Goal: Task Accomplishment & Management: Use online tool/utility

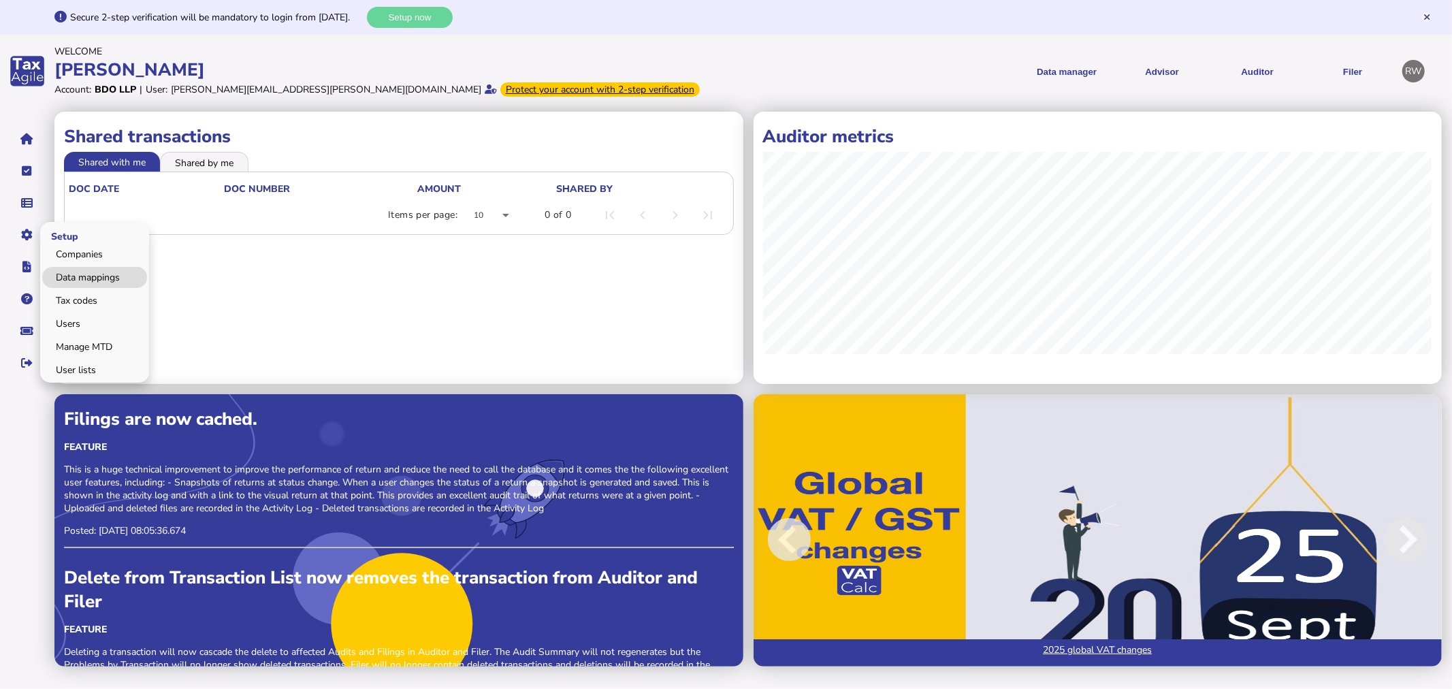
click at [65, 273] on link "Data mappings" at bounding box center [94, 277] width 105 height 21
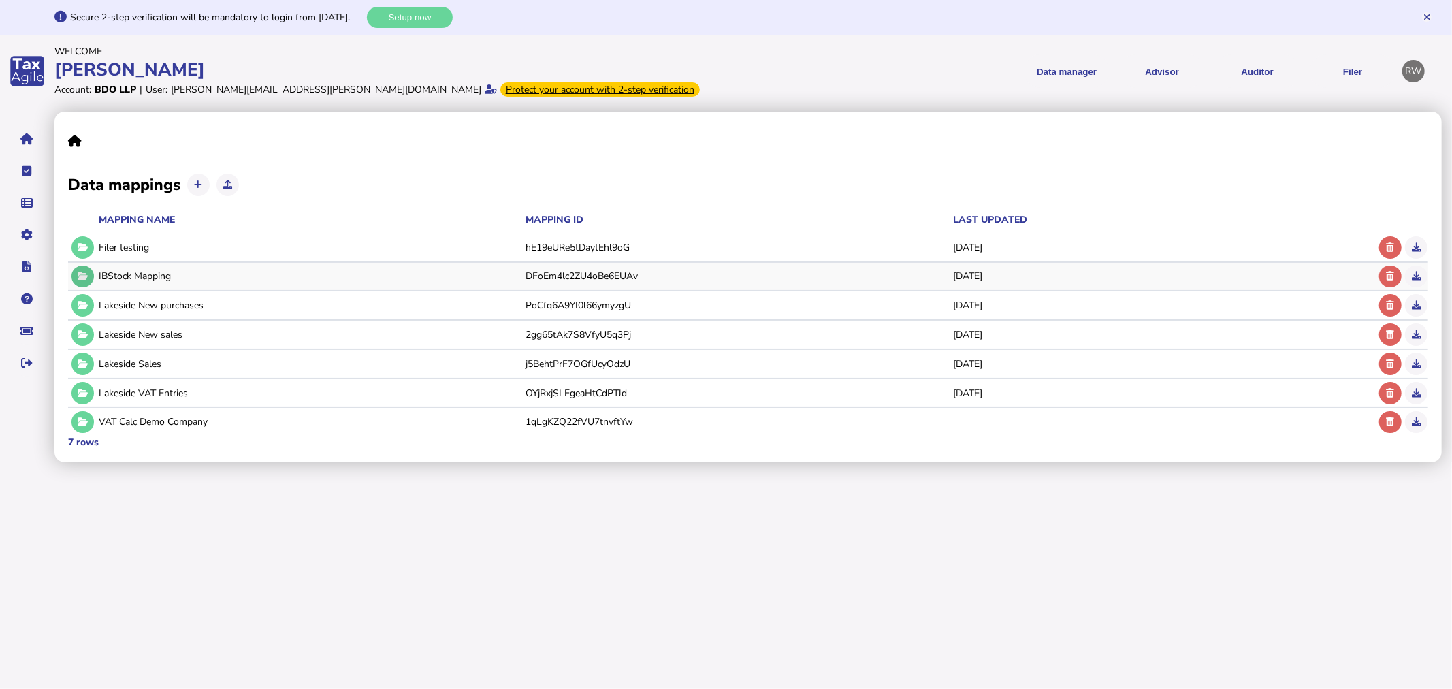
click at [82, 272] on icon at bounding box center [83, 276] width 10 height 9
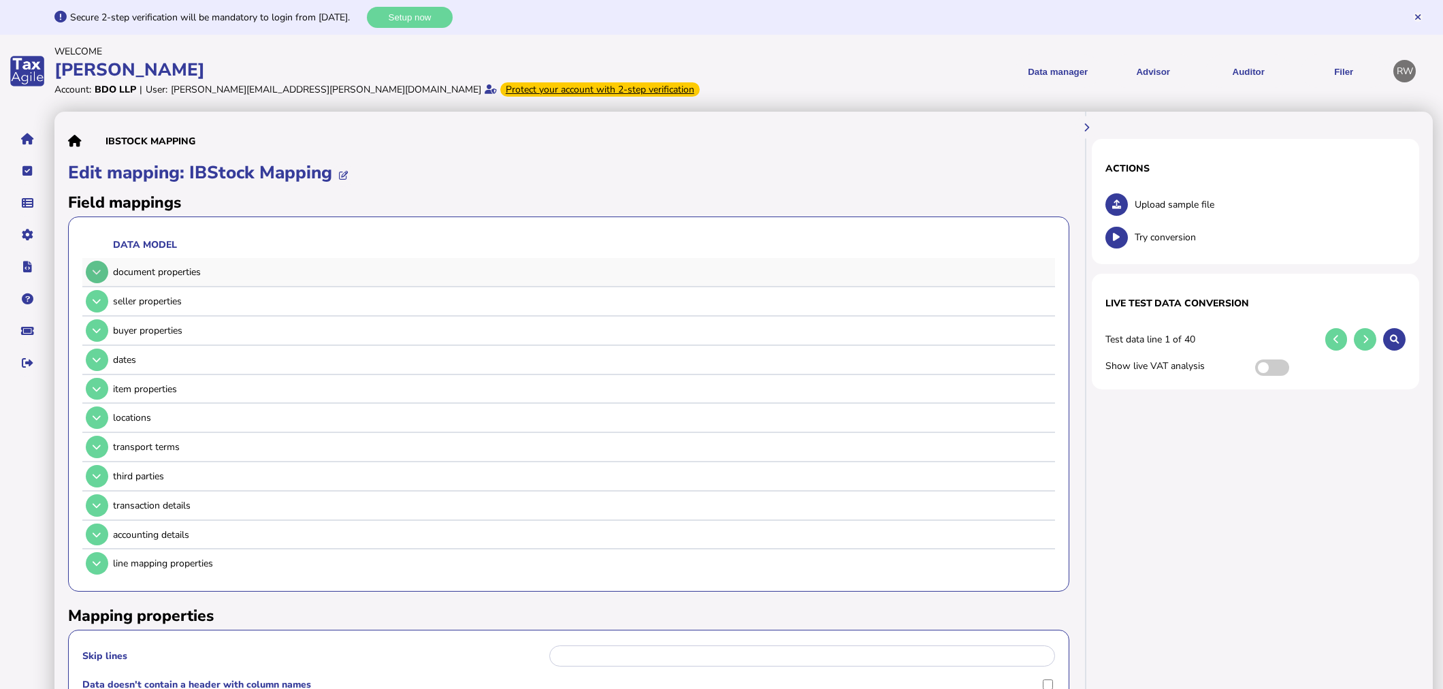
click at [100, 272] on icon at bounding box center [97, 272] width 8 height 9
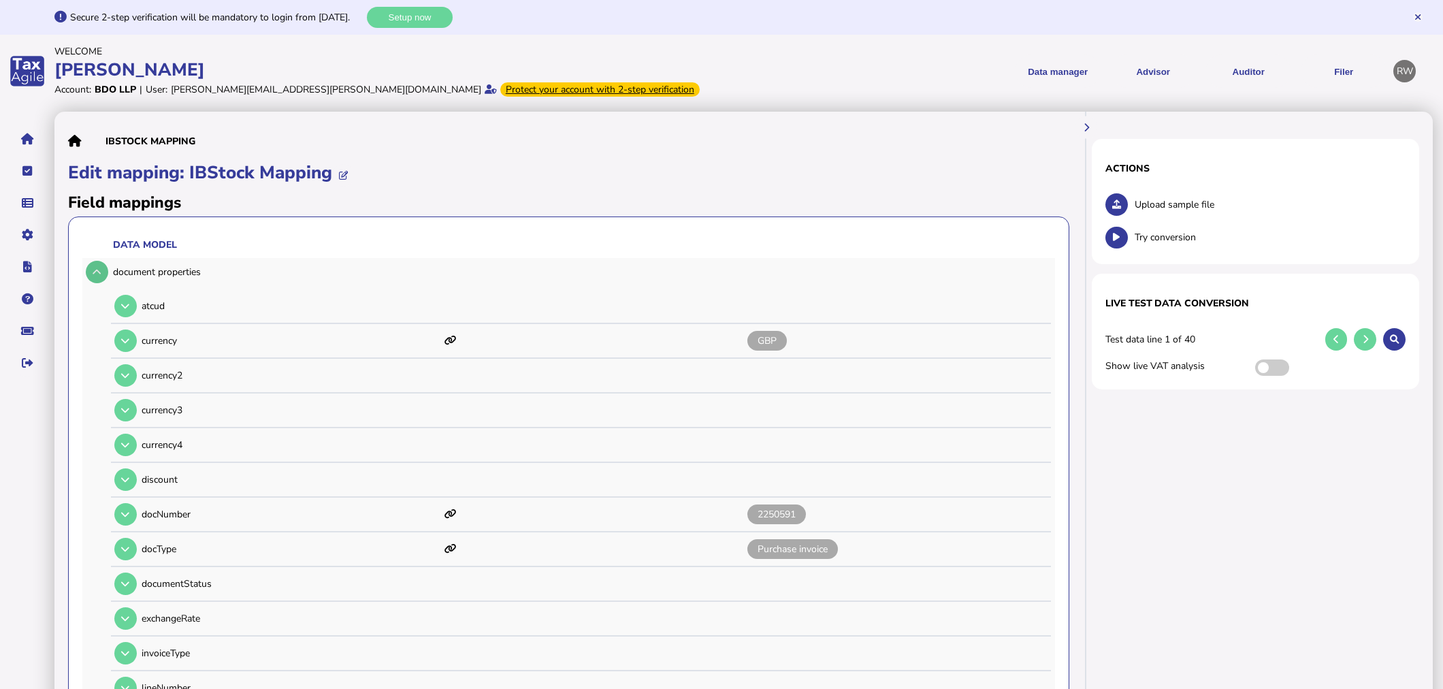
click at [100, 272] on icon at bounding box center [97, 272] width 8 height 9
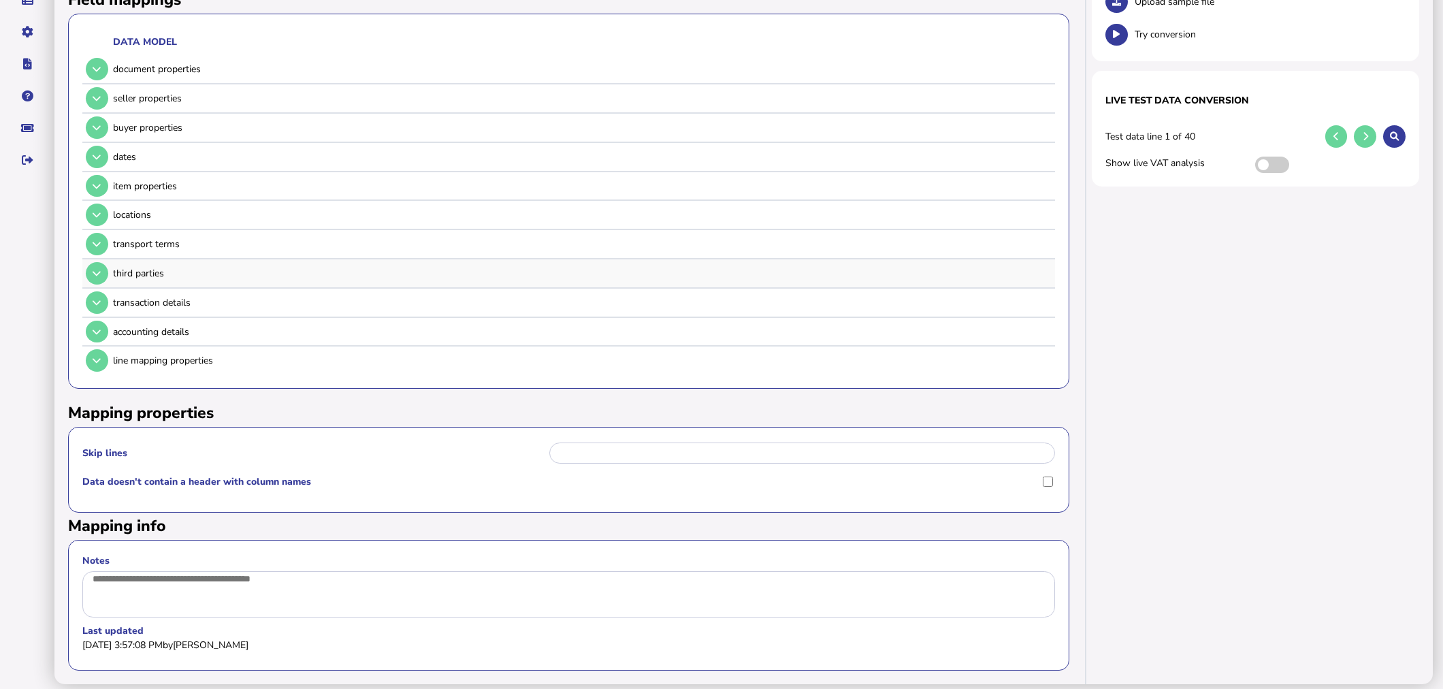
scroll to position [216, 0]
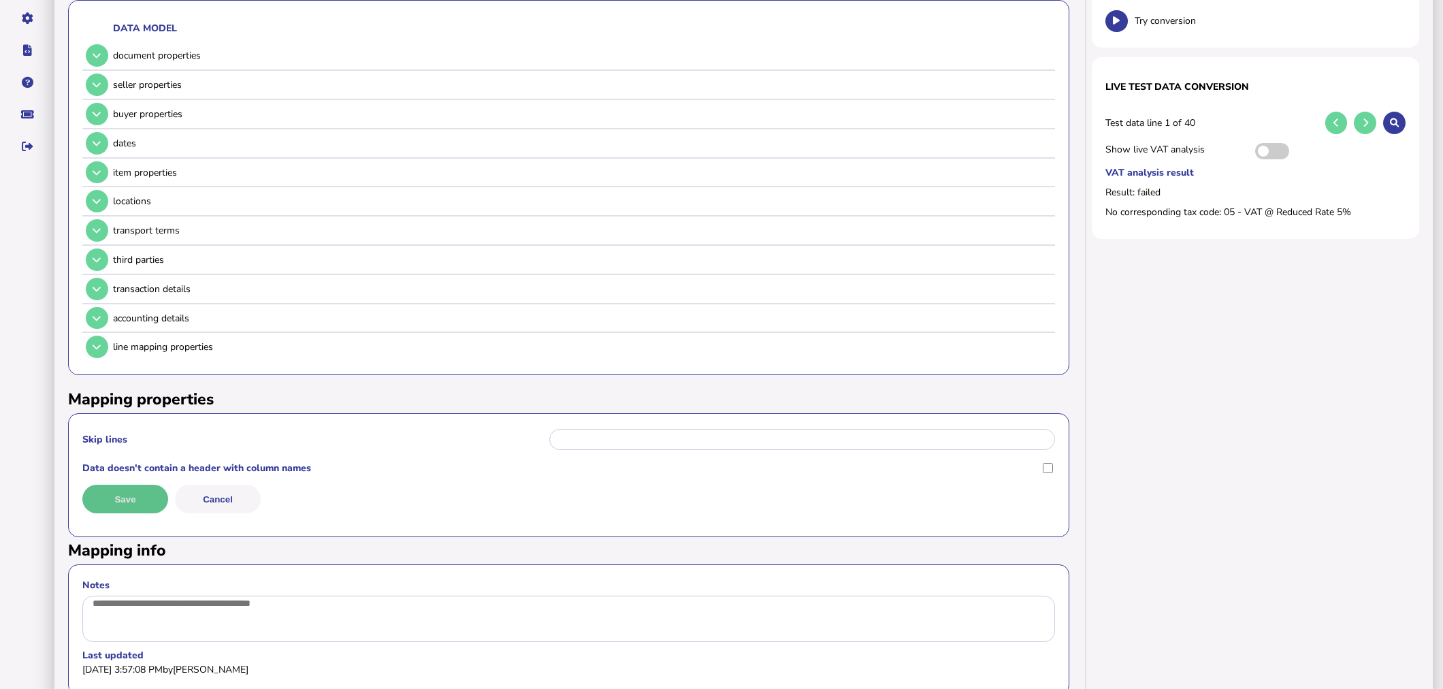
click at [133, 488] on button "Save" at bounding box center [125, 499] width 86 height 29
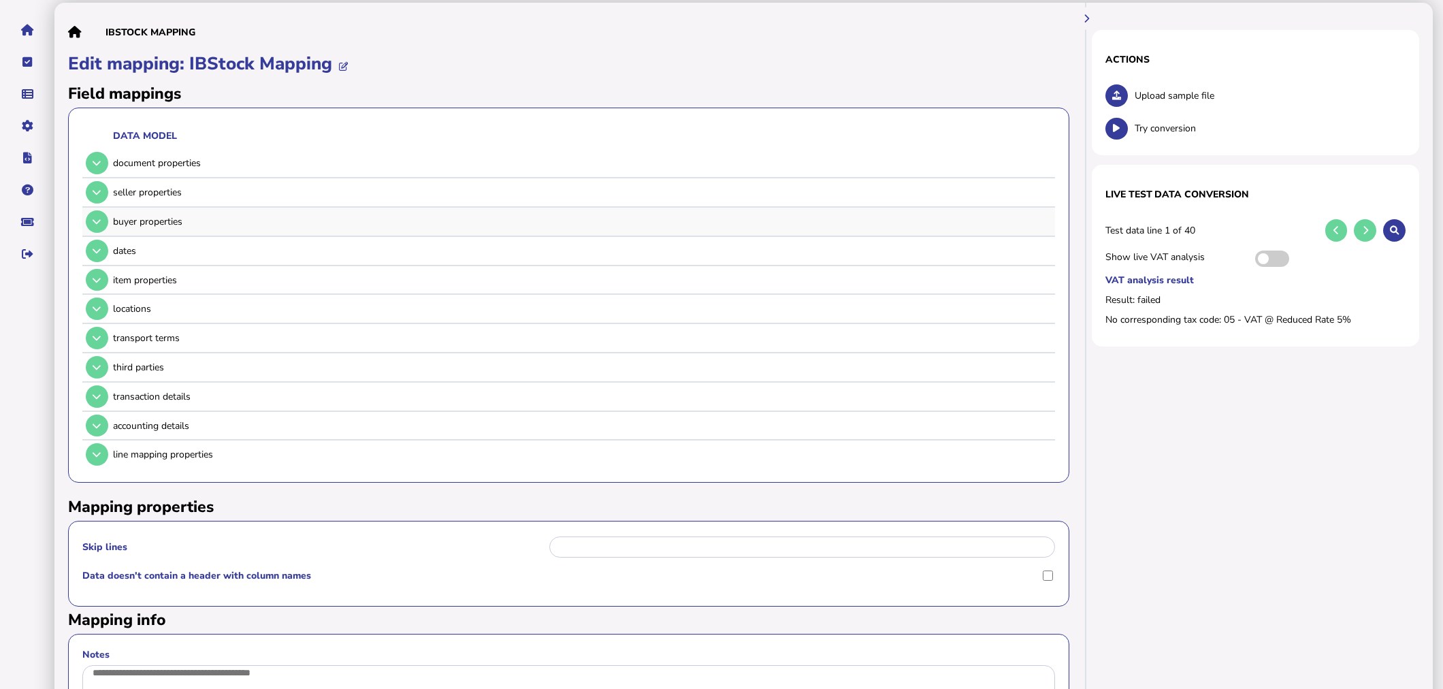
scroll to position [0, 0]
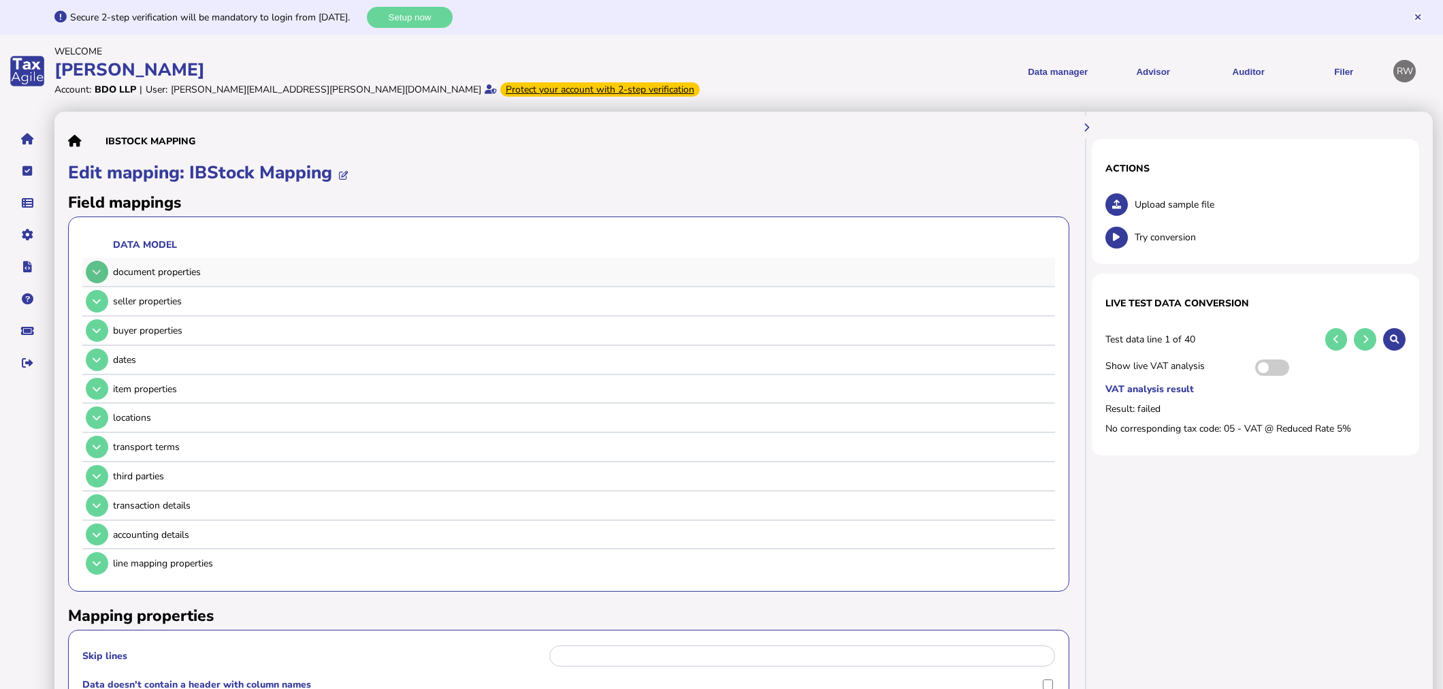
click at [99, 266] on button at bounding box center [97, 272] width 22 height 22
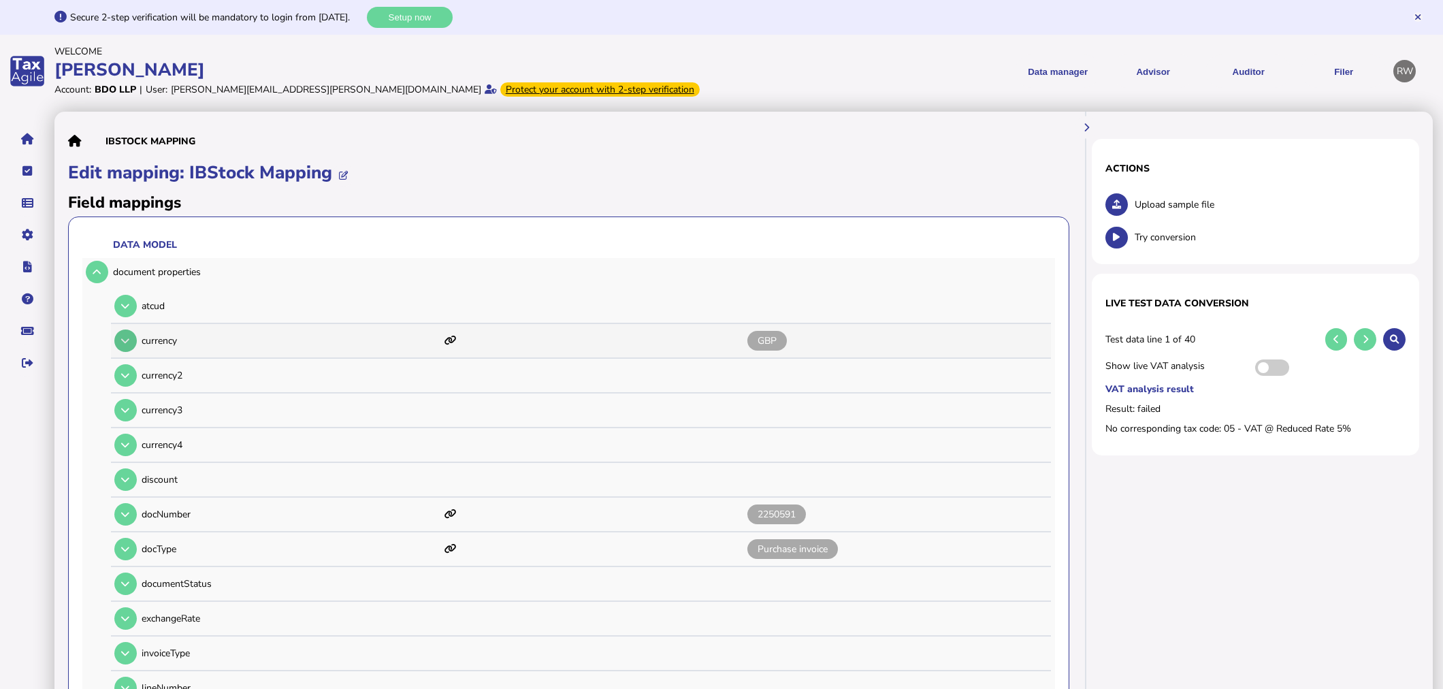
click at [127, 334] on button at bounding box center [125, 340] width 22 height 22
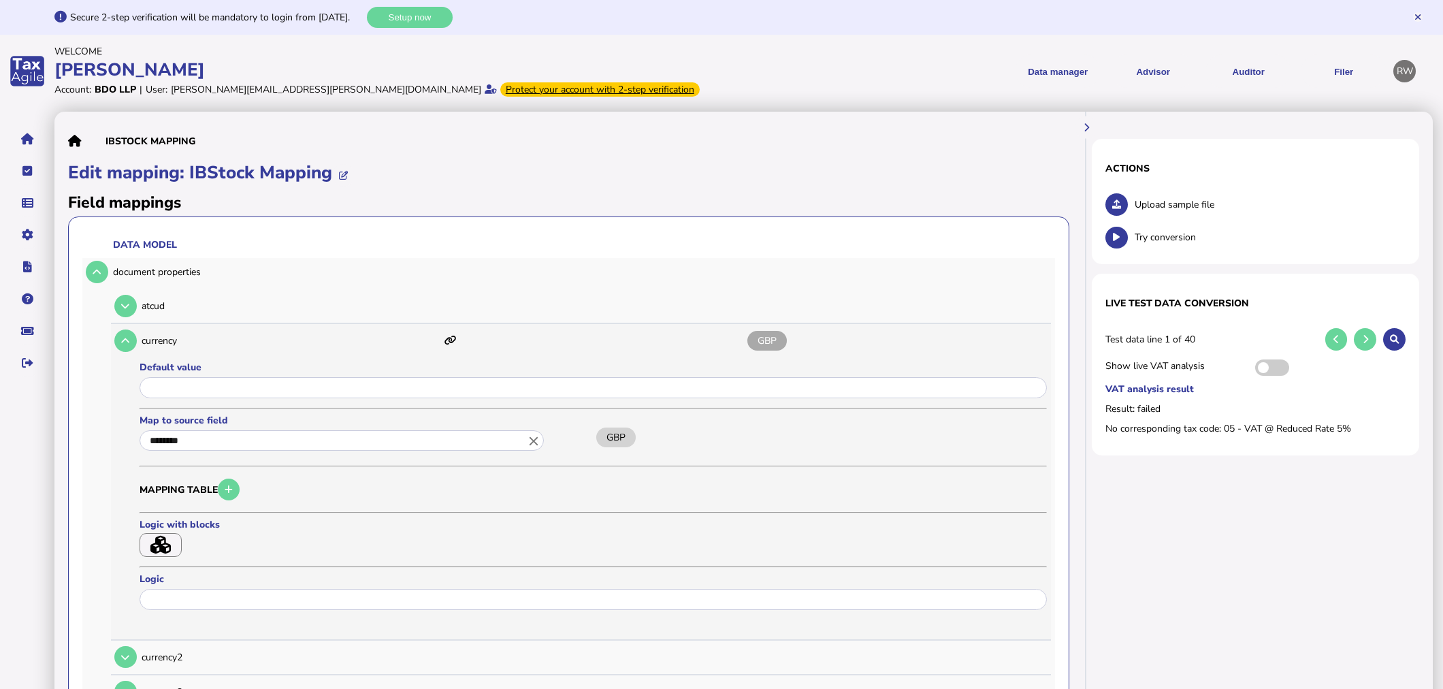
click at [222, 445] on input "********" at bounding box center [342, 440] width 404 height 21
click at [526, 438] on icon "close" at bounding box center [533, 440] width 15 height 15
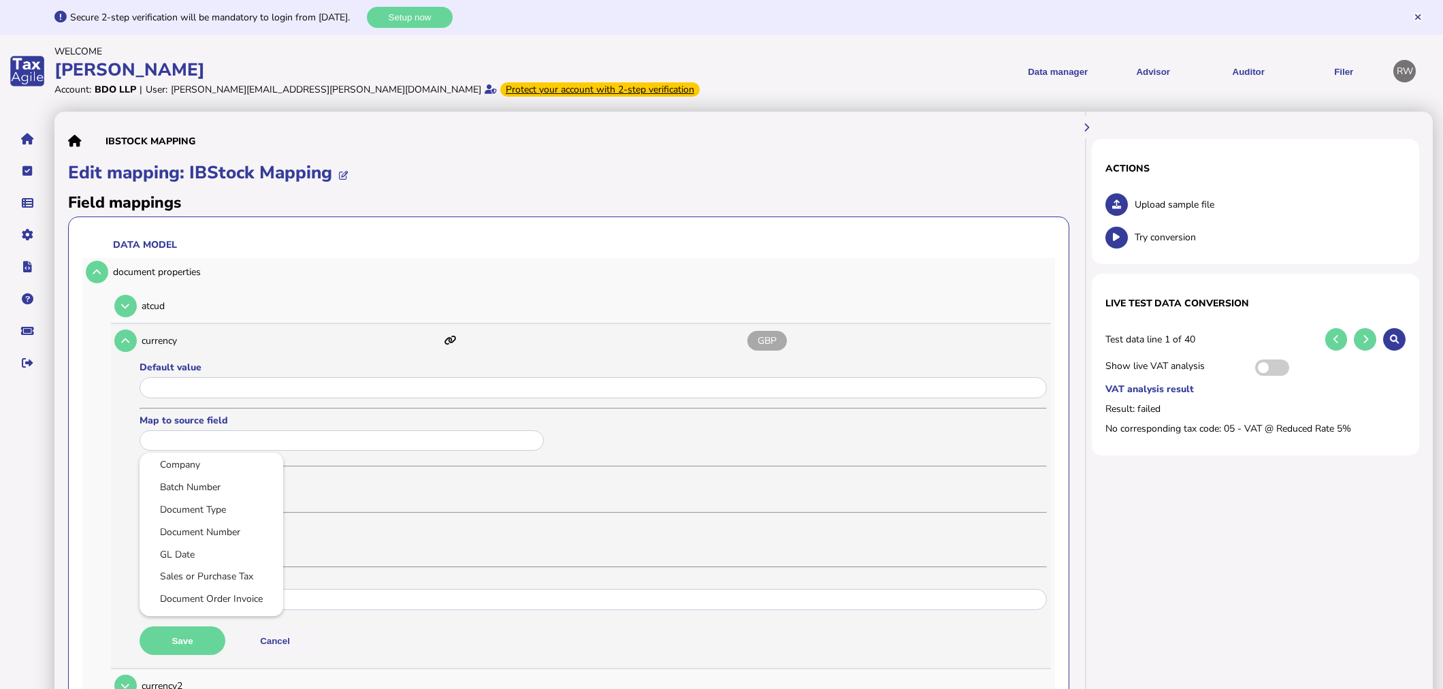
click at [280, 638] on div at bounding box center [721, 344] width 1443 height 689
click at [1123, 202] on button at bounding box center [1117, 204] width 22 height 22
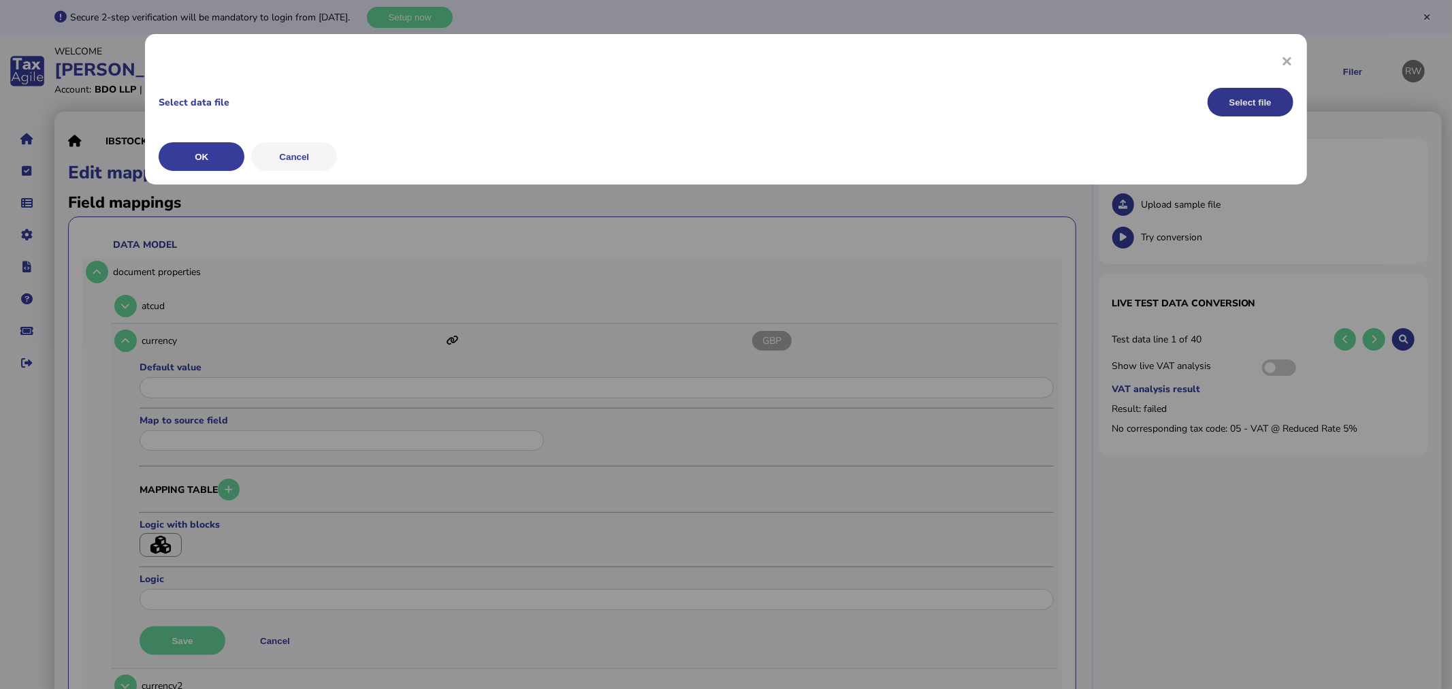
click at [1261, 103] on button "Select file" at bounding box center [1251, 102] width 86 height 29
click at [208, 154] on button "OK" at bounding box center [202, 156] width 86 height 29
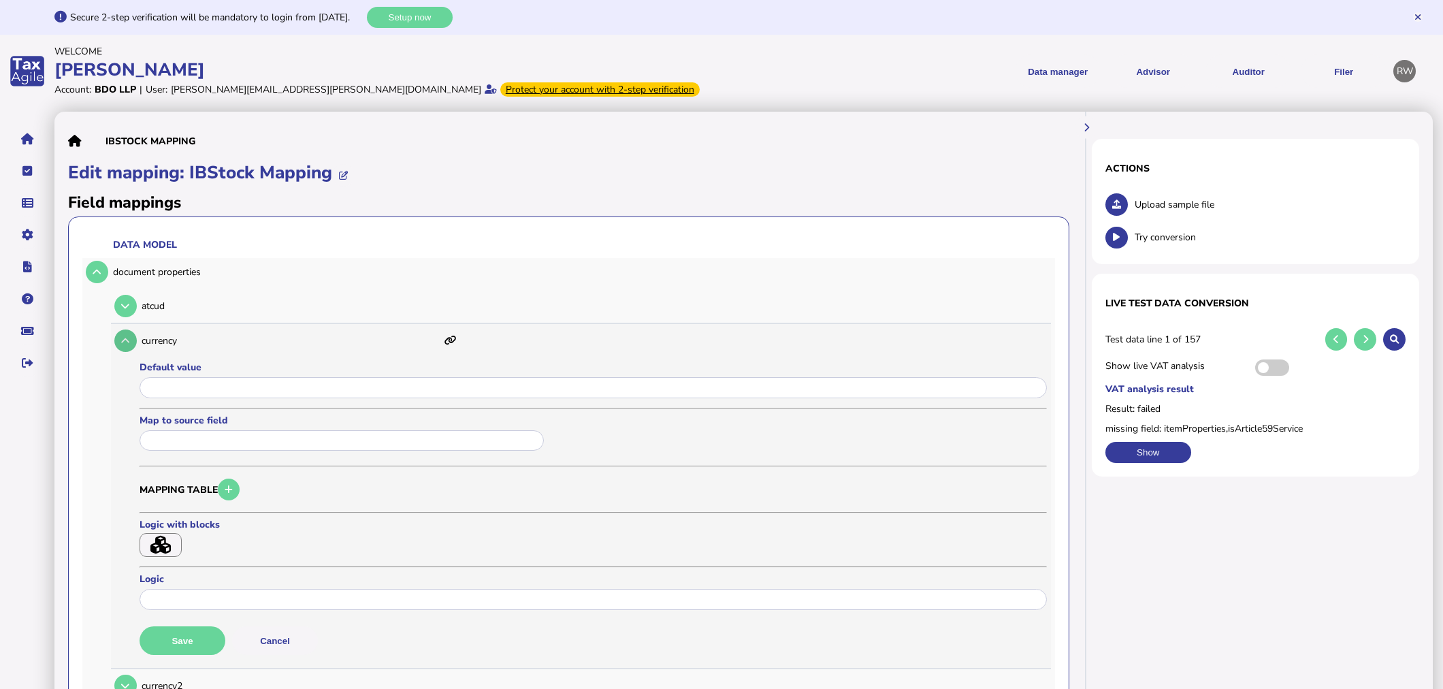
click at [120, 335] on button at bounding box center [125, 340] width 22 height 22
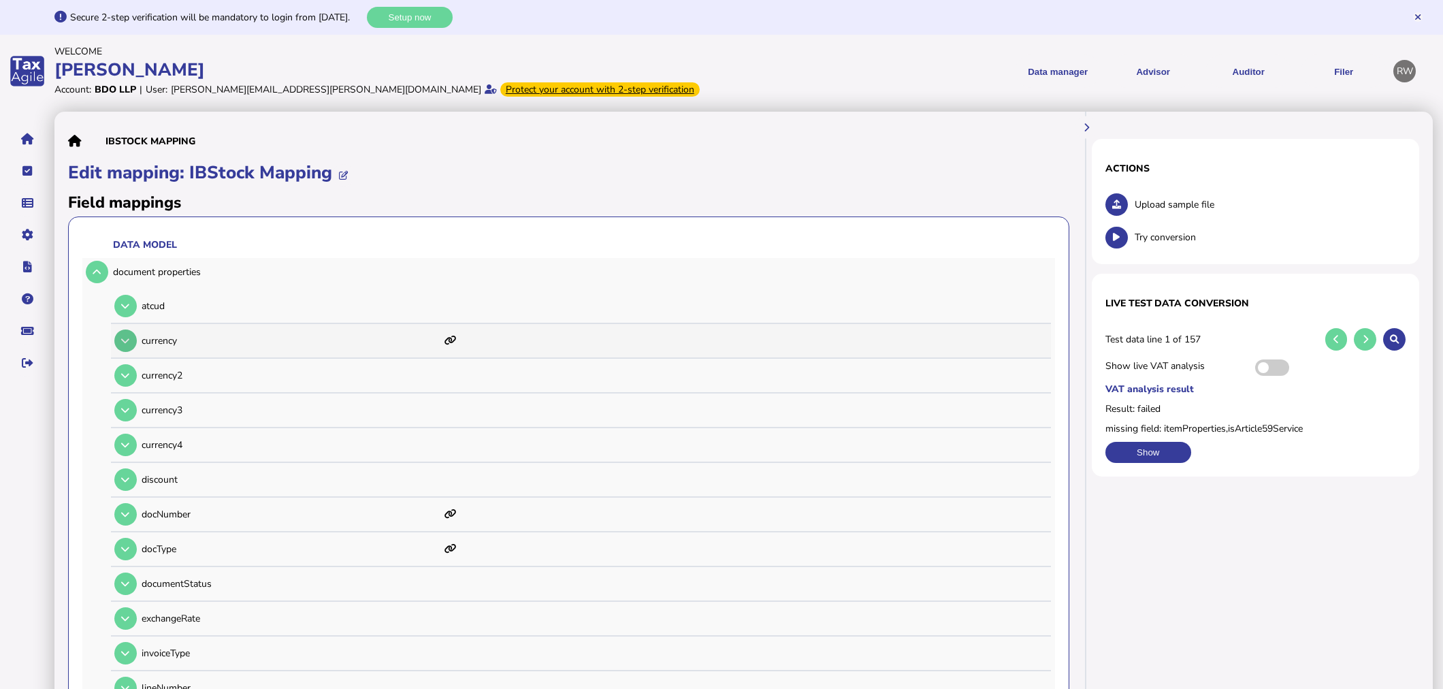
click at [125, 336] on icon at bounding box center [125, 340] width 8 height 9
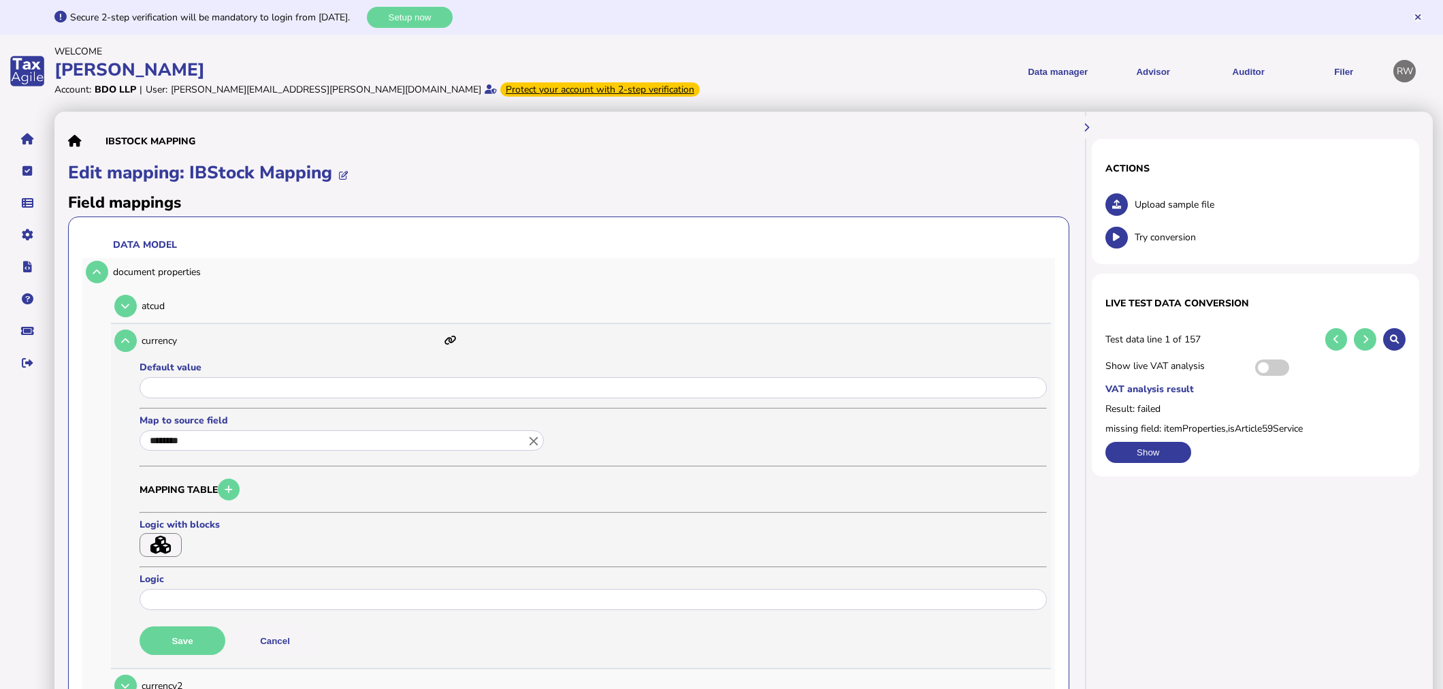
click at [532, 448] on div "close" at bounding box center [533, 442] width 15 height 18
drag, startPoint x: 1037, startPoint y: 192, endPoint x: 1087, endPoint y: 195, distance: 49.8
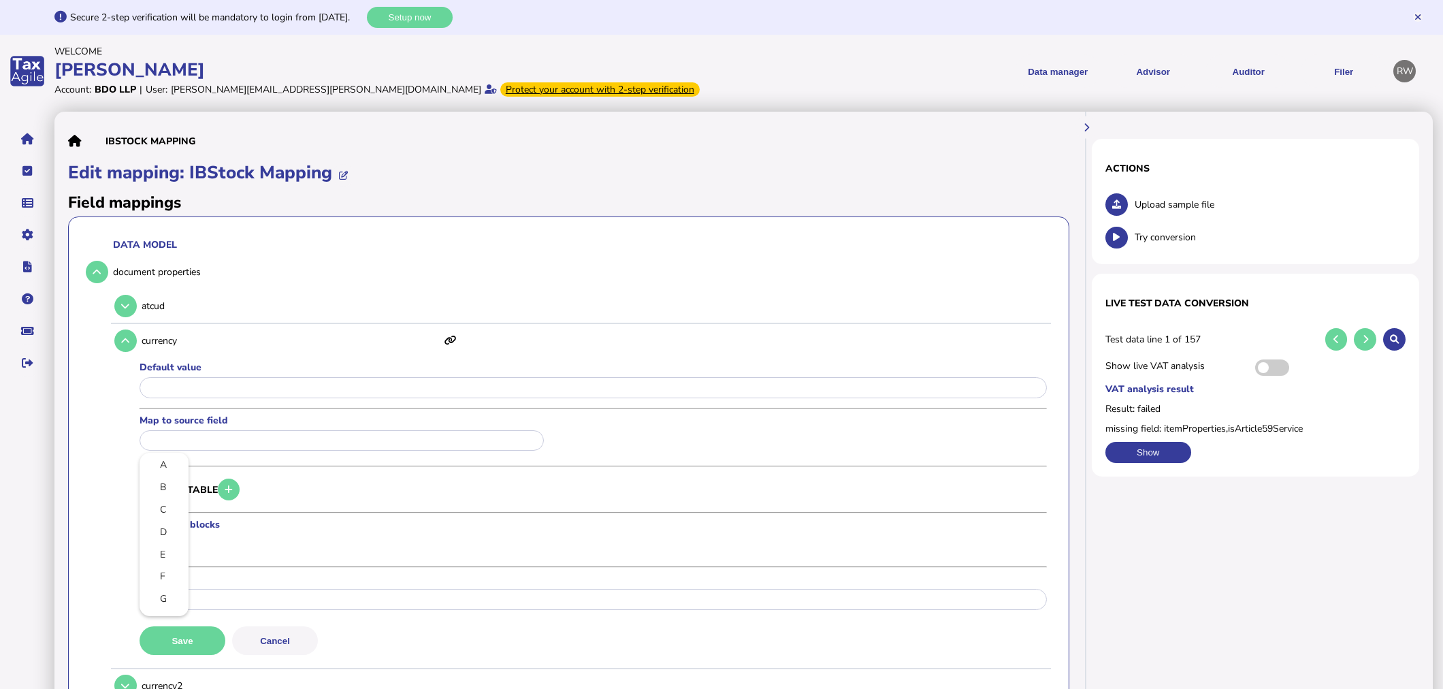
click at [1037, 192] on div at bounding box center [721, 344] width 1443 height 689
click at [1118, 199] on button at bounding box center [1117, 204] width 22 height 22
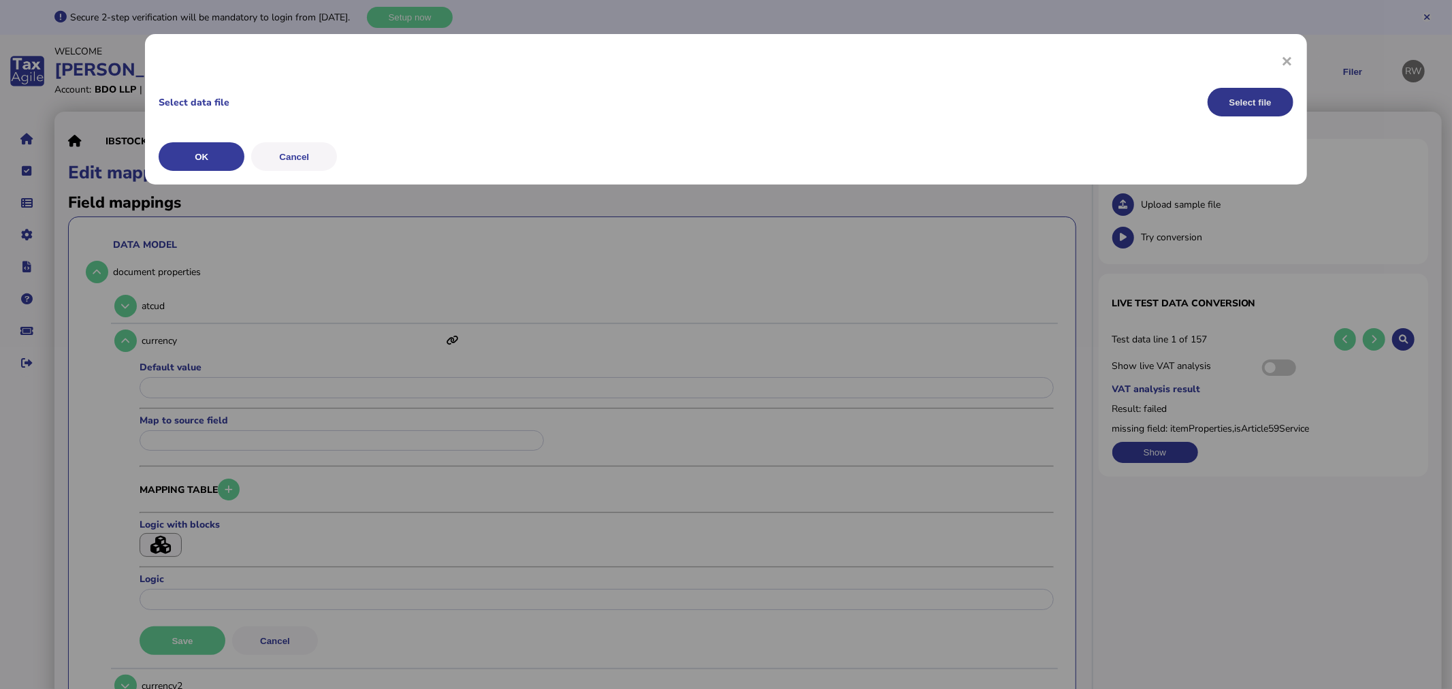
click at [1257, 107] on button "Select file" at bounding box center [1251, 102] width 86 height 29
click at [223, 146] on button "OK" at bounding box center [202, 156] width 86 height 29
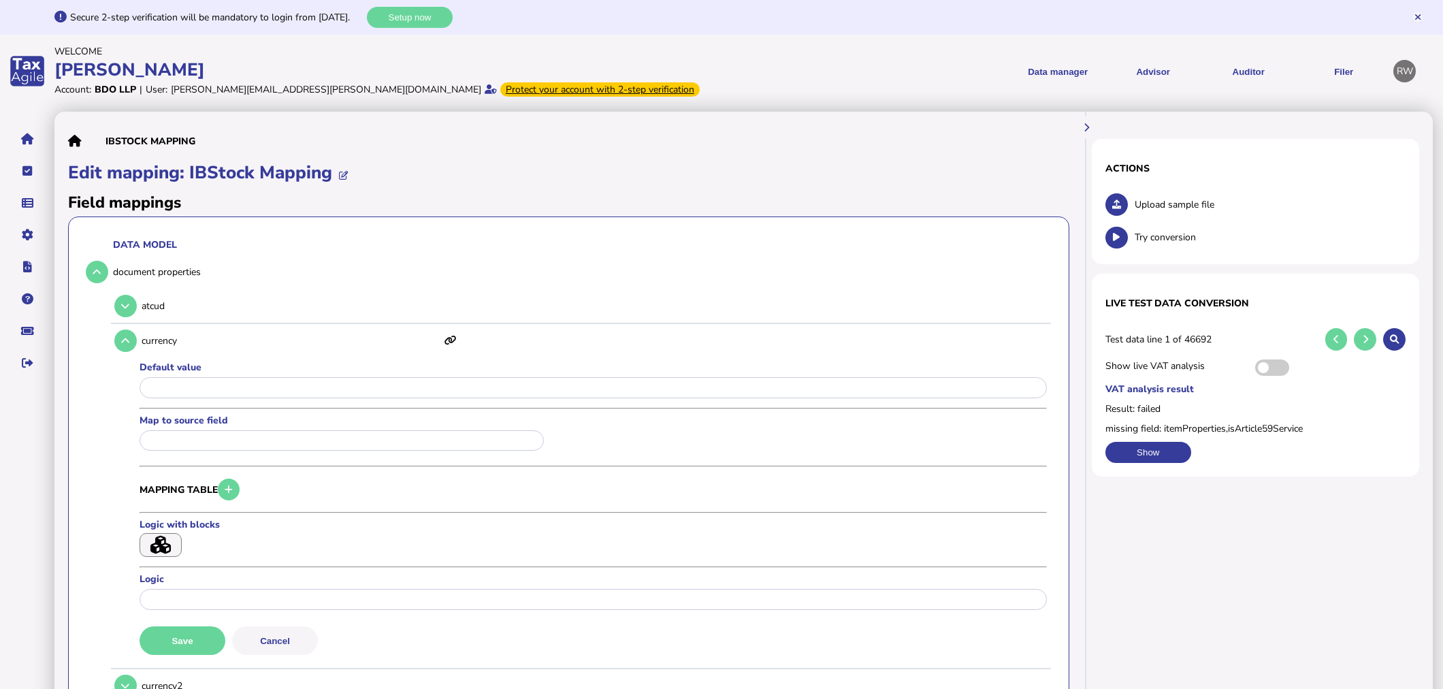
click at [291, 438] on input "text" at bounding box center [342, 440] width 404 height 21
click at [717, 472] on div at bounding box center [721, 344] width 1443 height 689
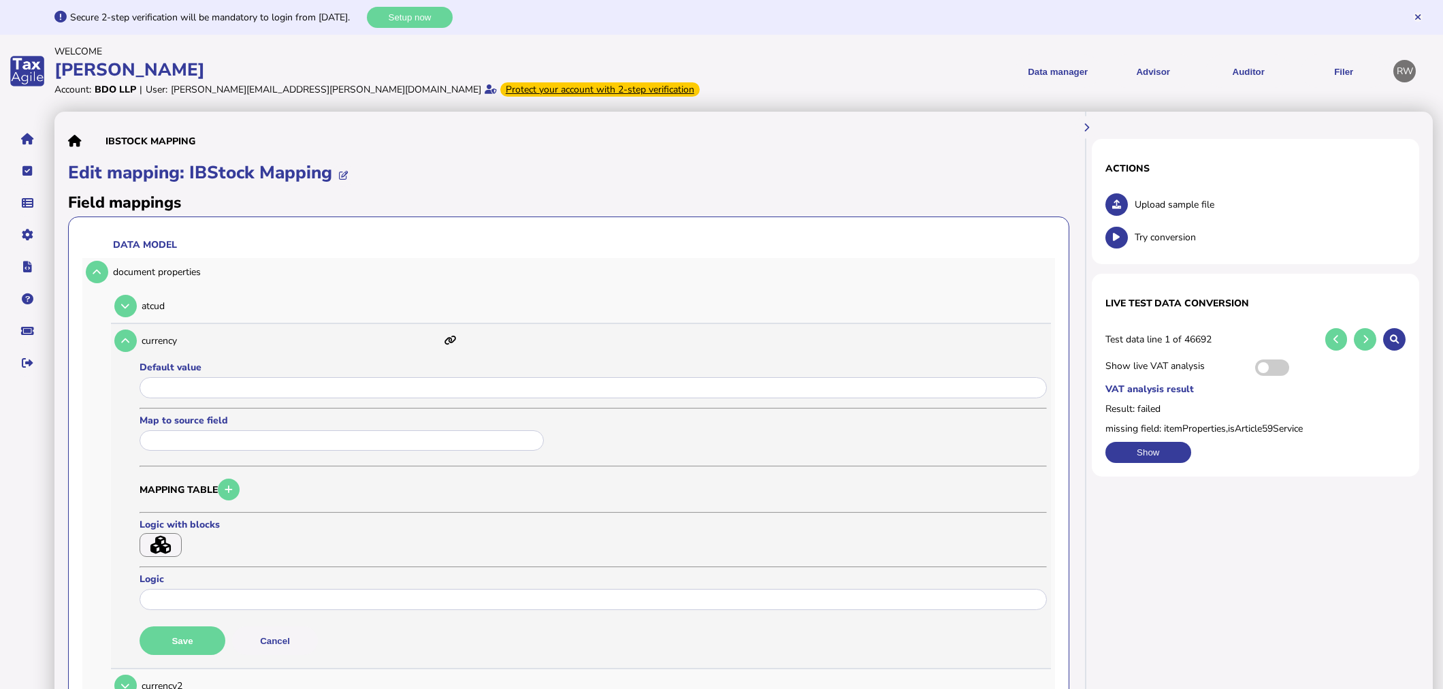
click at [222, 441] on input "text" at bounding box center [342, 440] width 404 height 21
click at [171, 564] on link "O" at bounding box center [163, 561] width 27 height 17
type input "*"
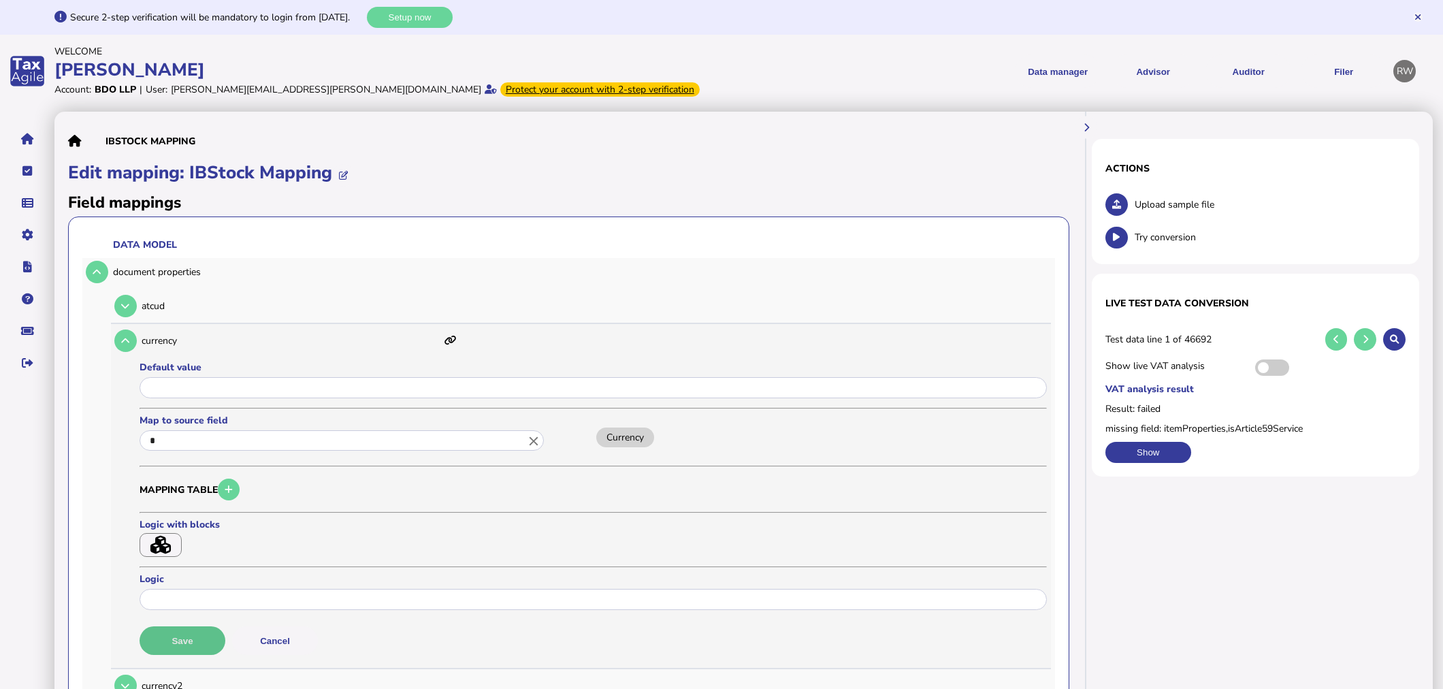
click at [189, 639] on button "Save" at bounding box center [183, 640] width 86 height 29
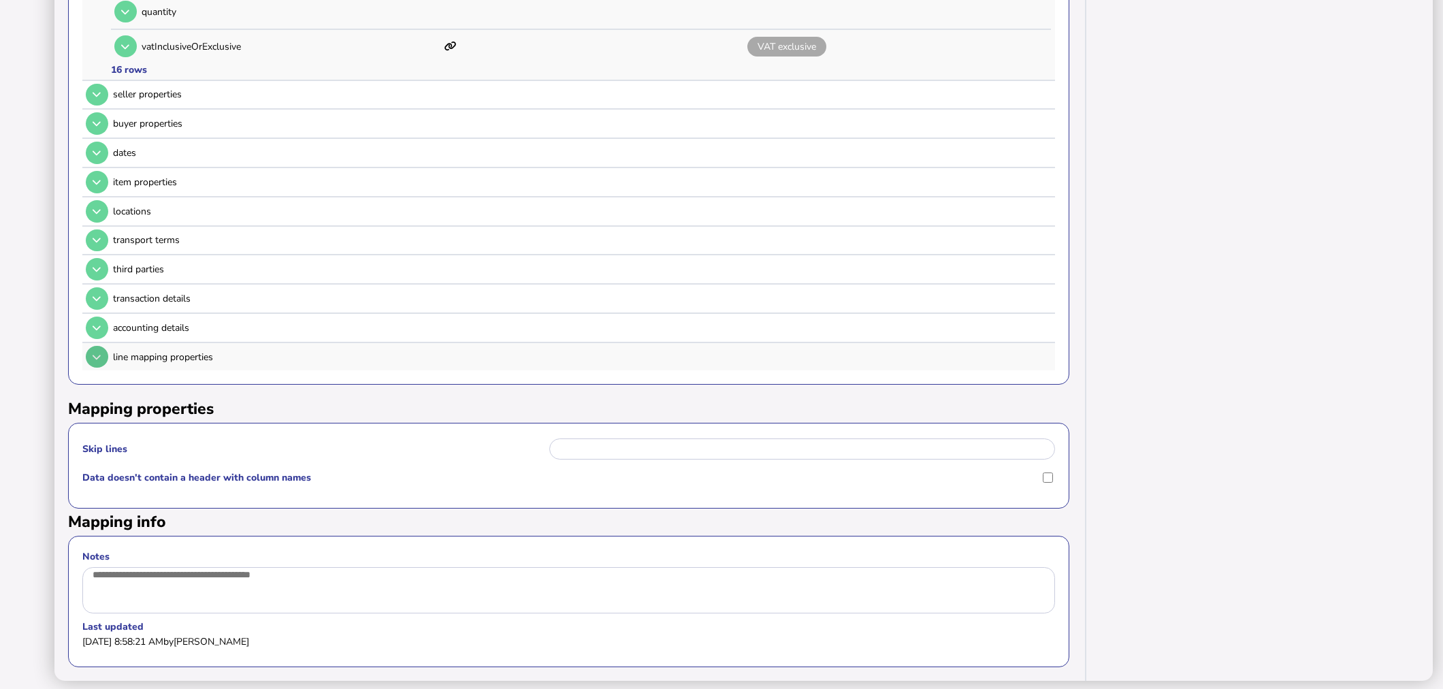
click at [93, 353] on icon at bounding box center [97, 357] width 8 height 9
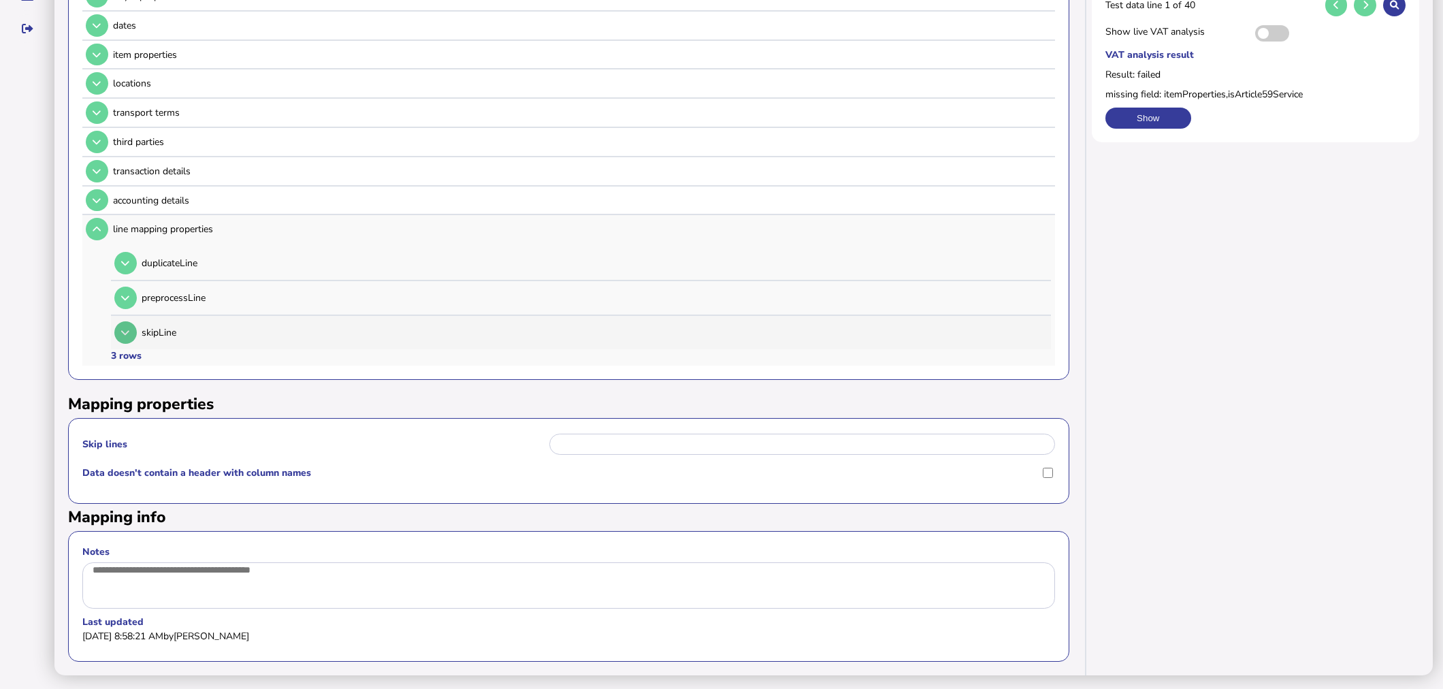
click at [125, 328] on icon at bounding box center [125, 332] width 8 height 9
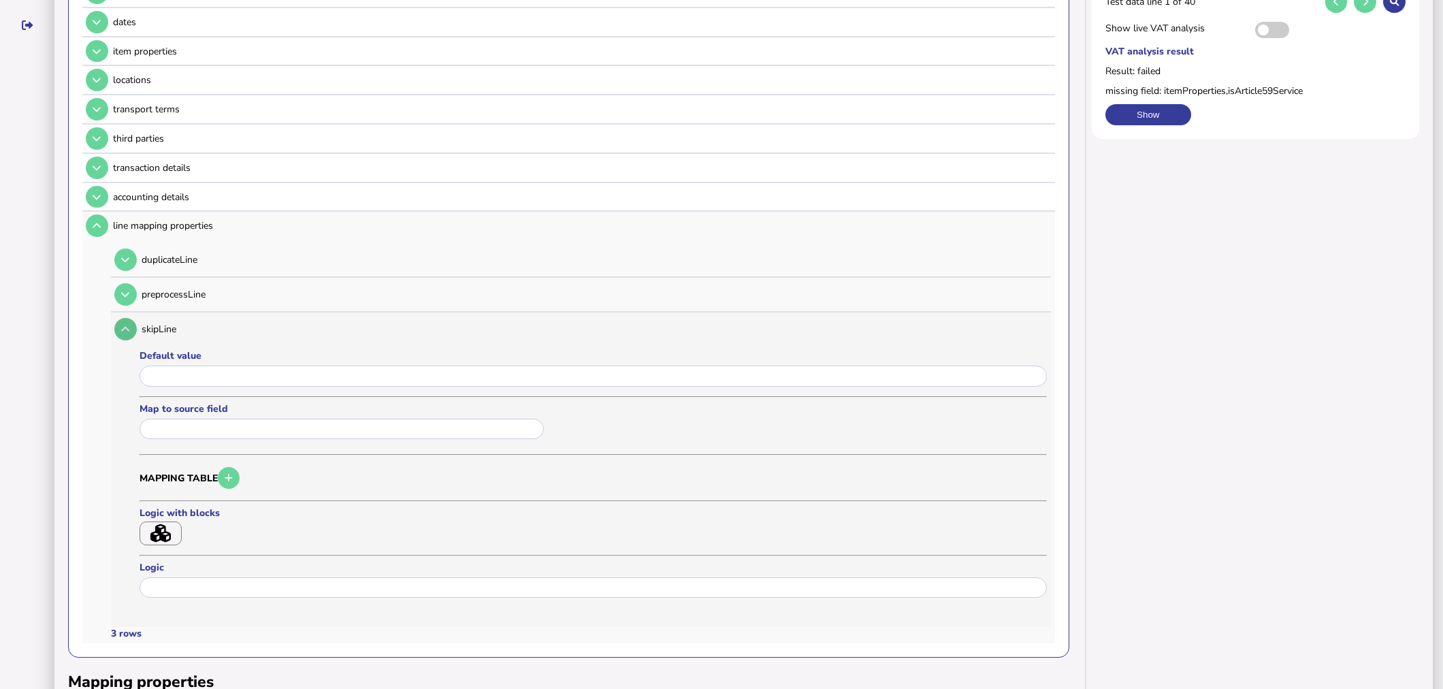
click at [125, 325] on icon at bounding box center [125, 329] width 8 height 9
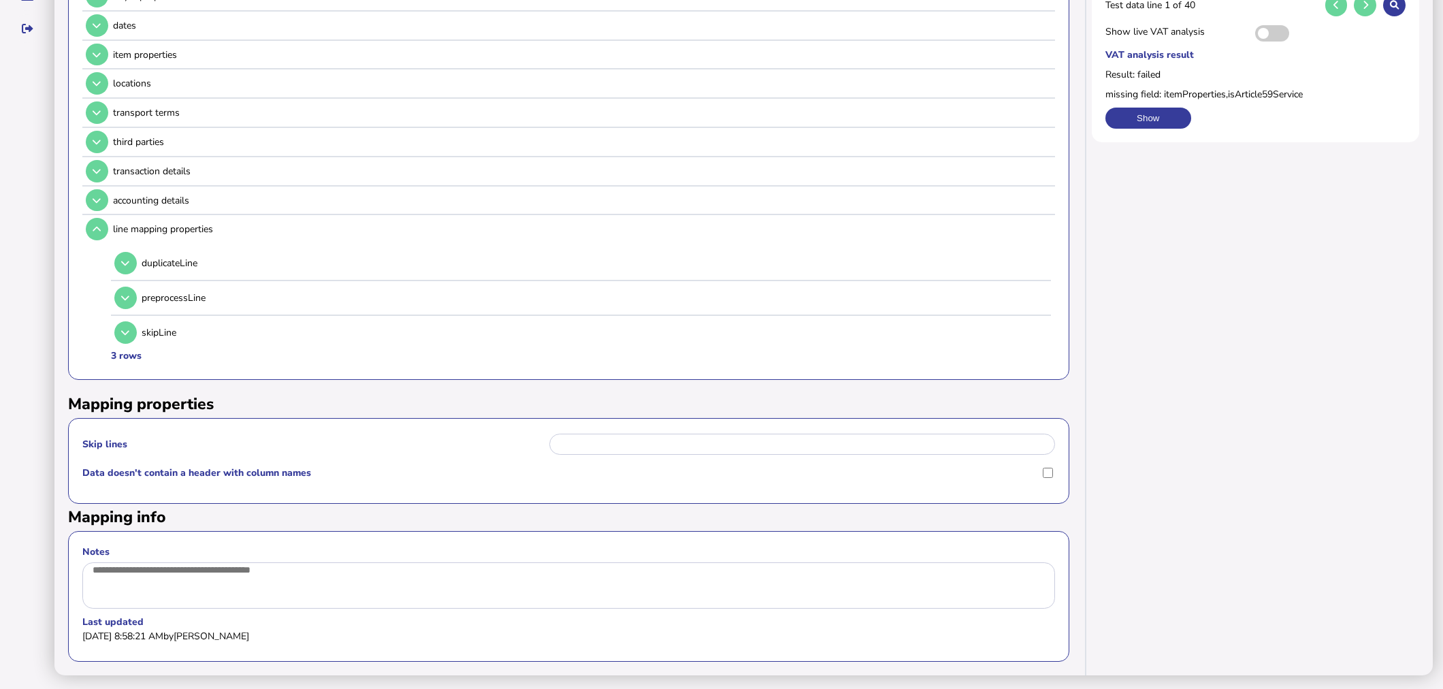
click at [620, 446] on div "Skip lines" at bounding box center [568, 445] width 973 height 27
click at [621, 438] on input "Skip lines" at bounding box center [802, 444] width 506 height 21
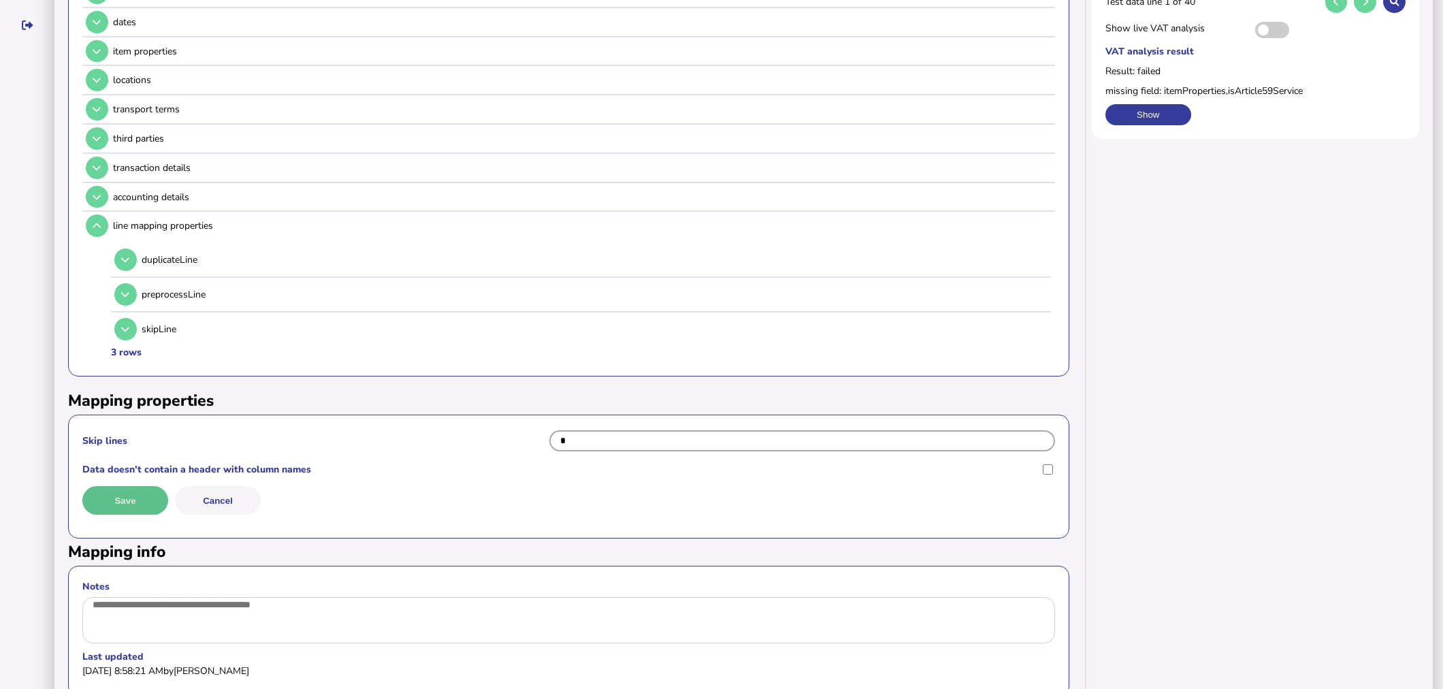
type input "*"
click at [144, 486] on button "Save" at bounding box center [125, 500] width 86 height 29
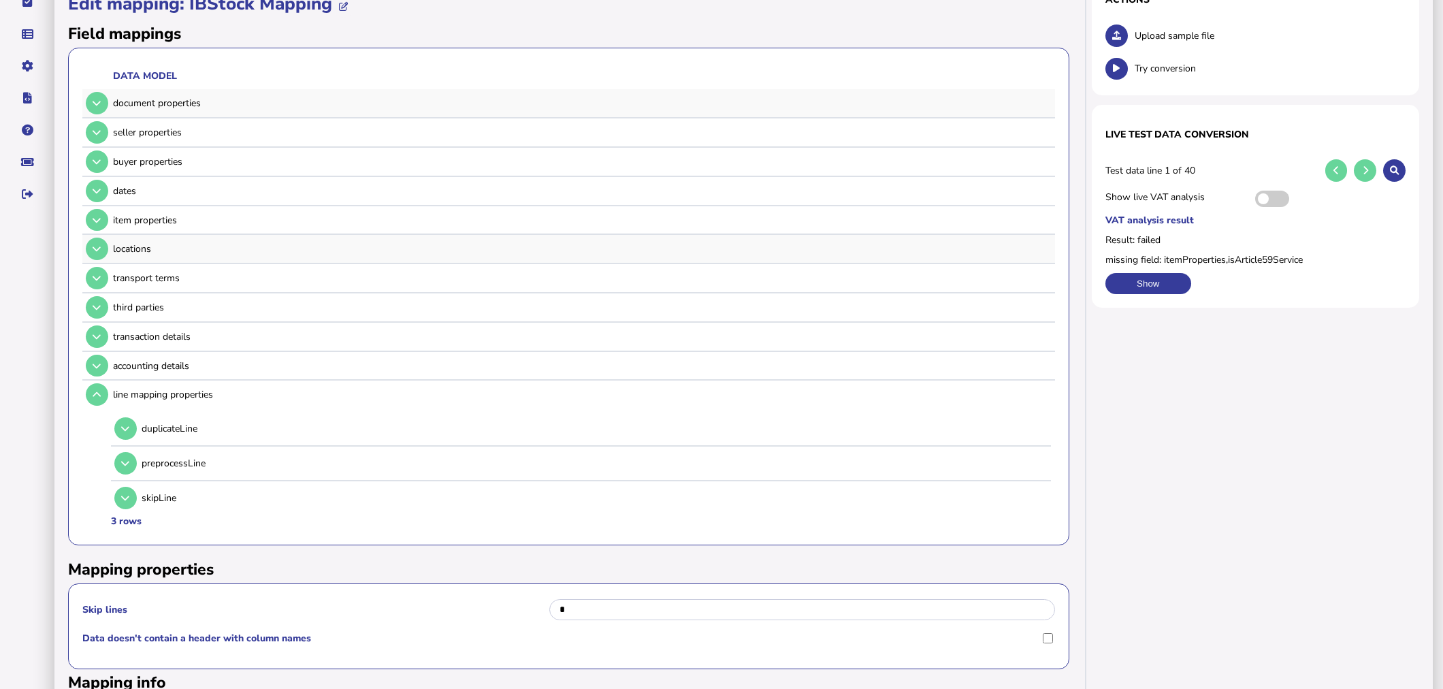
scroll to position [0, 0]
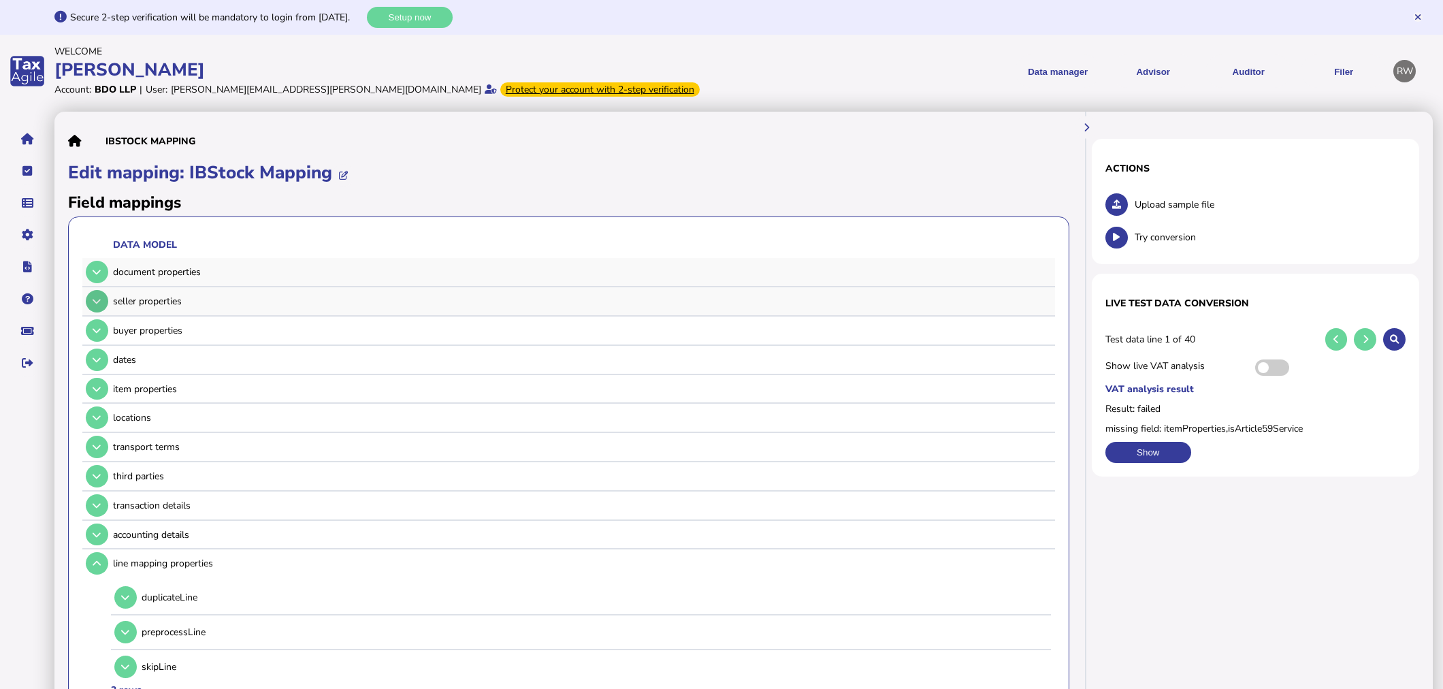
click at [100, 300] on icon at bounding box center [97, 301] width 8 height 9
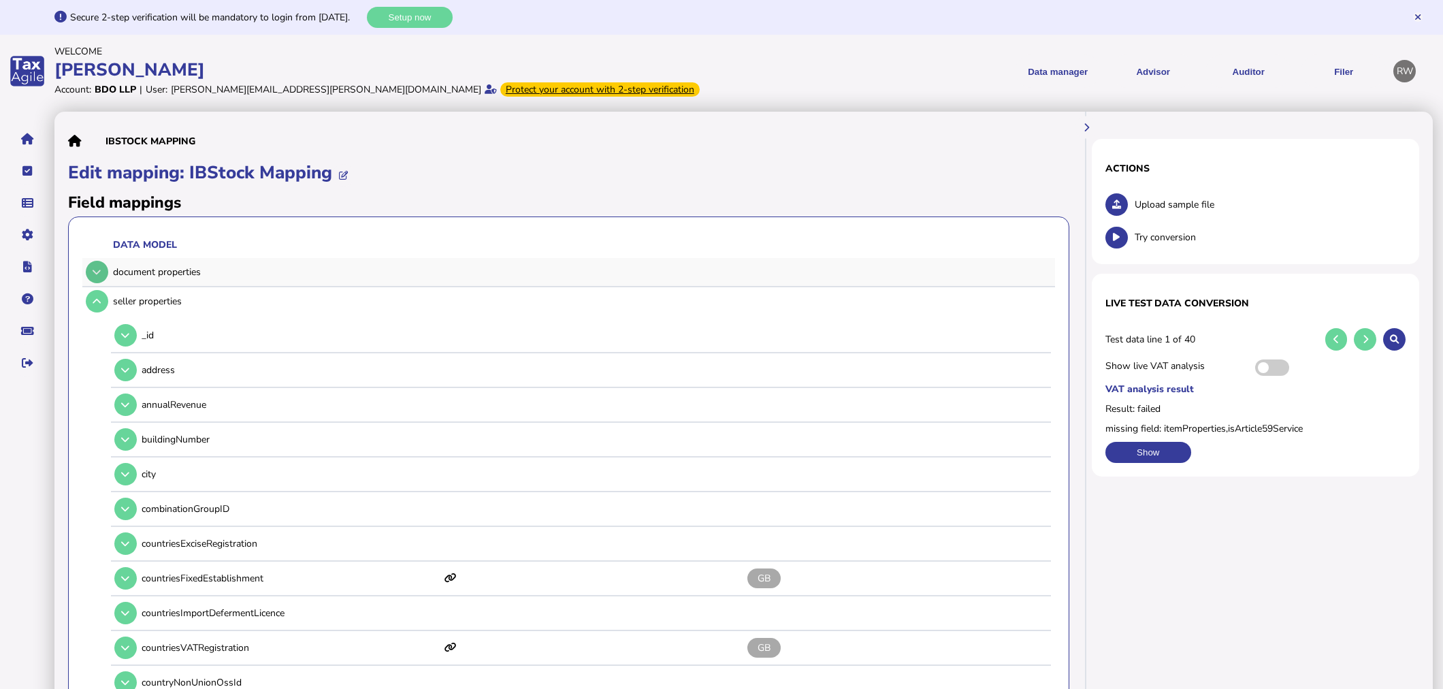
click at [94, 274] on icon at bounding box center [97, 272] width 8 height 9
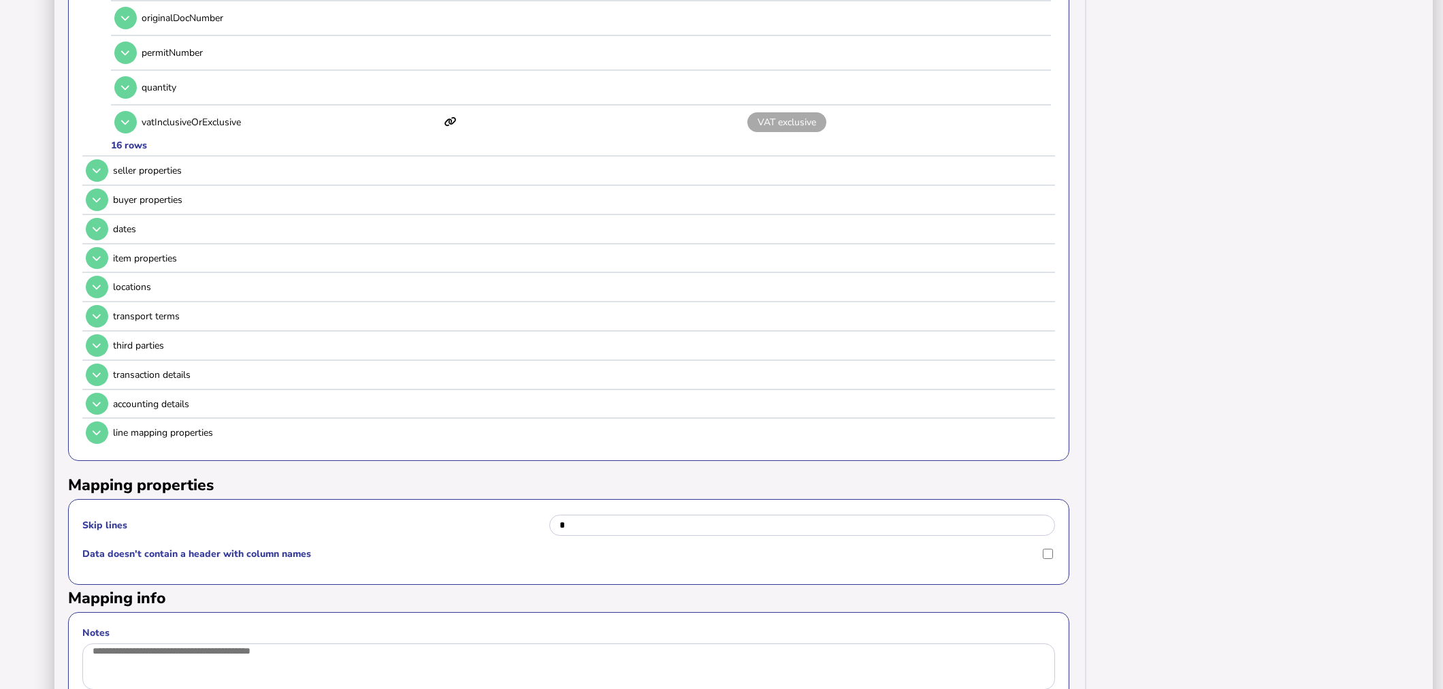
scroll to position [780, 0]
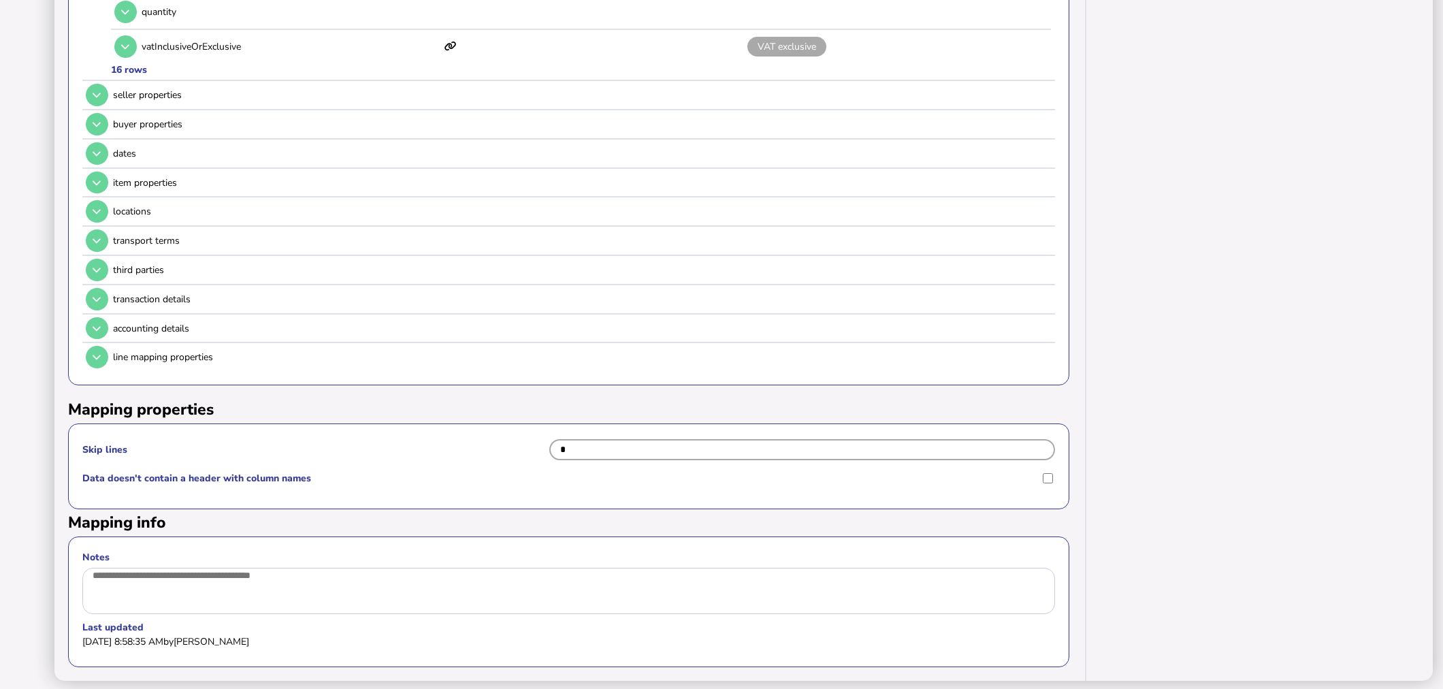
click at [627, 439] on input "*" at bounding box center [802, 449] width 506 height 21
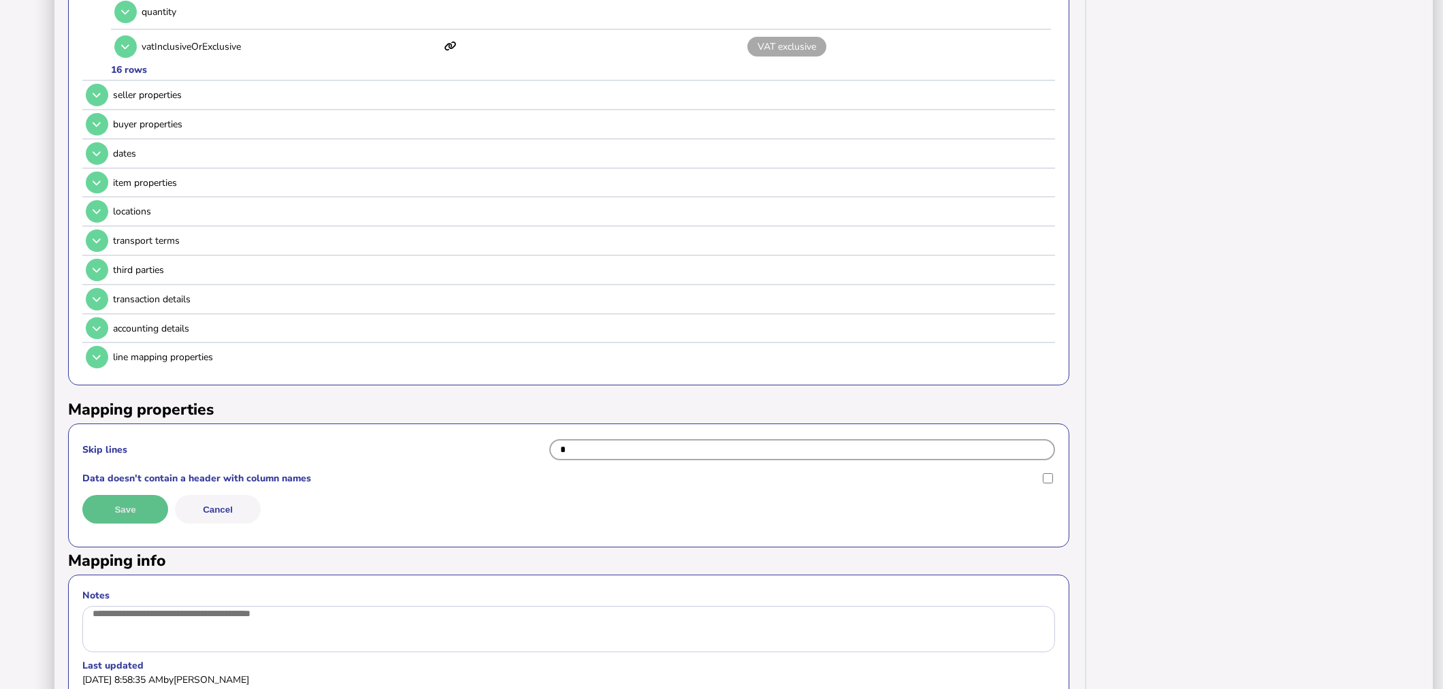
type input "*"
click at [144, 495] on button "Save" at bounding box center [125, 509] width 86 height 29
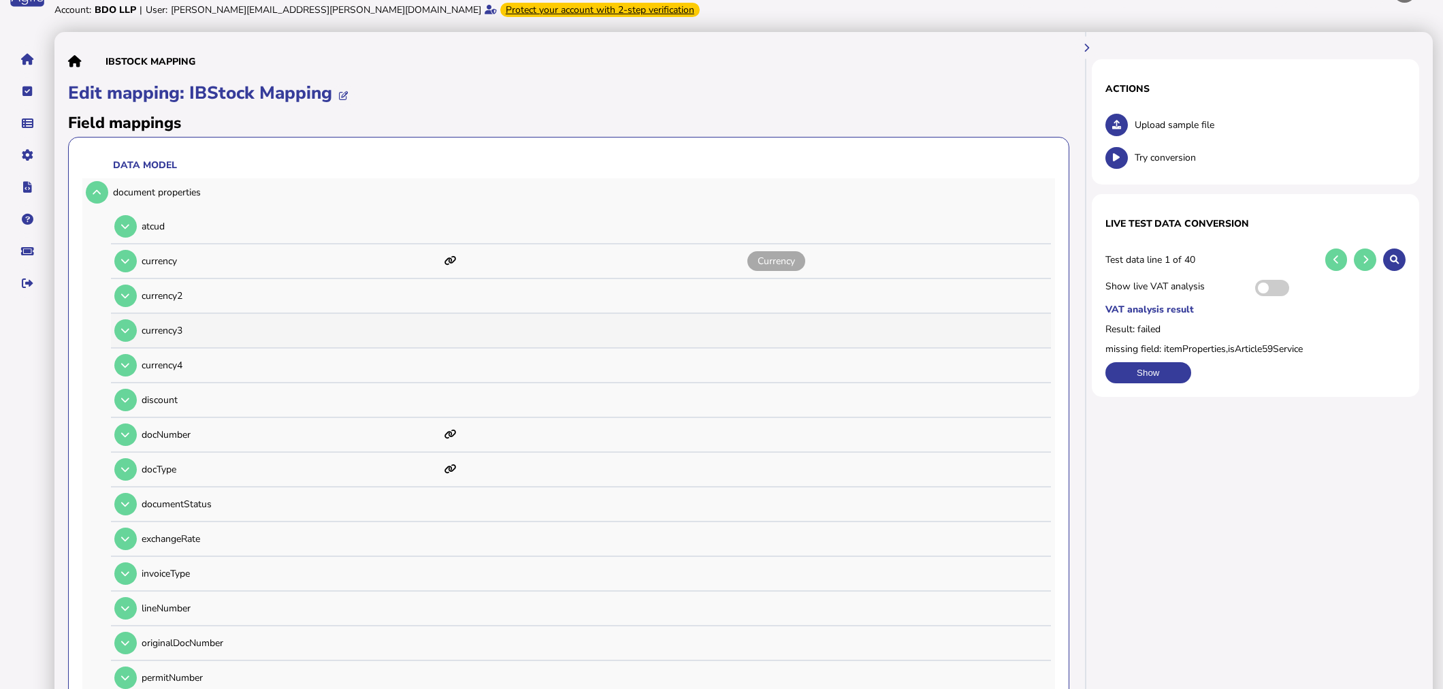
scroll to position [0, 0]
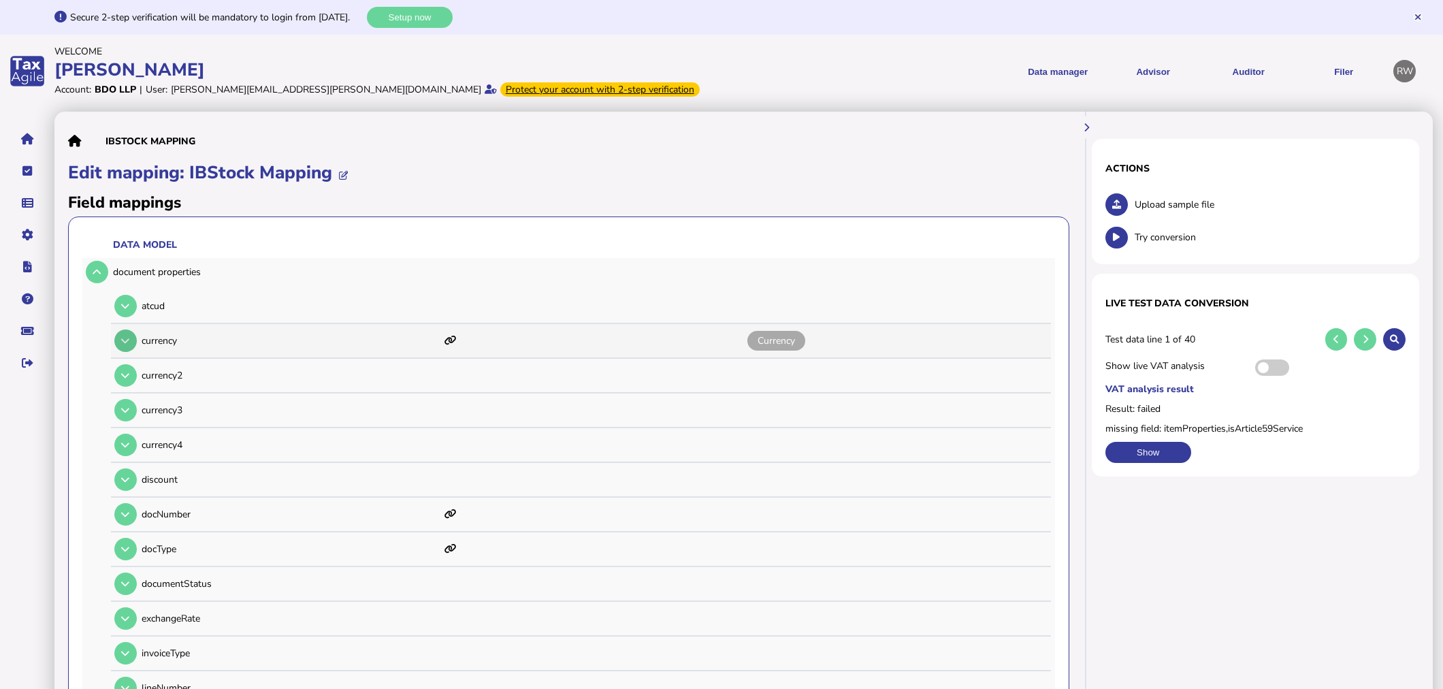
click at [136, 338] on button at bounding box center [125, 340] width 22 height 22
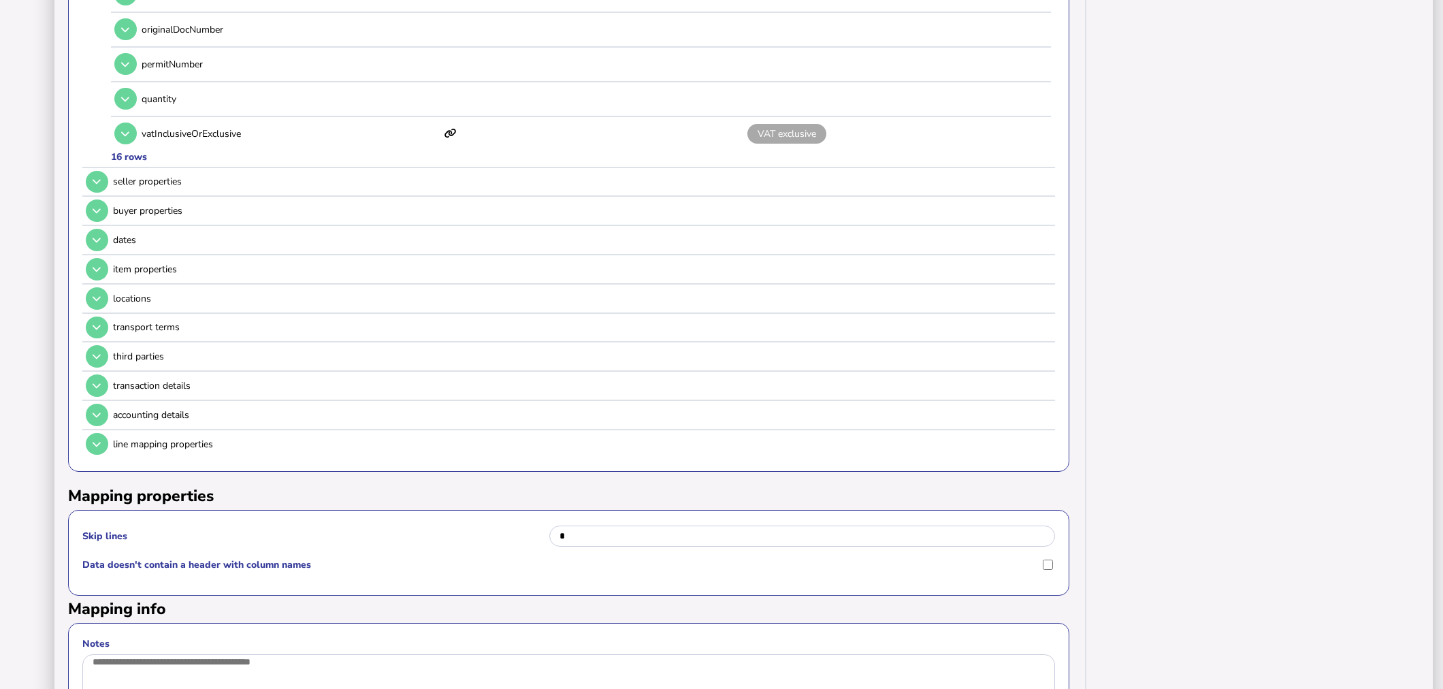
scroll to position [1059, 0]
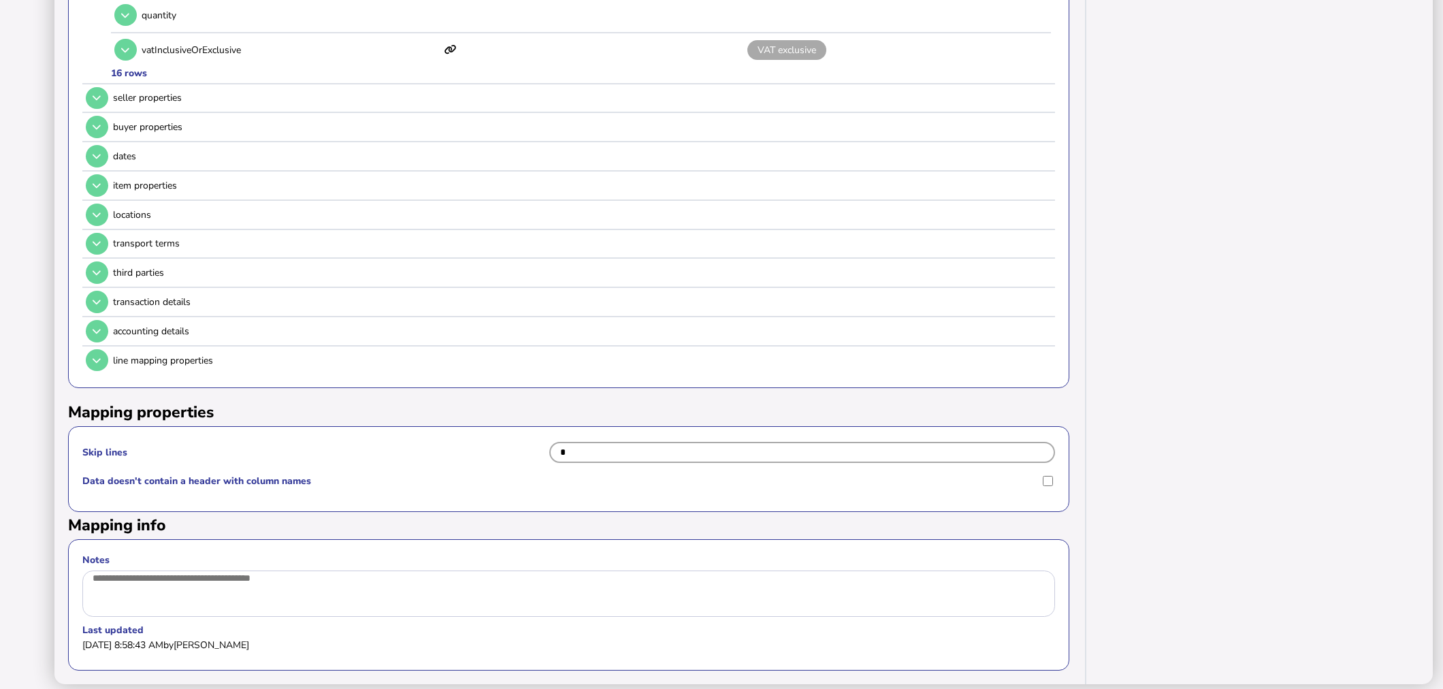
click at [631, 442] on input "*" at bounding box center [802, 452] width 506 height 21
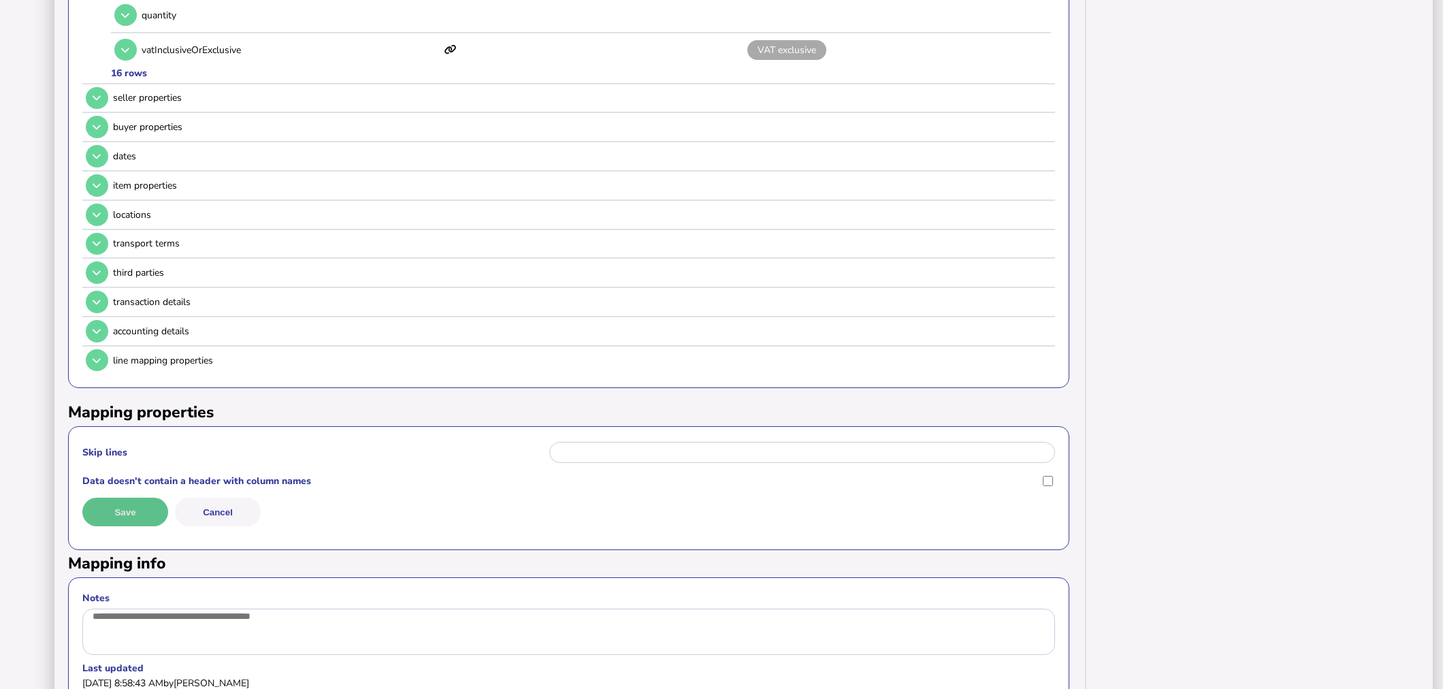
click at [133, 498] on button "Save" at bounding box center [125, 512] width 86 height 29
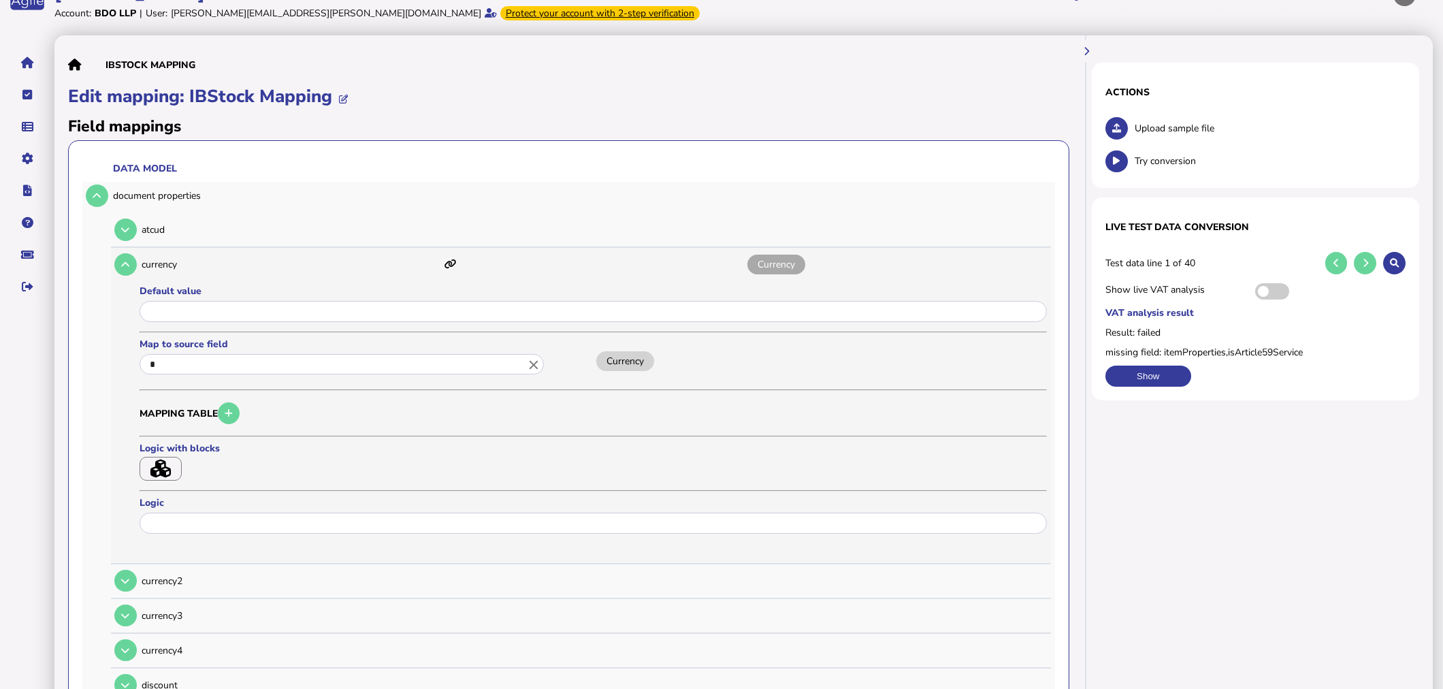
scroll to position [76, 0]
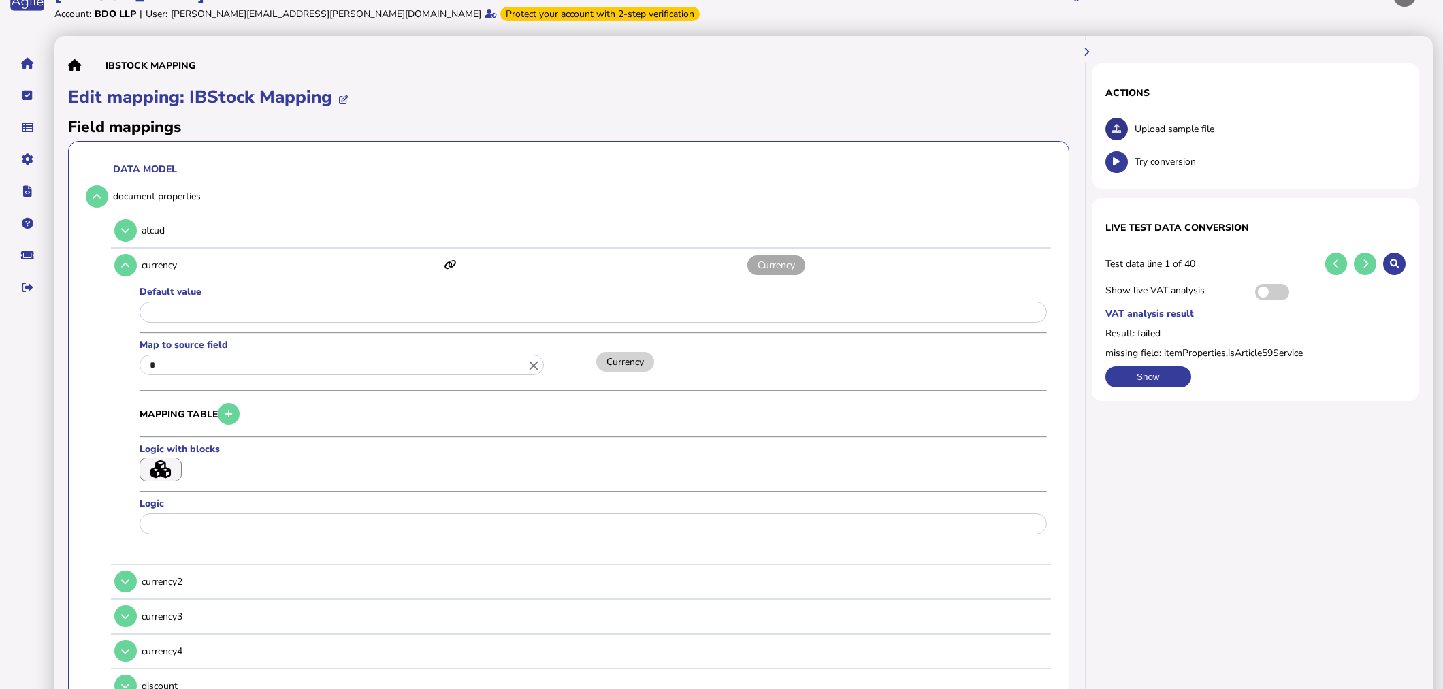
click at [1113, 127] on icon at bounding box center [1116, 129] width 9 height 9
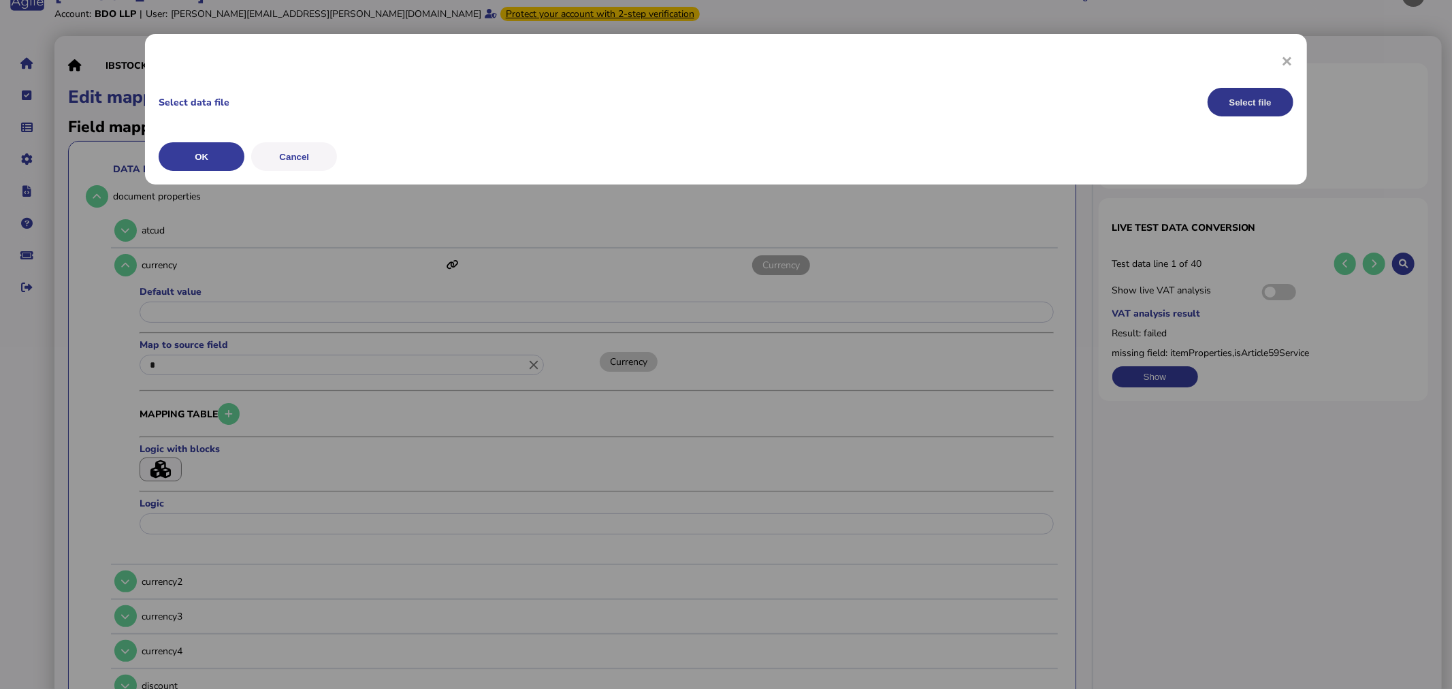
click at [1236, 102] on button "Select file" at bounding box center [1251, 102] width 86 height 29
click at [212, 155] on button "OK" at bounding box center [202, 156] width 86 height 29
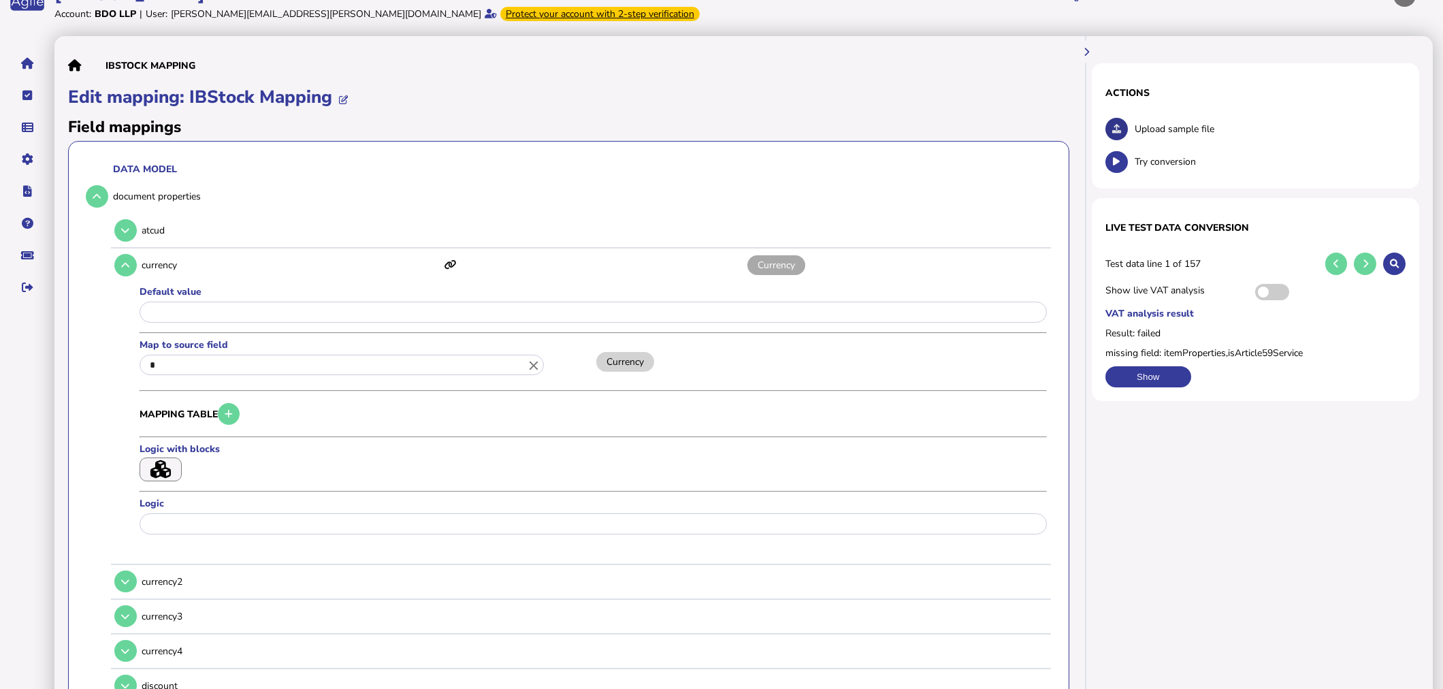
click at [1115, 124] on button at bounding box center [1117, 129] width 22 height 22
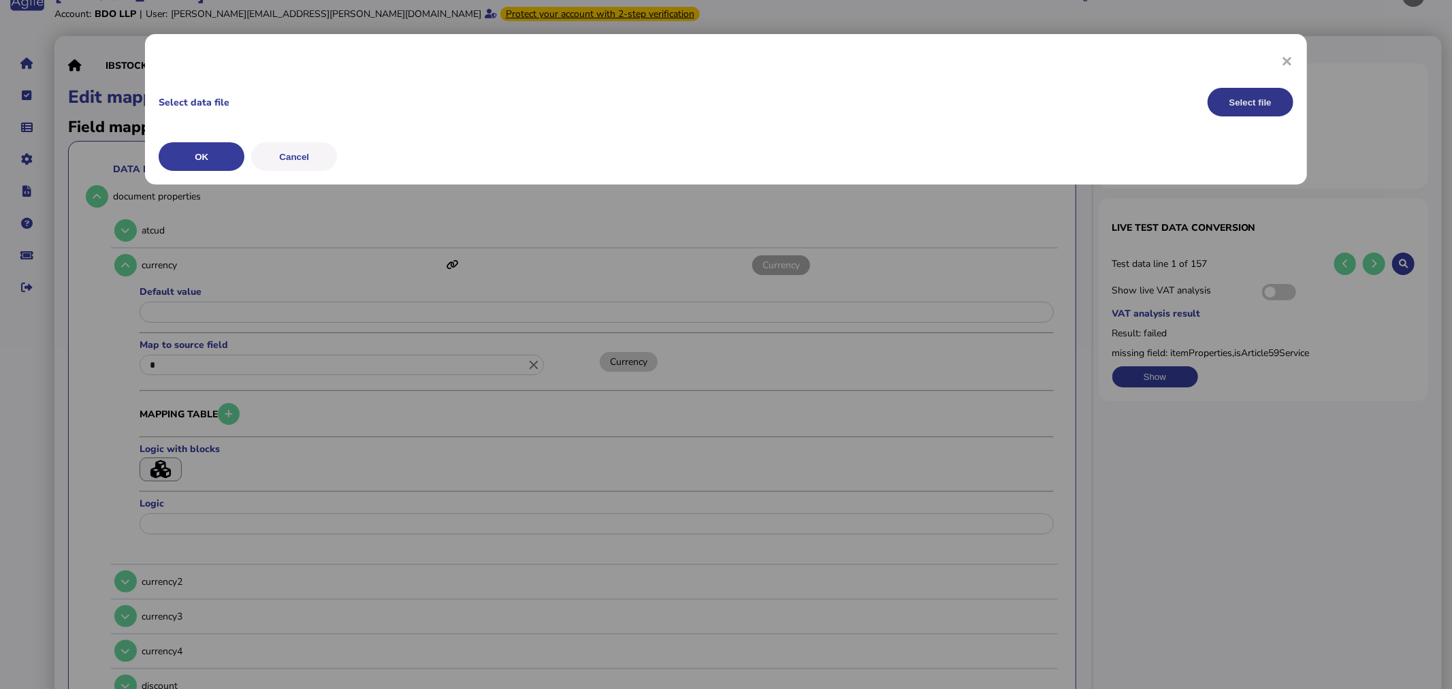
click at [1291, 99] on button "Select file" at bounding box center [1251, 102] width 86 height 29
click at [222, 157] on button "OK" at bounding box center [202, 156] width 86 height 29
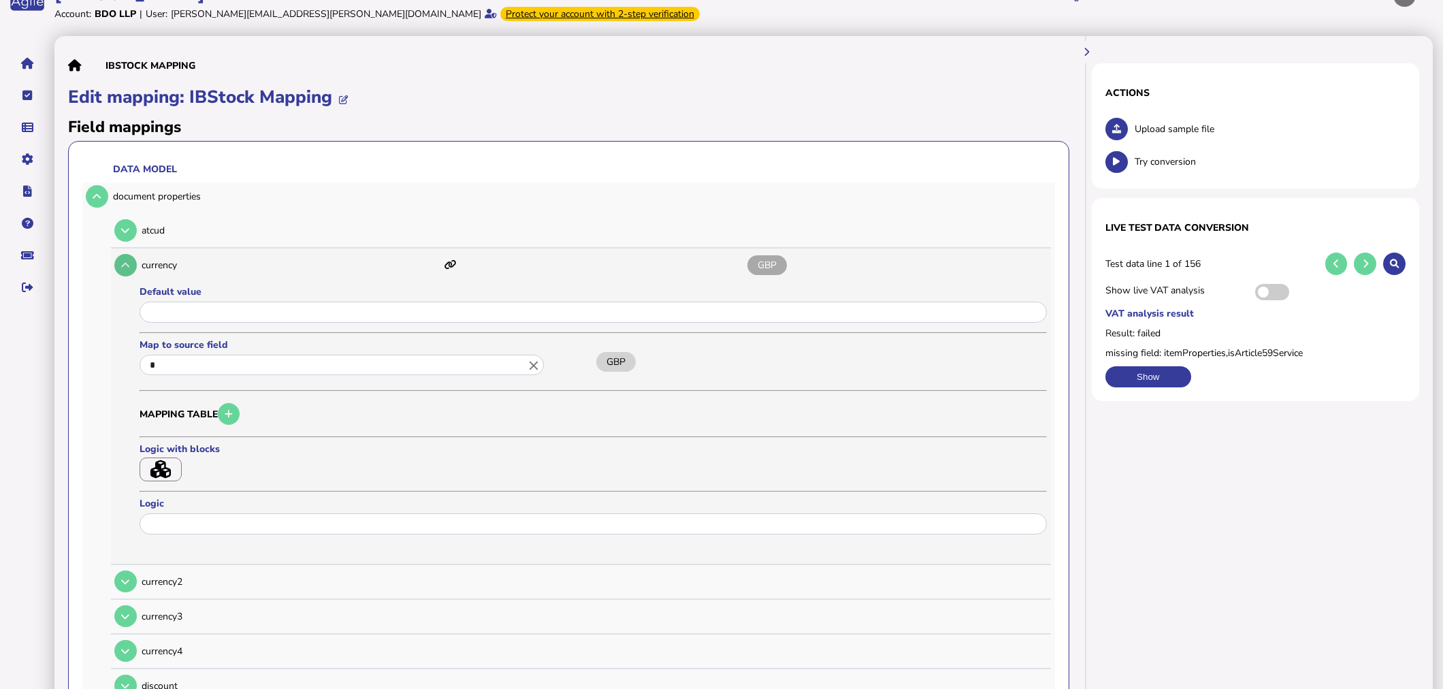
click at [120, 263] on button at bounding box center [125, 265] width 22 height 22
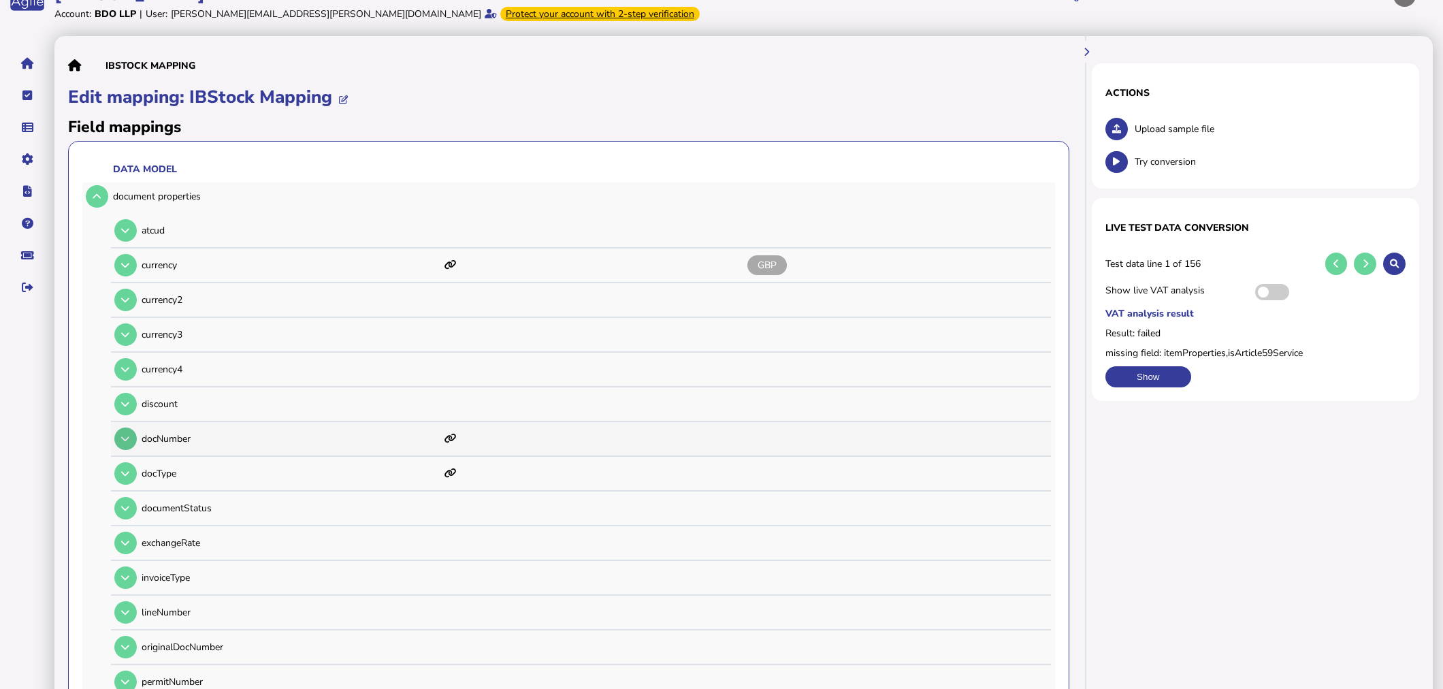
click at [125, 437] on icon at bounding box center [125, 438] width 8 height 9
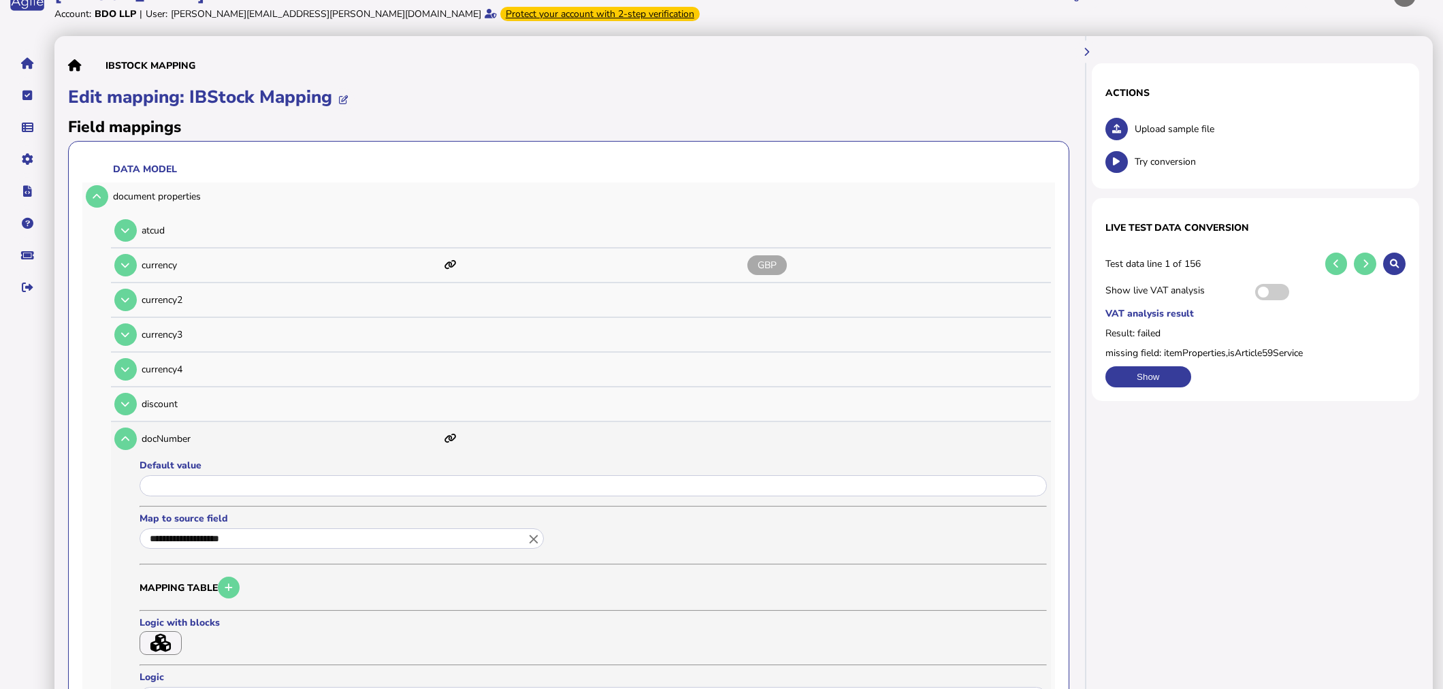
scroll to position [151, 0]
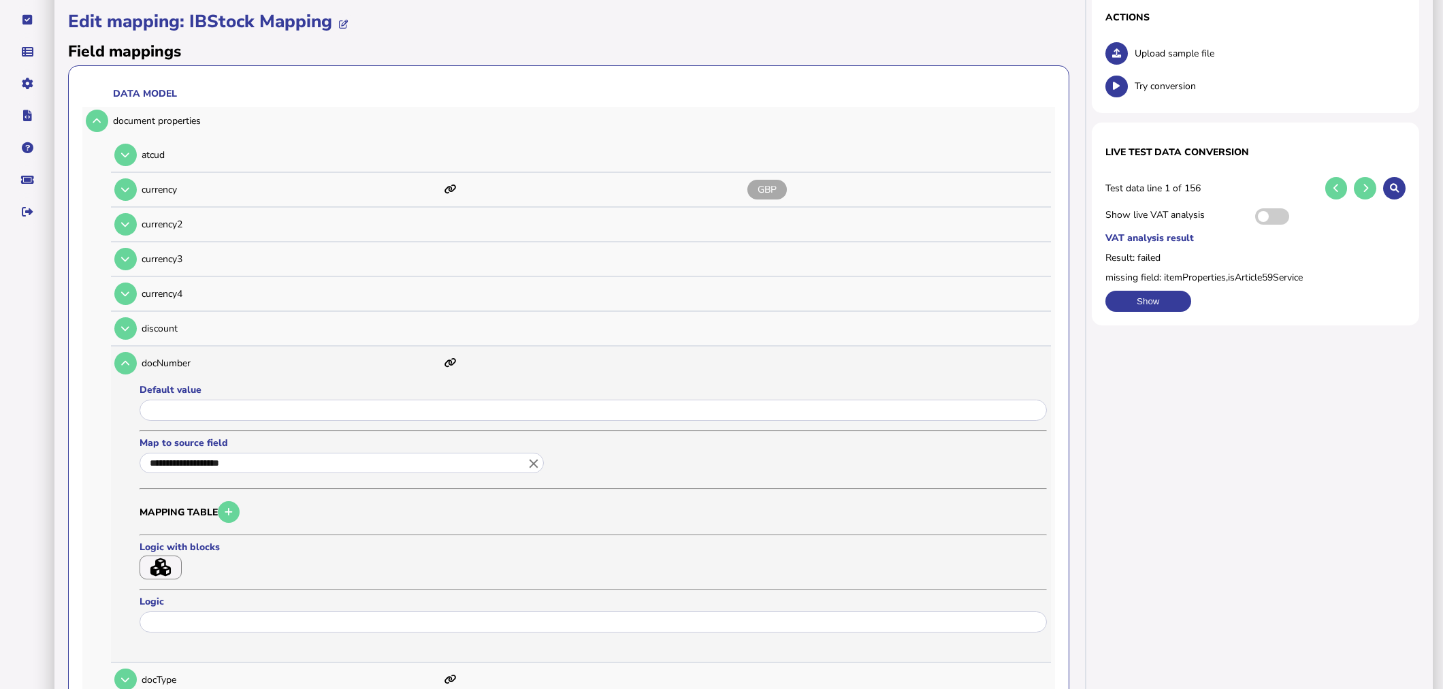
drag, startPoint x: 536, startPoint y: 459, endPoint x: 481, endPoint y: 457, distance: 55.2
click at [536, 459] on icon "close" at bounding box center [533, 462] width 15 height 15
click at [170, 546] on link "D" at bounding box center [163, 554] width 27 height 17
click at [192, 656] on button "Save" at bounding box center [183, 663] width 86 height 29
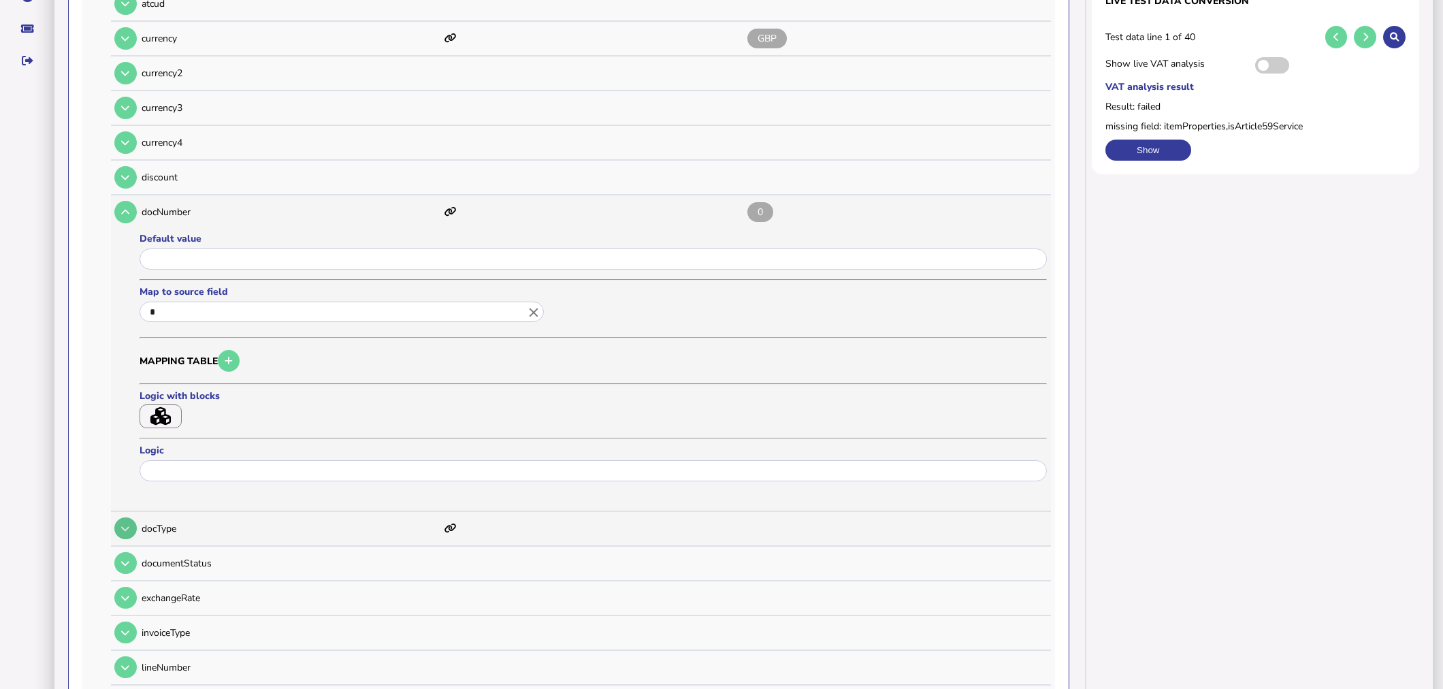
click at [133, 527] on button at bounding box center [125, 528] width 22 height 22
type input "**********"
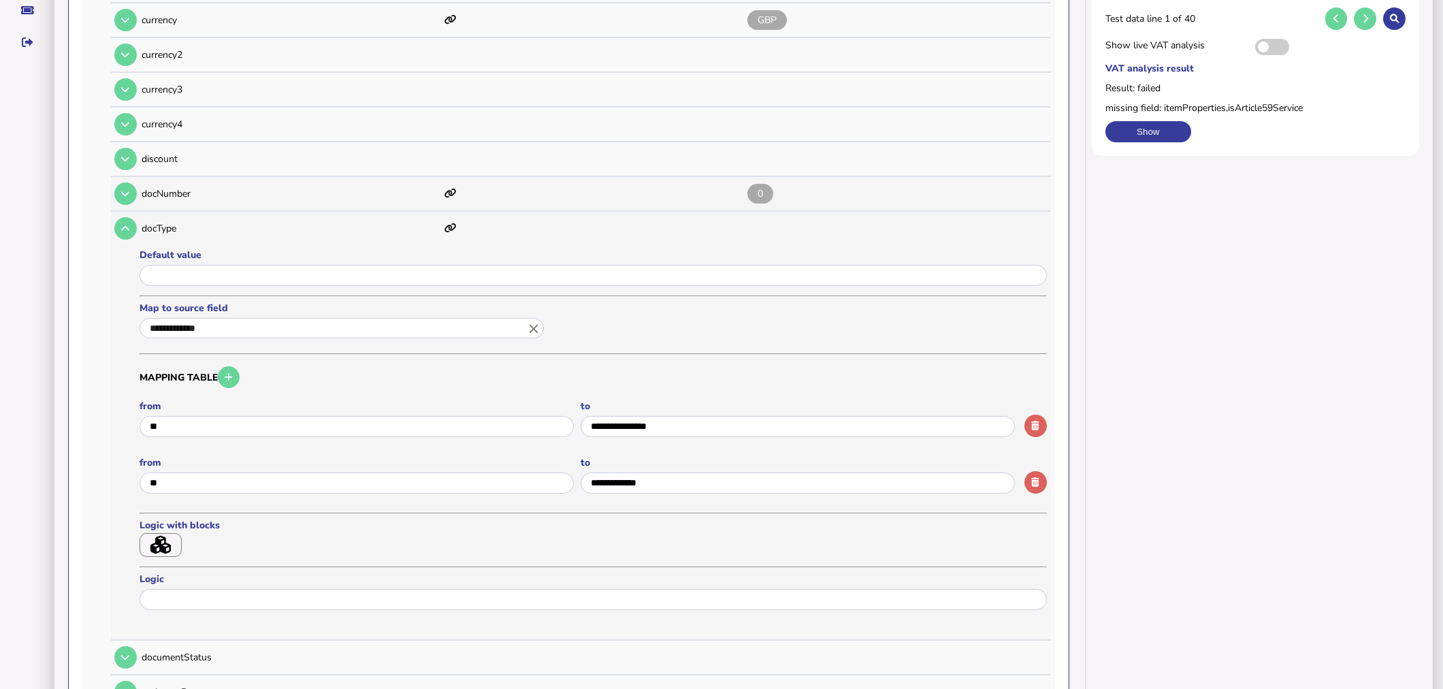
scroll to position [453, 0]
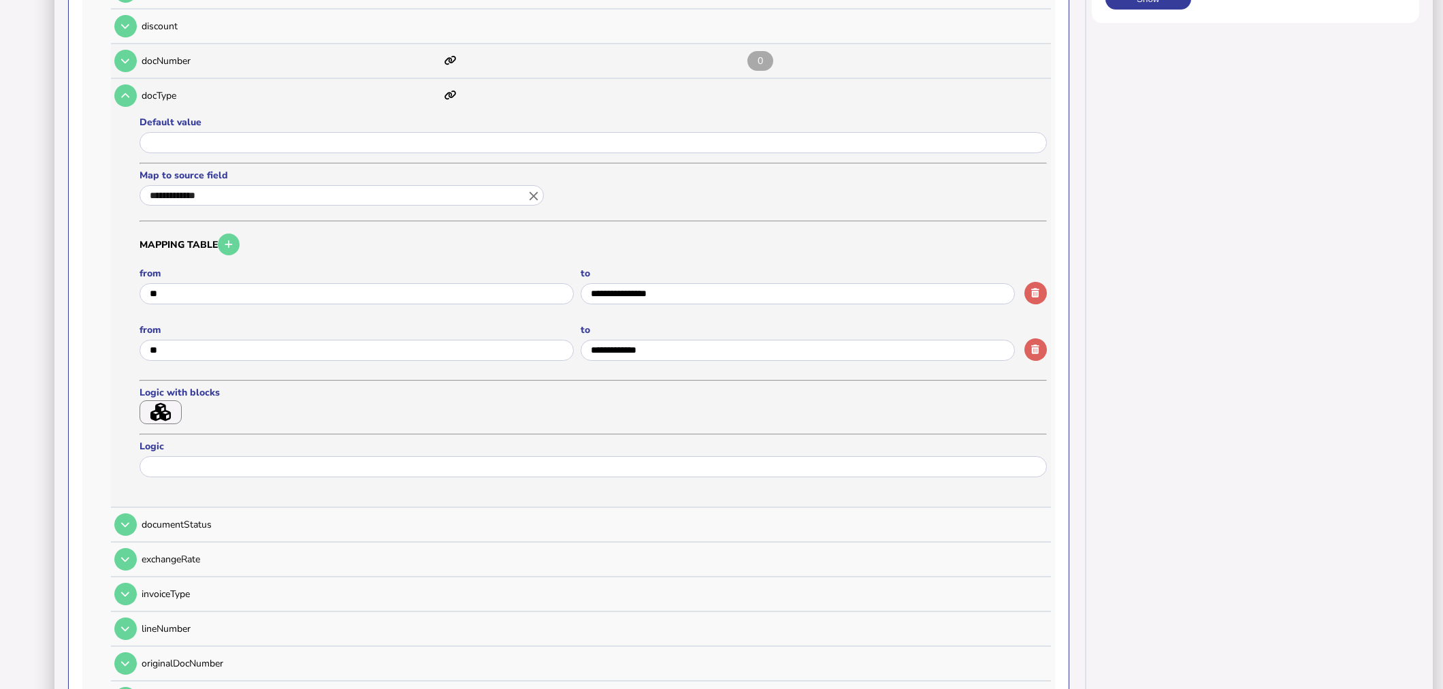
click at [538, 188] on icon "close" at bounding box center [533, 195] width 15 height 15
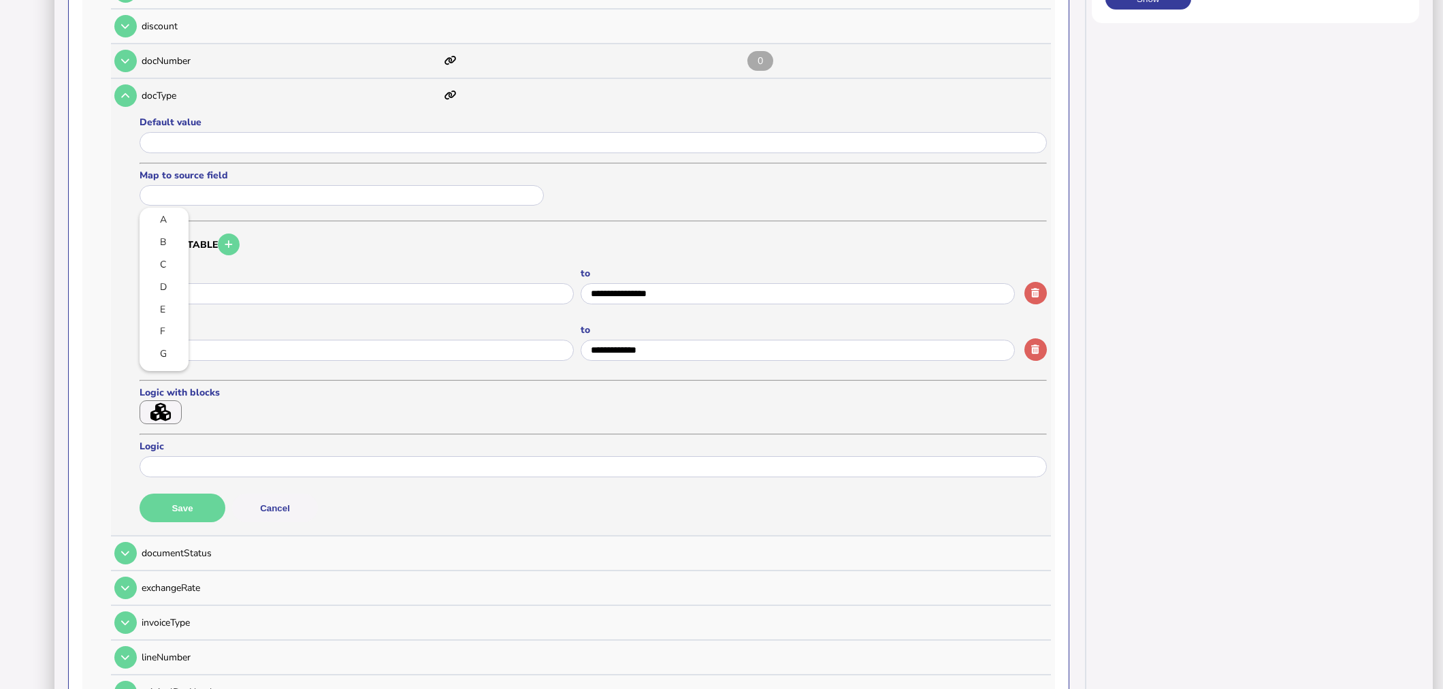
click at [515, 186] on input "text" at bounding box center [342, 195] width 404 height 21
click at [171, 267] on link "C" at bounding box center [163, 264] width 27 height 17
type input "*"
click at [178, 517] on div "Default value Map to source field * close PV Mapping table from to from to Logi…" at bounding box center [593, 323] width 907 height 415
click at [180, 501] on button "Save" at bounding box center [183, 508] width 86 height 29
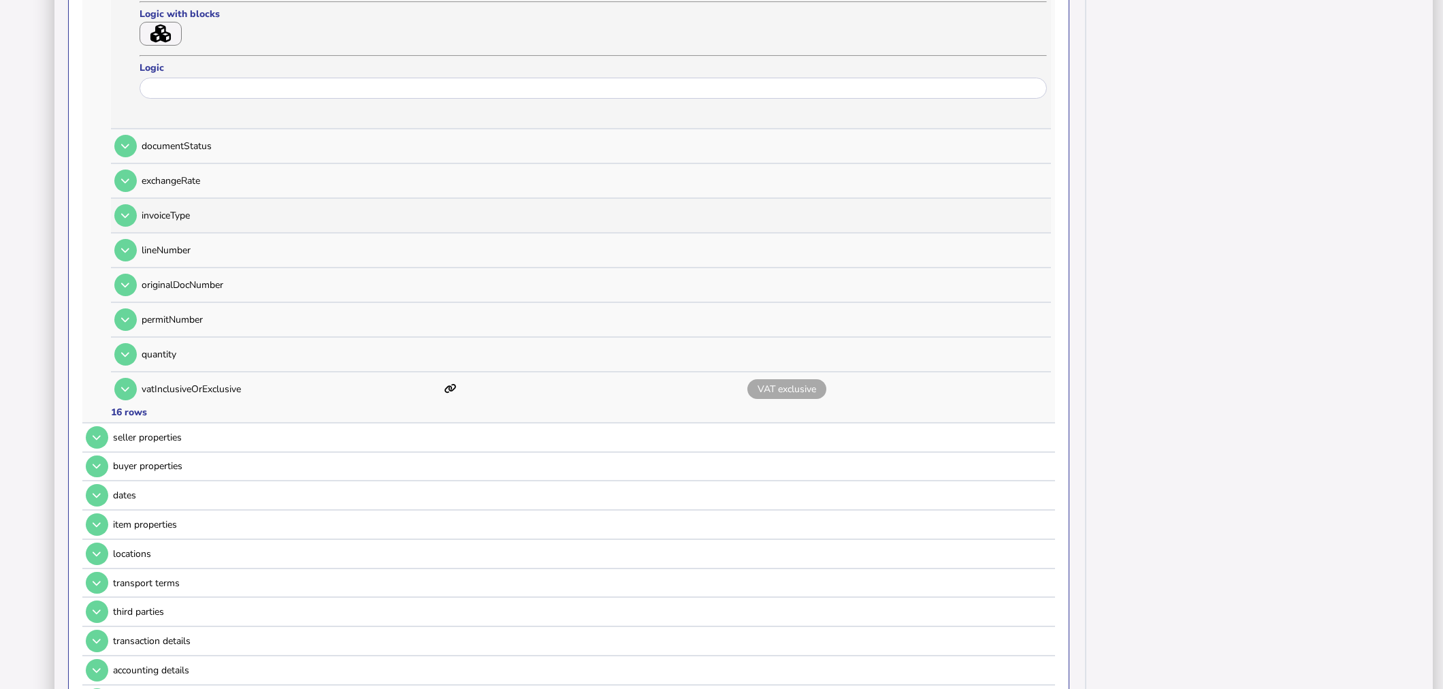
scroll to position [907, 0]
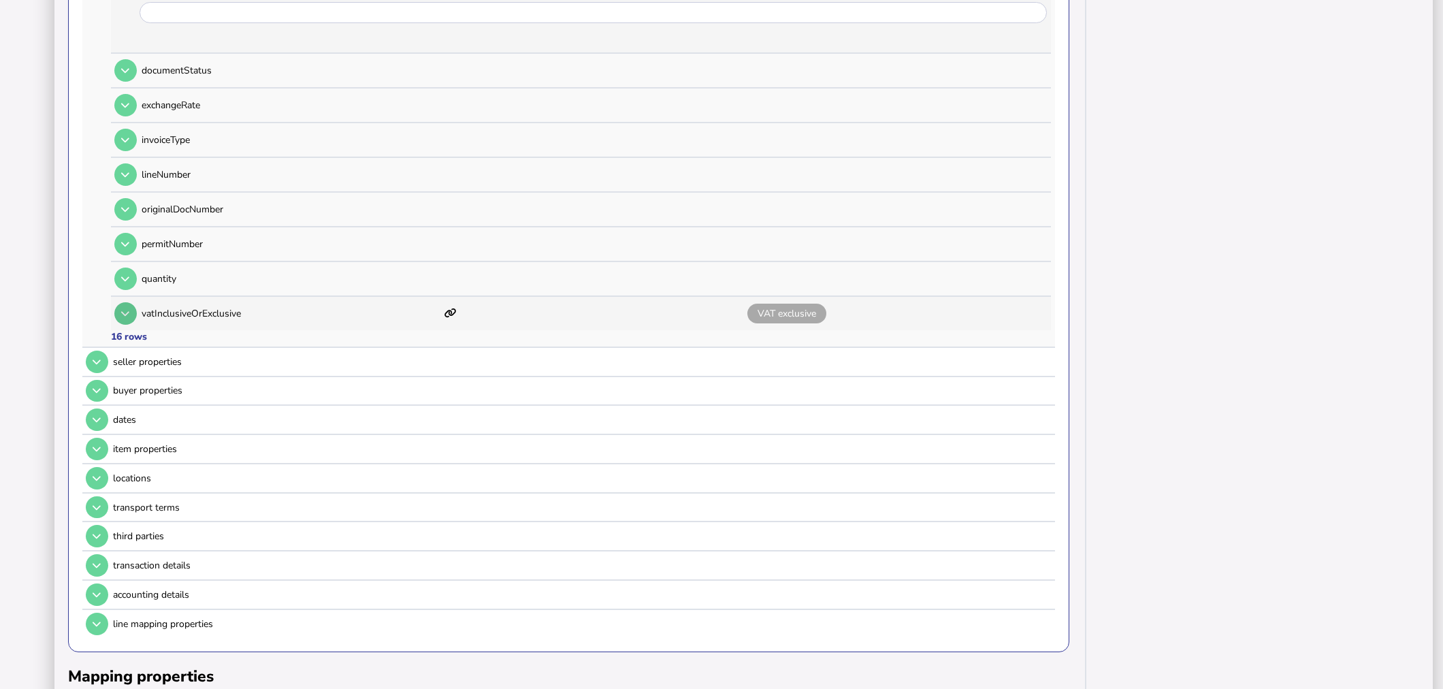
click at [123, 314] on button at bounding box center [125, 313] width 22 height 22
type input "**********"
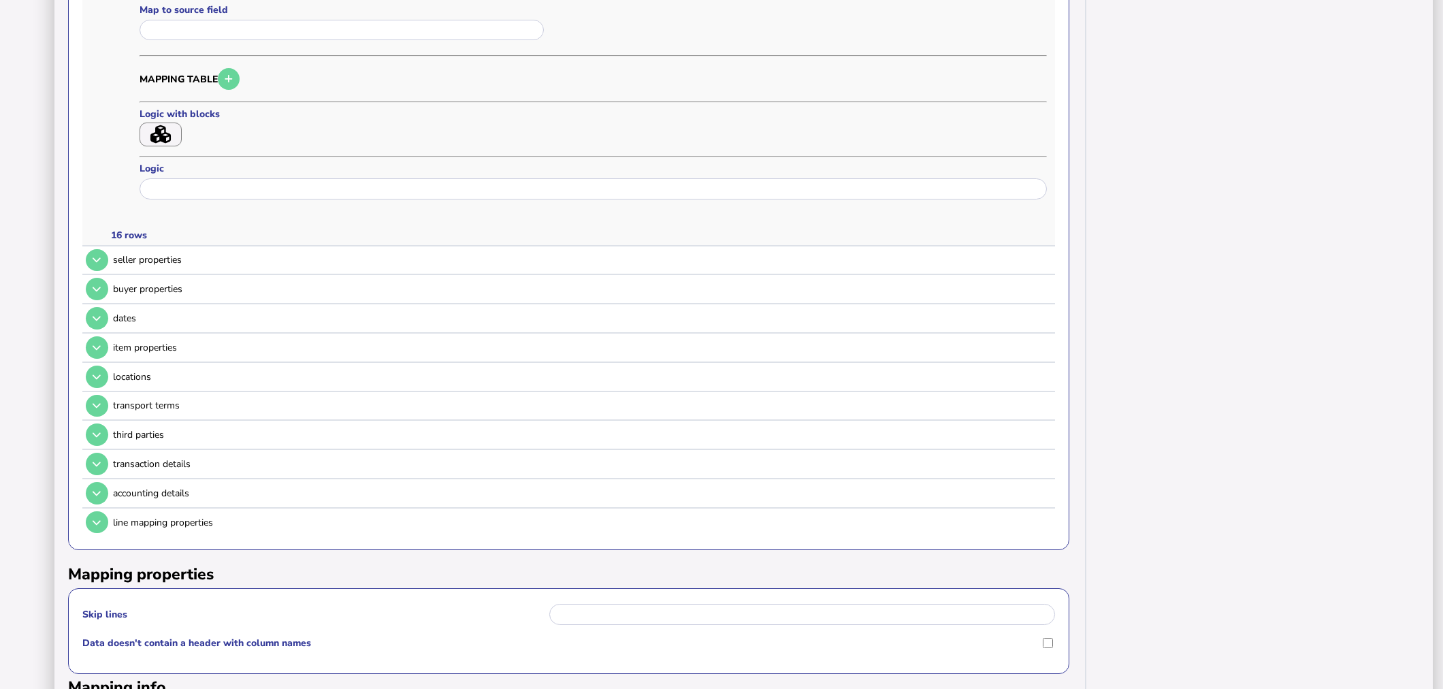
scroll to position [835, 0]
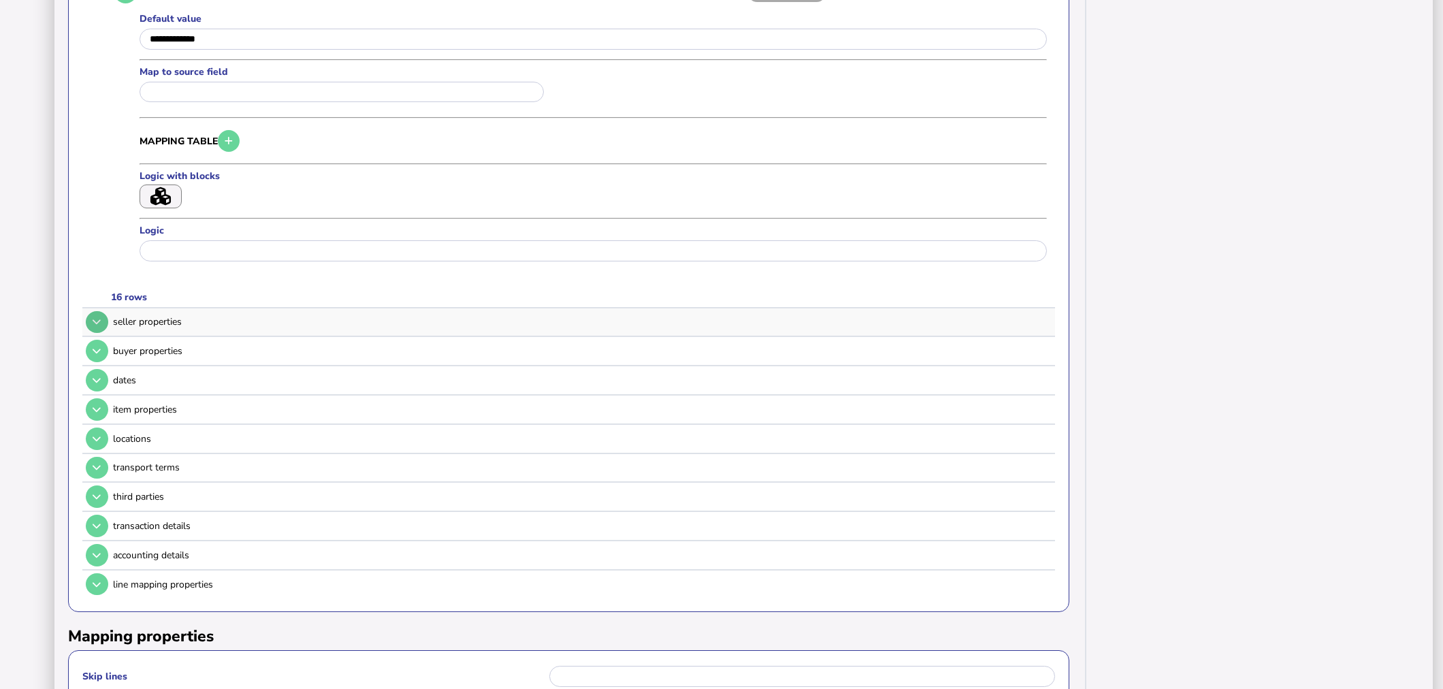
click at [99, 311] on button at bounding box center [97, 322] width 22 height 22
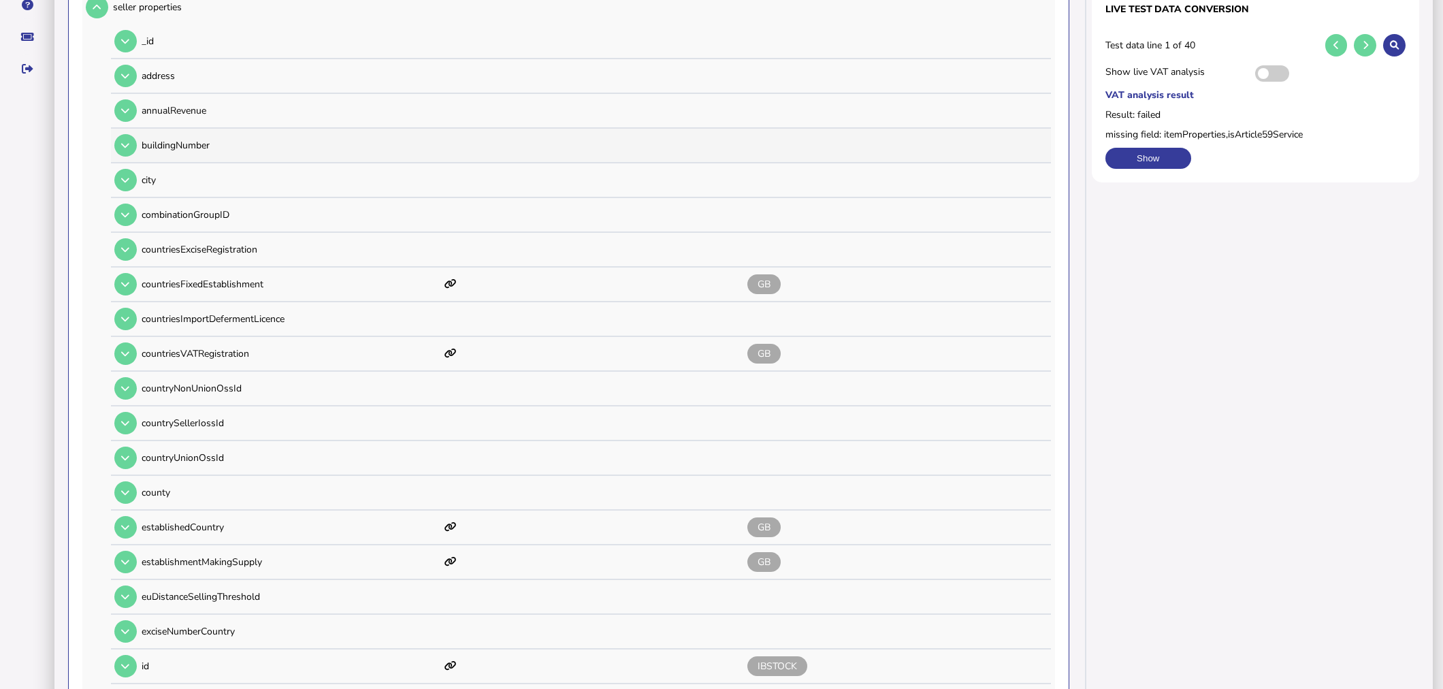
scroll to position [305, 0]
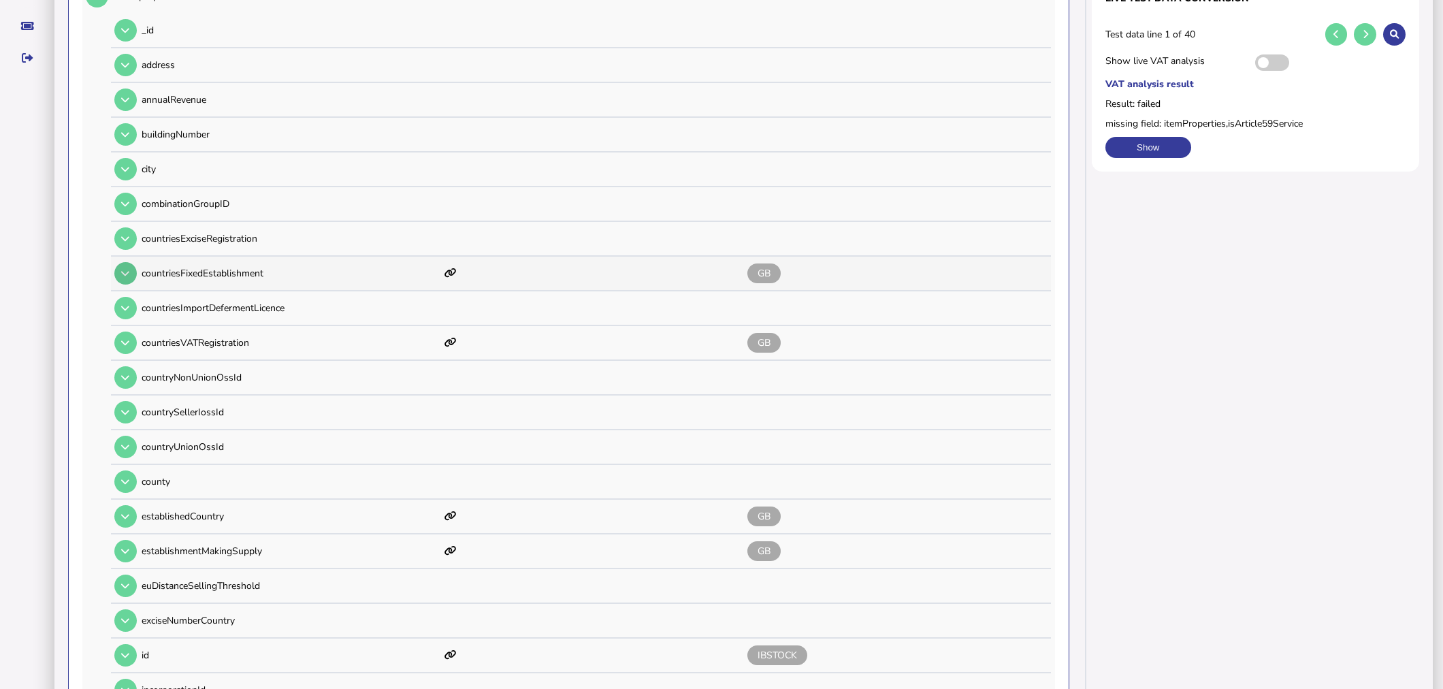
click at [127, 272] on icon at bounding box center [125, 273] width 8 height 9
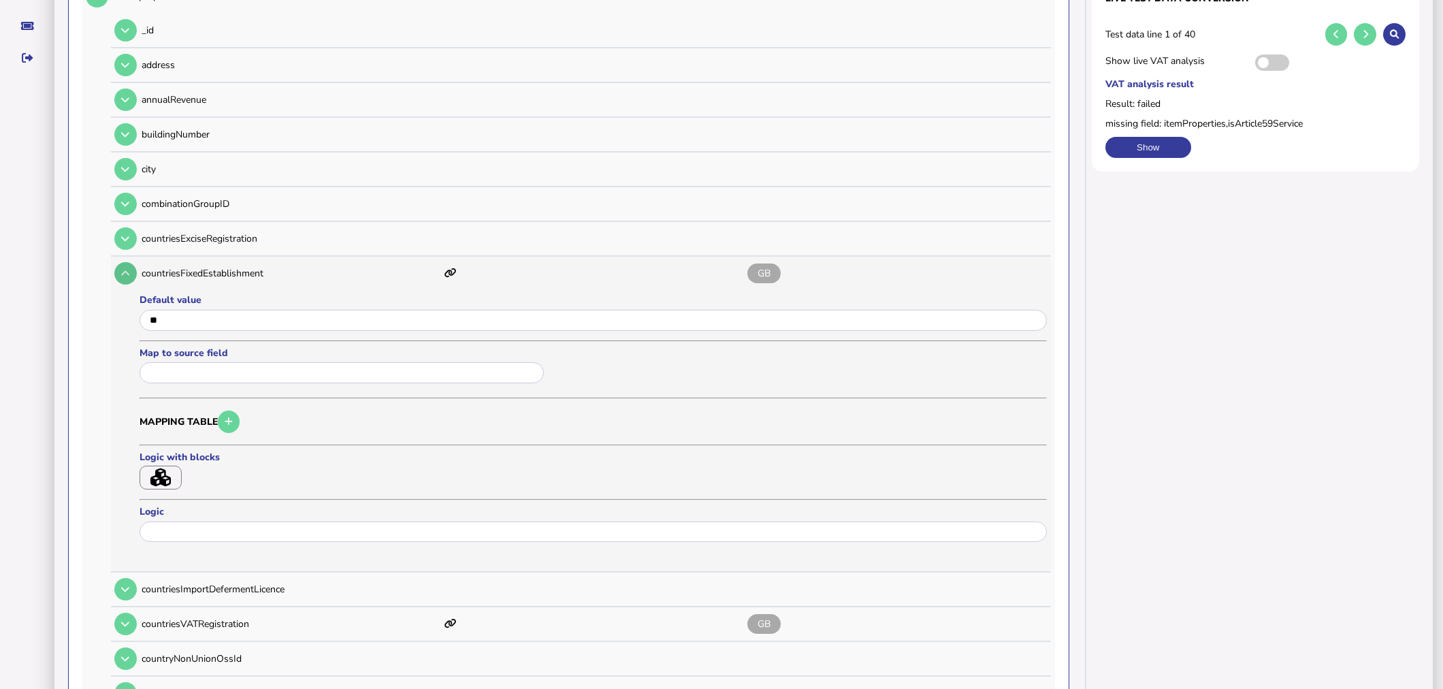
click at [125, 269] on icon at bounding box center [125, 273] width 8 height 9
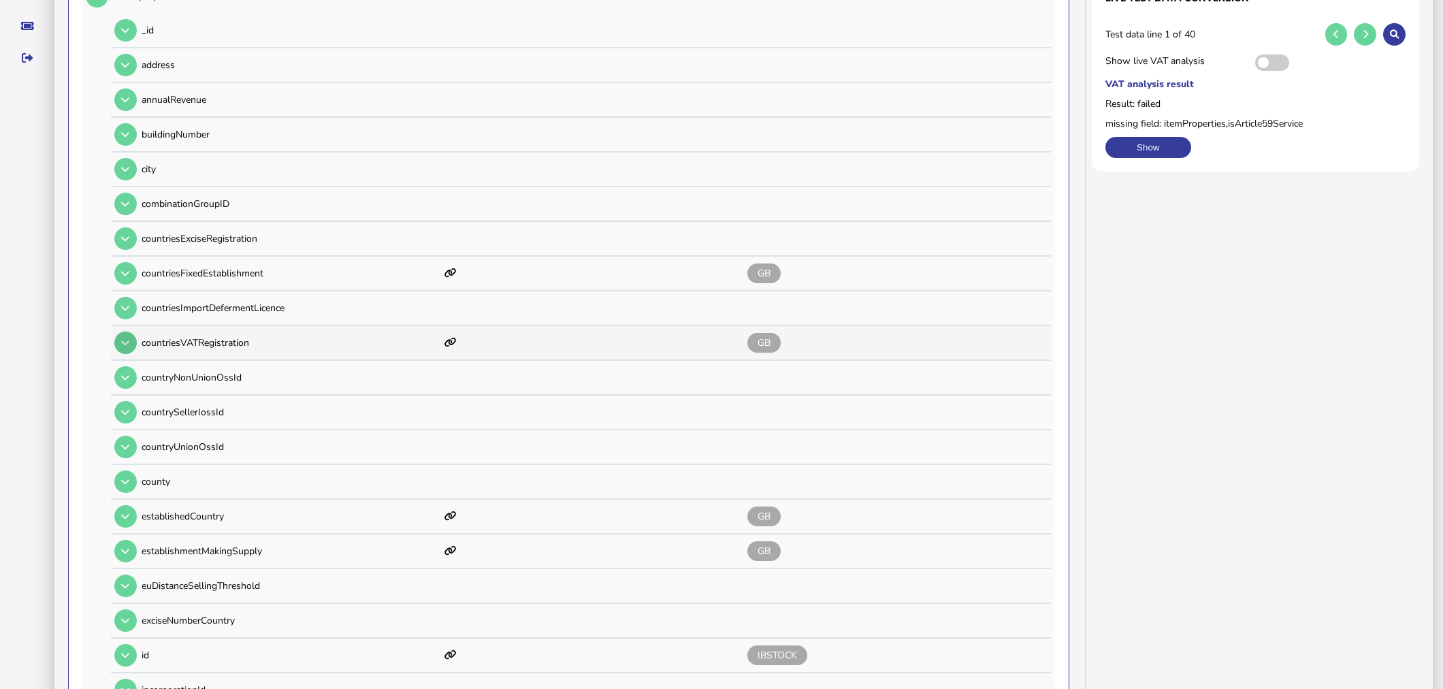
click at [124, 338] on icon at bounding box center [125, 342] width 8 height 9
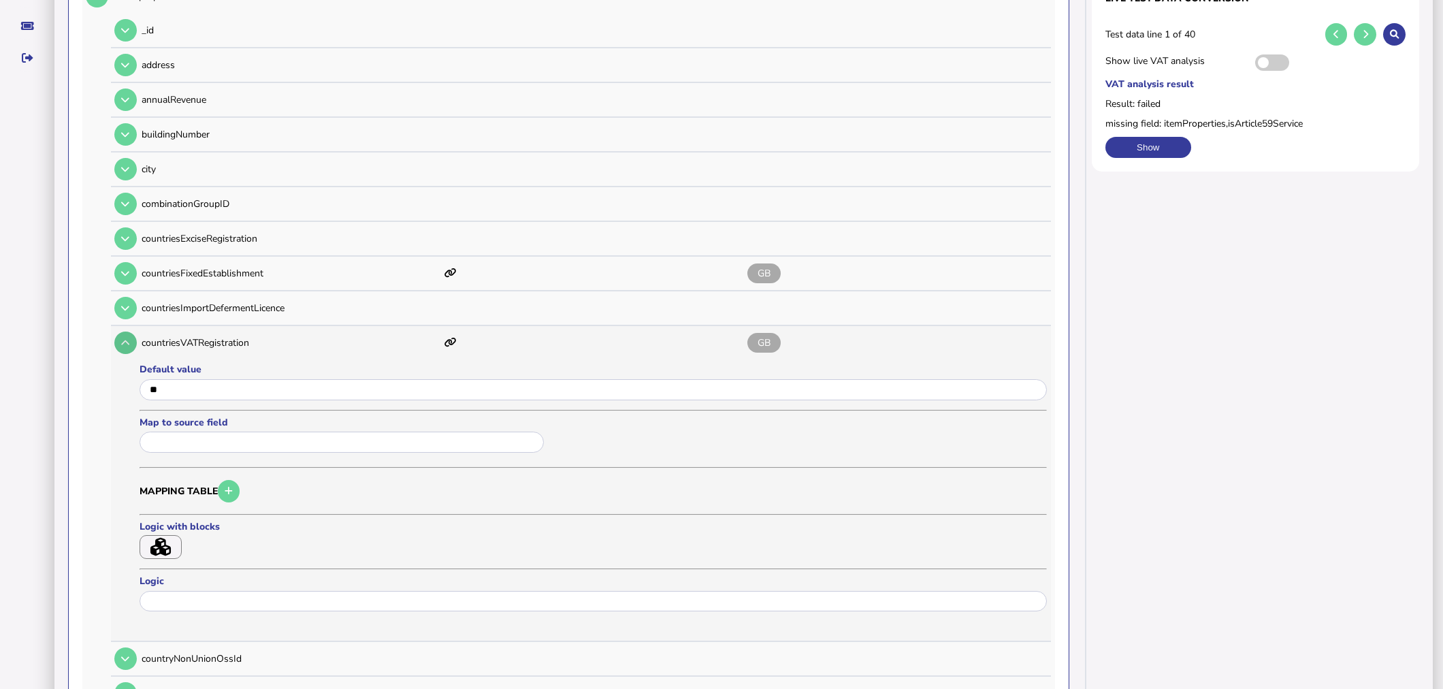
click at [124, 338] on icon at bounding box center [125, 342] width 8 height 9
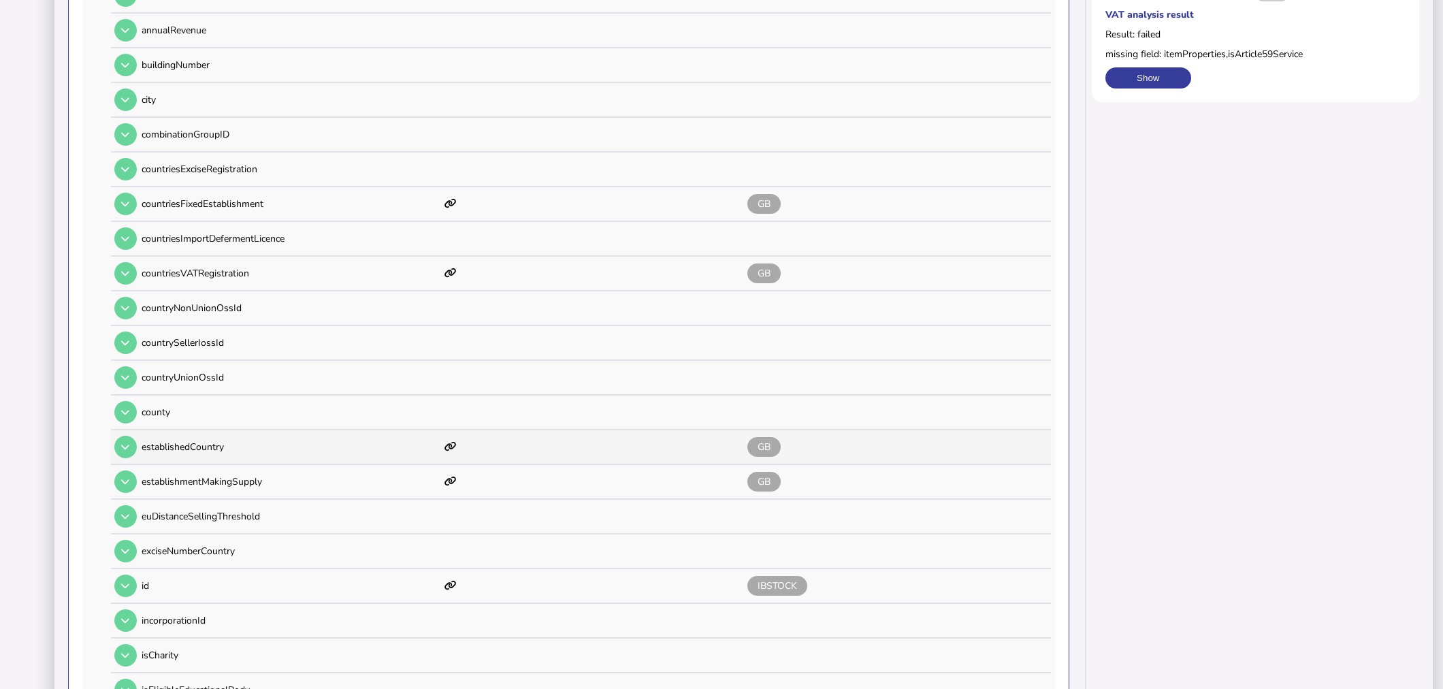
scroll to position [457, 0]
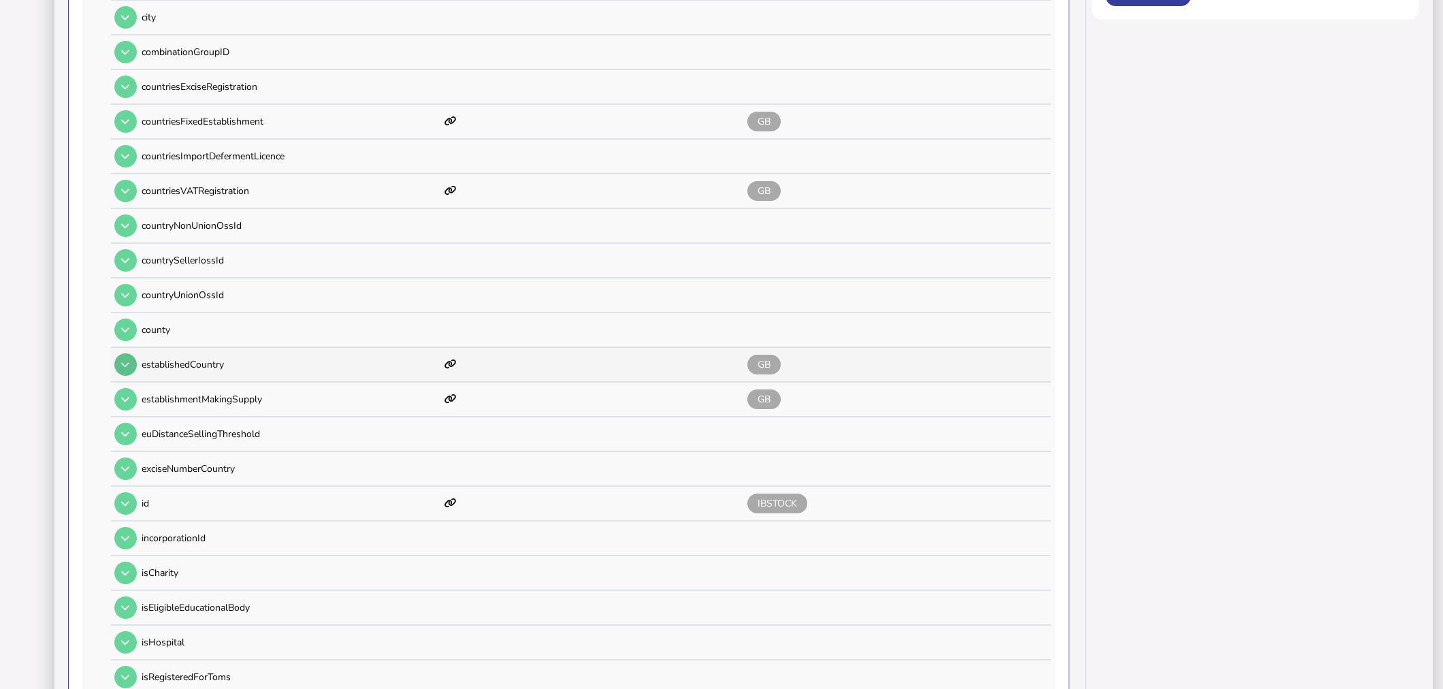
click at [131, 353] on button at bounding box center [125, 364] width 22 height 22
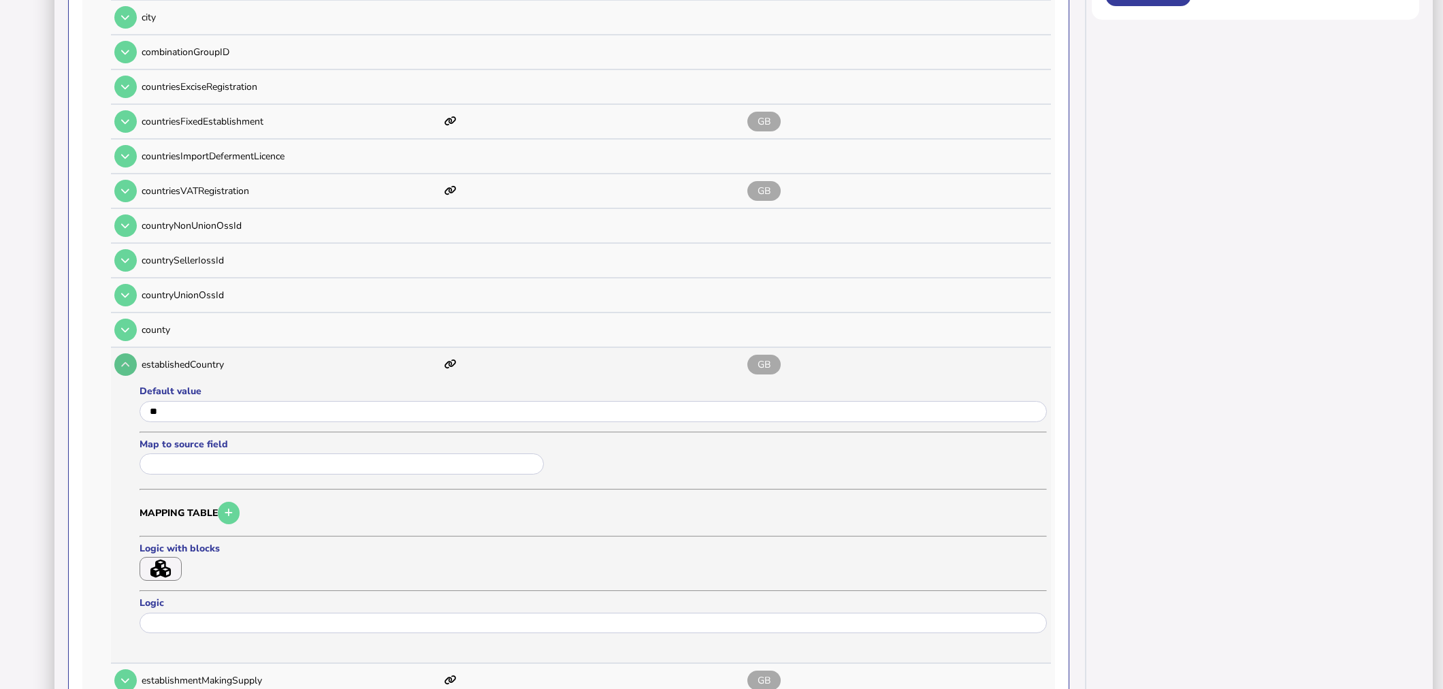
click at [131, 353] on button at bounding box center [125, 364] width 22 height 22
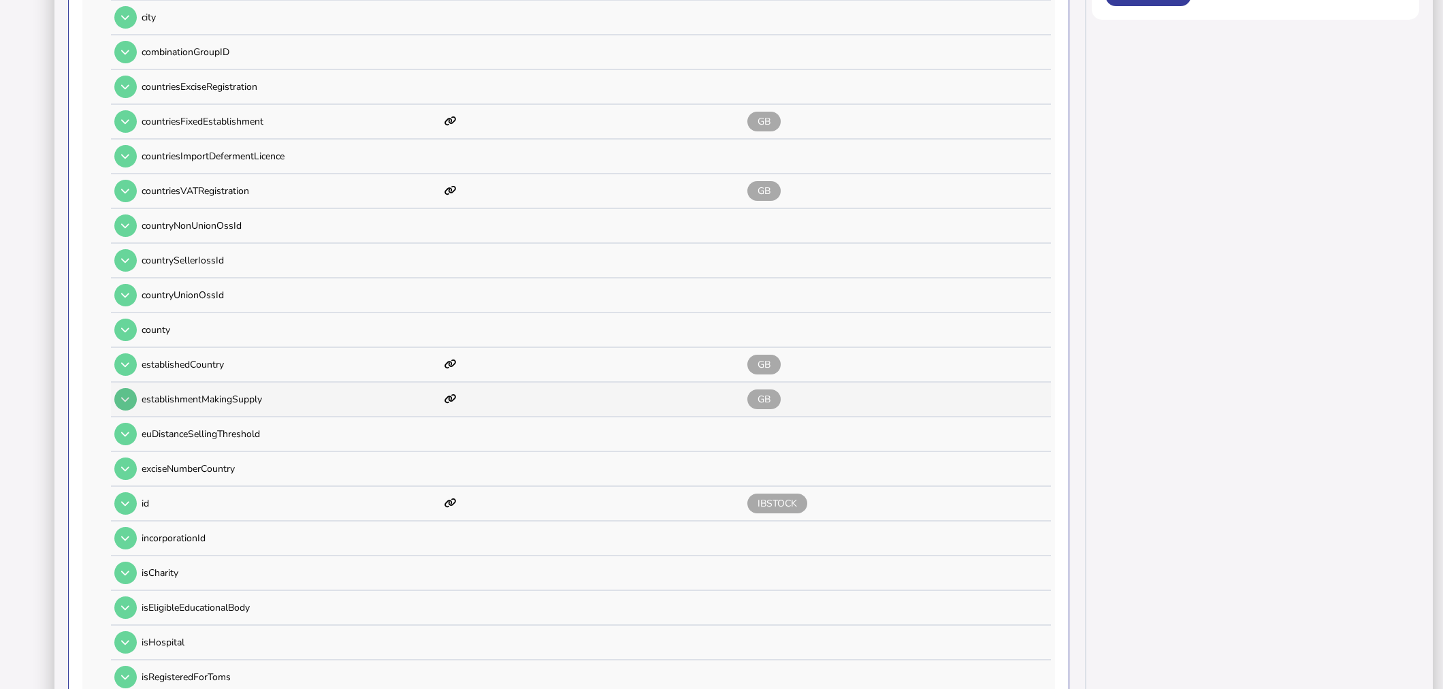
click at [133, 390] on button at bounding box center [125, 399] width 22 height 22
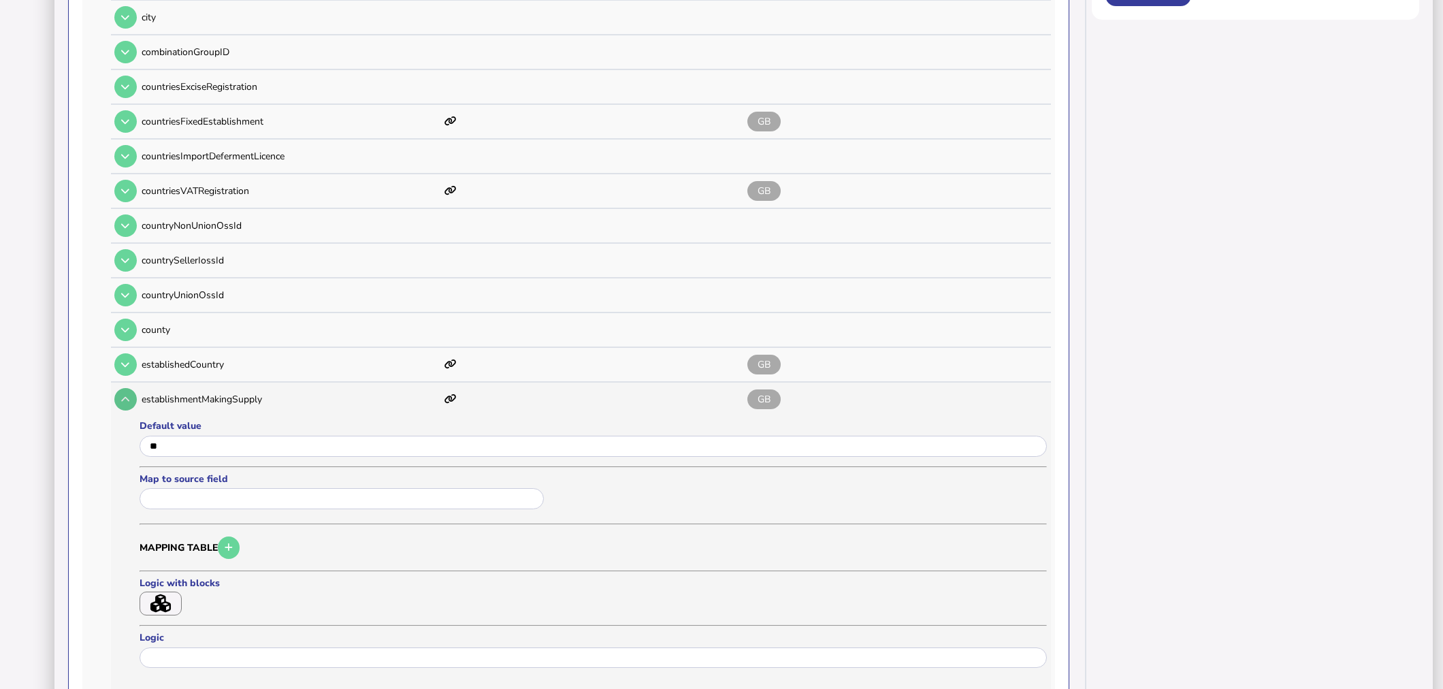
click at [132, 390] on button at bounding box center [125, 399] width 22 height 22
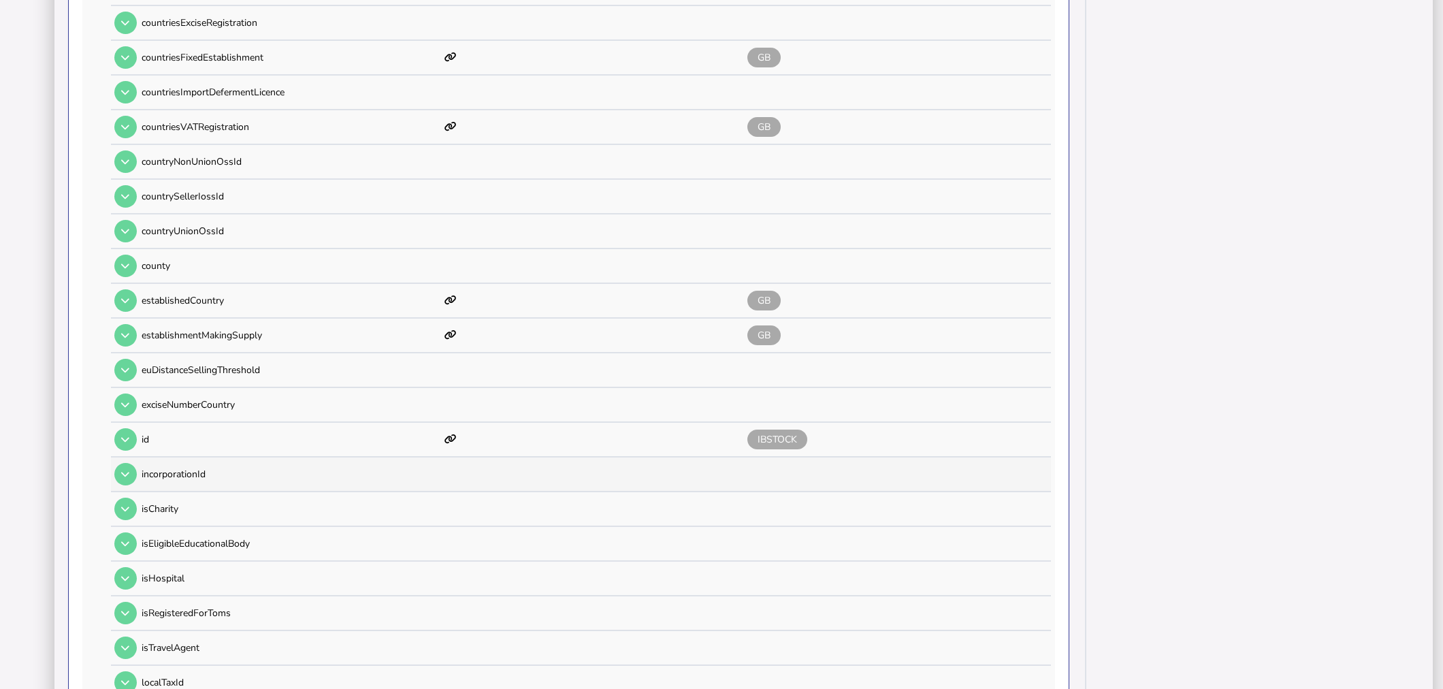
scroll to position [608, 0]
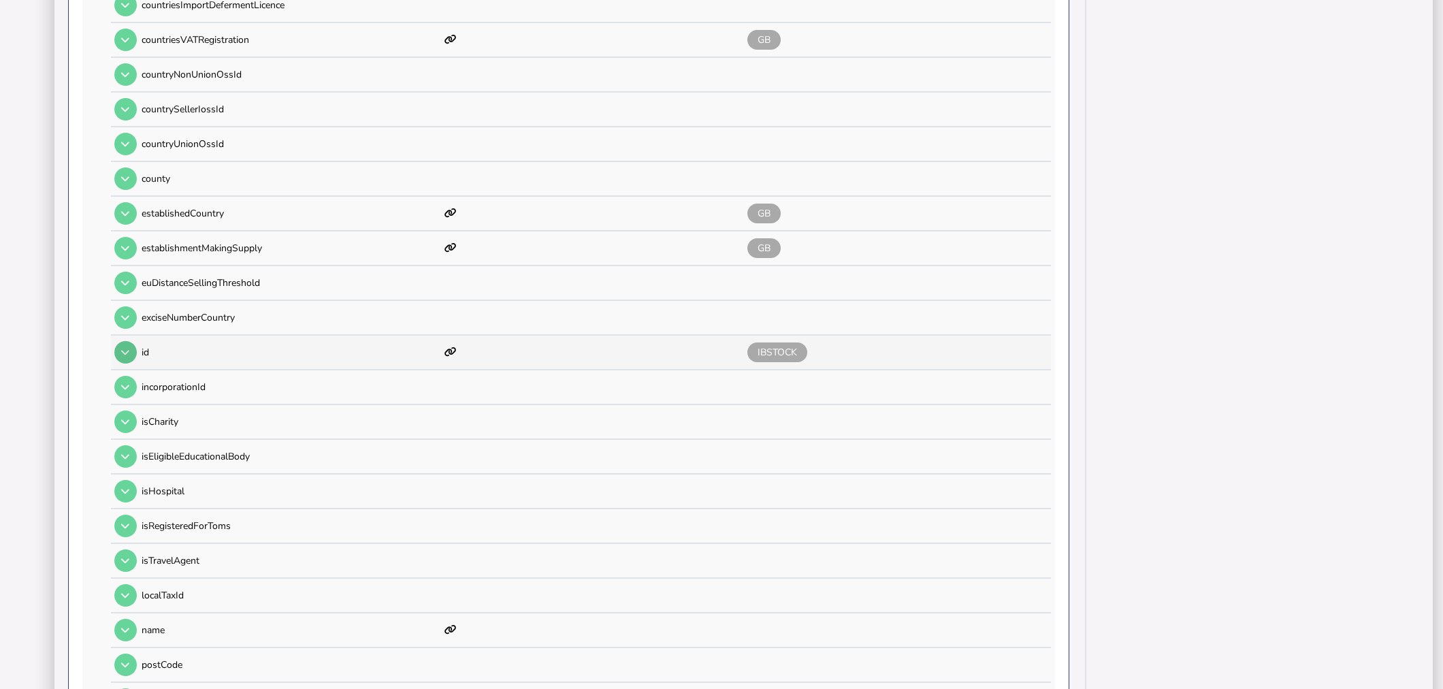
click at [126, 348] on icon at bounding box center [125, 352] width 8 height 9
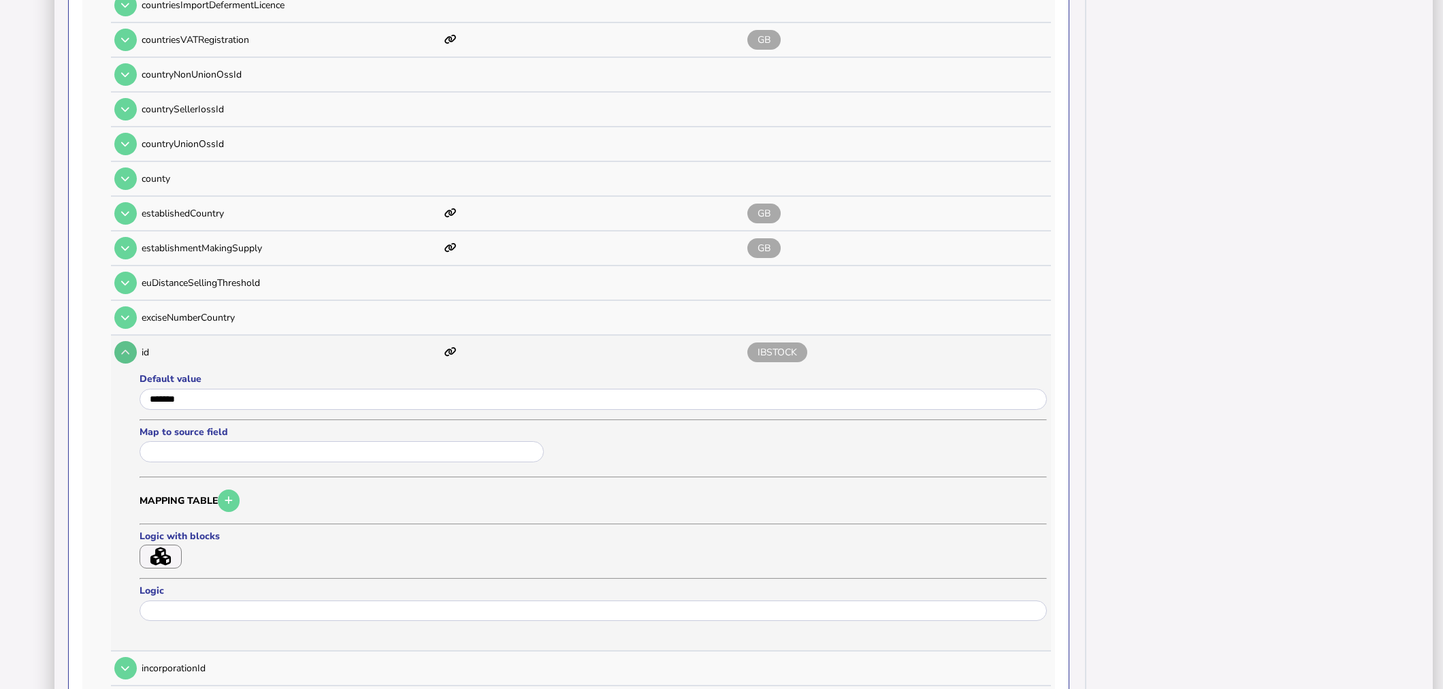
click at [129, 344] on button at bounding box center [125, 352] width 22 height 22
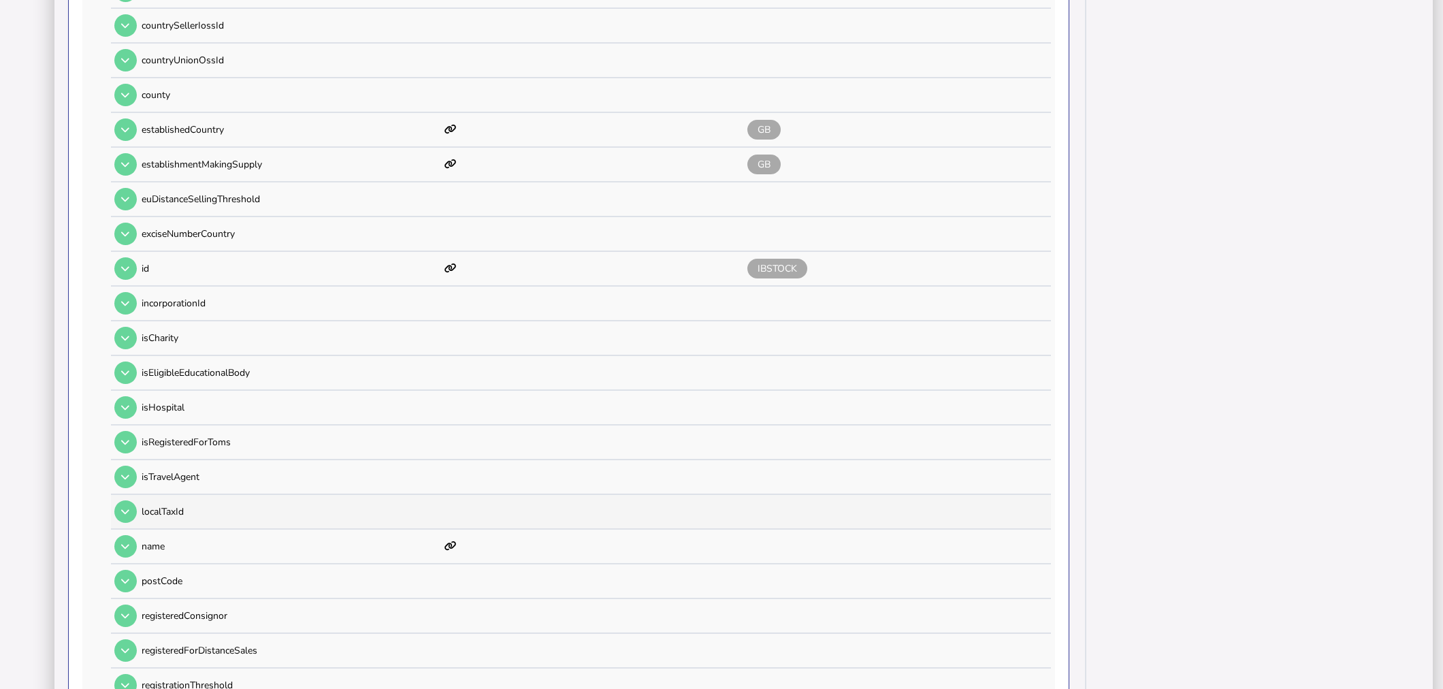
scroll to position [835, 0]
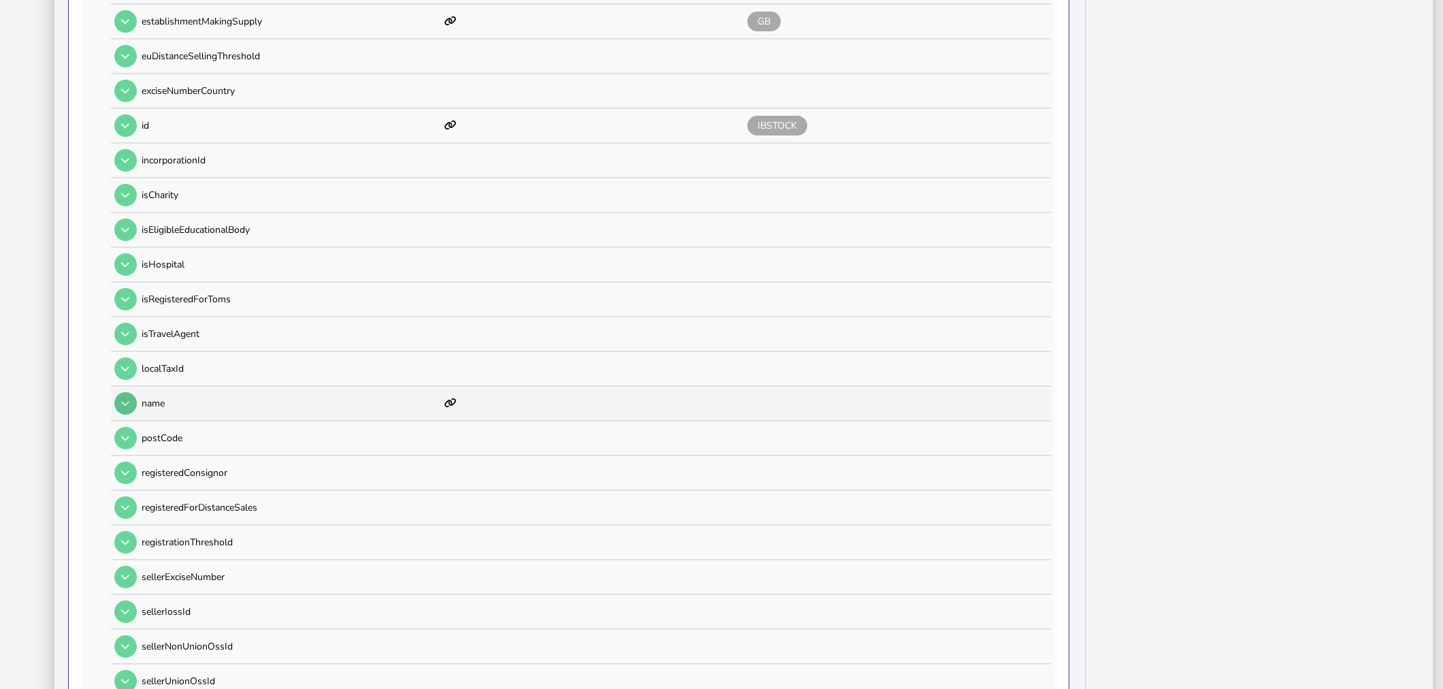
click at [129, 399] on icon at bounding box center [125, 403] width 8 height 9
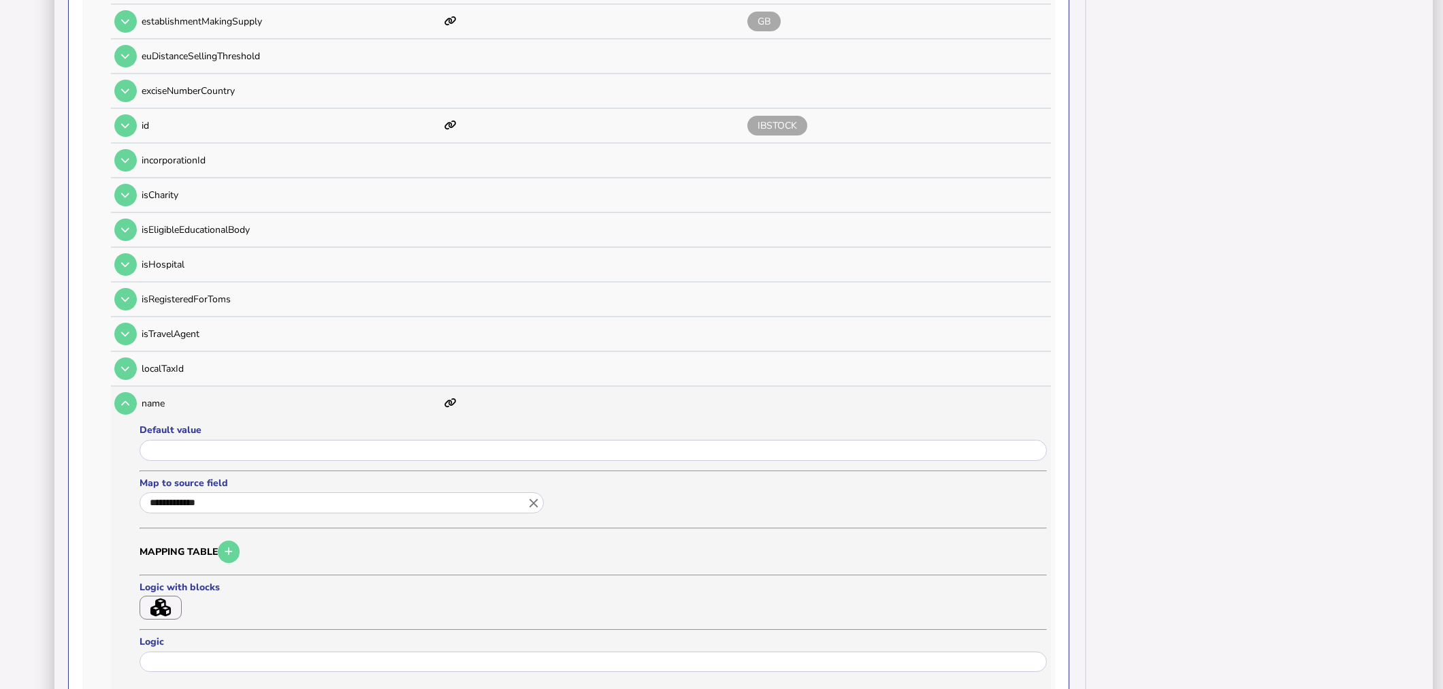
click at [534, 496] on icon "close" at bounding box center [533, 503] width 15 height 15
click at [158, 564] on link "C" at bounding box center [163, 572] width 27 height 17
type input "*"
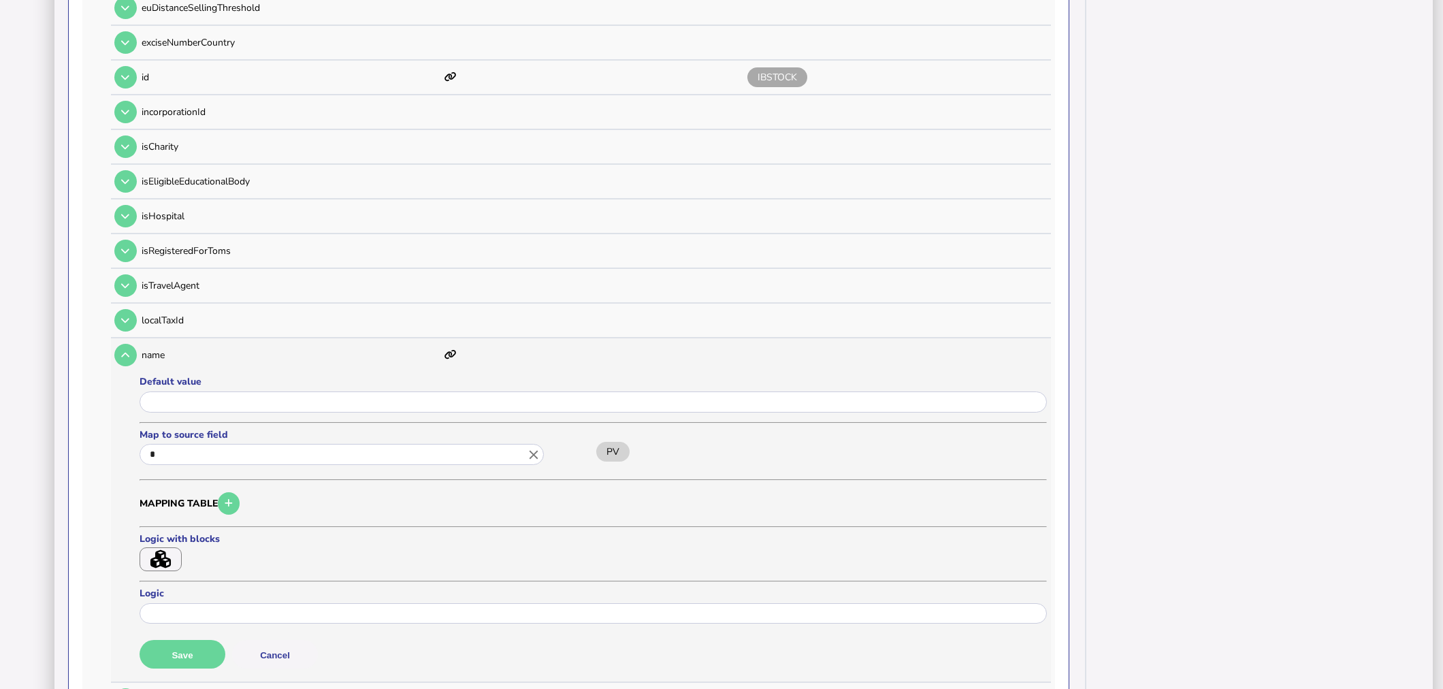
scroll to position [910, 0]
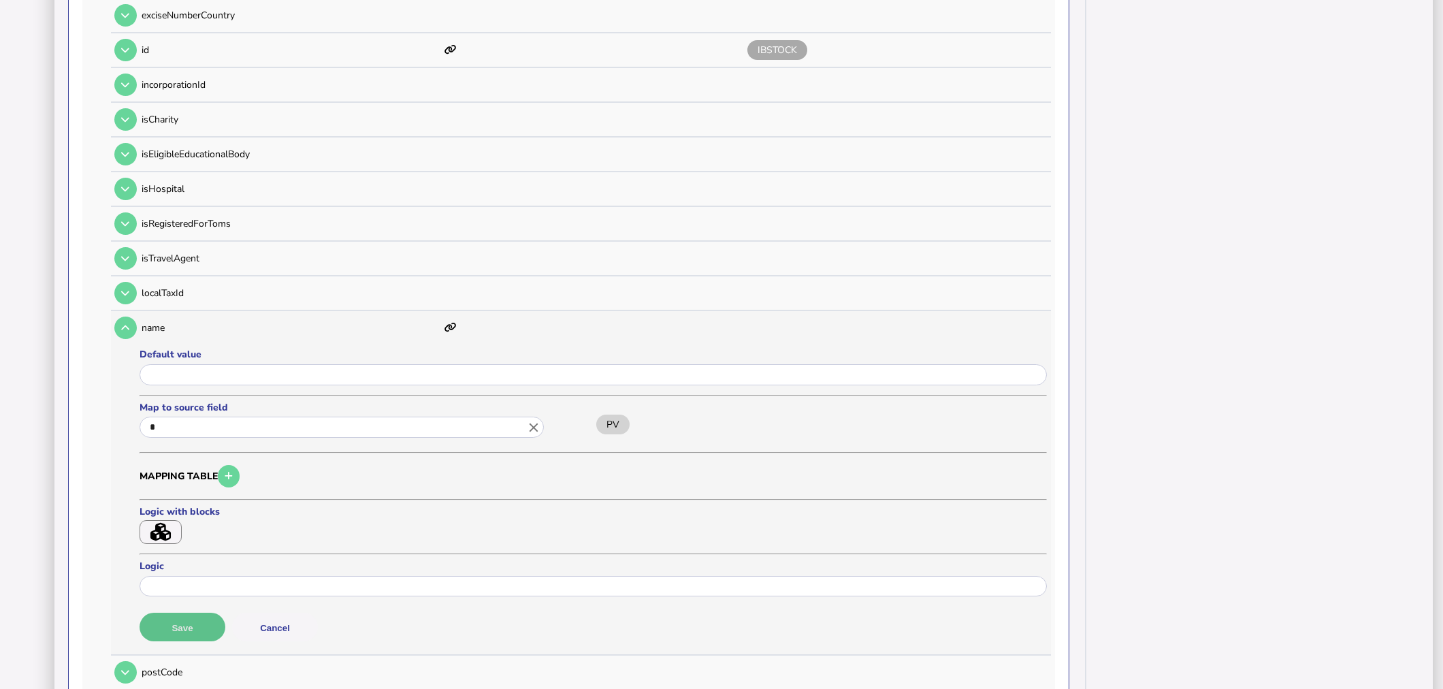
click at [195, 613] on button "Save" at bounding box center [183, 627] width 86 height 29
click at [128, 323] on icon at bounding box center [125, 327] width 8 height 9
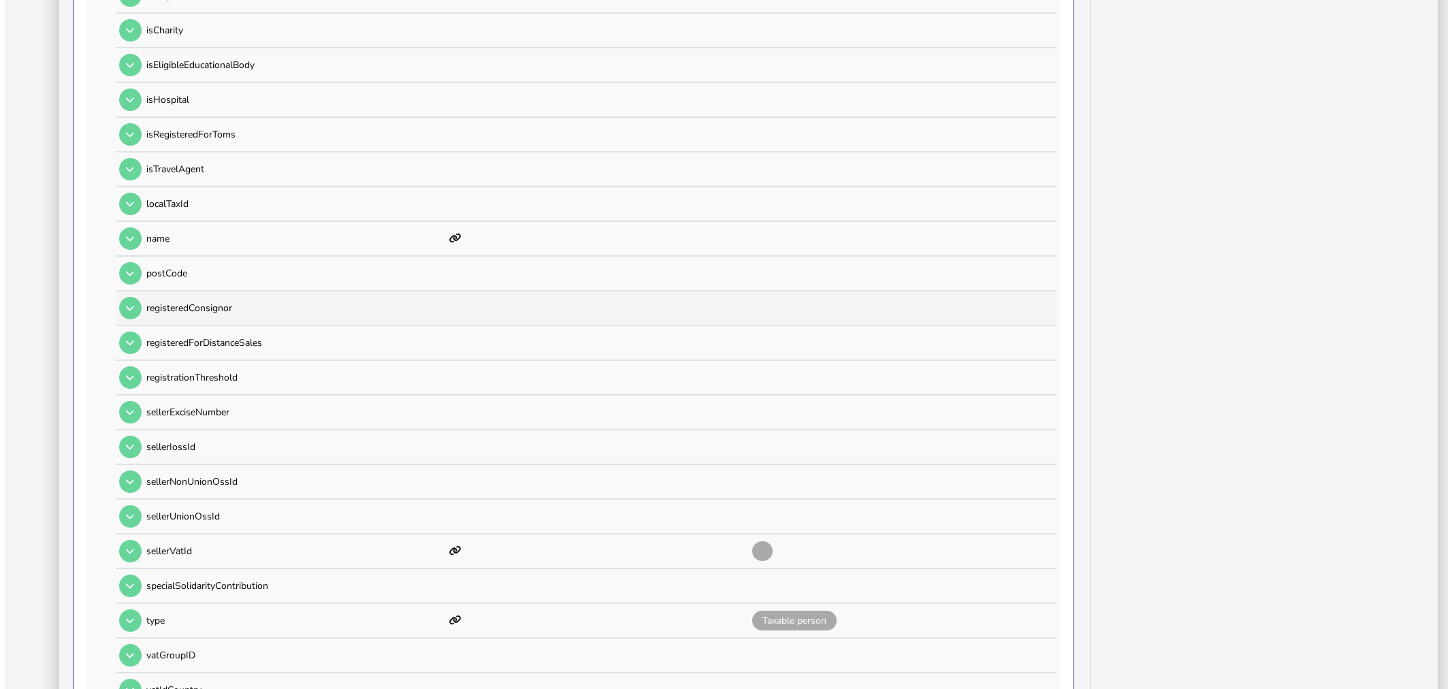
scroll to position [1138, 0]
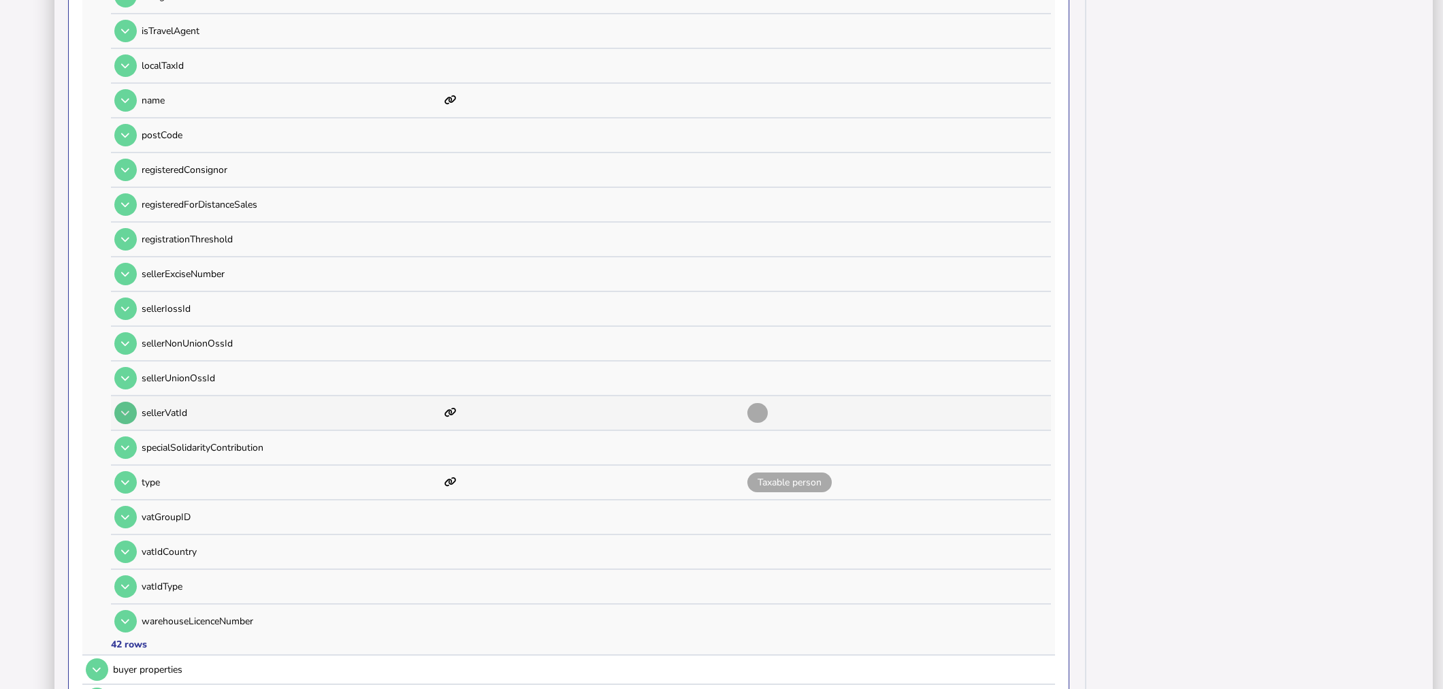
click at [125, 408] on icon at bounding box center [125, 412] width 8 height 9
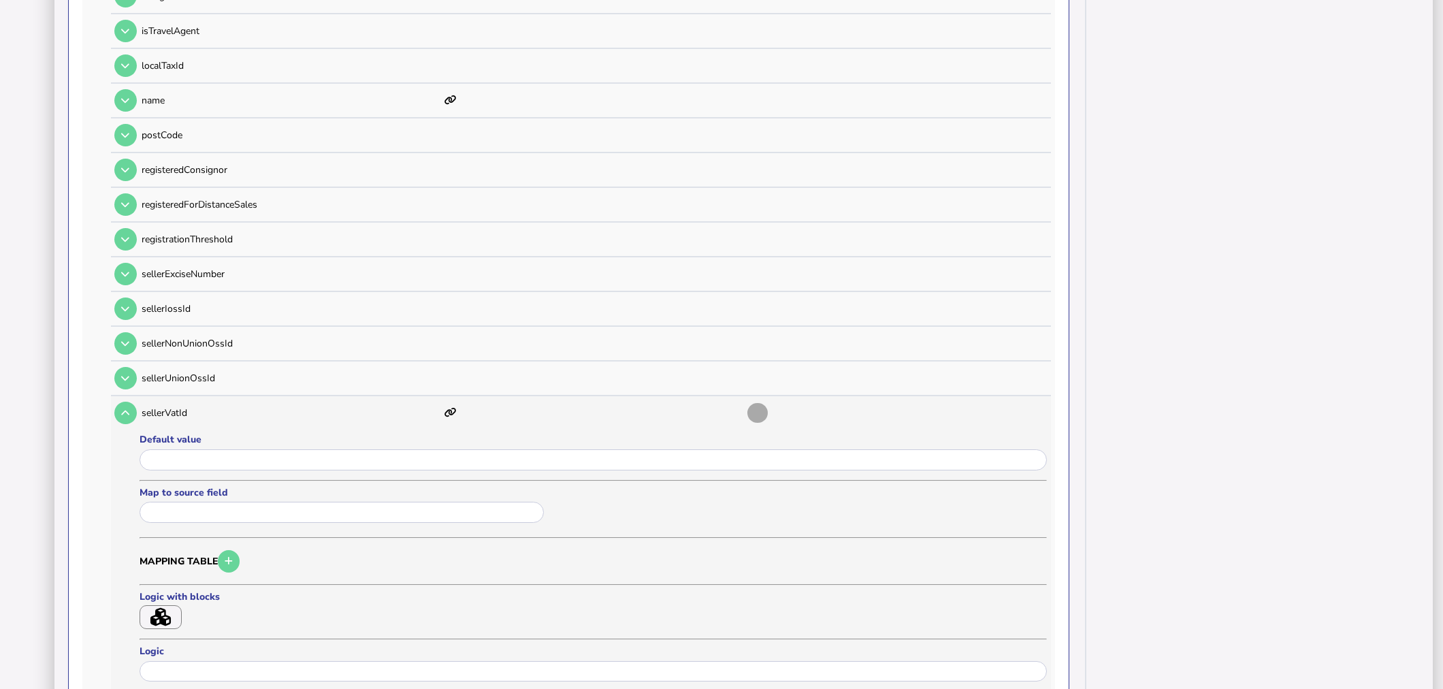
click at [174, 605] on button "button" at bounding box center [161, 617] width 42 height 24
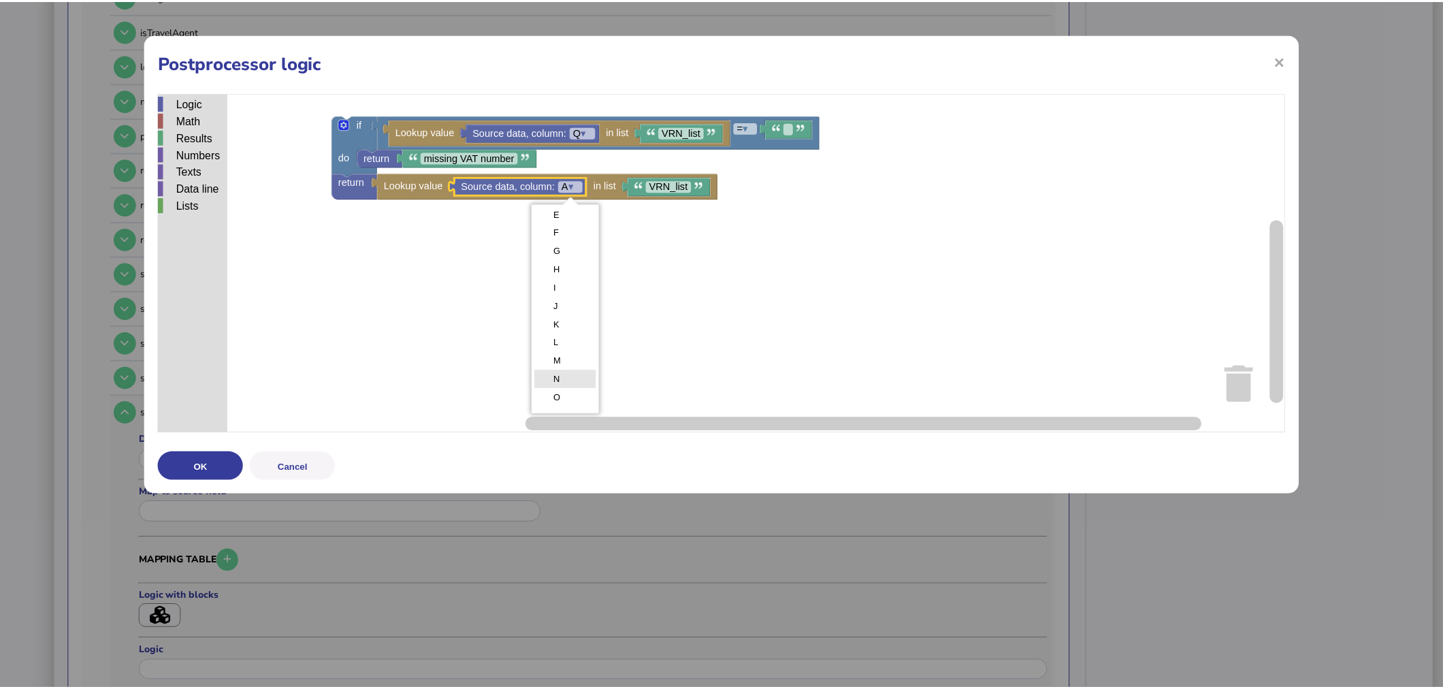
scroll to position [101, 0]
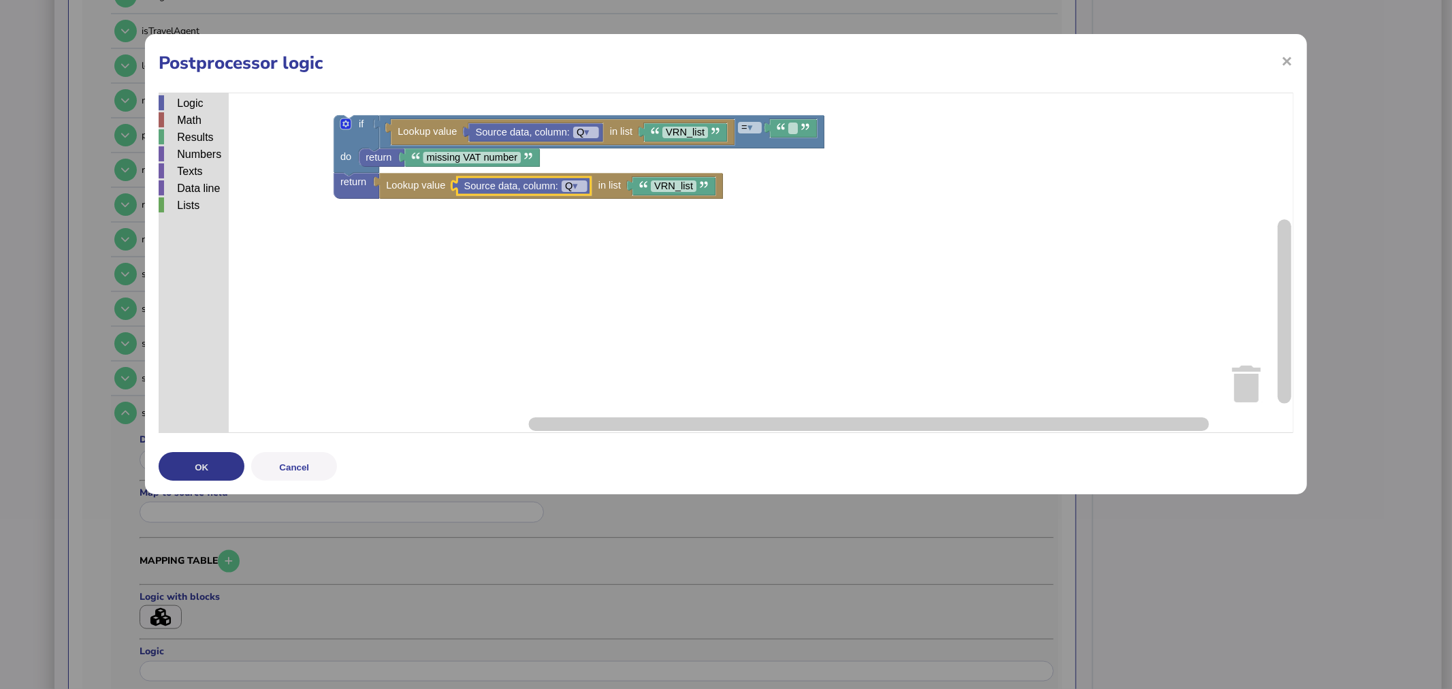
click at [215, 462] on button "OK" at bounding box center [202, 466] width 86 height 29
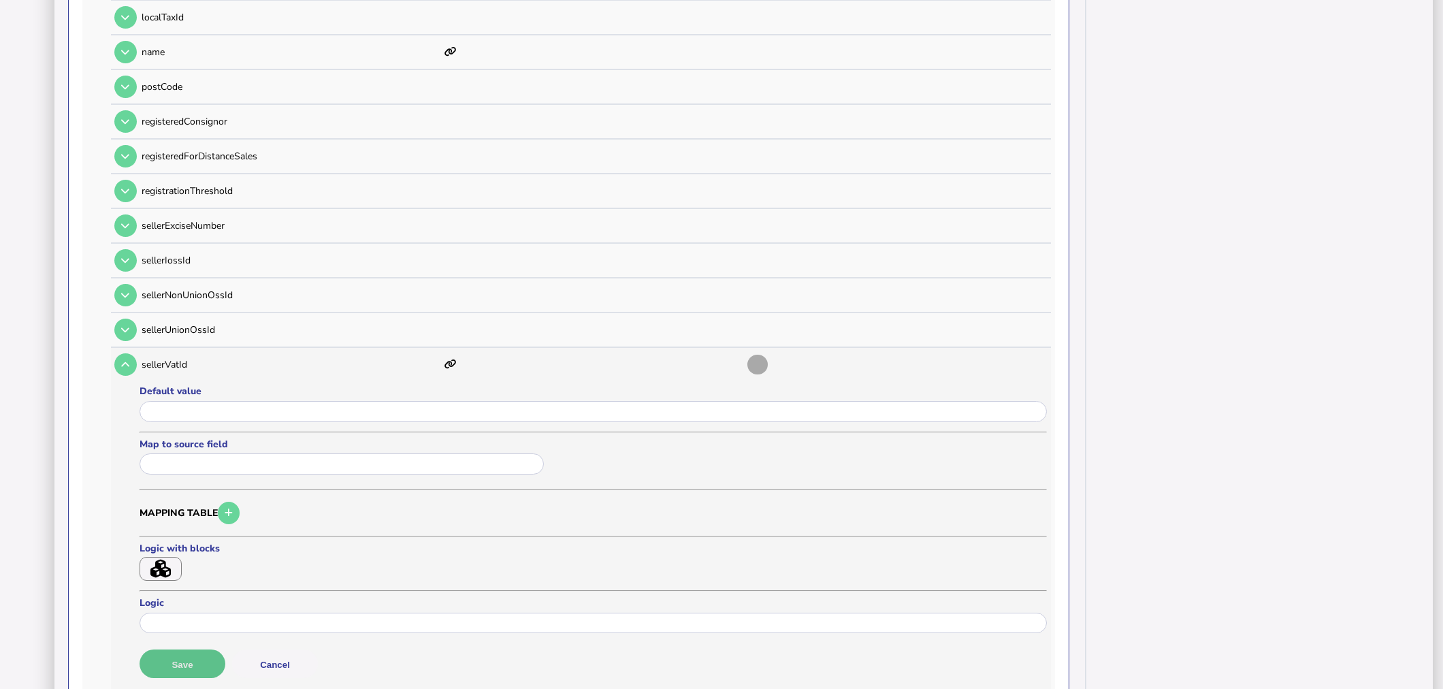
scroll to position [1213, 0]
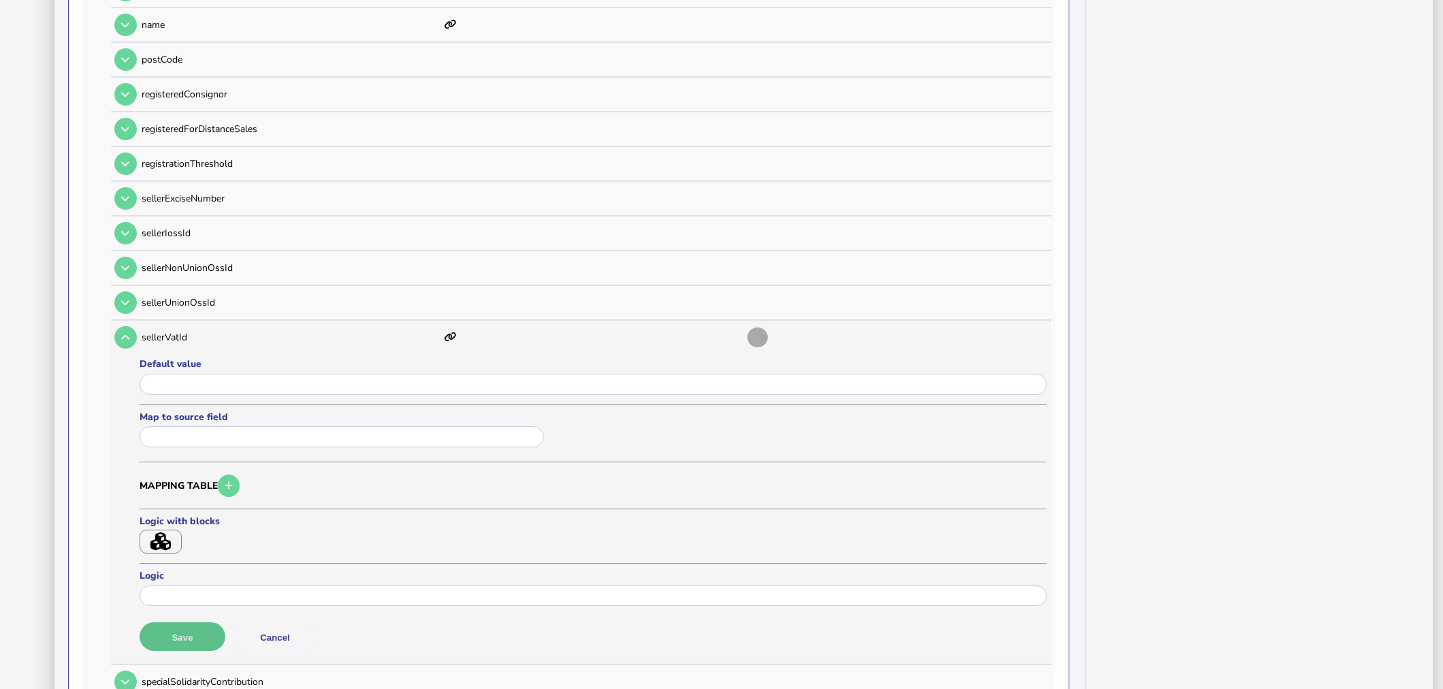
click at [207, 622] on button "Save" at bounding box center [183, 636] width 86 height 29
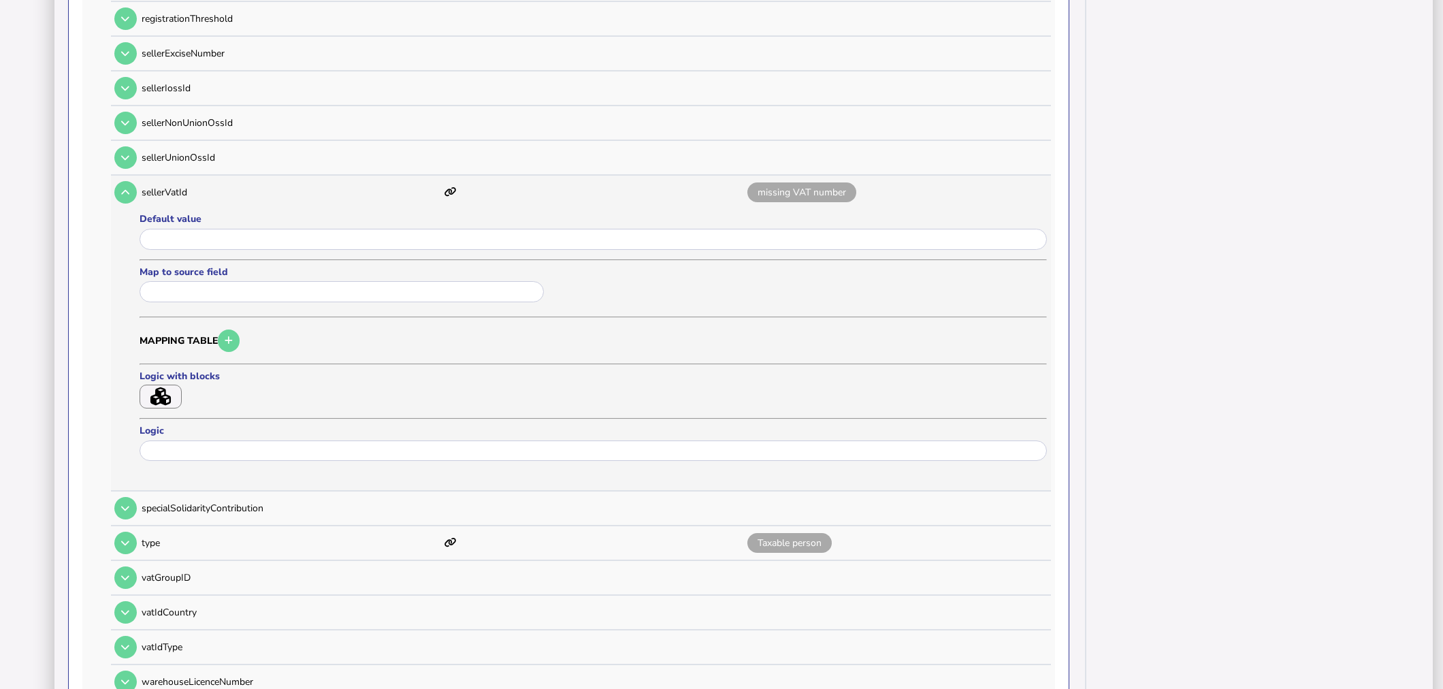
scroll to position [1364, 0]
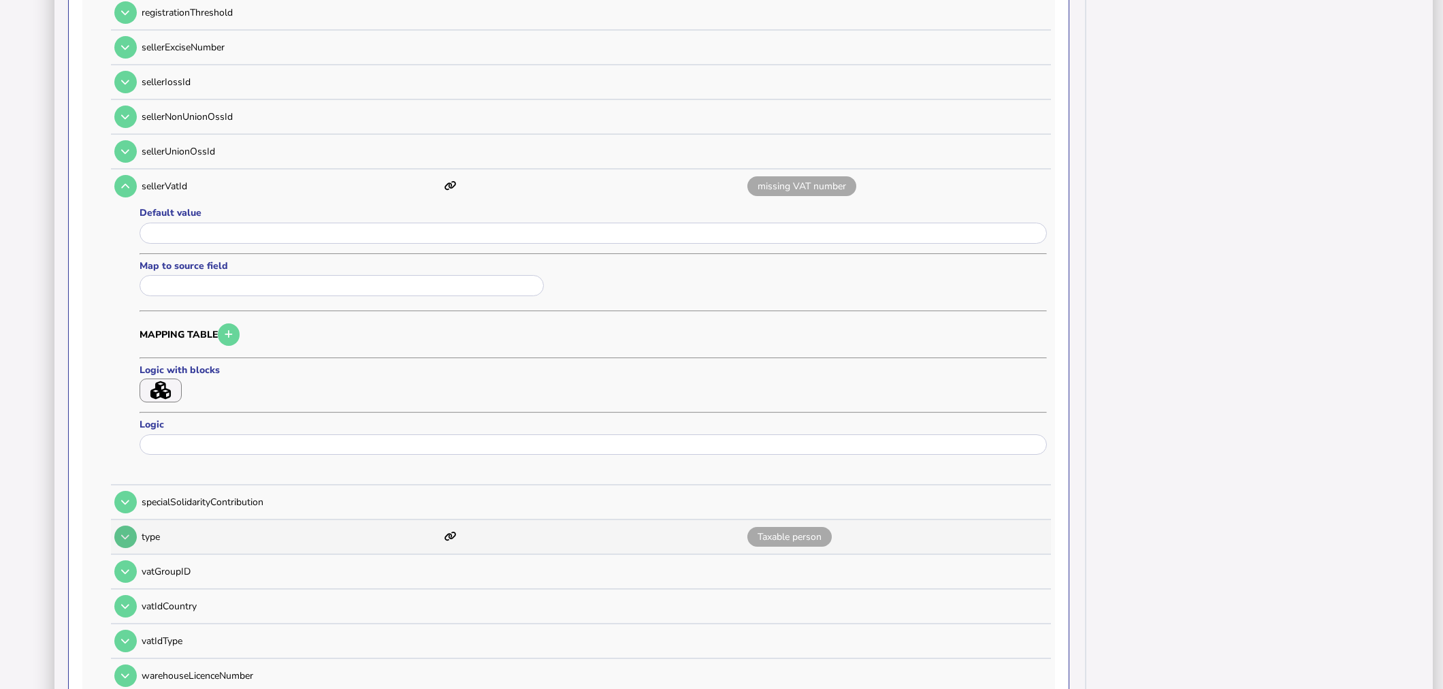
click at [127, 532] on icon at bounding box center [125, 536] width 8 height 9
type input "**********"
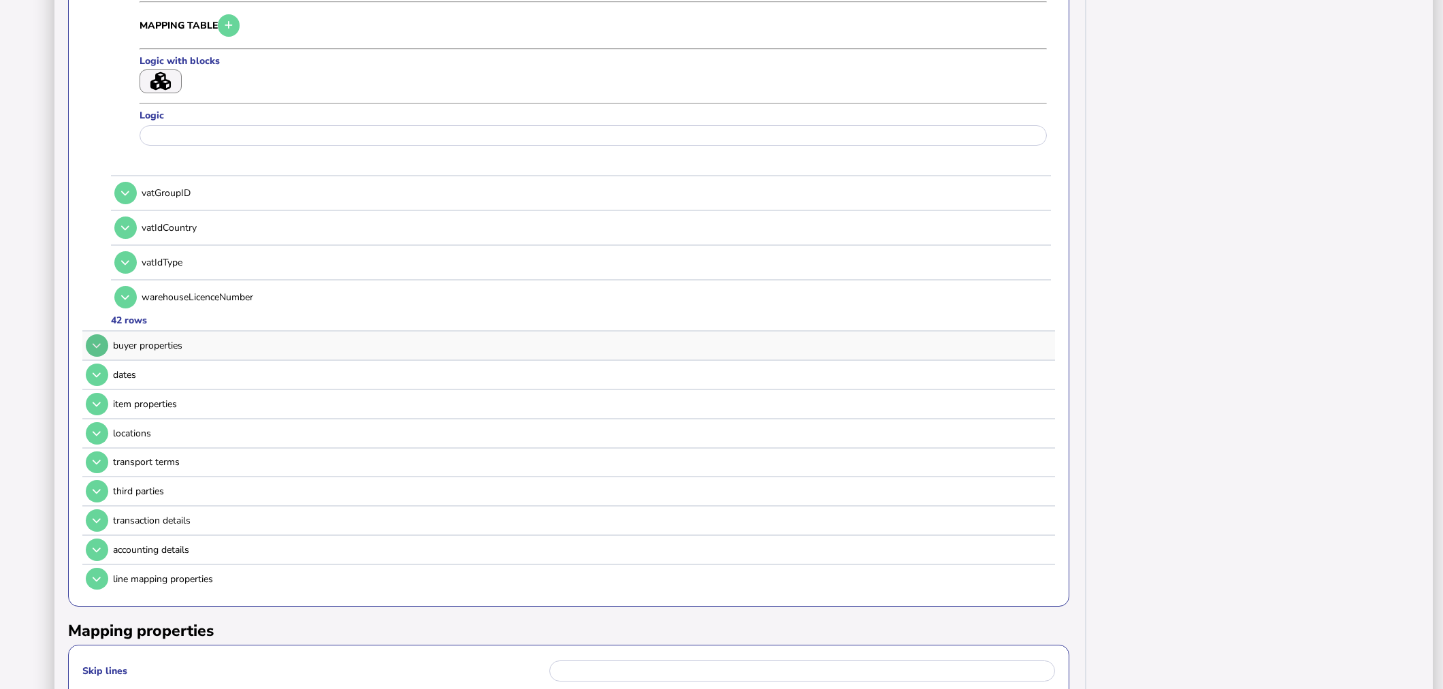
click at [96, 341] on icon at bounding box center [97, 345] width 8 height 9
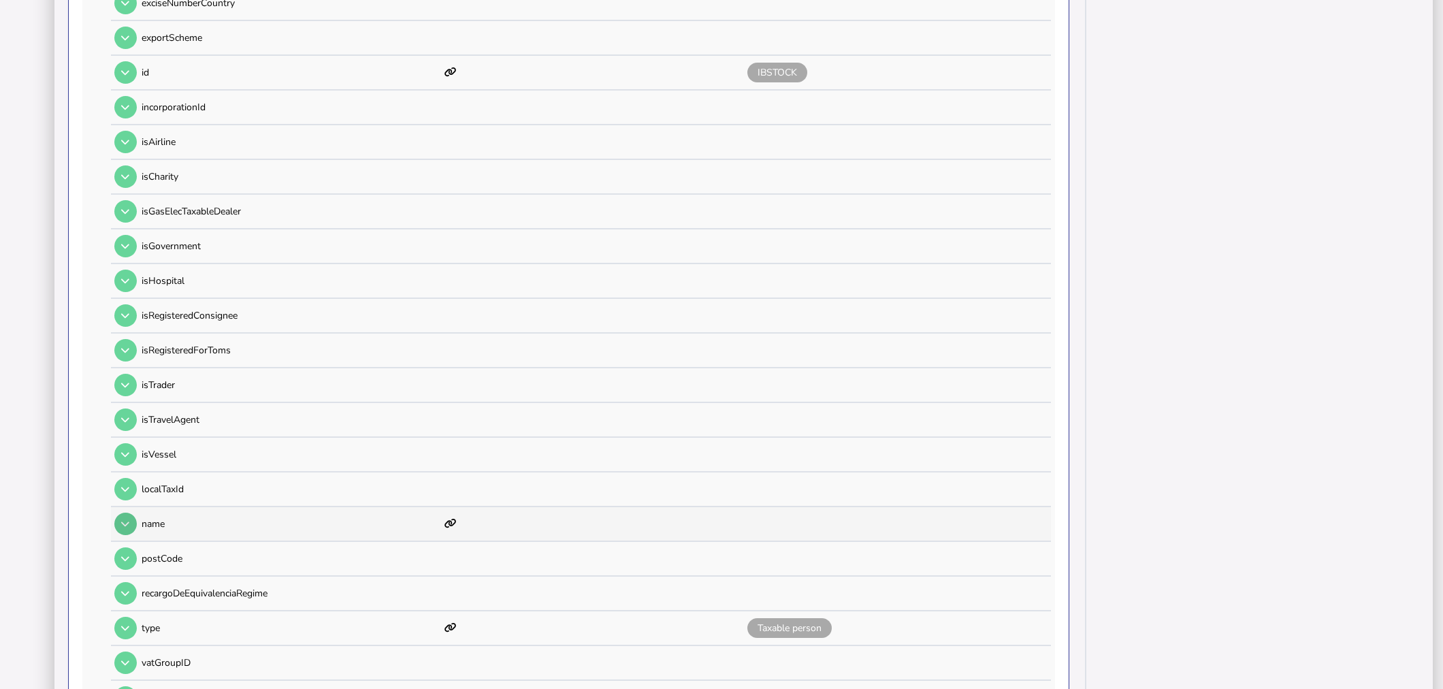
click at [124, 519] on icon at bounding box center [125, 523] width 8 height 9
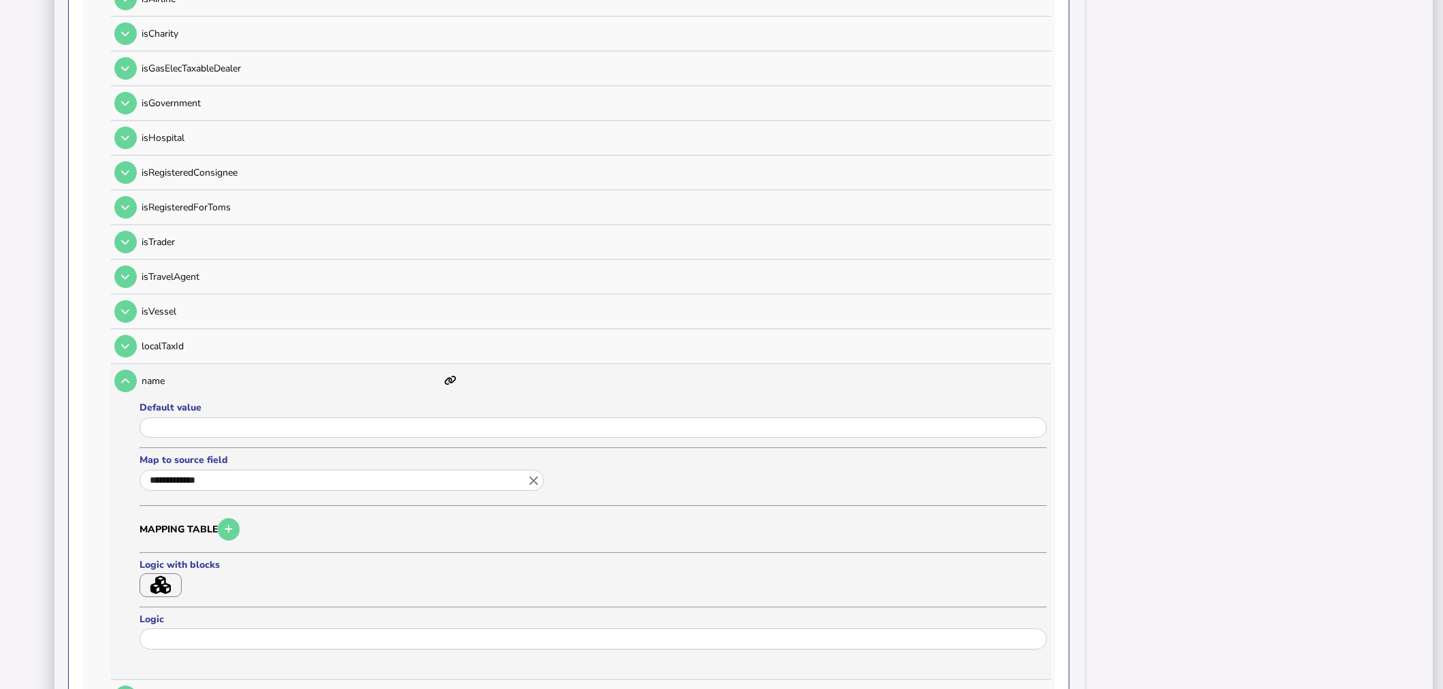
scroll to position [999, 0]
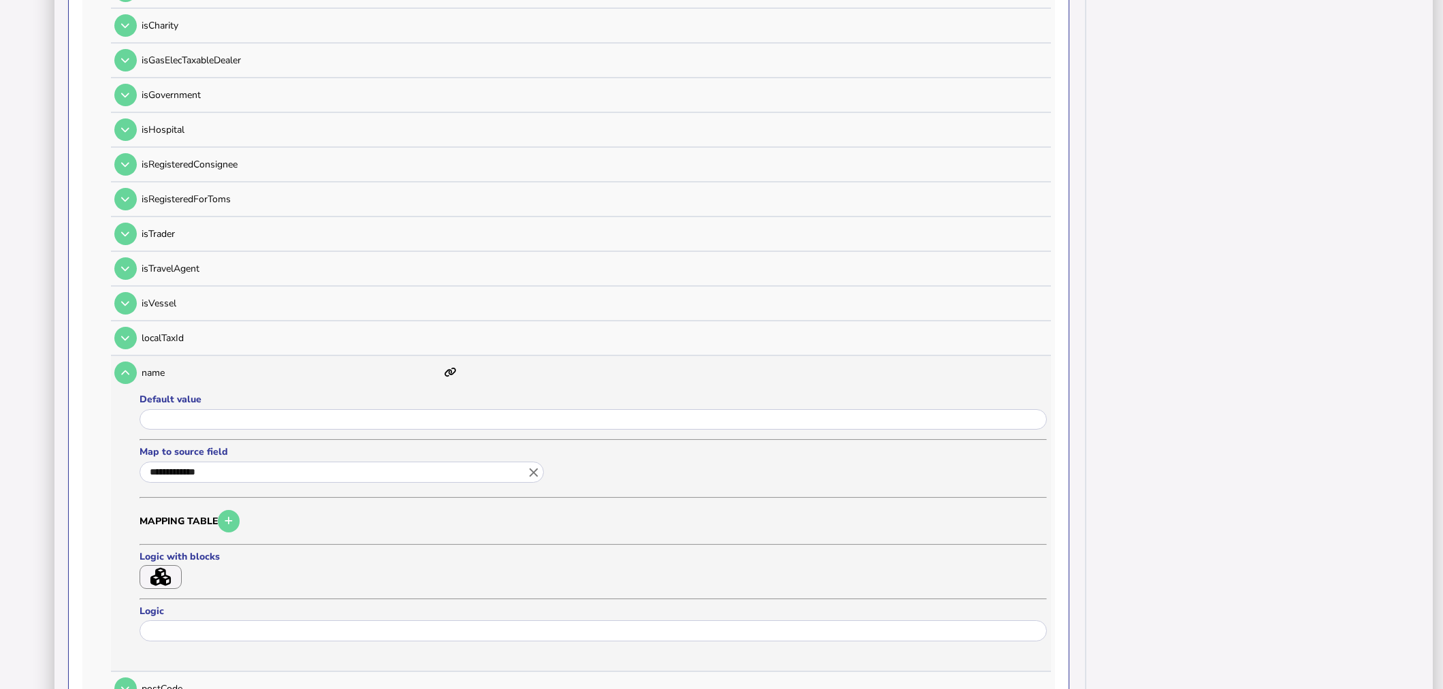
click at [175, 565] on button "button" at bounding box center [161, 577] width 42 height 24
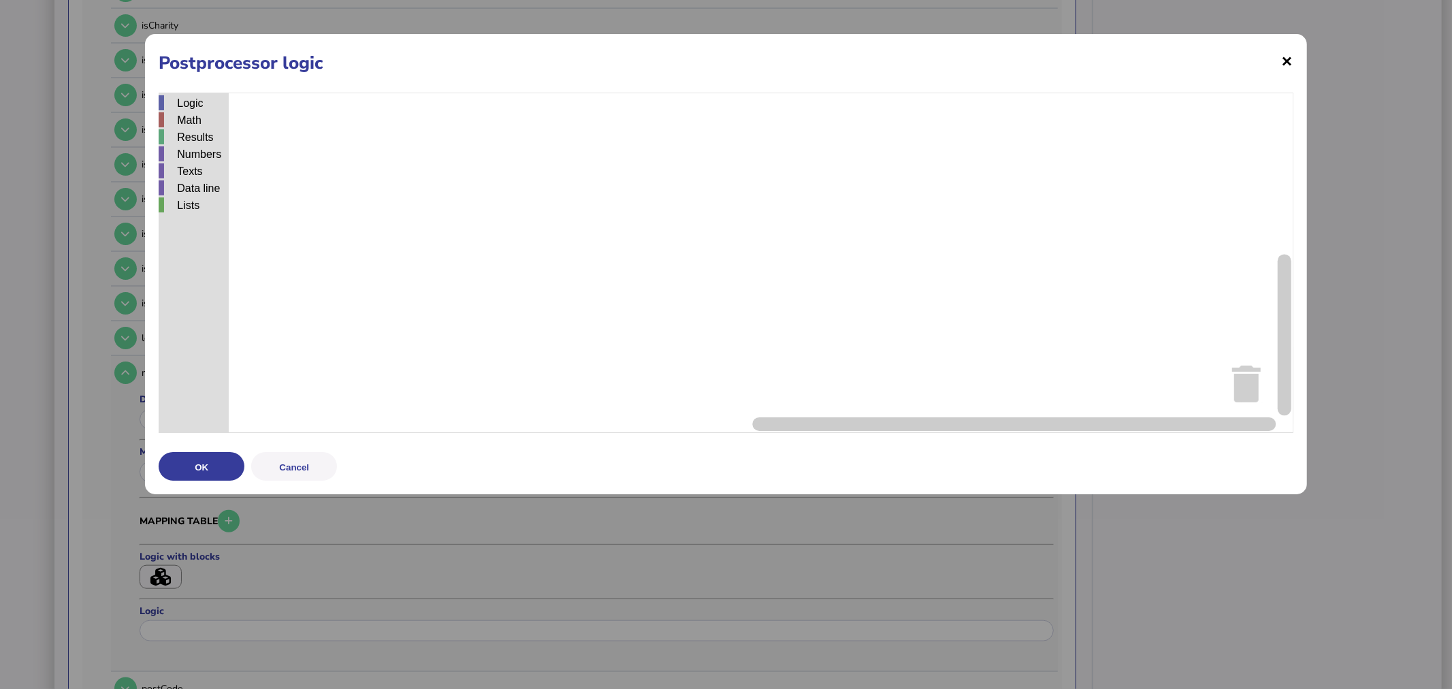
click at [1283, 59] on span "×" at bounding box center [1288, 61] width 12 height 26
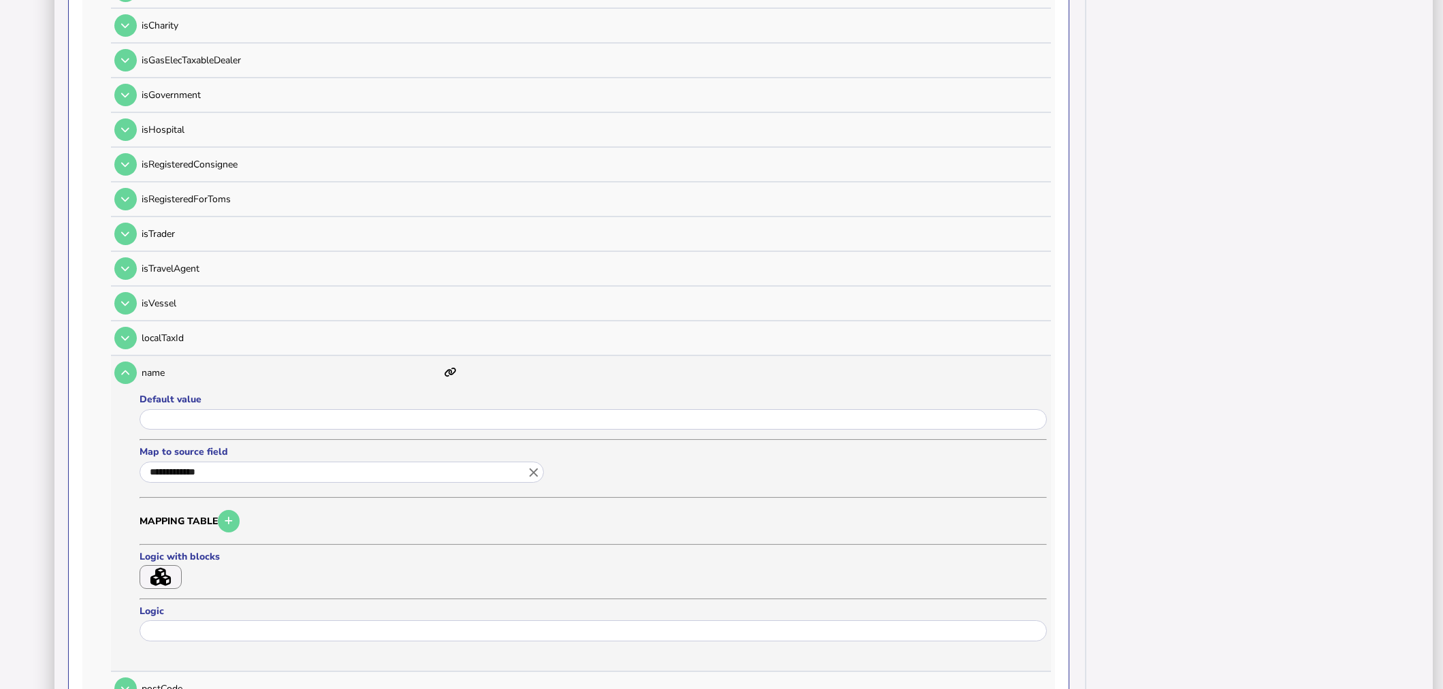
drag, startPoint x: 531, startPoint y: 457, endPoint x: 500, endPoint y: 451, distance: 31.2
click at [531, 465] on icon "close" at bounding box center [533, 472] width 15 height 15
click at [165, 628] on link "Q" at bounding box center [163, 636] width 27 height 17
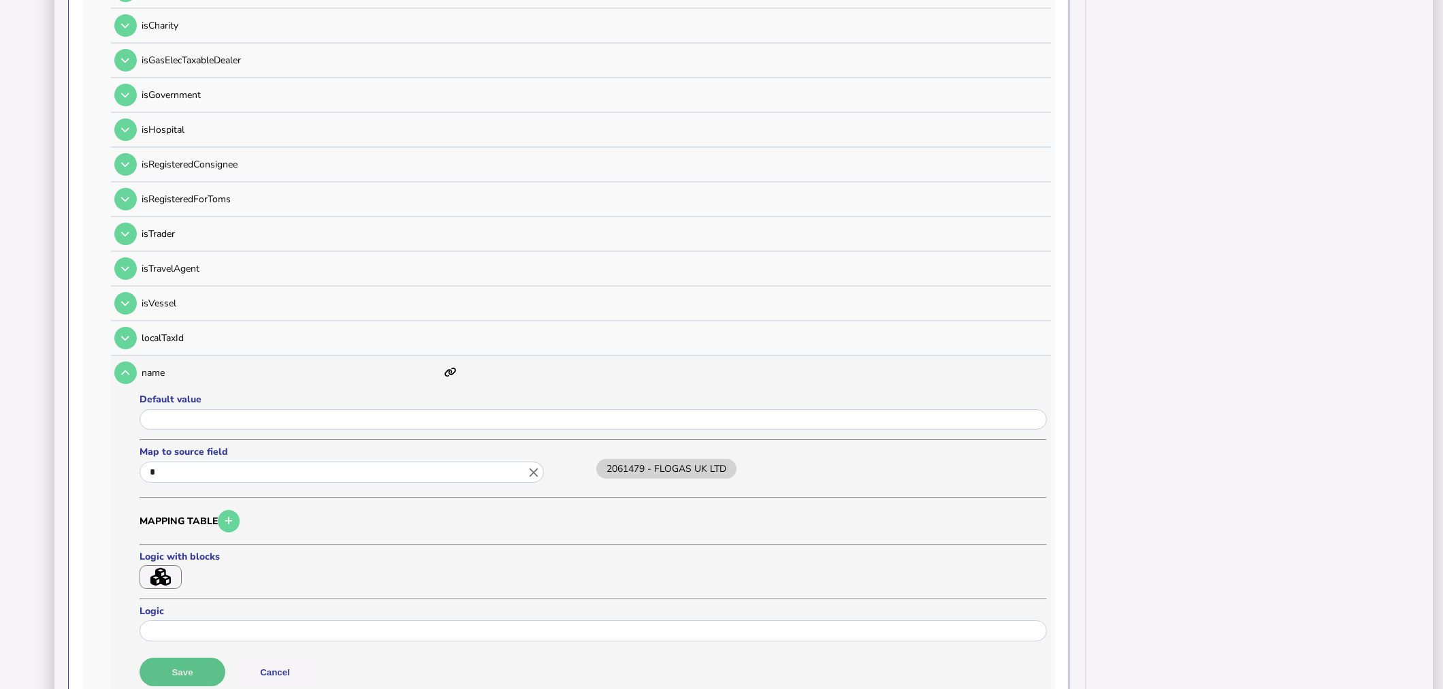
click at [191, 658] on button "Save" at bounding box center [183, 672] width 86 height 29
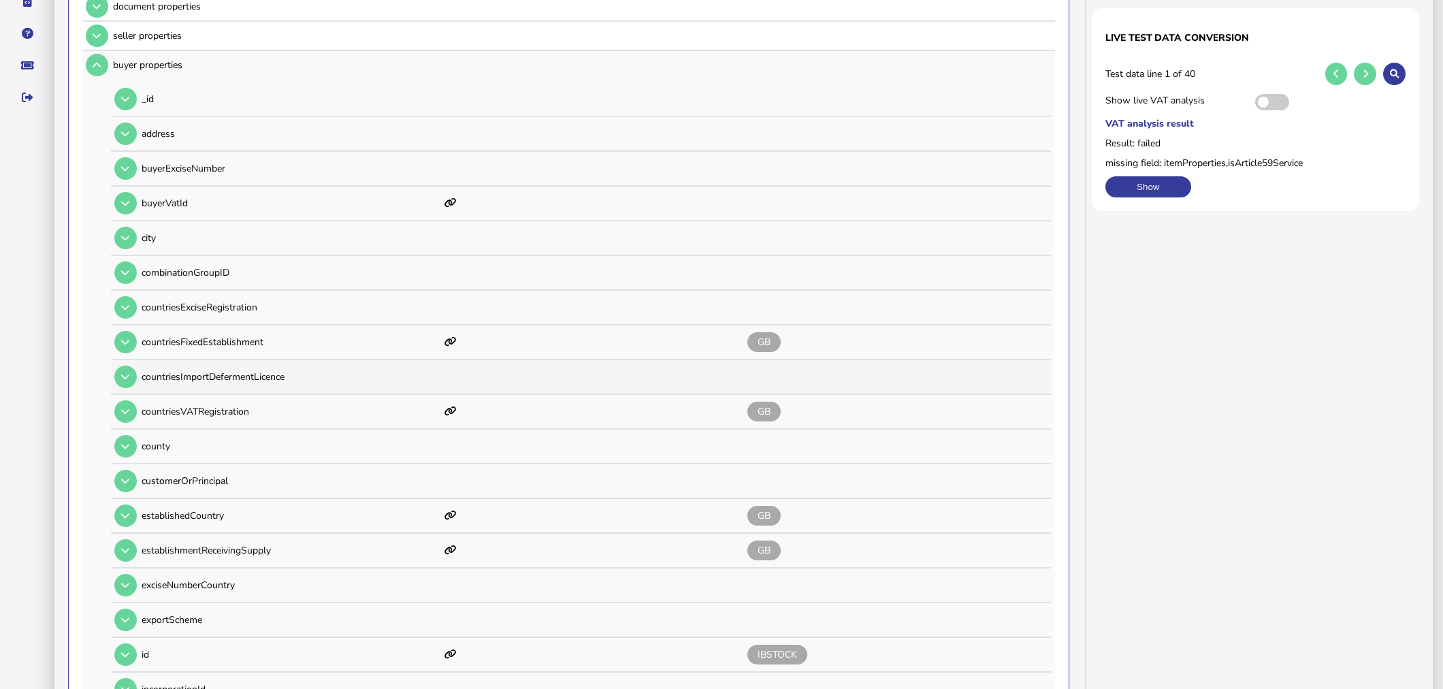
scroll to position [242, 0]
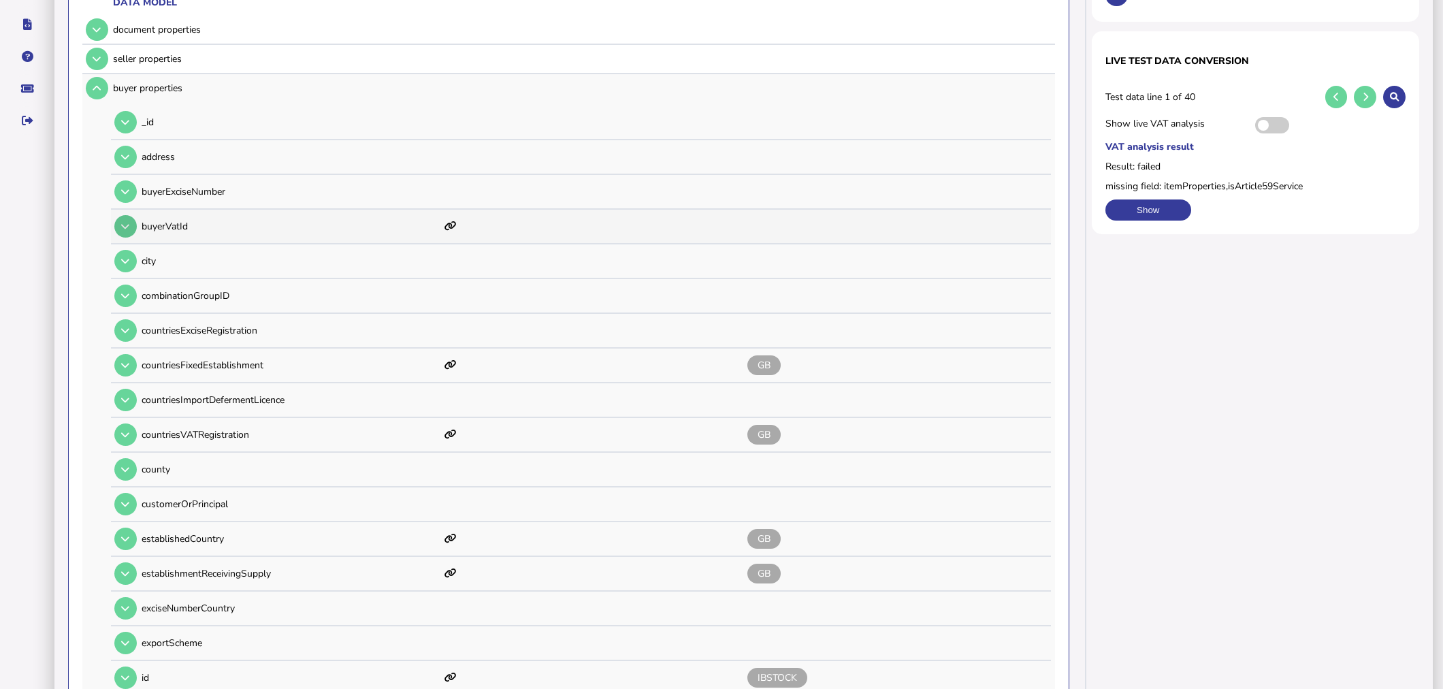
click at [124, 222] on icon at bounding box center [125, 226] width 8 height 9
type input "**********"
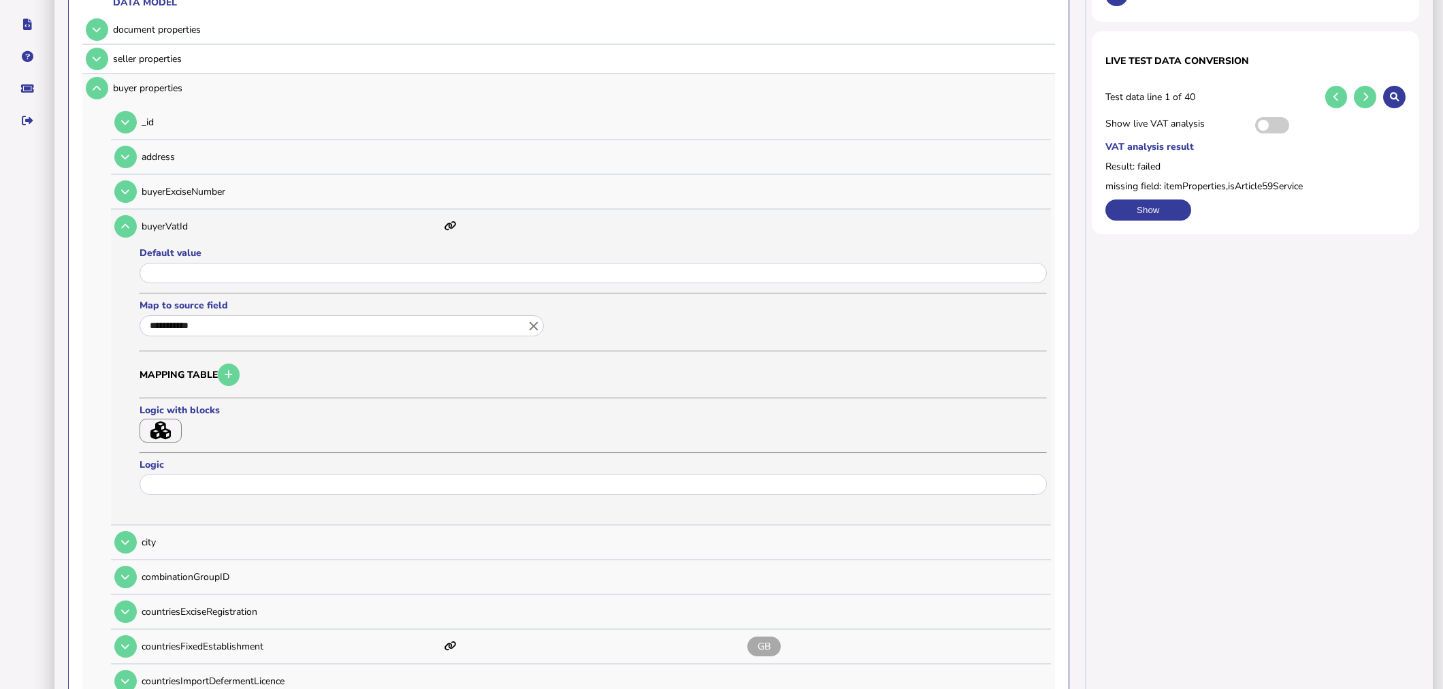
click at [165, 433] on icon "button" at bounding box center [160, 430] width 20 height 18
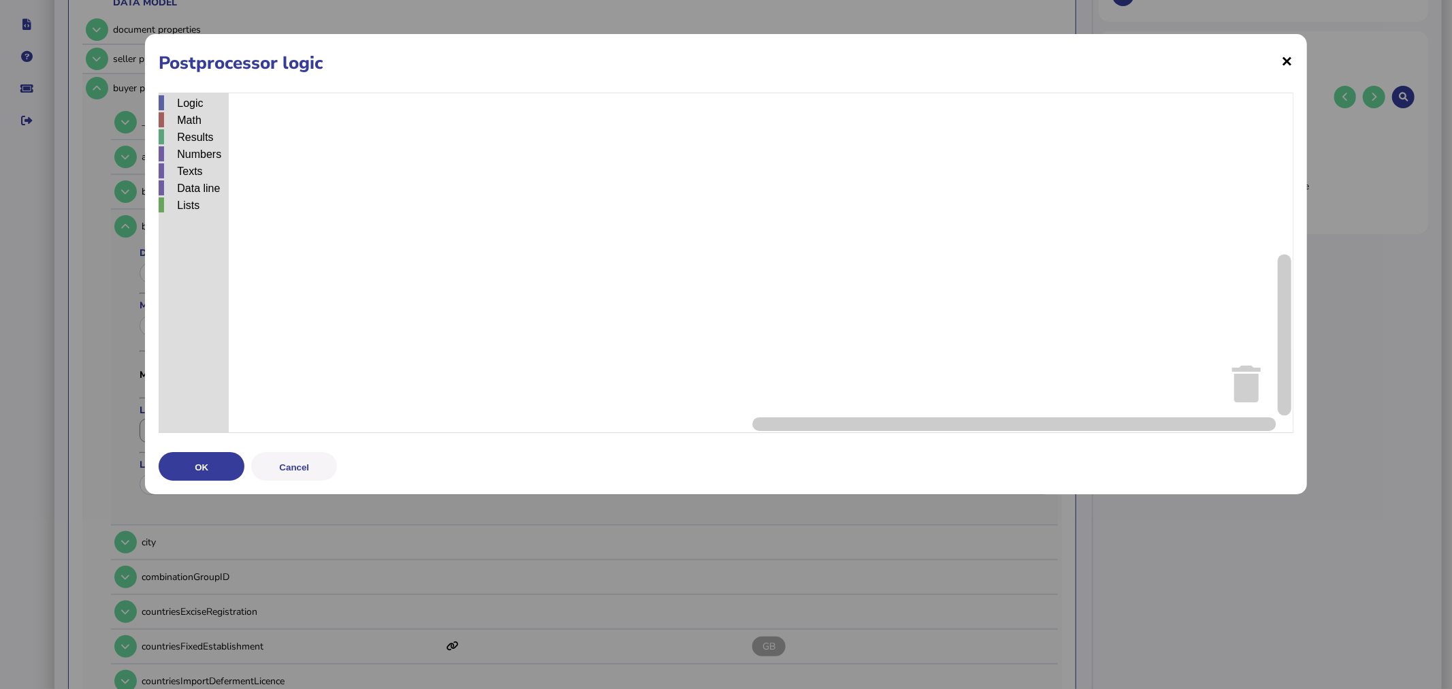
click at [1283, 59] on span "×" at bounding box center [1288, 61] width 12 height 26
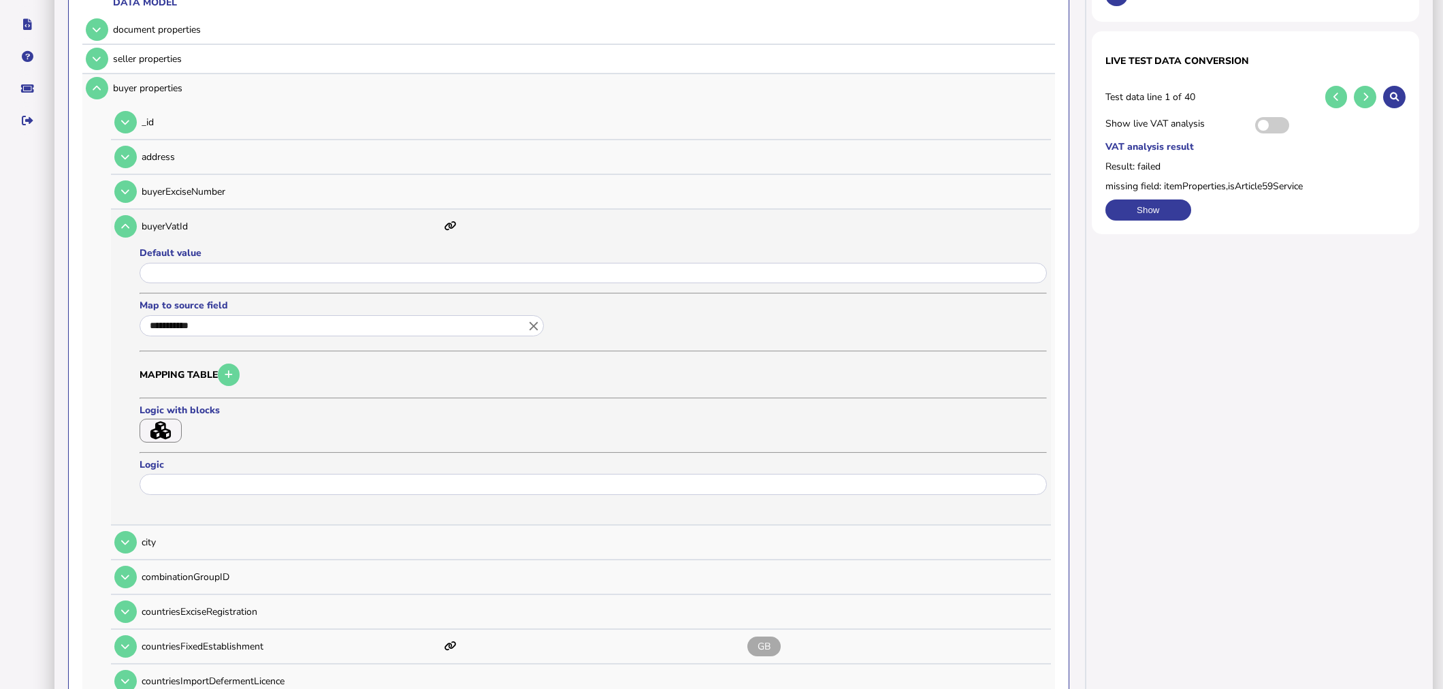
click at [538, 325] on icon "close" at bounding box center [533, 326] width 15 height 15
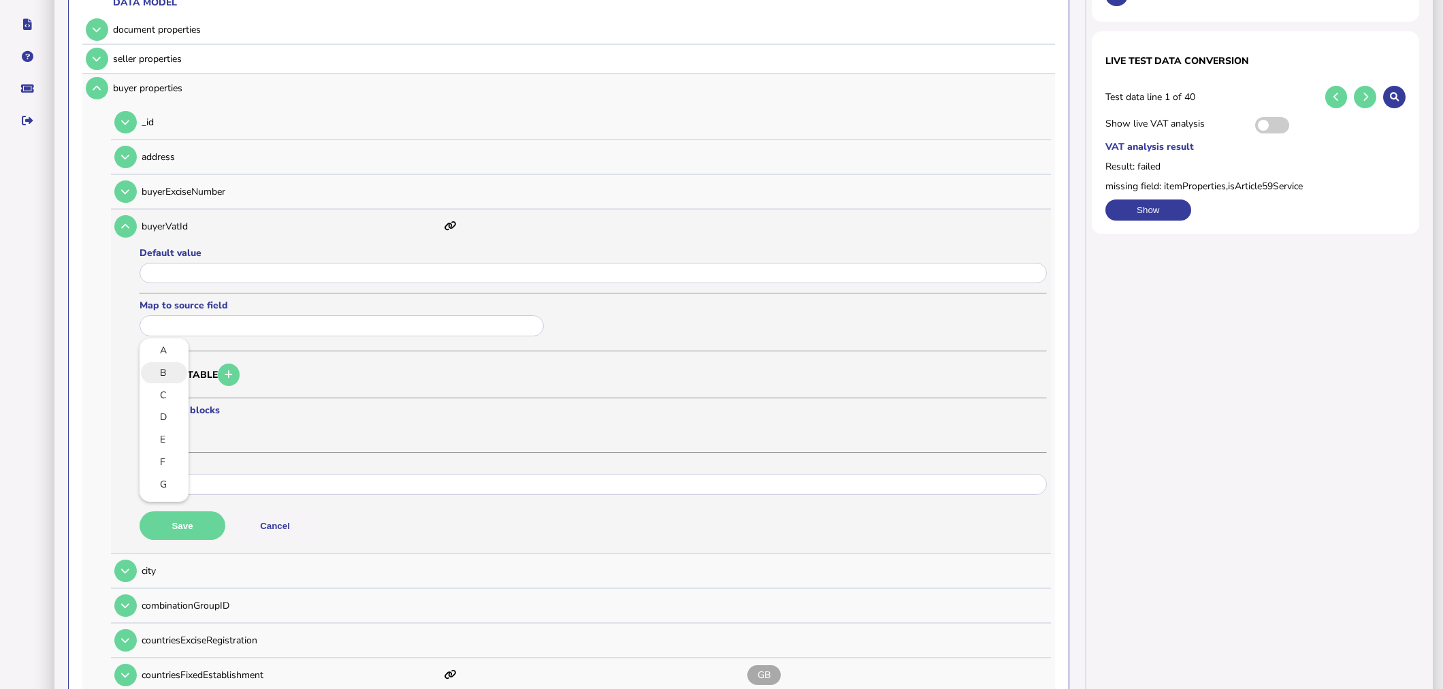
click at [167, 364] on link "B" at bounding box center [163, 372] width 27 height 17
type input "*"
click at [201, 527] on button "Save" at bounding box center [183, 525] width 86 height 29
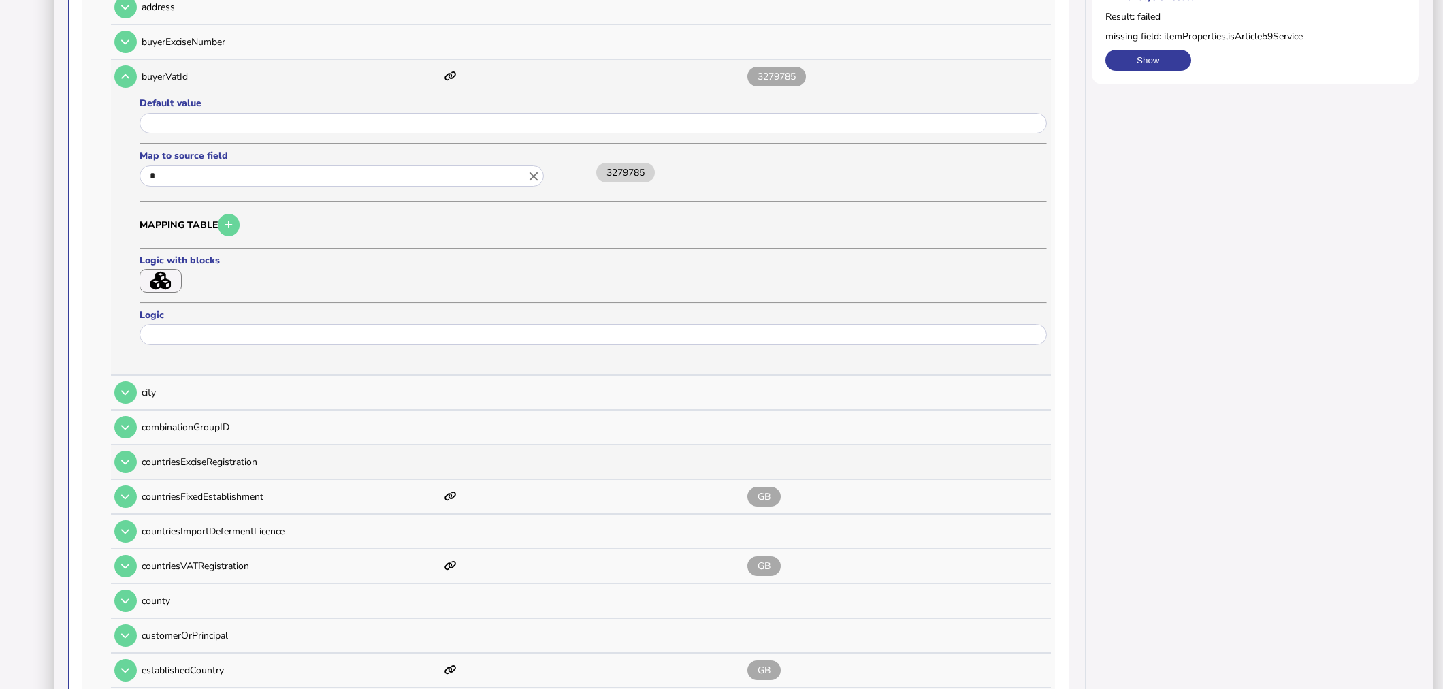
scroll to position [393, 0]
click at [131, 484] on button at bounding box center [125, 495] width 22 height 22
type input "**"
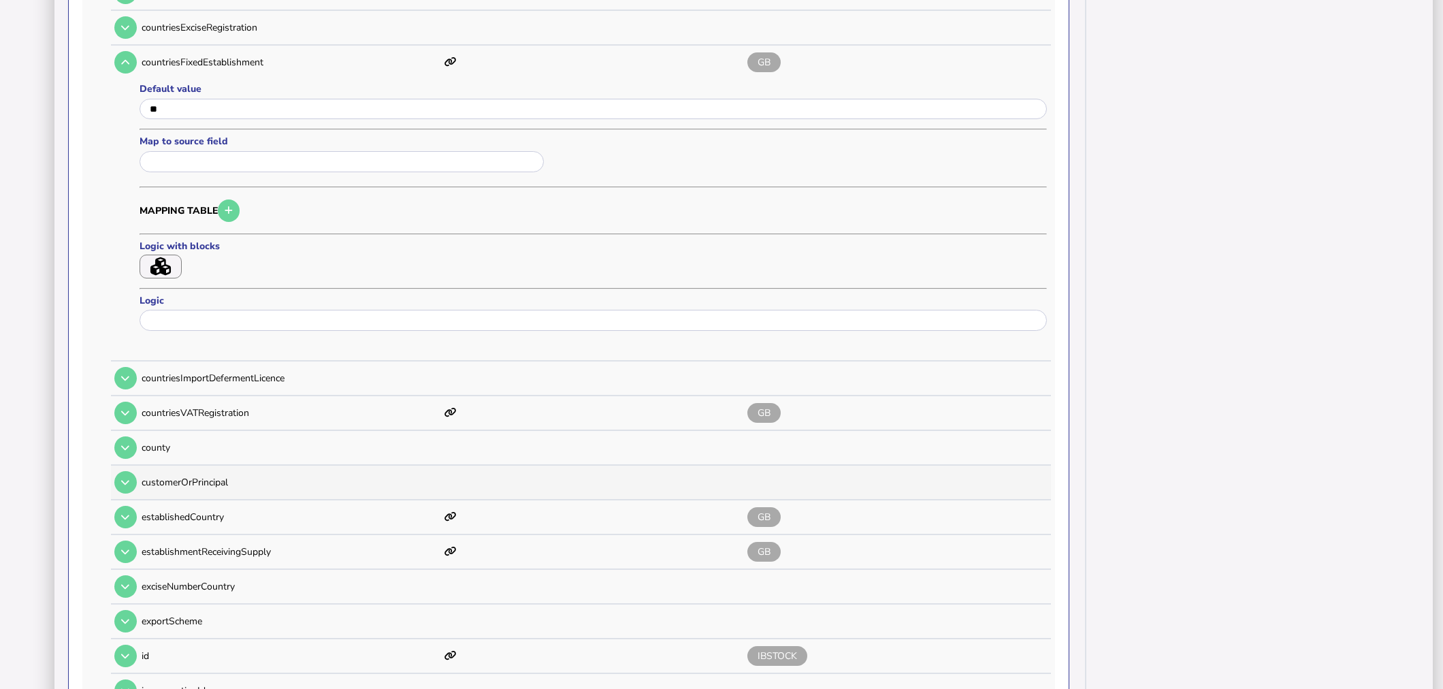
scroll to position [621, 0]
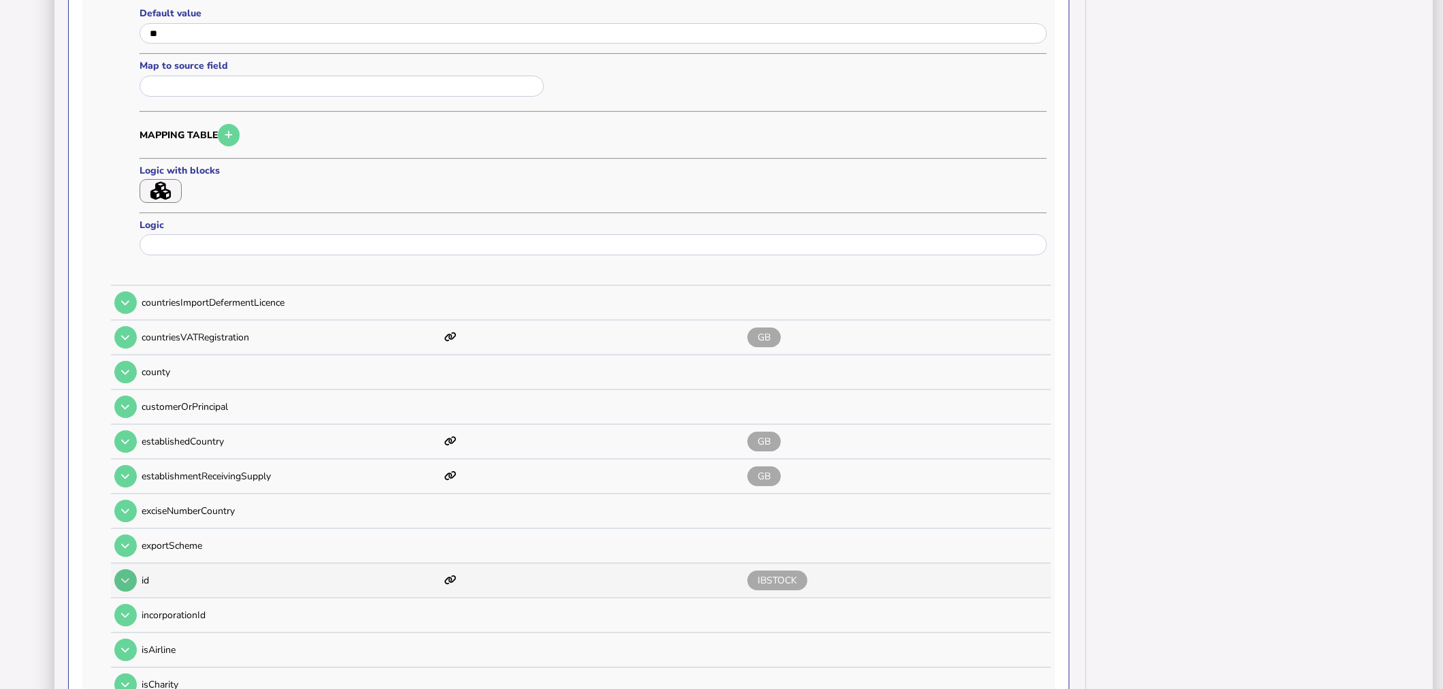
click at [125, 576] on icon at bounding box center [125, 580] width 8 height 9
type input "*******"
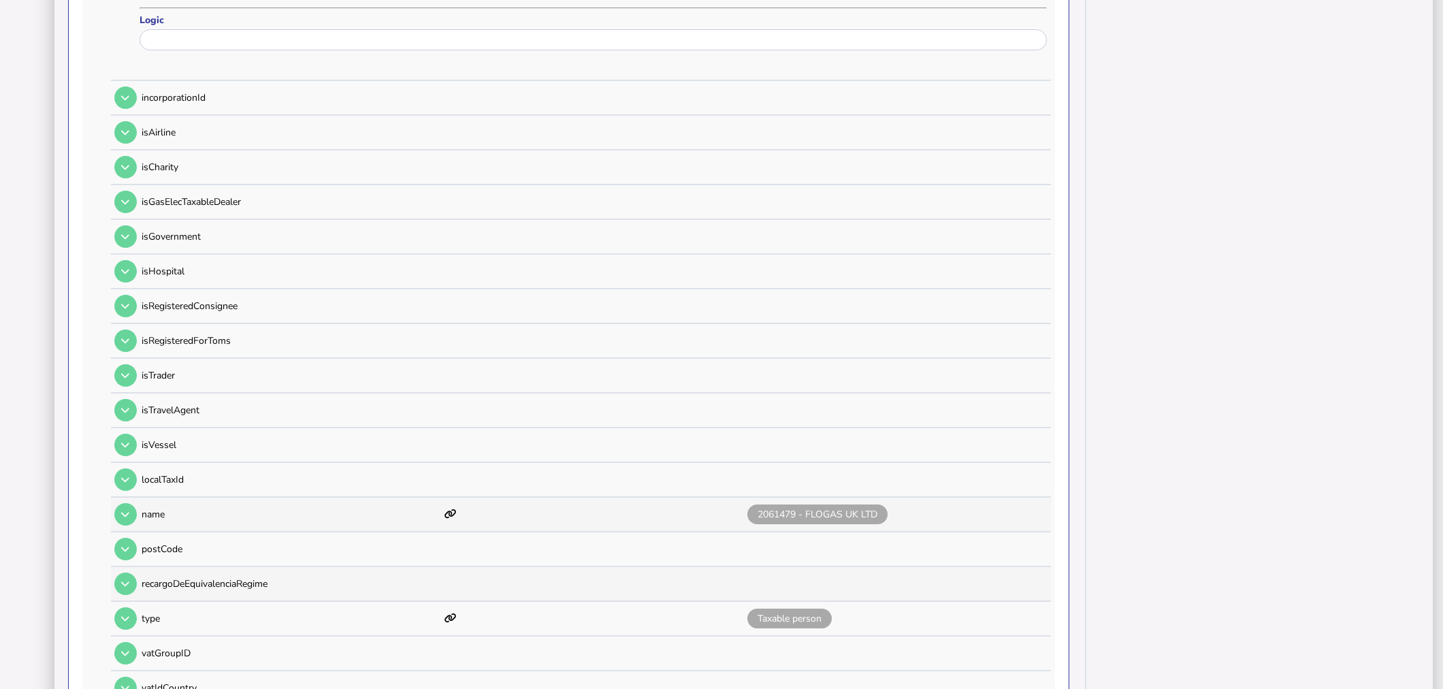
scroll to position [1226, 0]
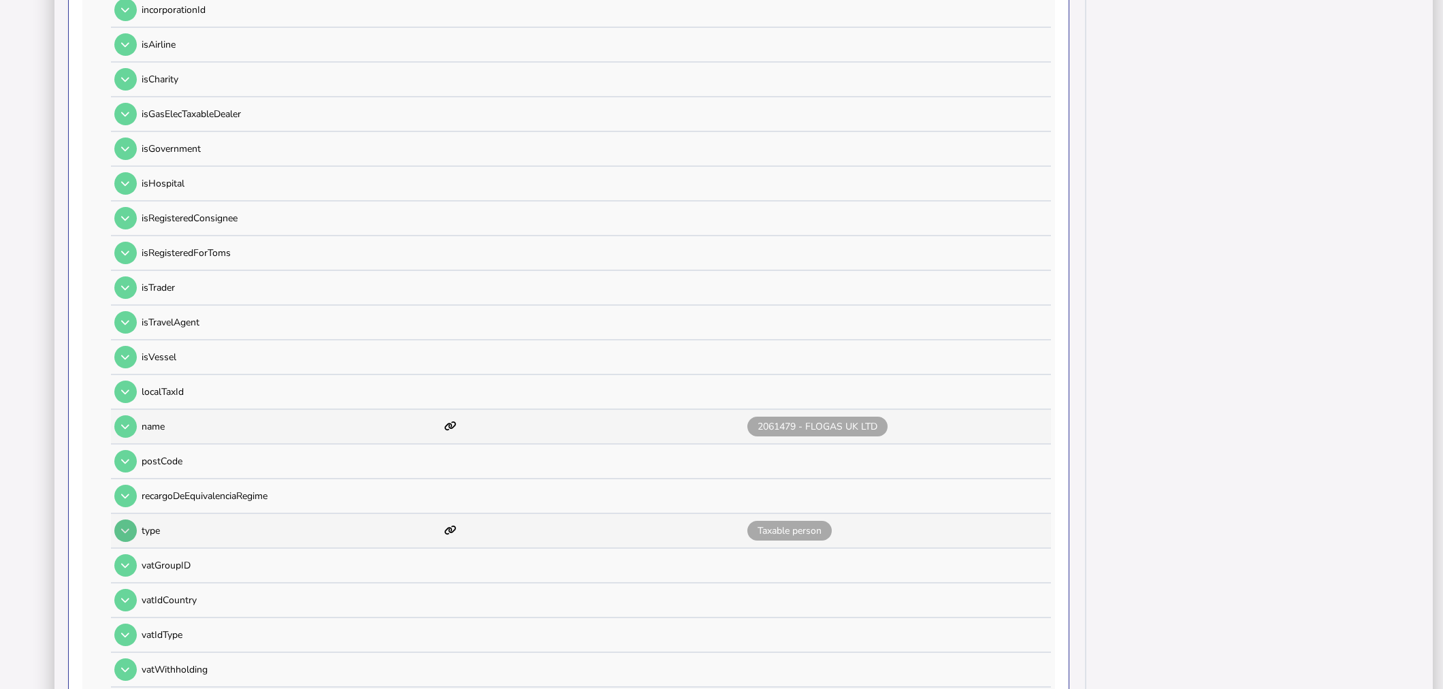
click at [123, 526] on icon at bounding box center [125, 530] width 8 height 9
type input "**********"
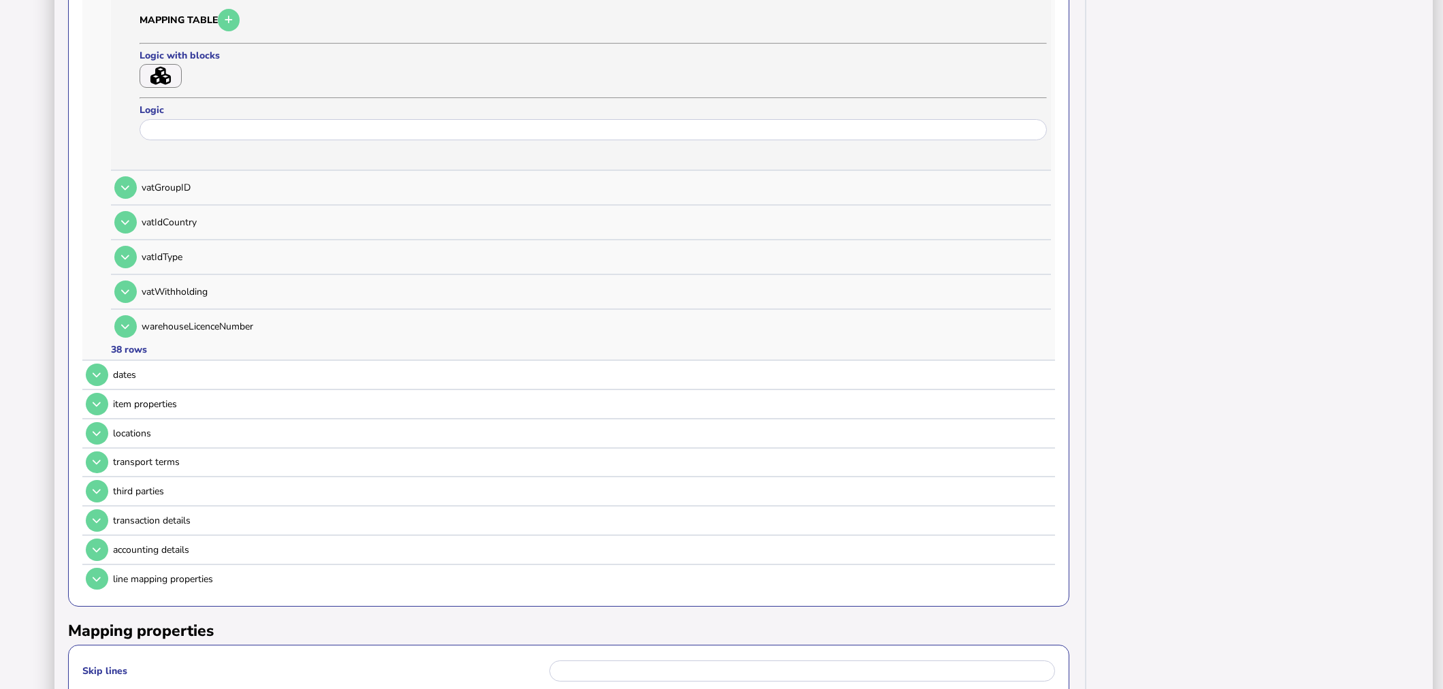
scroll to position [1755, 0]
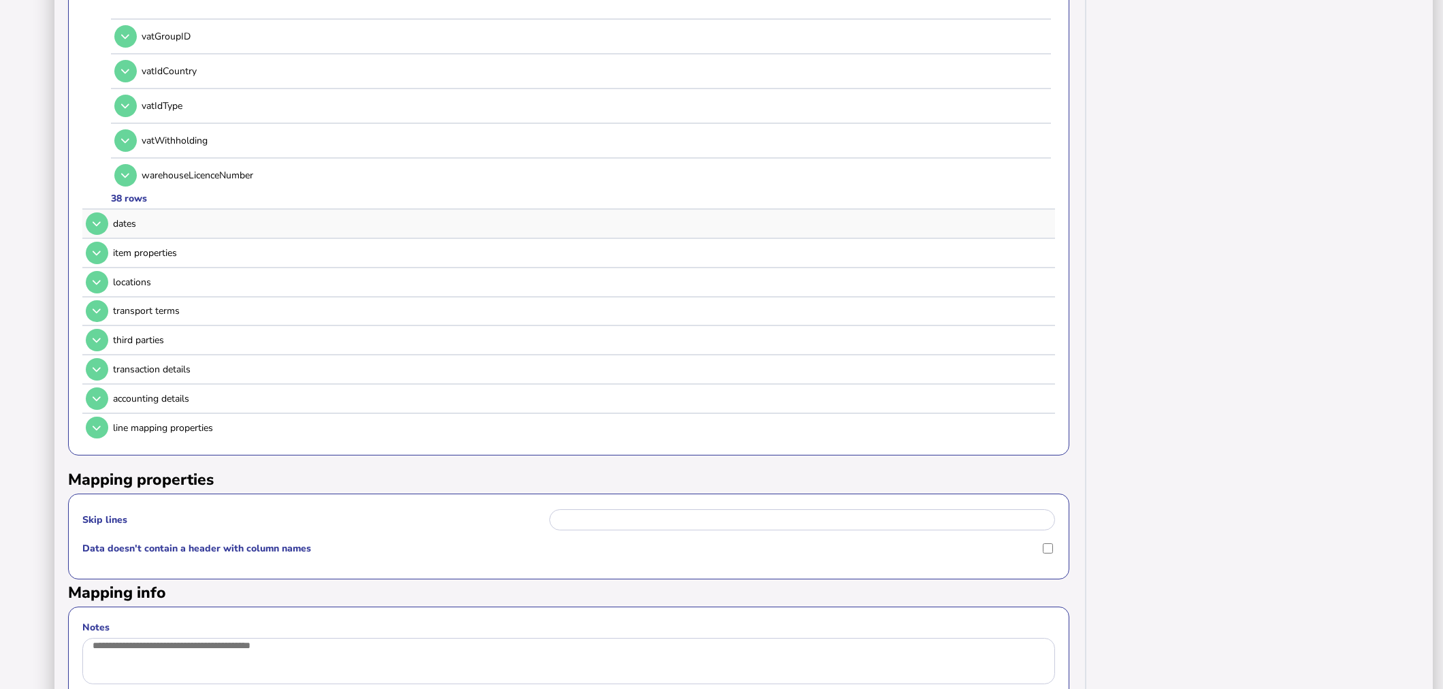
click at [102, 210] on td at bounding box center [95, 224] width 27 height 28
click at [99, 219] on icon at bounding box center [97, 223] width 8 height 9
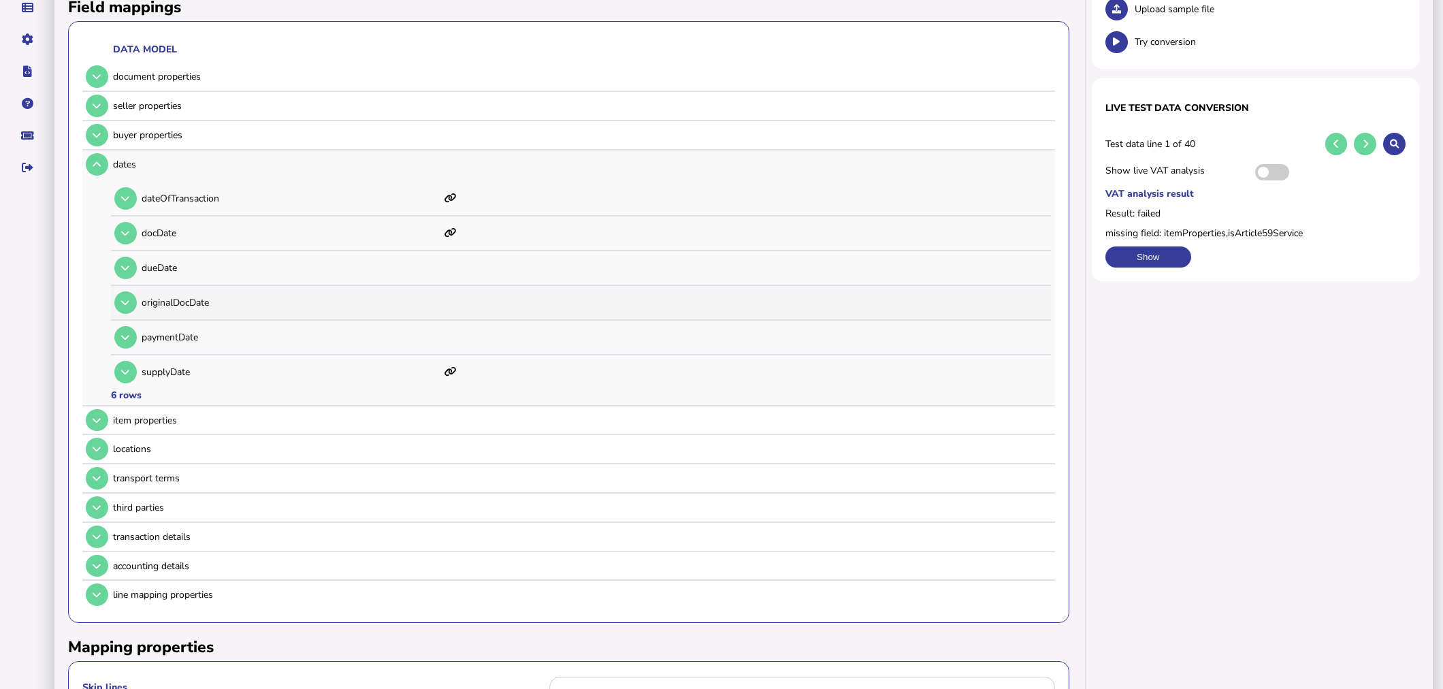
scroll to position [138, 0]
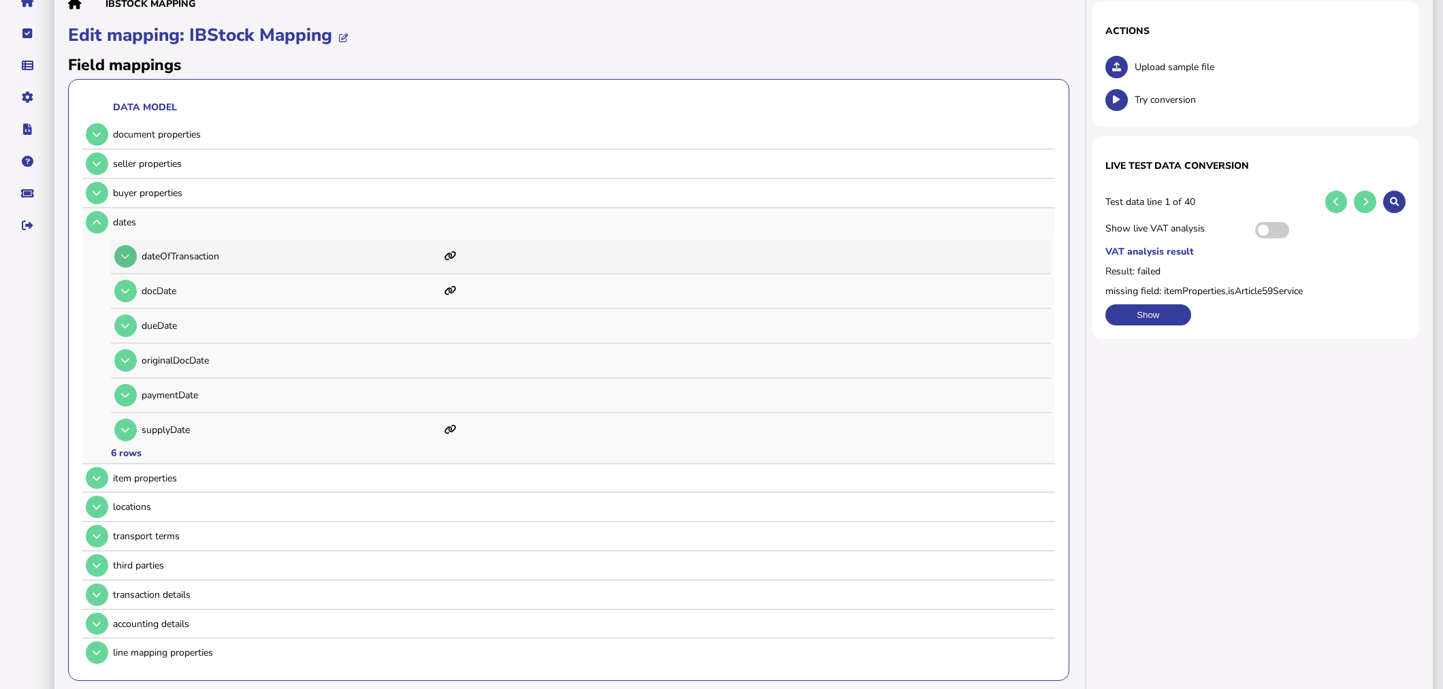
click at [123, 247] on button at bounding box center [125, 256] width 22 height 22
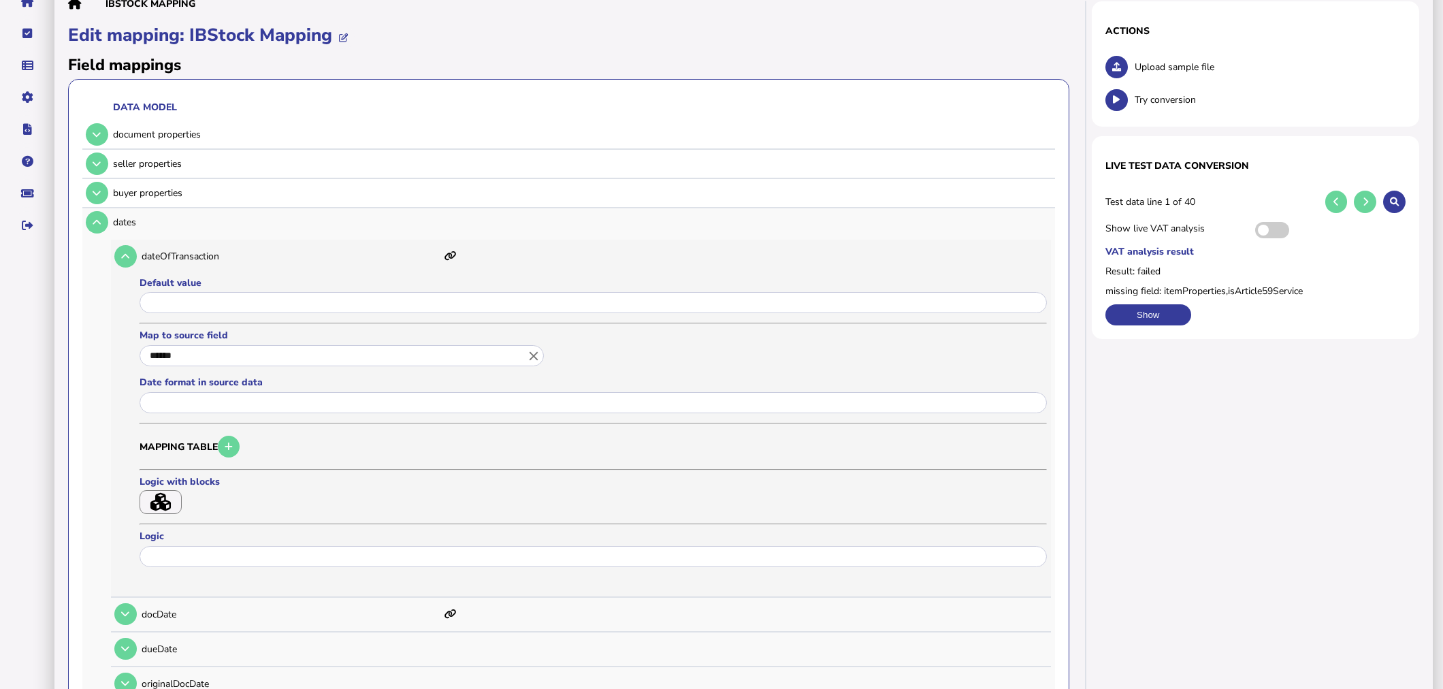
click at [532, 351] on icon "close" at bounding box center [533, 356] width 15 height 15
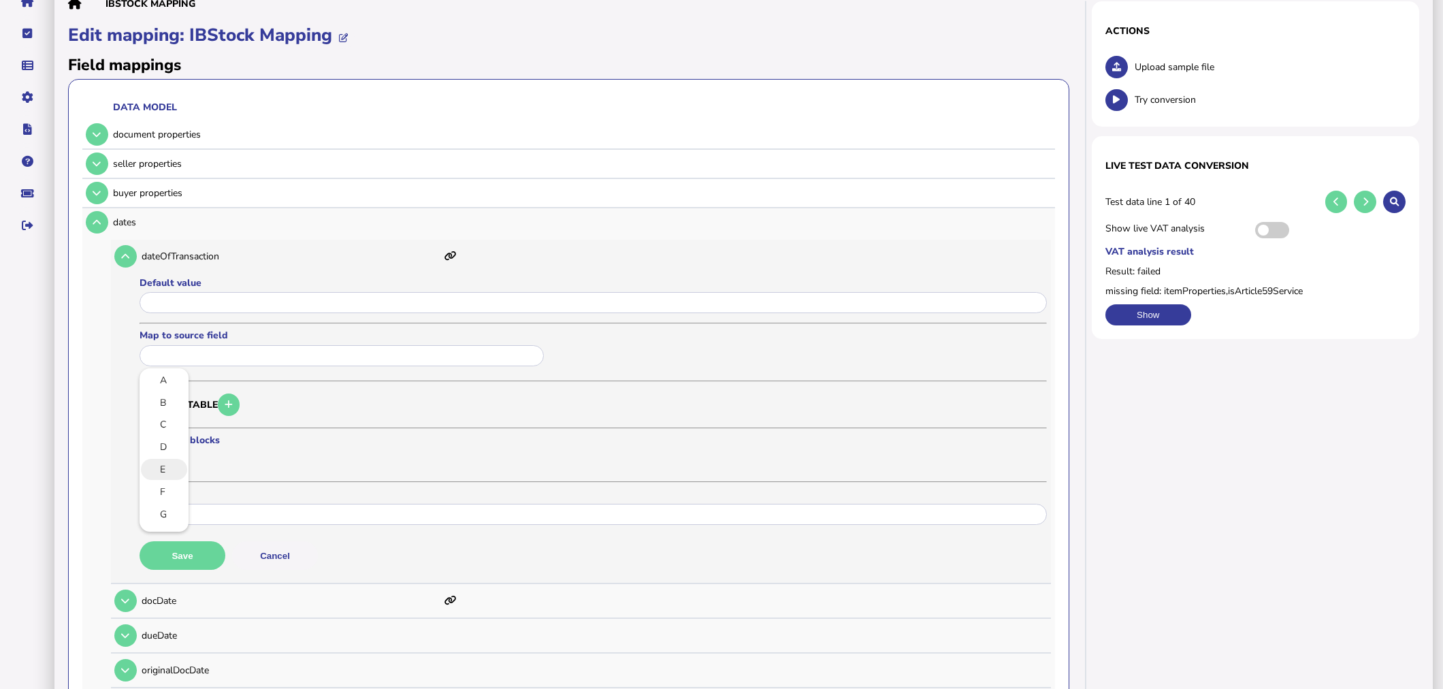
click at [182, 464] on li "E" at bounding box center [164, 469] width 46 height 21
click at [173, 470] on link "E" at bounding box center [163, 469] width 27 height 17
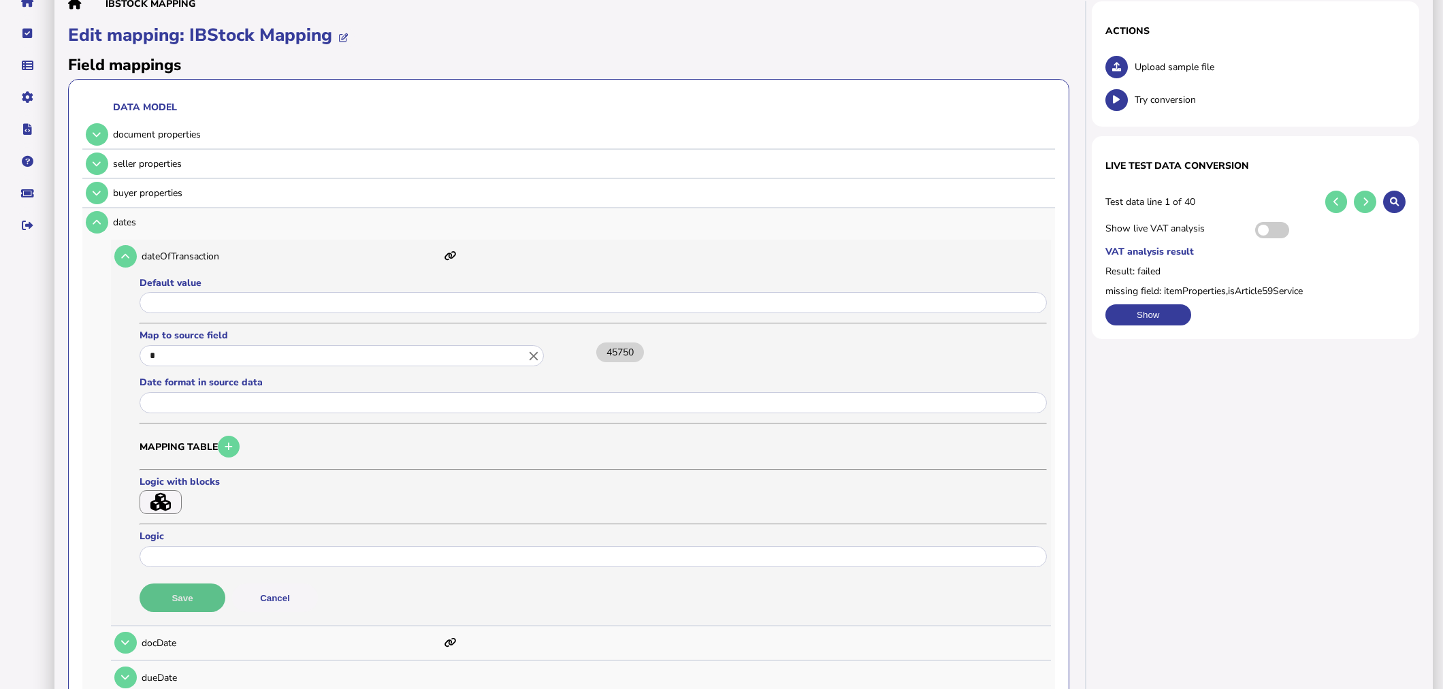
click at [193, 590] on button "Save" at bounding box center [183, 597] width 86 height 29
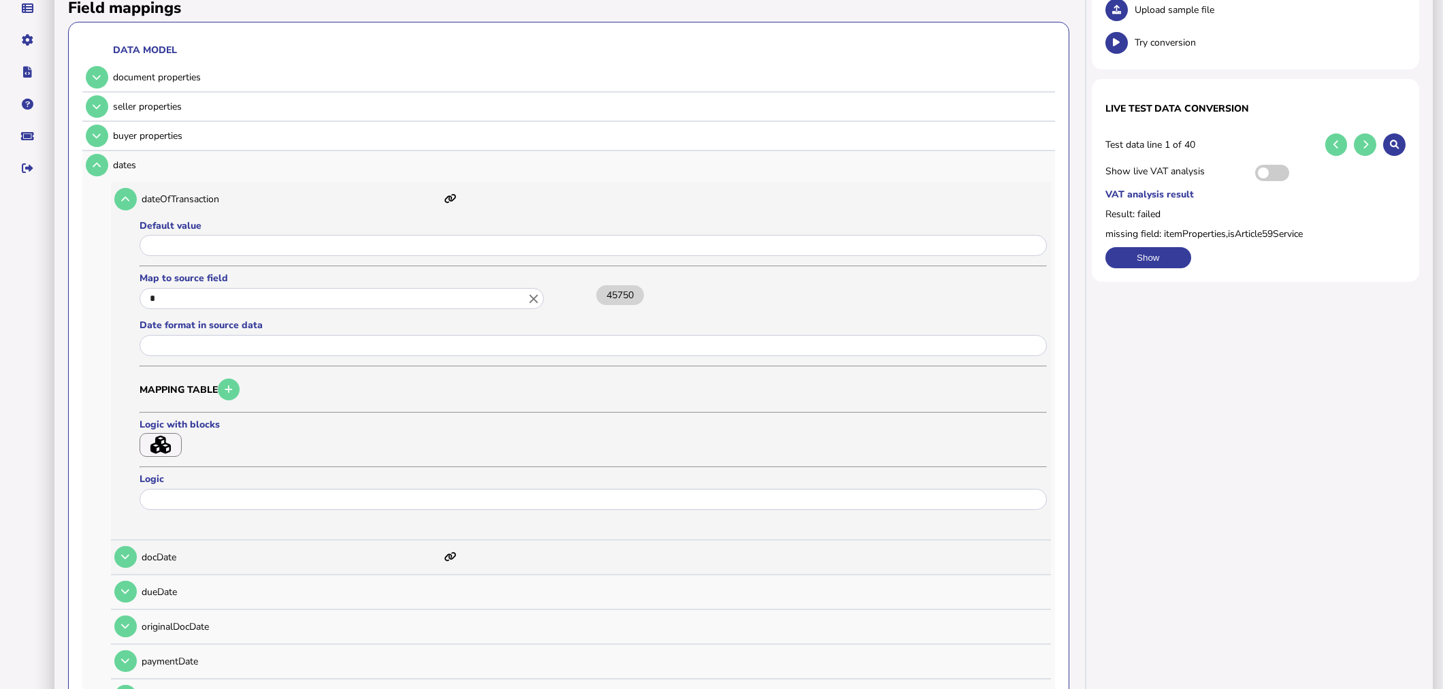
scroll to position [289, 0]
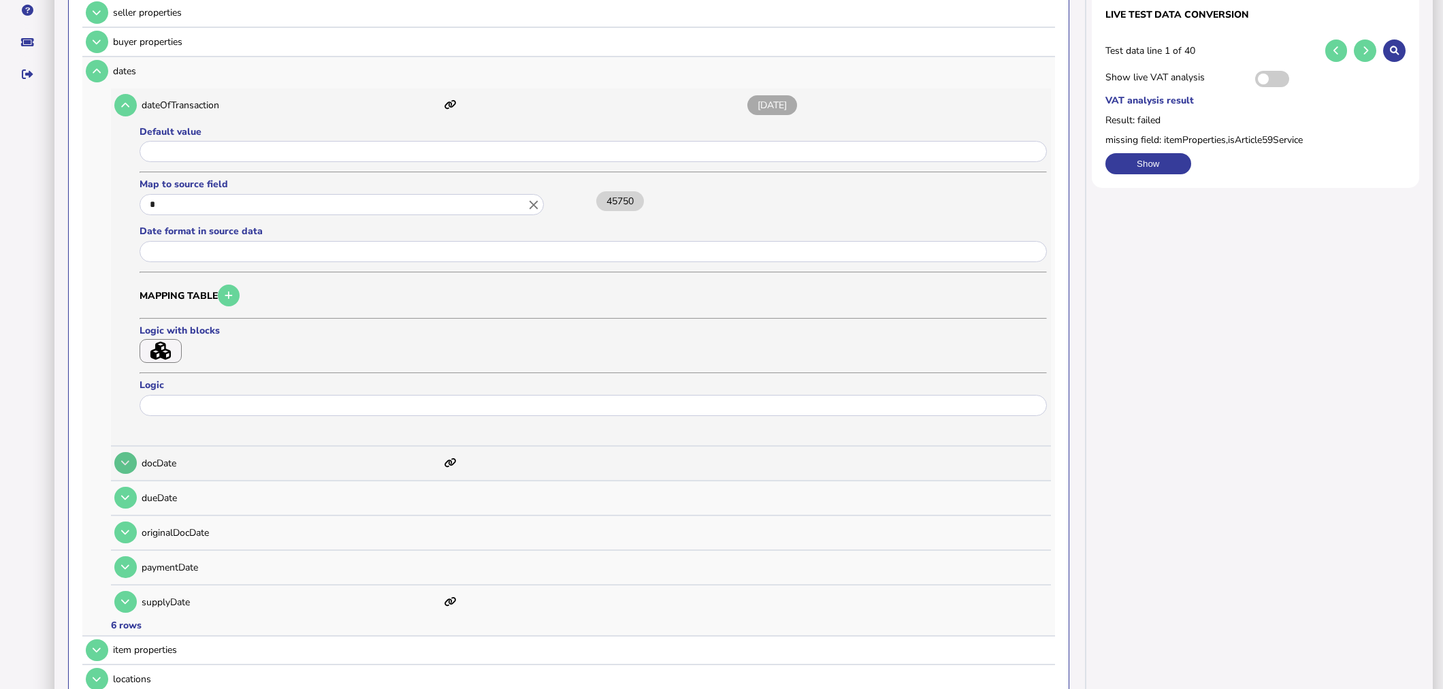
click at [131, 457] on button at bounding box center [125, 463] width 22 height 22
type input "******"
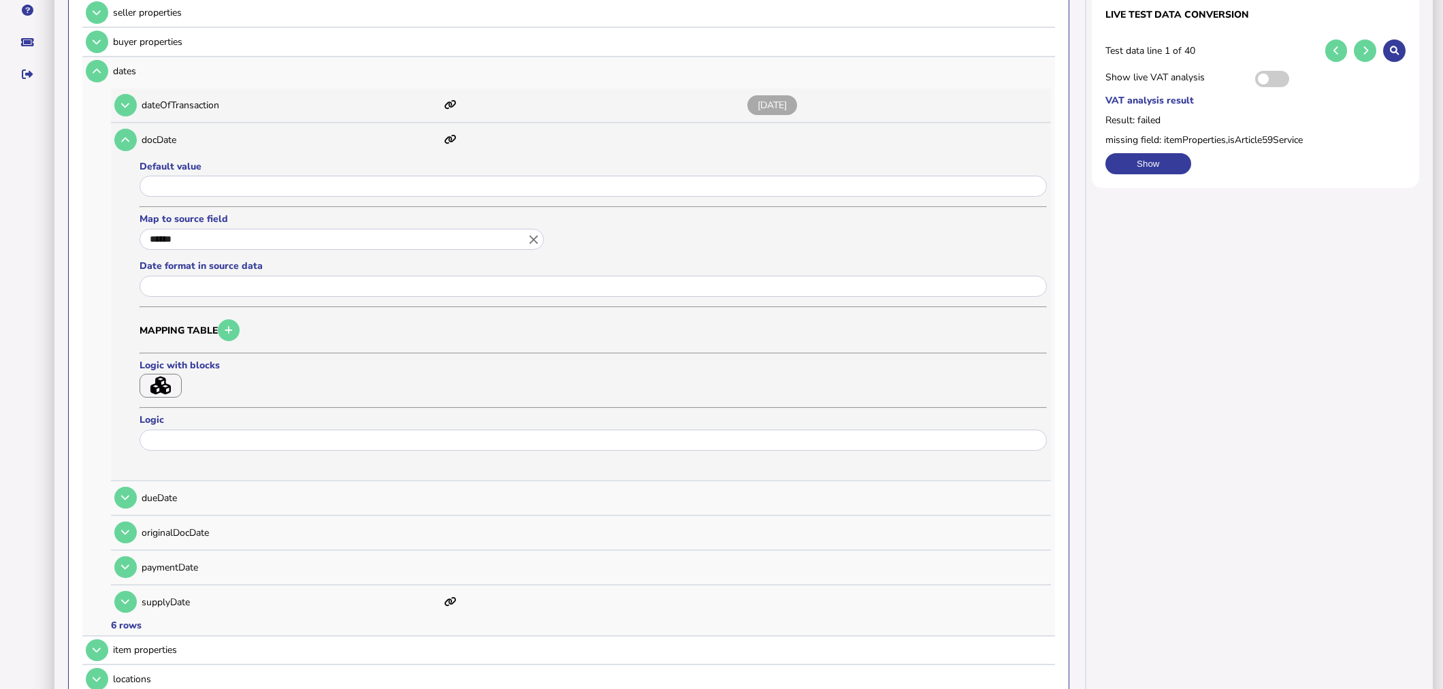
click at [541, 239] on div "****** close" at bounding box center [344, 239] width 408 height 25
click at [532, 242] on icon "close" at bounding box center [533, 239] width 15 height 15
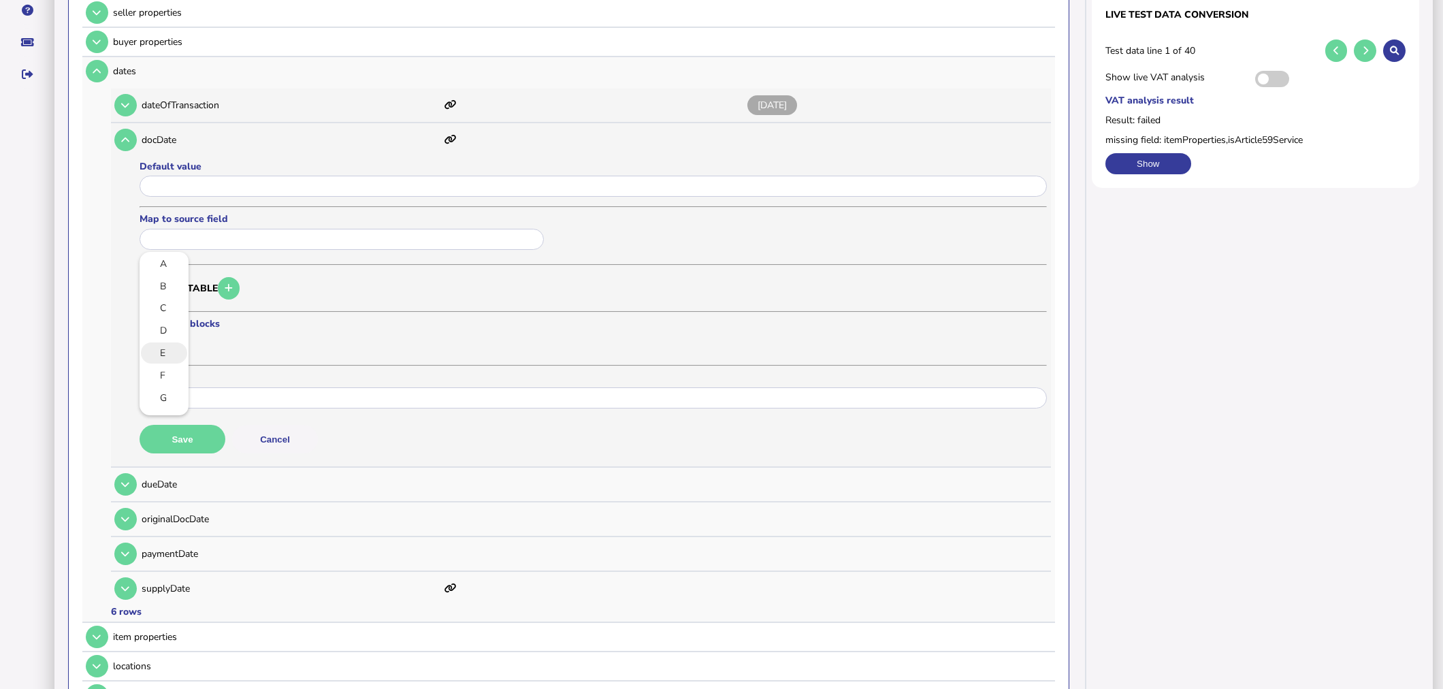
click at [159, 345] on link "E" at bounding box center [163, 352] width 27 height 17
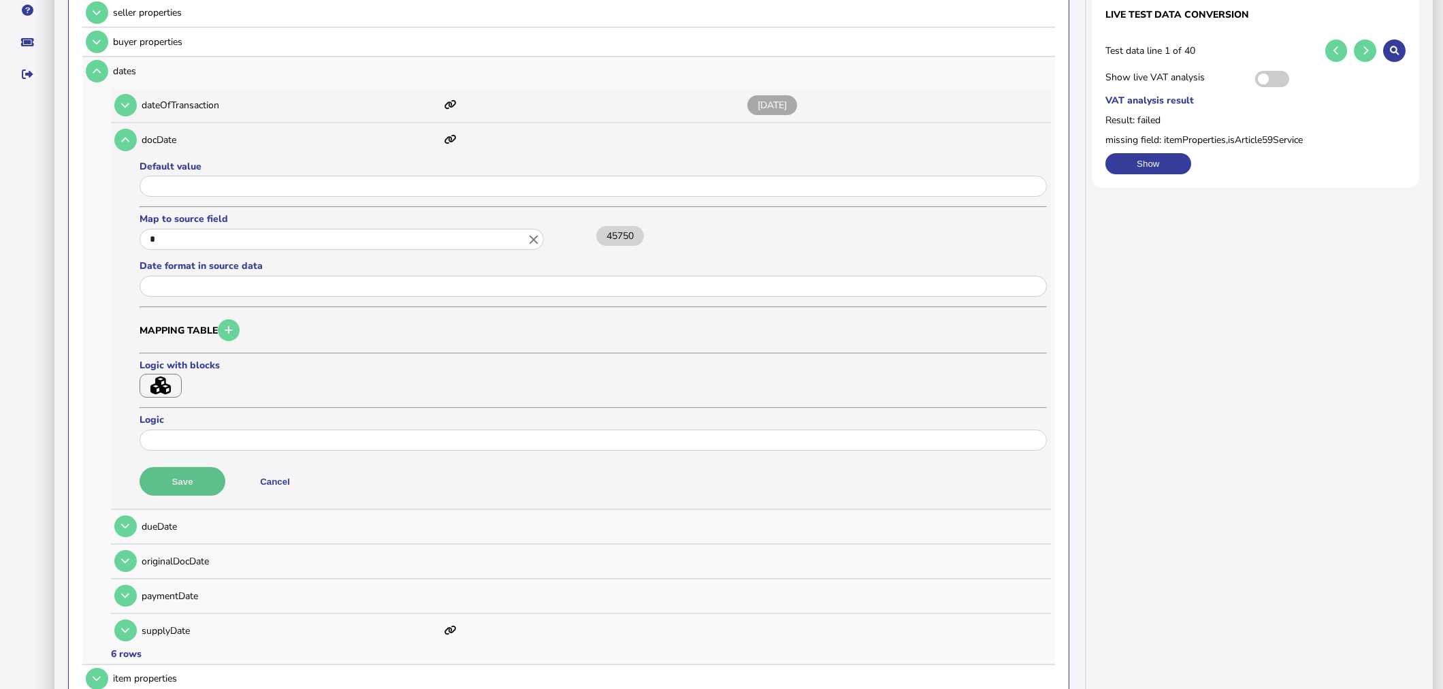
click at [199, 470] on button "Save" at bounding box center [183, 481] width 86 height 29
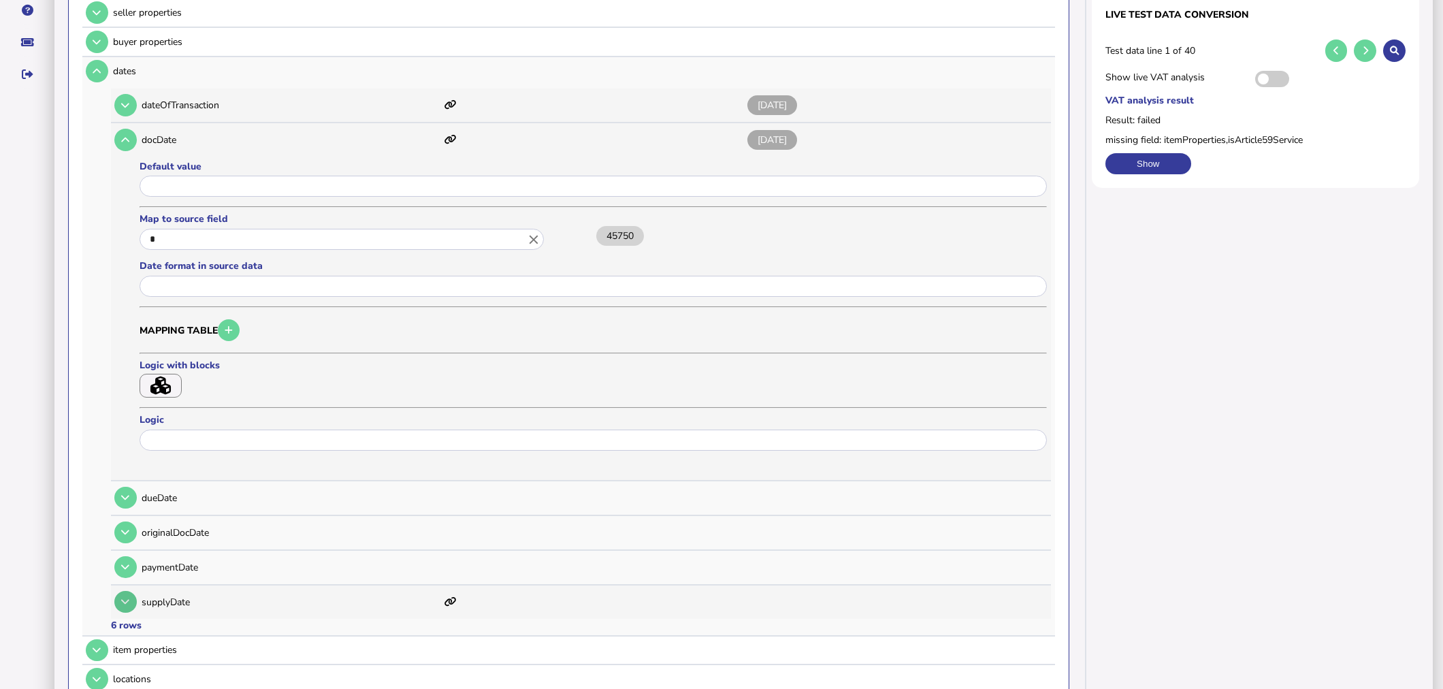
click at [131, 599] on button at bounding box center [125, 602] width 22 height 22
type input "******"
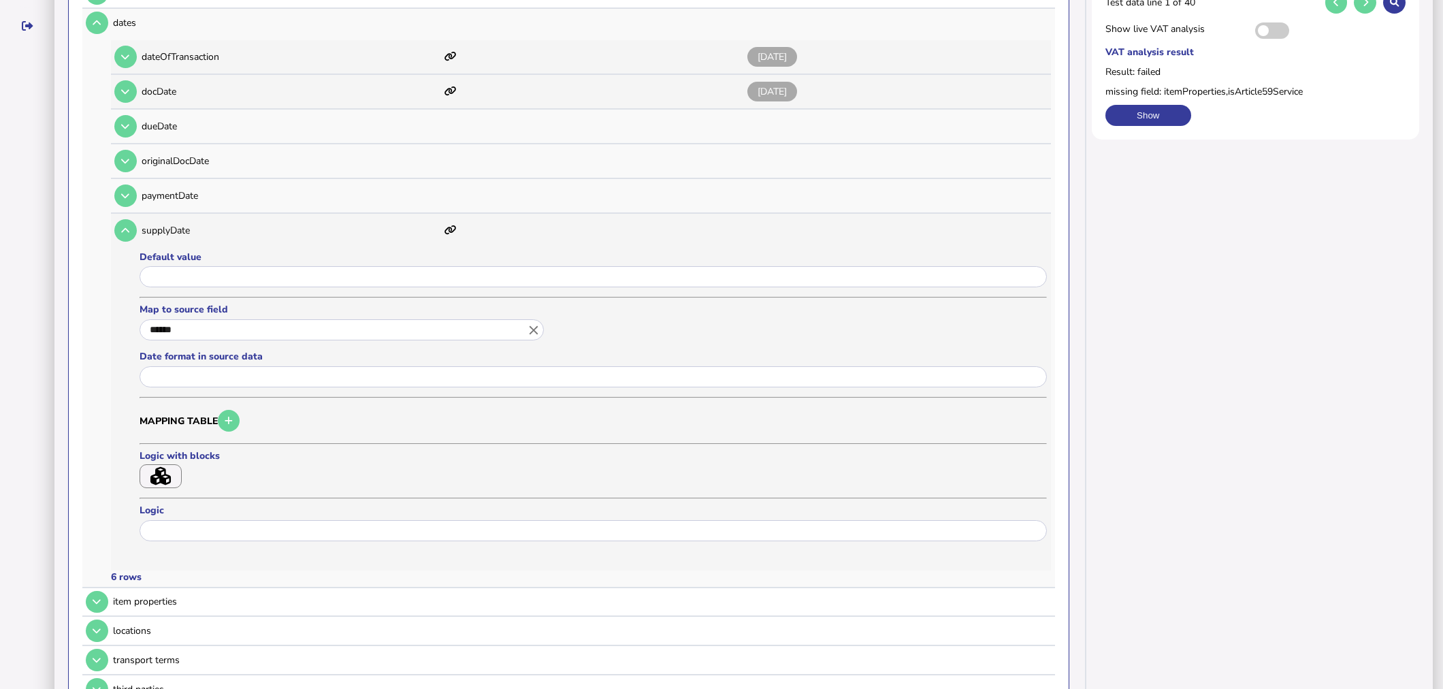
scroll to position [364, 0]
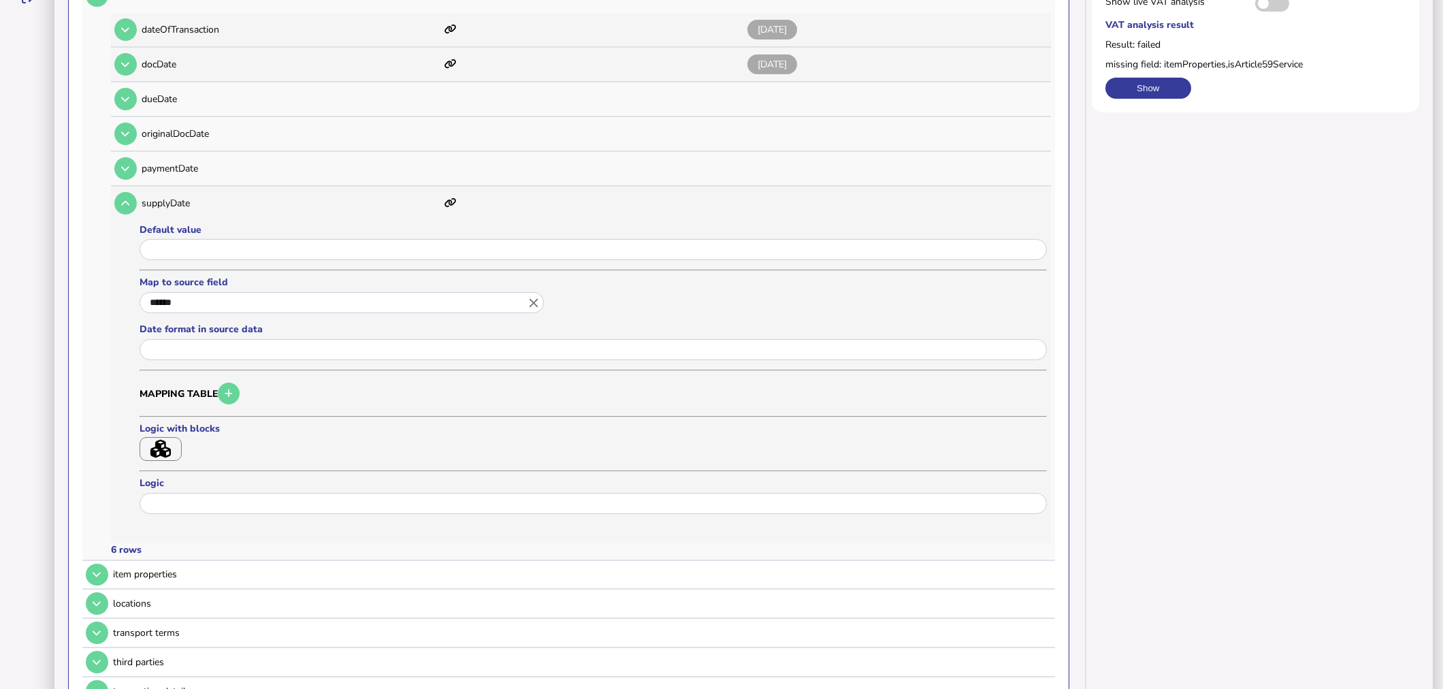
click at [529, 295] on icon "close" at bounding box center [533, 302] width 15 height 15
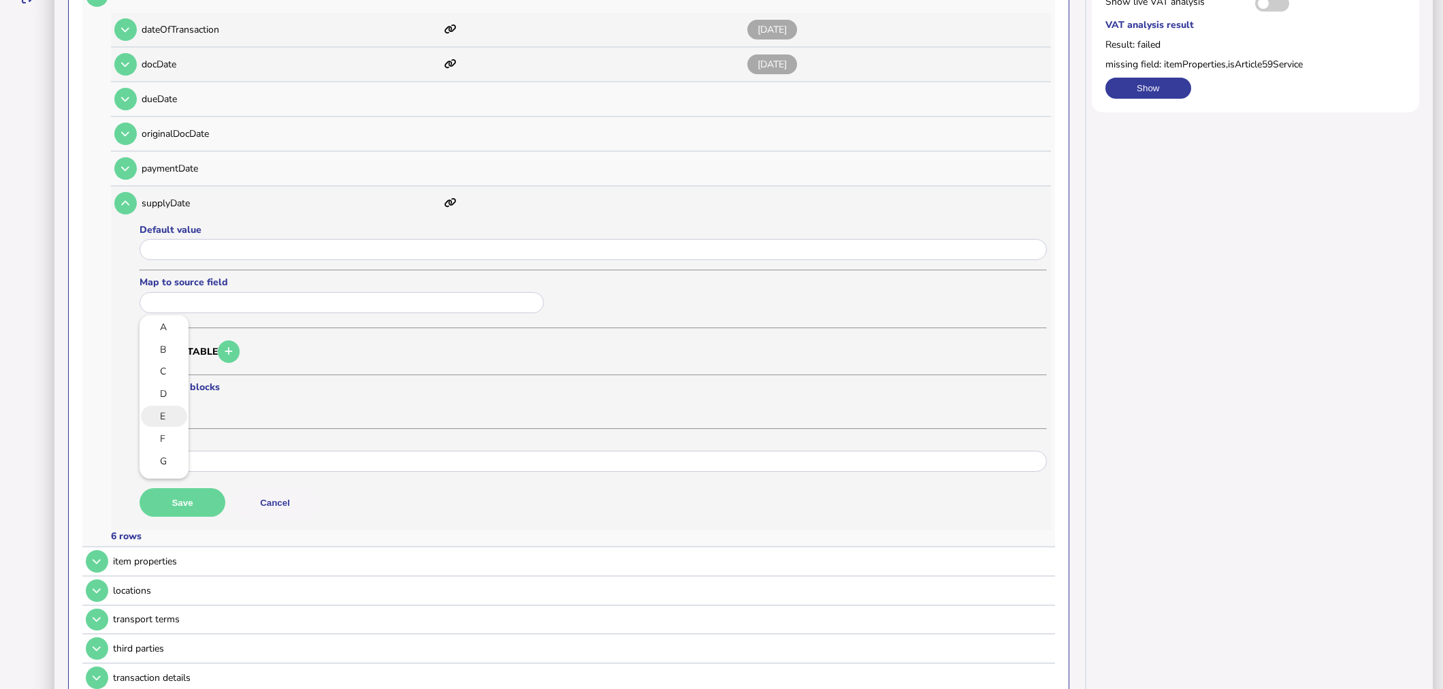
click at [167, 410] on link "E" at bounding box center [163, 416] width 27 height 17
type input "*"
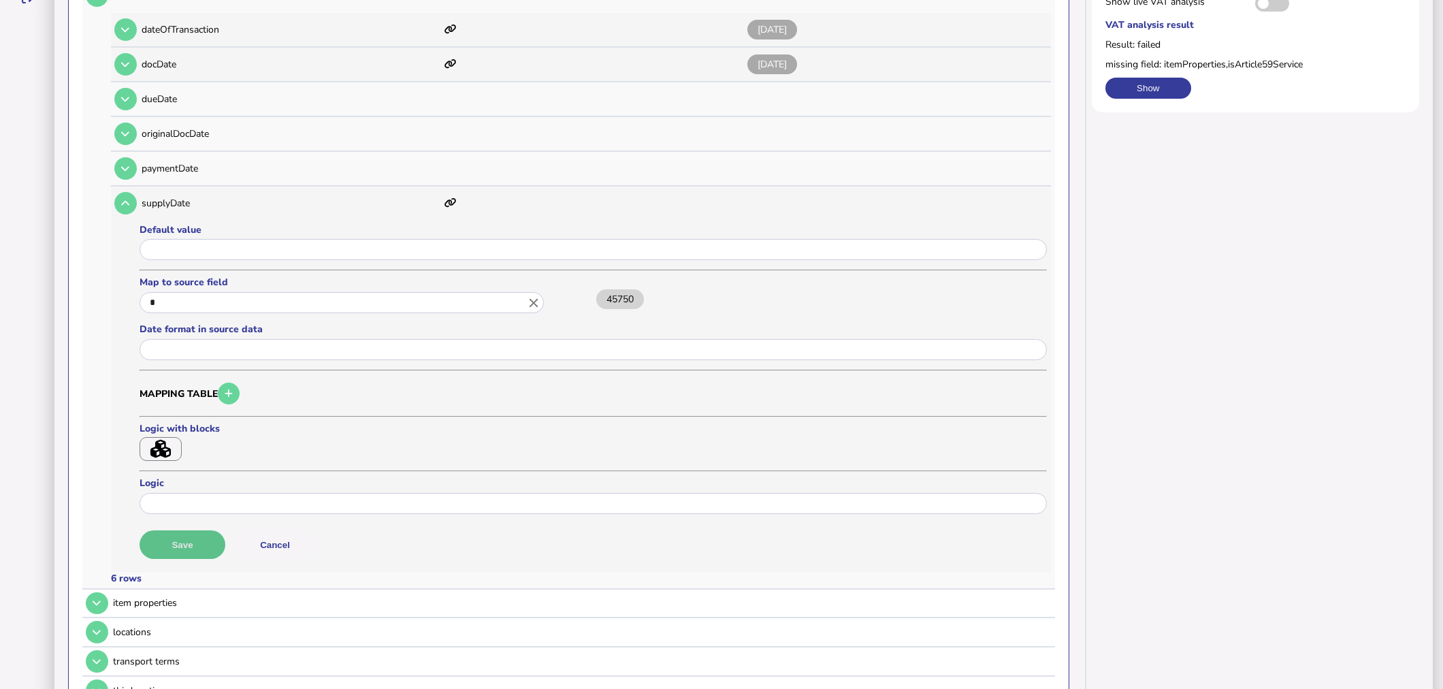
click at [187, 530] on button "Save" at bounding box center [183, 544] width 86 height 29
click at [130, 194] on button at bounding box center [125, 203] width 22 height 22
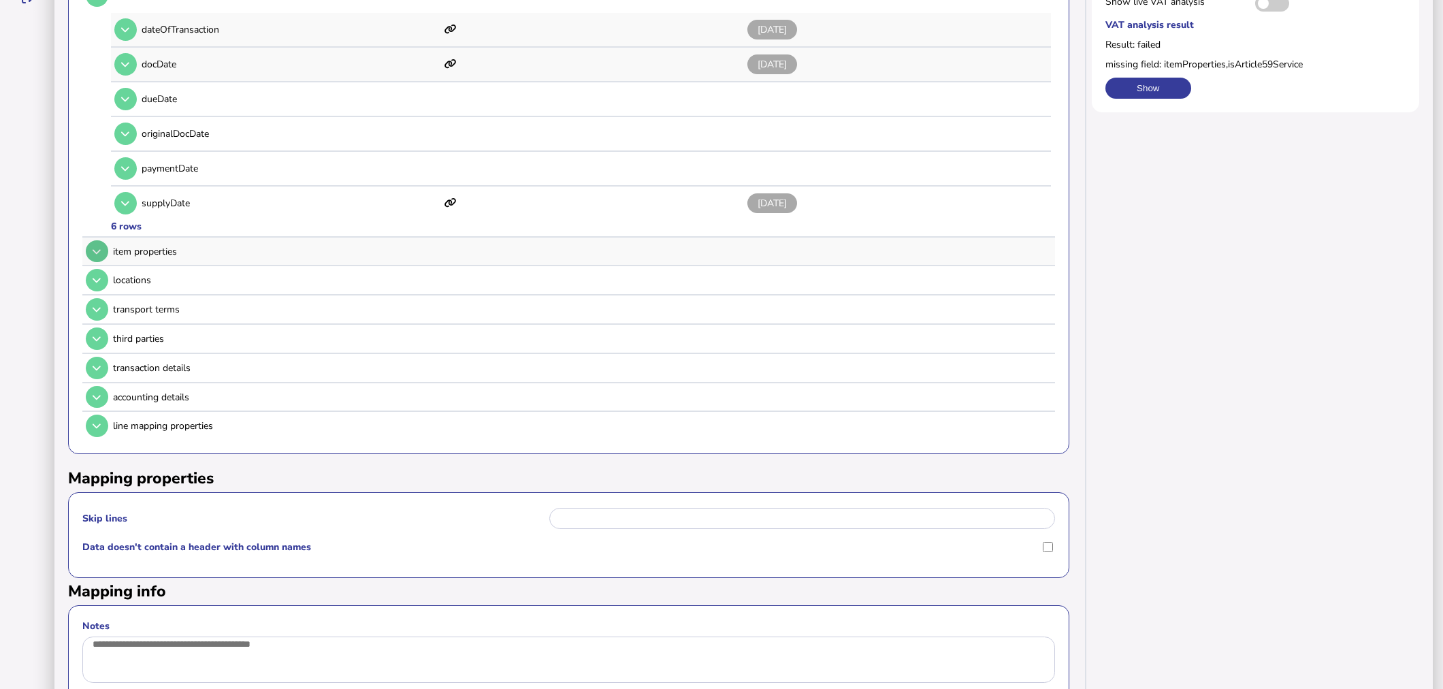
click at [108, 239] on td at bounding box center [95, 252] width 27 height 28
click at [99, 247] on icon at bounding box center [97, 251] width 8 height 9
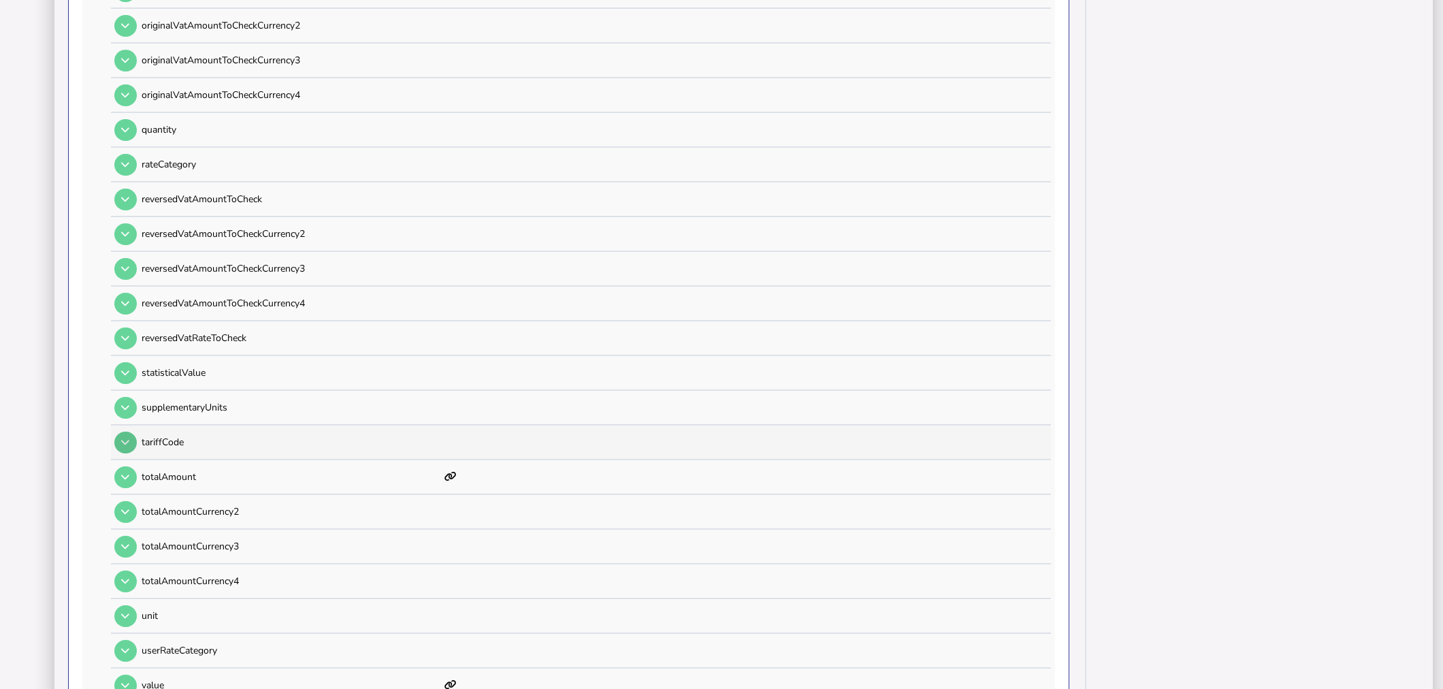
scroll to position [1121, 0]
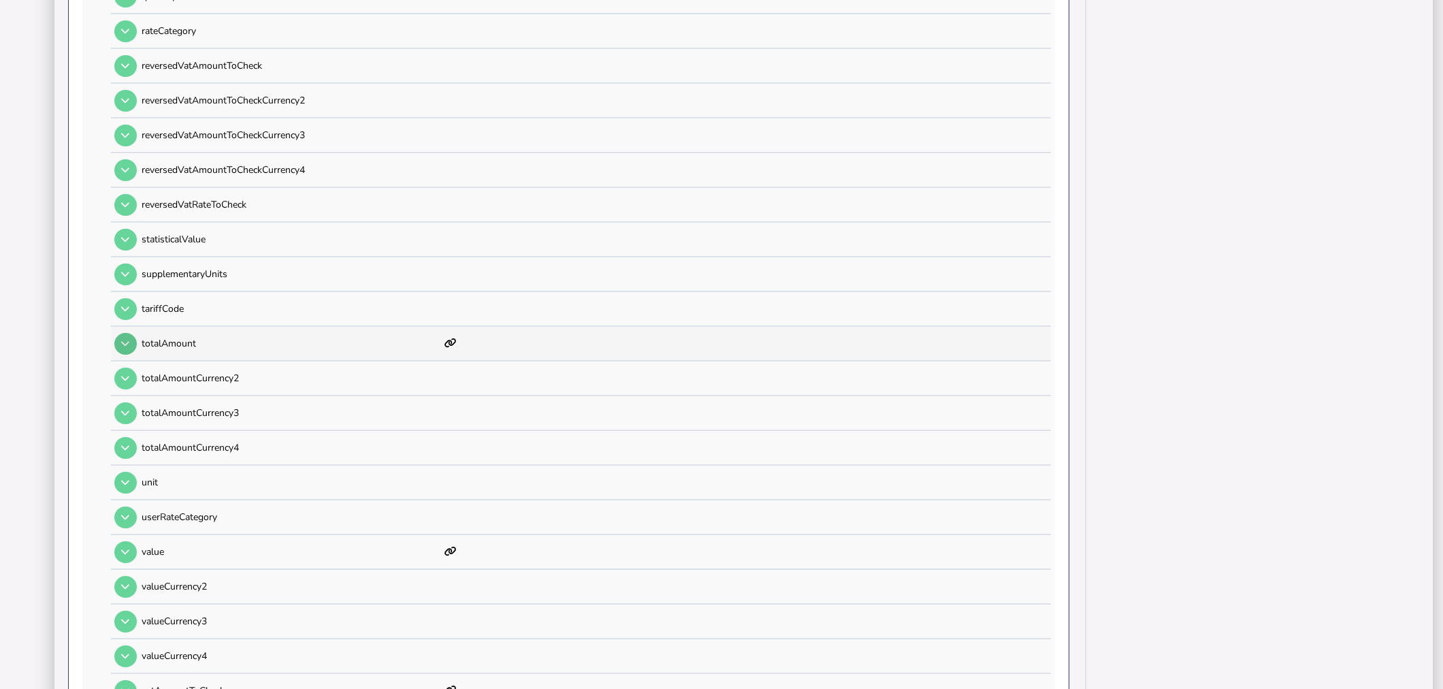
click at [127, 333] on button at bounding box center [125, 344] width 22 height 22
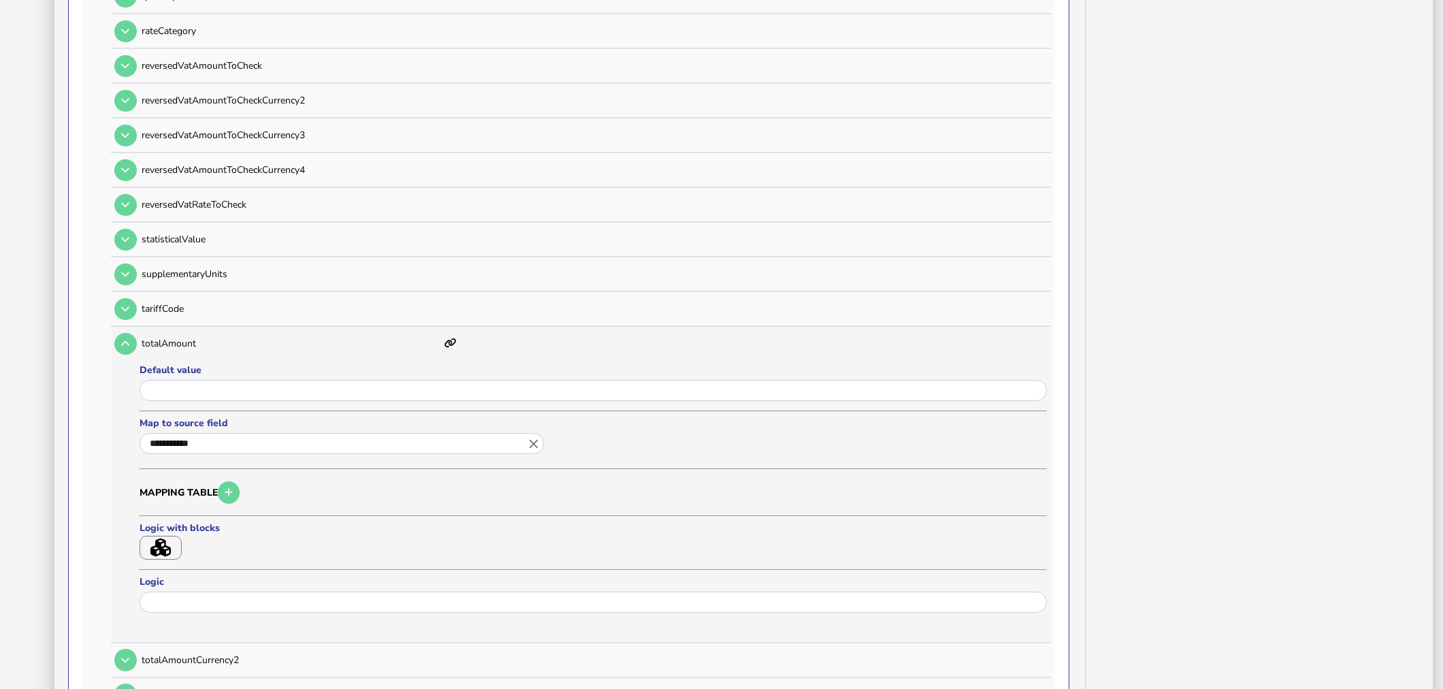
drag, startPoint x: 532, startPoint y: 417, endPoint x: 524, endPoint y: 417, distance: 7.5
click at [532, 436] on icon "close" at bounding box center [533, 443] width 15 height 15
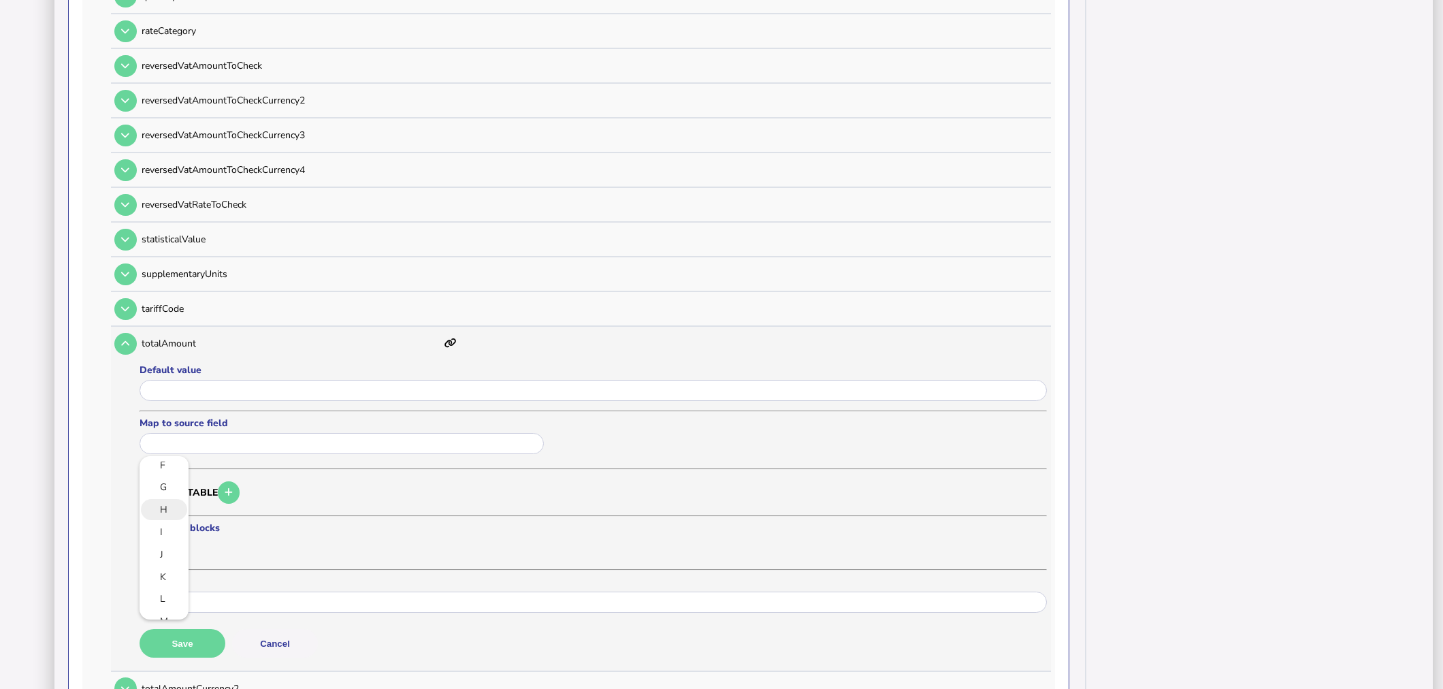
scroll to position [151, 0]
click at [167, 532] on link "K" at bounding box center [163, 540] width 27 height 17
type input "*"
click at [197, 629] on button "Save" at bounding box center [183, 643] width 86 height 29
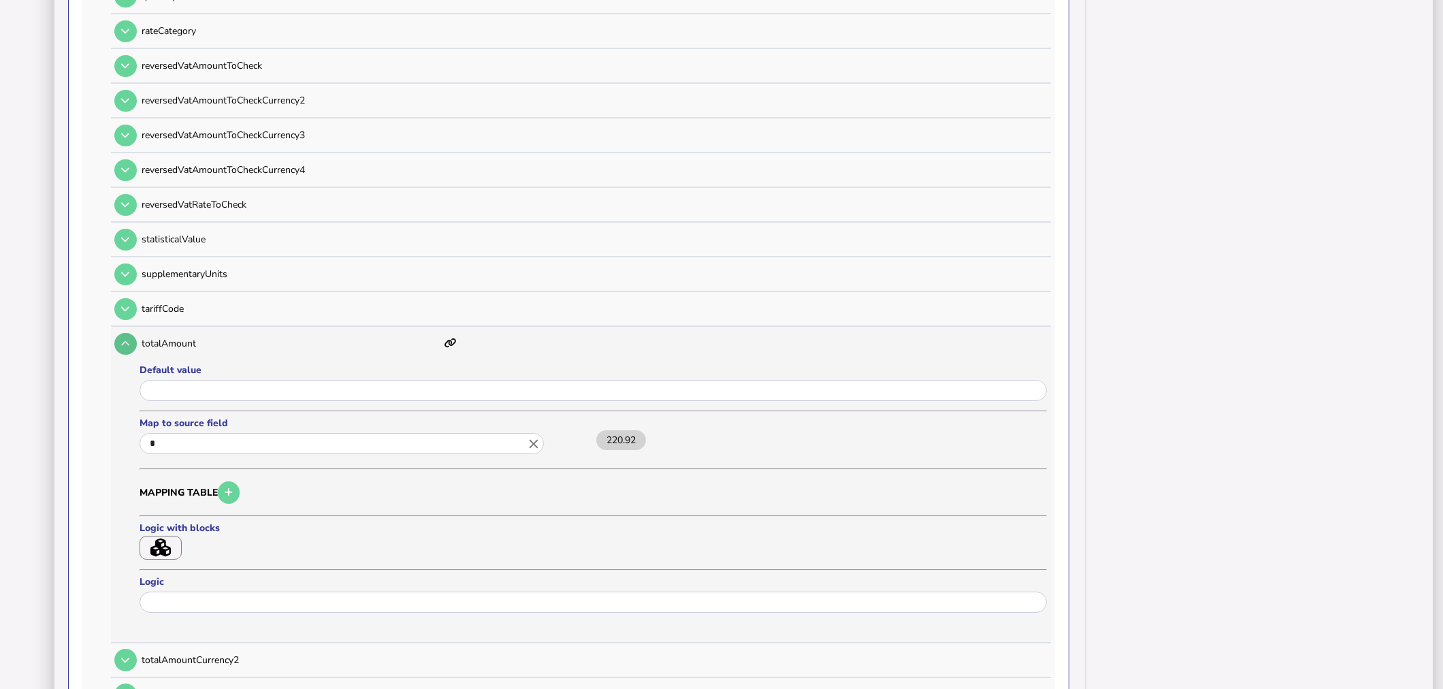
click at [128, 333] on button at bounding box center [125, 344] width 22 height 22
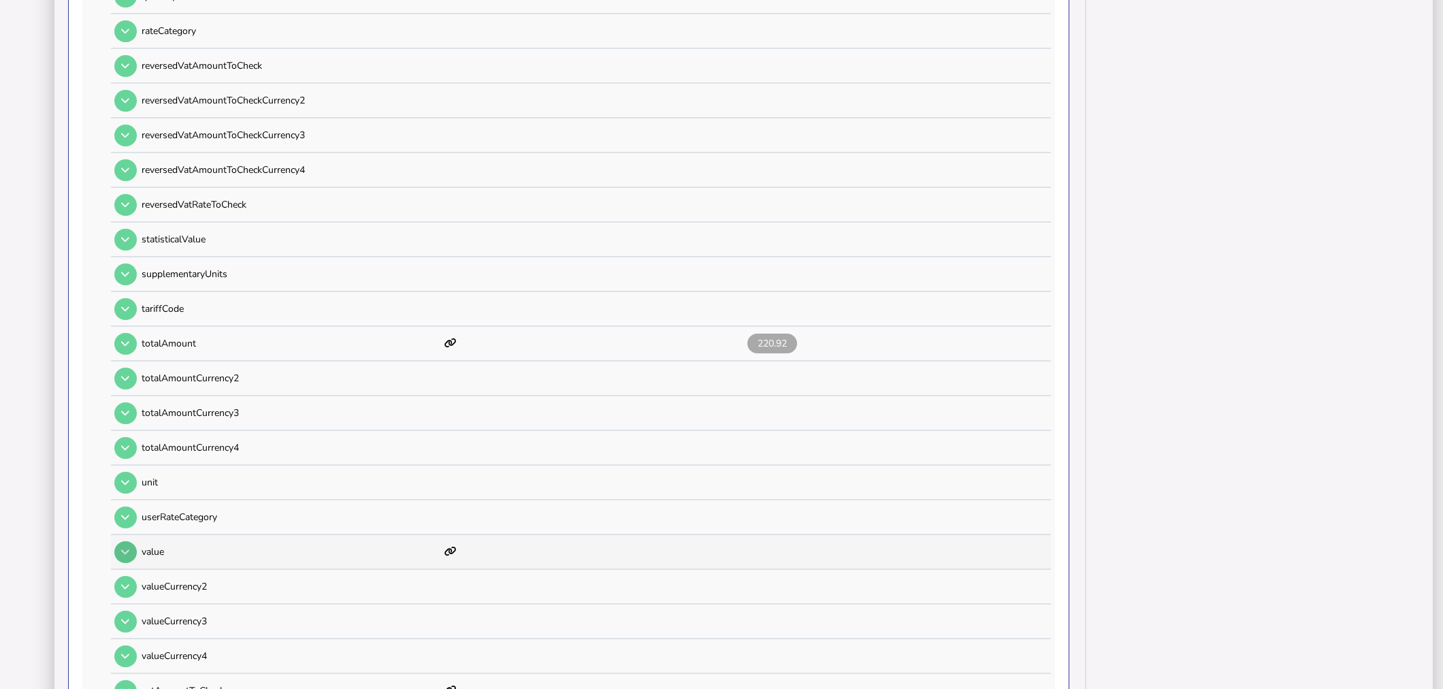
click at [129, 547] on icon at bounding box center [125, 551] width 8 height 9
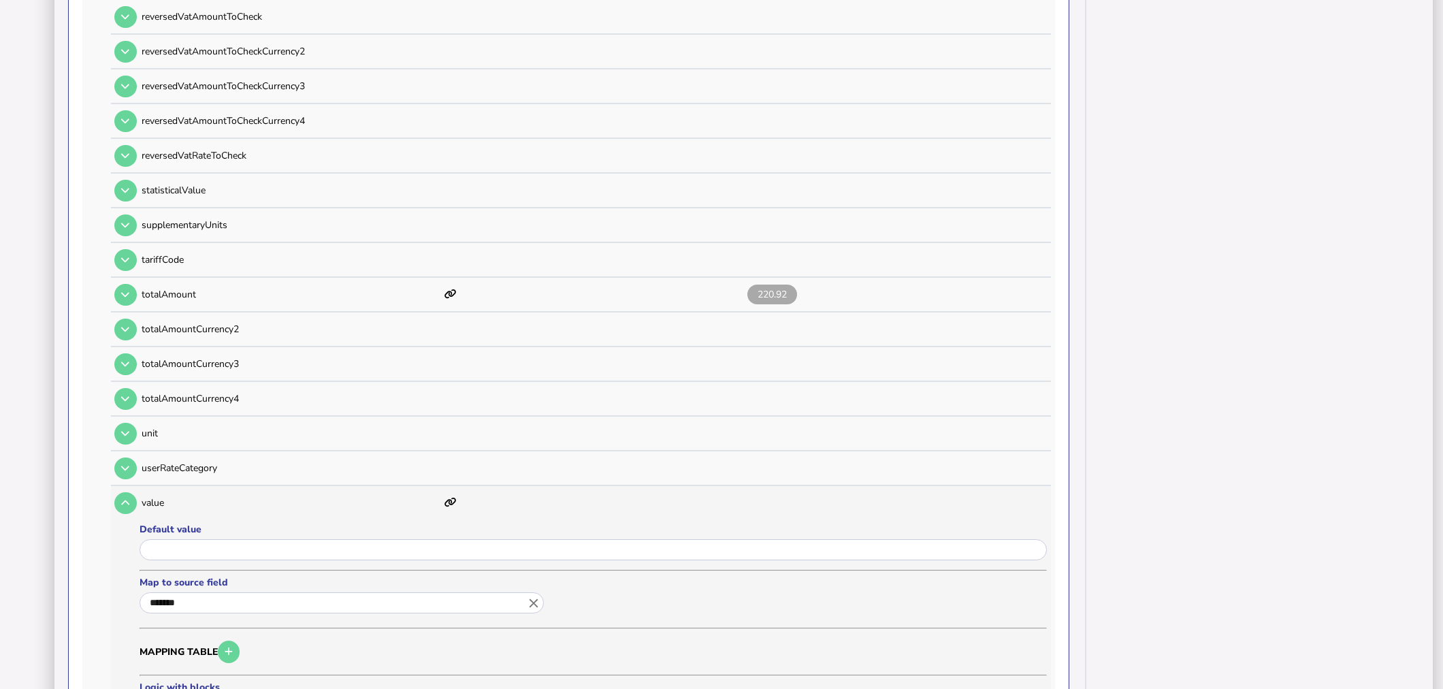
scroll to position [1196, 0]
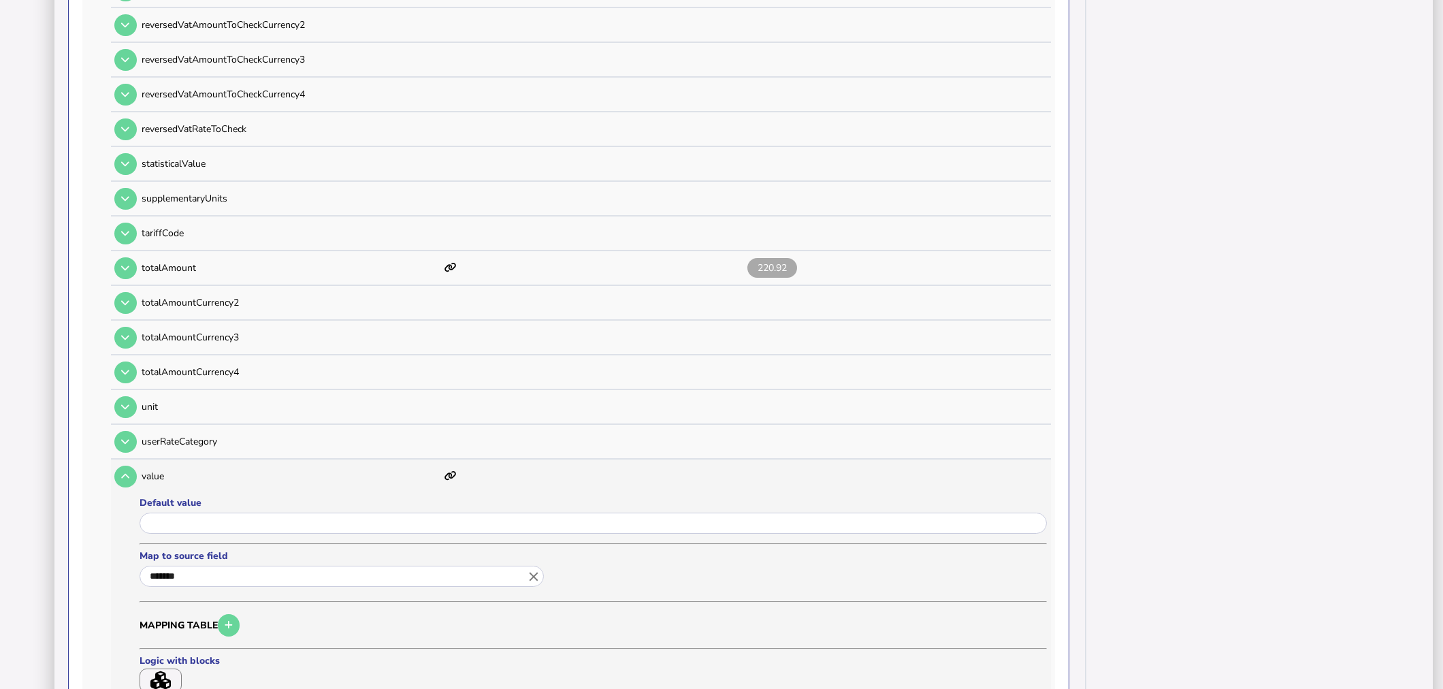
click at [534, 568] on div "close" at bounding box center [533, 577] width 15 height 18
click at [164, 686] on link "L" at bounding box center [163, 694] width 27 height 17
type input "*"
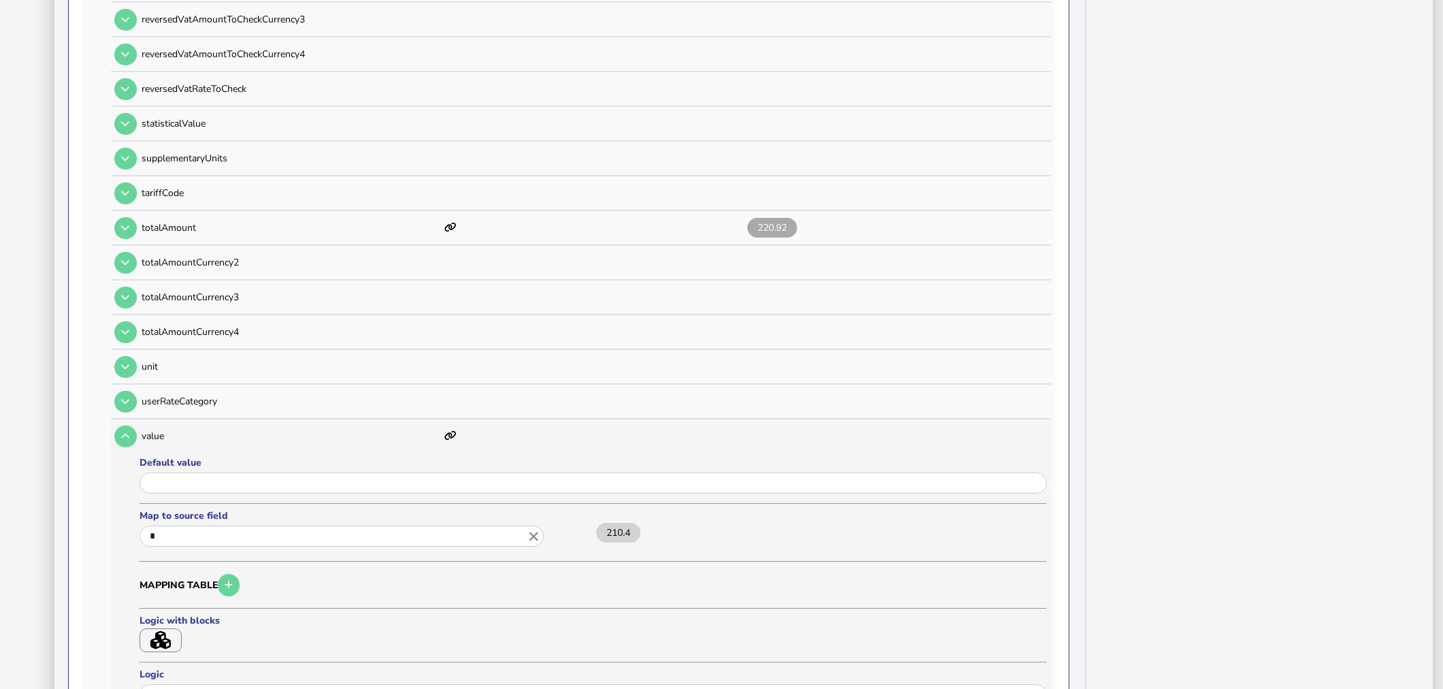
scroll to position [1272, 0]
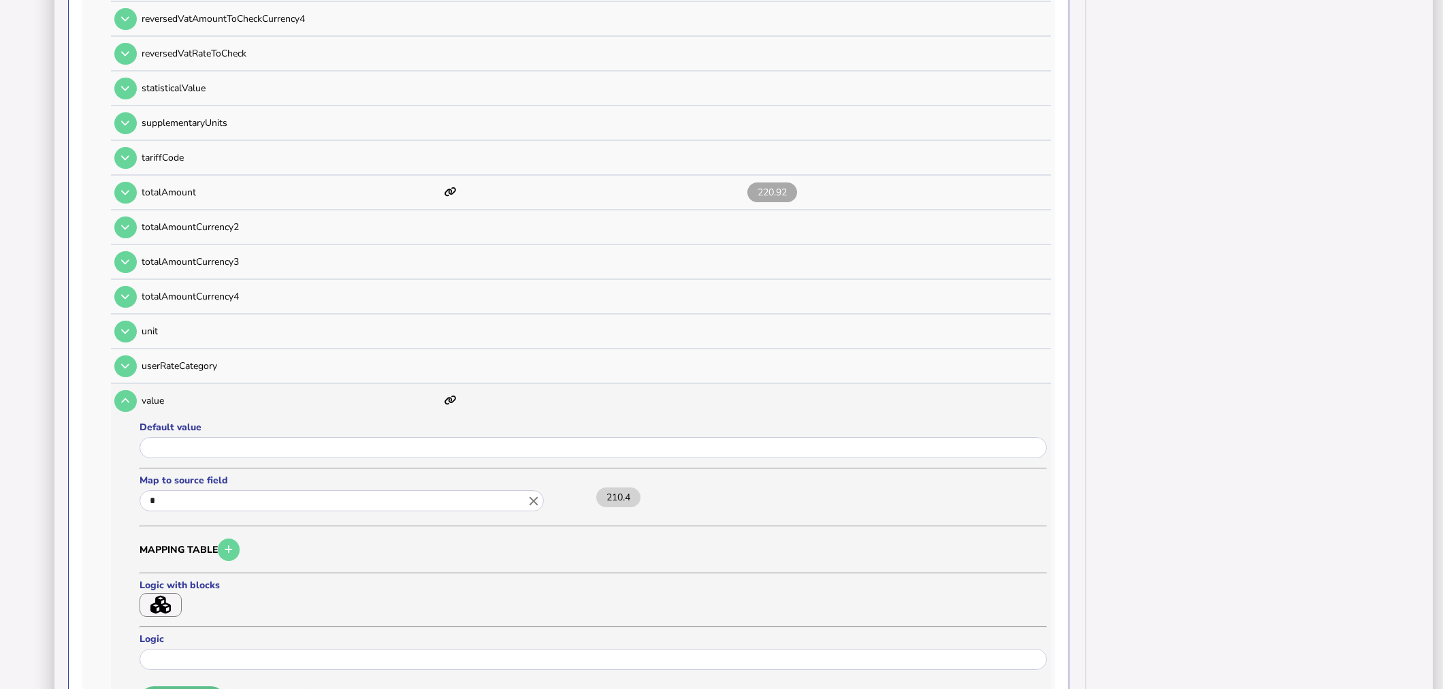
click at [194, 686] on button "Save" at bounding box center [183, 700] width 86 height 29
click at [127, 396] on icon at bounding box center [125, 400] width 8 height 9
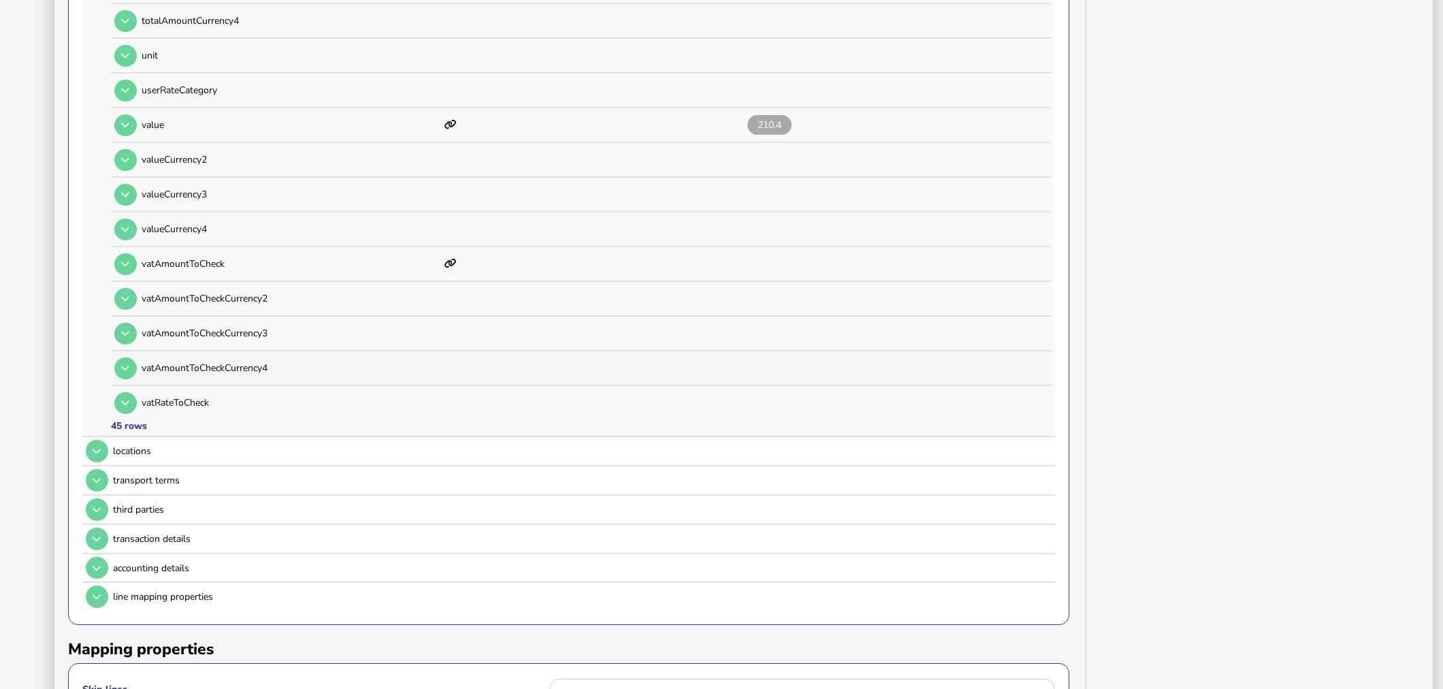
scroll to position [1499, 0]
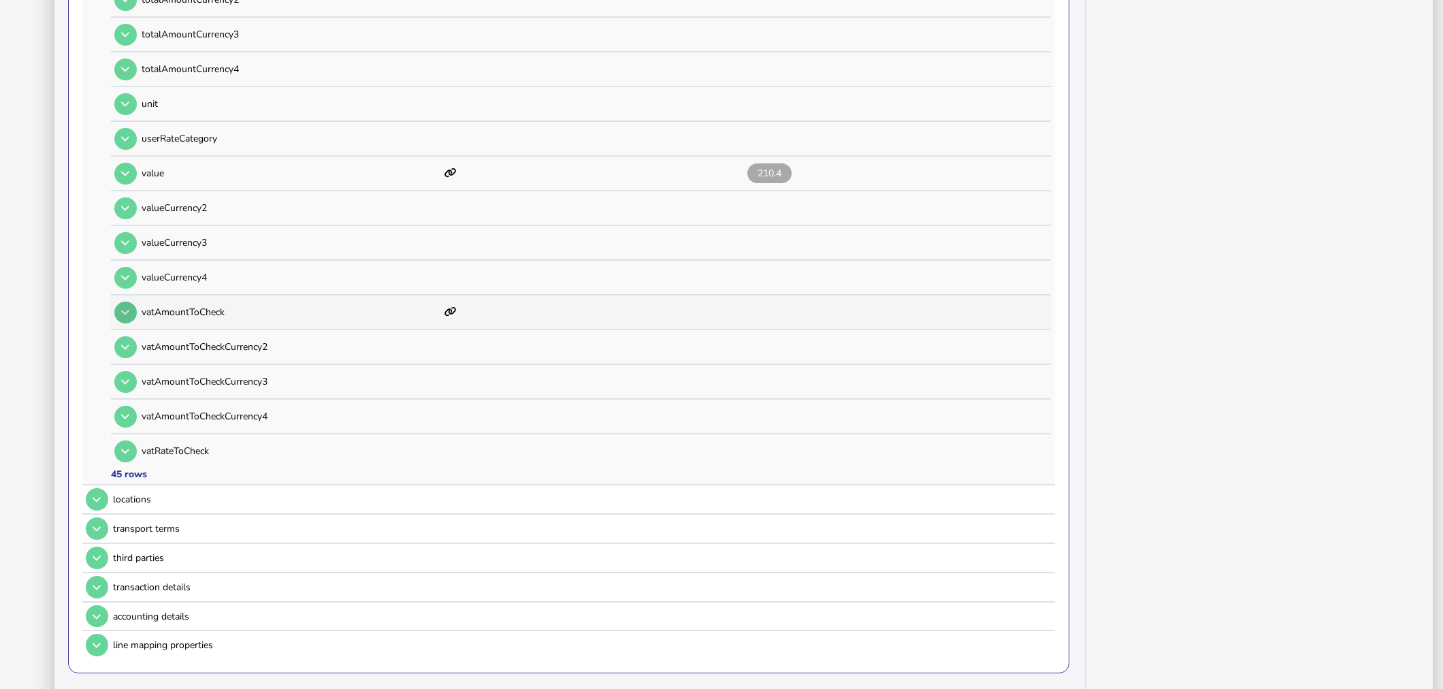
click at [125, 302] on button at bounding box center [125, 313] width 22 height 22
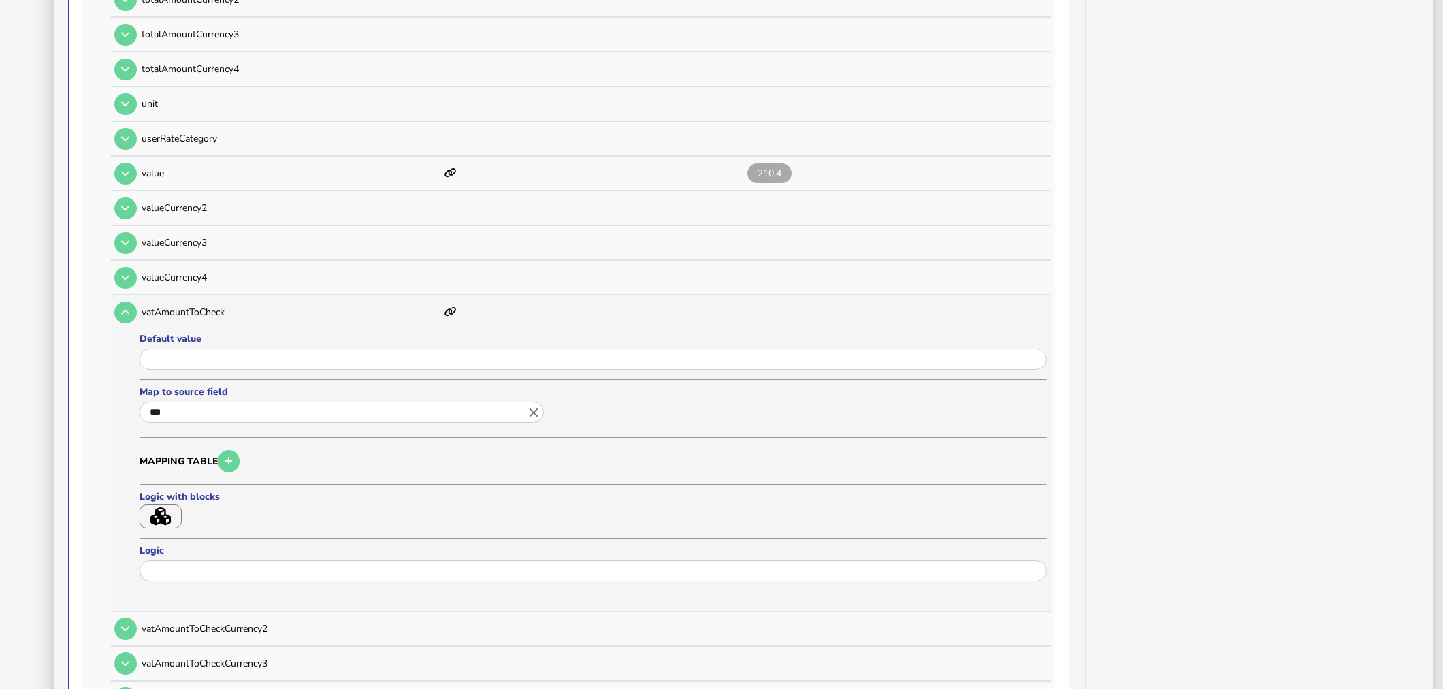
click at [189, 402] on input "***" at bounding box center [342, 412] width 404 height 21
click at [536, 404] on icon "close" at bounding box center [533, 411] width 15 height 15
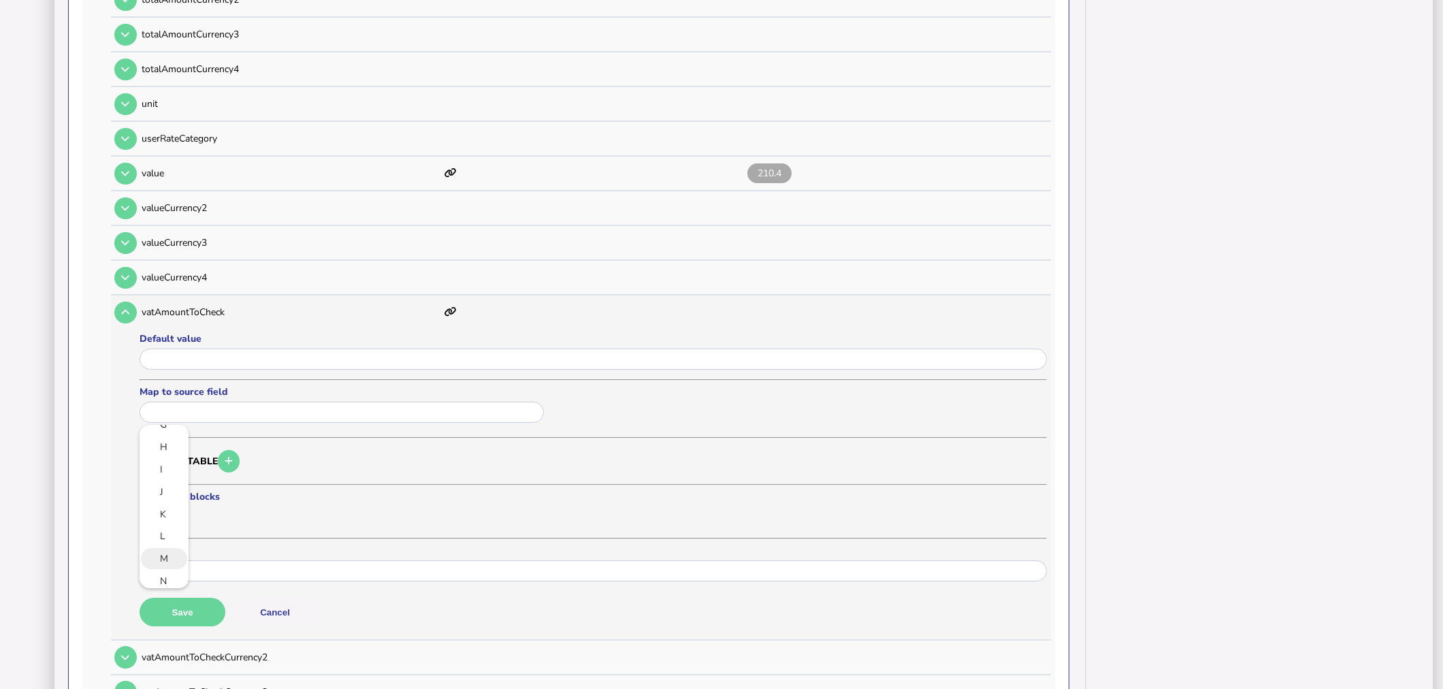
scroll to position [151, 0]
click at [171, 545] on link "M" at bounding box center [163, 553] width 27 height 17
type input "*"
click at [191, 598] on button "Save" at bounding box center [183, 612] width 86 height 29
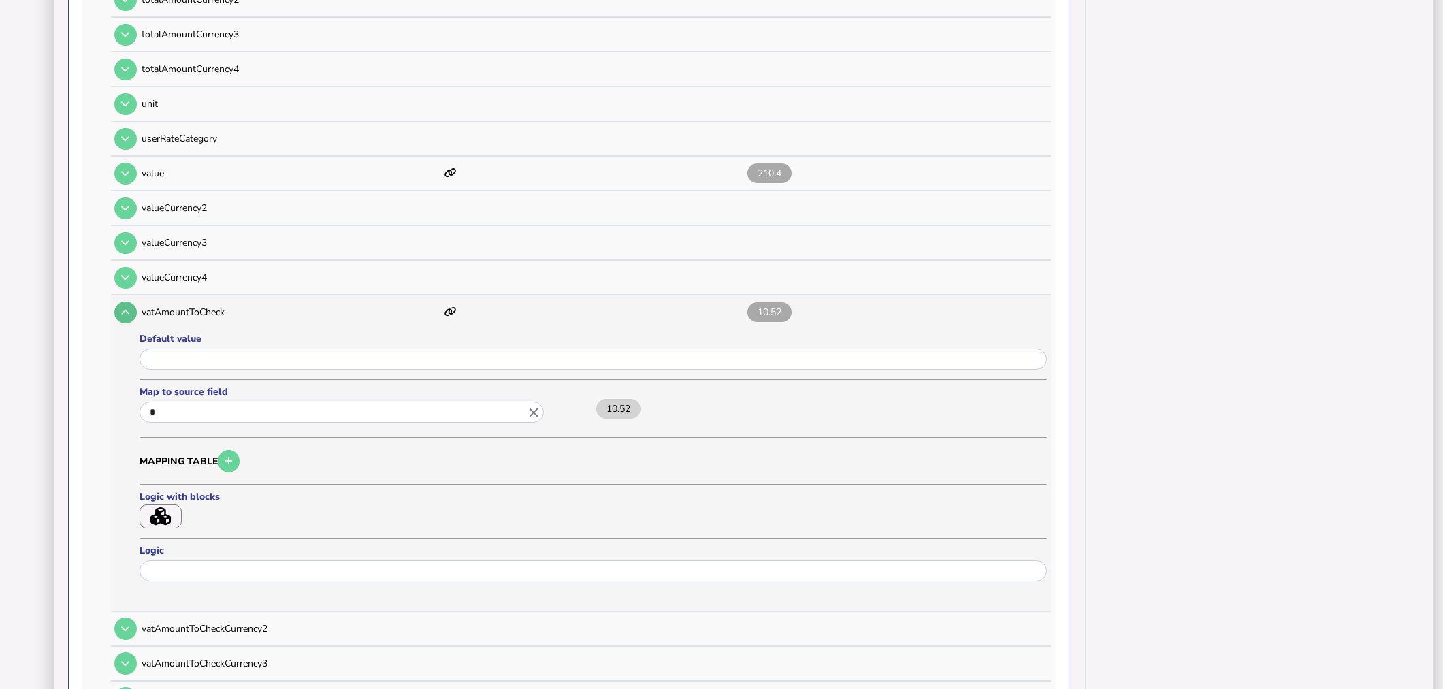
click at [128, 308] on icon at bounding box center [125, 312] width 8 height 9
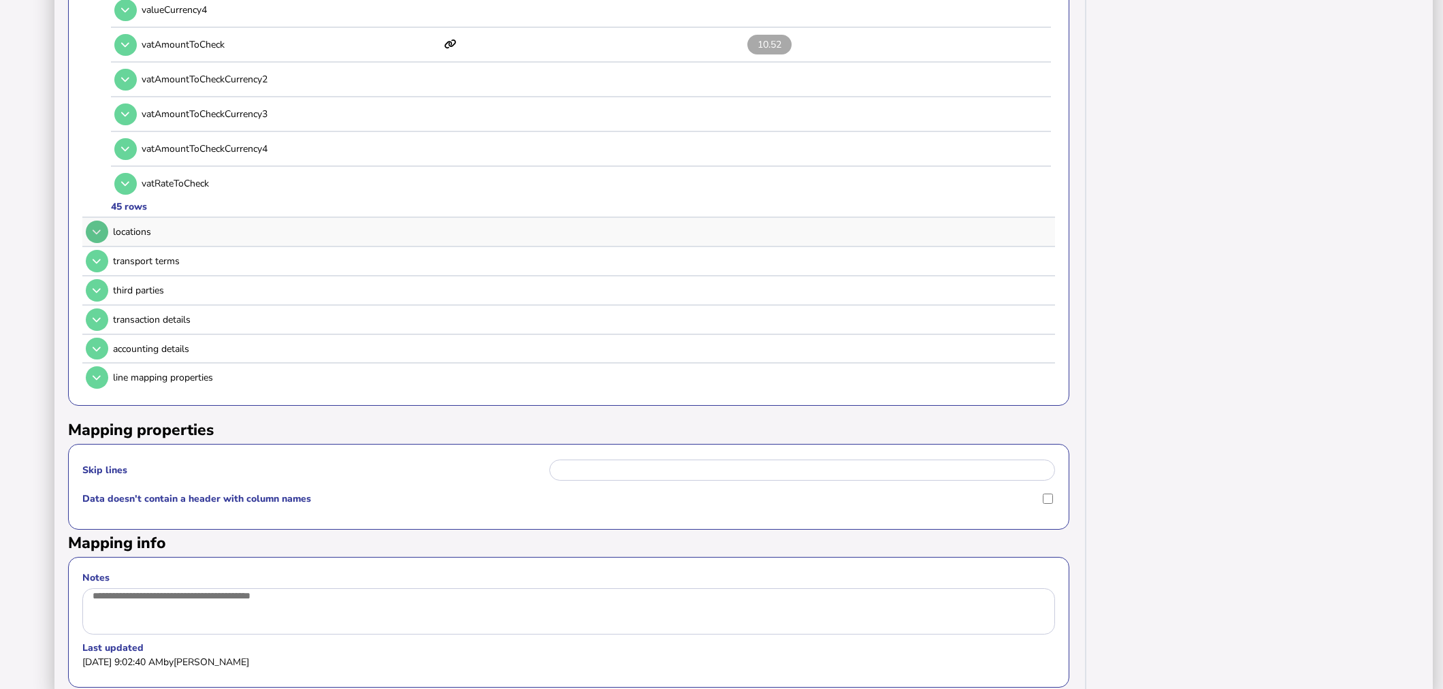
click at [100, 227] on icon at bounding box center [97, 231] width 8 height 9
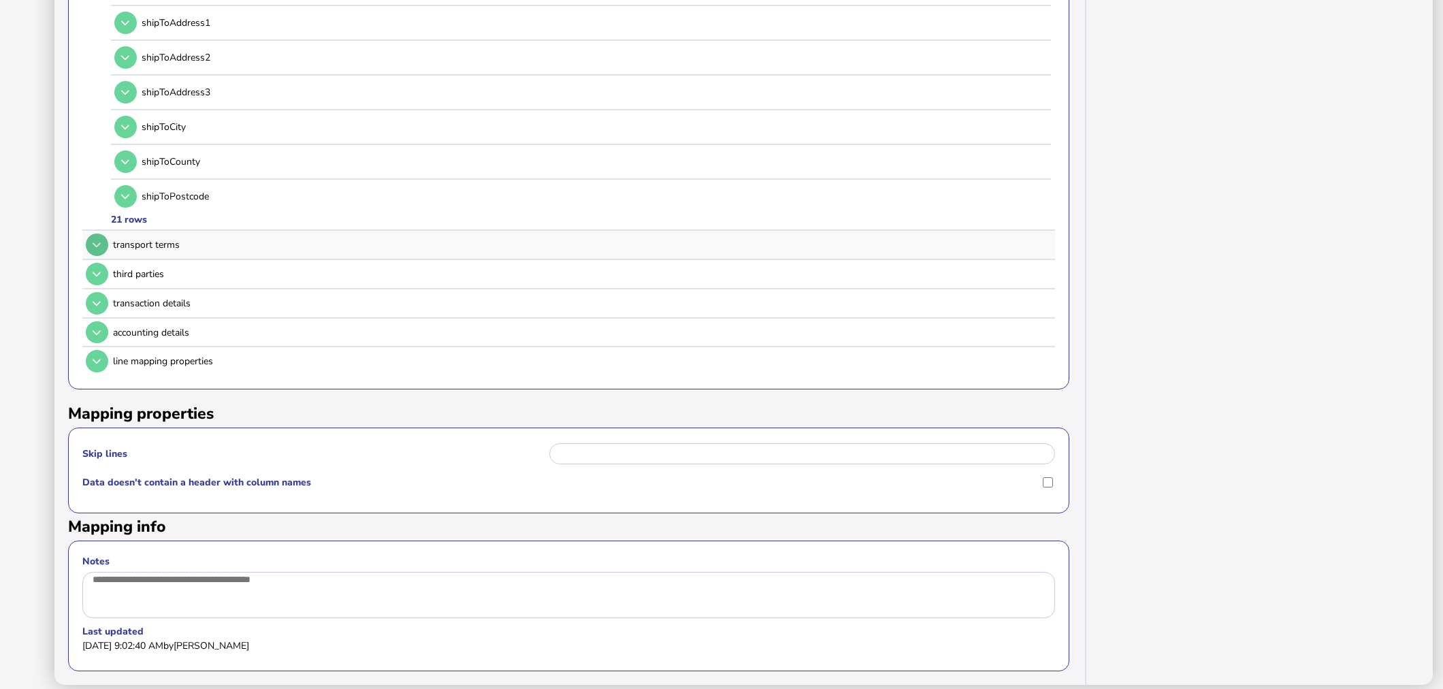
click at [98, 240] on icon at bounding box center [97, 244] width 8 height 9
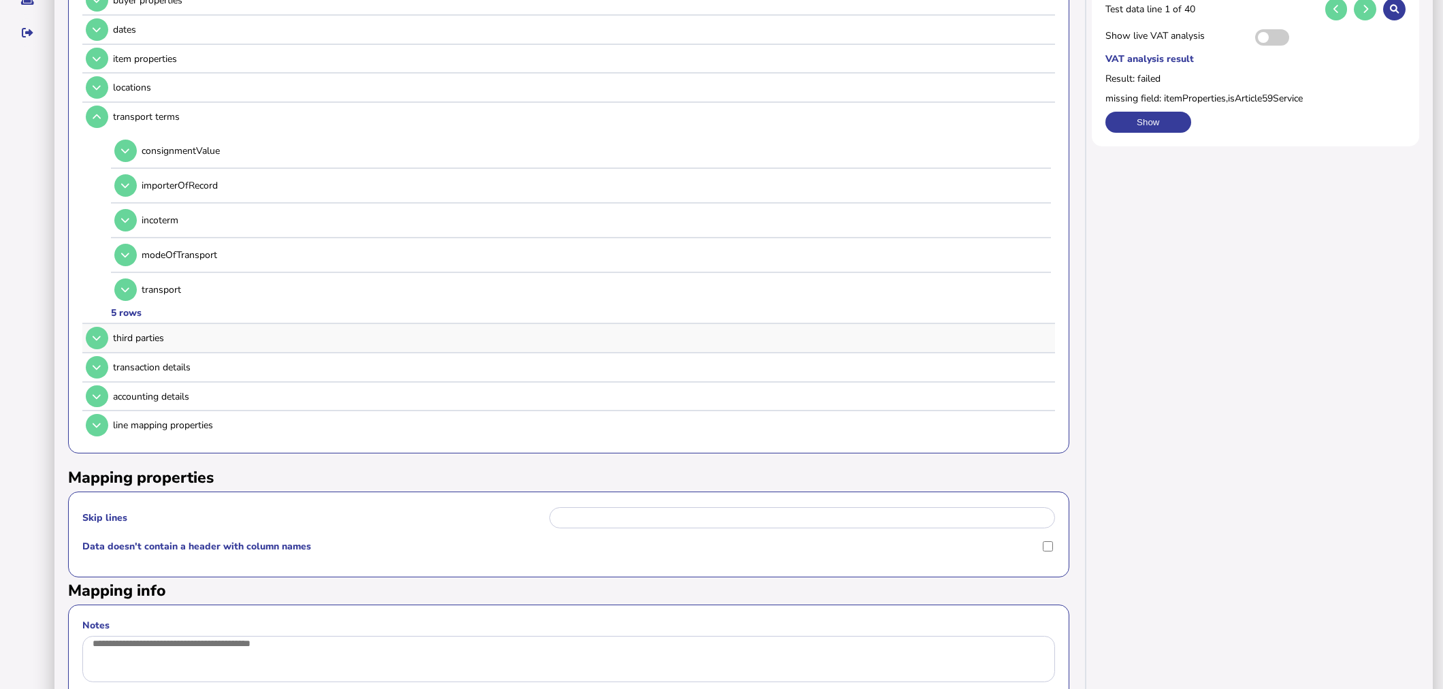
click at [92, 336] on button at bounding box center [97, 338] width 22 height 22
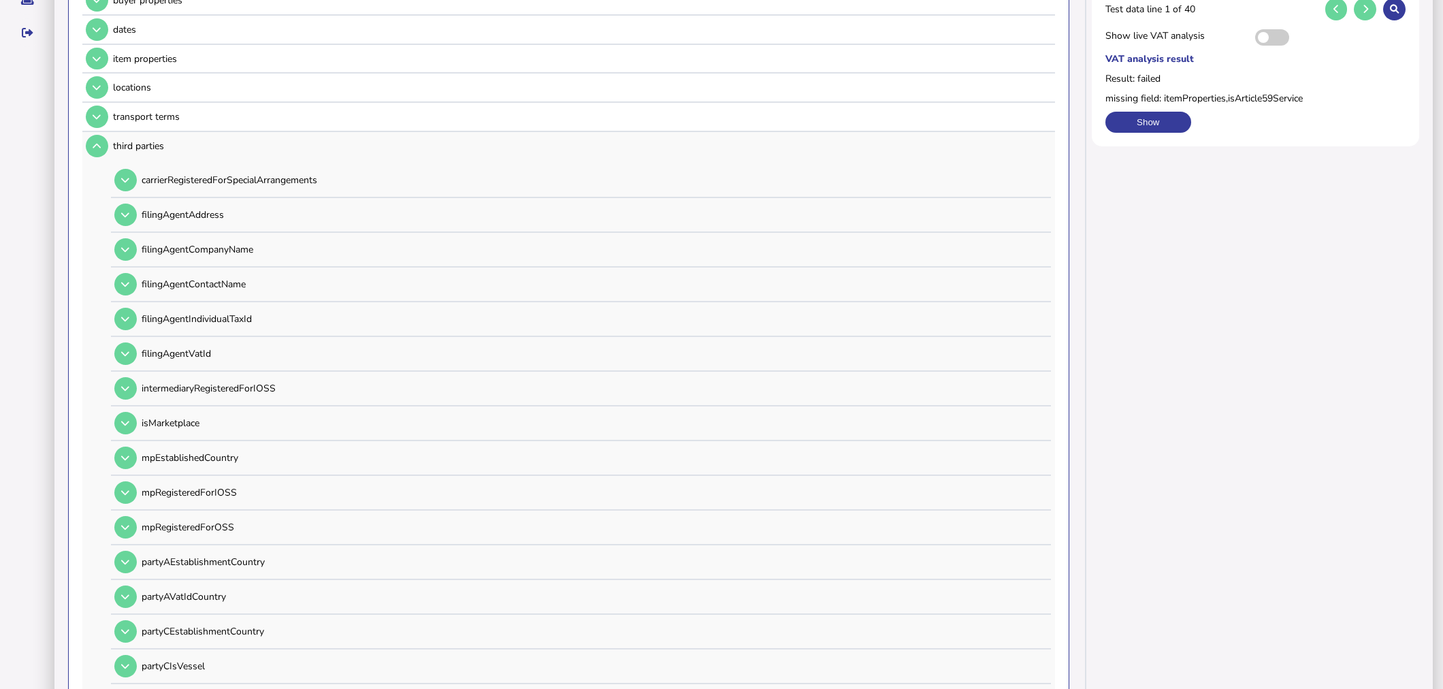
scroll to position [780, 0]
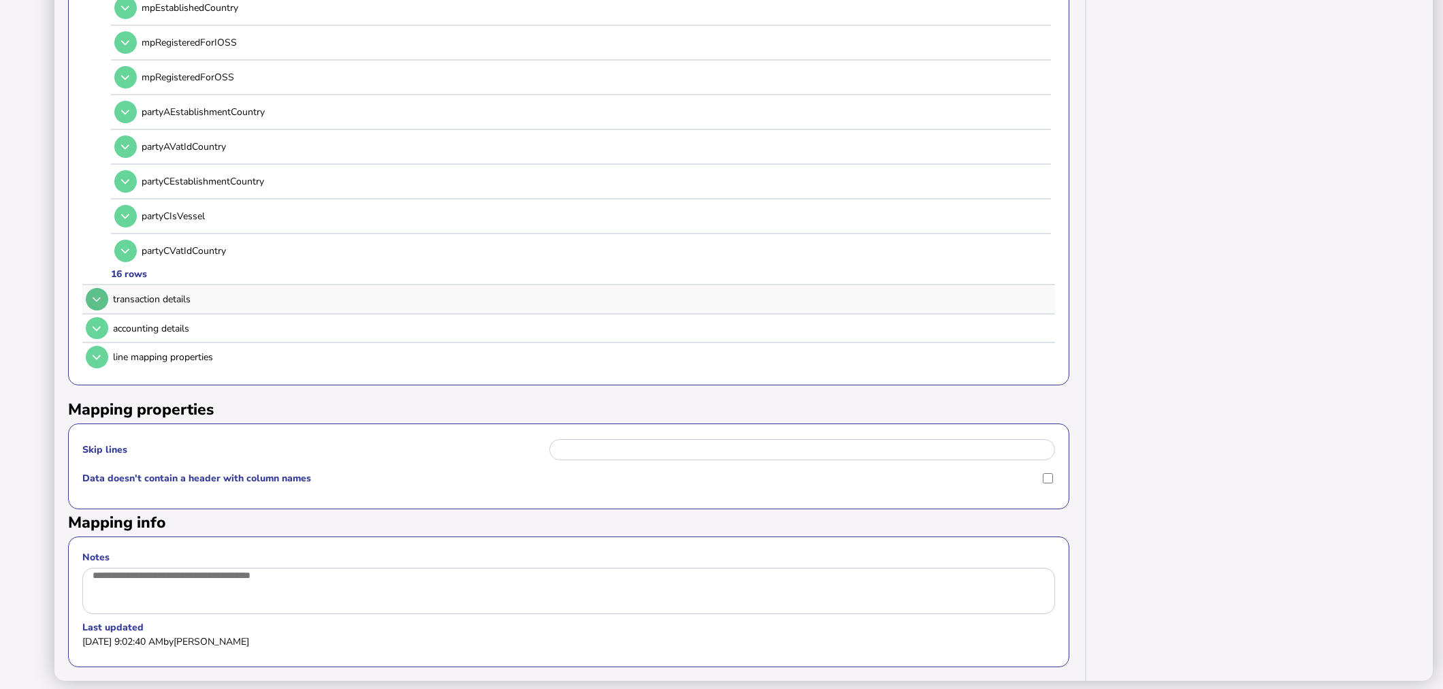
click at [91, 288] on button at bounding box center [97, 299] width 22 height 22
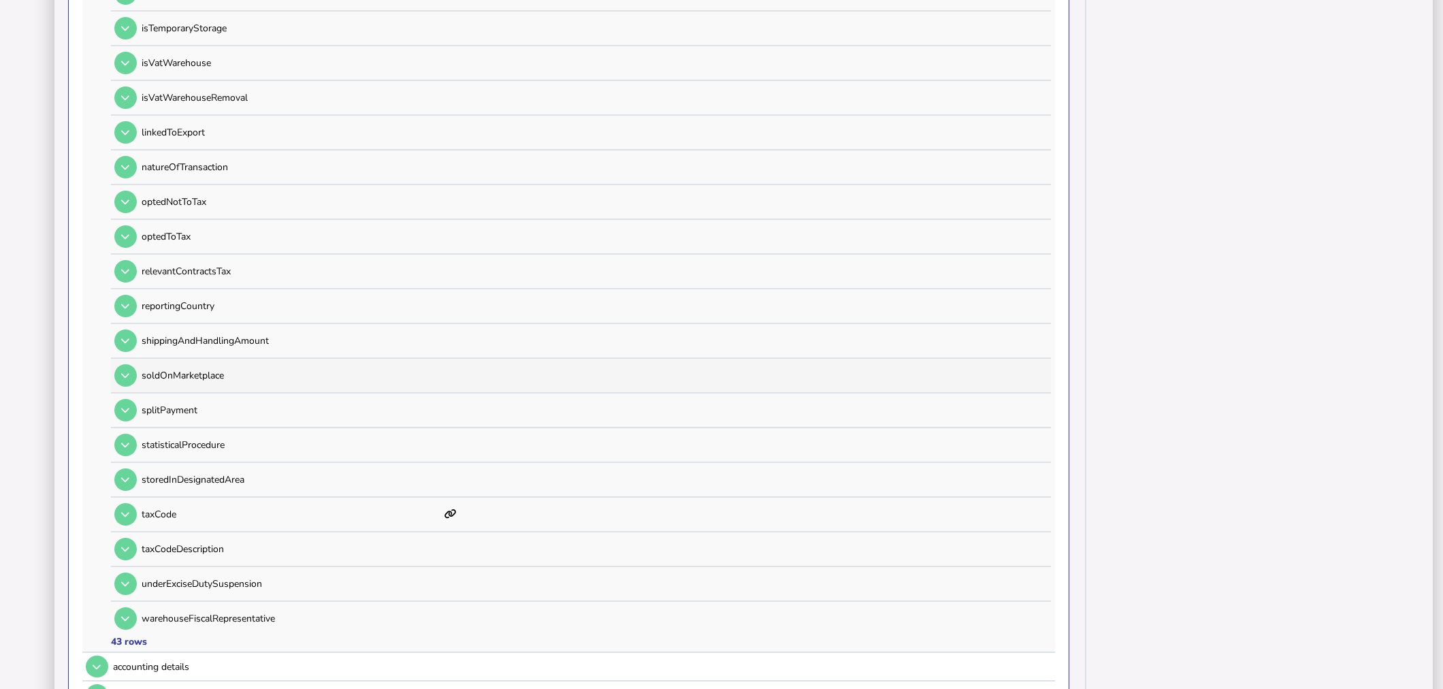
scroll to position [1385, 0]
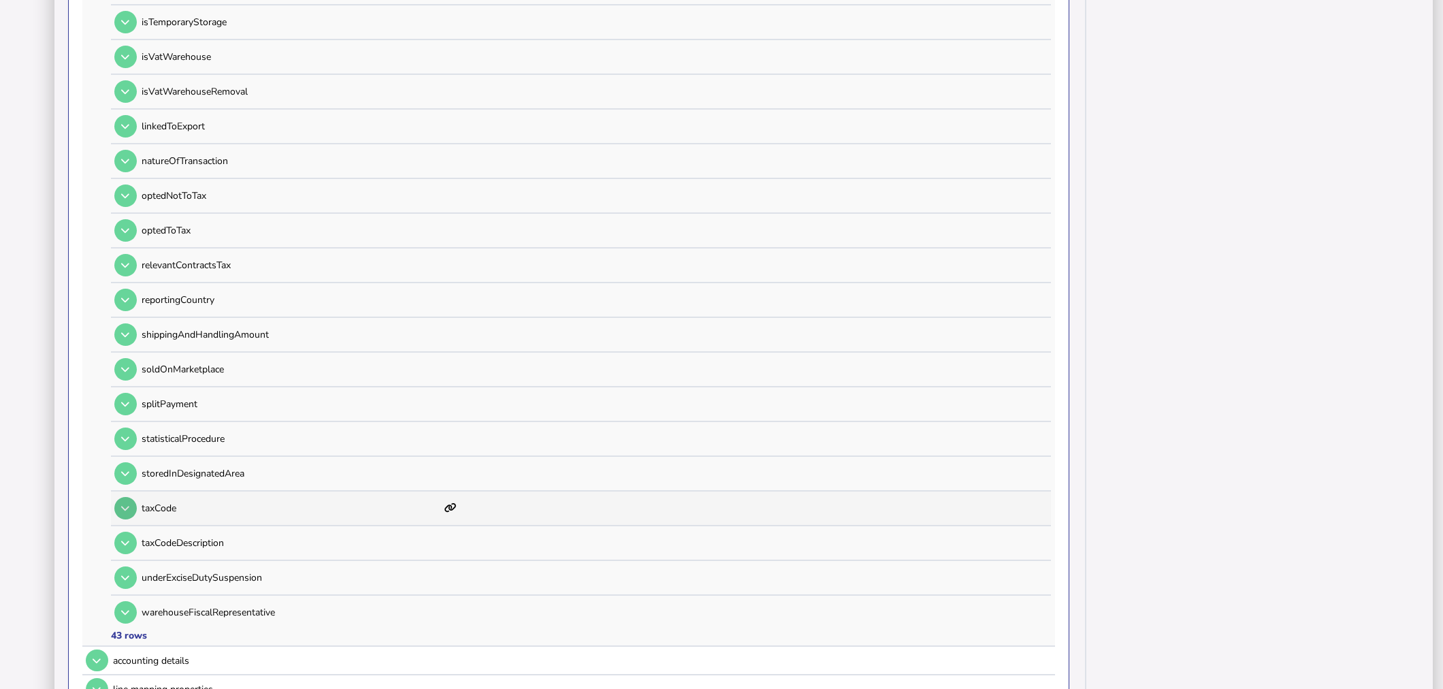
click at [131, 497] on button at bounding box center [125, 508] width 22 height 22
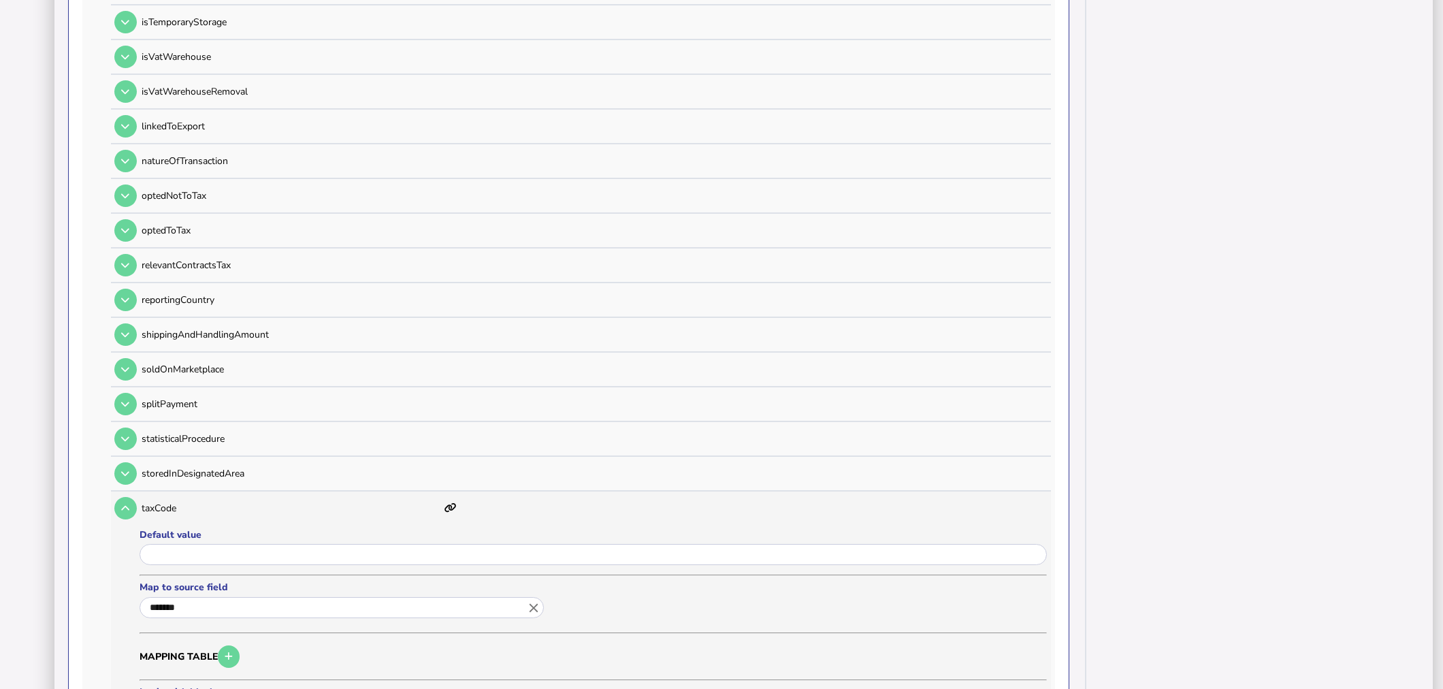
click at [533, 600] on icon "close" at bounding box center [533, 607] width 15 height 15
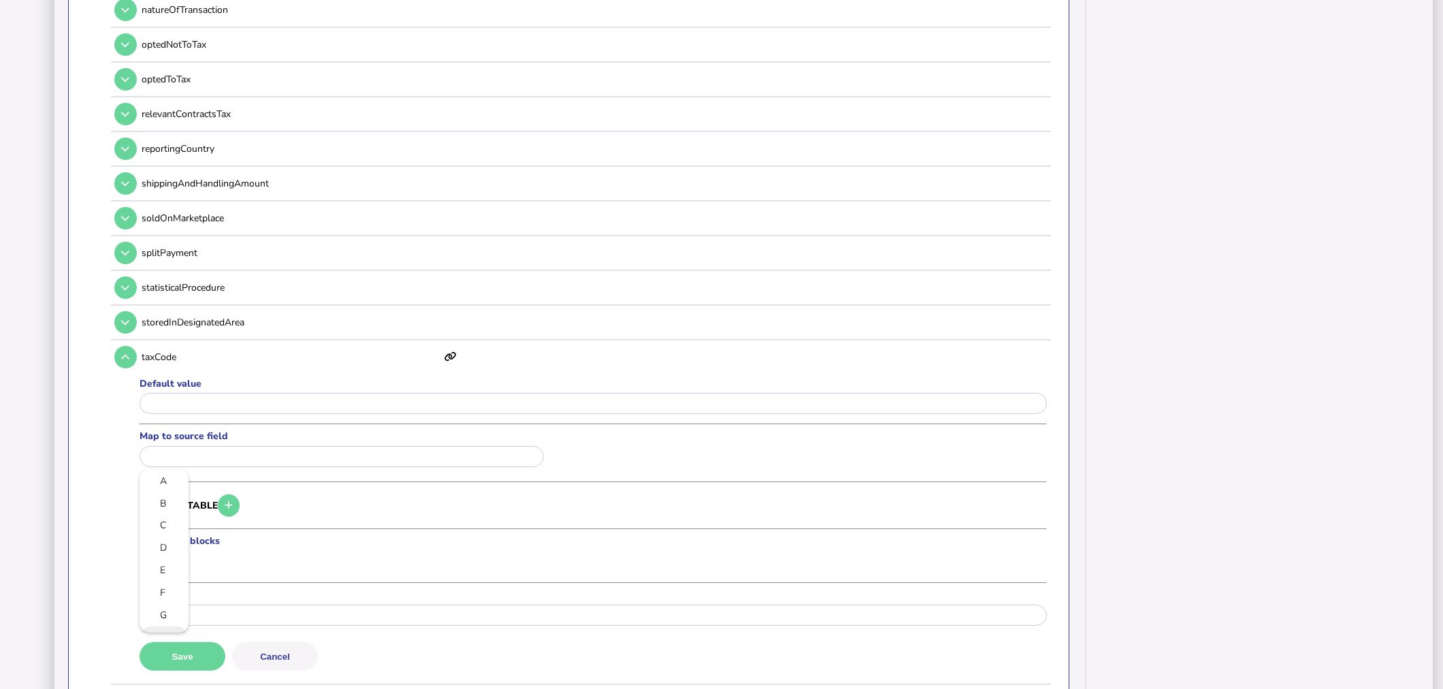
scroll to position [76, 0]
click at [177, 551] on li "H" at bounding box center [164, 561] width 46 height 21
click at [175, 553] on link "H" at bounding box center [163, 561] width 27 height 17
type input "*"
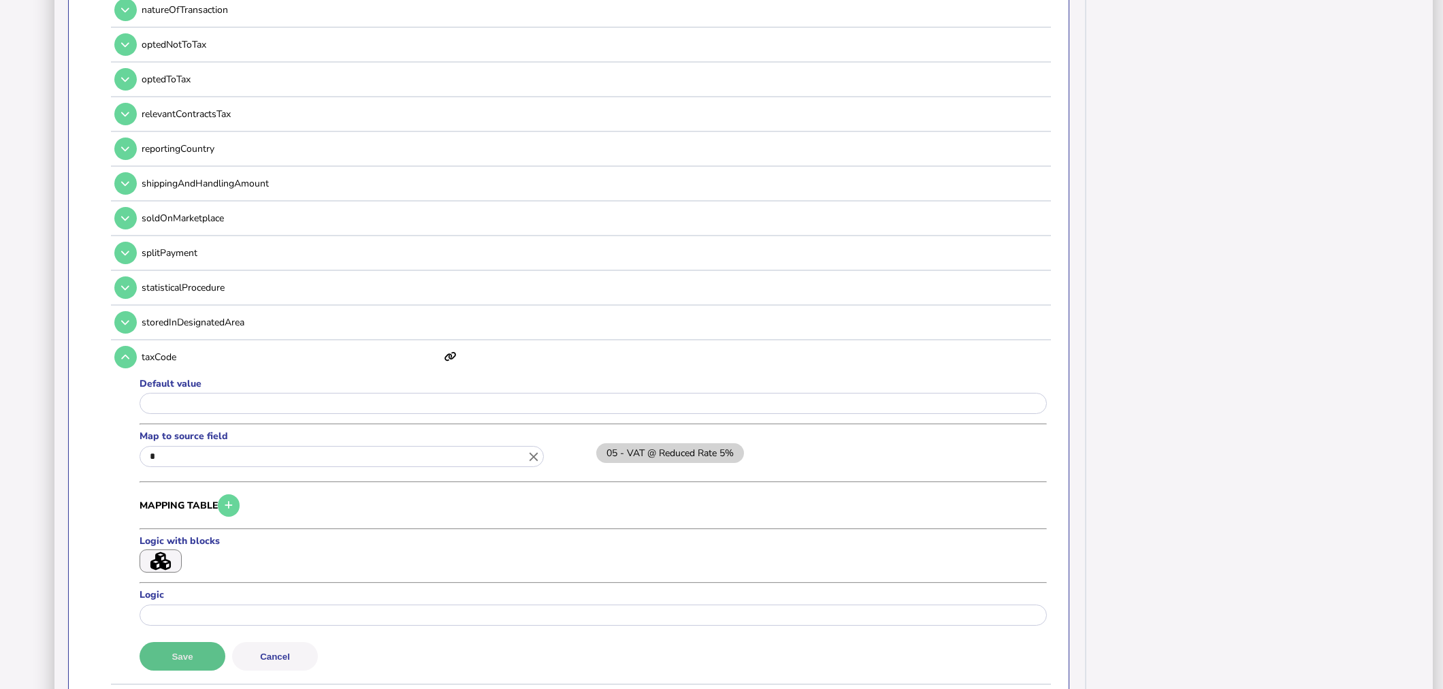
click at [199, 642] on button "Save" at bounding box center [183, 656] width 86 height 29
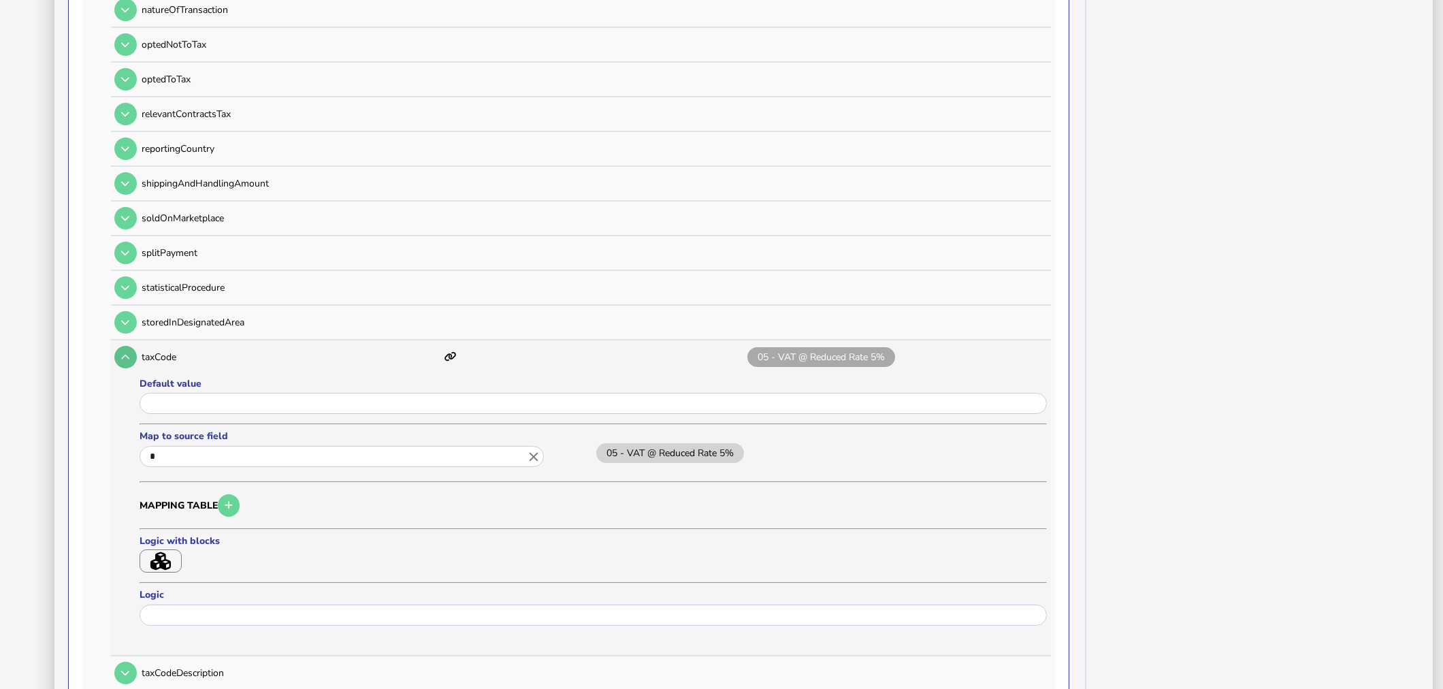
click at [117, 346] on button at bounding box center [125, 357] width 22 height 22
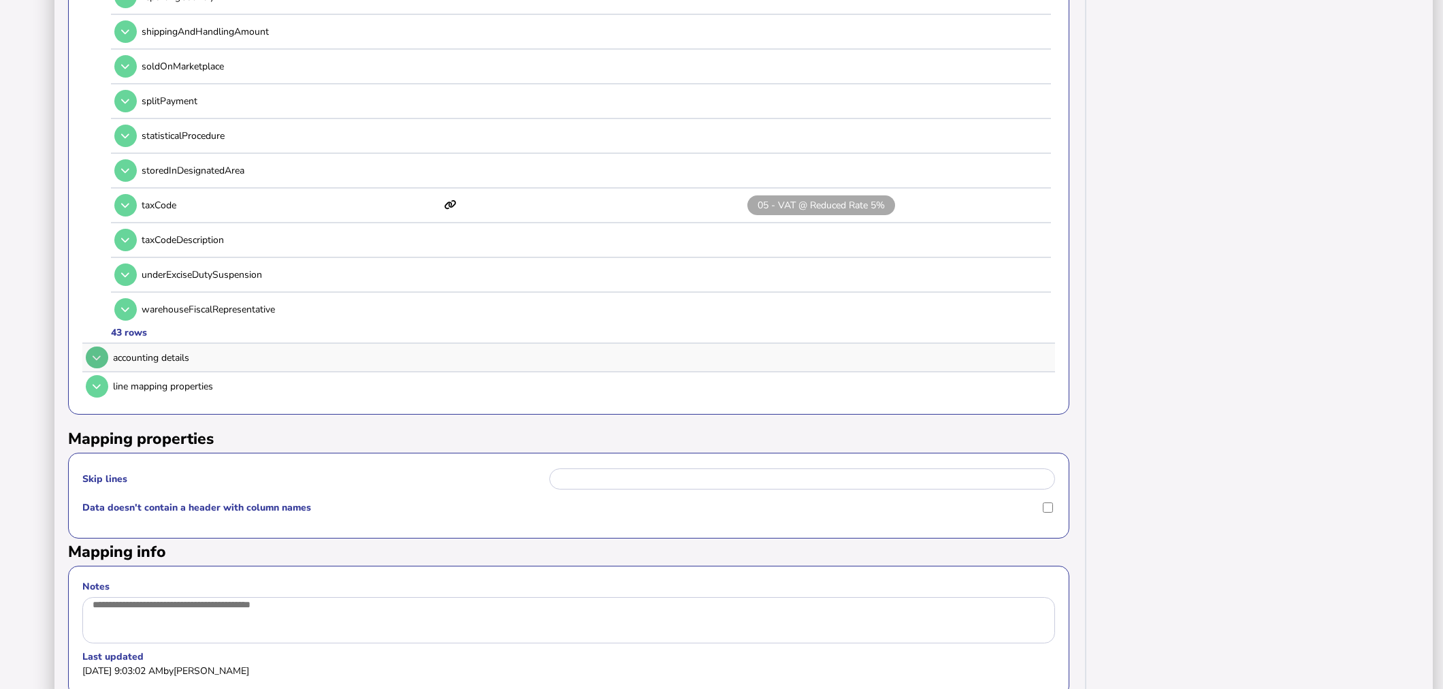
click at [86, 346] on button at bounding box center [97, 357] width 22 height 22
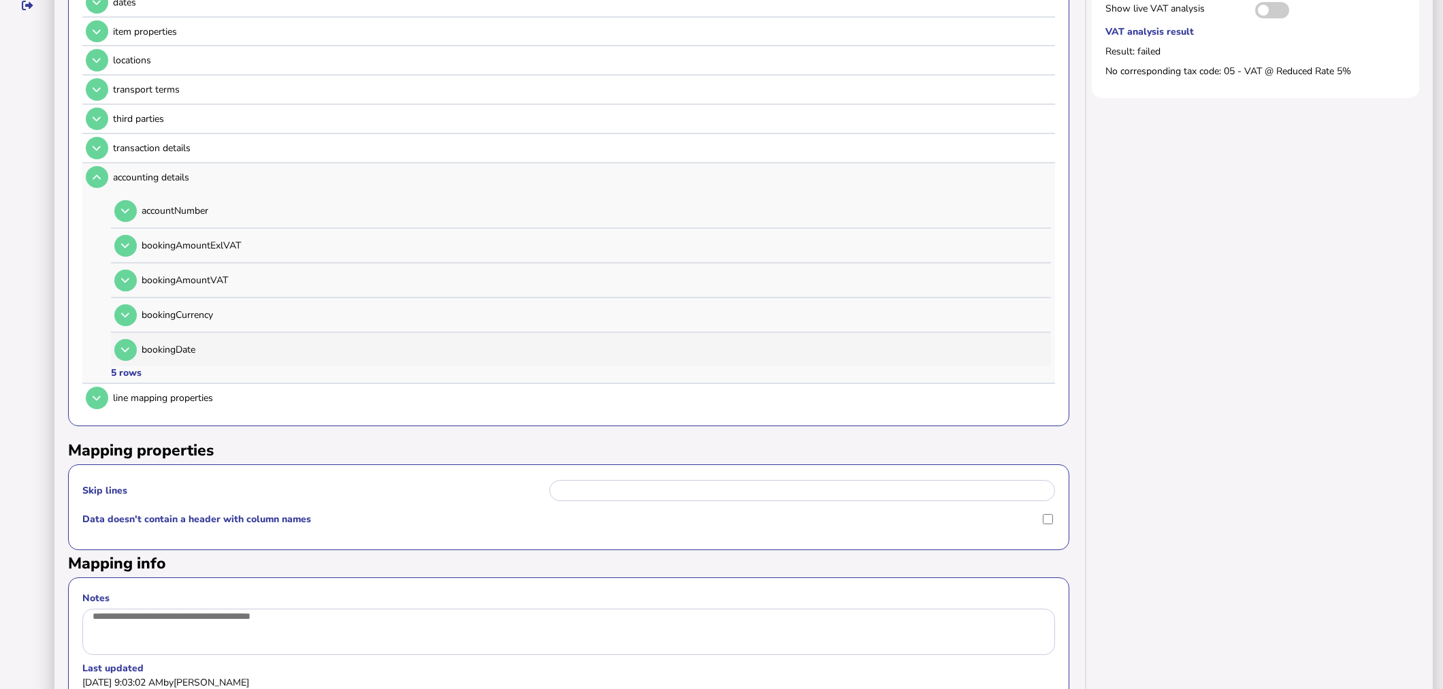
scroll to position [330, 0]
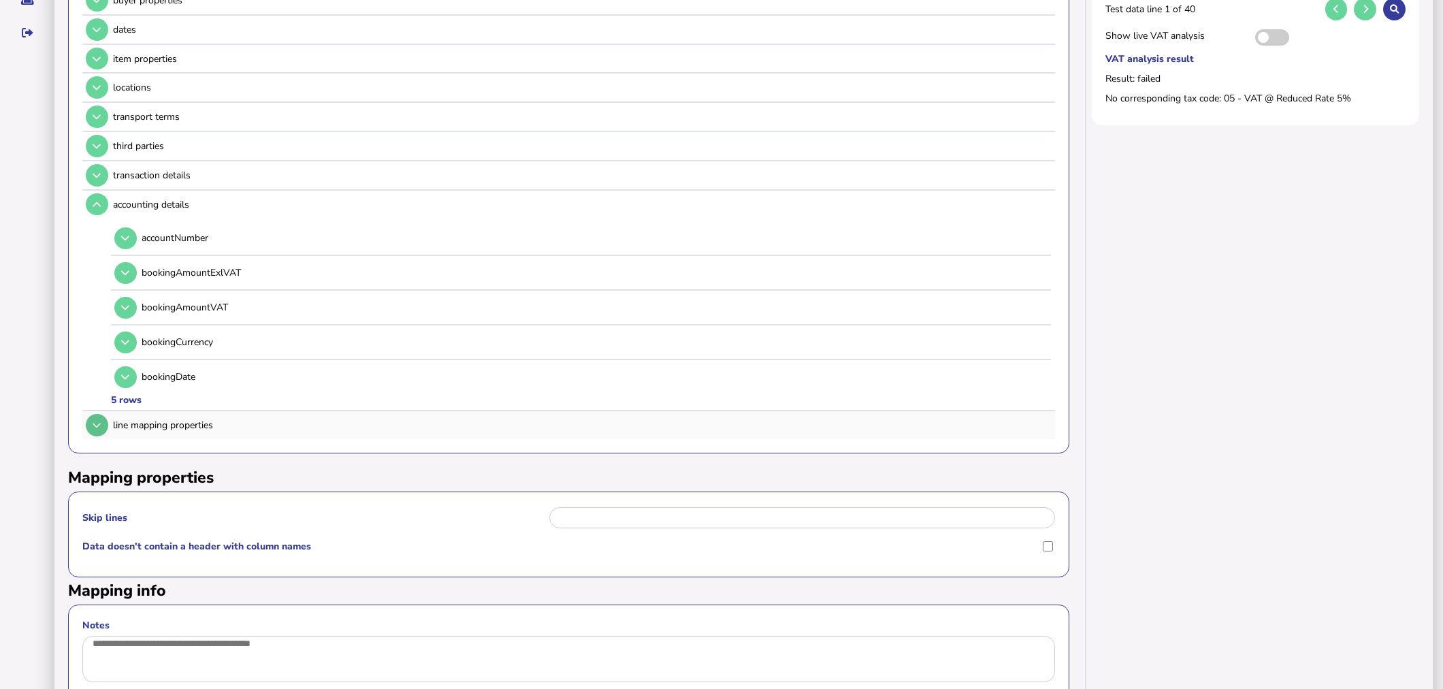
click at [93, 421] on icon at bounding box center [97, 425] width 8 height 9
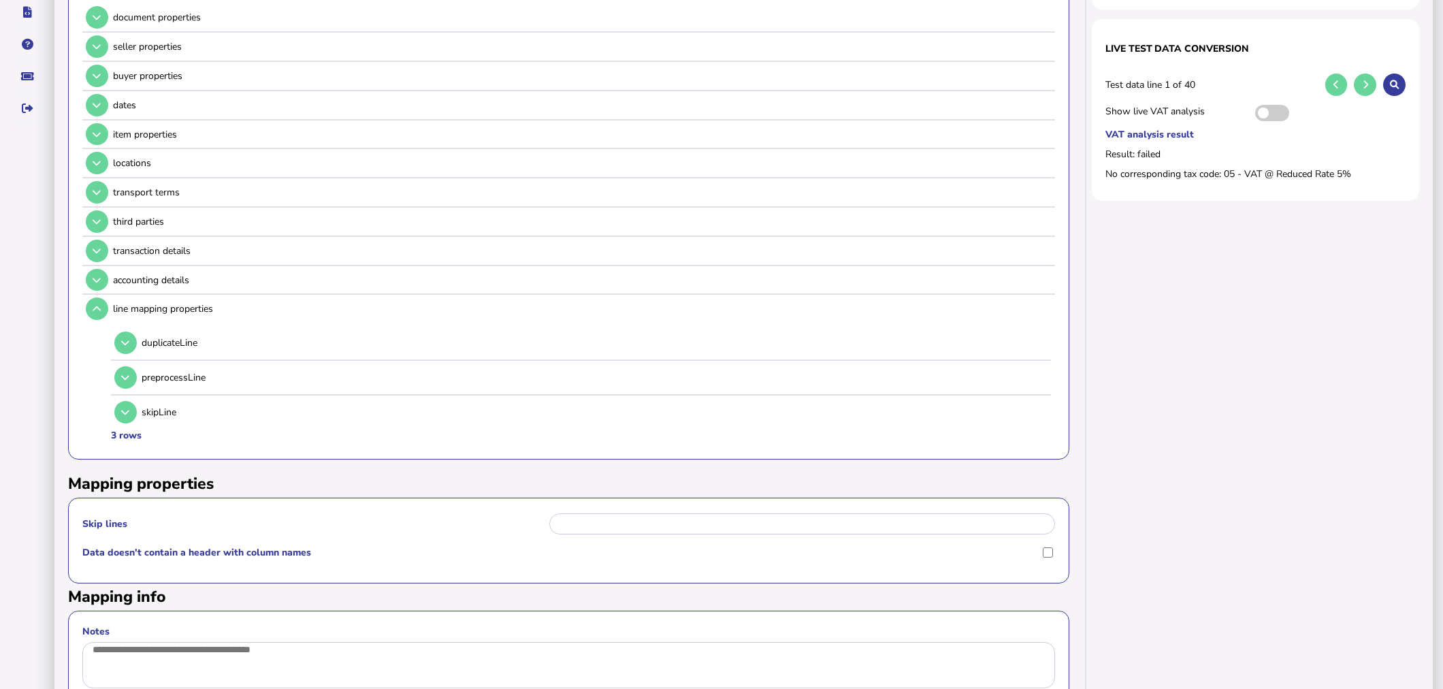
scroll to position [28, 0]
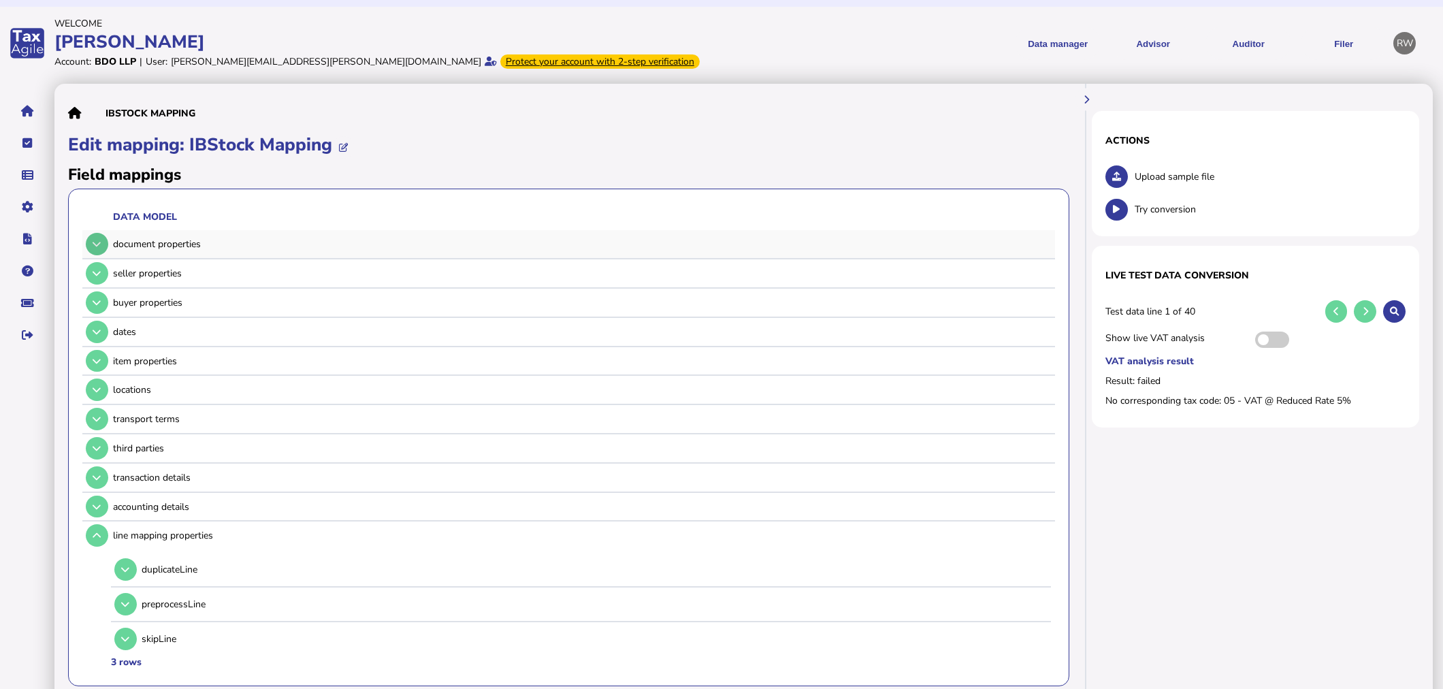
click at [101, 239] on button at bounding box center [97, 244] width 22 height 22
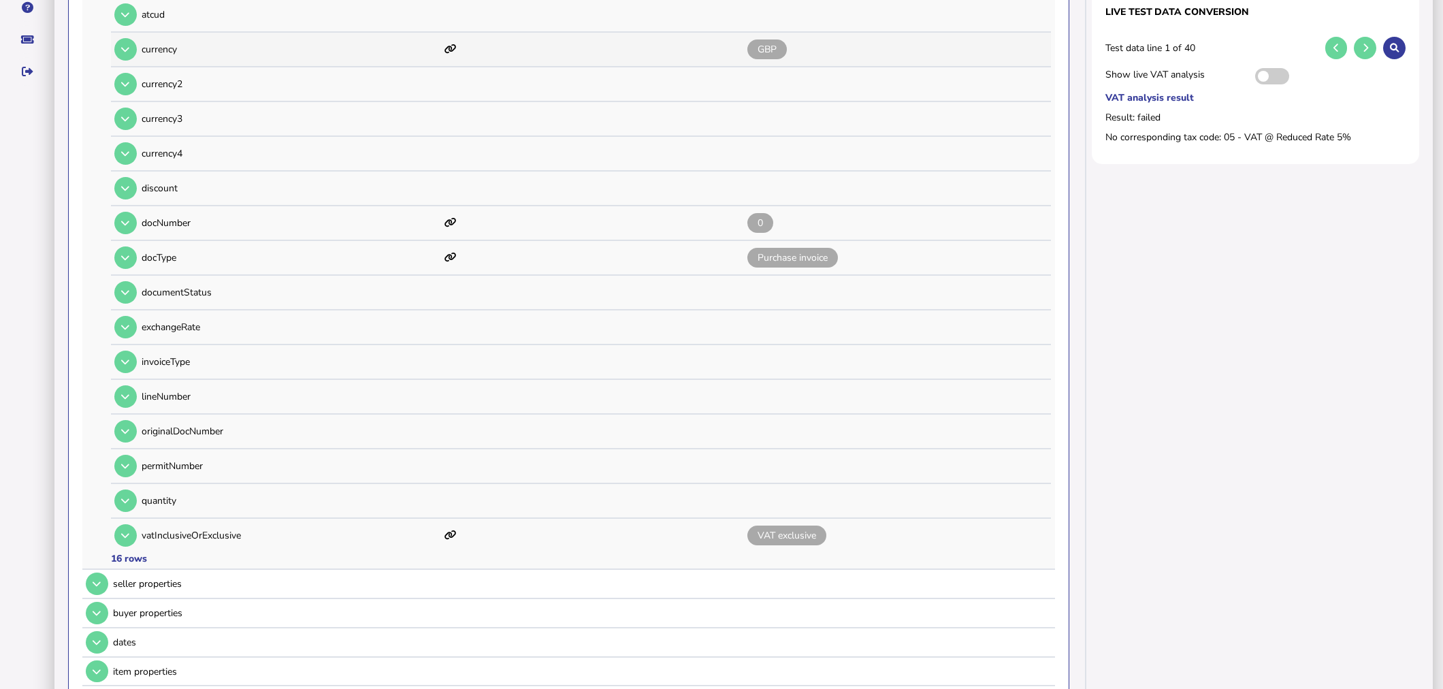
scroll to position [330, 0]
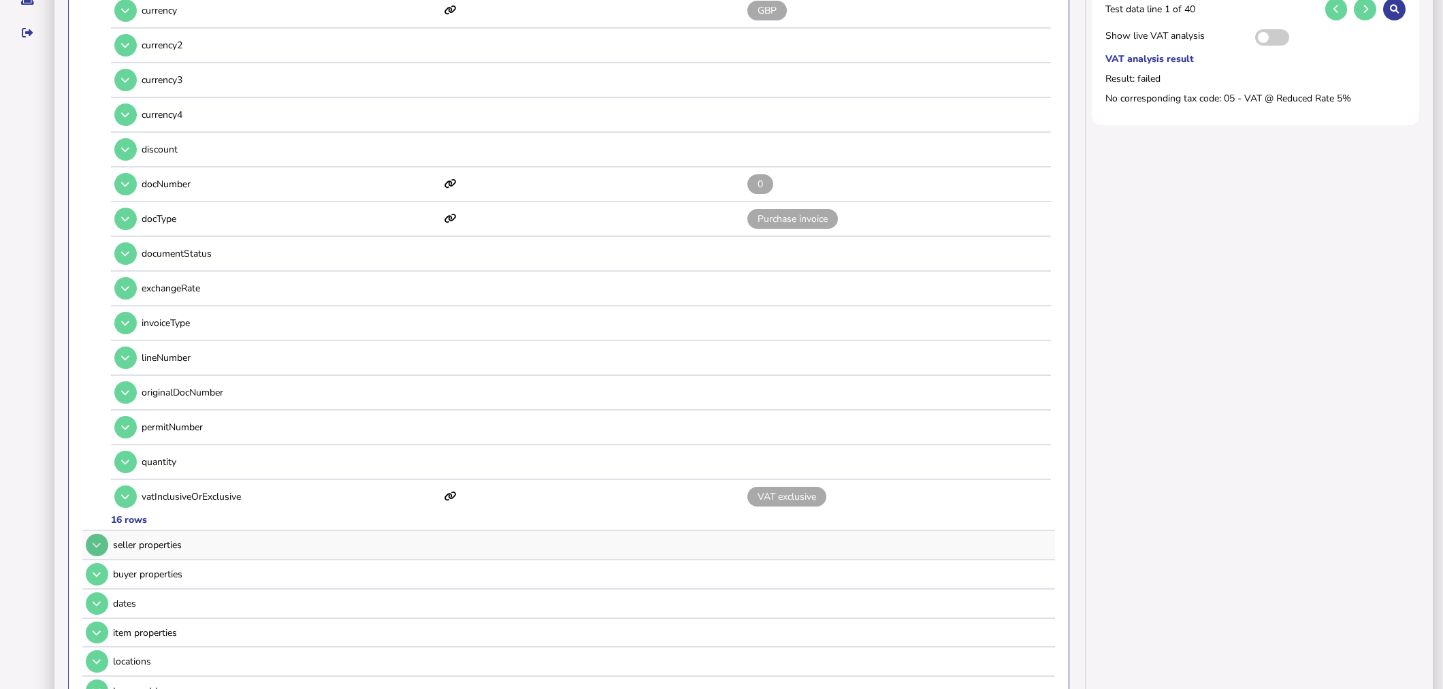
click at [102, 534] on button at bounding box center [97, 545] width 22 height 22
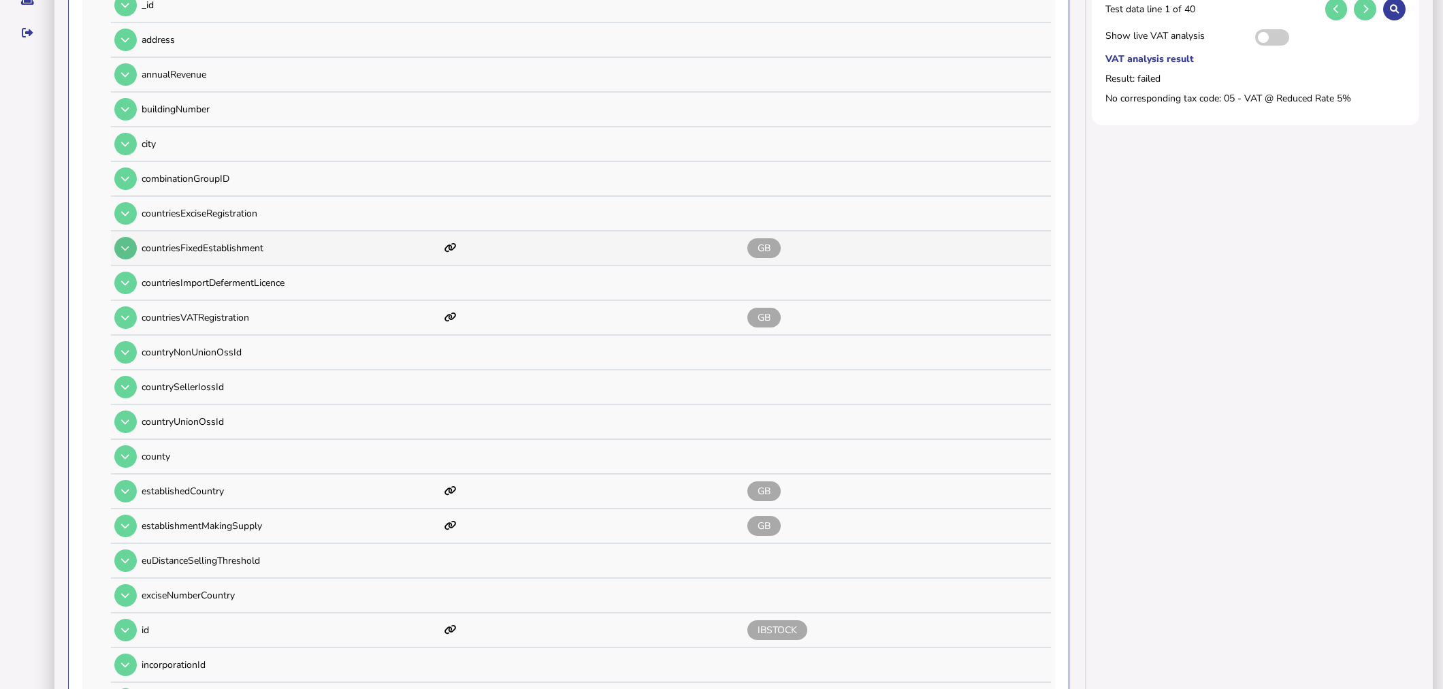
click at [133, 240] on button at bounding box center [125, 248] width 22 height 22
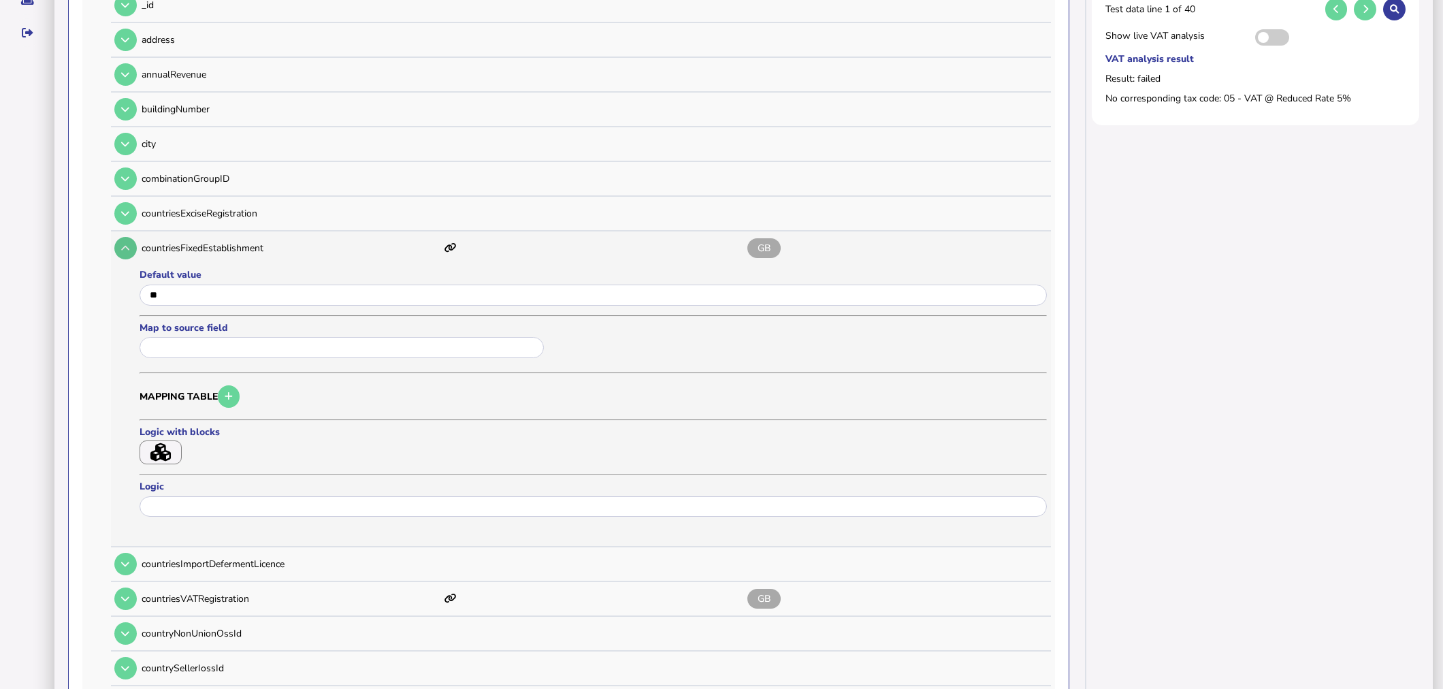
click at [133, 240] on button at bounding box center [125, 248] width 22 height 22
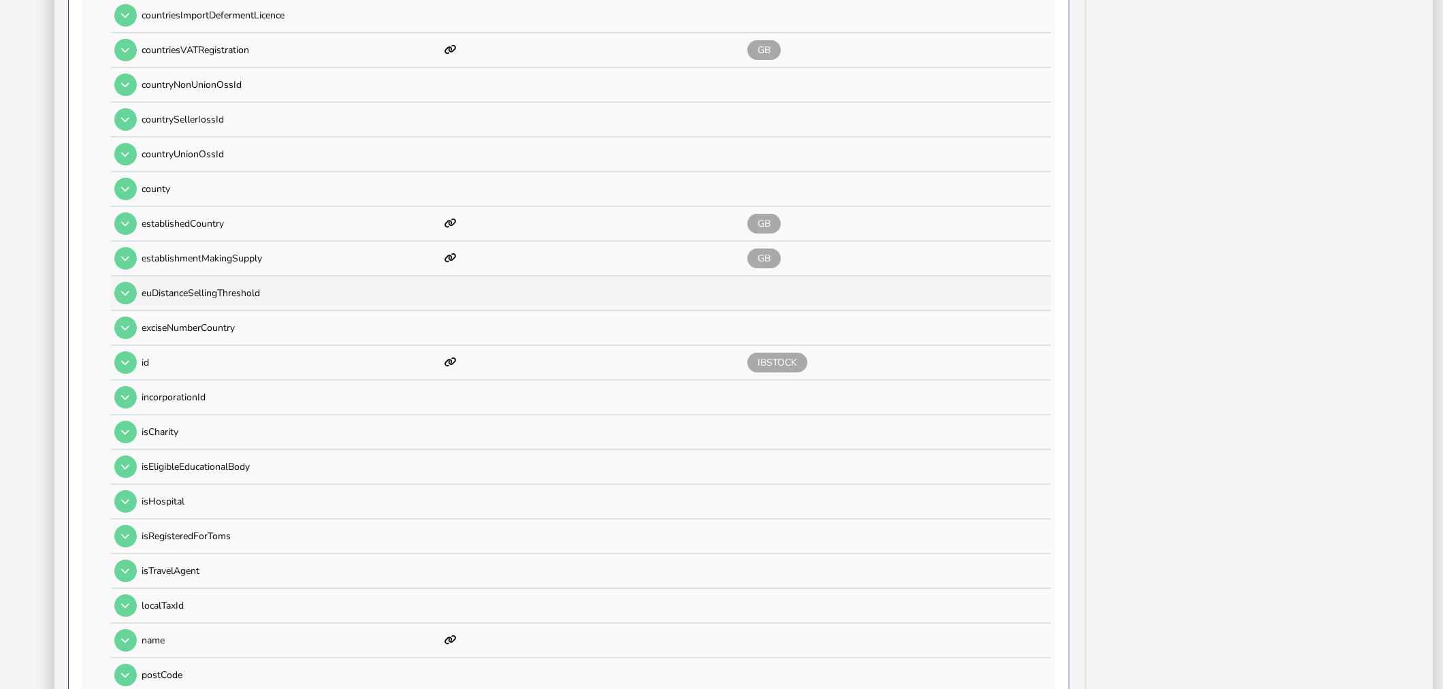
scroll to position [633, 0]
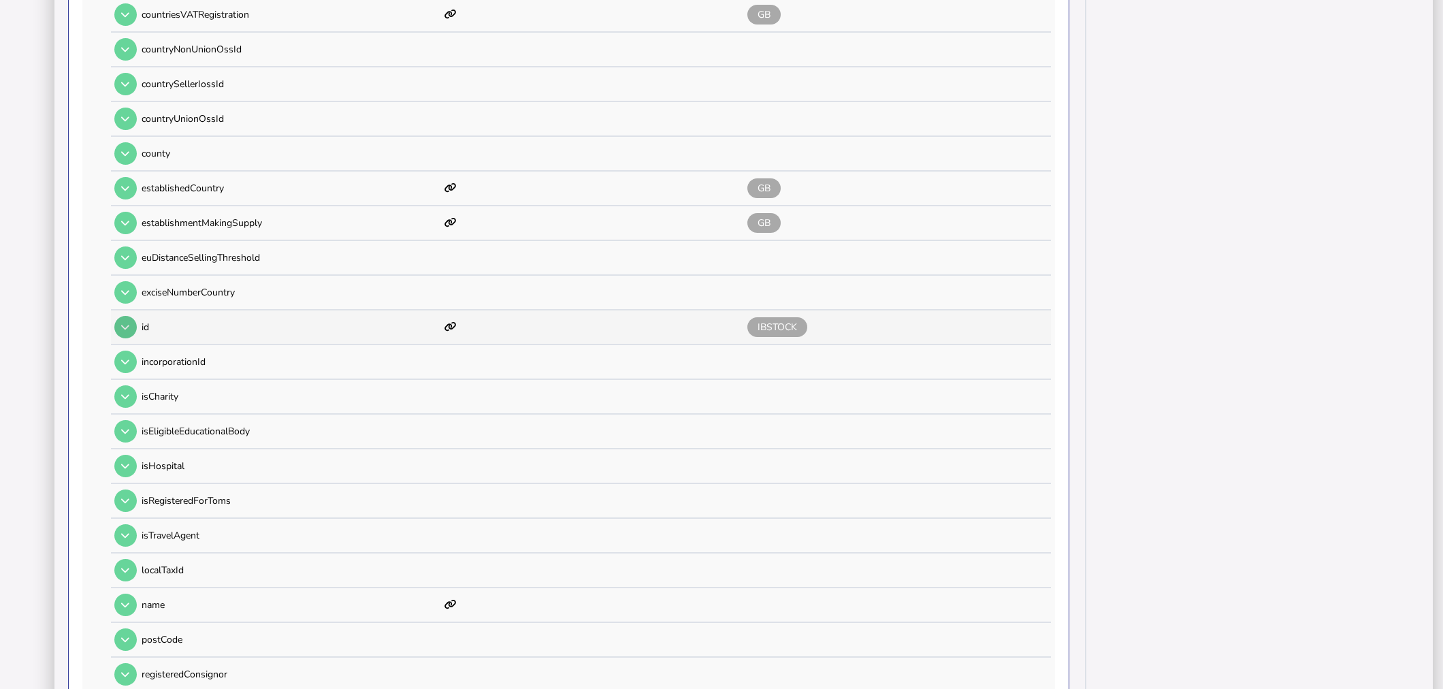
click at [127, 323] on icon at bounding box center [125, 327] width 8 height 9
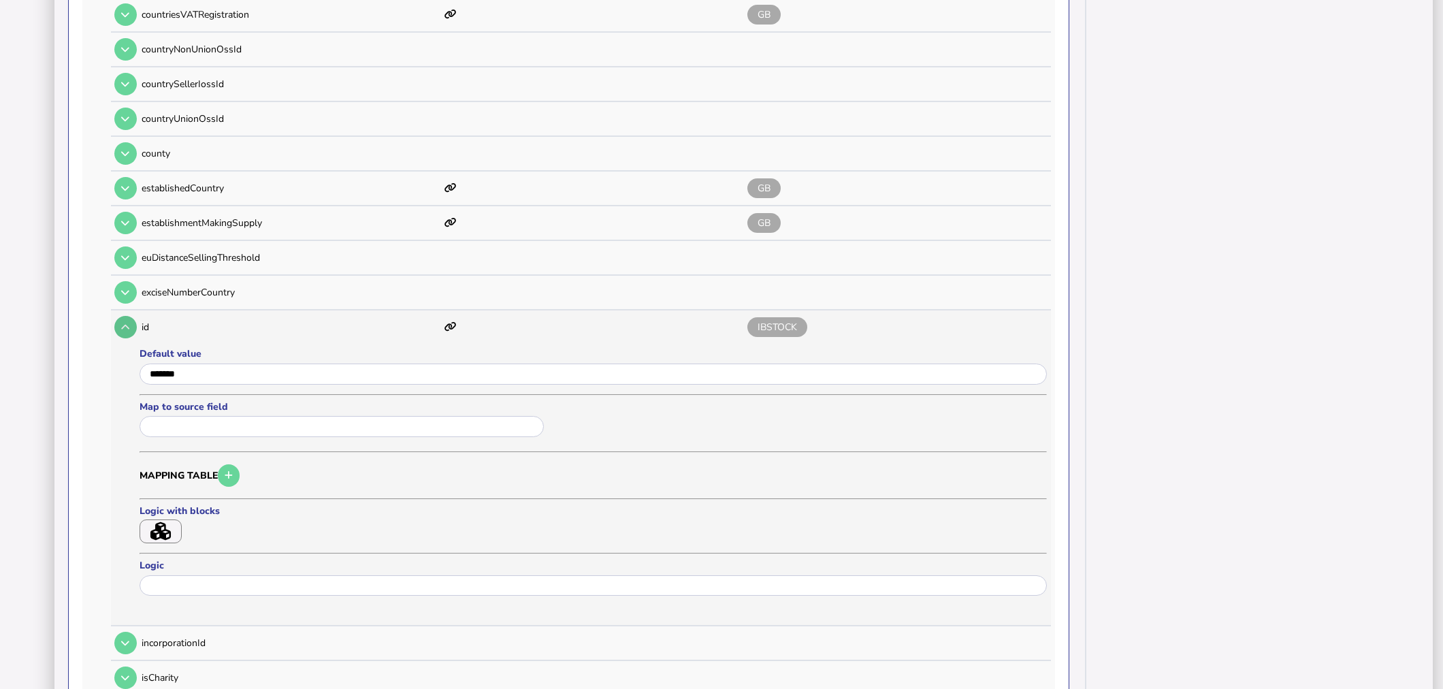
click at [127, 323] on icon at bounding box center [125, 327] width 8 height 9
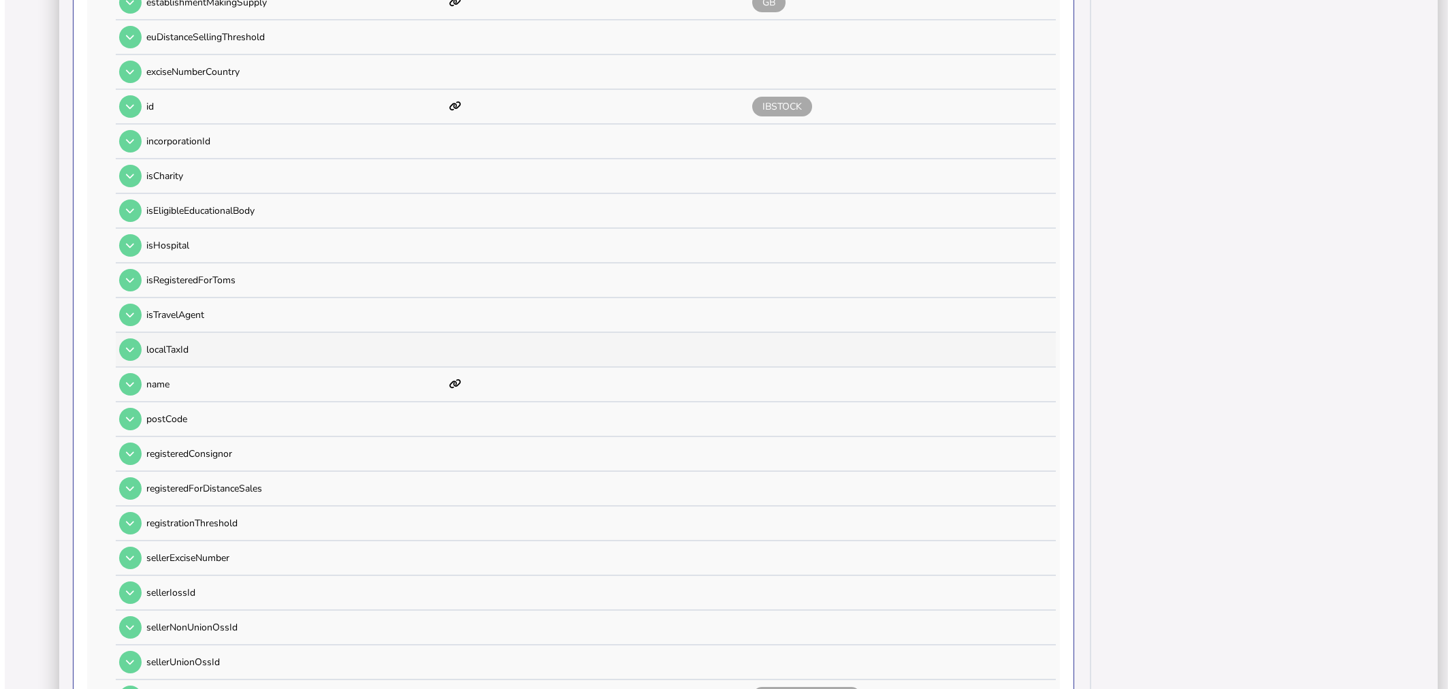
scroll to position [860, 0]
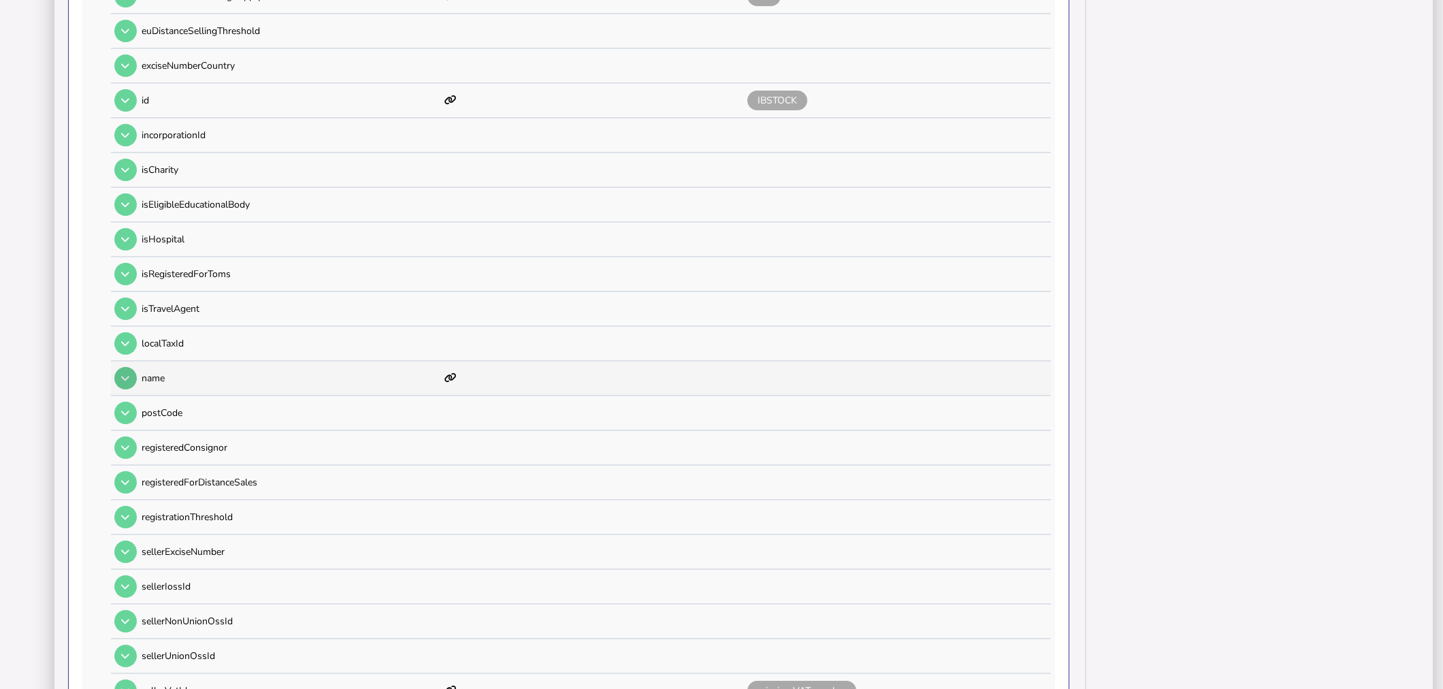
click at [133, 367] on button at bounding box center [125, 378] width 22 height 22
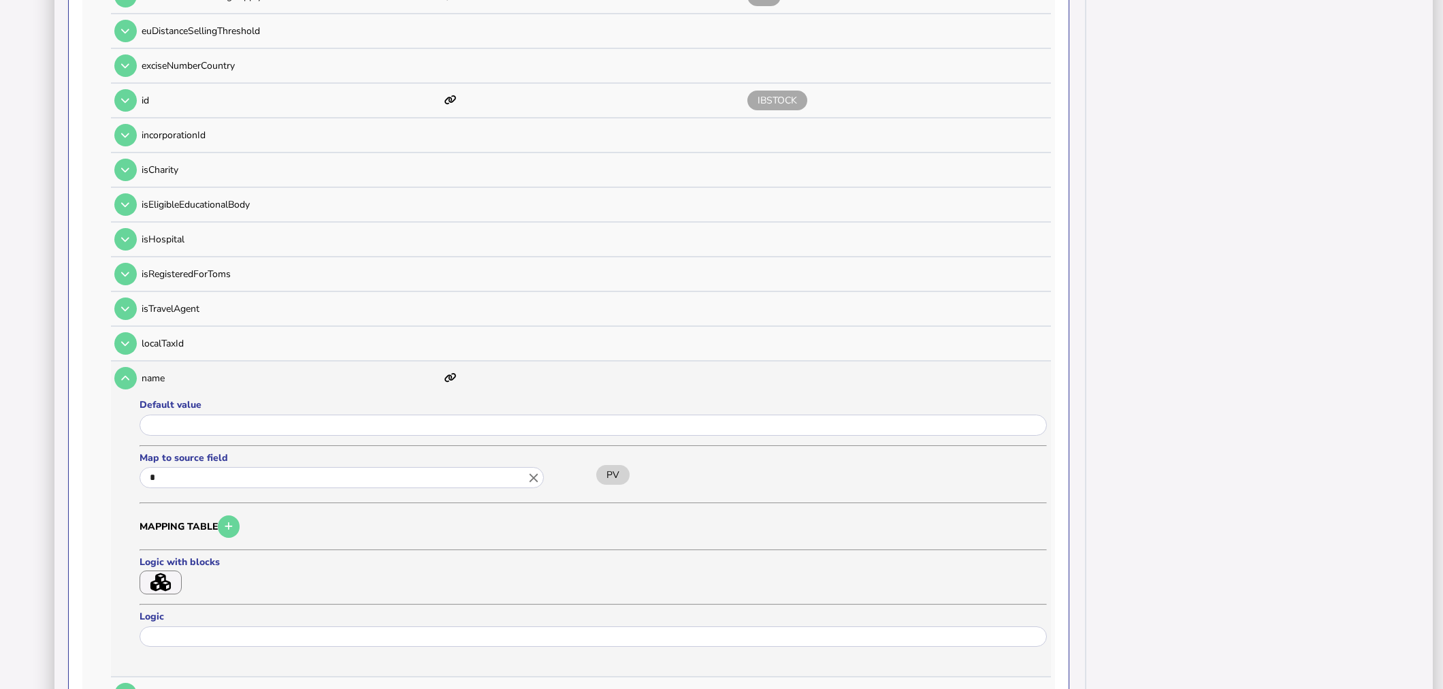
click at [173, 570] on button "button" at bounding box center [161, 582] width 42 height 24
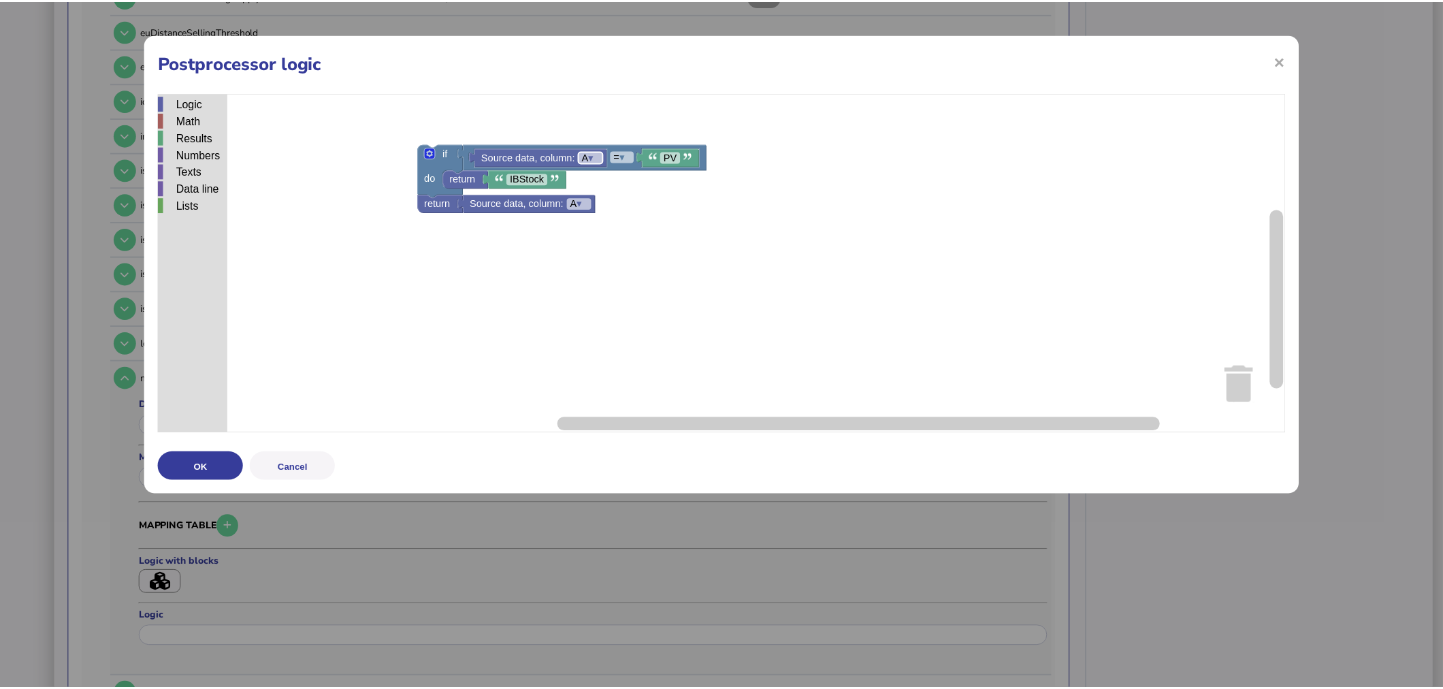
scroll to position [0, 0]
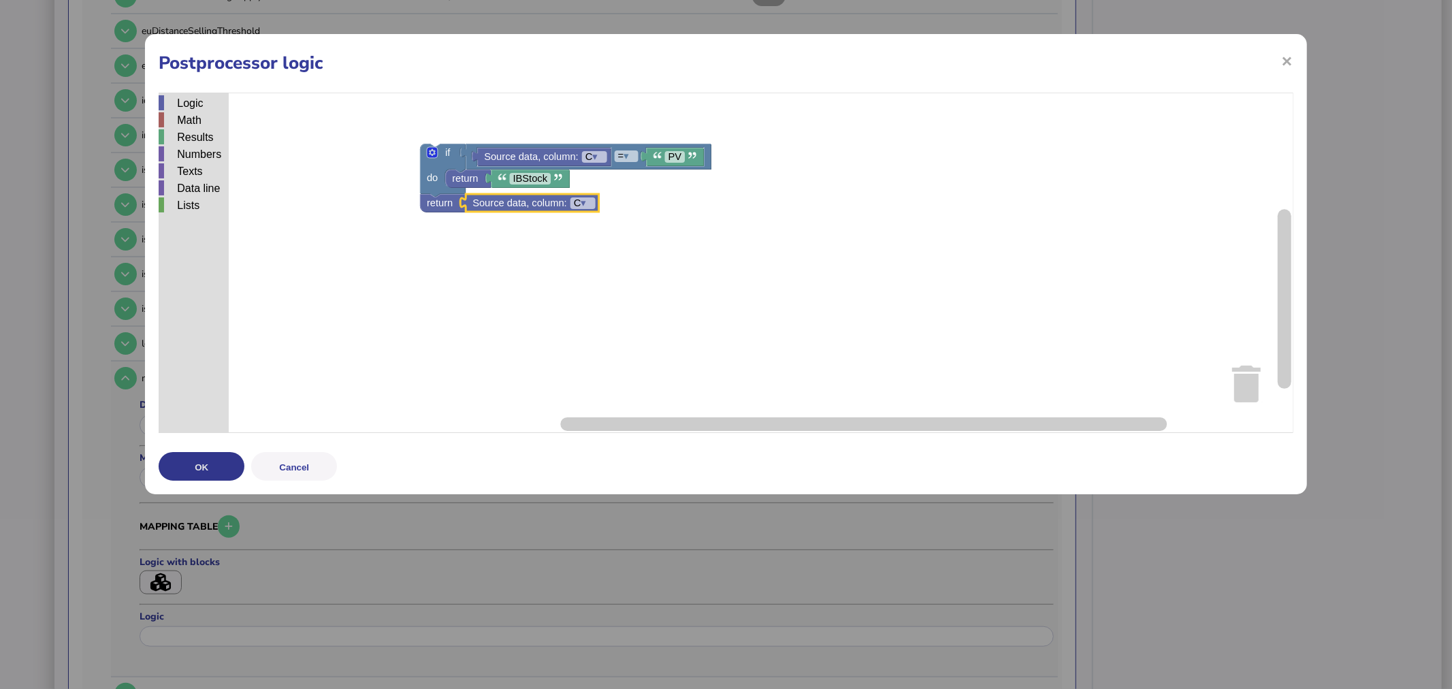
click at [225, 457] on button "OK" at bounding box center [202, 466] width 86 height 29
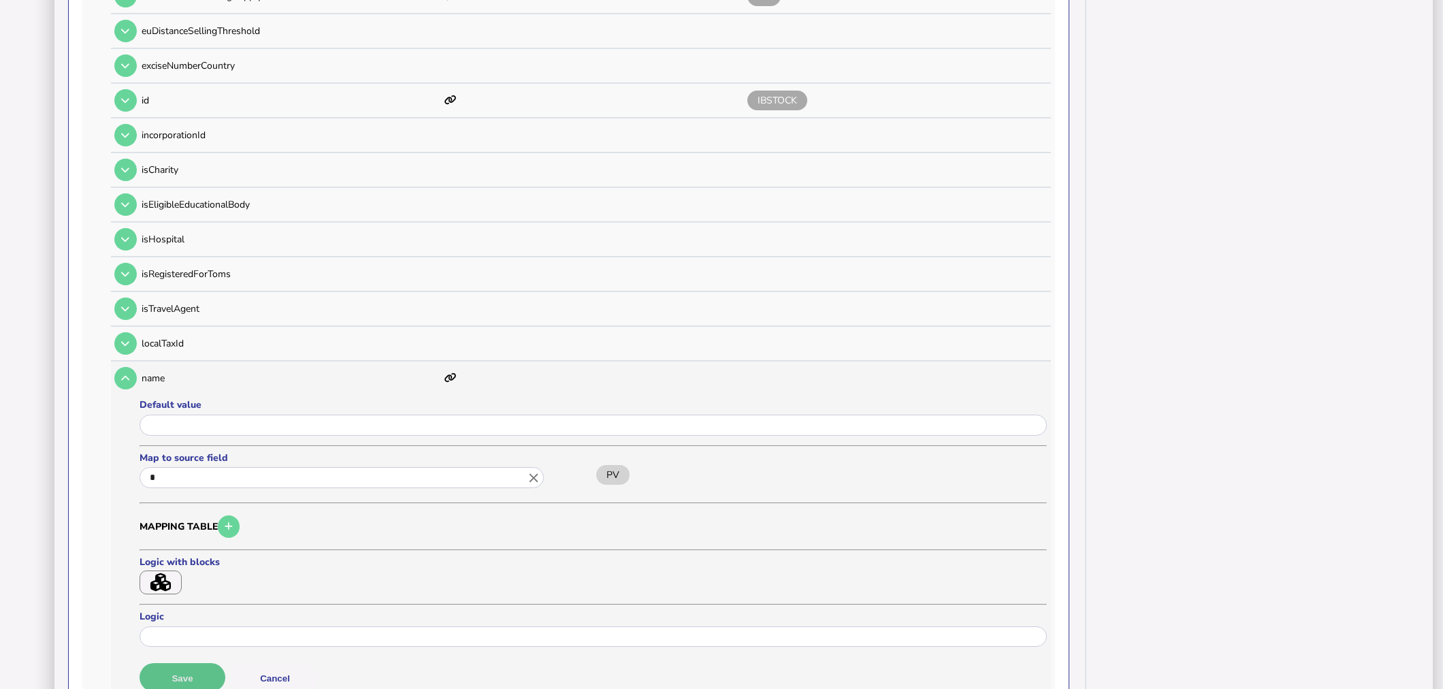
click at [205, 663] on button "Save" at bounding box center [183, 677] width 86 height 29
click at [121, 374] on icon at bounding box center [125, 378] width 8 height 9
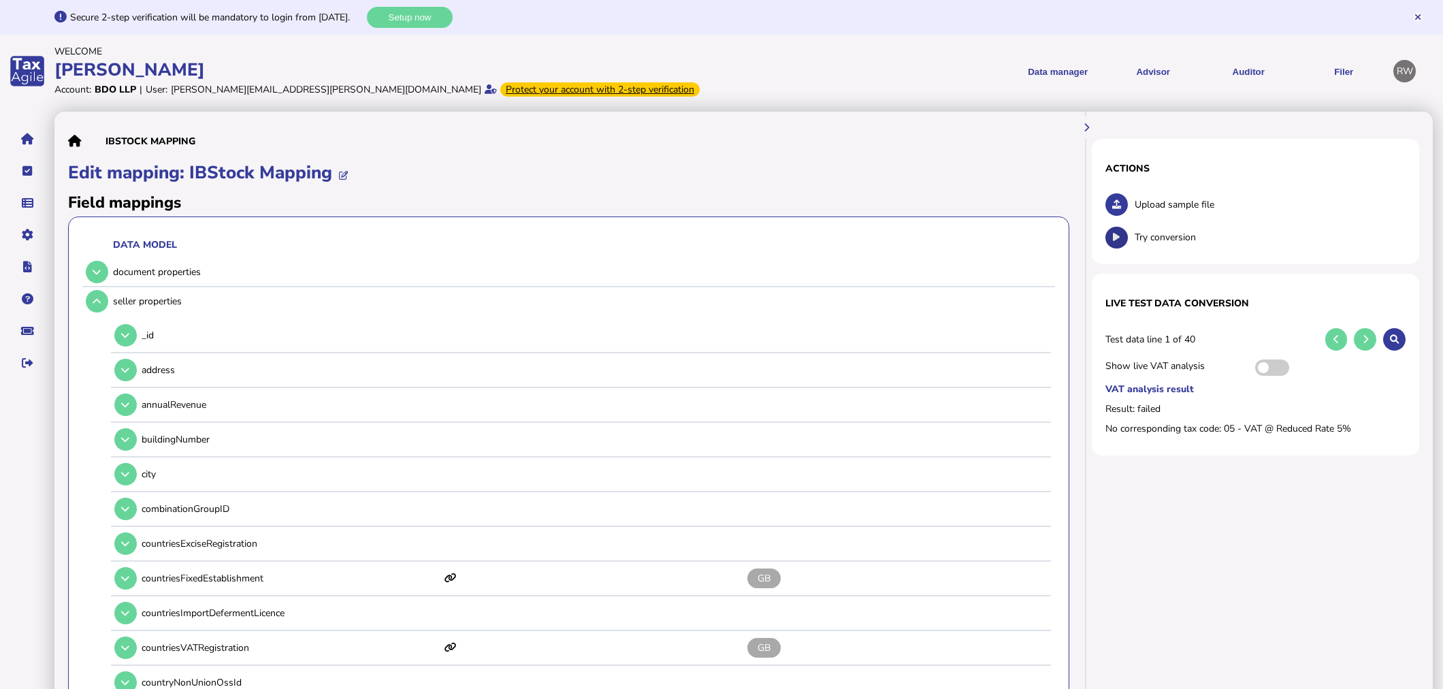
click at [1115, 234] on icon at bounding box center [1116, 237] width 7 height 9
drag, startPoint x: 76, startPoint y: 242, endPoint x: 133, endPoint y: 251, distance: 58.4
click at [76, 242] on link "Upload list" at bounding box center [94, 245] width 105 height 21
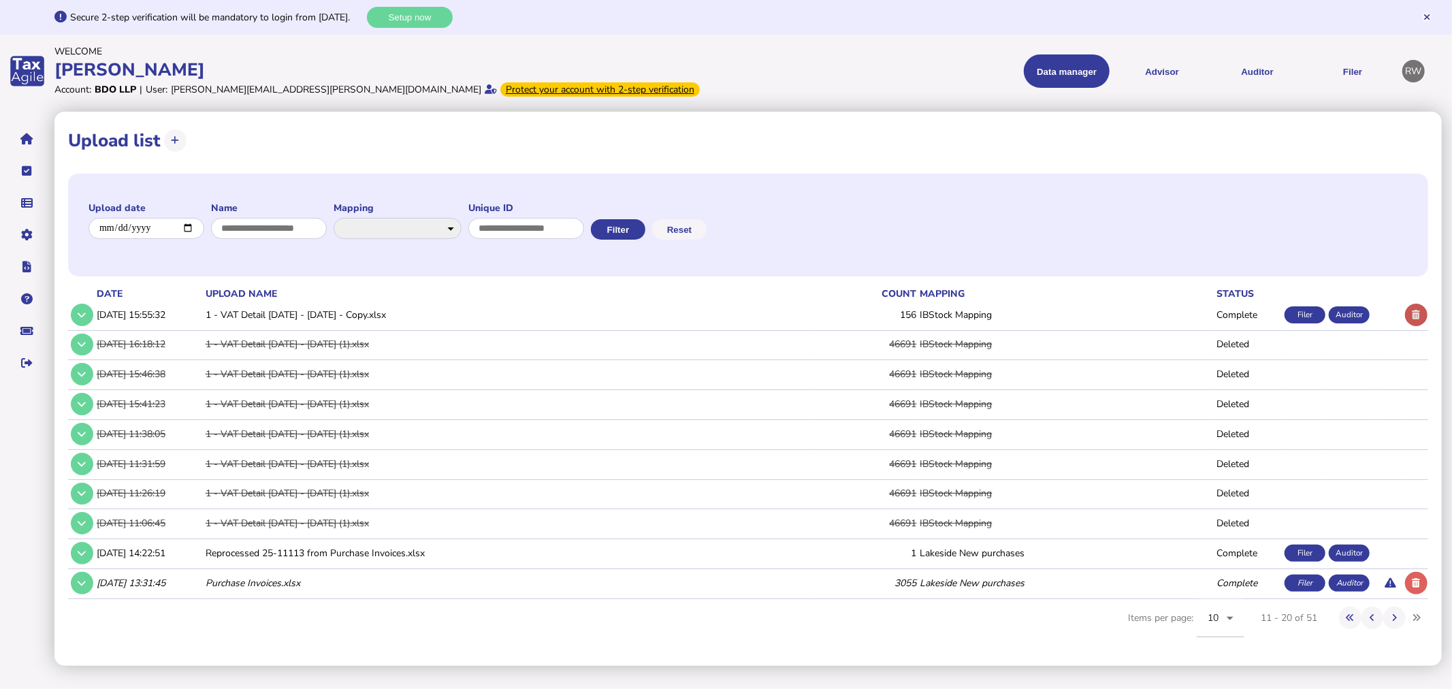
click at [1413, 313] on icon at bounding box center [1417, 314] width 8 height 9
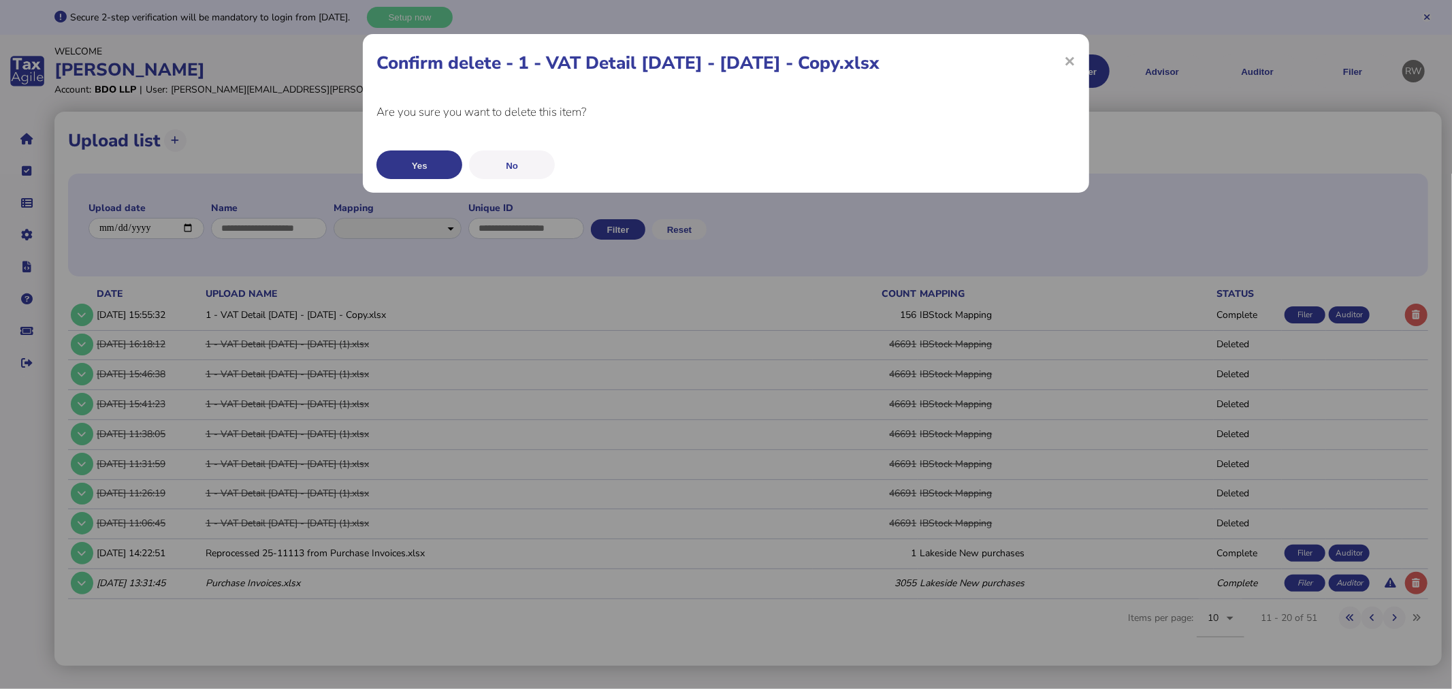
click at [421, 168] on button "Yes" at bounding box center [419, 164] width 86 height 29
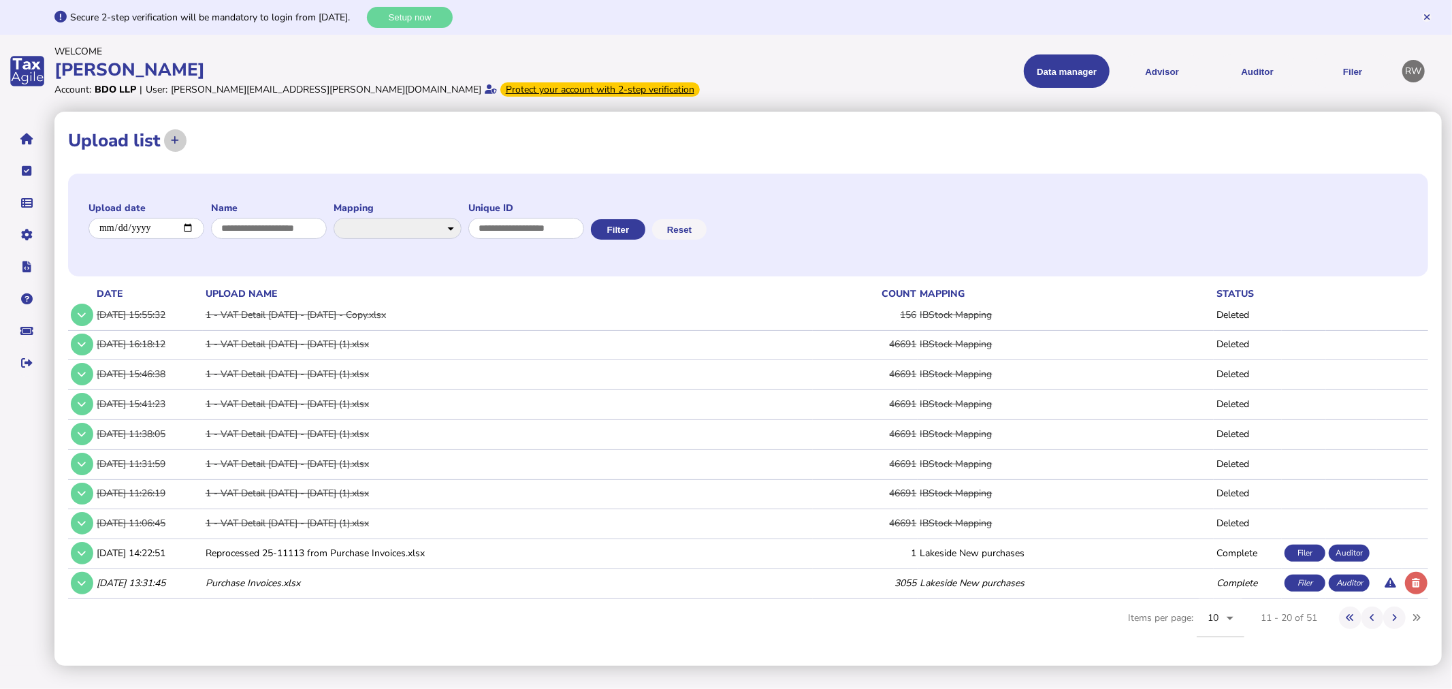
click at [175, 135] on button at bounding box center [175, 140] width 22 height 22
select select "**********"
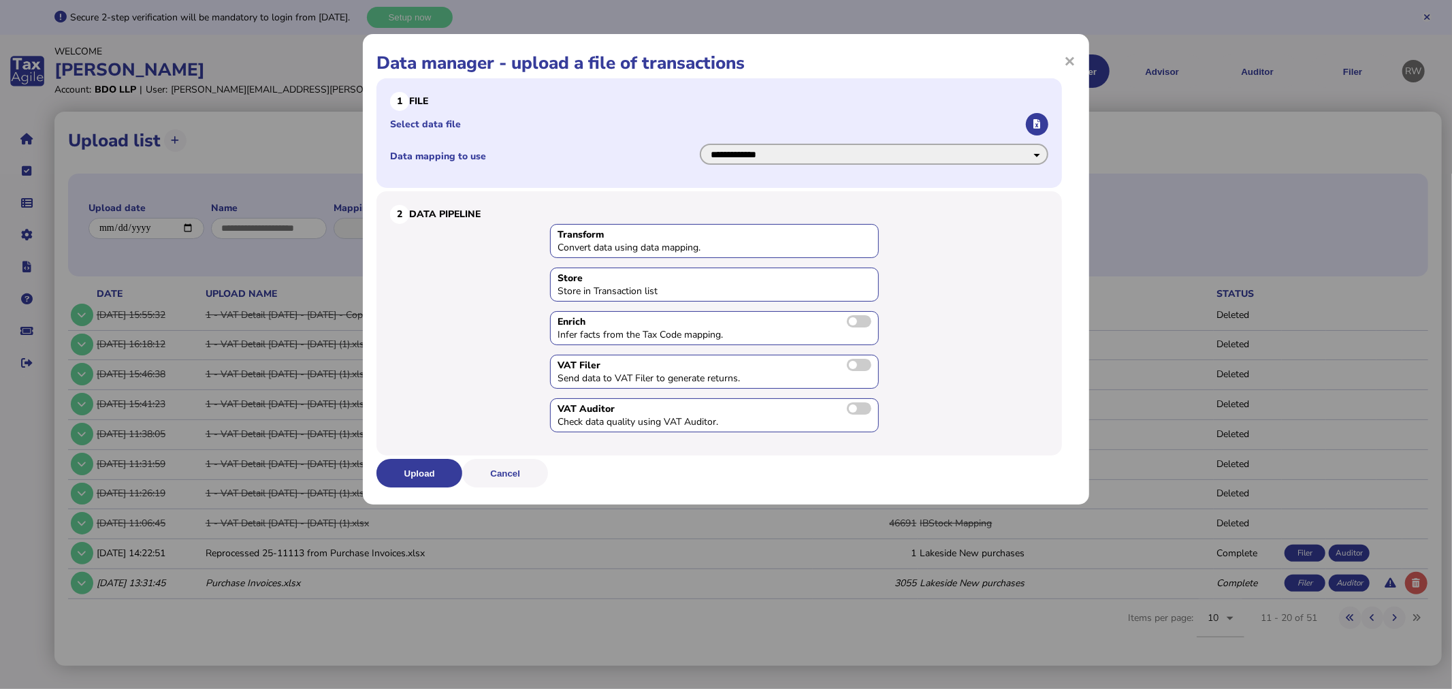
click at [822, 161] on select "**********" at bounding box center [874, 154] width 349 height 21
click at [947, 96] on h3 "1 File" at bounding box center [719, 101] width 658 height 19
drag, startPoint x: 1024, startPoint y: 111, endPoint x: 1031, endPoint y: 118, distance: 9.6
click at [1024, 112] on li "Select data file" at bounding box center [719, 124] width 658 height 27
click at [1032, 119] on button "button" at bounding box center [1037, 124] width 22 height 22
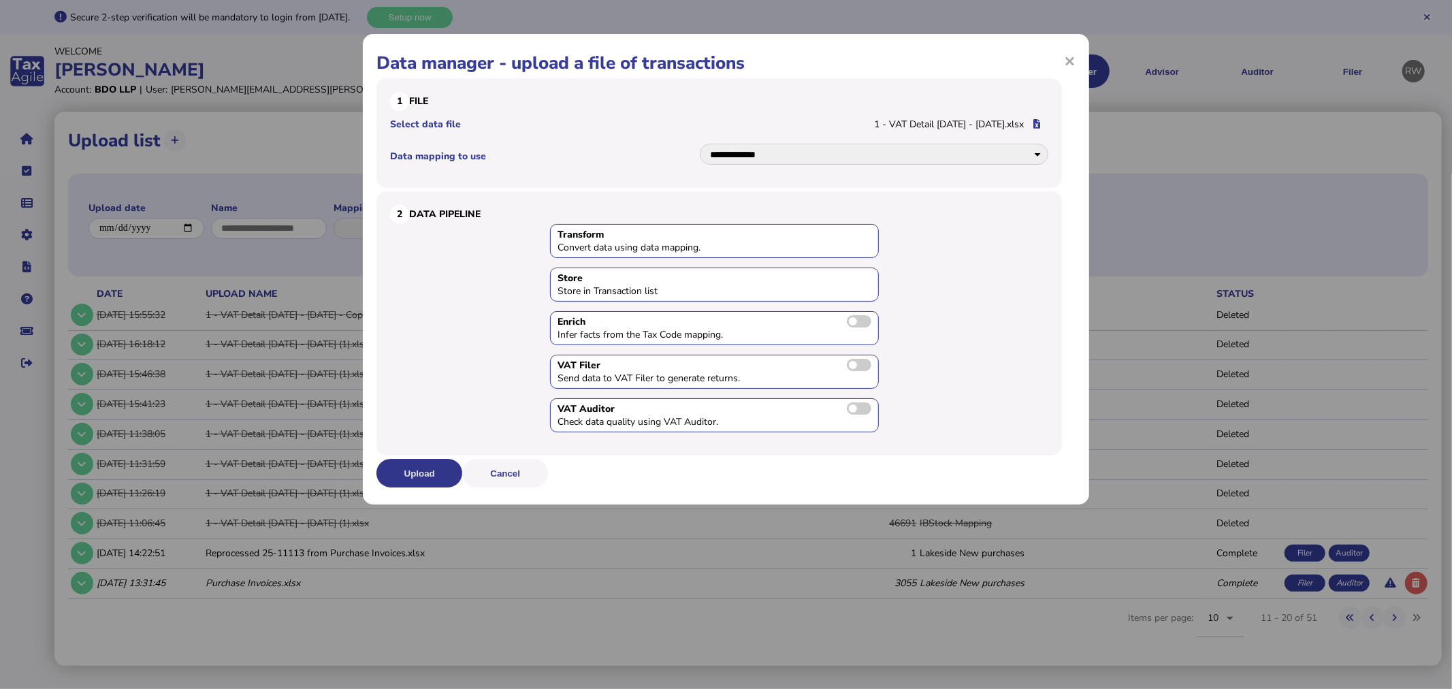
click at [421, 478] on button "Upload" at bounding box center [419, 473] width 86 height 29
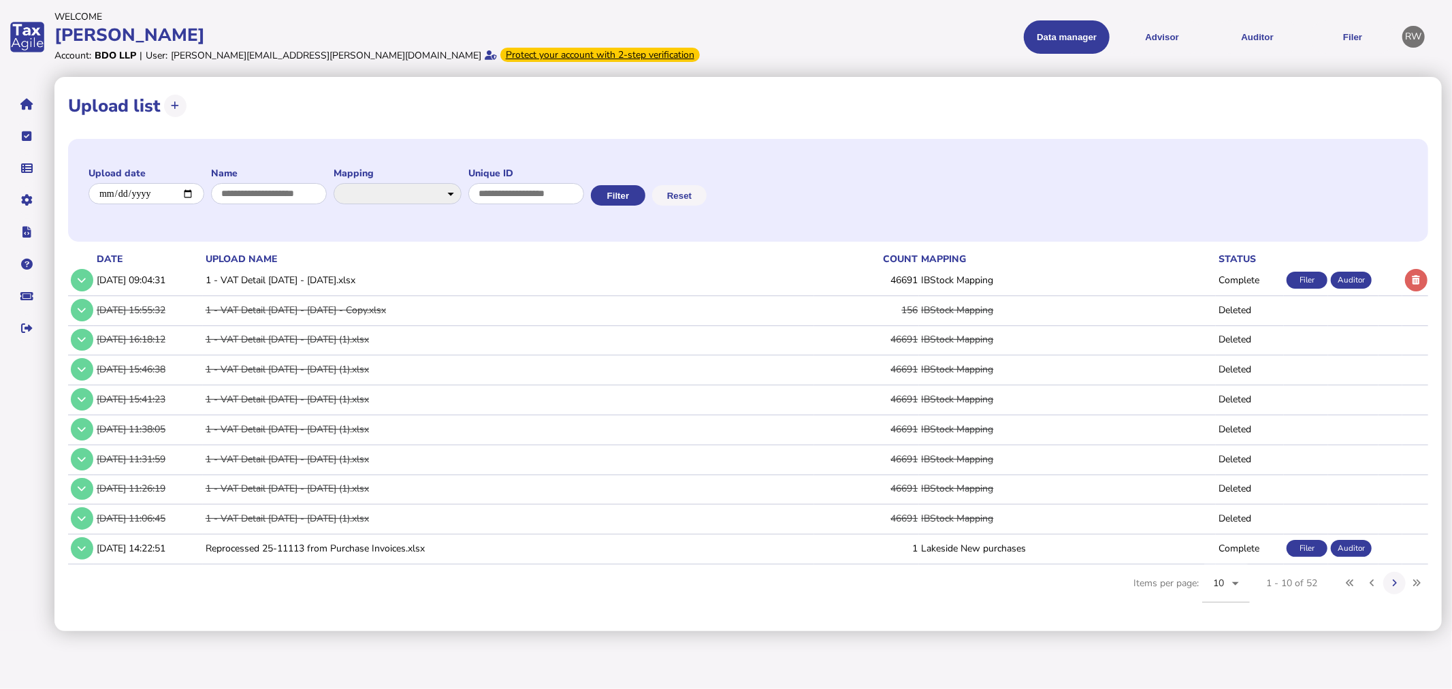
click at [1361, 270] on td "Auditor" at bounding box center [1353, 280] width 50 height 28
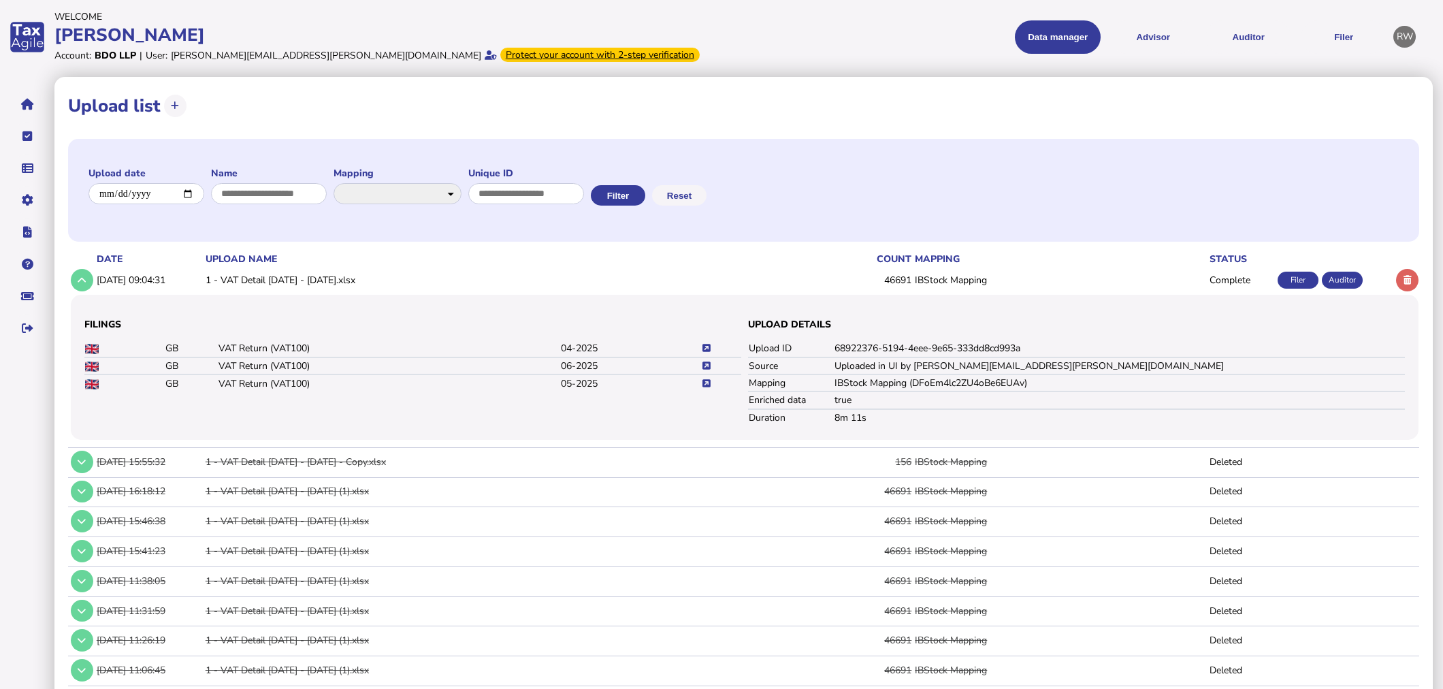
click at [1363, 282] on td "Auditor" at bounding box center [1344, 280] width 50 height 28
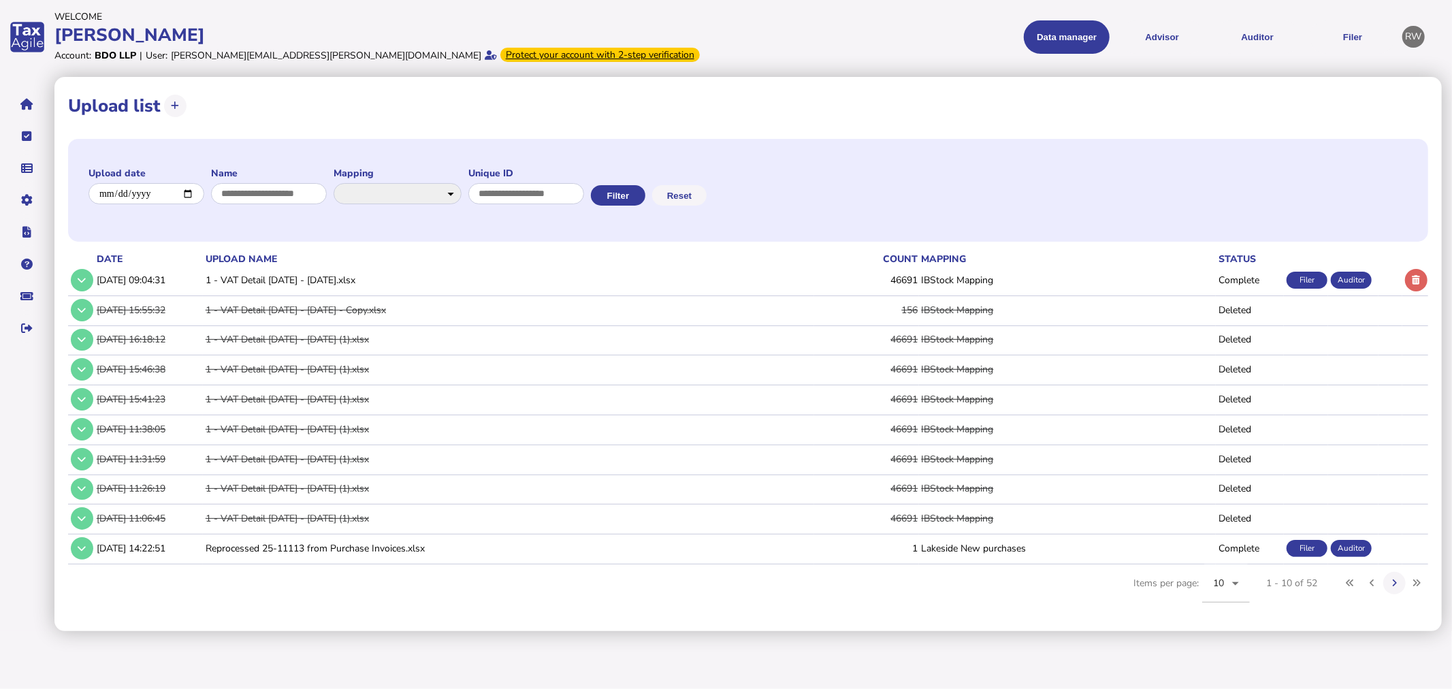
click at [1329, 284] on td "Auditor" at bounding box center [1353, 280] width 50 height 28
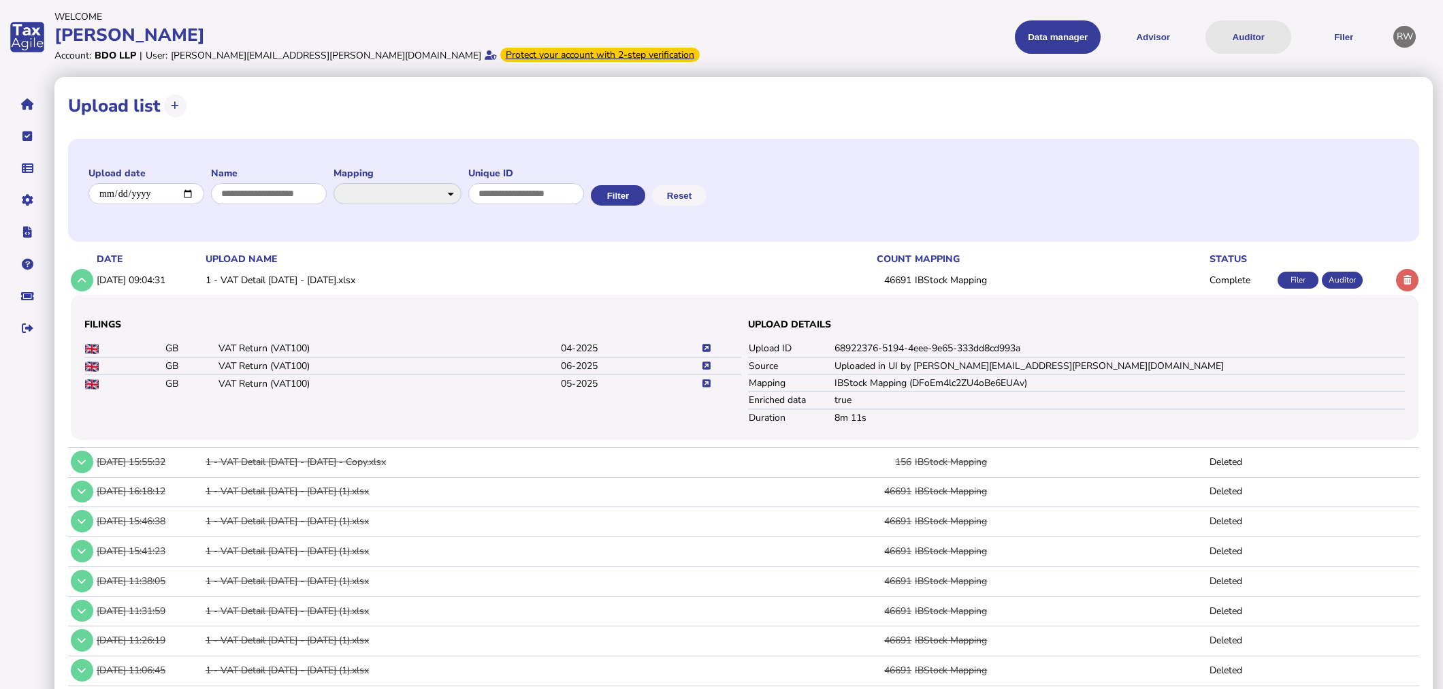
click at [1251, 29] on button "Auditor" at bounding box center [1249, 36] width 86 height 33
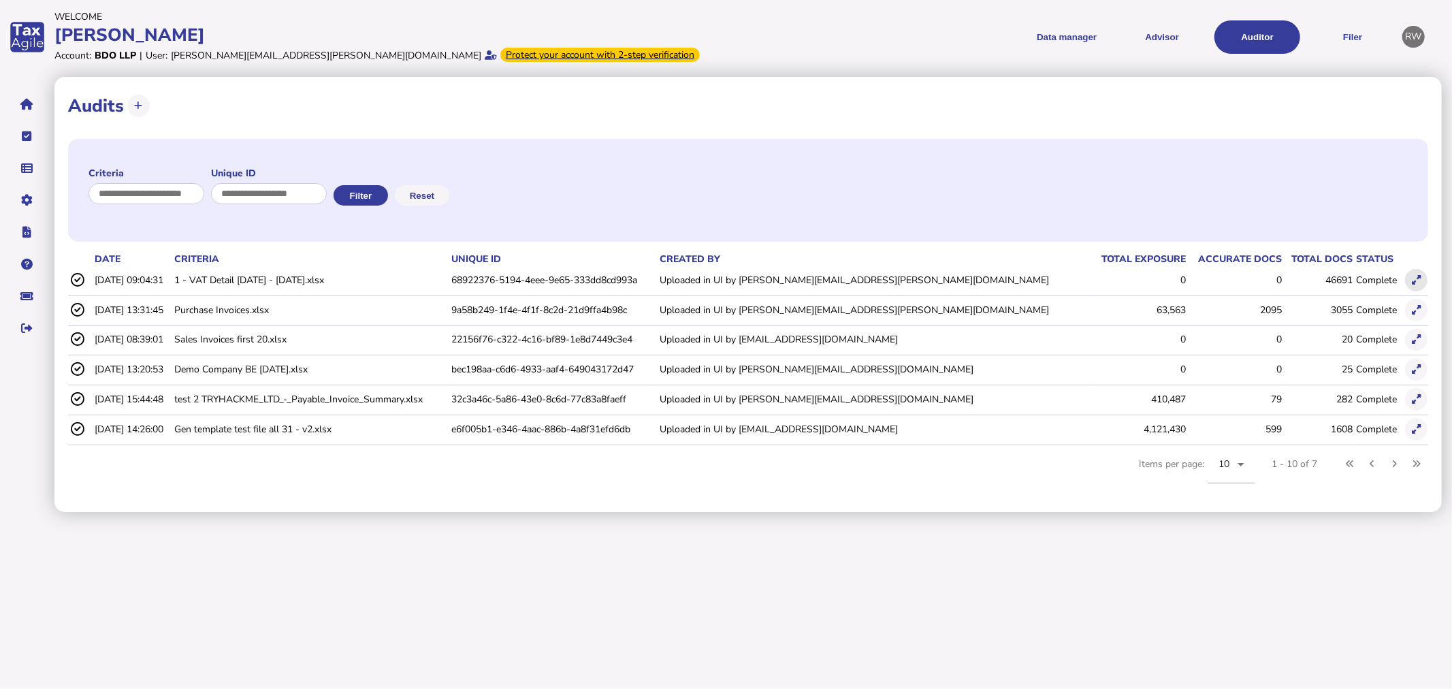
click at [1417, 284] on icon at bounding box center [1416, 280] width 9 height 9
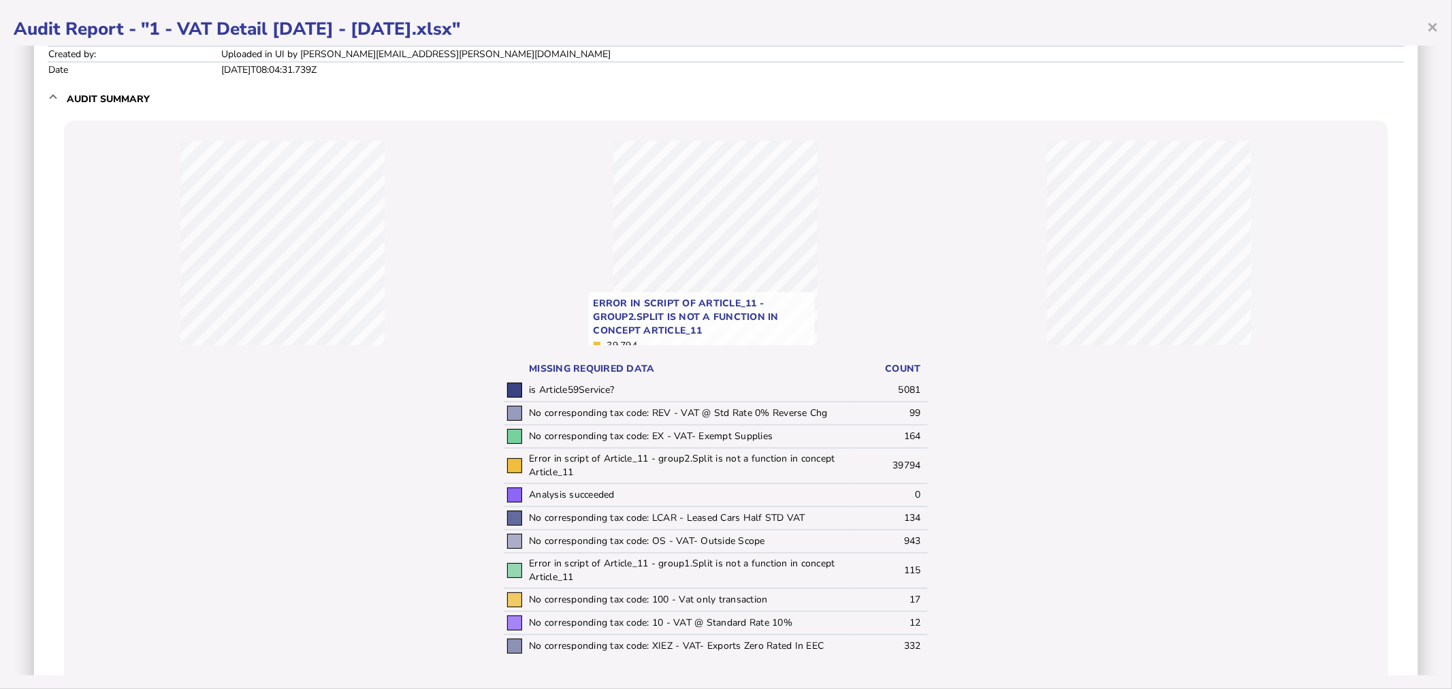
scroll to position [76, 0]
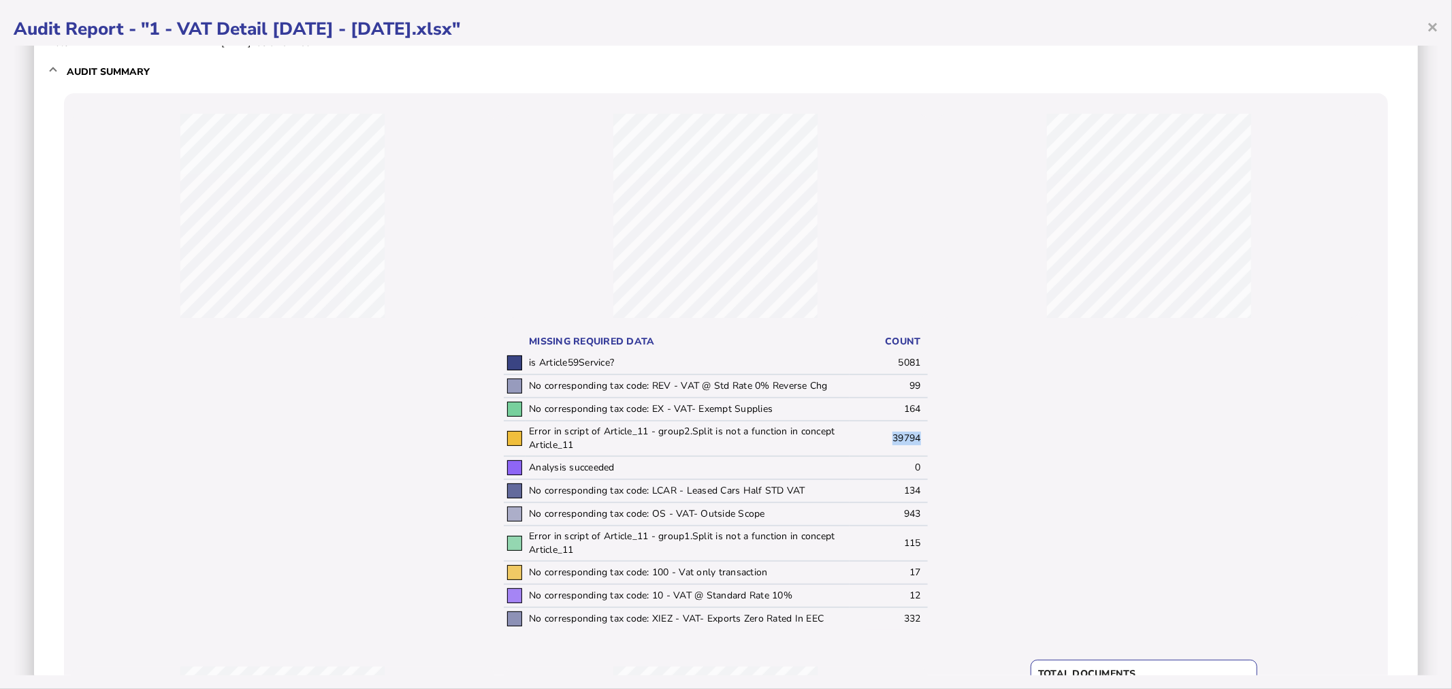
drag, startPoint x: 887, startPoint y: 440, endPoint x: 920, endPoint y: 448, distance: 34.2
click at [920, 448] on td "39794" at bounding box center [889, 438] width 78 height 35
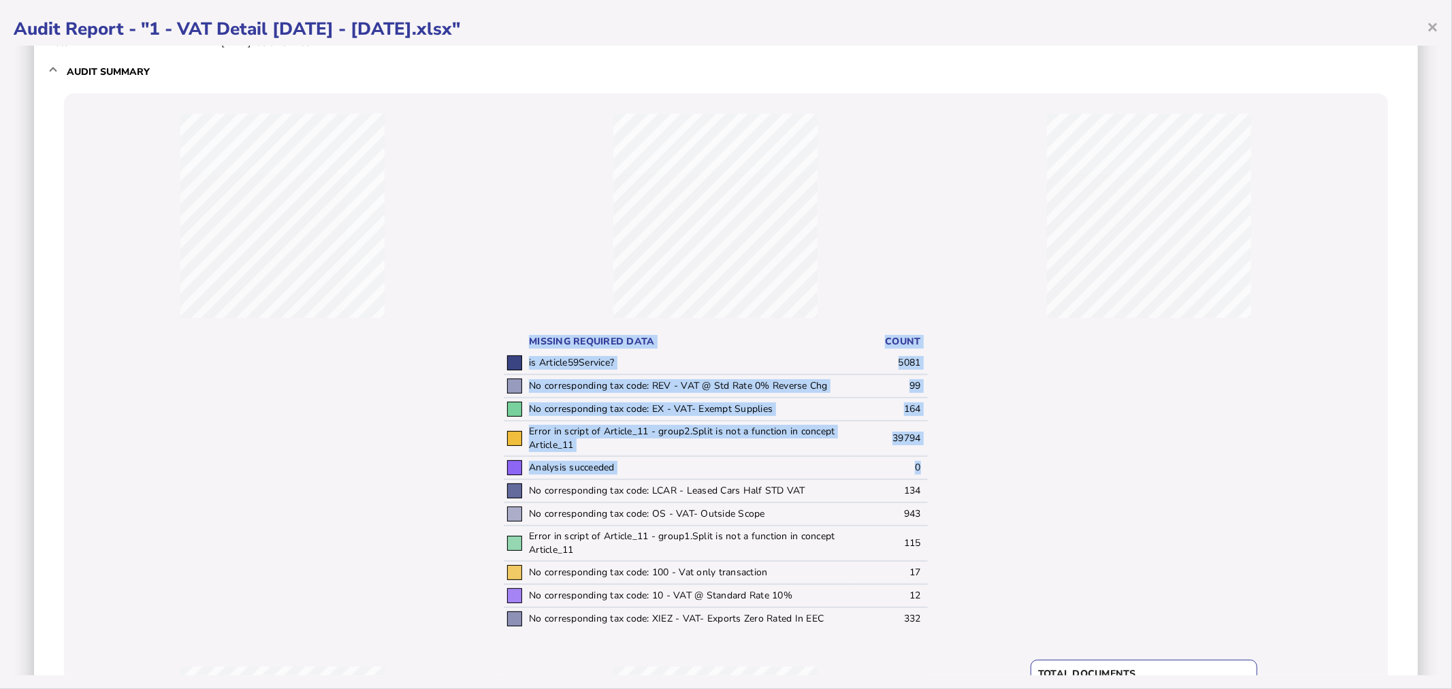
drag, startPoint x: 926, startPoint y: 460, endPoint x: 917, endPoint y: 458, distance: 9.0
click at [918, 458] on div "Error in script of Article_11 - group2.Split is not a function in concept Artic…" at bounding box center [729, 499] width 1317 height 798
click at [915, 458] on td "0" at bounding box center [889, 467] width 78 height 23
click at [922, 461] on div "Error in script of Article_11 - group2.Split is not a function in concept Artic…" at bounding box center [729, 499] width 1317 height 798
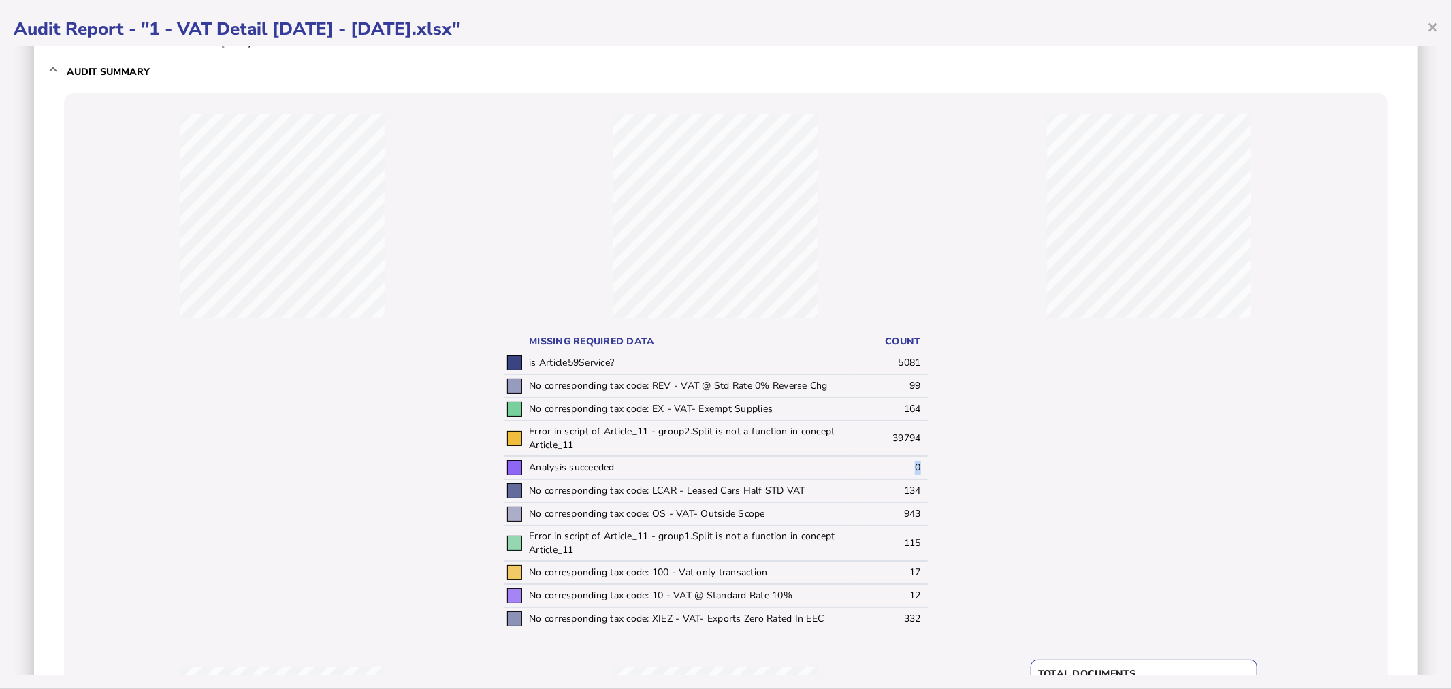
drag, startPoint x: 909, startPoint y: 460, endPoint x: 897, endPoint y: 457, distance: 12.6
click at [897, 457] on td "0" at bounding box center [889, 467] width 78 height 23
click at [945, 460] on div at bounding box center [1148, 371] width 423 height 543
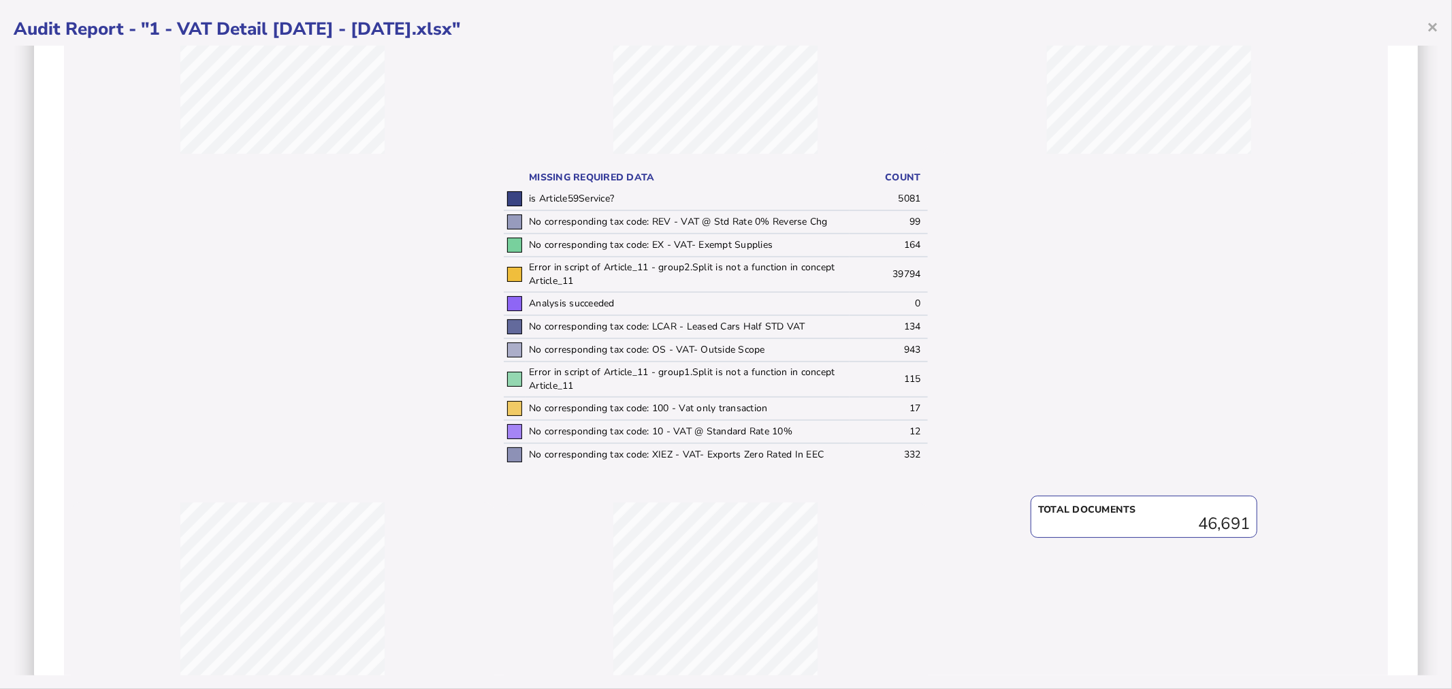
scroll to position [378, 0]
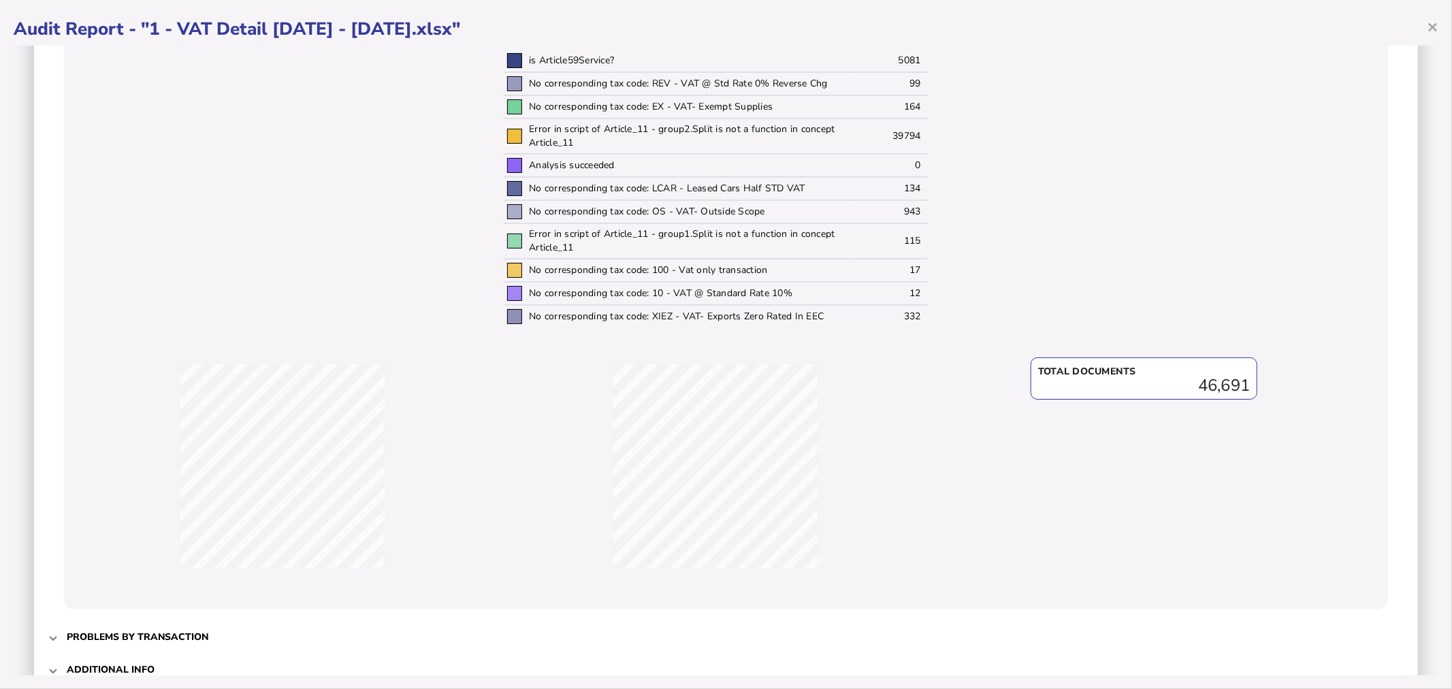
click at [146, 608] on div "Error in script of Article_11 - group2.Split is not a function in concept Artic…" at bounding box center [726, 205] width 1357 height 829
click at [146, 621] on span "Problems by transaction" at bounding box center [727, 637] width 1321 height 32
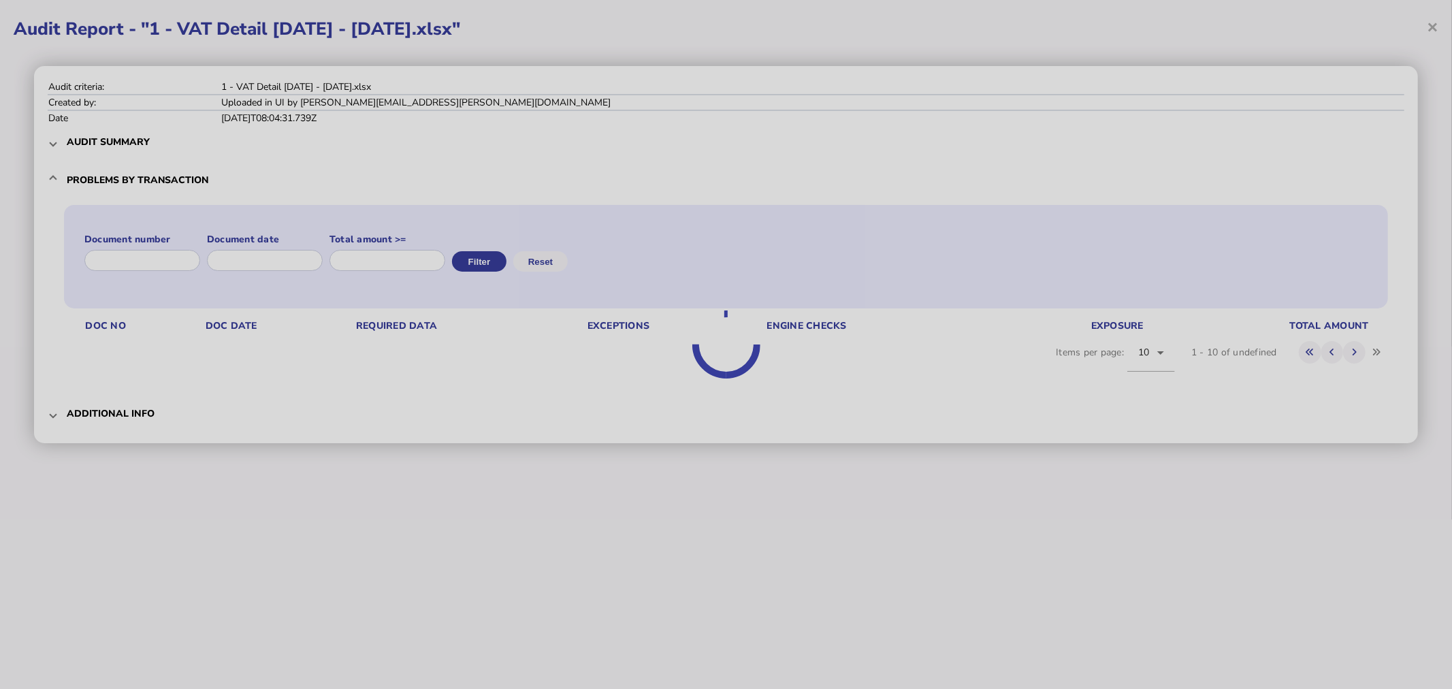
scroll to position [0, 0]
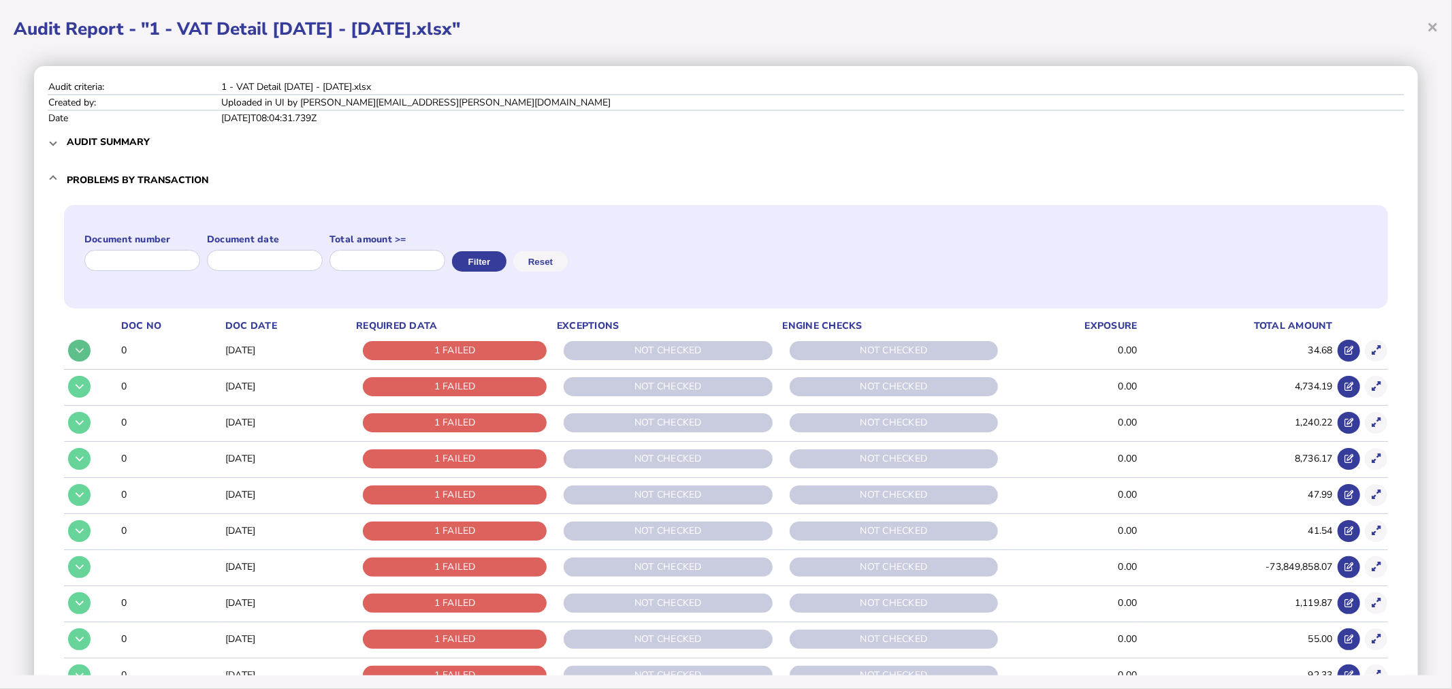
click at [76, 346] on icon at bounding box center [80, 350] width 8 height 9
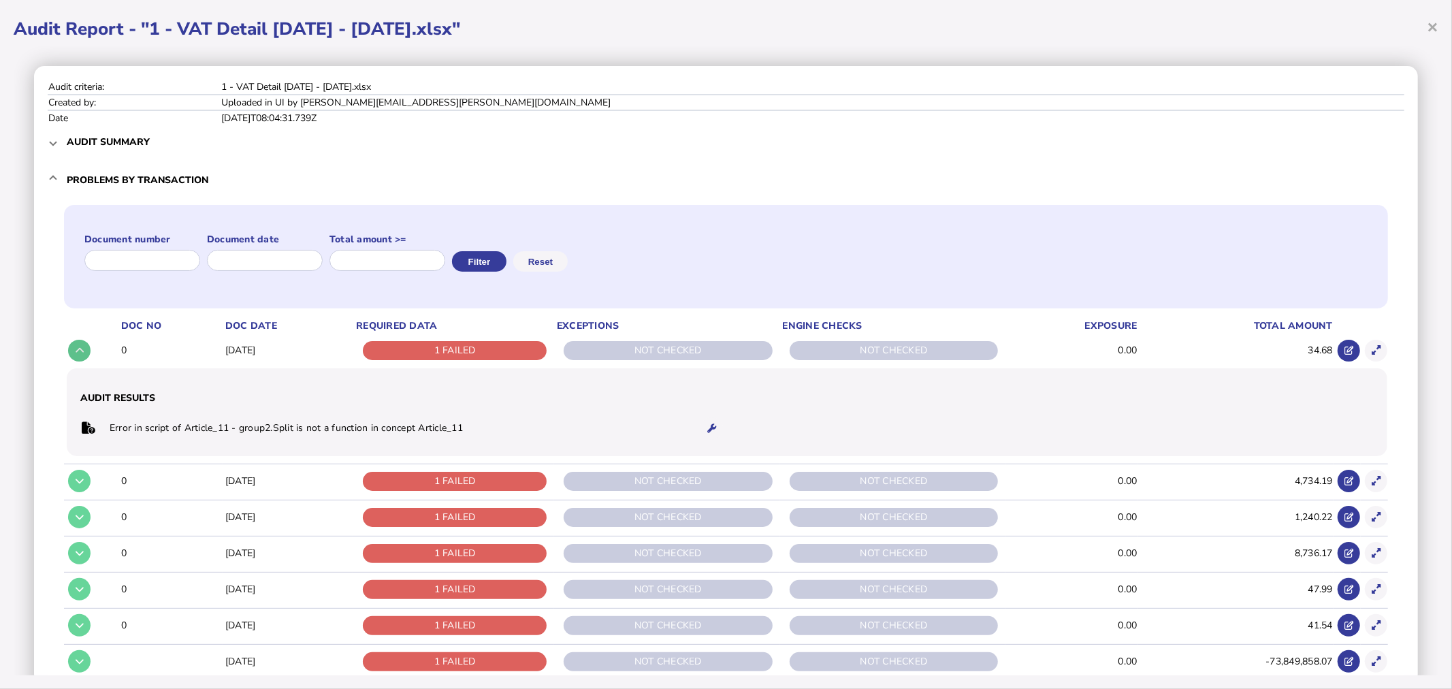
click at [76, 346] on icon at bounding box center [80, 350] width 8 height 9
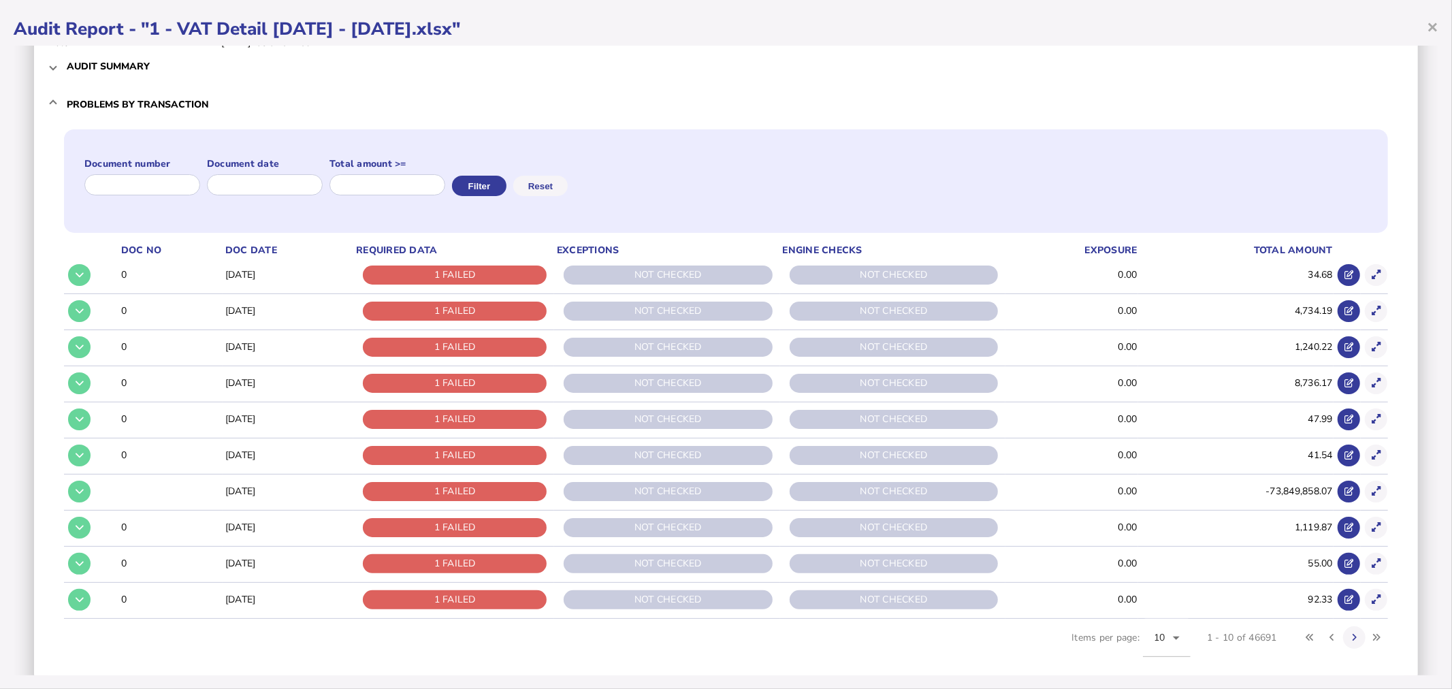
scroll to position [148, 0]
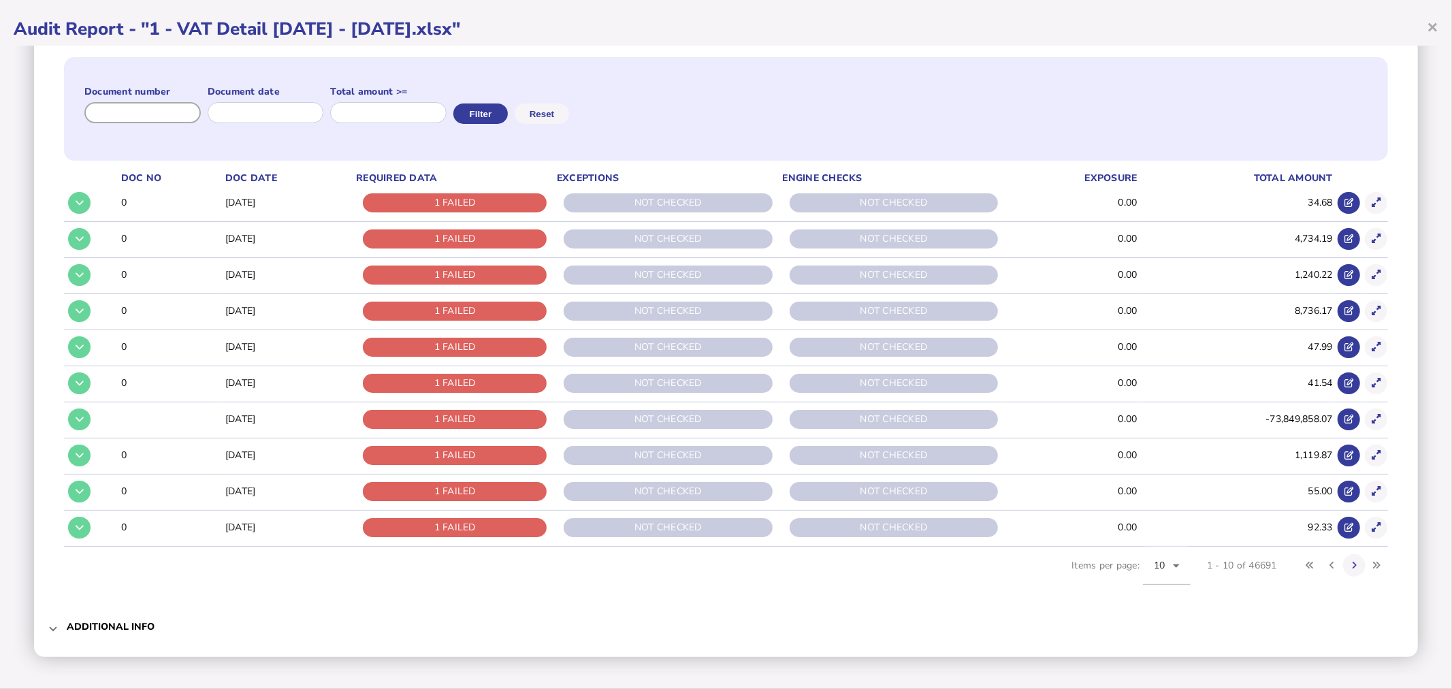
click at [141, 114] on input "input" at bounding box center [142, 112] width 116 height 21
type input "*"
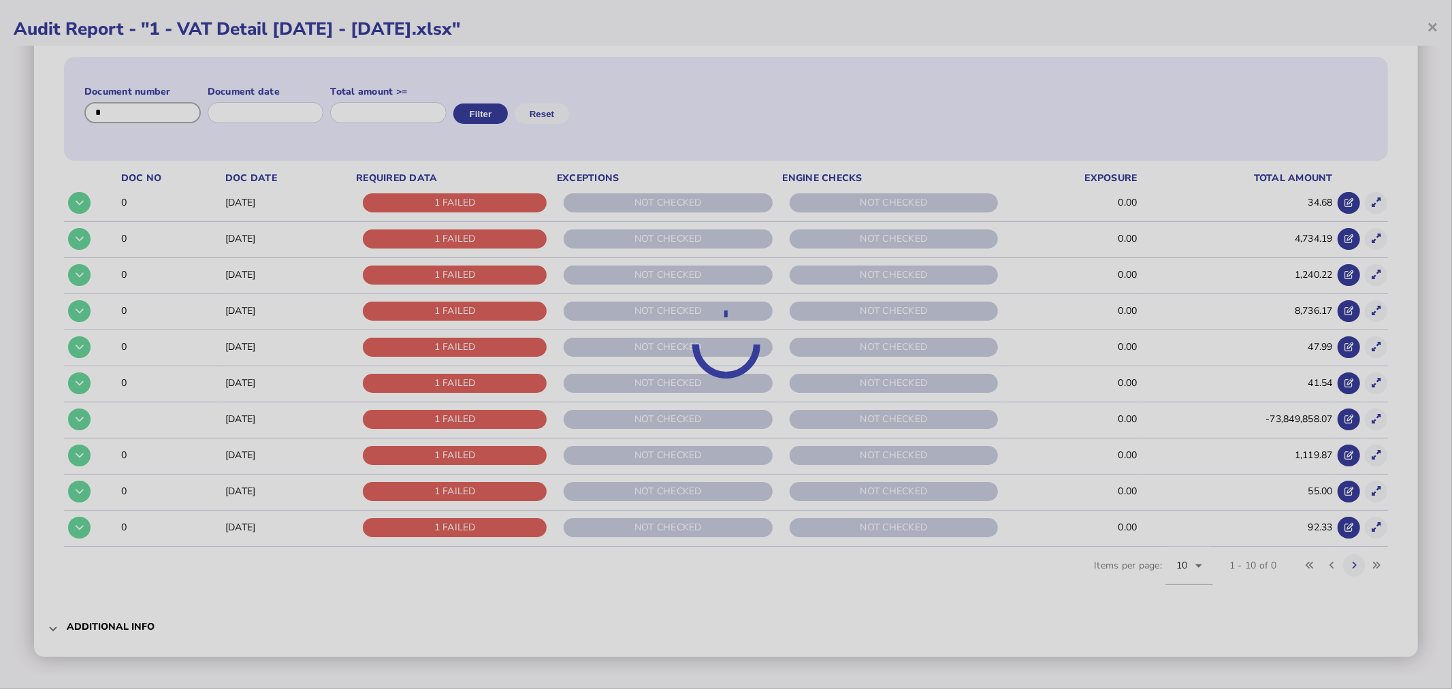
scroll to position [0, 0]
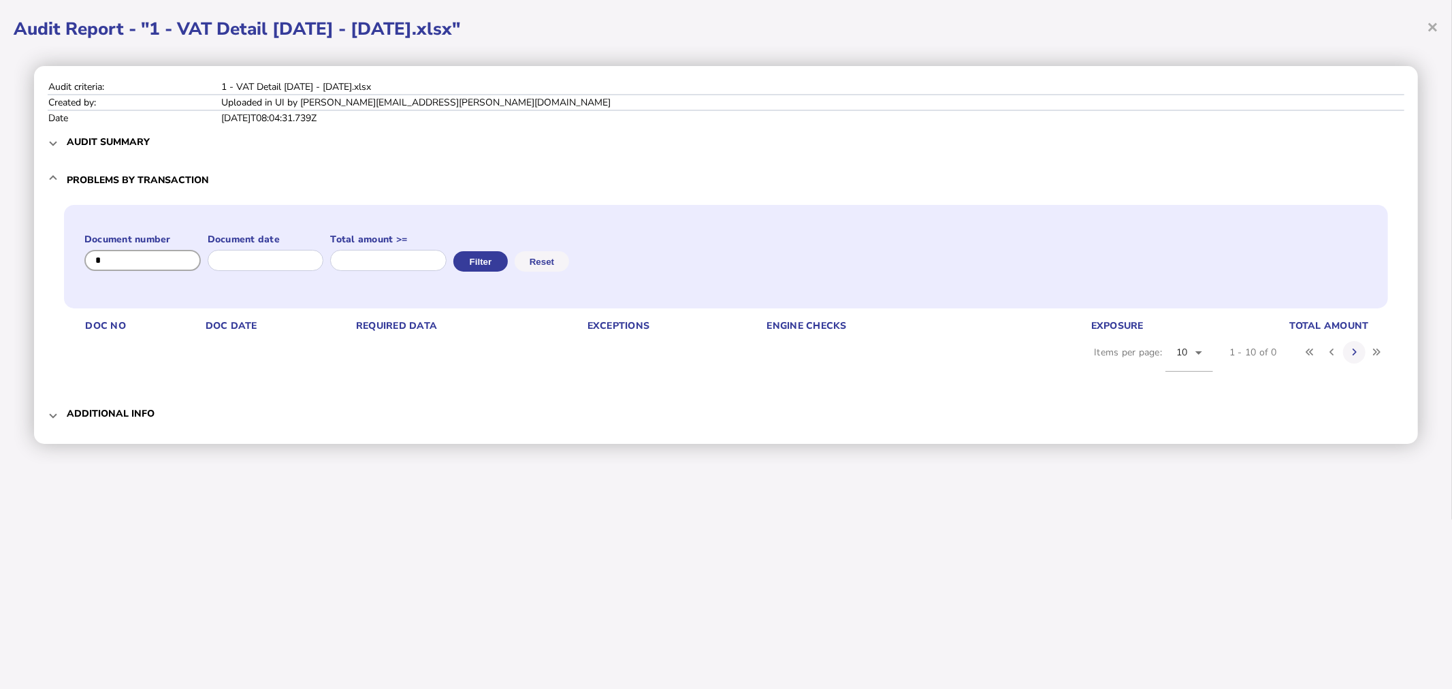
type input "*"
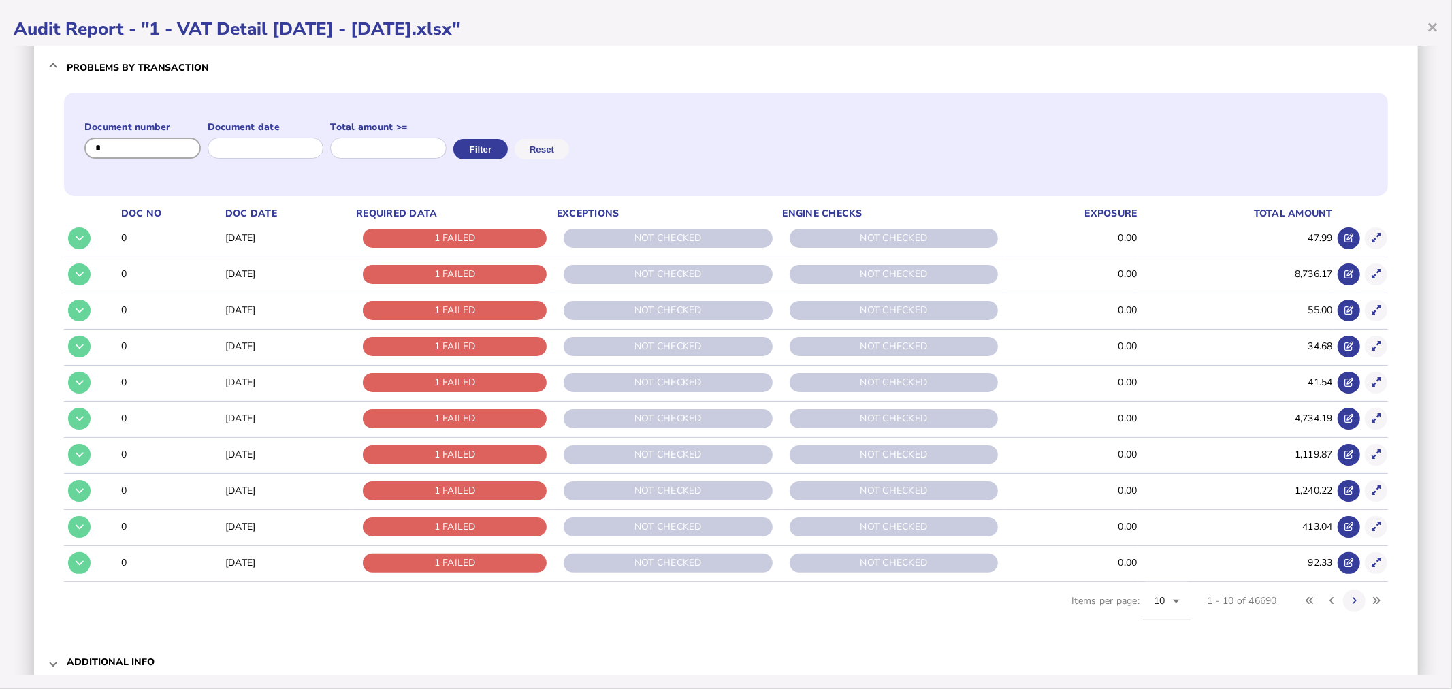
scroll to position [148, 0]
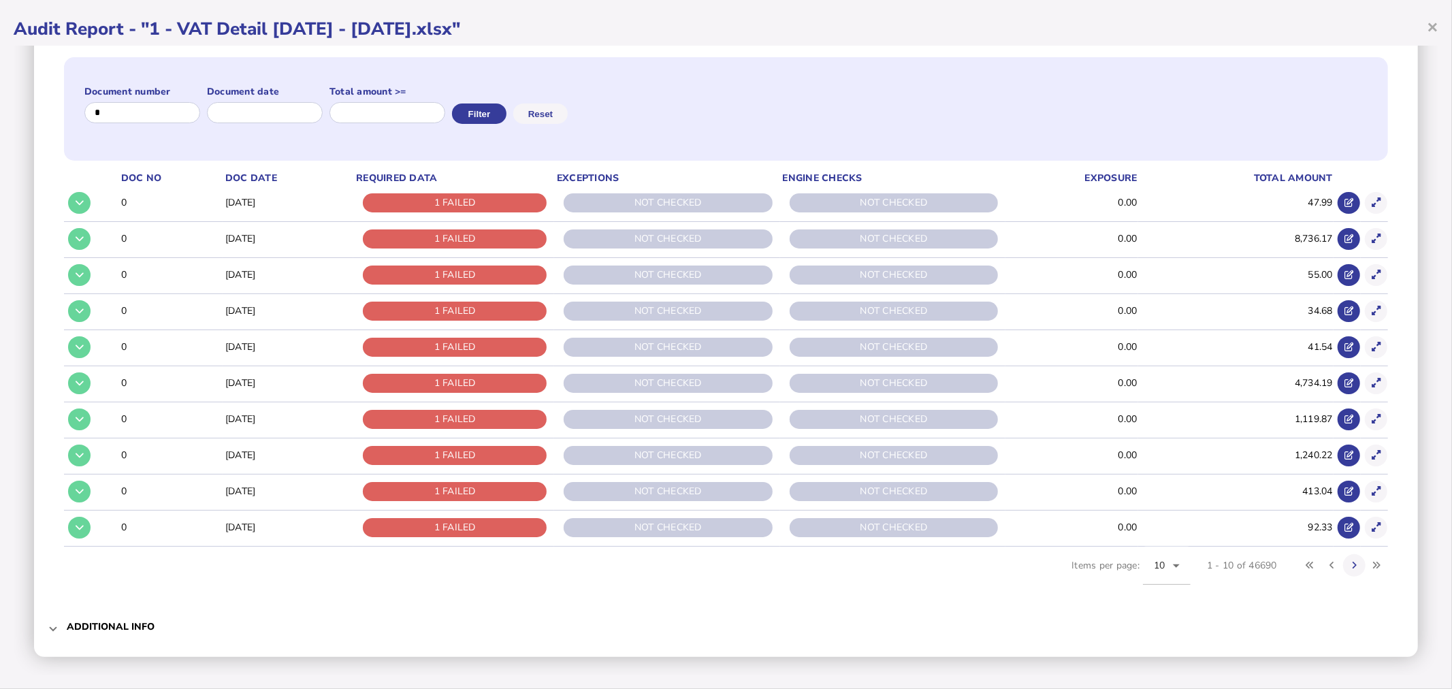
click at [110, 622] on h3 "Additional info" at bounding box center [111, 626] width 88 height 13
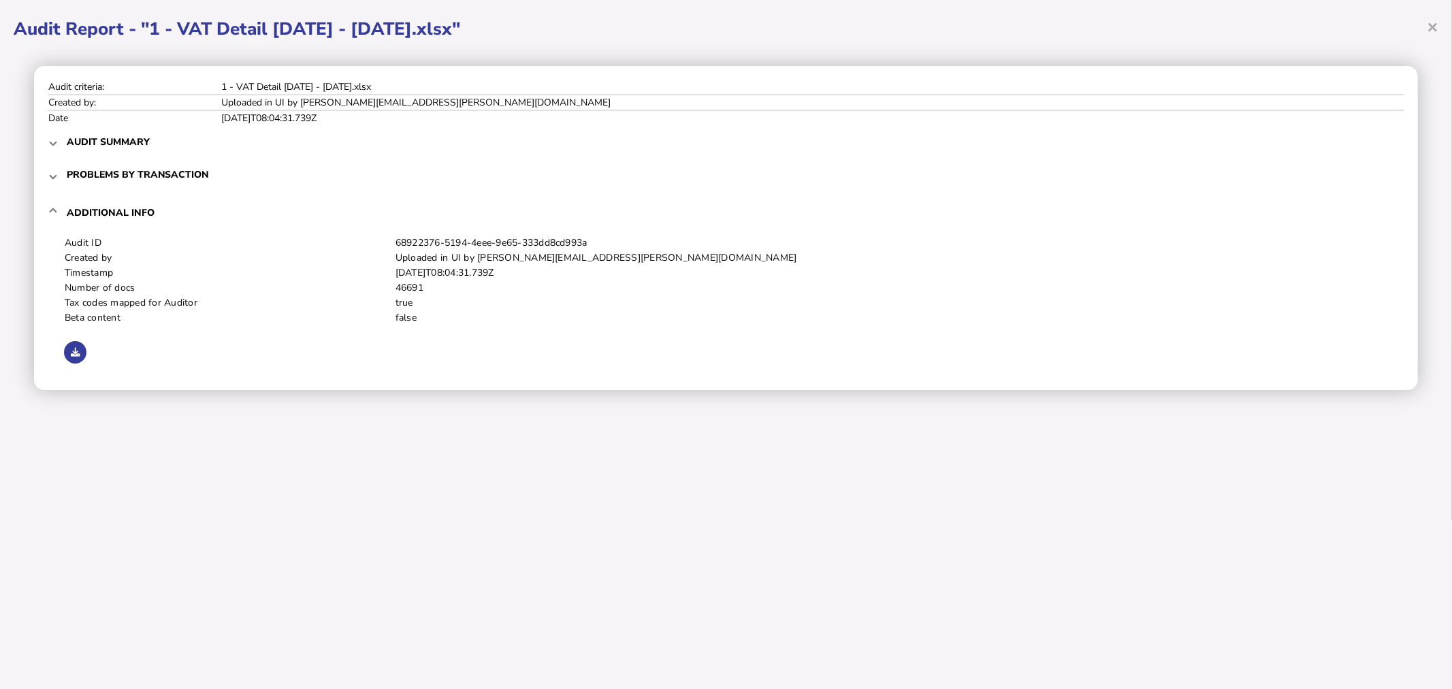
scroll to position [0, 0]
click at [67, 145] on h3 "Audit summary" at bounding box center [108, 141] width 83 height 13
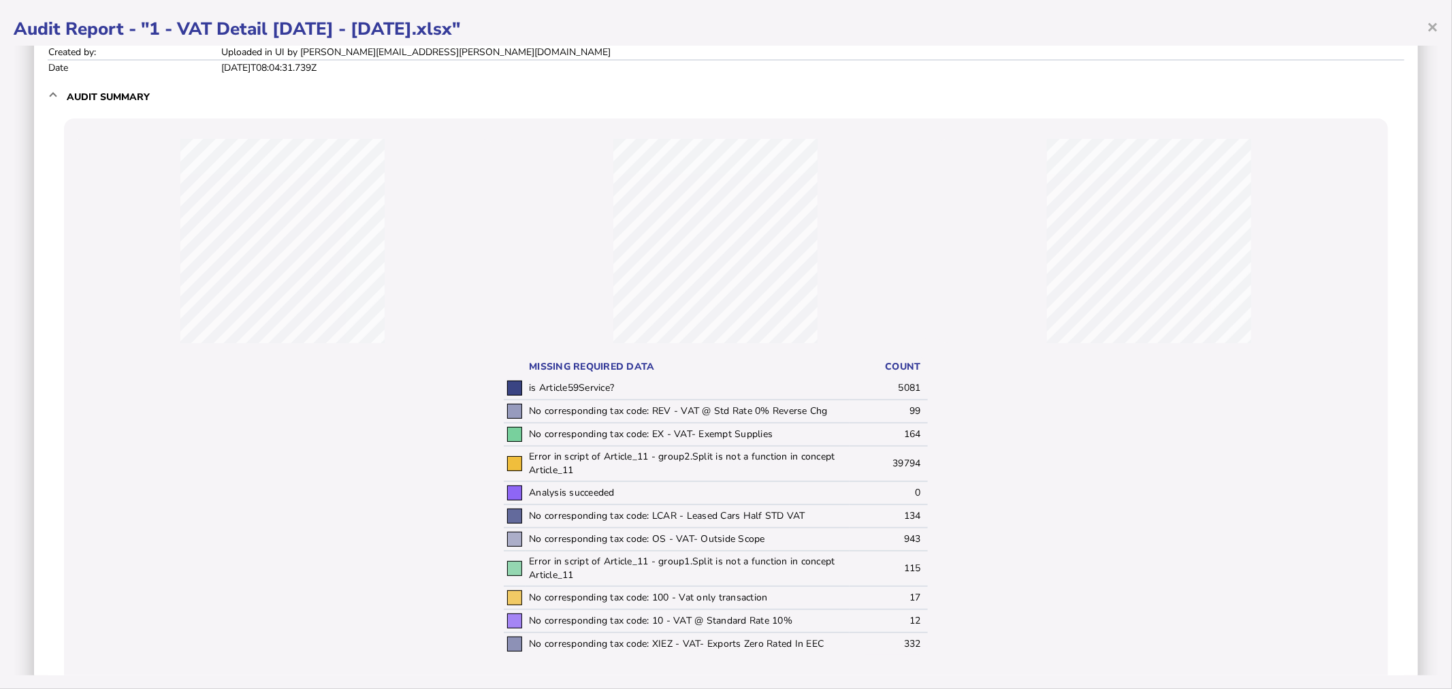
scroll to position [76, 0]
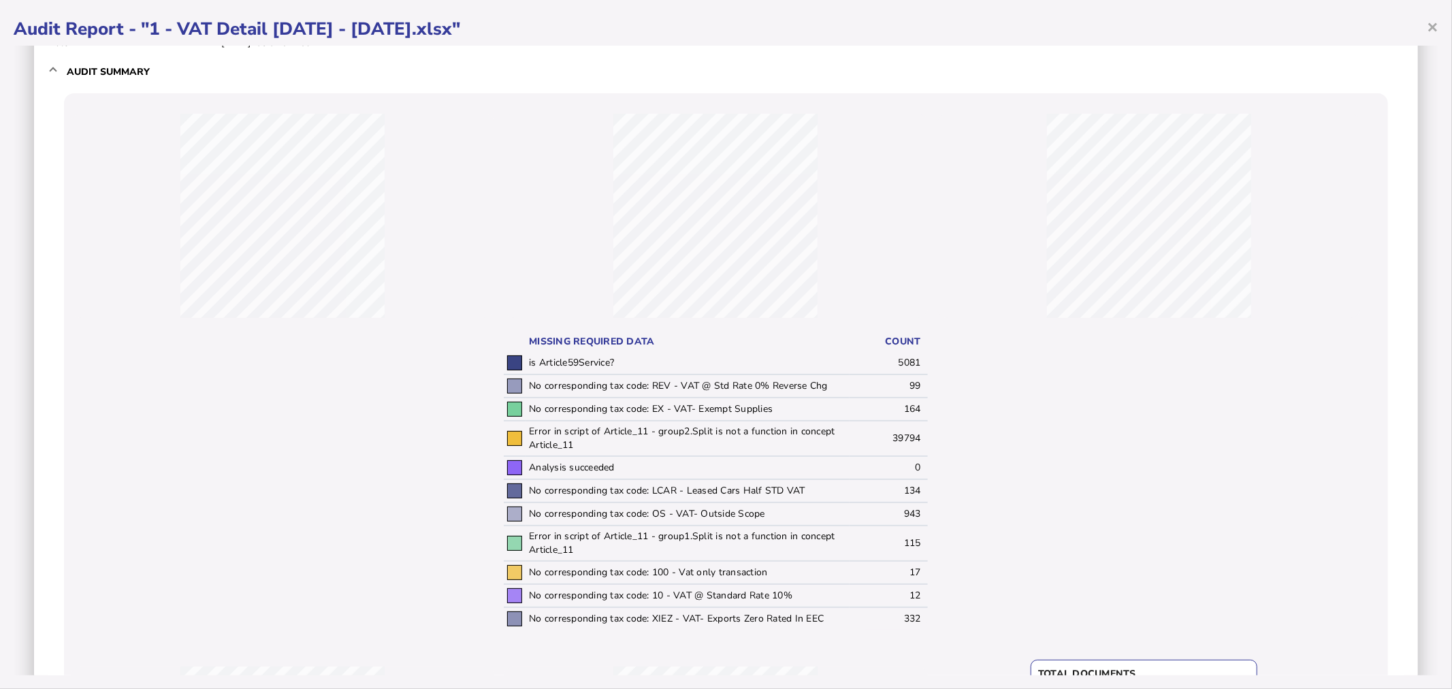
drag, startPoint x: 76, startPoint y: 76, endPoint x: 83, endPoint y: 76, distance: 7.5
click at [76, 76] on h3 "Audit summary" at bounding box center [108, 71] width 83 height 13
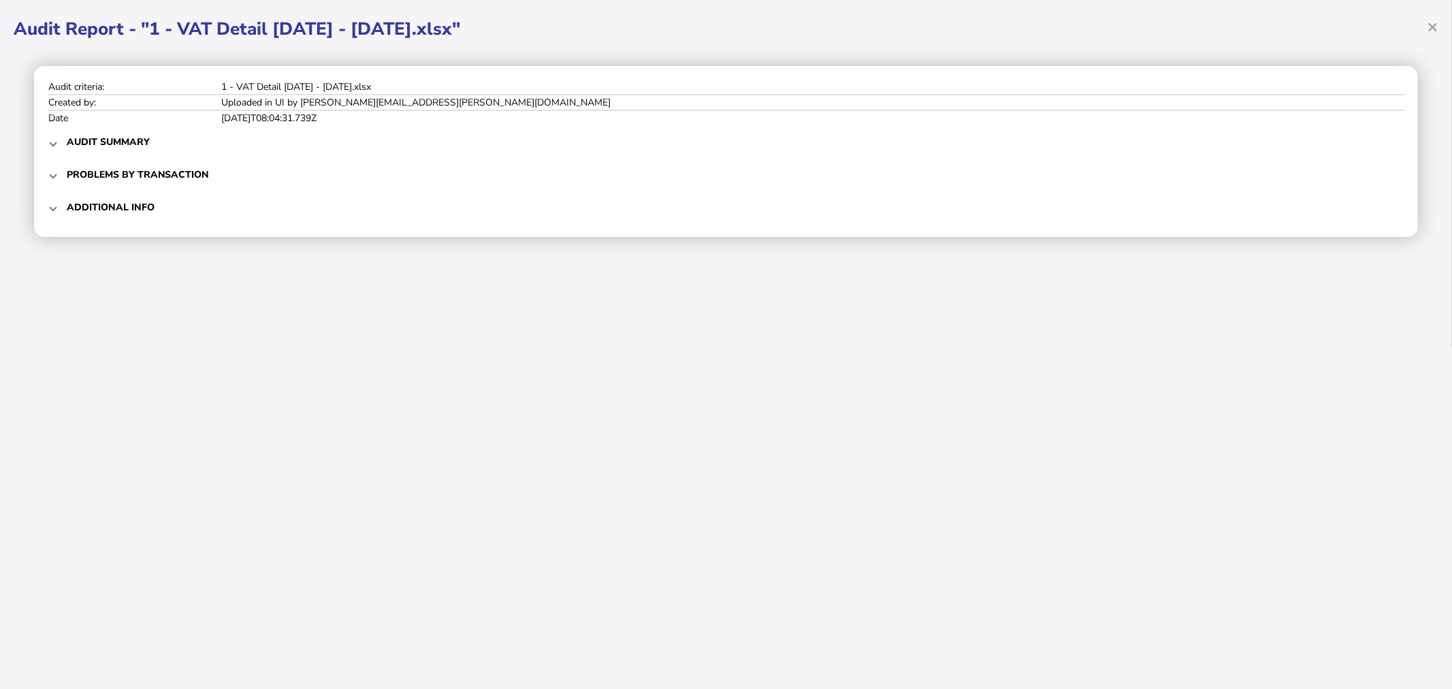
scroll to position [0, 0]
click at [82, 174] on h3 "Problems by transaction" at bounding box center [138, 174] width 142 height 13
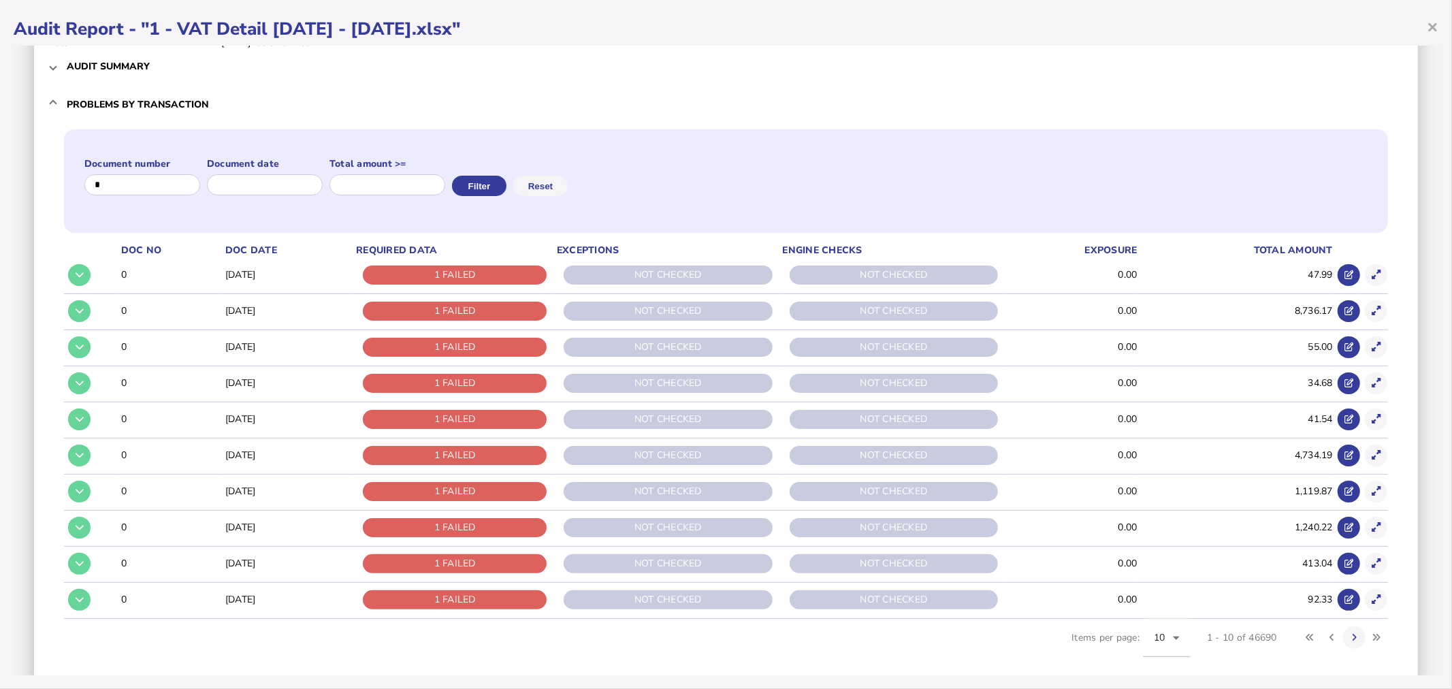
scroll to position [148, 0]
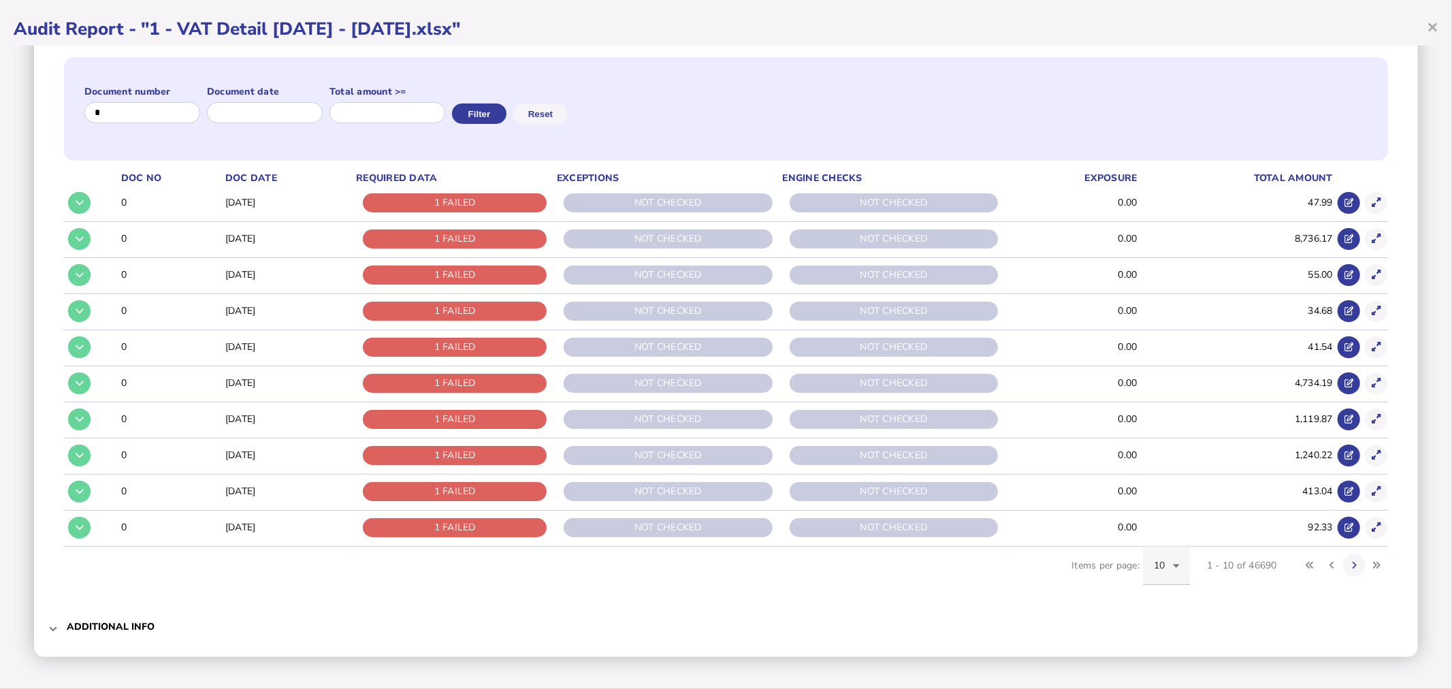
click at [1182, 565] on span "Items per page: 10 1 - 10 of 46690" at bounding box center [1229, 573] width 317 height 53
click at [1172, 566] on icon at bounding box center [1176, 566] width 16 height 16
click at [1155, 534] on mat-option "100" at bounding box center [1157, 523] width 48 height 33
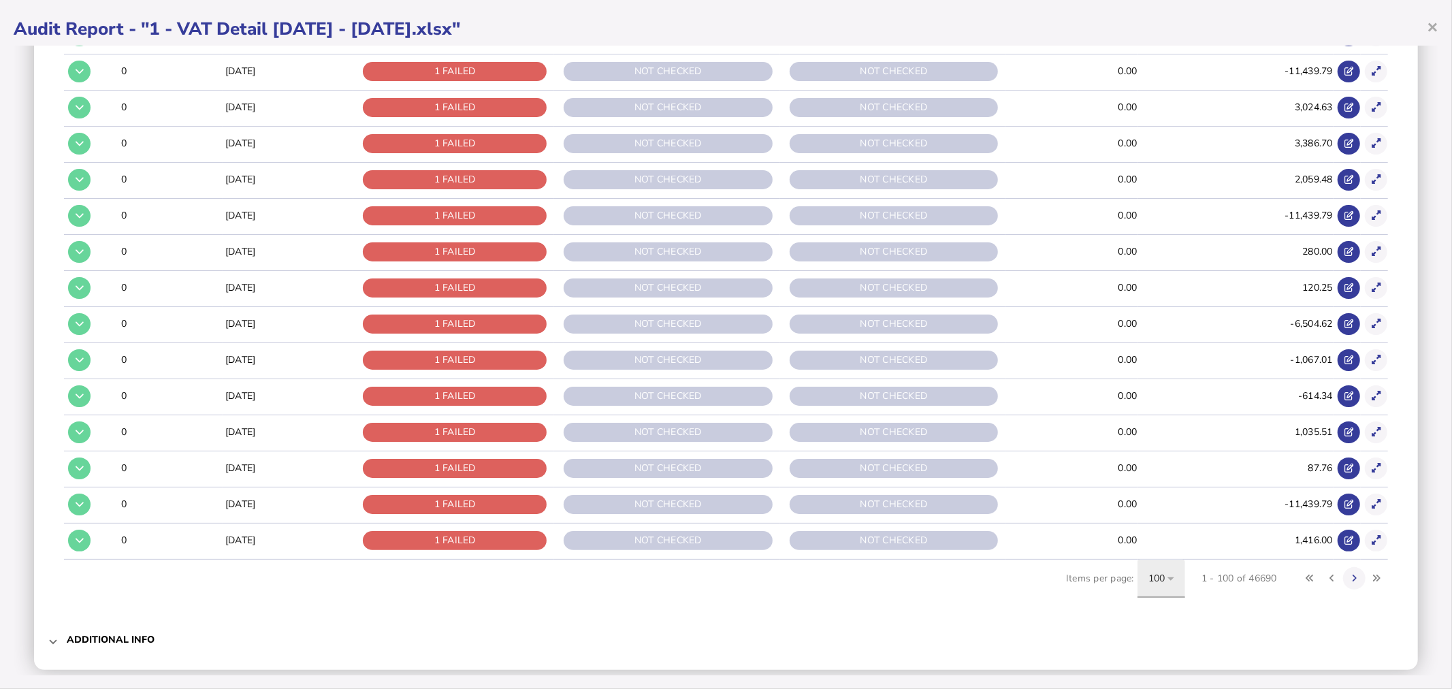
scroll to position [3399, 0]
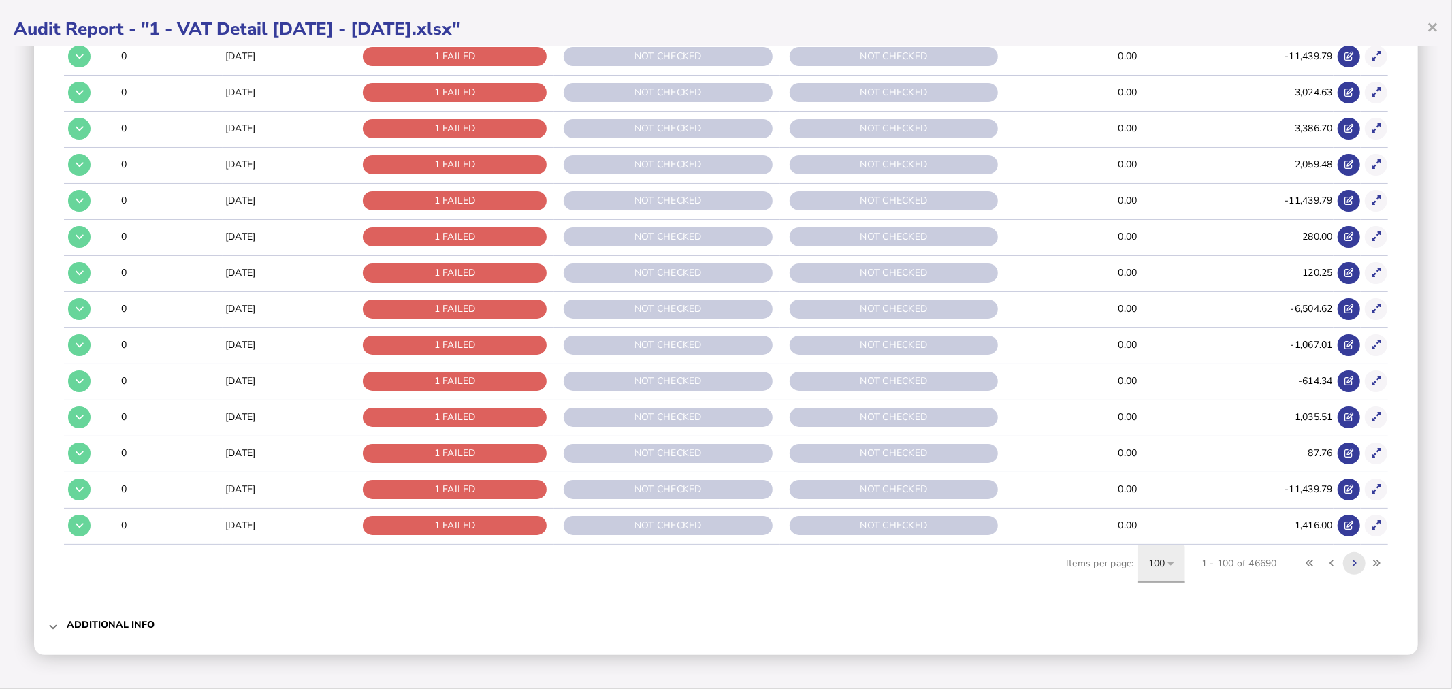
click at [1343, 567] on button at bounding box center [1354, 563] width 22 height 22
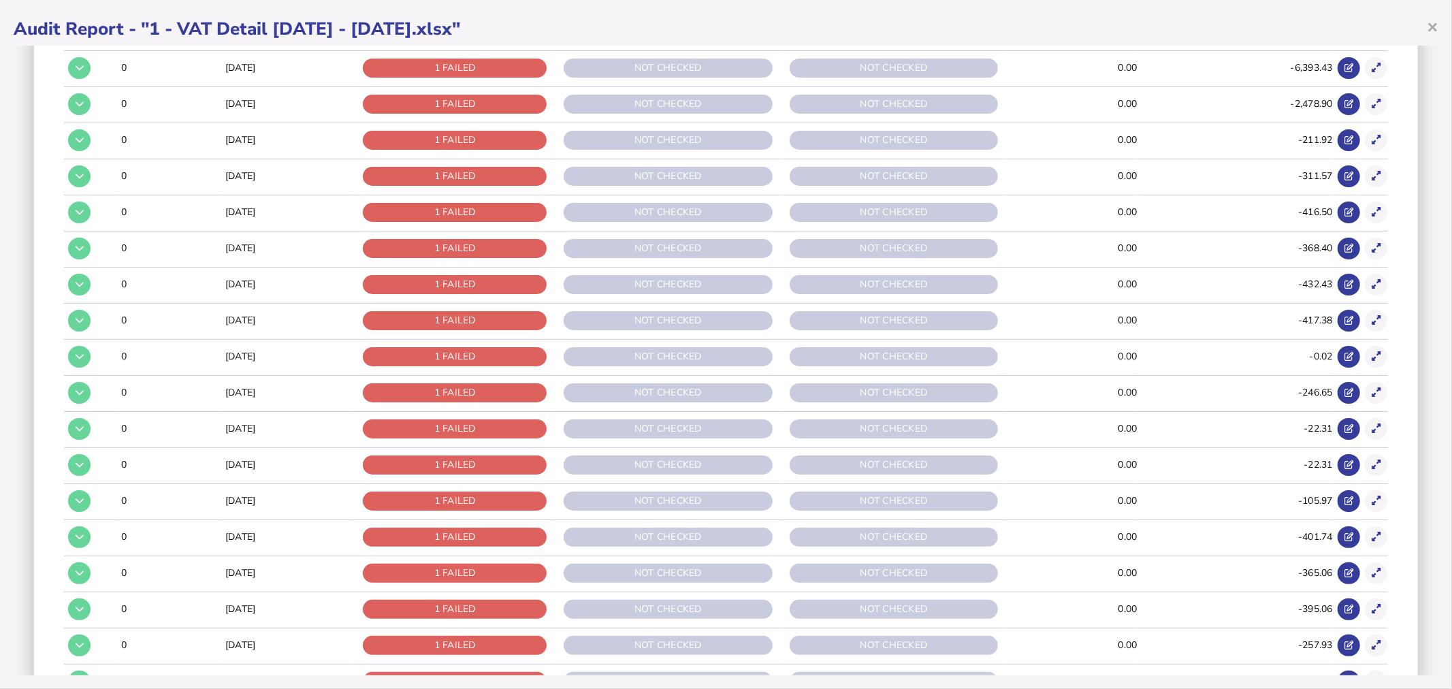
scroll to position [0, 0]
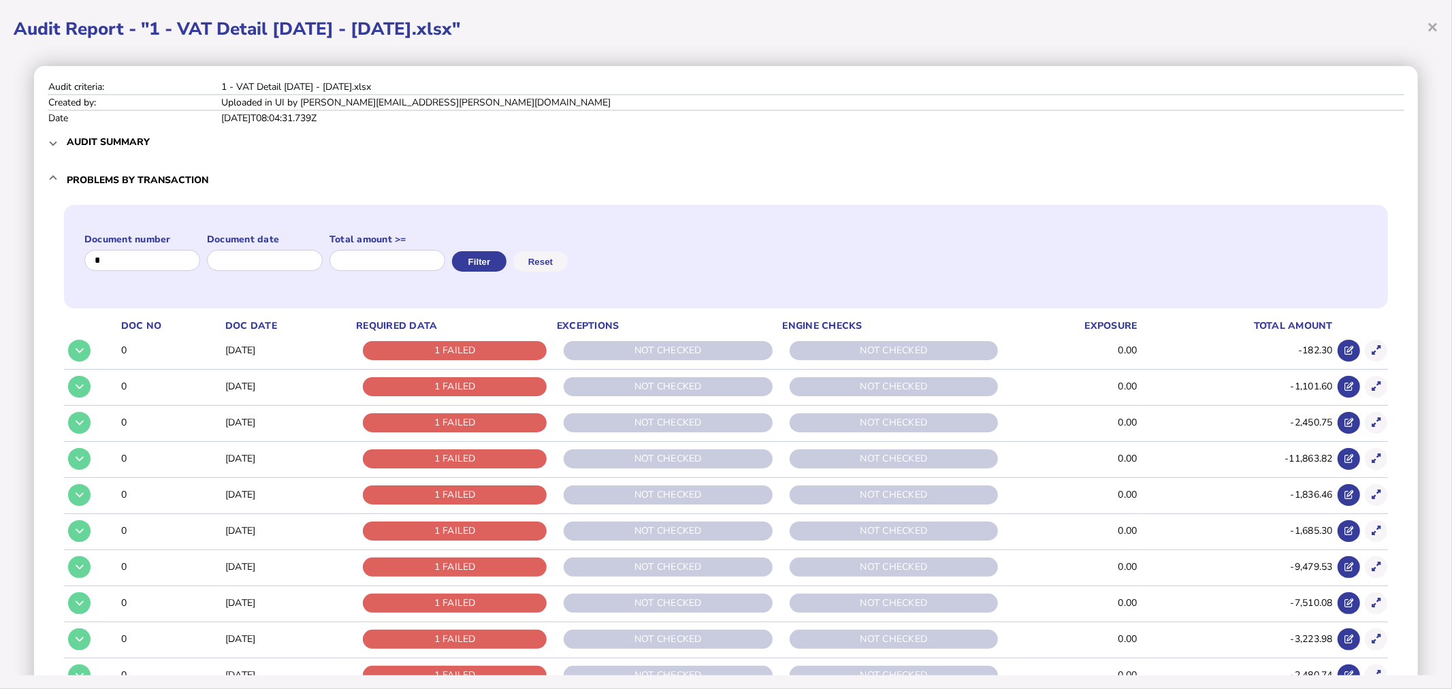
click at [63, 155] on mat-expansion-panel-header "Audit summary" at bounding box center [726, 141] width 1357 height 33
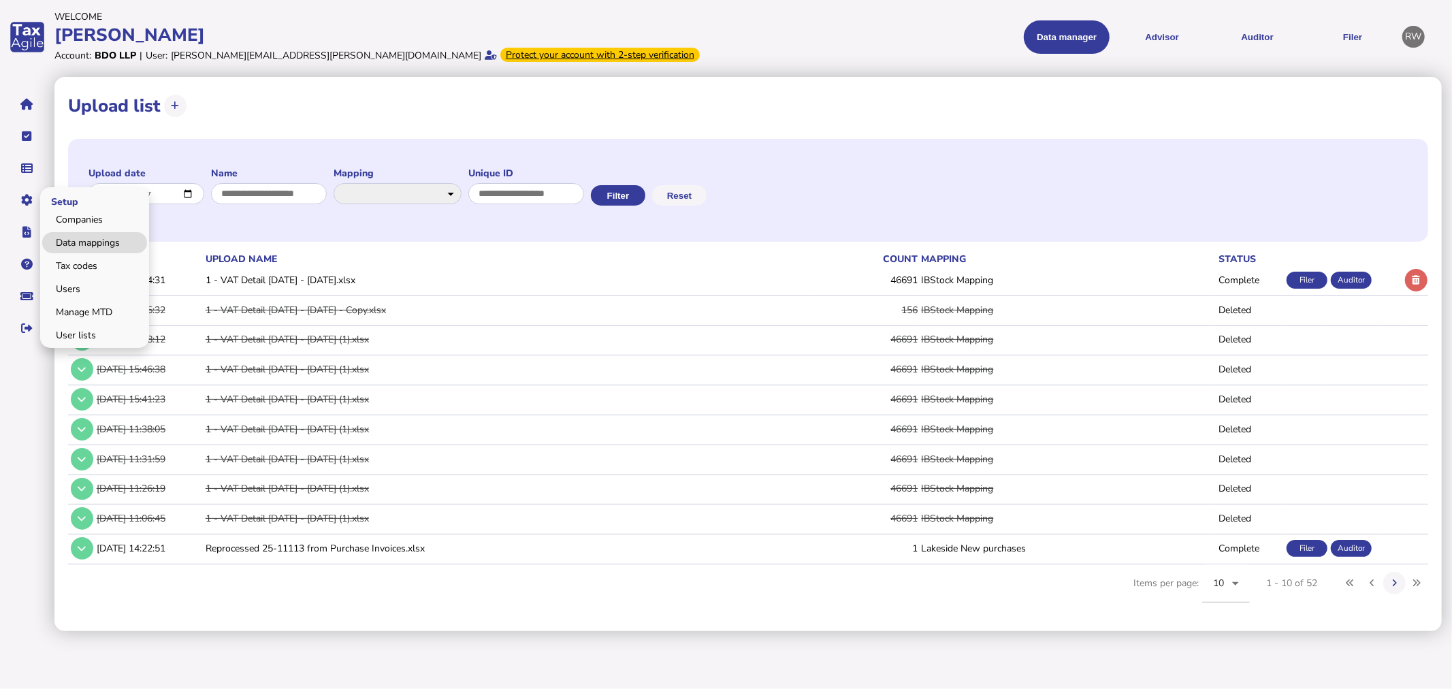
click at [57, 234] on link "Data mappings" at bounding box center [94, 242] width 105 height 21
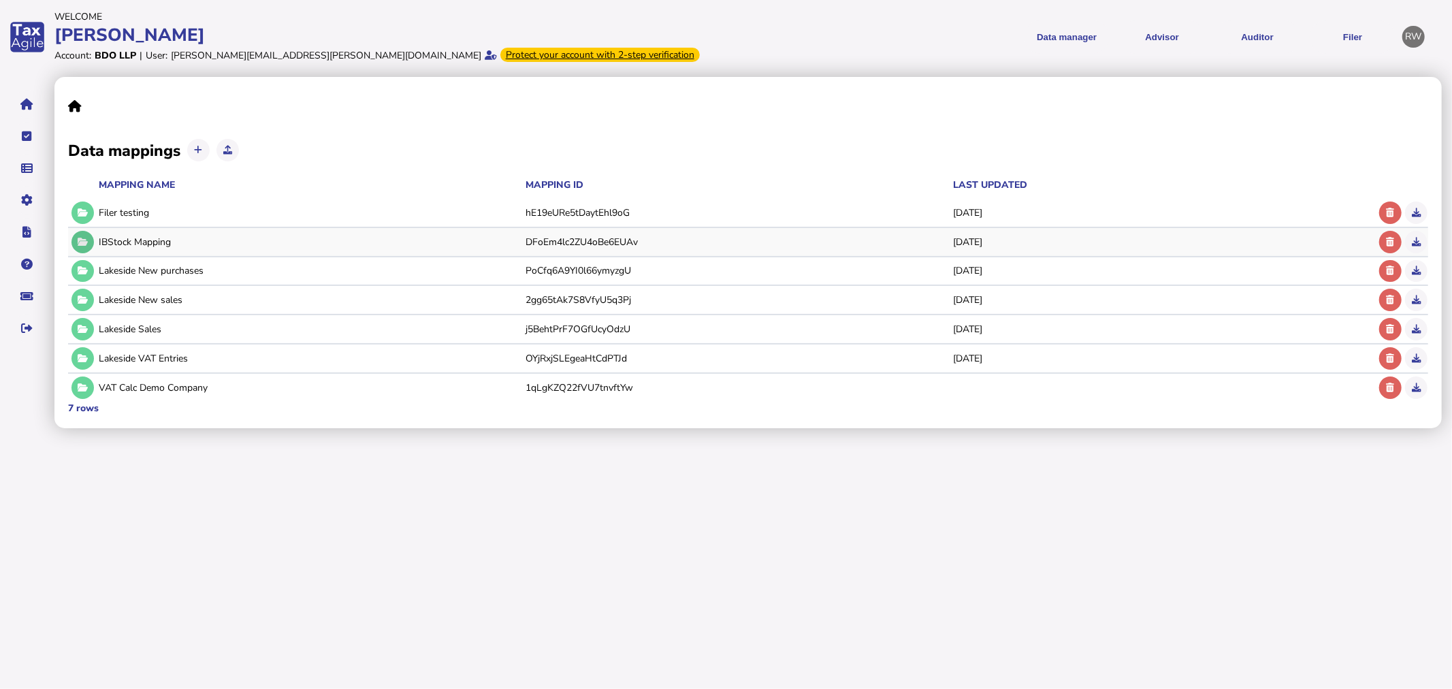
click at [80, 242] on icon at bounding box center [83, 242] width 10 height 9
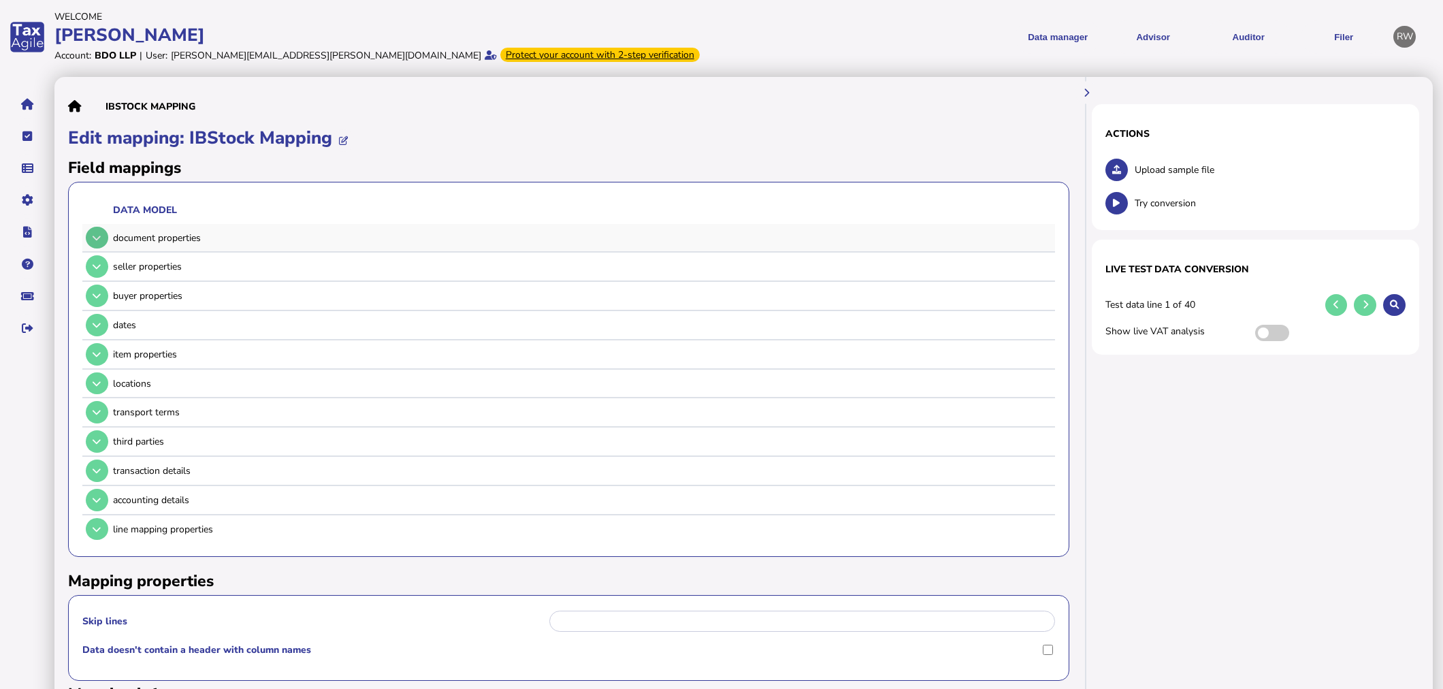
click at [106, 235] on button at bounding box center [97, 238] width 22 height 22
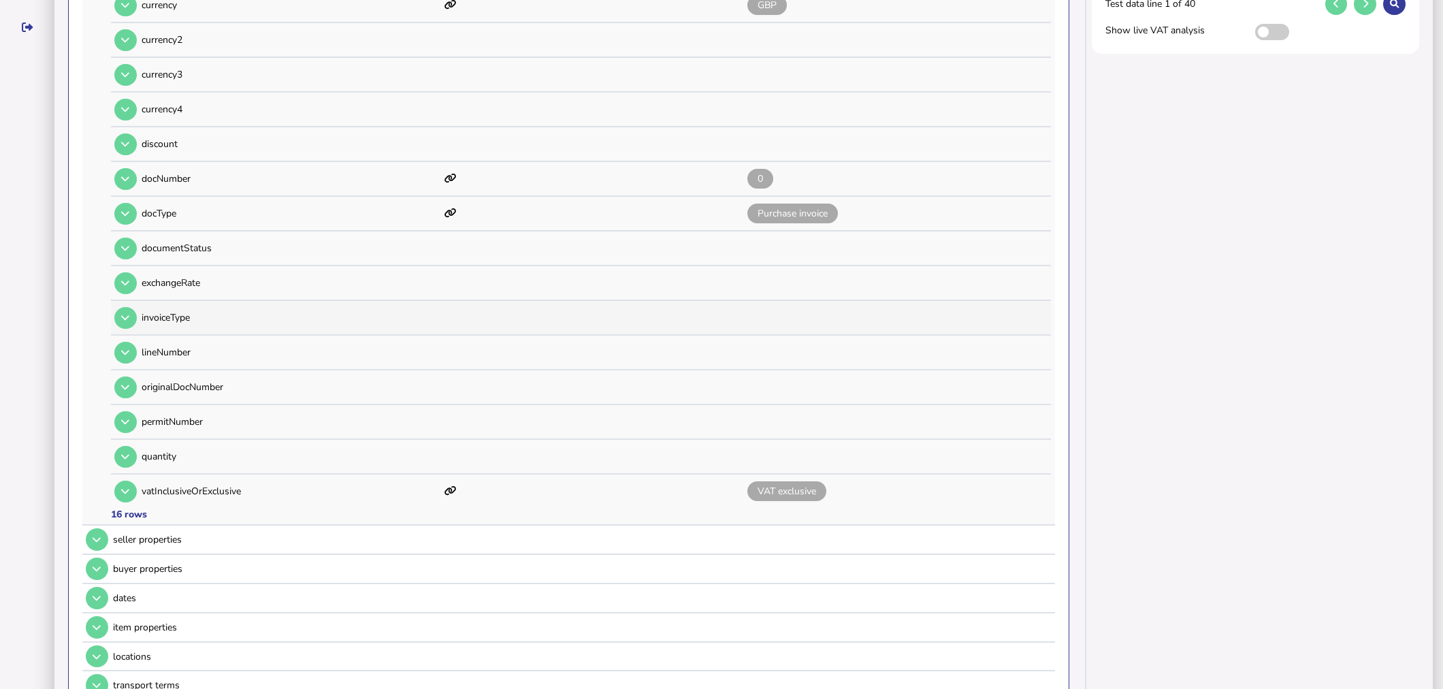
scroll to position [302, 0]
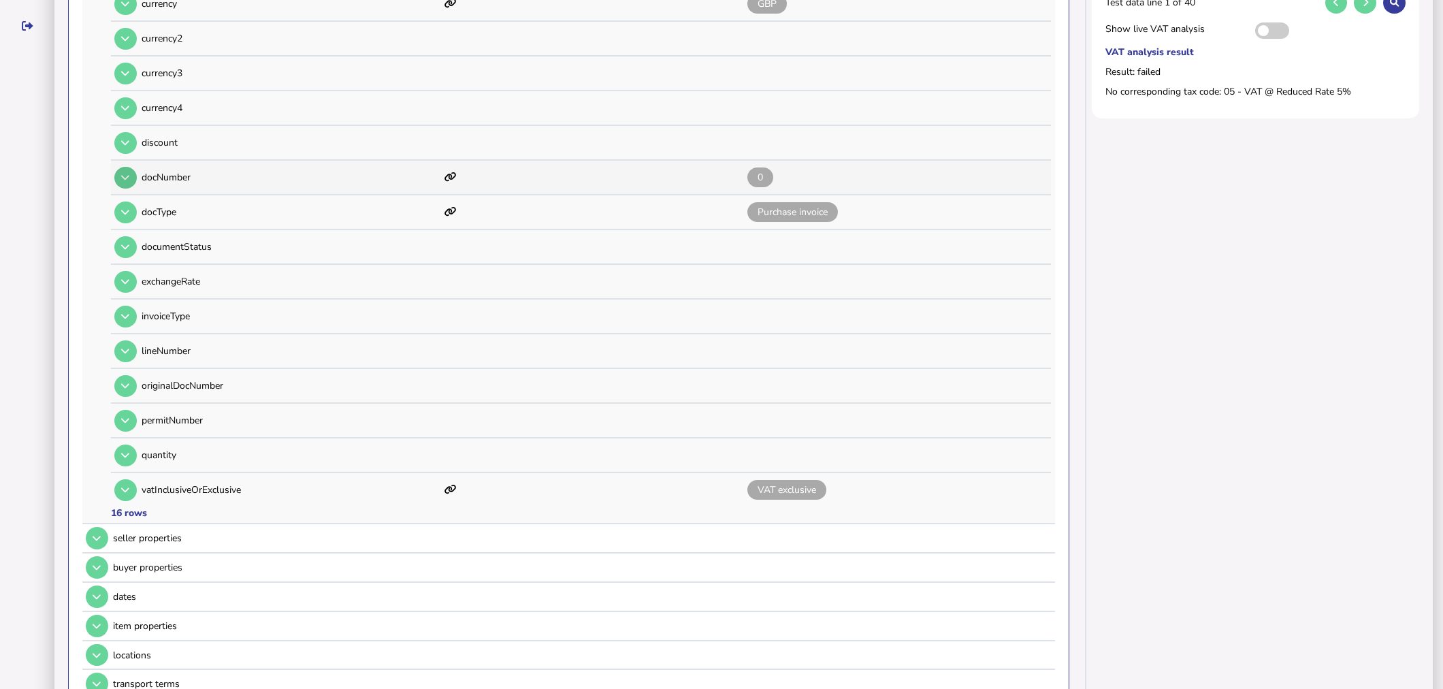
click at [125, 173] on icon at bounding box center [125, 177] width 8 height 9
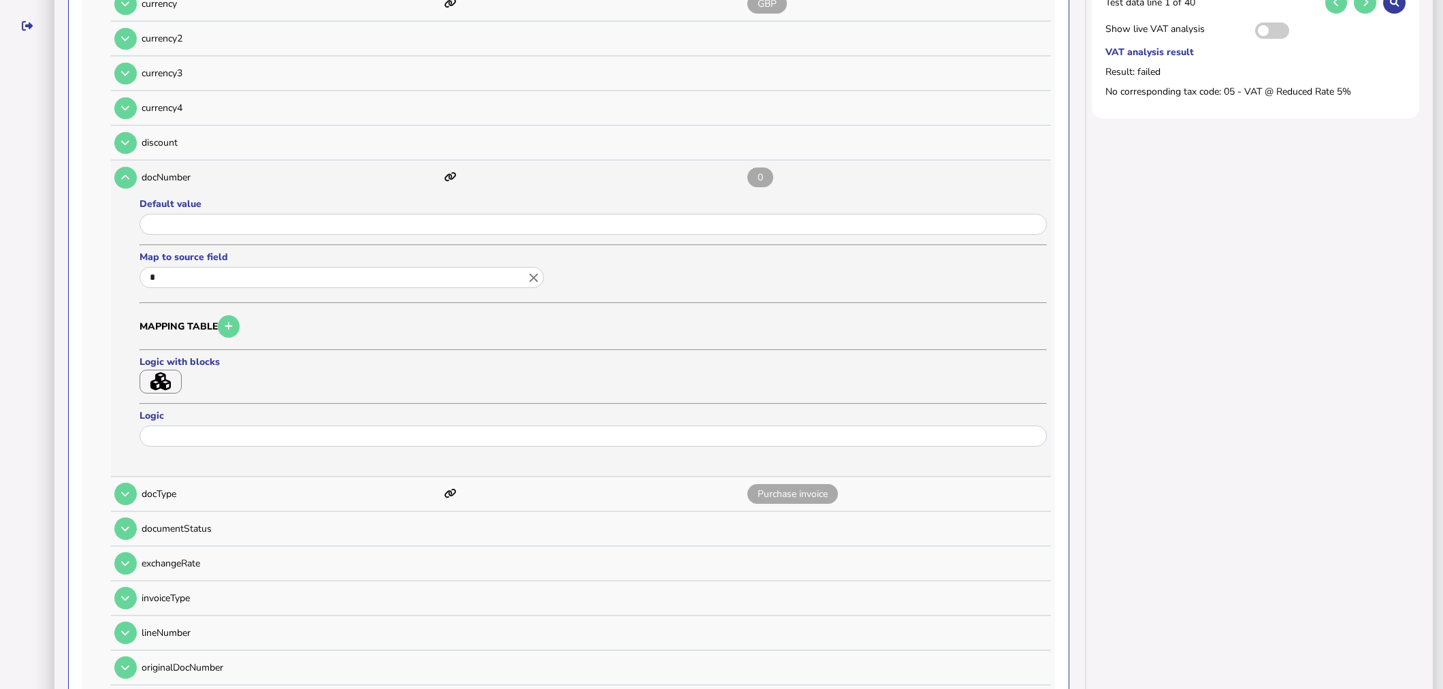
click at [366, 270] on input "*" at bounding box center [342, 277] width 404 height 21
click at [214, 280] on input "*" at bounding box center [342, 277] width 404 height 21
click at [532, 274] on icon "close" at bounding box center [533, 277] width 15 height 15
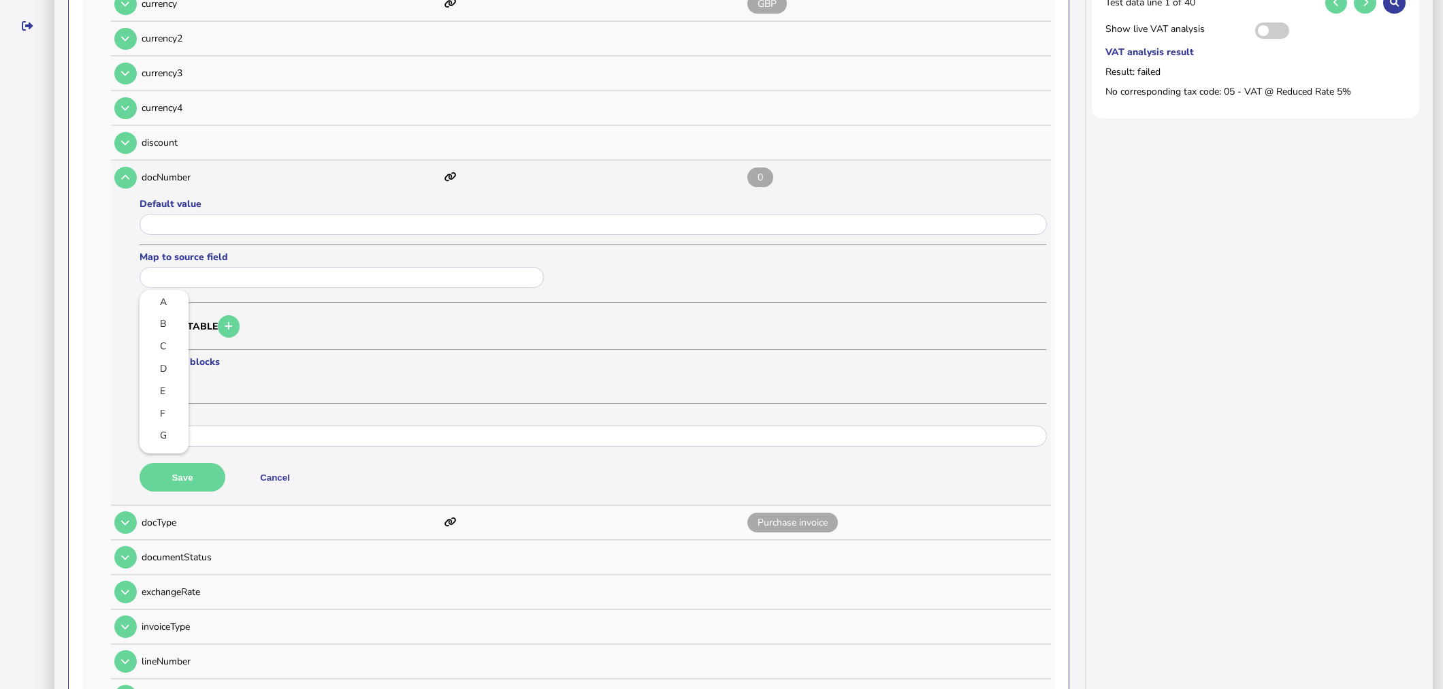
scroll to position [76, 0]
click at [173, 357] on link "G" at bounding box center [163, 359] width 27 height 17
type input "*"
click at [191, 466] on button "Save" at bounding box center [183, 477] width 86 height 29
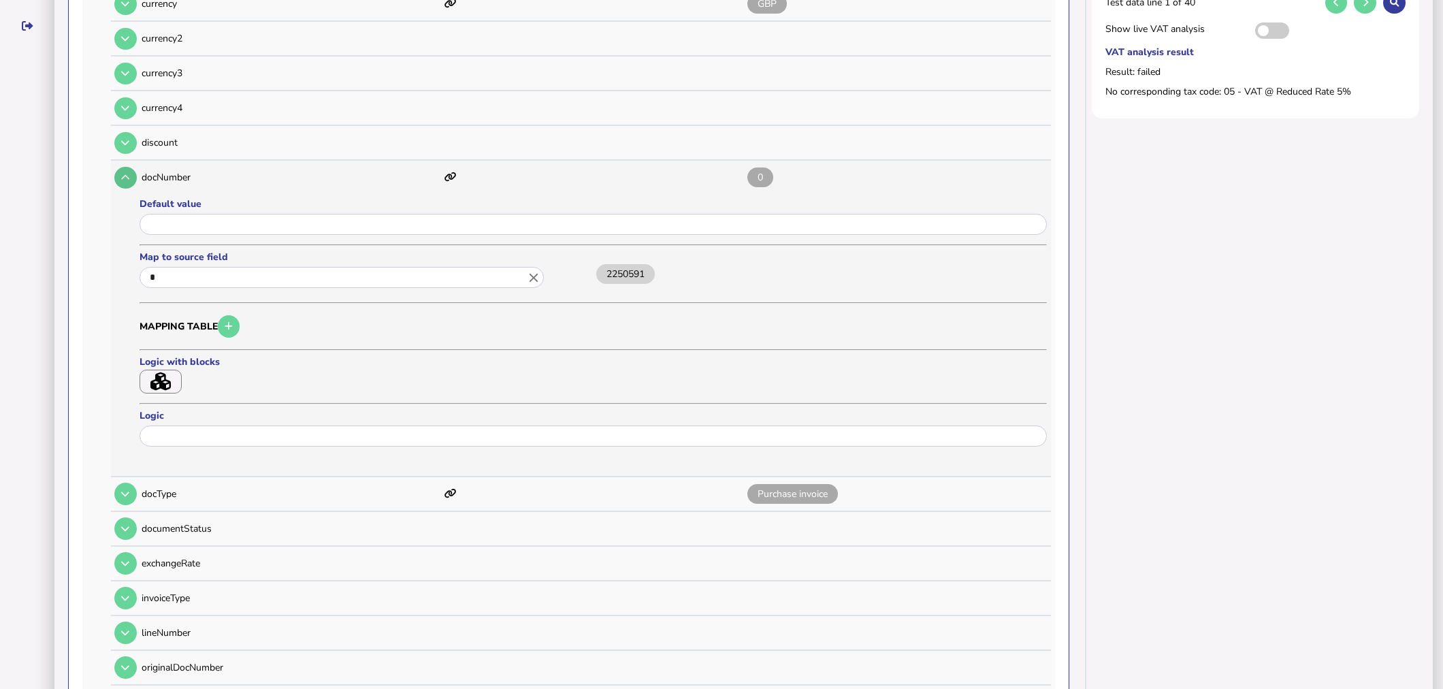
click at [125, 167] on button at bounding box center [125, 178] width 22 height 22
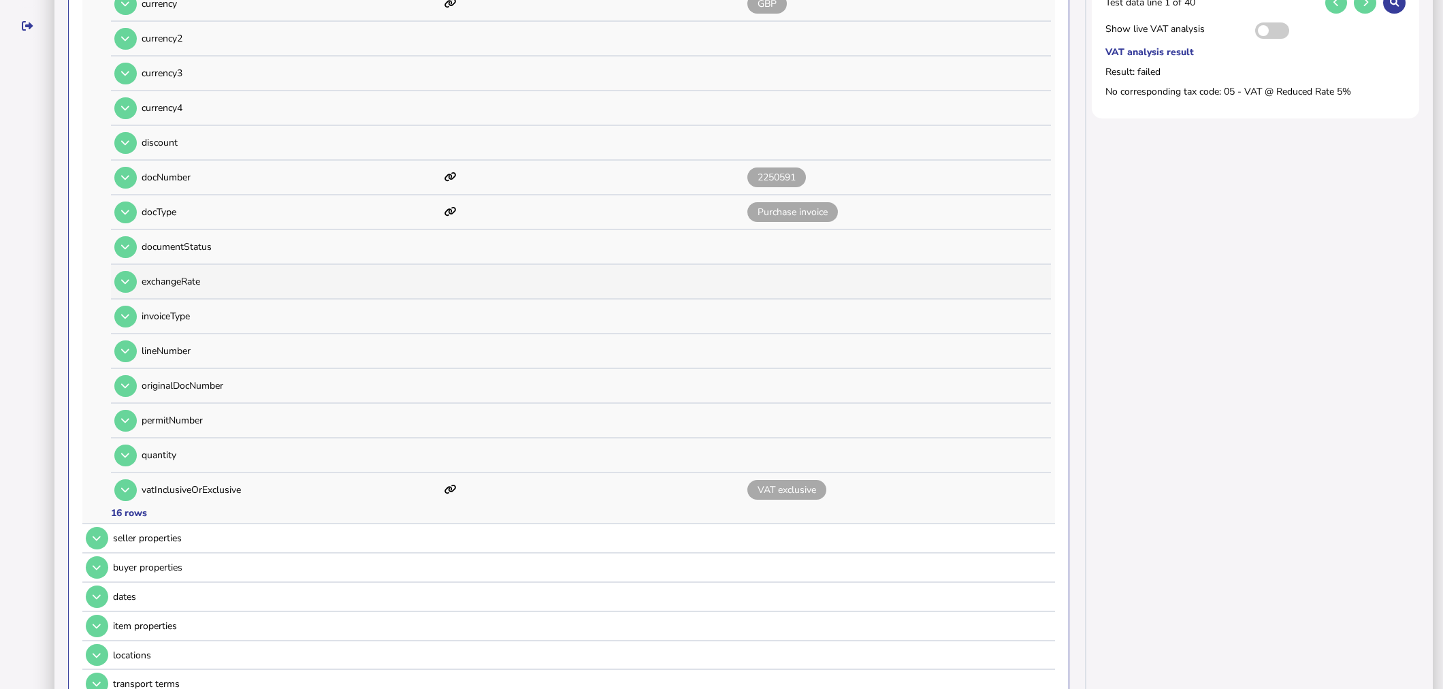
scroll to position [529, 0]
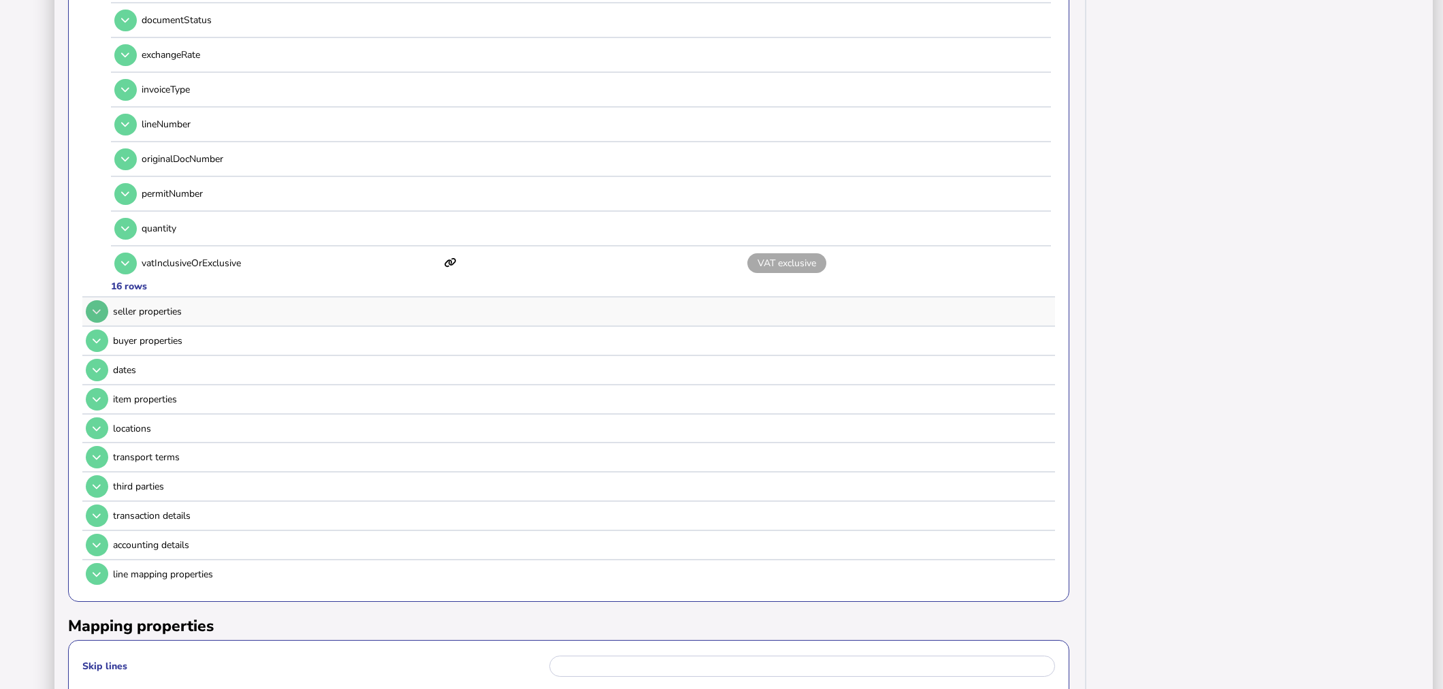
click at [99, 307] on icon at bounding box center [97, 311] width 8 height 9
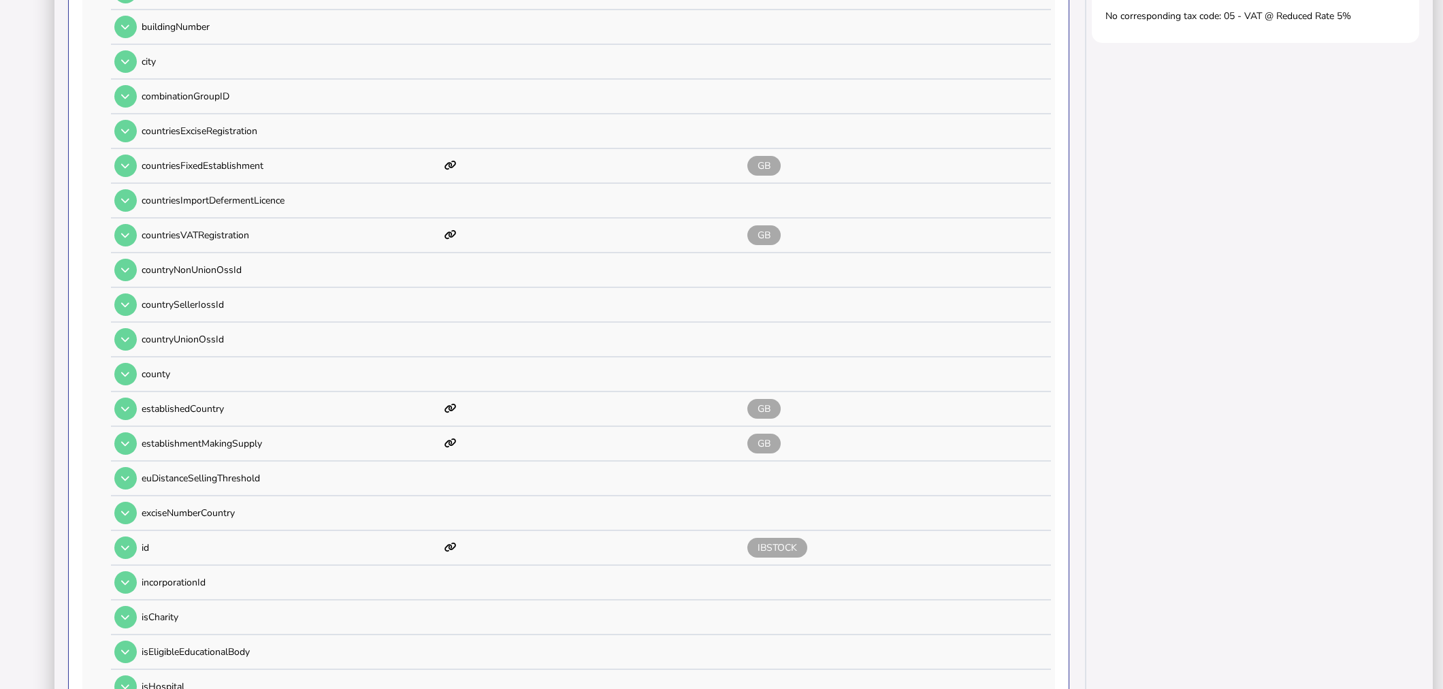
scroll to position [0, 0]
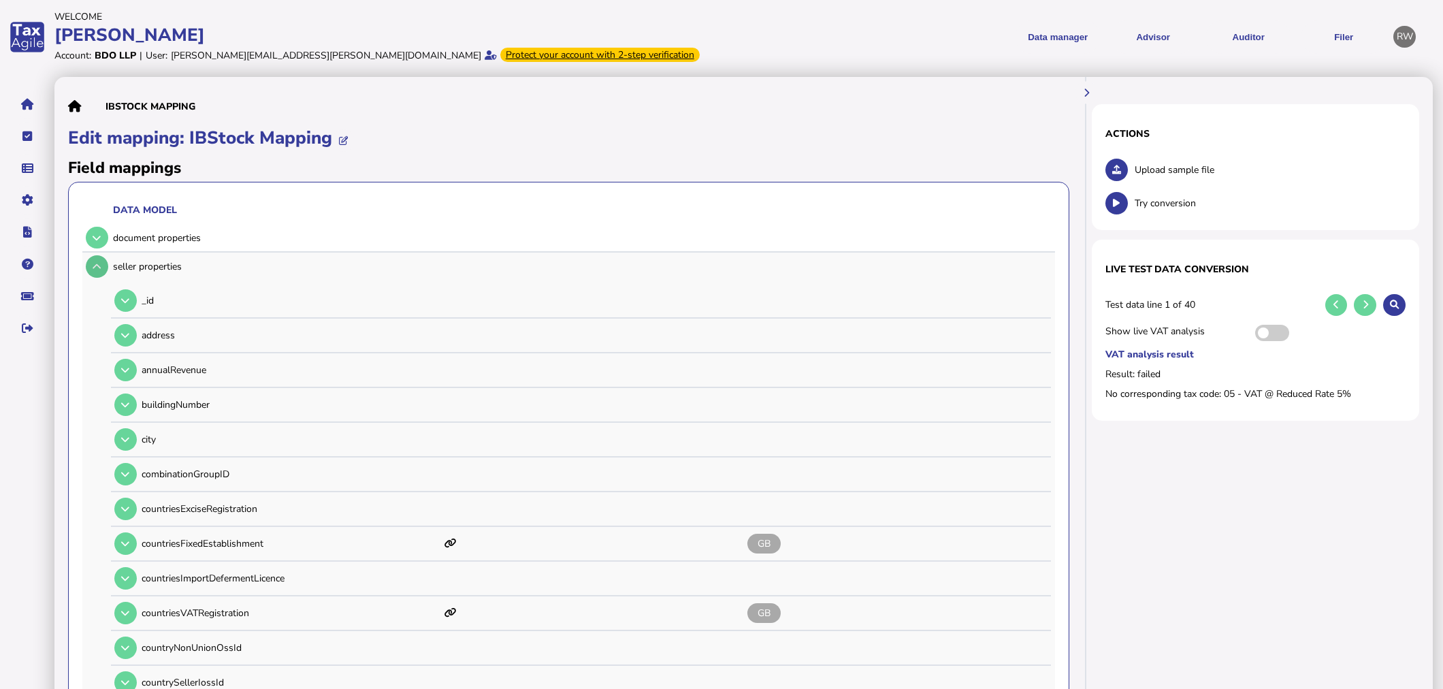
click at [101, 264] on button at bounding box center [97, 266] width 22 height 22
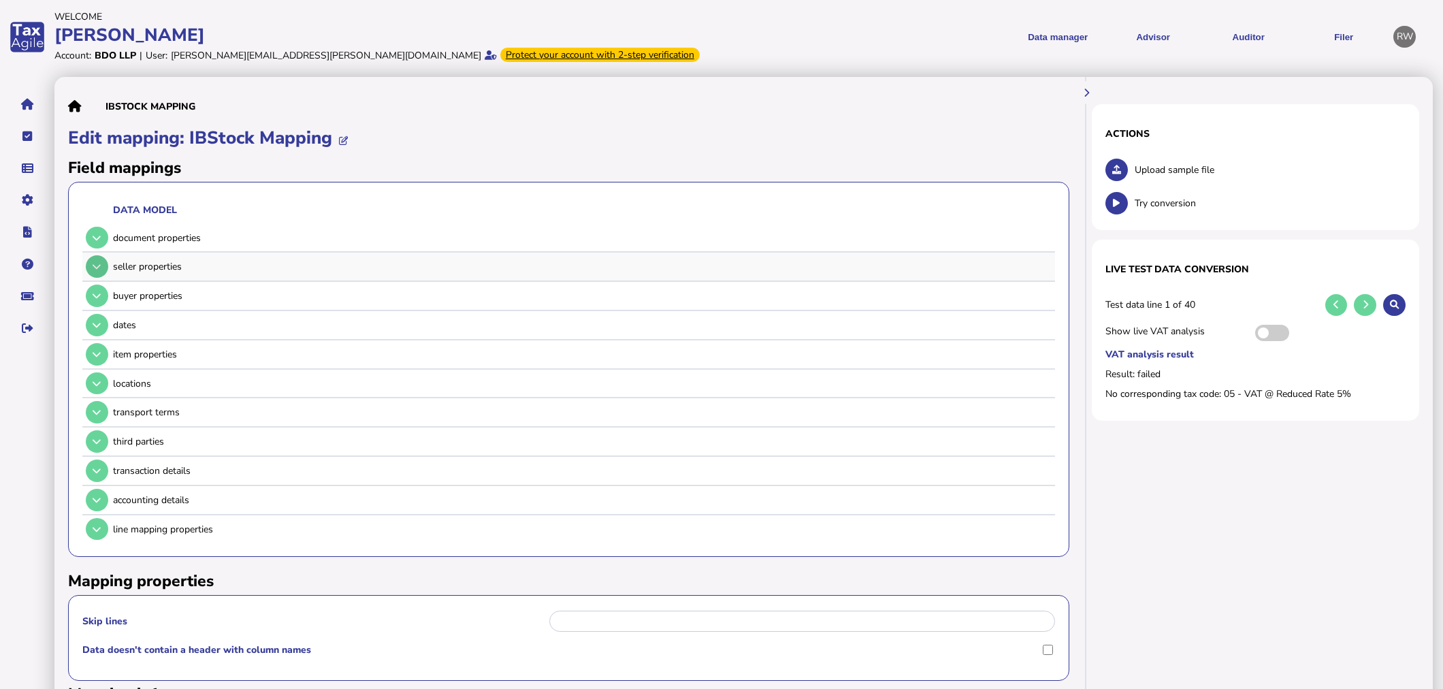
click at [101, 263] on button at bounding box center [97, 266] width 22 height 22
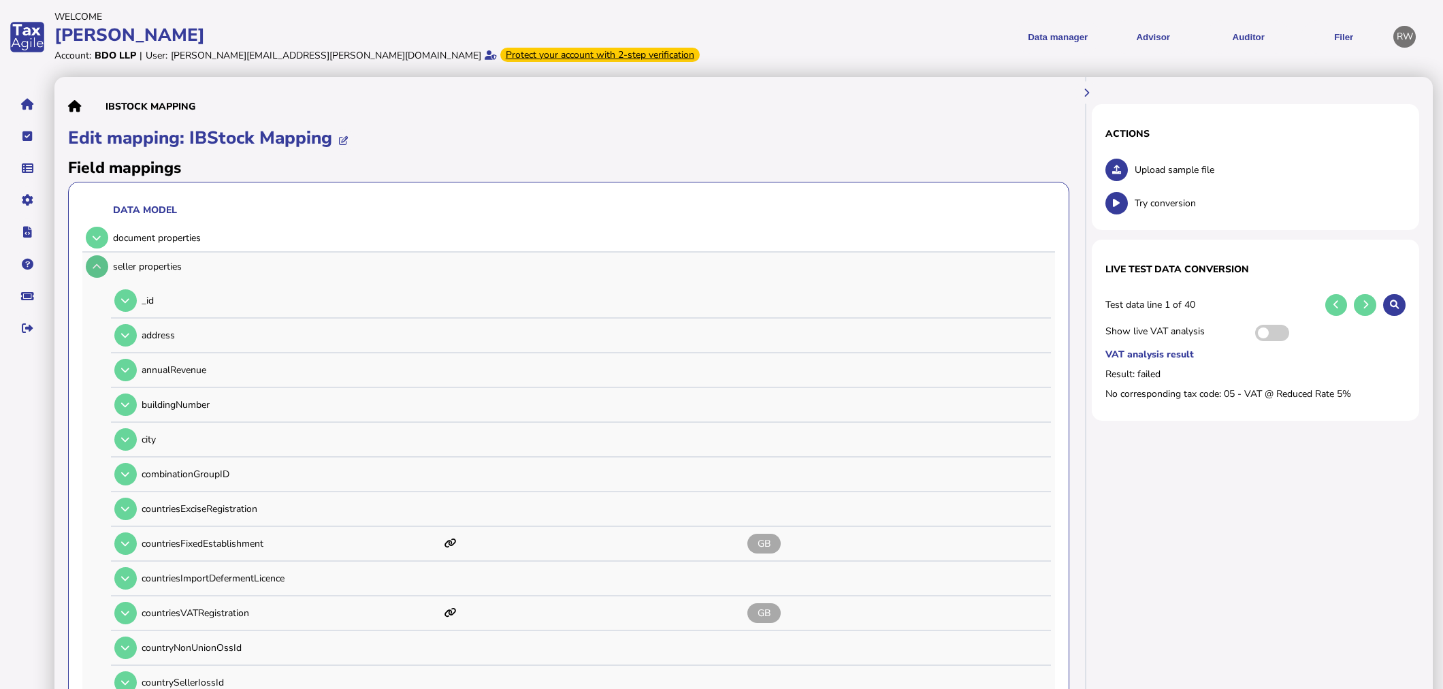
click at [103, 268] on button at bounding box center [97, 266] width 22 height 22
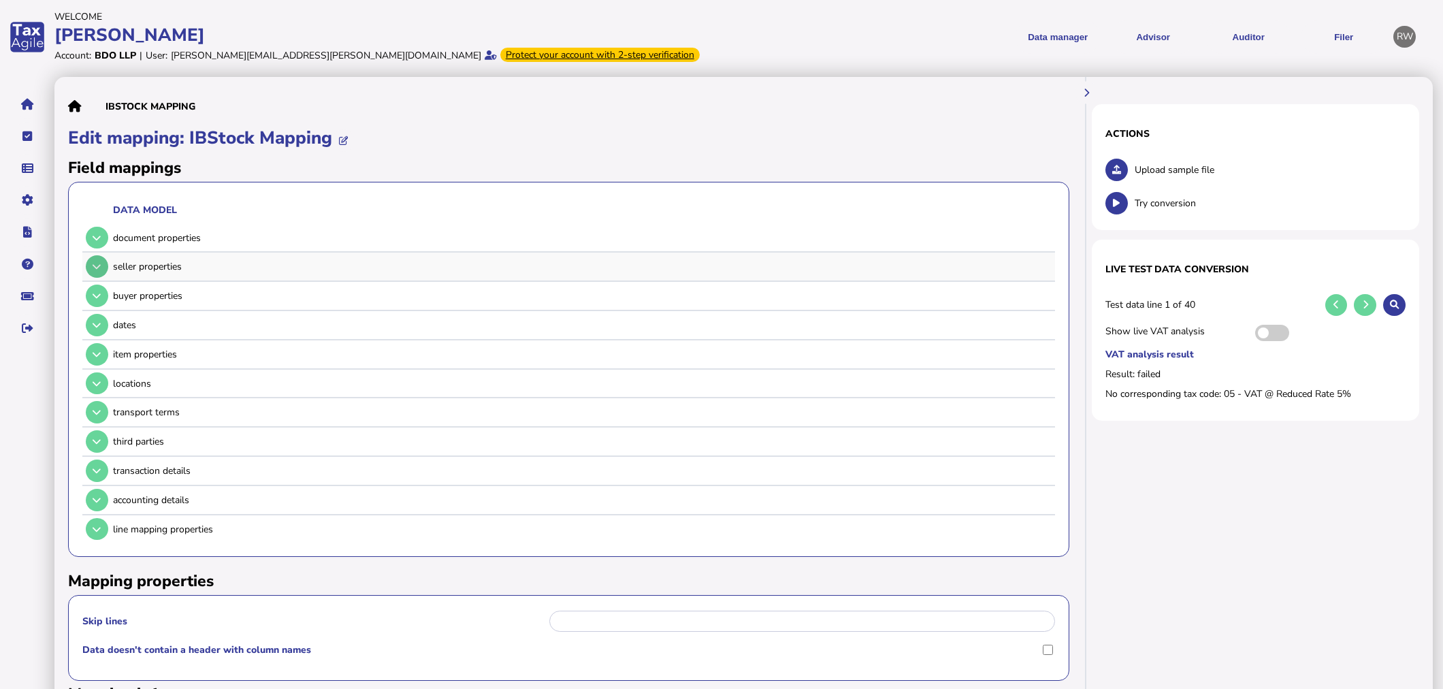
click at [103, 268] on button at bounding box center [97, 266] width 22 height 22
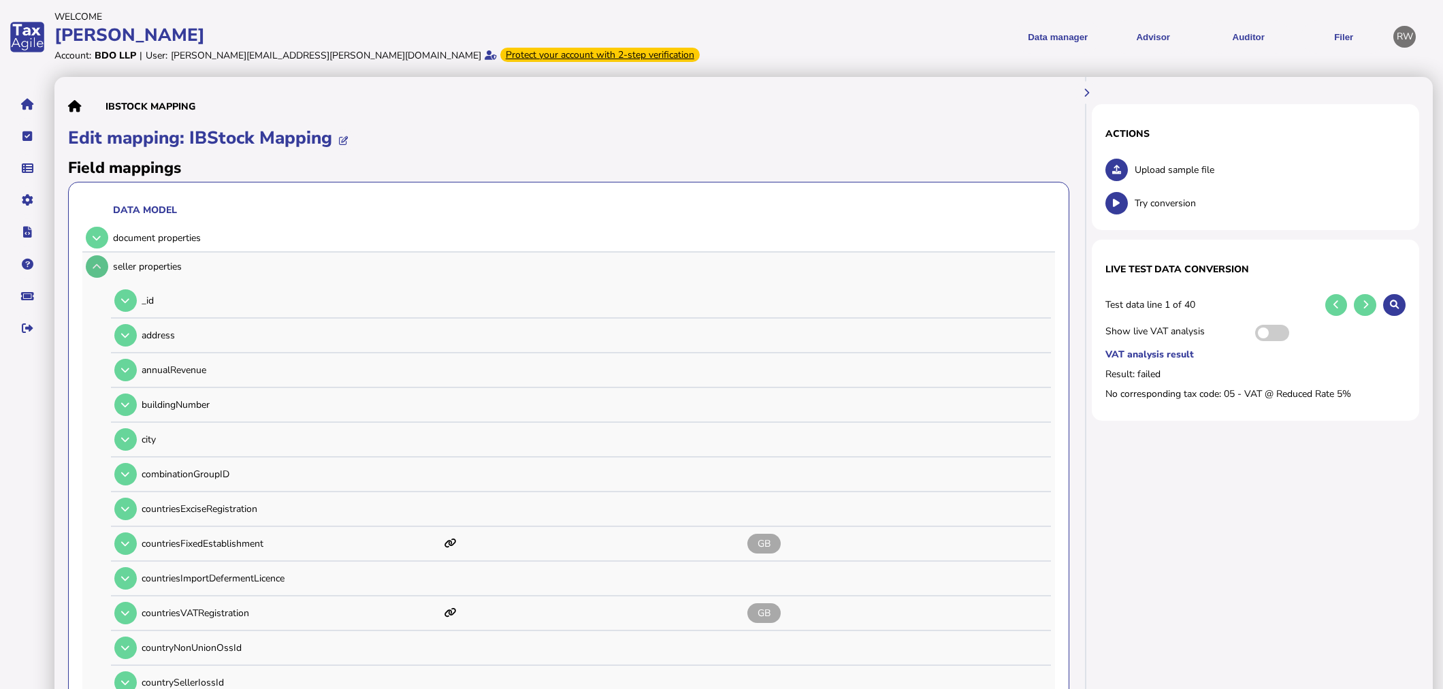
click at [95, 268] on icon at bounding box center [97, 266] width 8 height 9
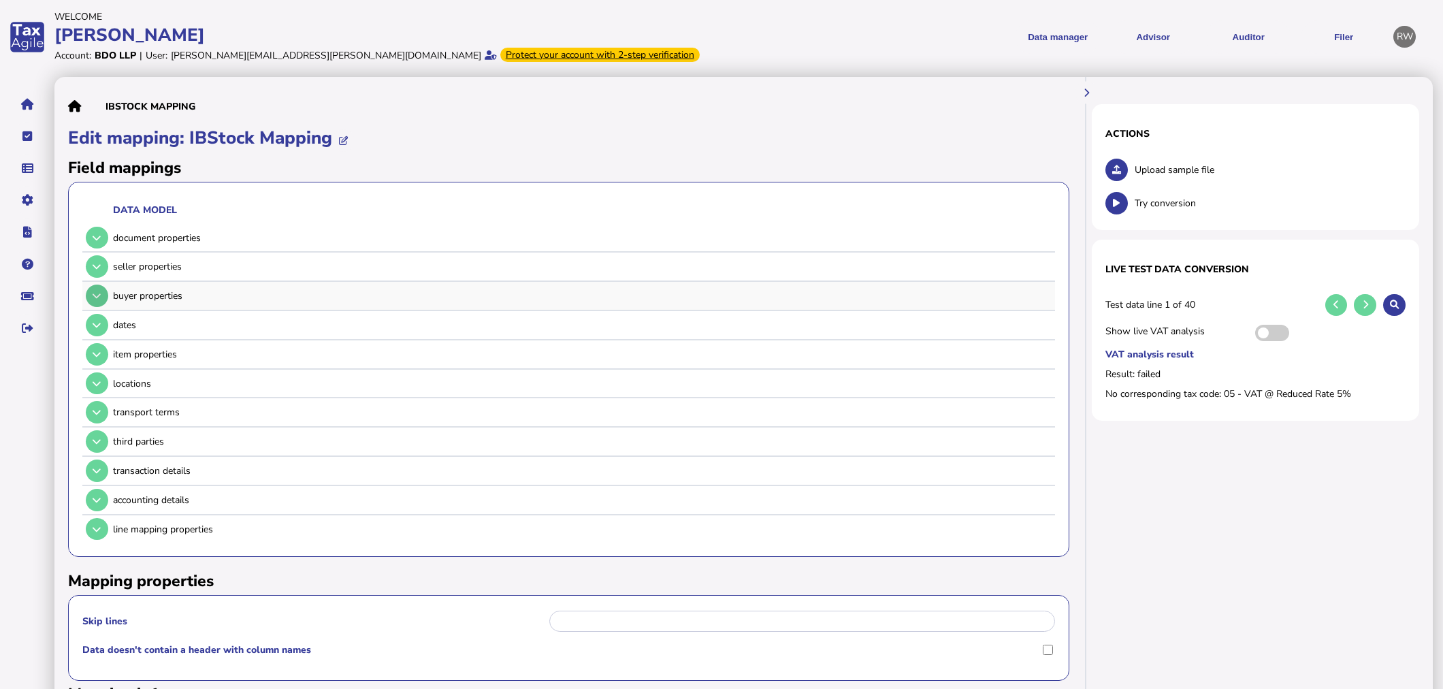
click at [99, 295] on icon at bounding box center [97, 295] width 8 height 9
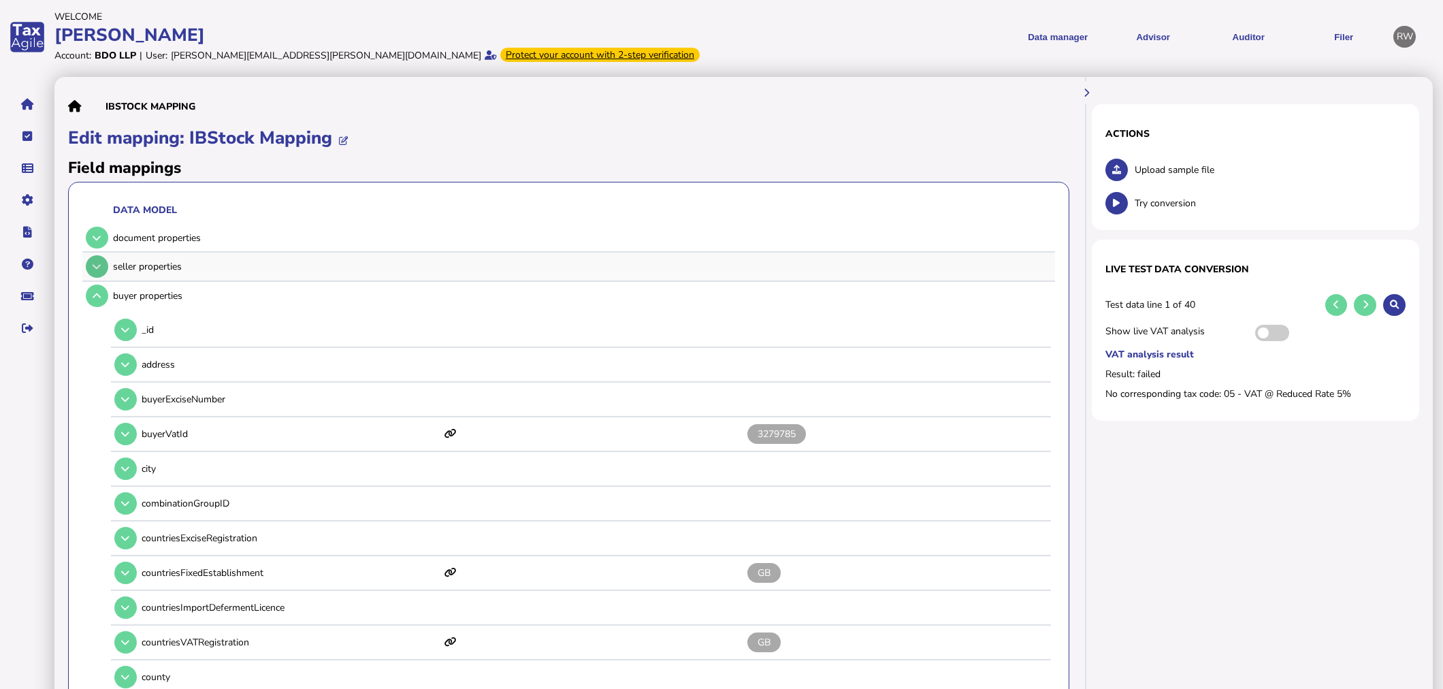
click at [93, 259] on button at bounding box center [97, 266] width 22 height 22
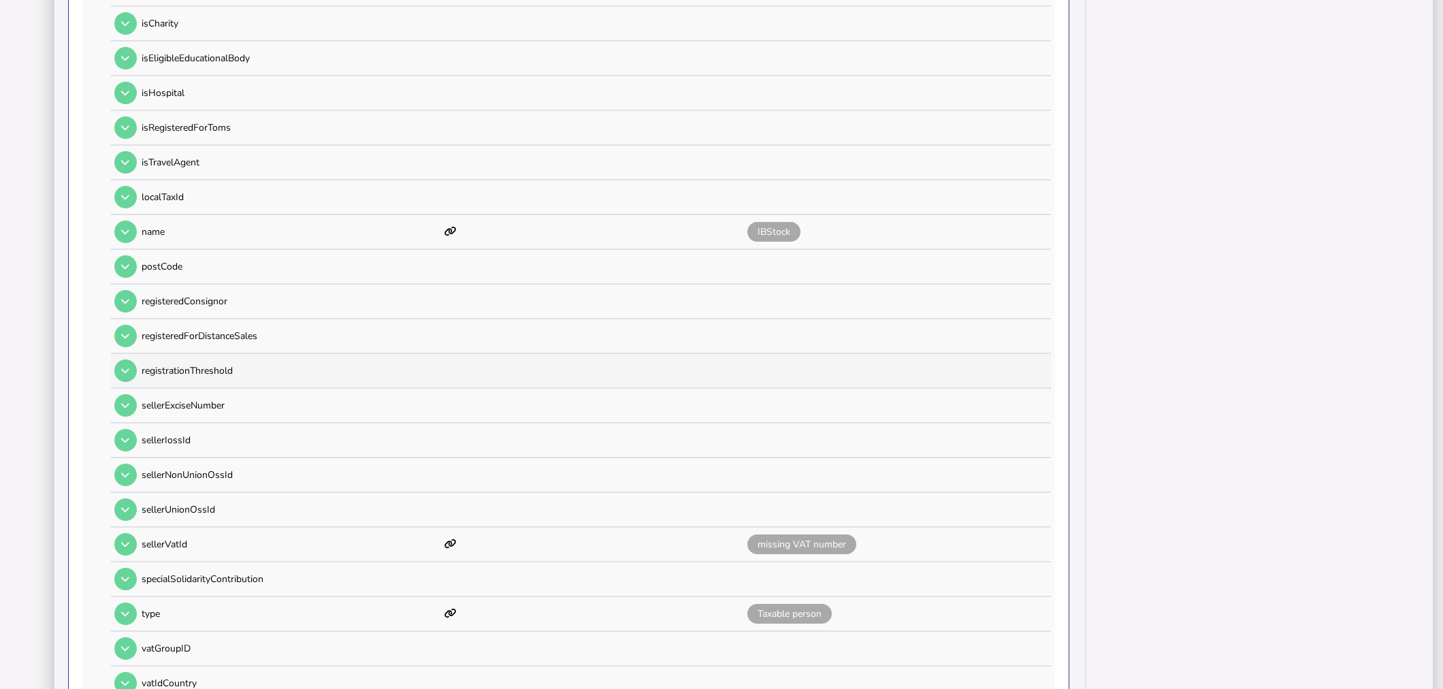
scroll to position [1134, 0]
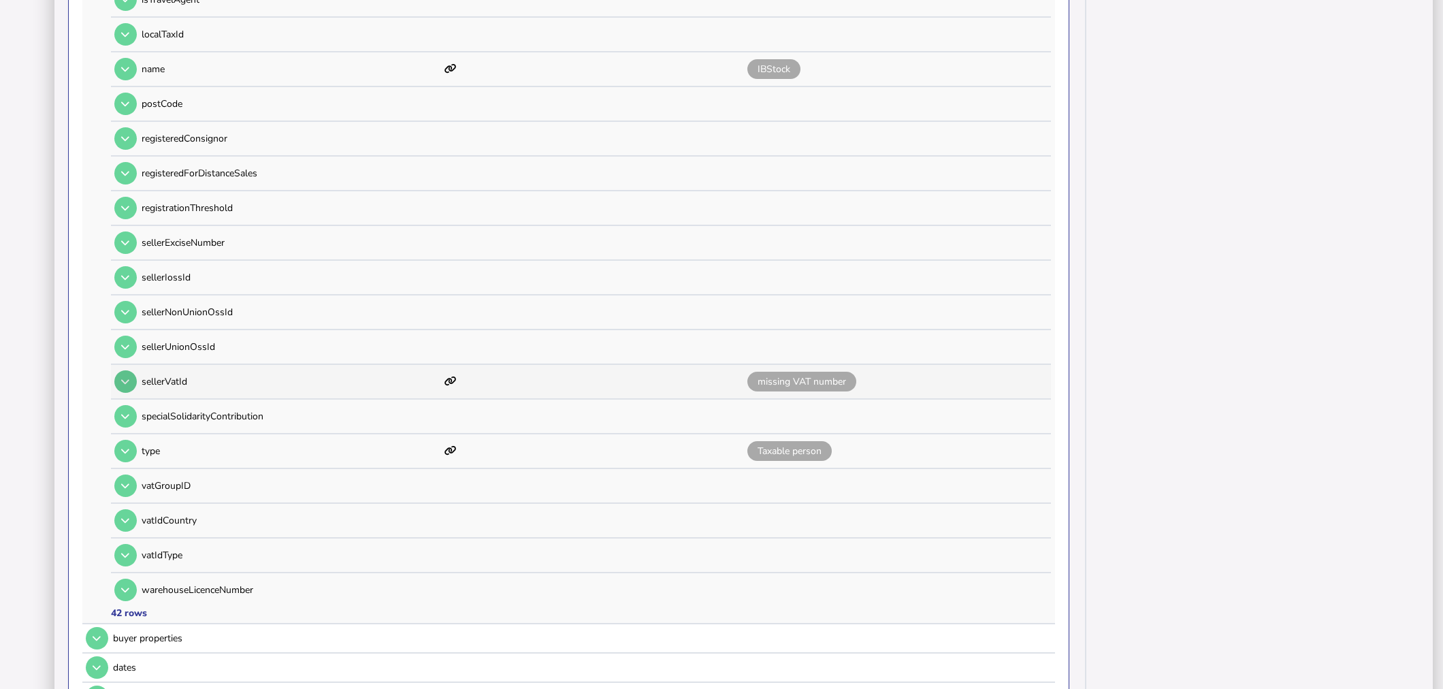
click at [131, 370] on button at bounding box center [125, 381] width 22 height 22
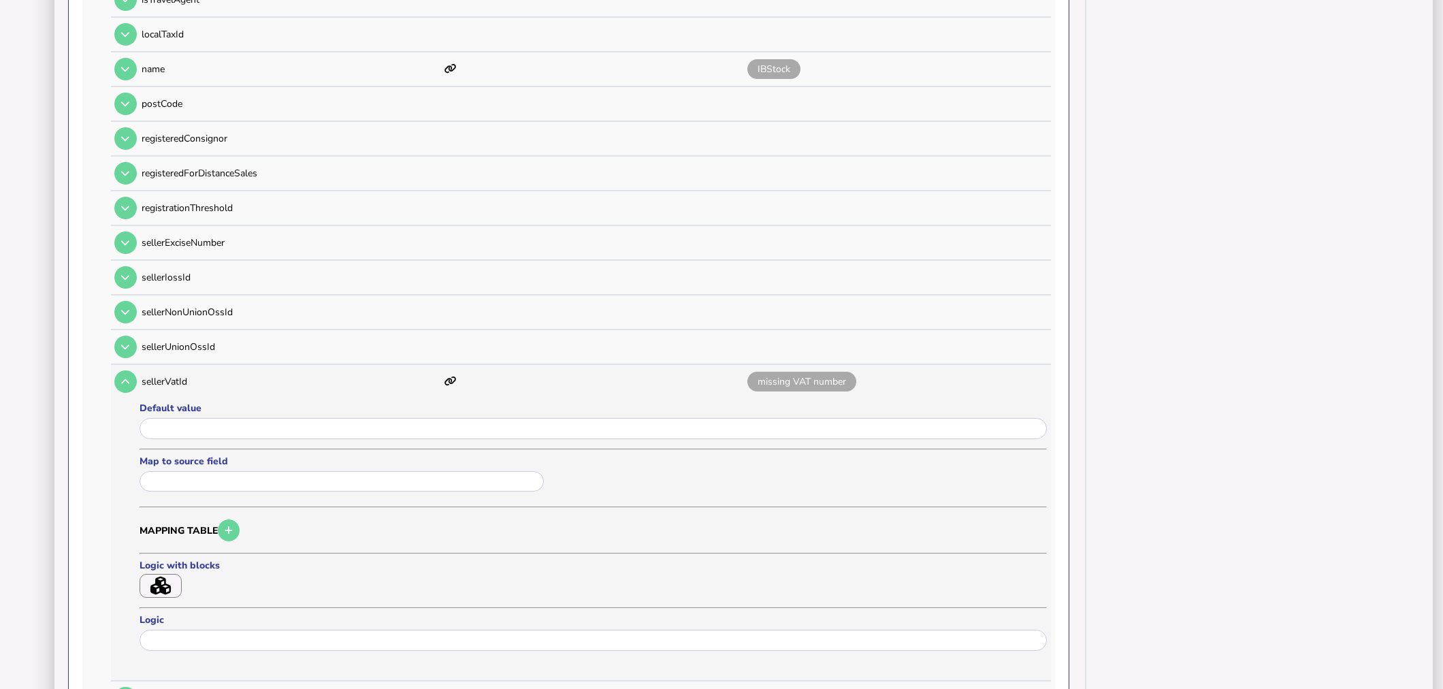
click at [167, 577] on icon "button" at bounding box center [160, 586] width 20 height 18
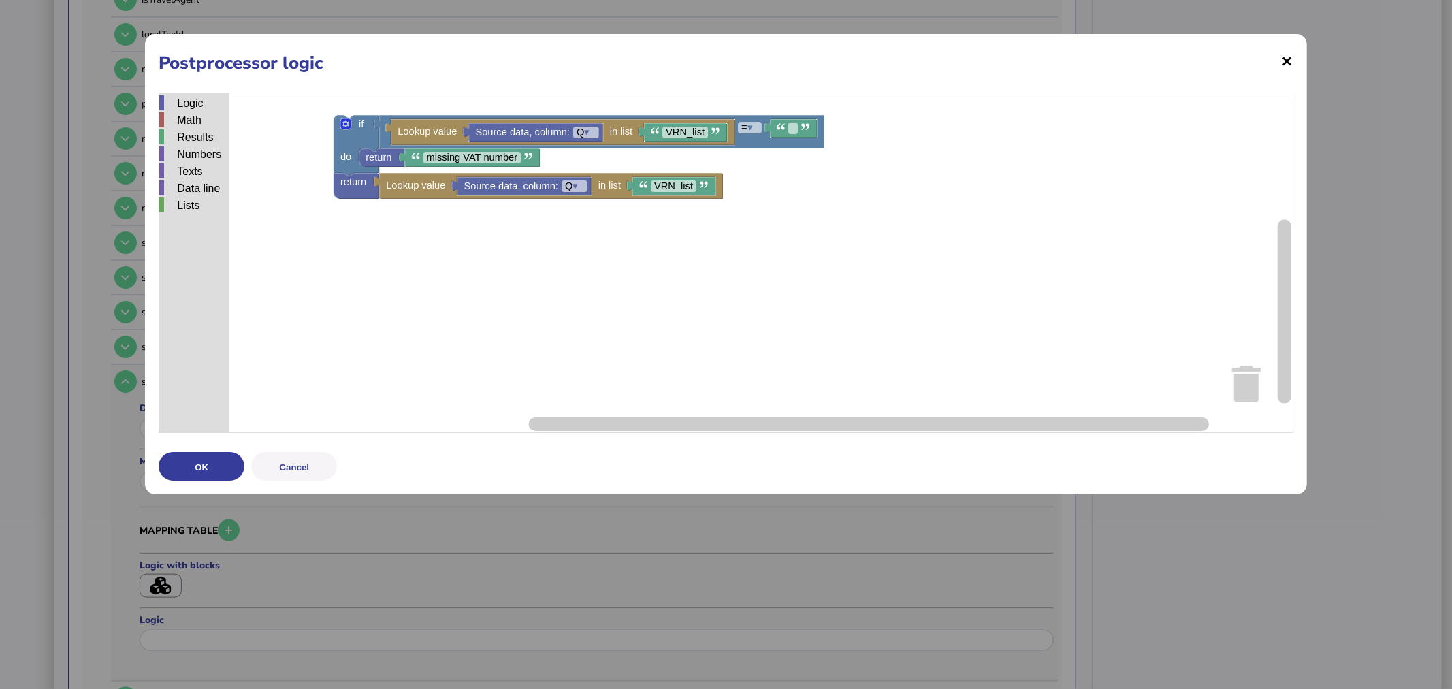
click at [1288, 61] on span "×" at bounding box center [1288, 61] width 12 height 26
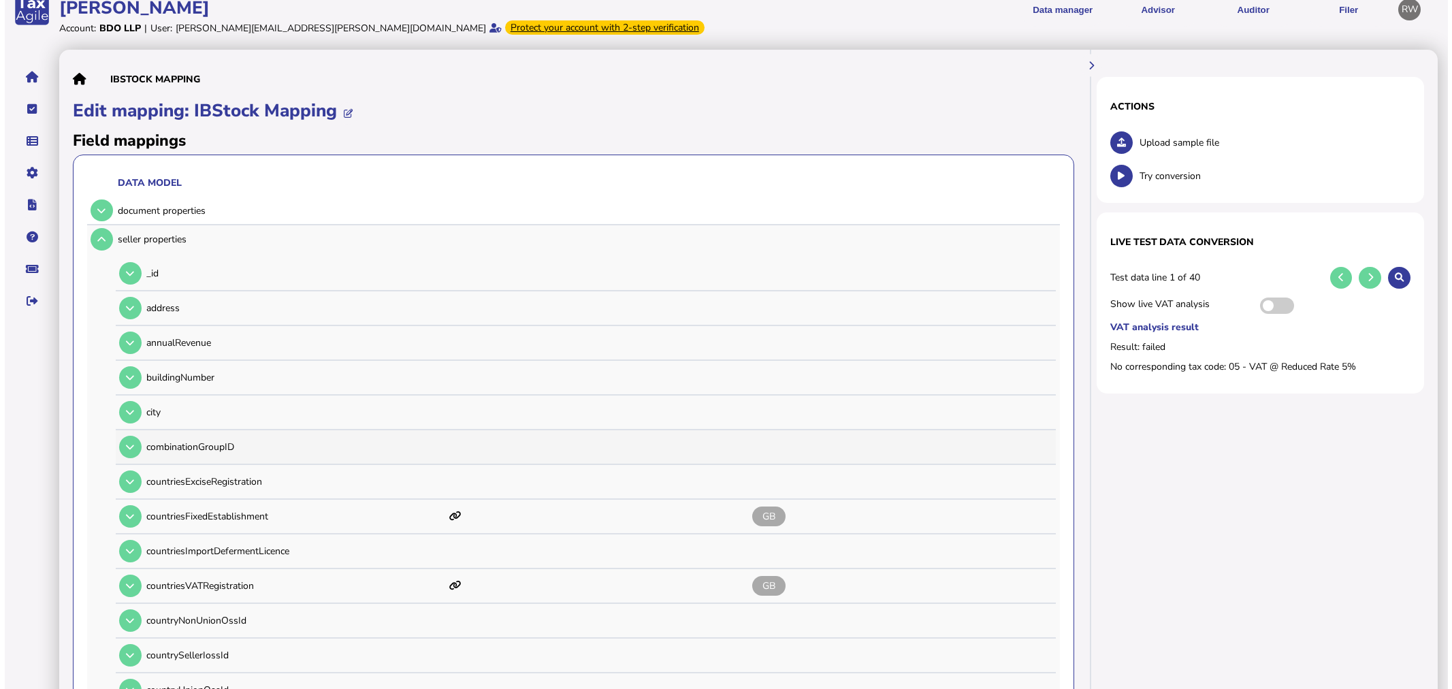
scroll to position [0, 0]
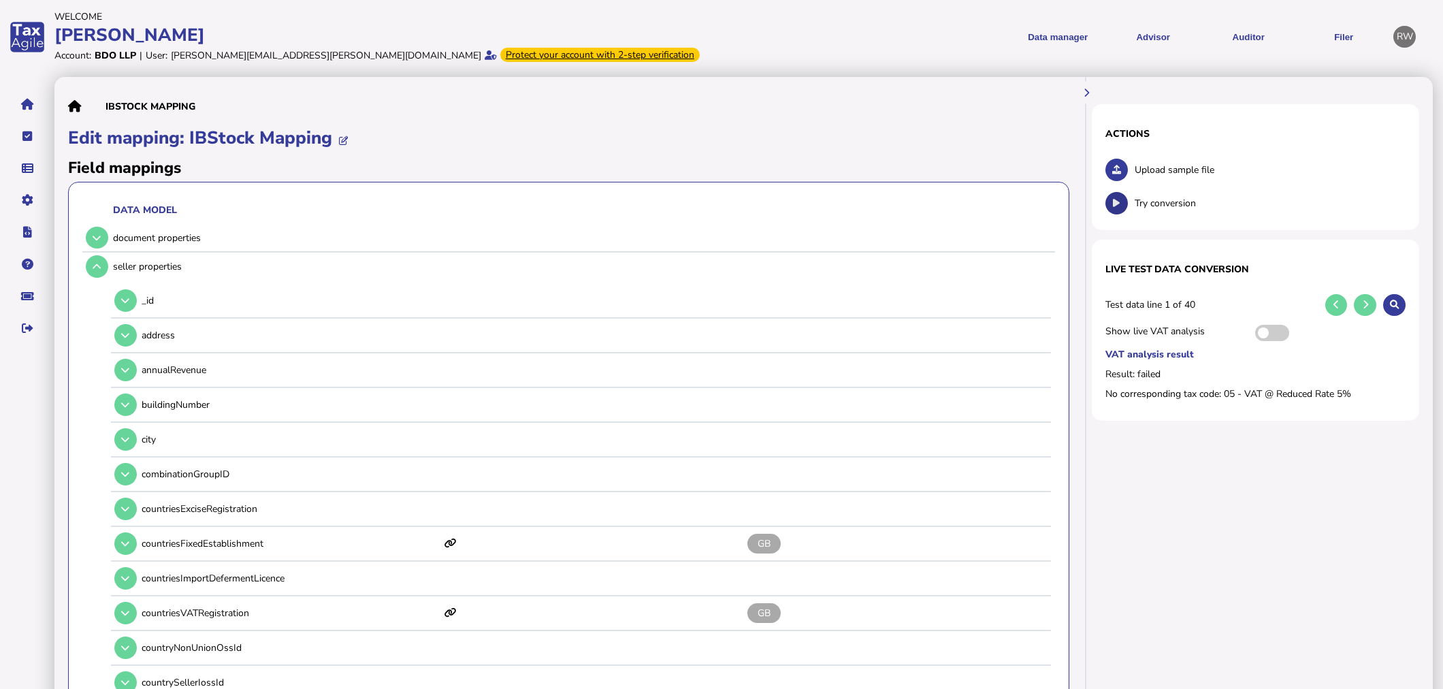
click at [1110, 202] on button at bounding box center [1117, 203] width 22 height 22
click at [58, 240] on link "Data mappings" at bounding box center [94, 242] width 105 height 21
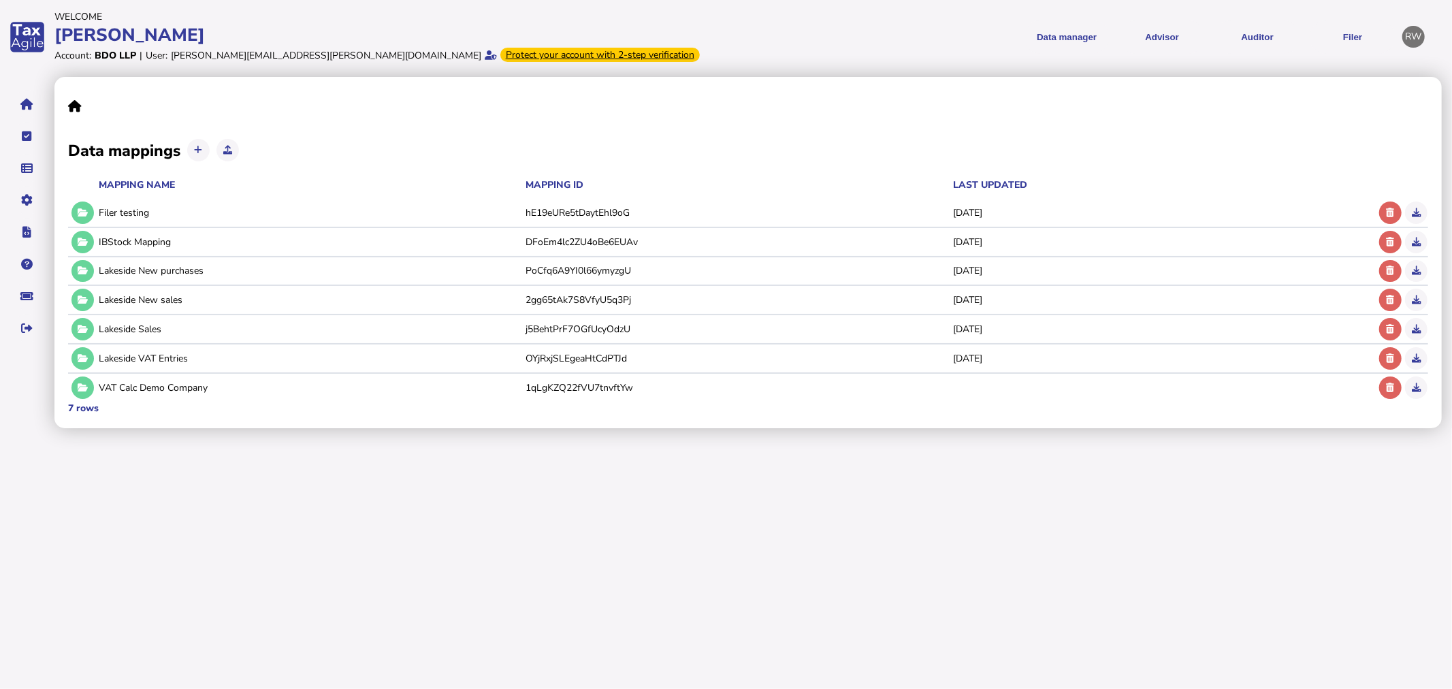
click at [90, 243] on button at bounding box center [82, 242] width 22 height 22
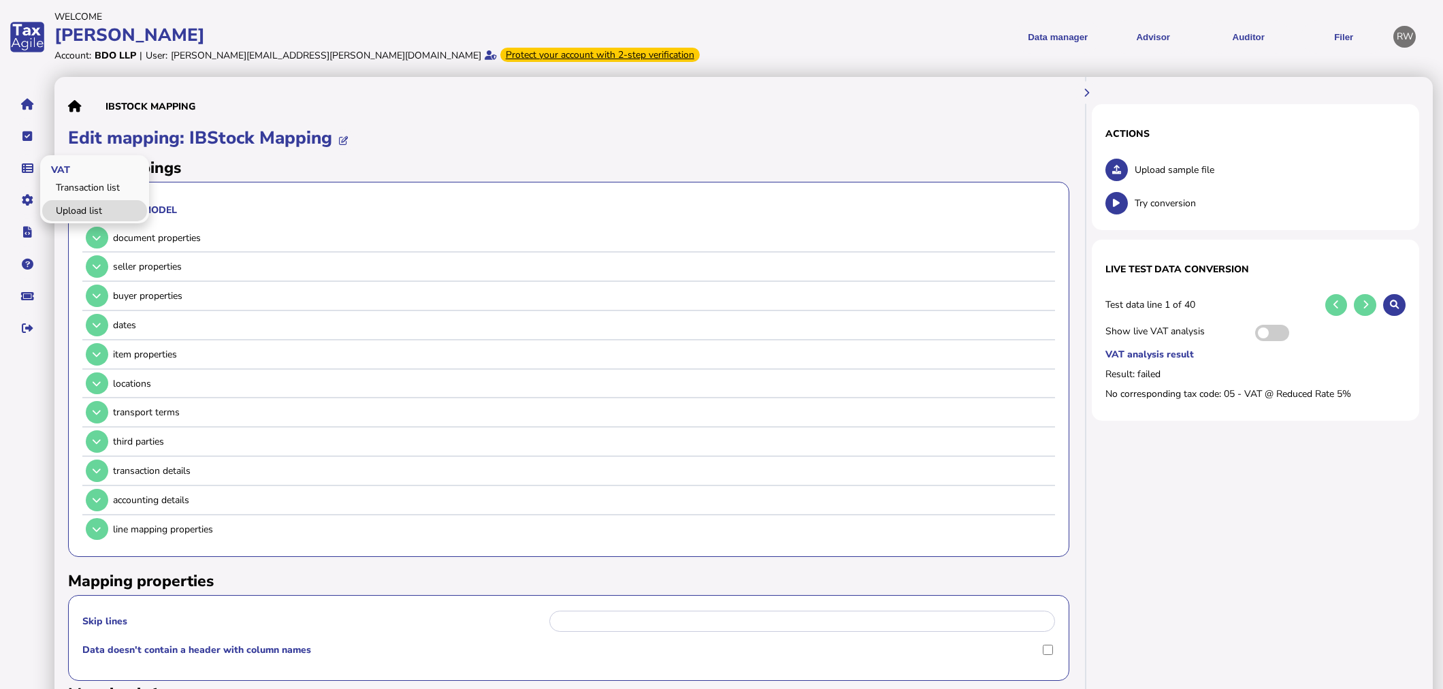
click at [80, 211] on link "Upload list" at bounding box center [94, 210] width 105 height 21
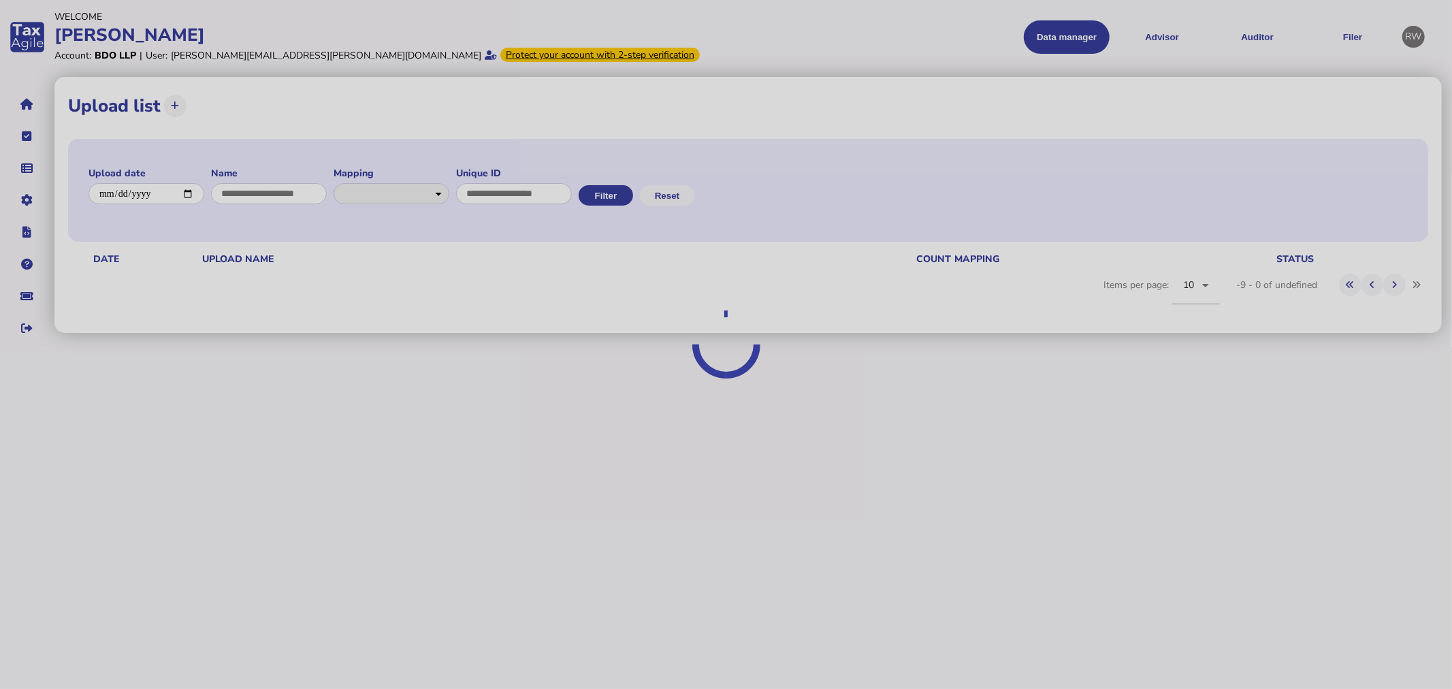
click at [1237, 37] on div at bounding box center [726, 344] width 1452 height 689
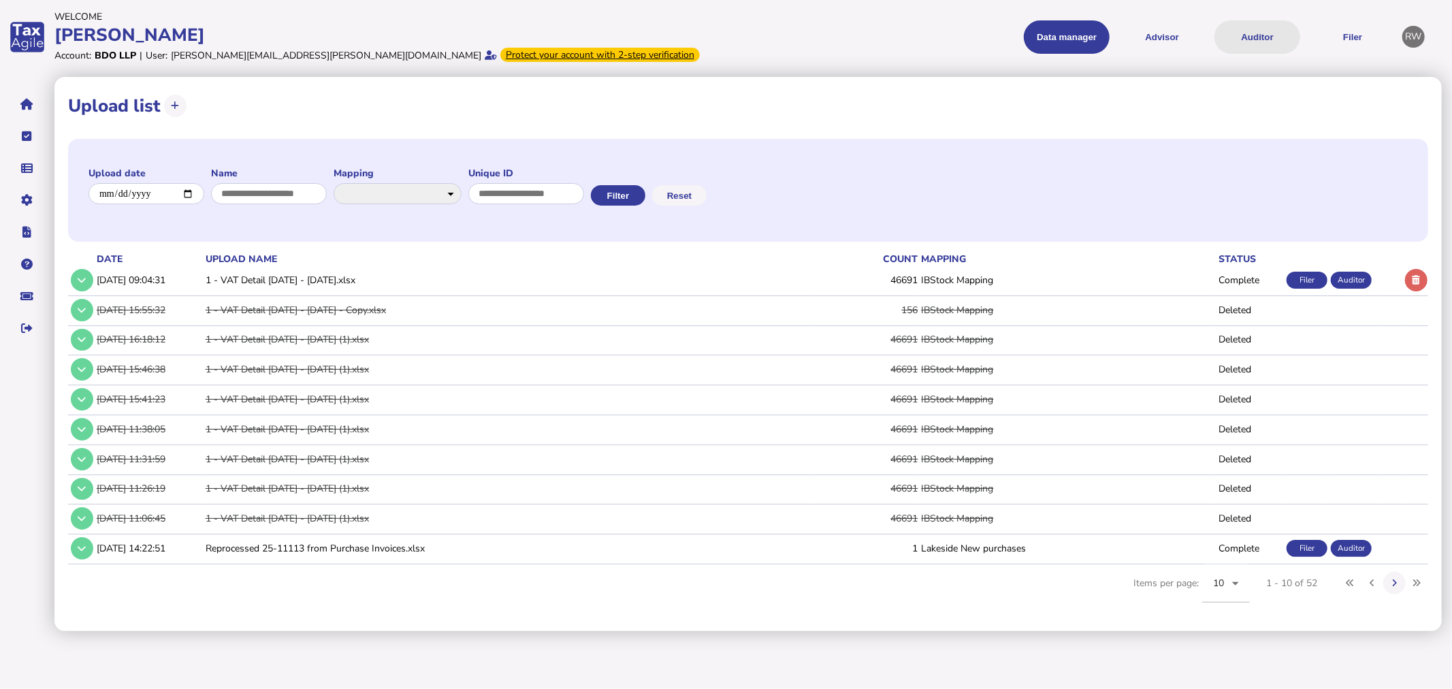
click at [1244, 37] on button "Auditor" at bounding box center [1257, 36] width 86 height 33
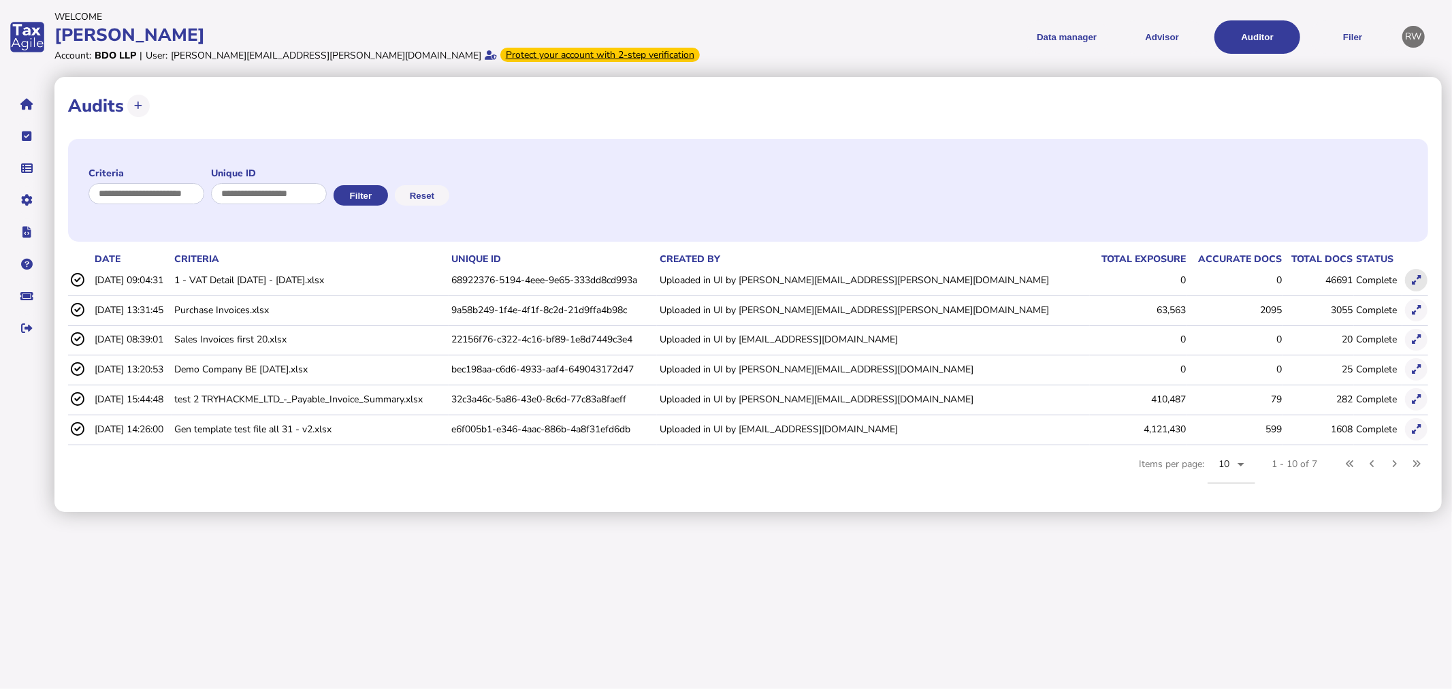
click at [1406, 283] on td at bounding box center [1415, 280] width 26 height 28
click at [1414, 280] on icon at bounding box center [1416, 280] width 9 height 9
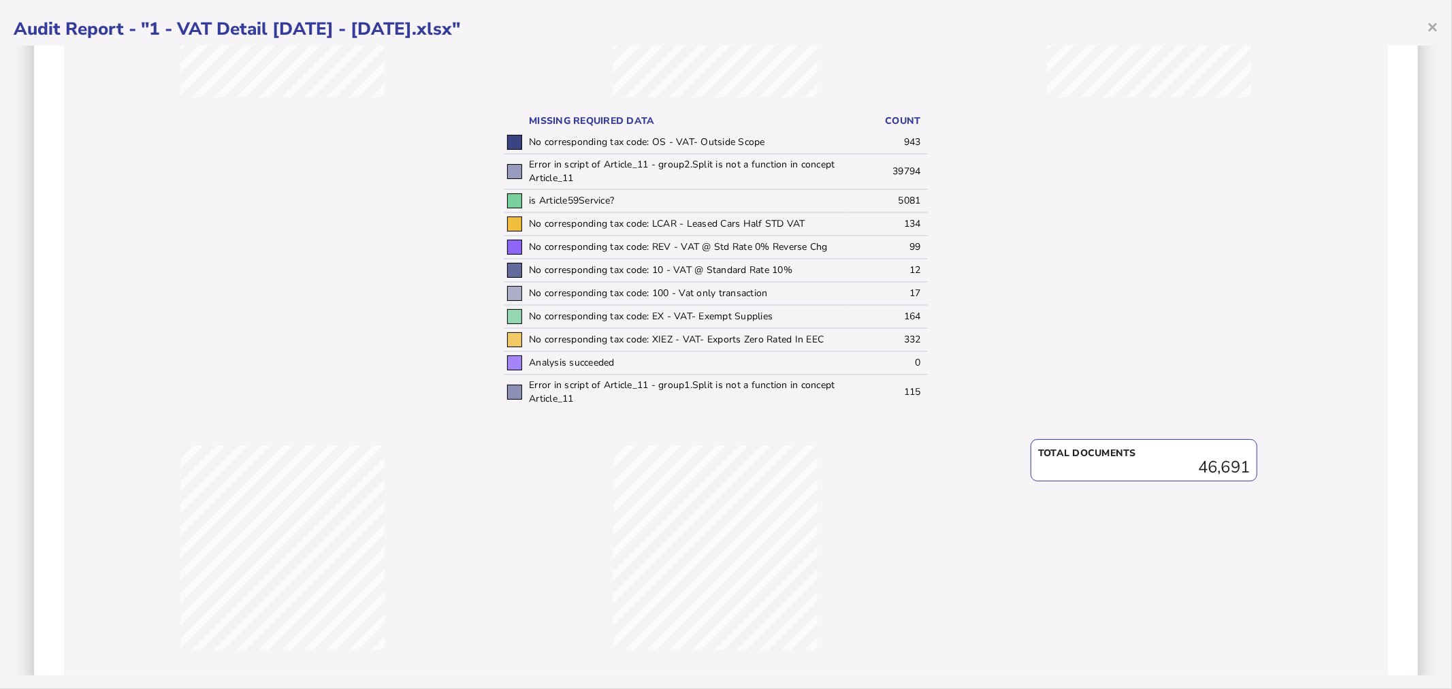
scroll to position [416, 0]
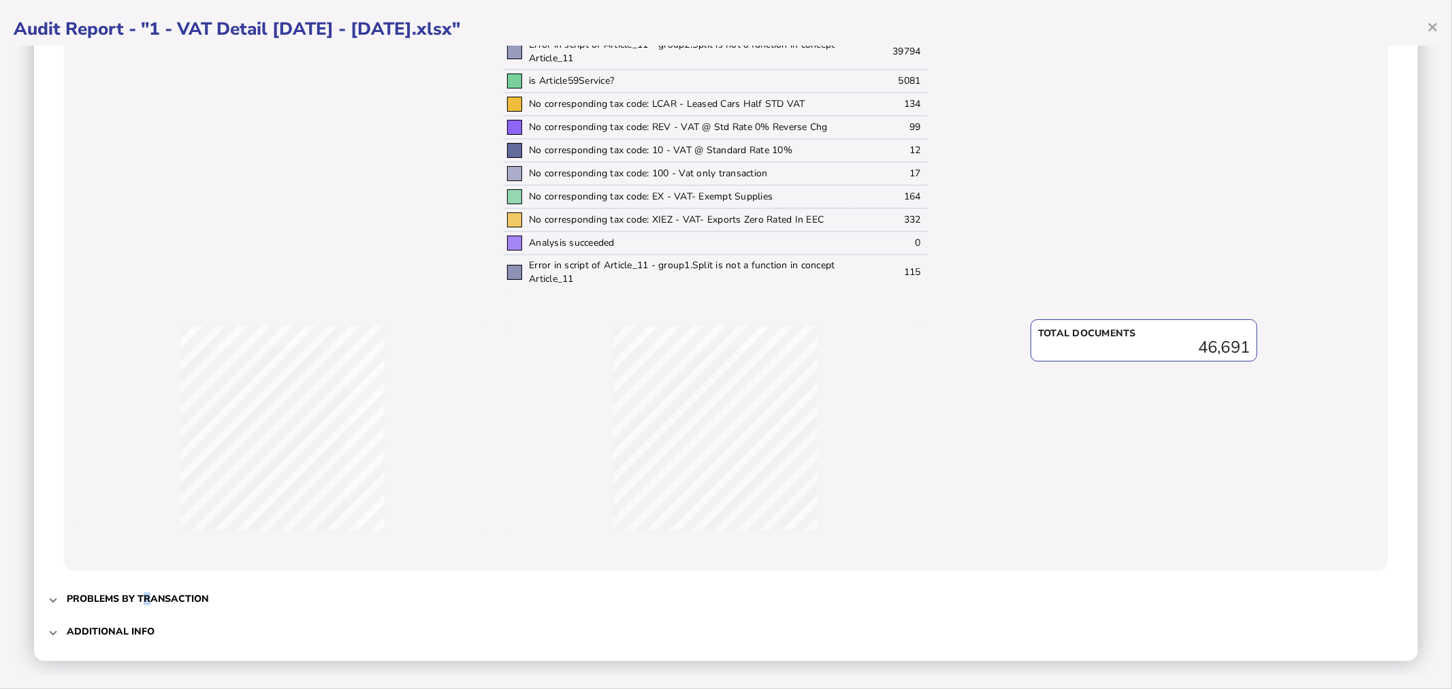
click at [145, 584] on span "Problems by transaction" at bounding box center [727, 599] width 1321 height 32
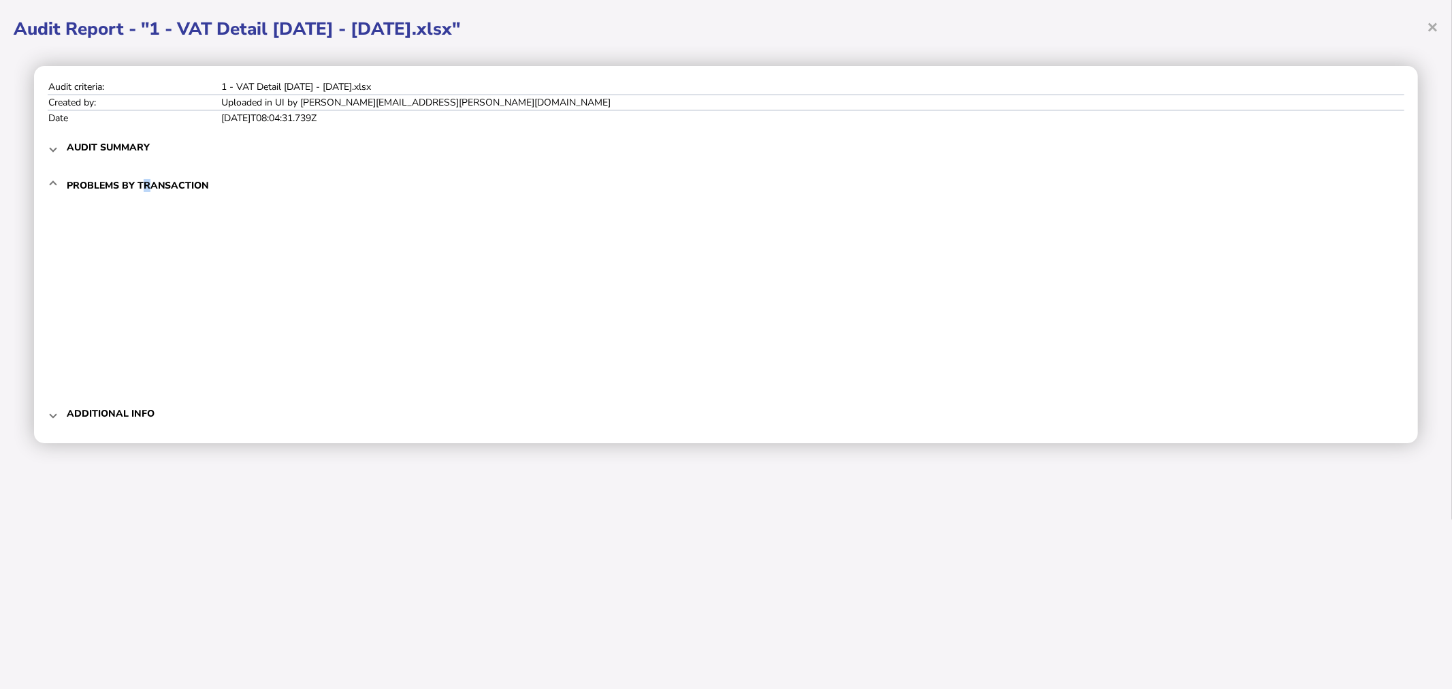
scroll to position [0, 0]
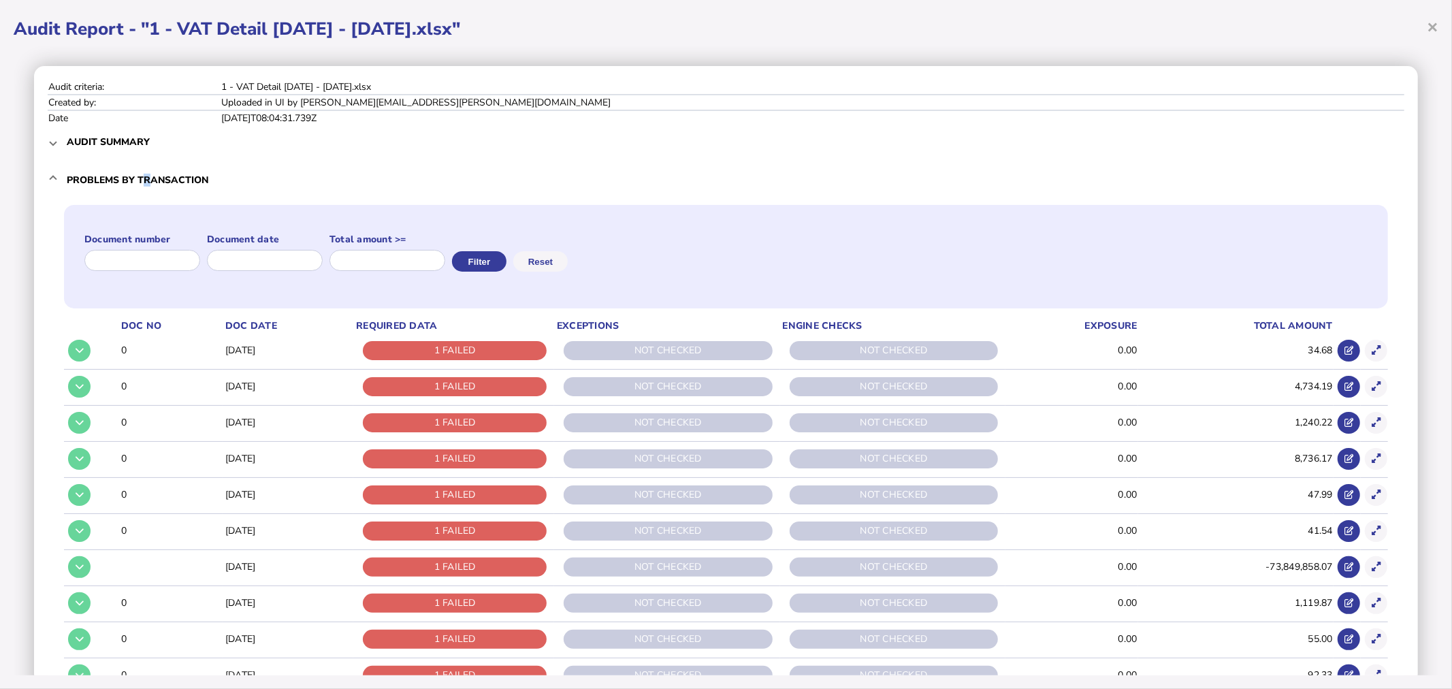
click at [1372, 351] on icon at bounding box center [1376, 350] width 9 height 9
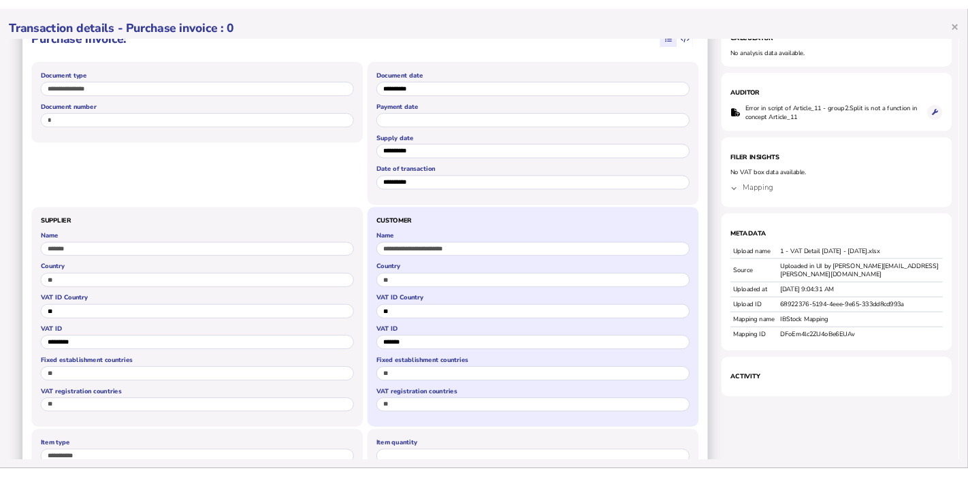
scroll to position [76, 0]
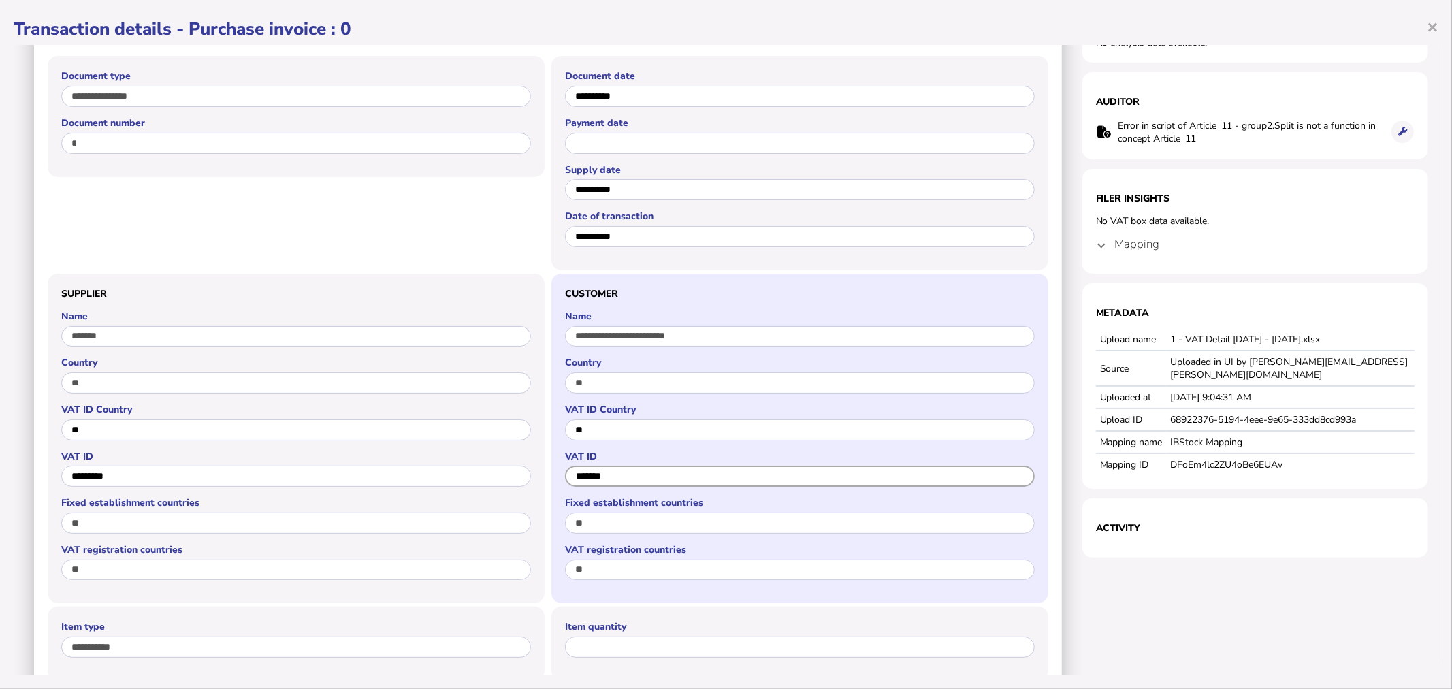
drag, startPoint x: 637, startPoint y: 479, endPoint x: 548, endPoint y: 481, distance: 89.2
click at [551, 481] on div "**********" at bounding box center [799, 439] width 497 height 330
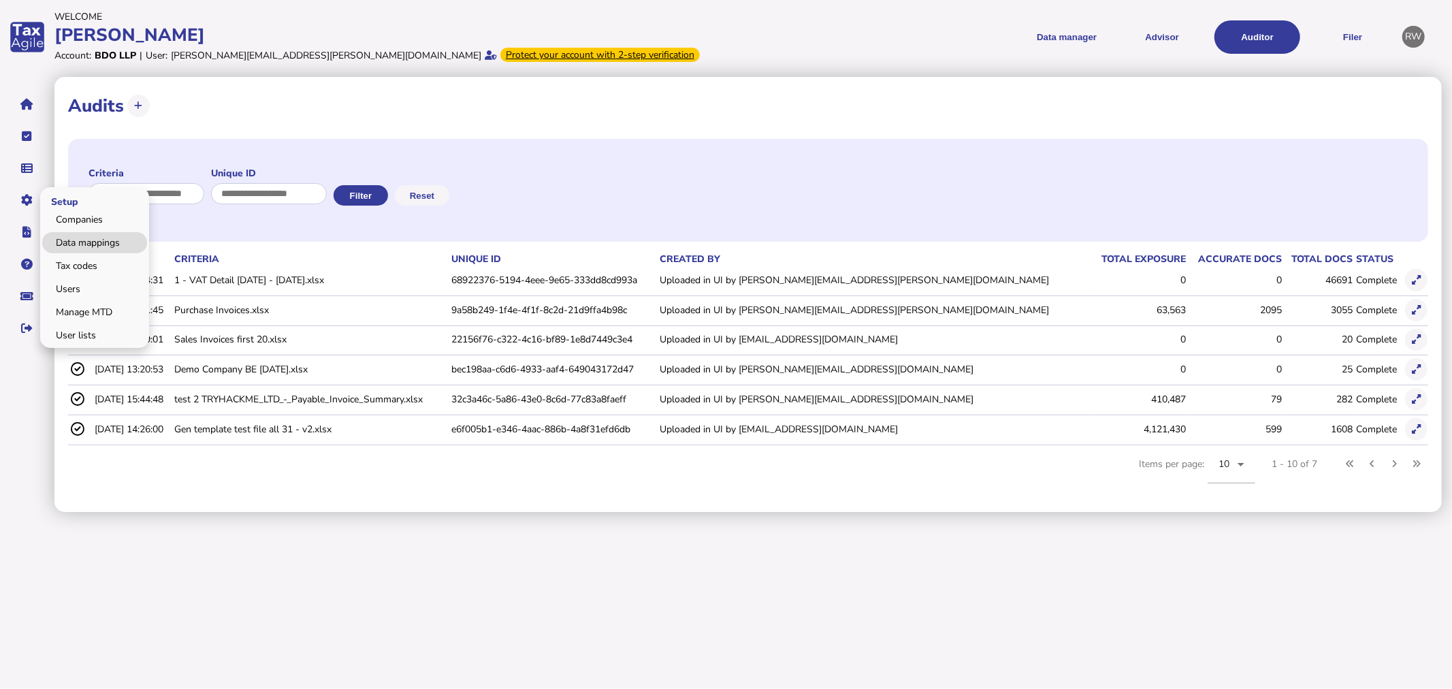
click at [63, 240] on link "Data mappings" at bounding box center [94, 242] width 105 height 21
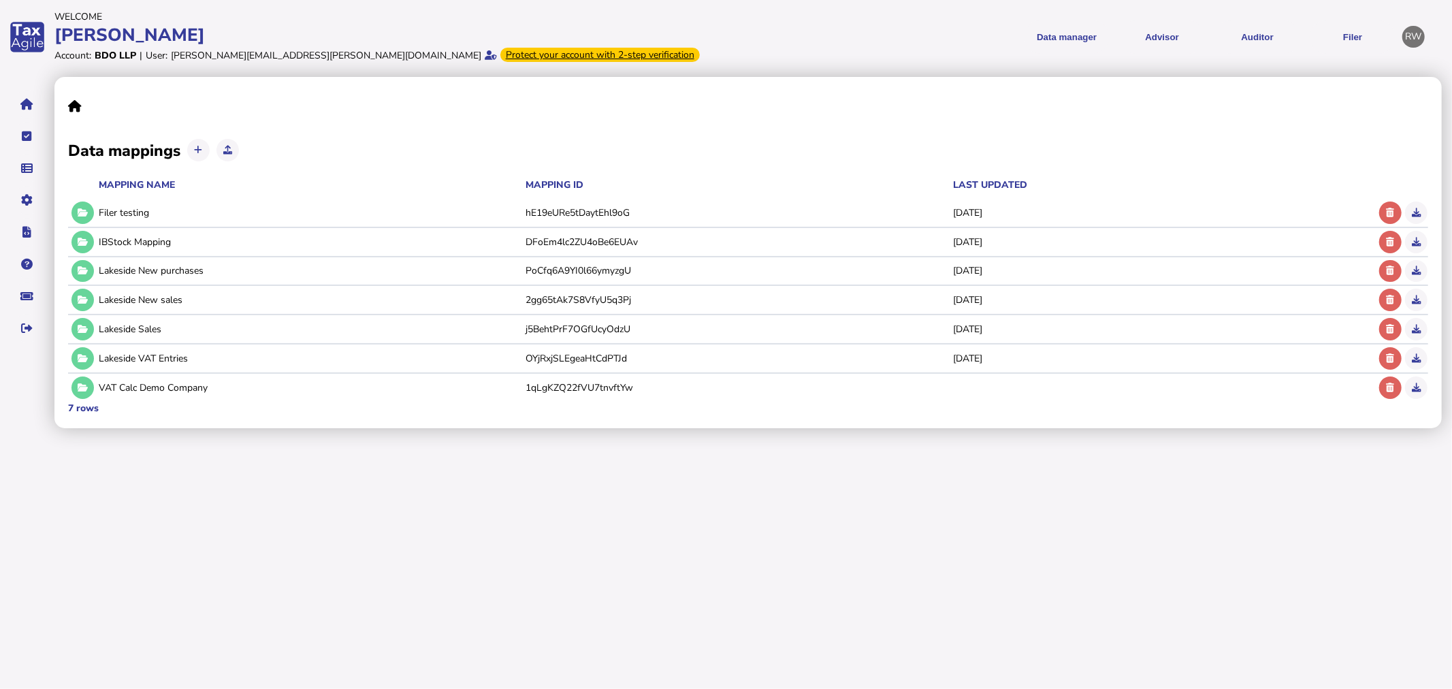
click at [65, 243] on div "Data mappings Mapping name Mapping ID Last updated Filer testing hE19eURe5tDayt…" at bounding box center [747, 252] width 1387 height 351
click at [73, 242] on button at bounding box center [82, 242] width 22 height 22
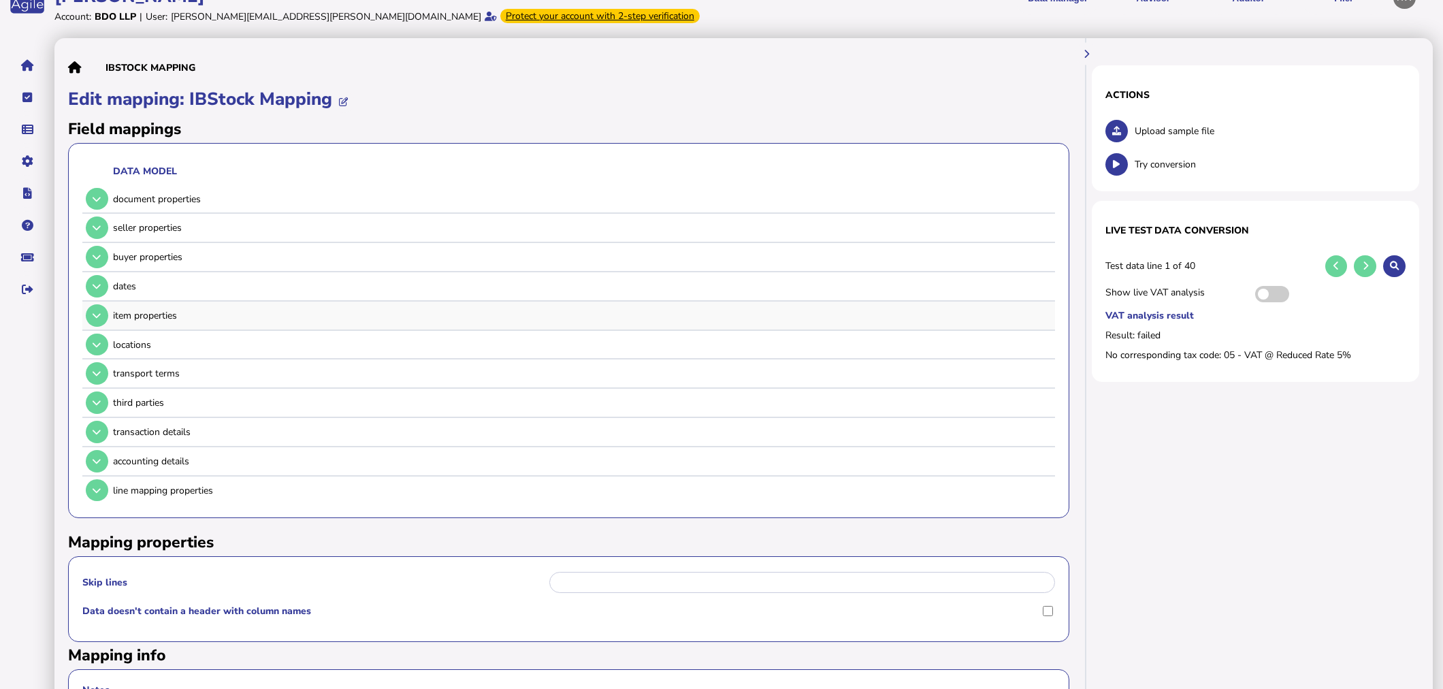
scroll to position [76, 0]
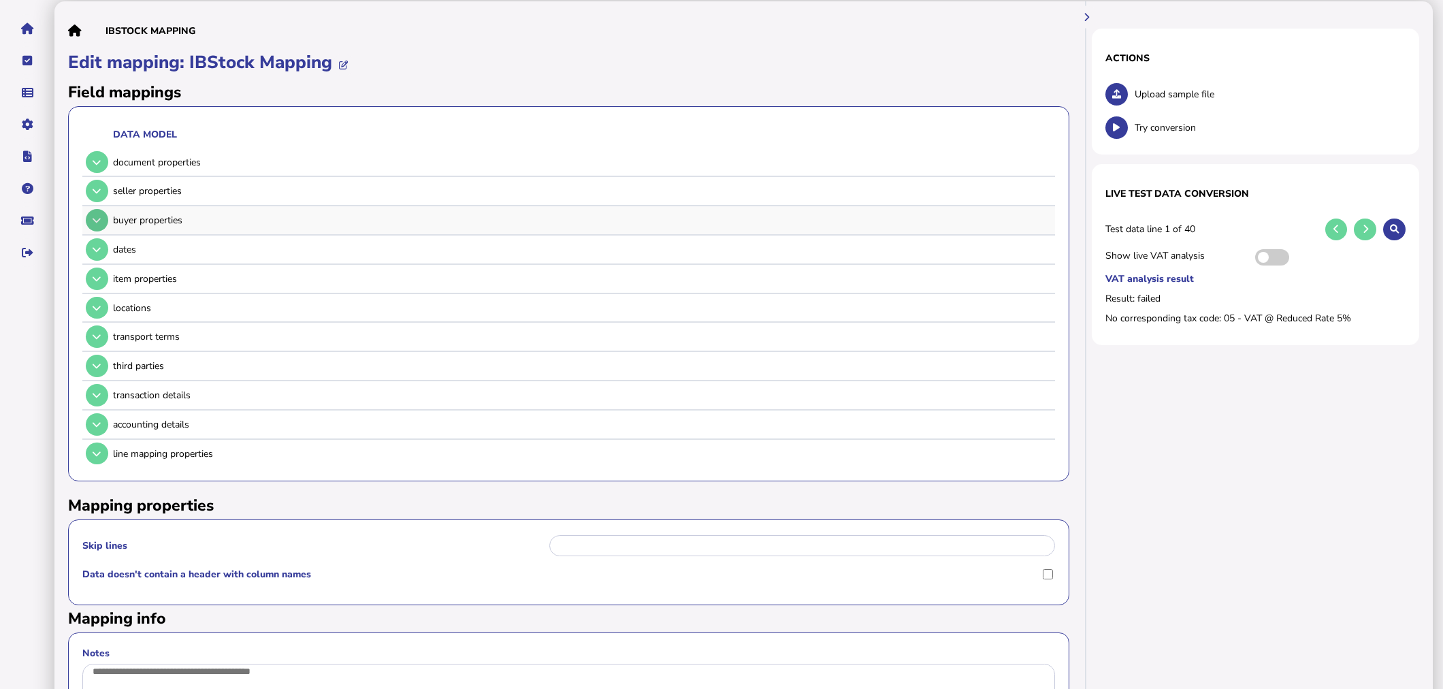
click at [93, 220] on icon at bounding box center [97, 220] width 8 height 9
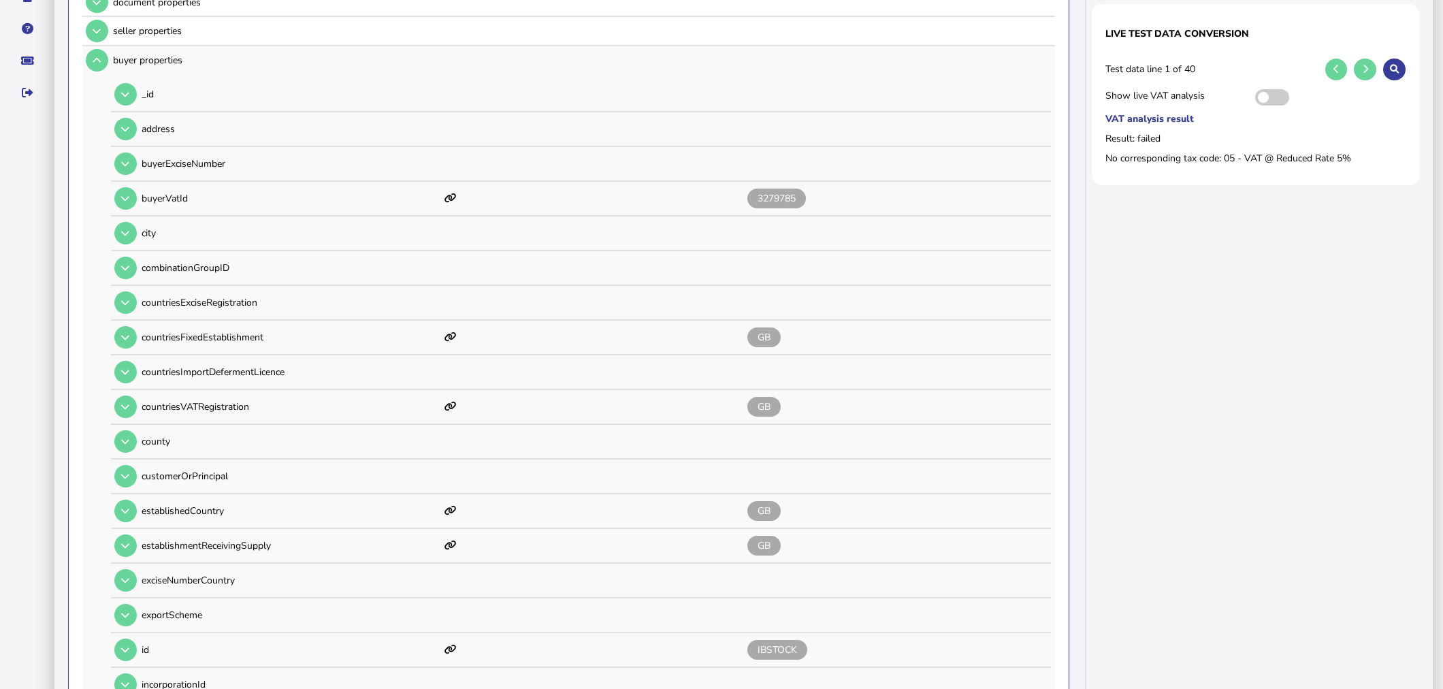
scroll to position [151, 0]
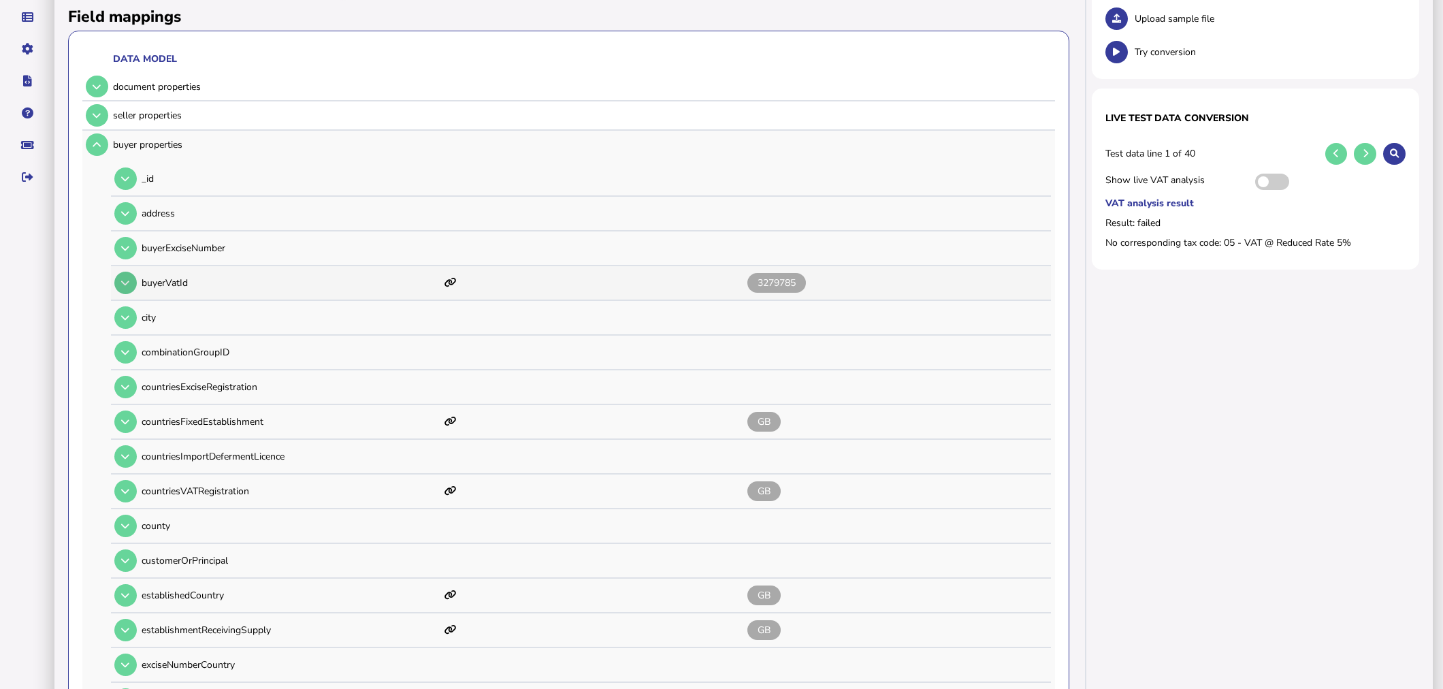
click at [131, 274] on button at bounding box center [125, 283] width 22 height 22
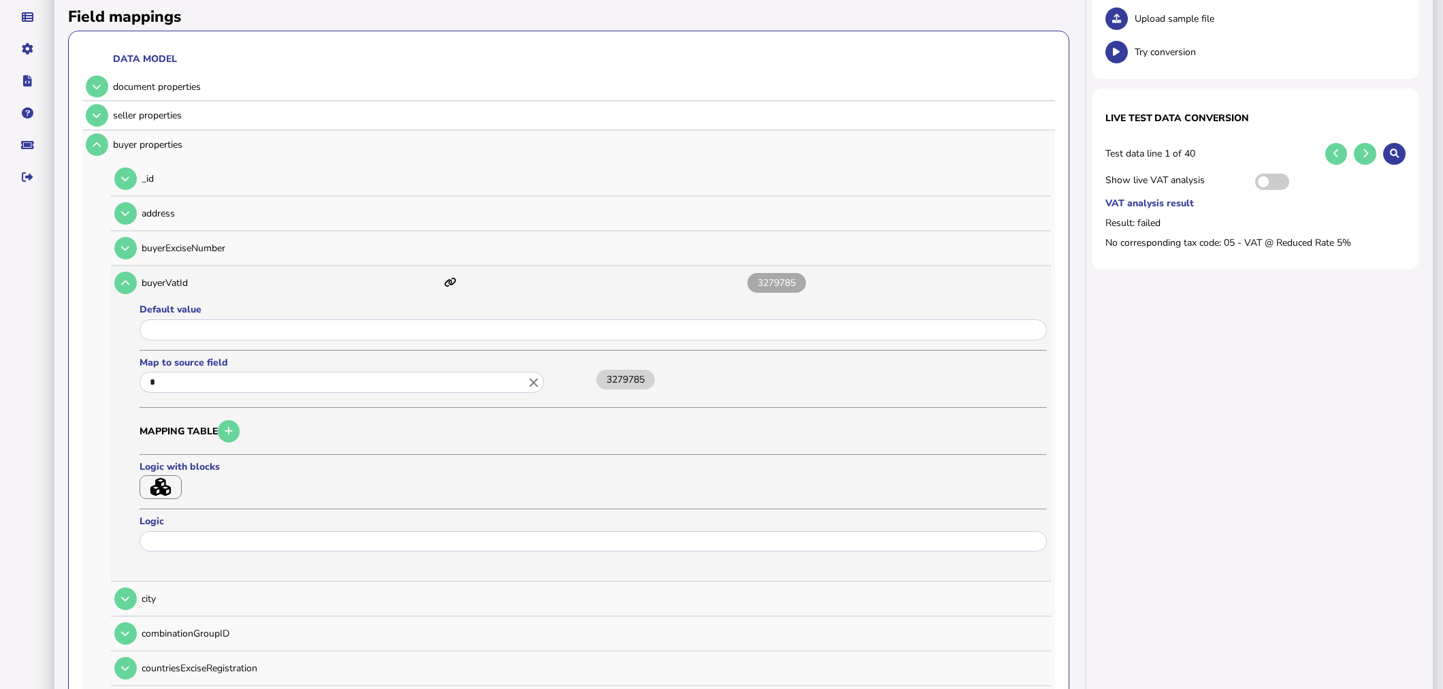
click at [529, 379] on icon "close" at bounding box center [533, 382] width 15 height 15
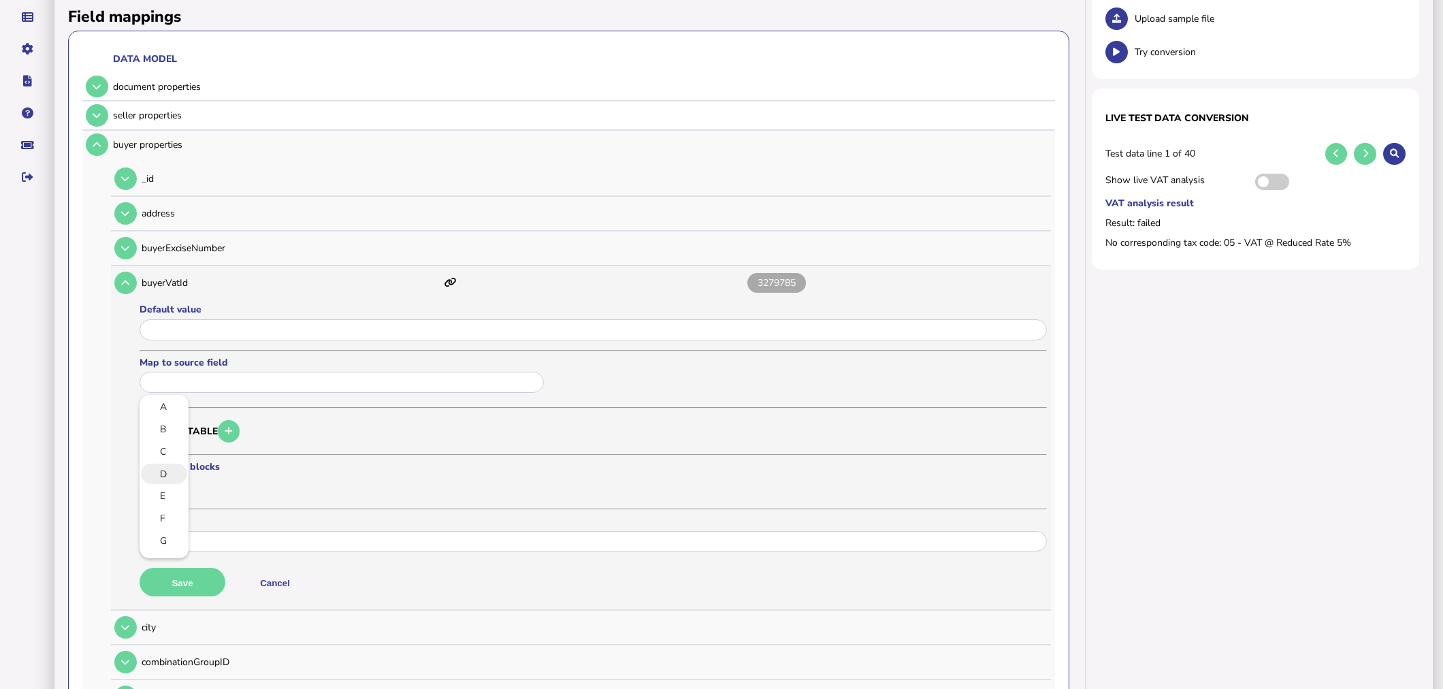
scroll to position [76, 0]
click at [337, 454] on div at bounding box center [721, 344] width 1443 height 689
click at [172, 491] on button "button" at bounding box center [161, 487] width 42 height 24
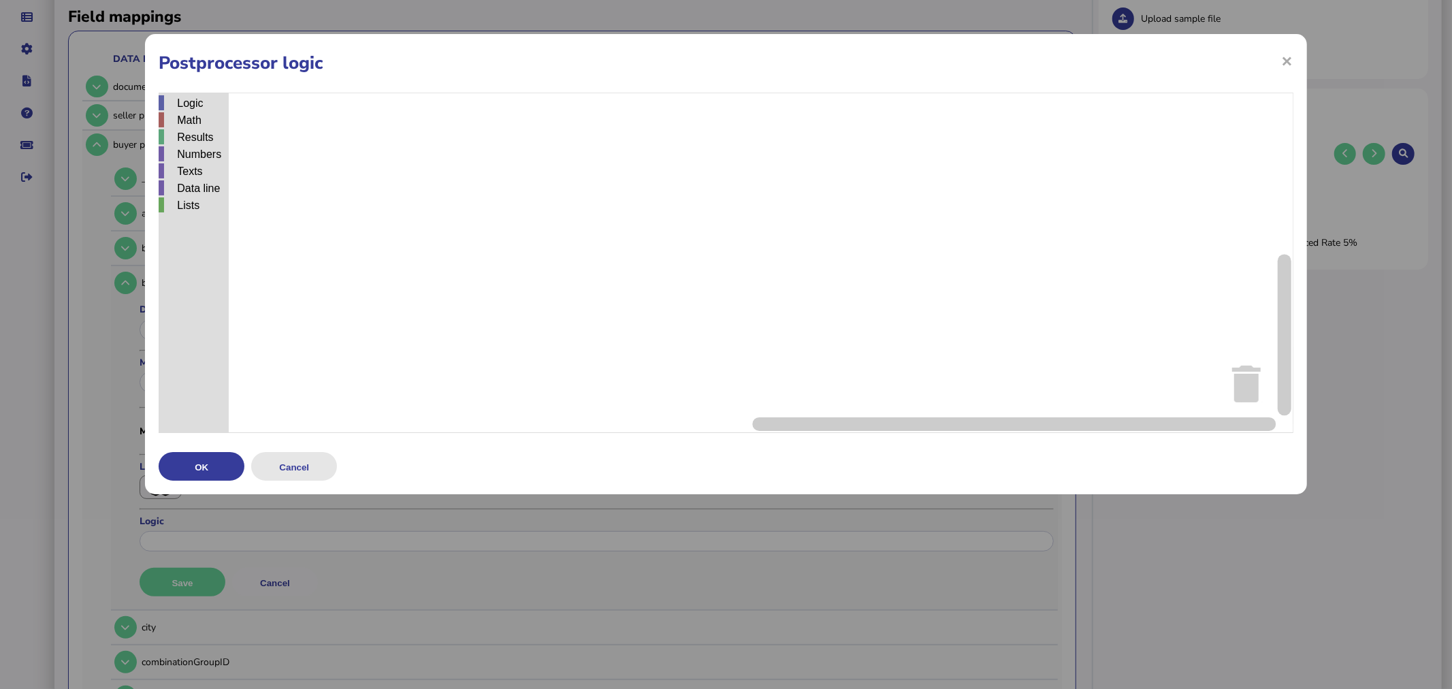
click at [279, 457] on button "Cancel" at bounding box center [294, 466] width 86 height 29
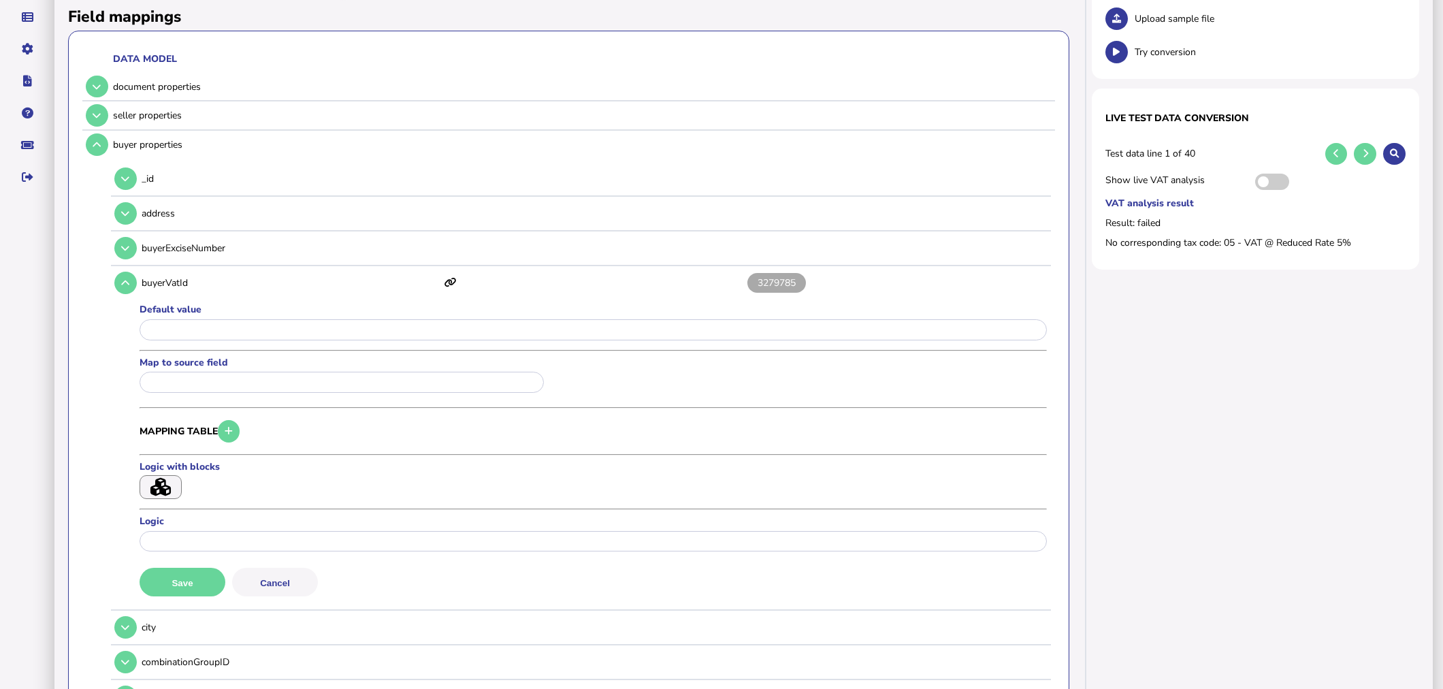
click at [347, 385] on input "text" at bounding box center [342, 382] width 404 height 21
click at [108, 118] on div at bounding box center [721, 344] width 1443 height 689
click at [106, 114] on button at bounding box center [97, 115] width 22 height 22
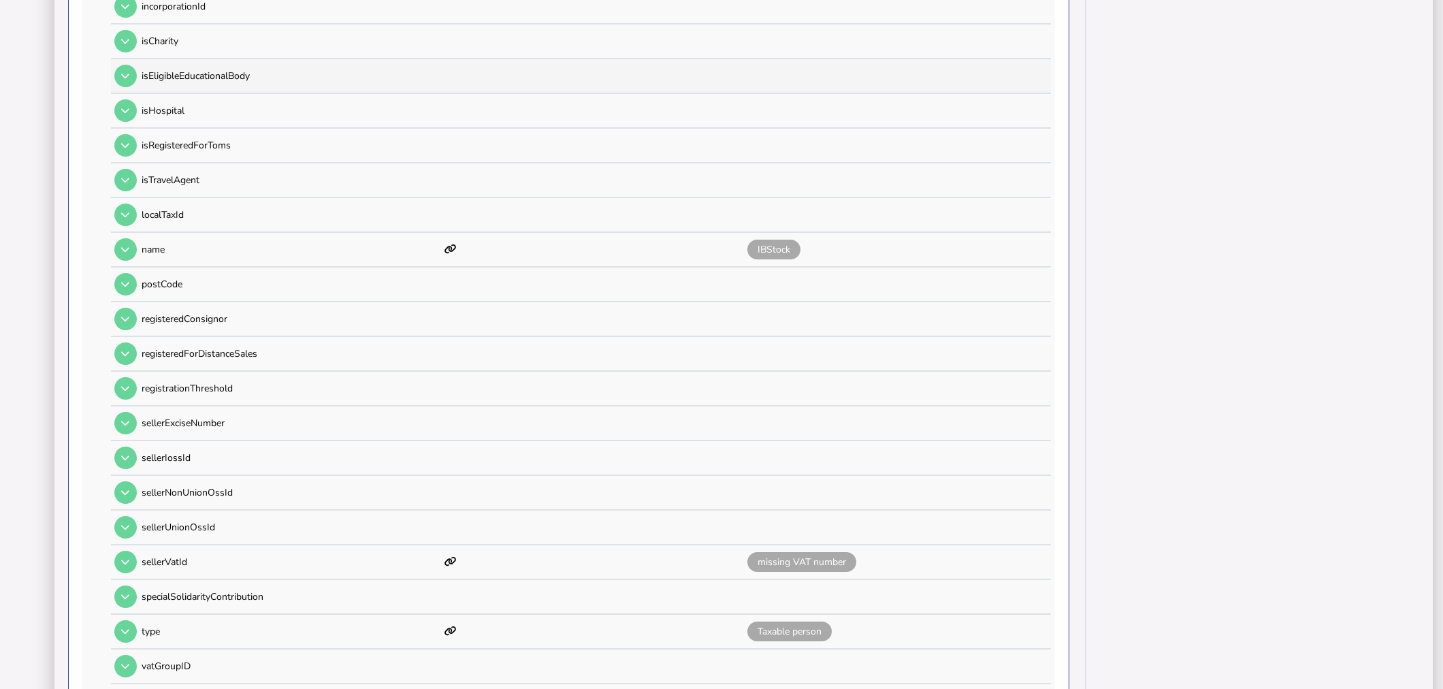
scroll to position [1059, 0]
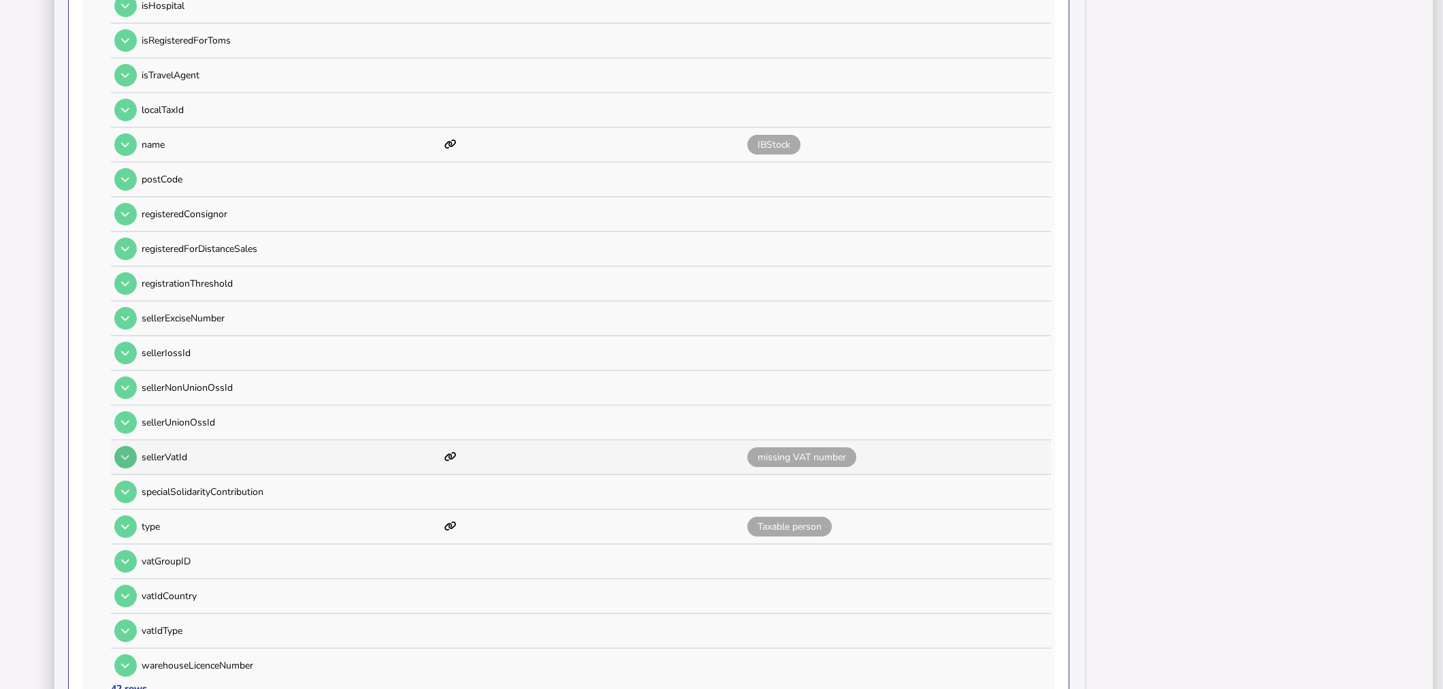
click at [119, 446] on button at bounding box center [125, 457] width 22 height 22
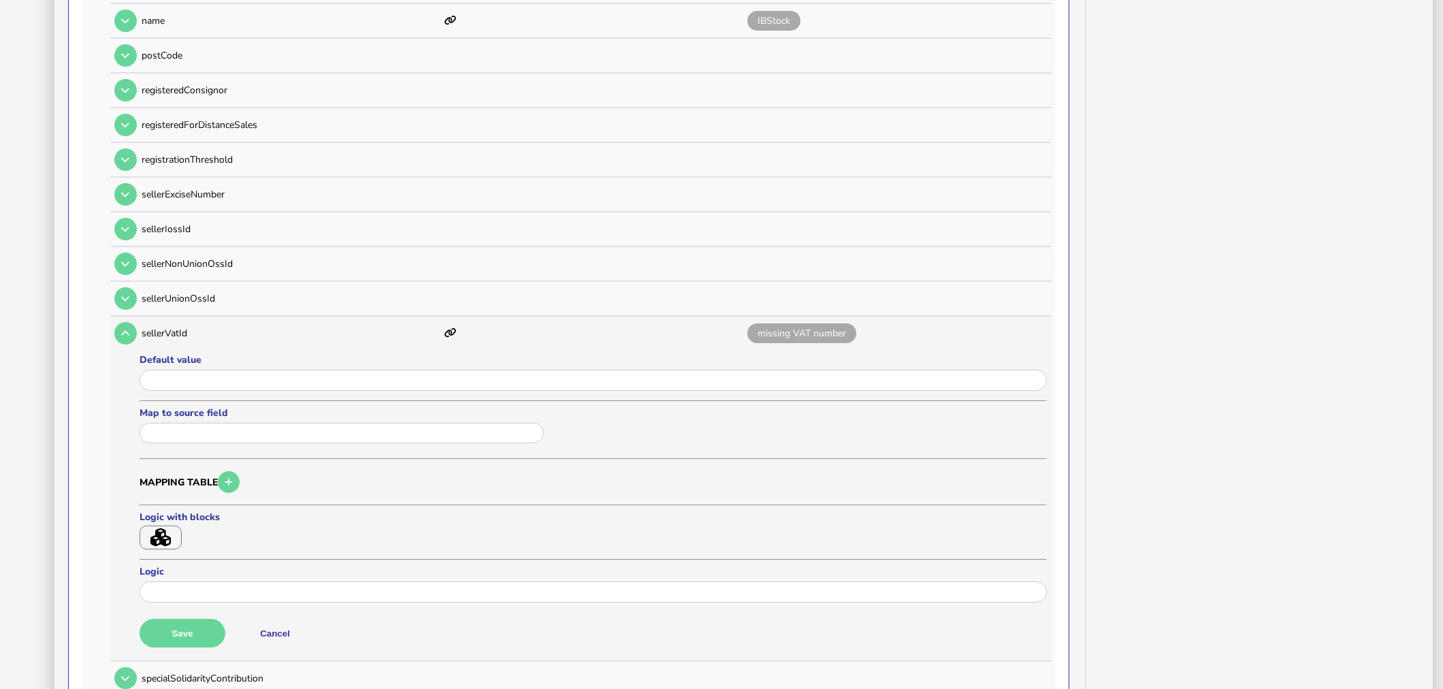
scroll to position [1210, 0]
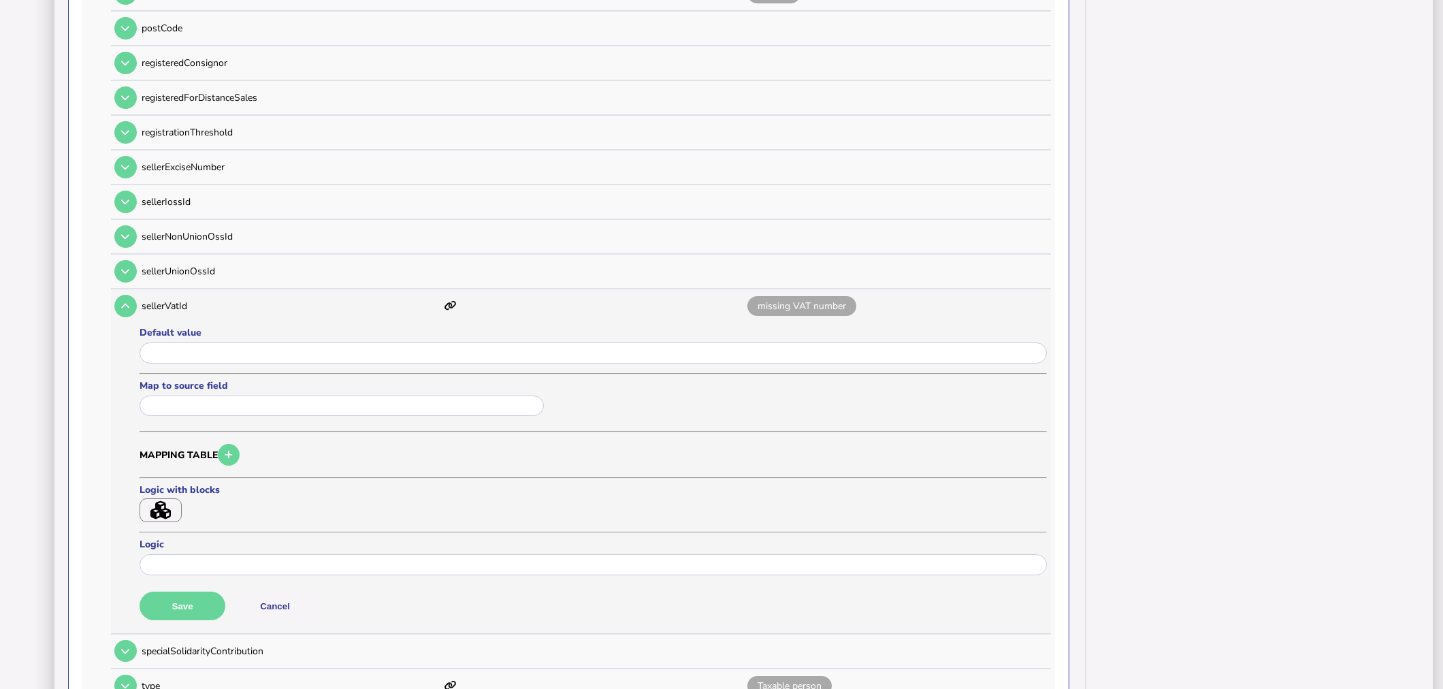
click at [155, 498] on button "button" at bounding box center [161, 510] width 42 height 24
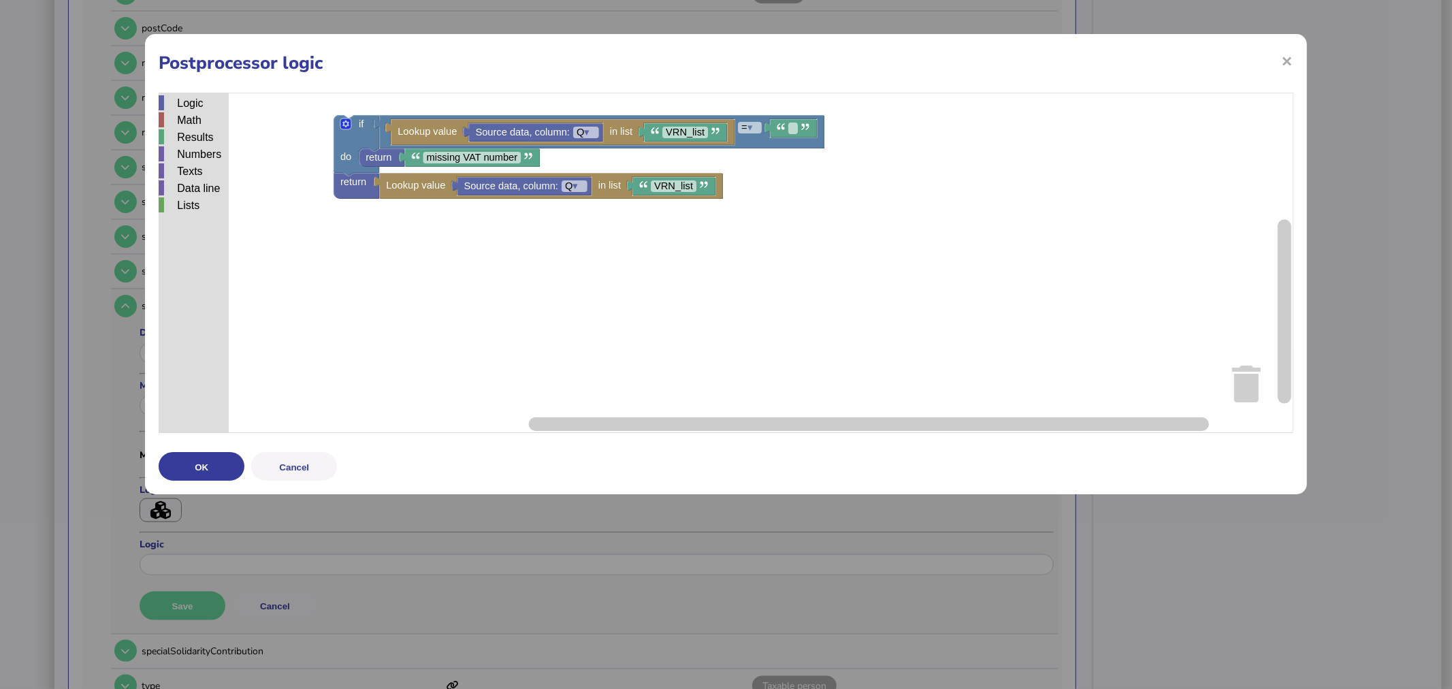
click at [1277, 63] on h1 "Postprocessor logic" at bounding box center [726, 63] width 1134 height 24
click at [1287, 69] on span "×" at bounding box center [1288, 61] width 12 height 26
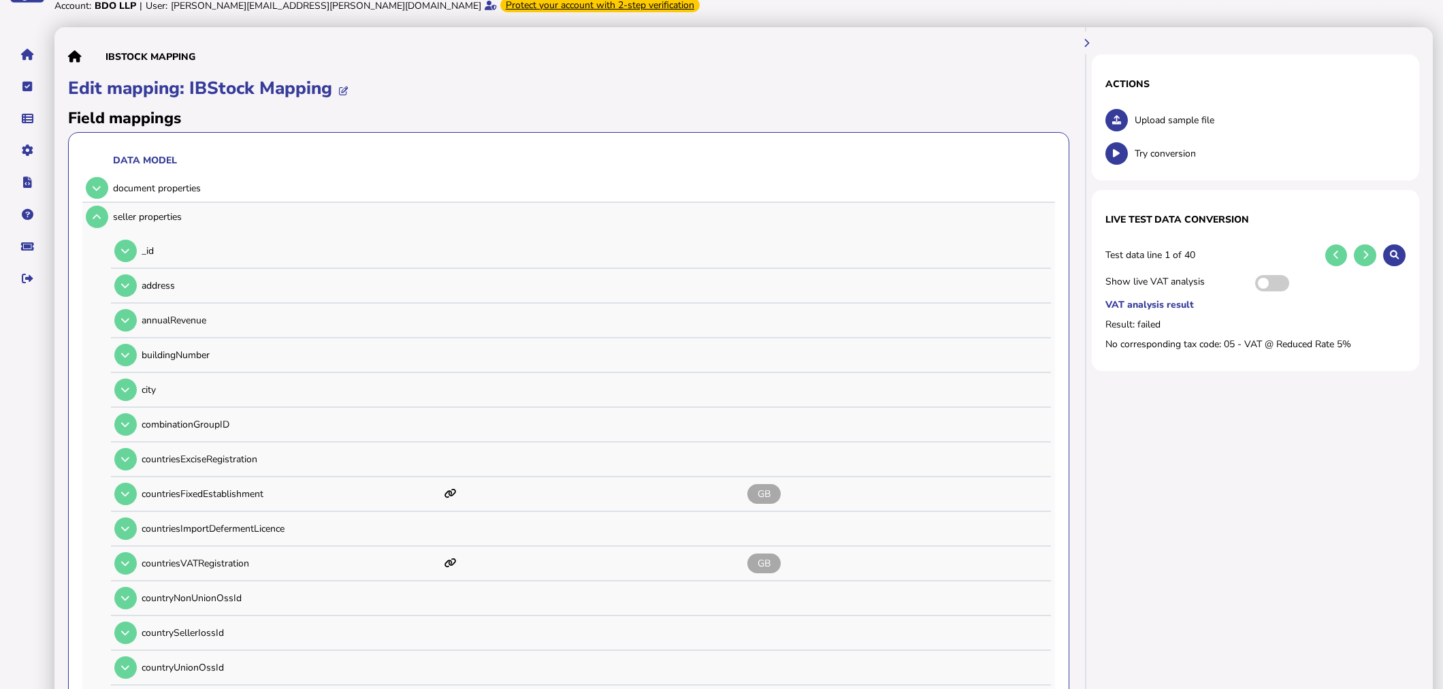
scroll to position [0, 0]
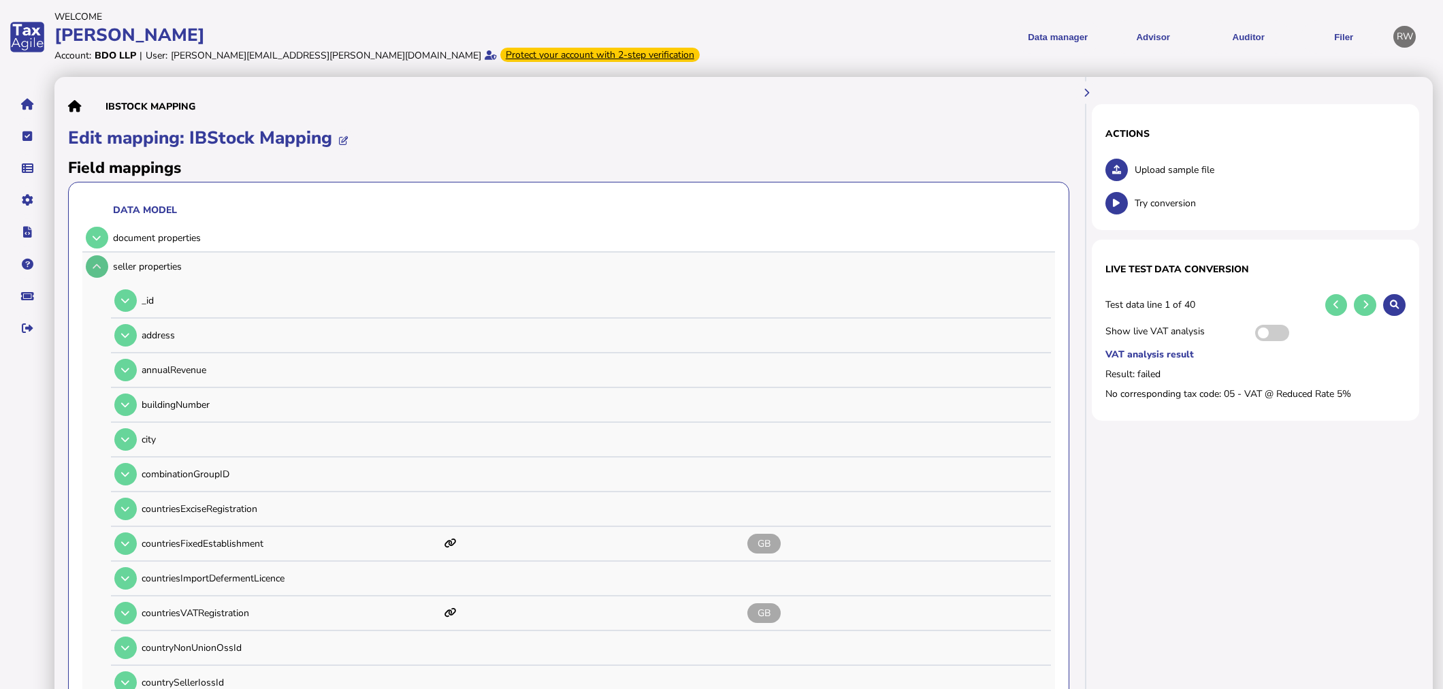
click at [99, 268] on icon at bounding box center [97, 266] width 8 height 9
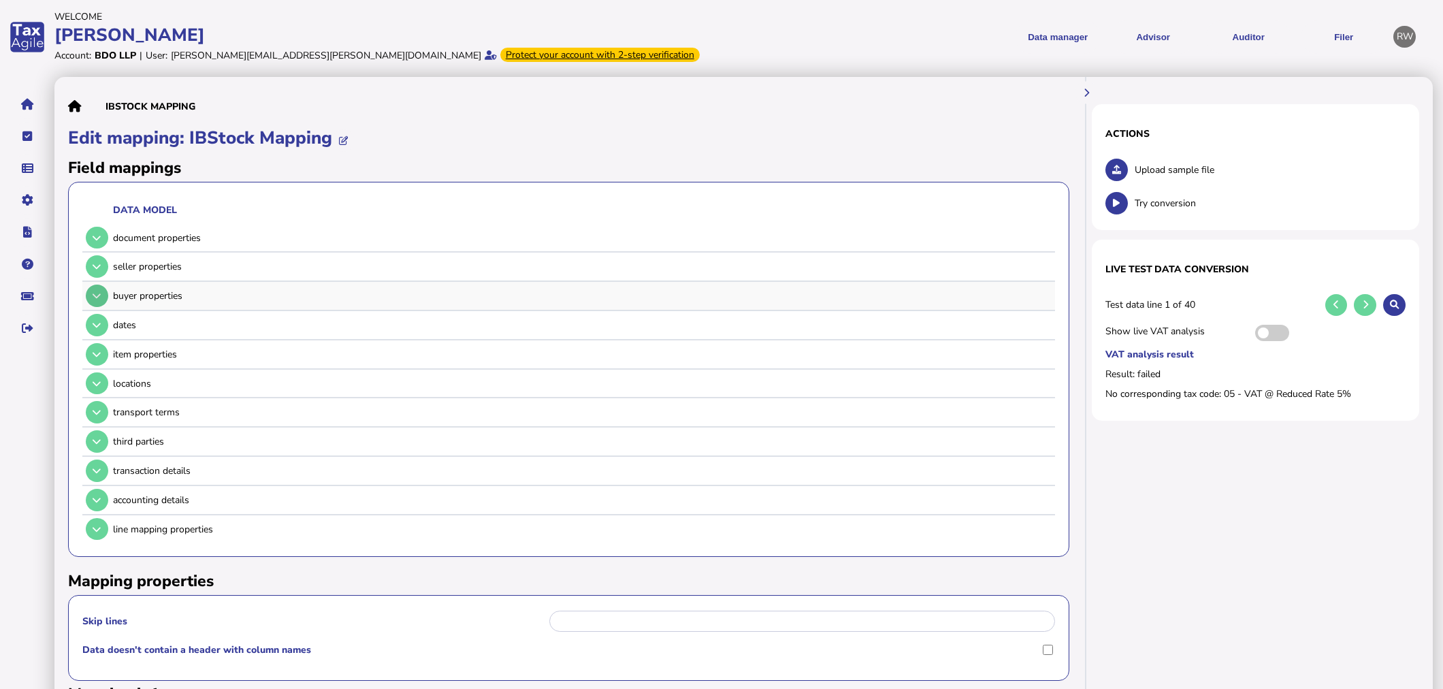
click at [96, 300] on icon at bounding box center [97, 295] width 8 height 9
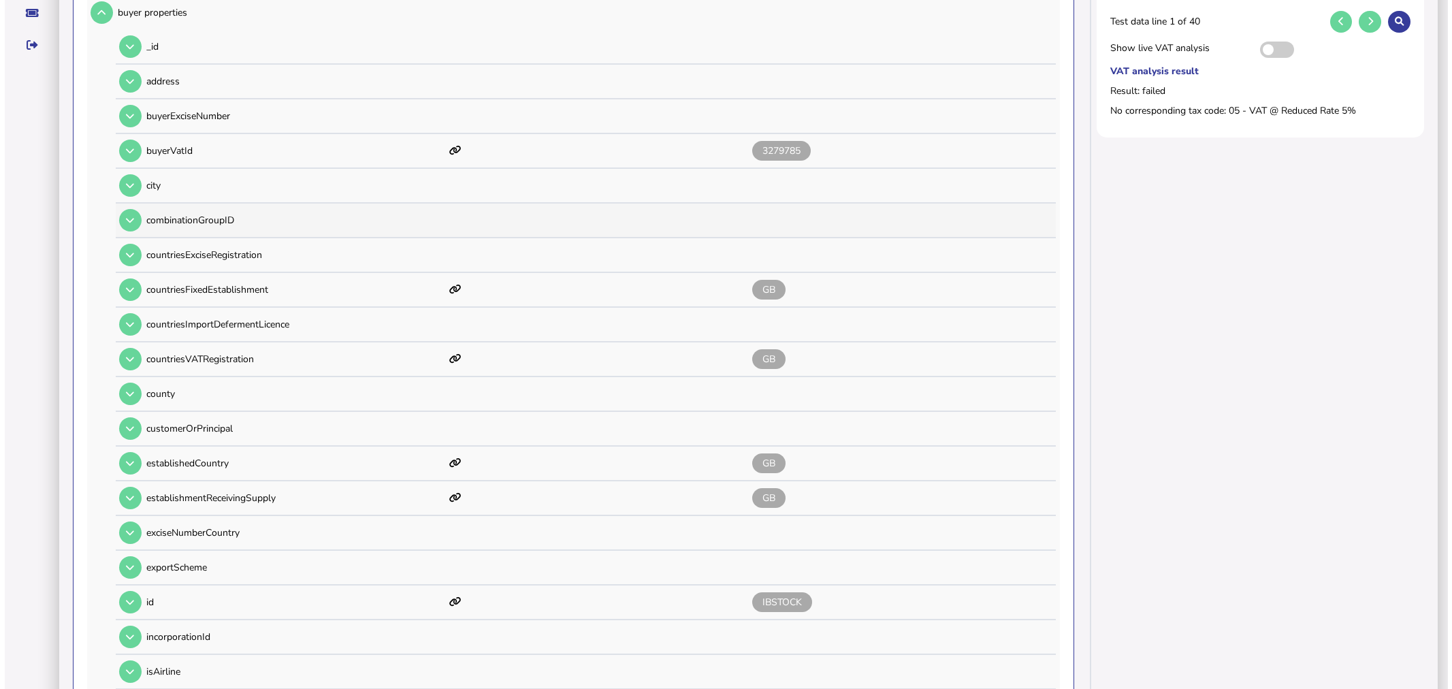
scroll to position [76, 0]
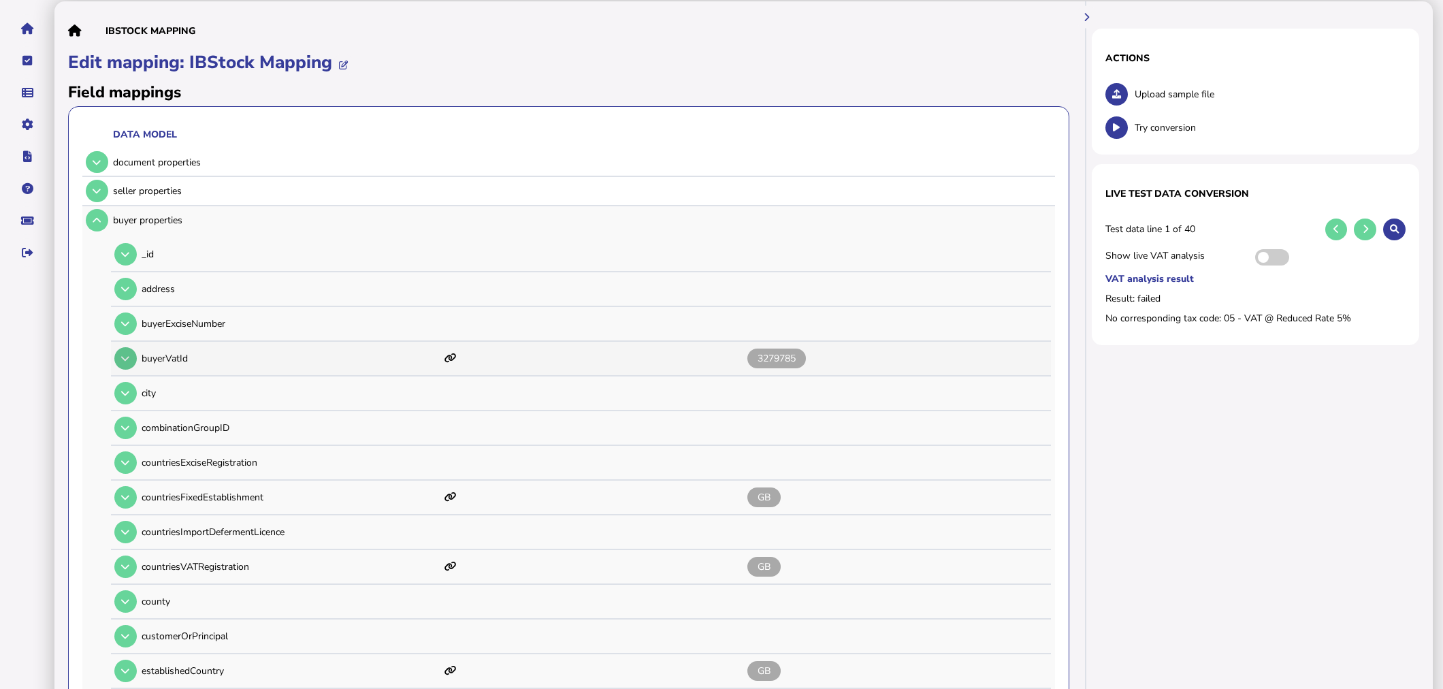
click at [126, 354] on icon at bounding box center [125, 358] width 8 height 9
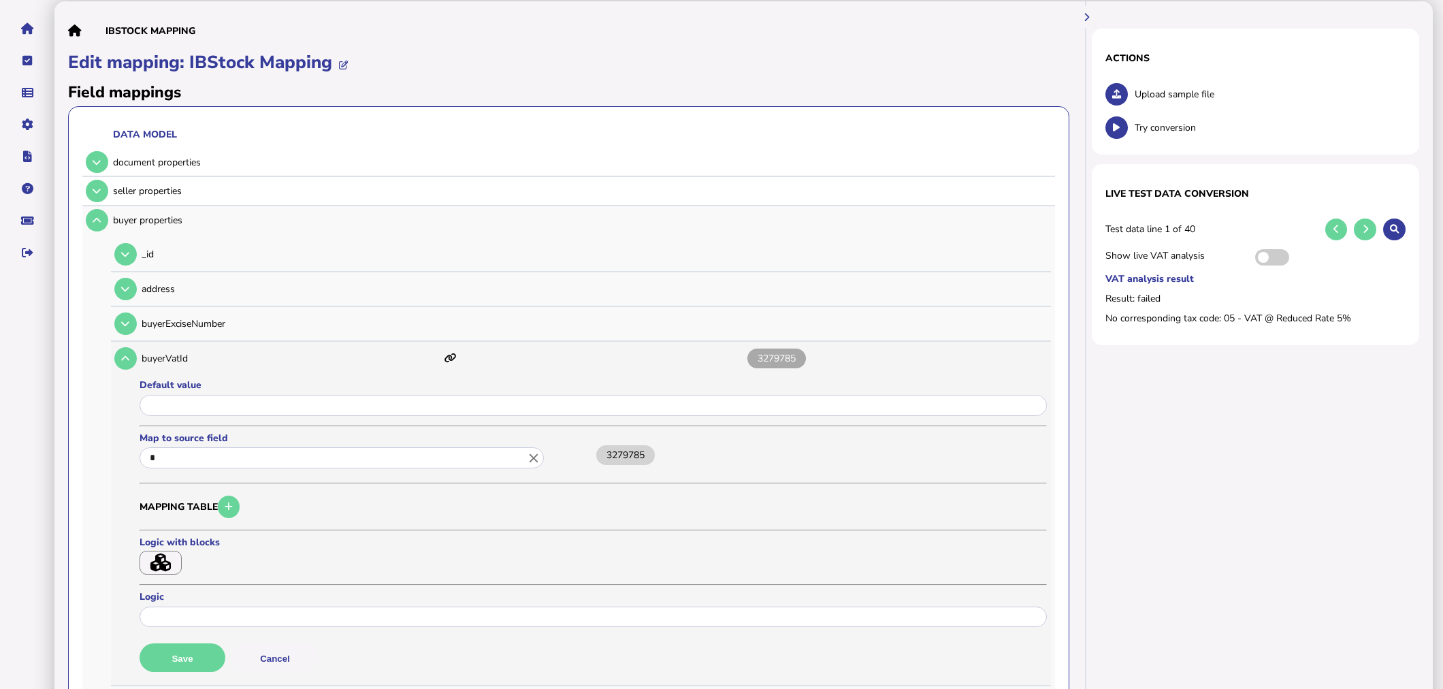
click at [529, 460] on icon "close" at bounding box center [533, 458] width 15 height 15
click at [348, 473] on div at bounding box center [721, 344] width 1443 height 689
click at [166, 554] on icon "button" at bounding box center [160, 562] width 20 height 18
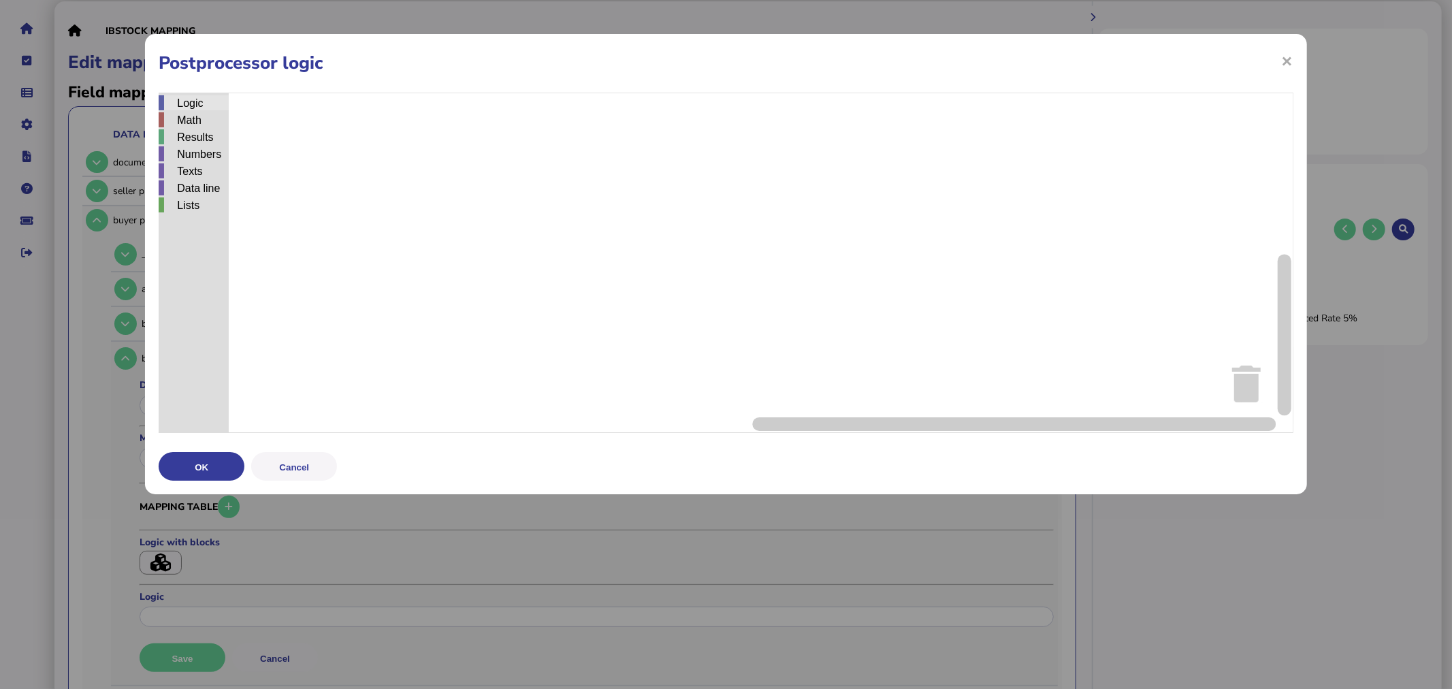
click at [186, 108] on div "Logic" at bounding box center [194, 102] width 70 height 15
click at [596, 216] on div "Logic Math Results Numbers Texts Data line Lists if do = ▾ 2 ▾ x and ▾ true ▾ n…" at bounding box center [726, 263] width 1134 height 340
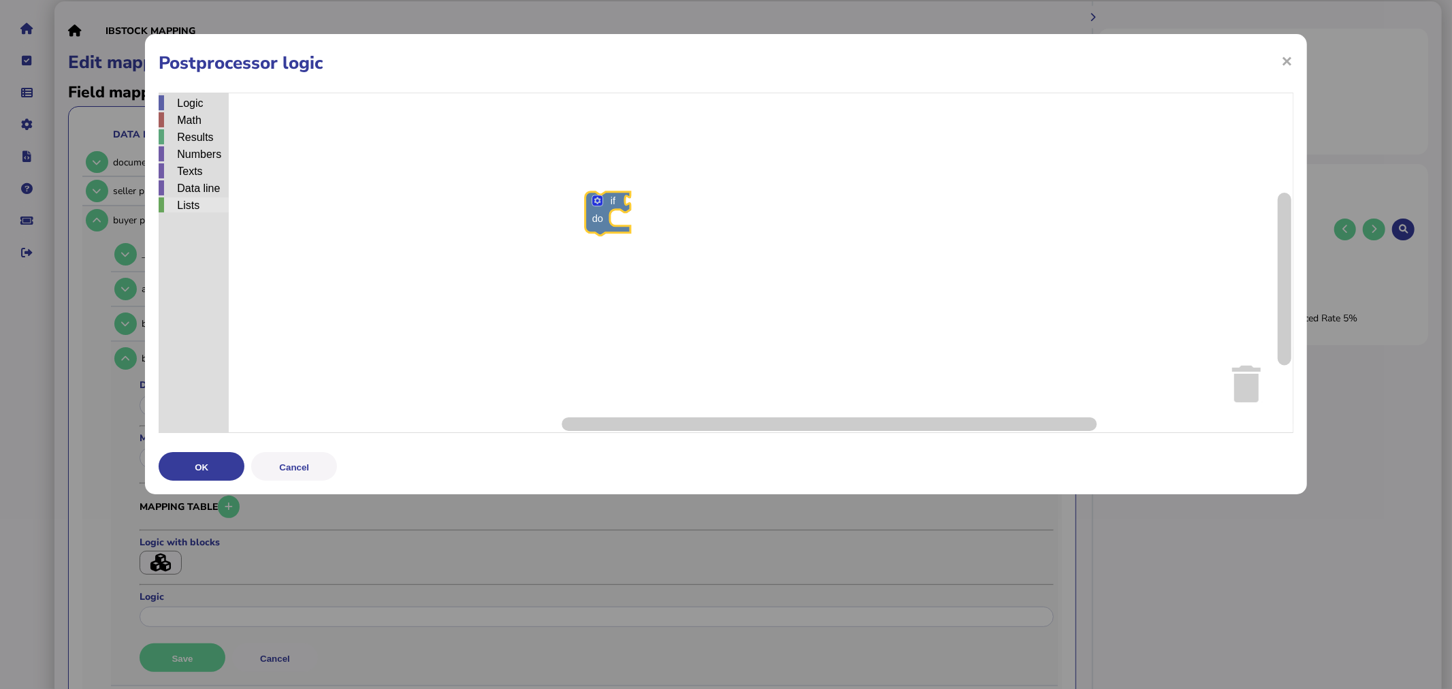
click at [201, 198] on div "Lists" at bounding box center [194, 204] width 70 height 15
click at [667, 209] on div "Logic Math Results Numbers Texts Data line Lists if do Lookup value in list Loo…" at bounding box center [726, 263] width 1134 height 340
click at [184, 137] on div "Results" at bounding box center [194, 136] width 70 height 15
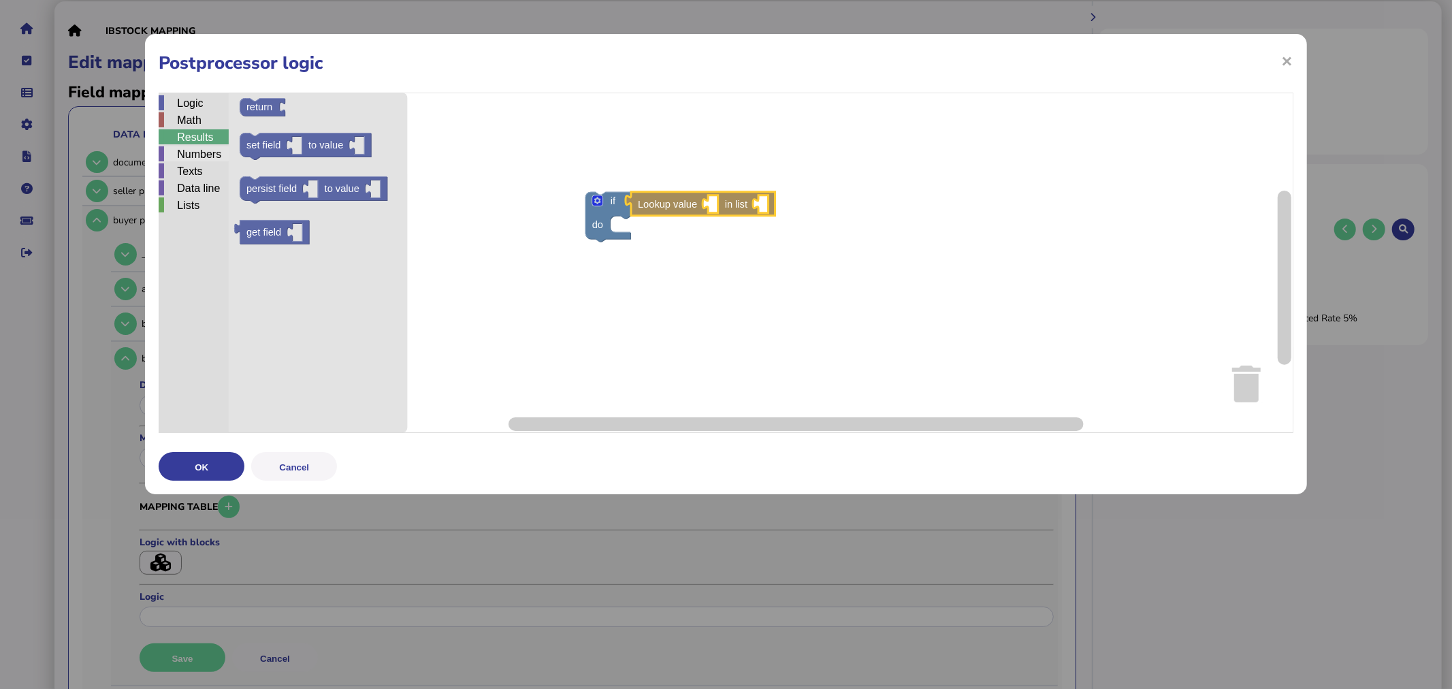
click at [187, 150] on div "Numbers" at bounding box center [194, 153] width 70 height 15
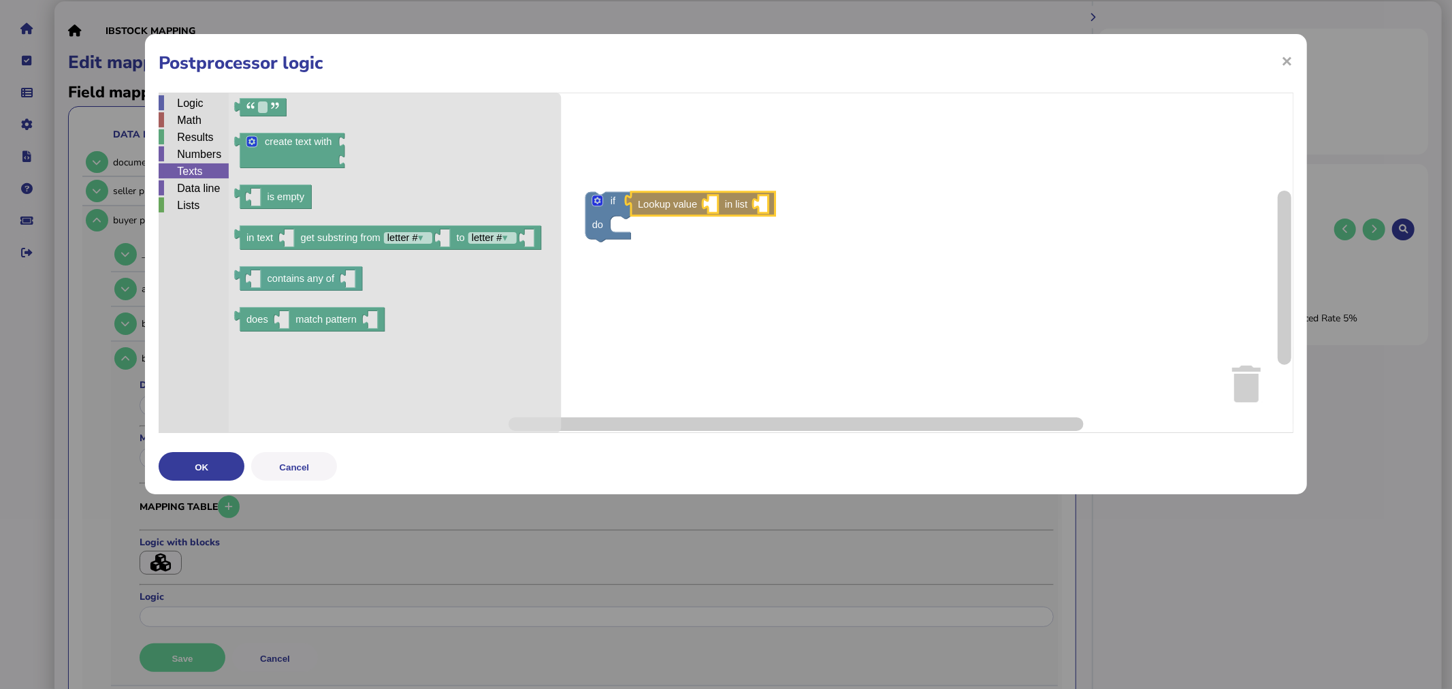
click at [189, 174] on div "Texts" at bounding box center [194, 170] width 70 height 15
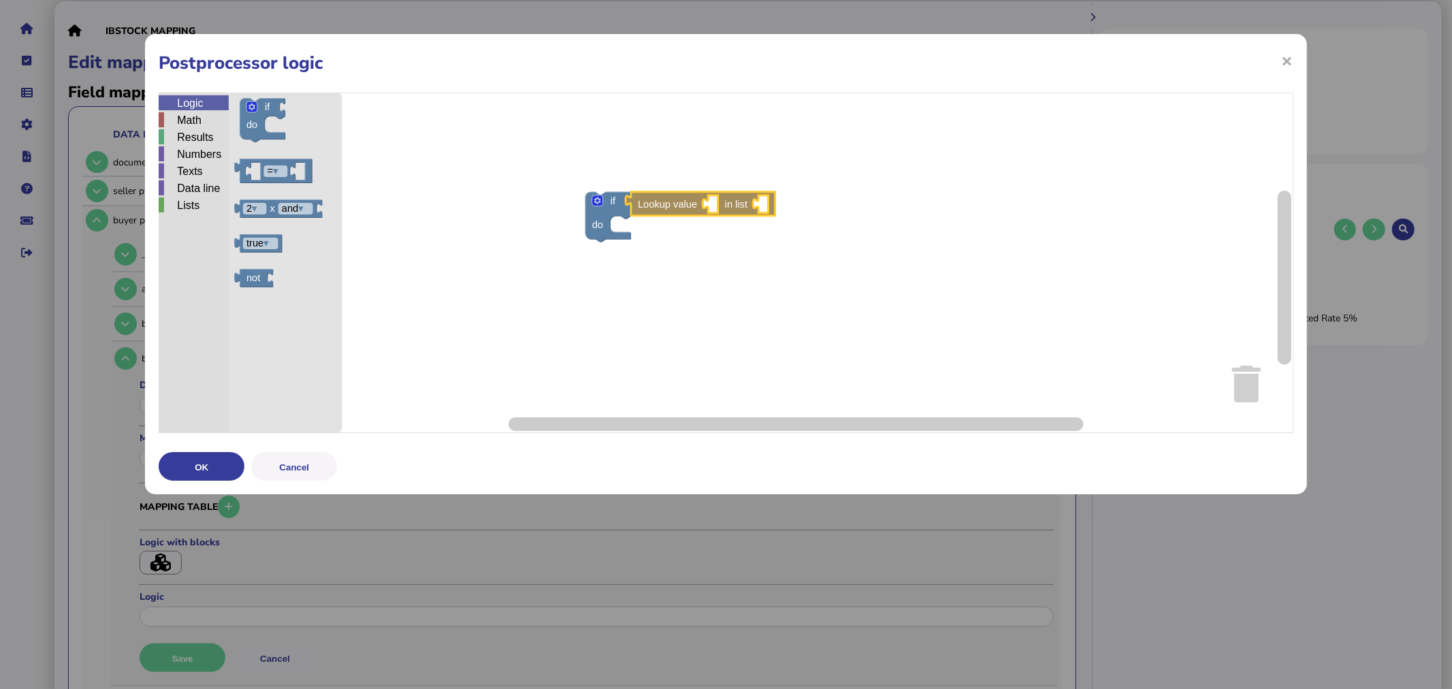
click at [201, 103] on div "Logic" at bounding box center [194, 102] width 70 height 15
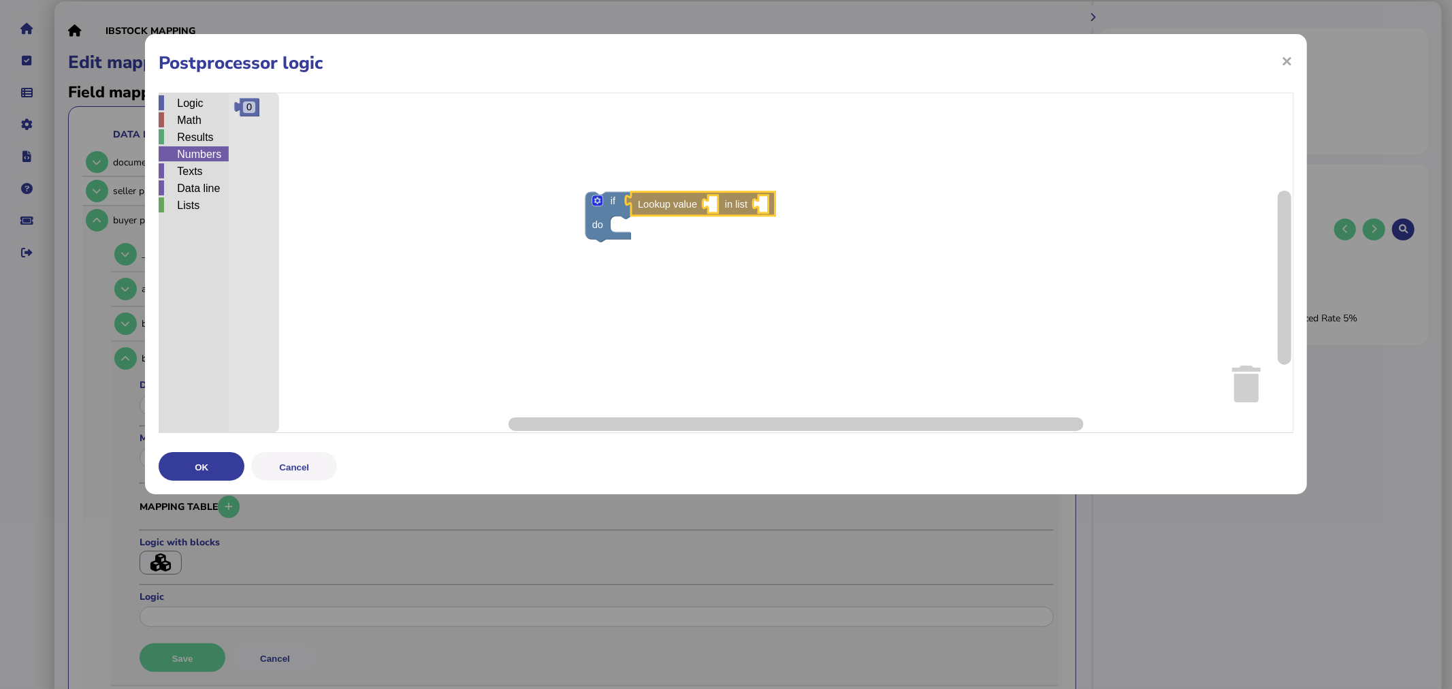
click at [170, 159] on div "Numbers" at bounding box center [194, 153] width 70 height 15
click at [202, 184] on div "Data line" at bounding box center [194, 187] width 70 height 15
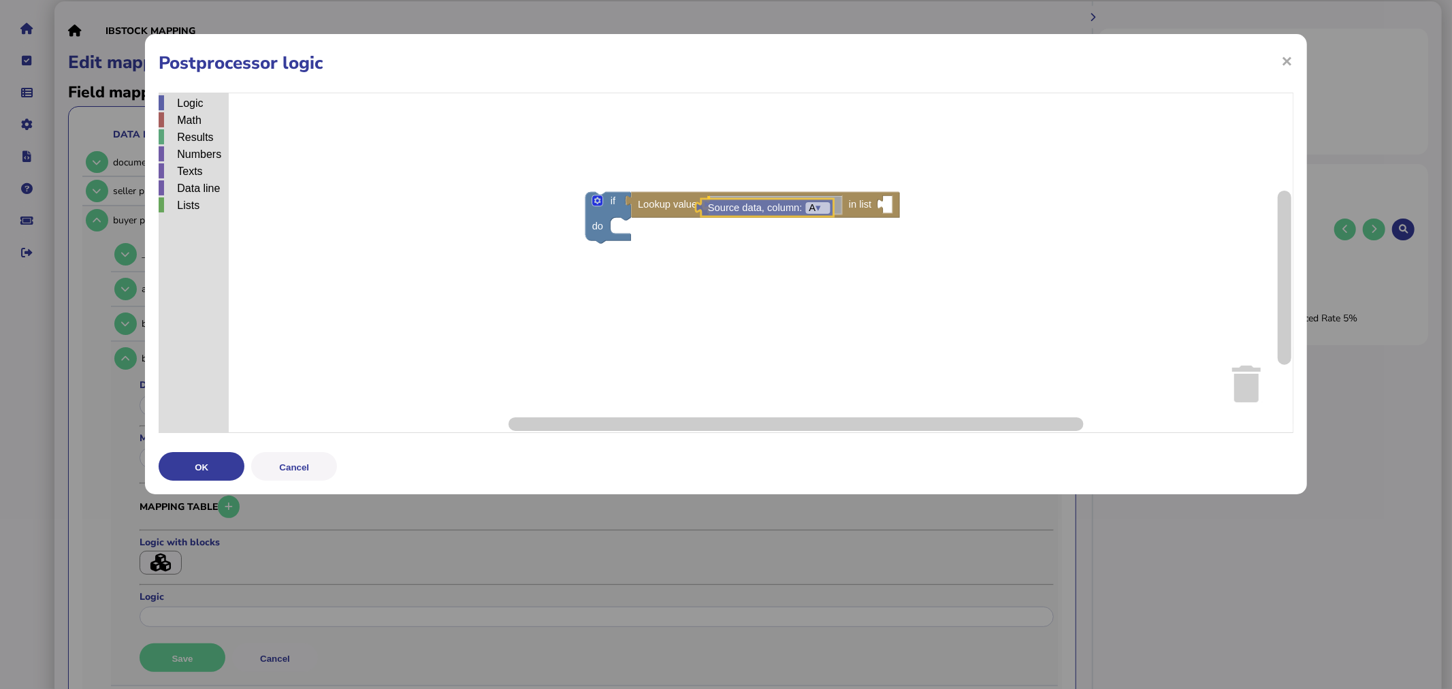
click at [738, 205] on div "Logic Math Results Numbers Texts Data line Lists if do Lookup value in list Sou…" at bounding box center [726, 263] width 1134 height 340
click at [829, 208] on tspan "▾" at bounding box center [826, 204] width 5 height 11
click at [207, 141] on div "Results" at bounding box center [194, 136] width 70 height 15
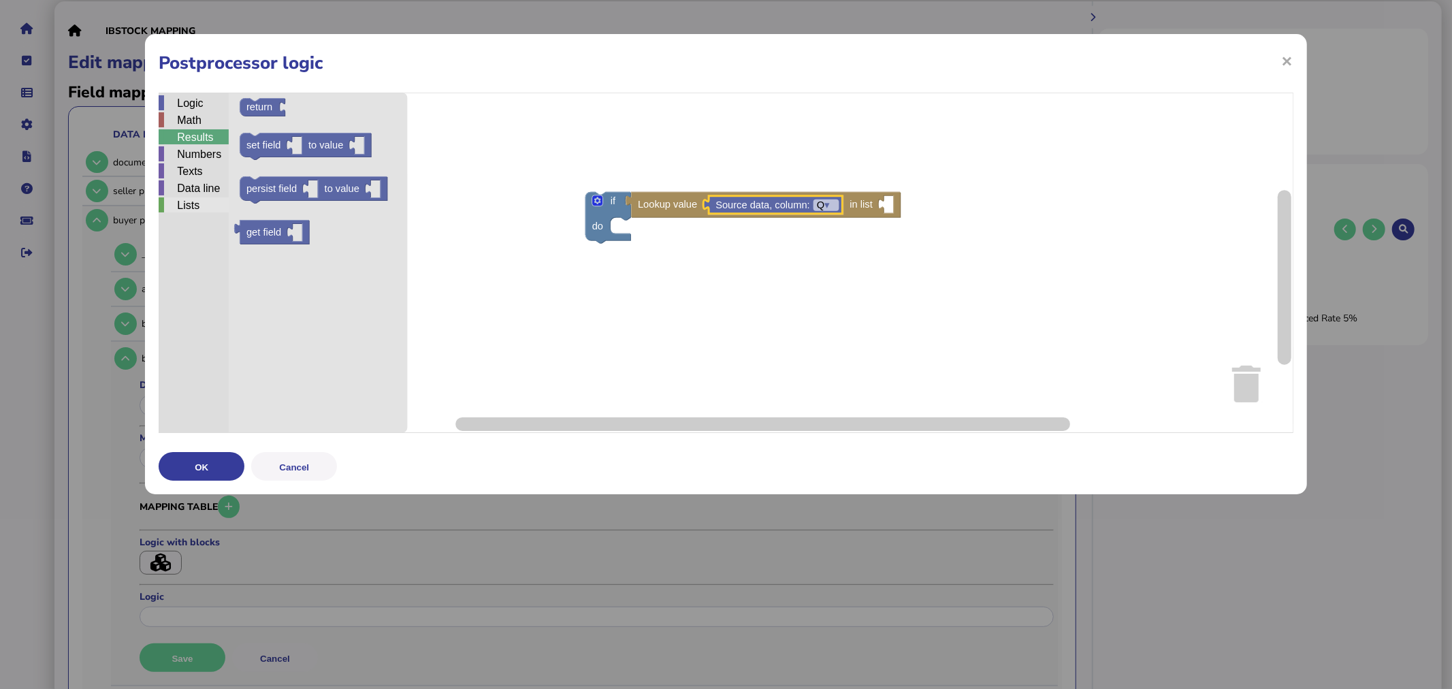
click at [195, 212] on div "Lists" at bounding box center [194, 204] width 70 height 15
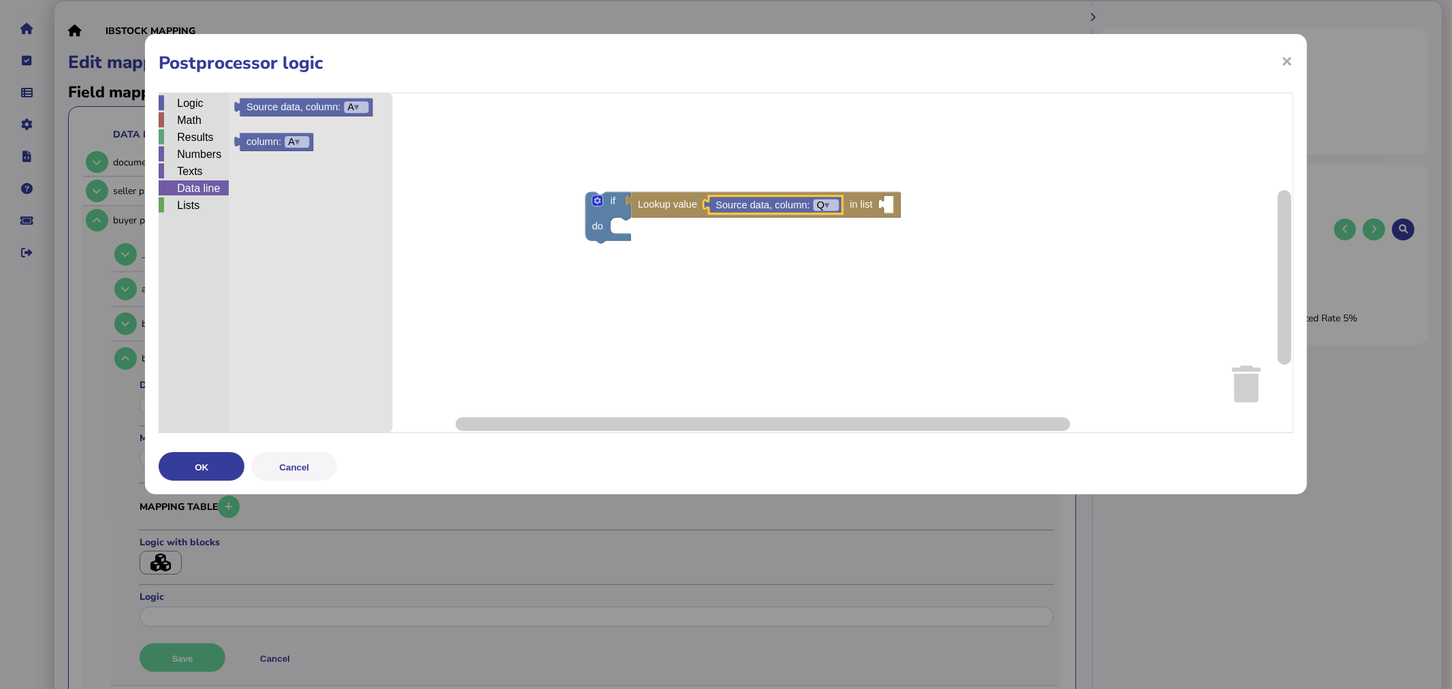
click at [198, 189] on div "Data line" at bounding box center [194, 187] width 70 height 15
click at [197, 127] on div "Math" at bounding box center [194, 119] width 70 height 15
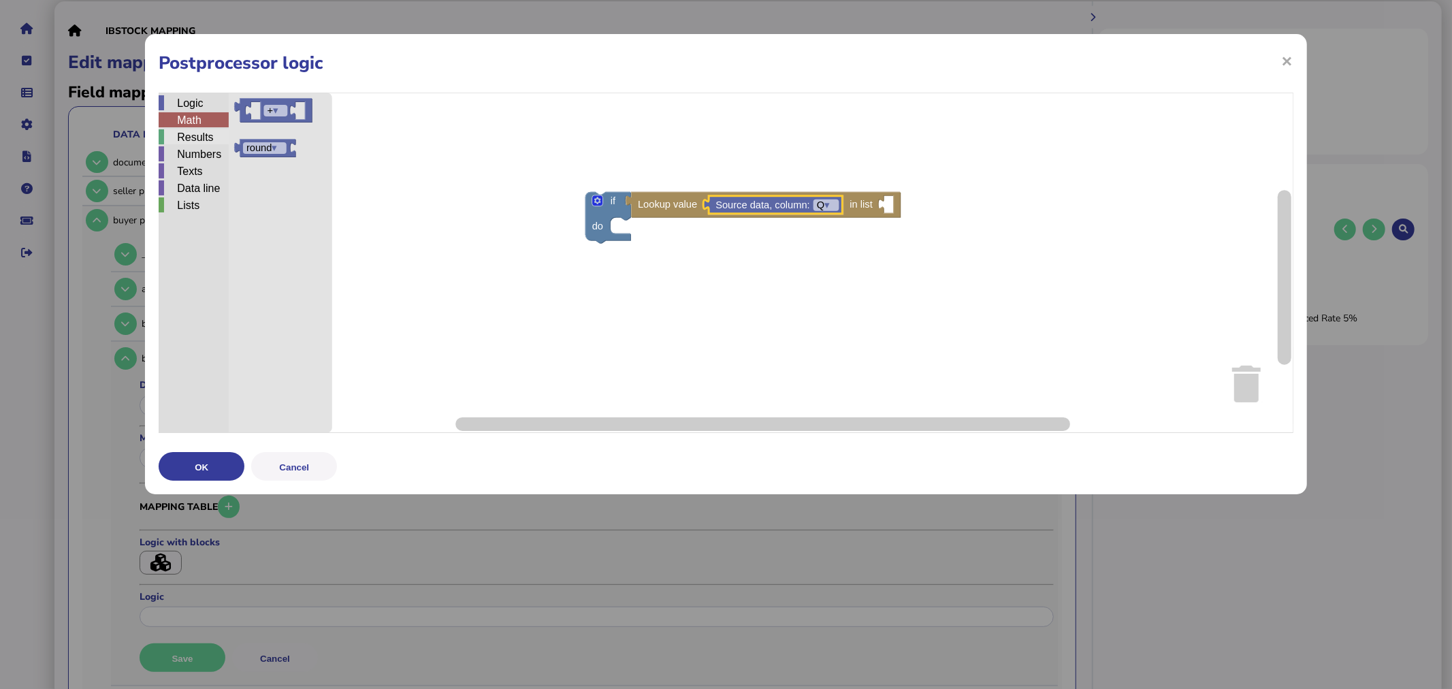
click at [196, 135] on div "Results" at bounding box center [194, 136] width 70 height 15
click at [209, 126] on div "Math" at bounding box center [194, 119] width 70 height 15
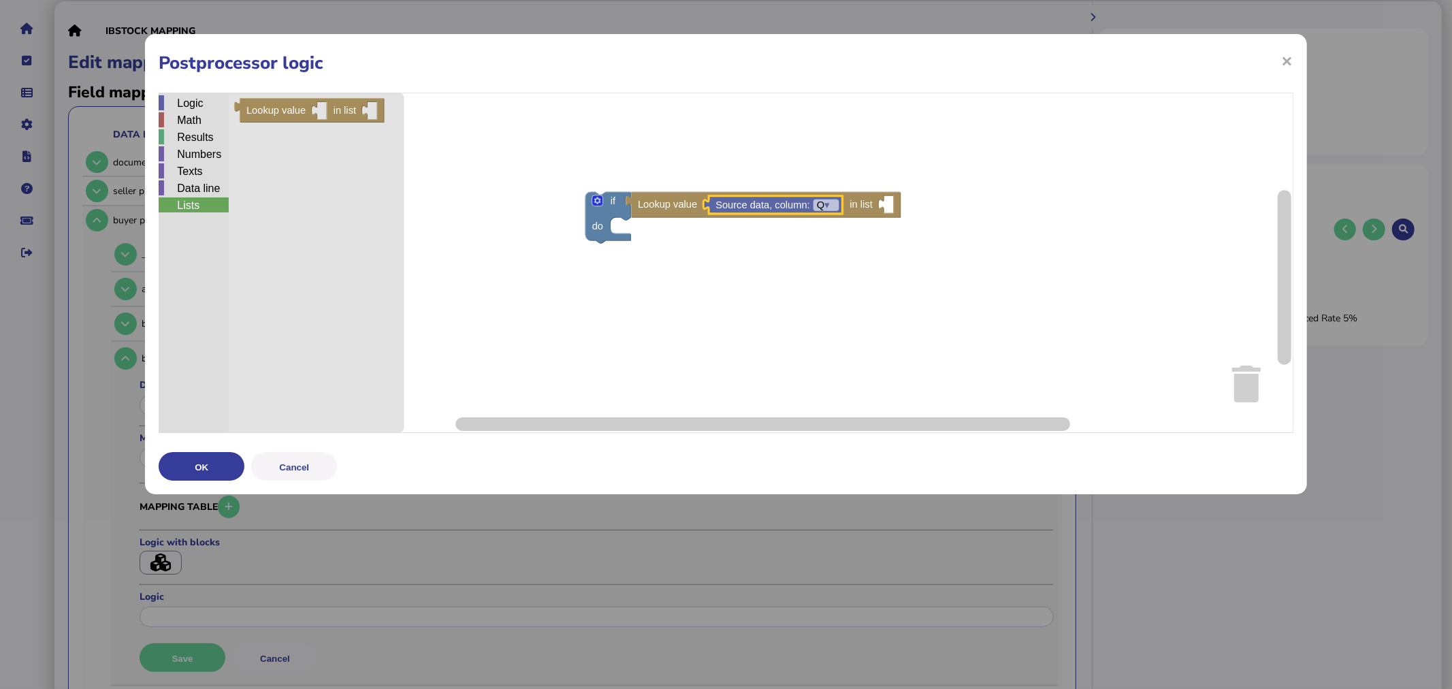
click at [202, 206] on div "Lists" at bounding box center [194, 204] width 70 height 15
click at [220, 192] on div "Data line" at bounding box center [194, 187] width 70 height 15
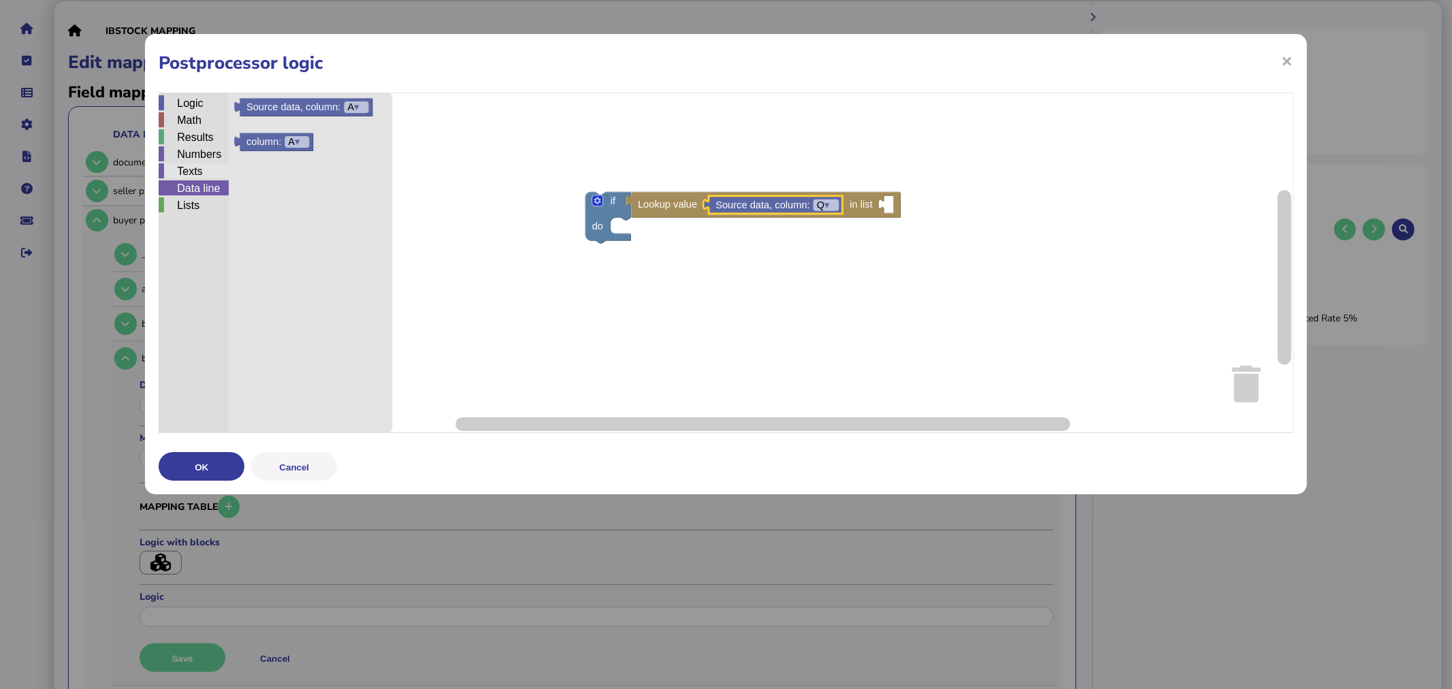
click at [211, 173] on div "Texts" at bounding box center [194, 170] width 70 height 15
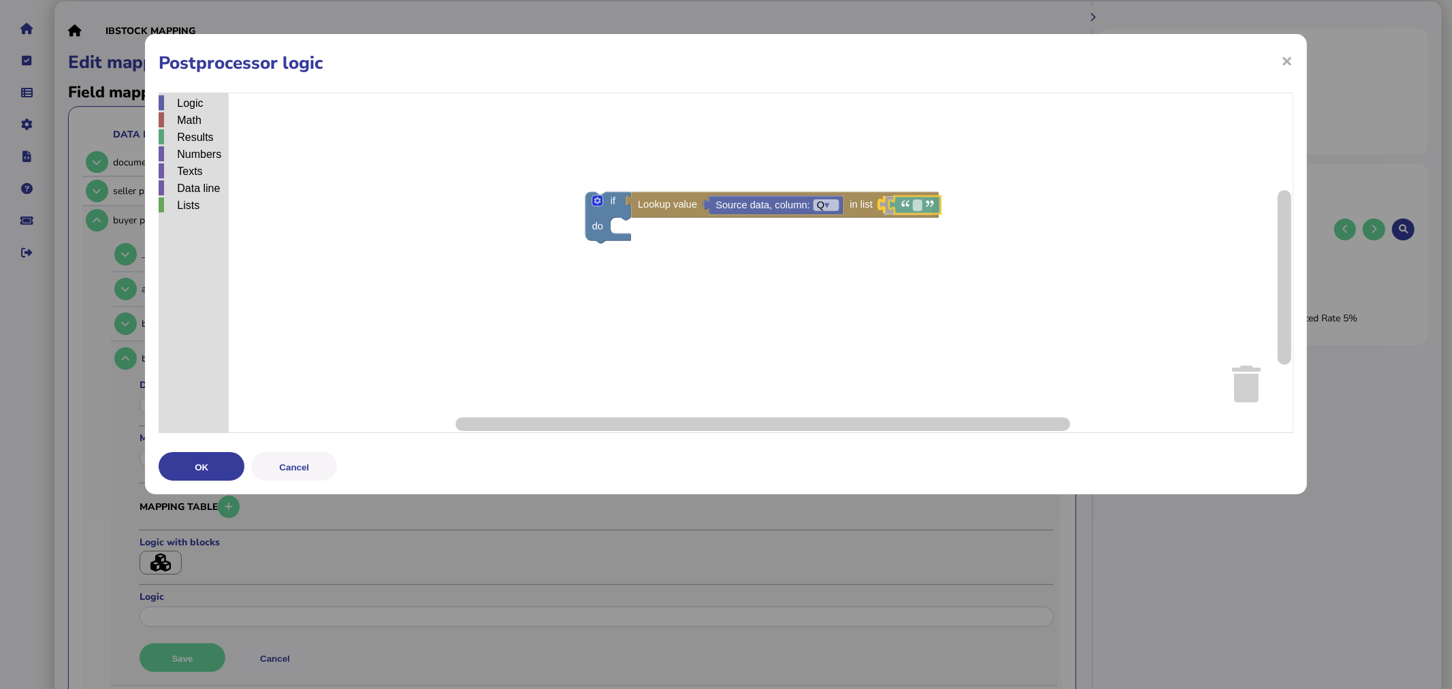
click at [917, 212] on div "Logic Math Results Numbers Texts Data line Lists if do Lookup value in list Sou…" at bounding box center [726, 263] width 1134 height 340
click at [908, 208] on text "Blockly Workspace" at bounding box center [907, 204] width 3 height 11
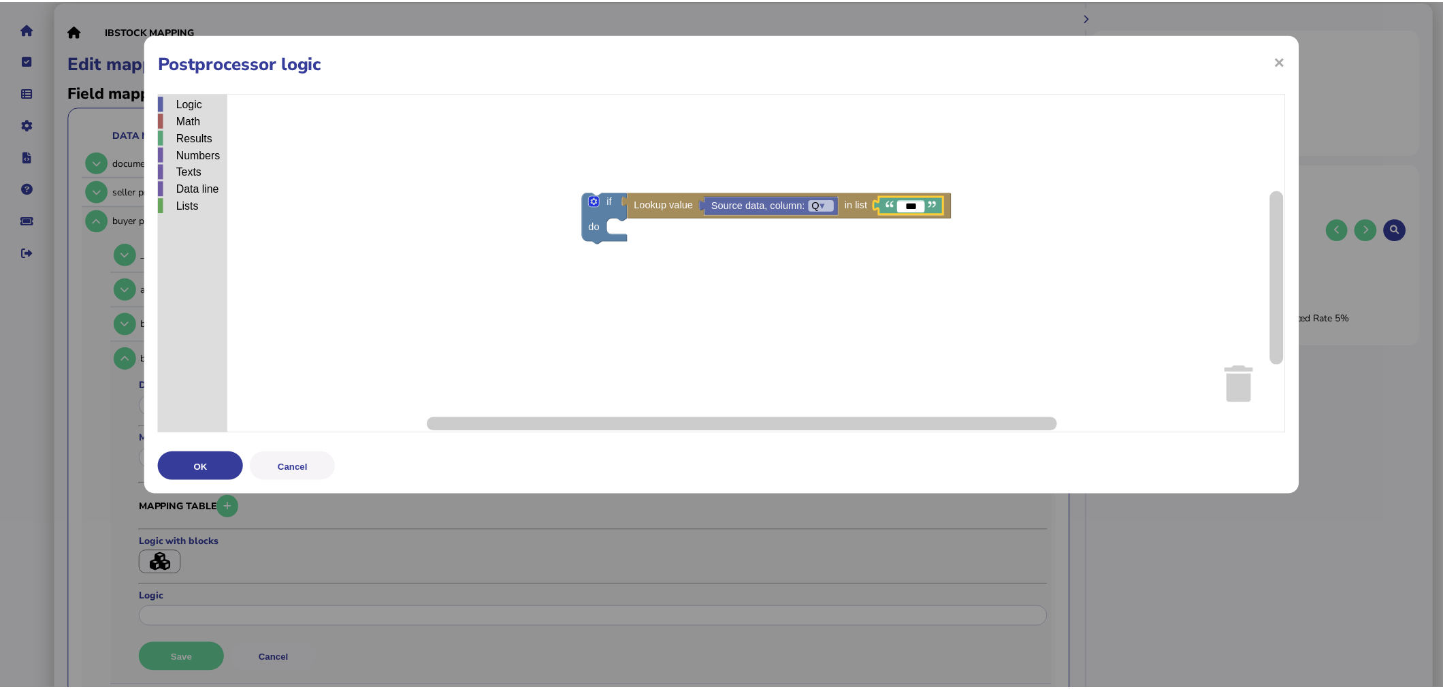
scroll to position [0, 0]
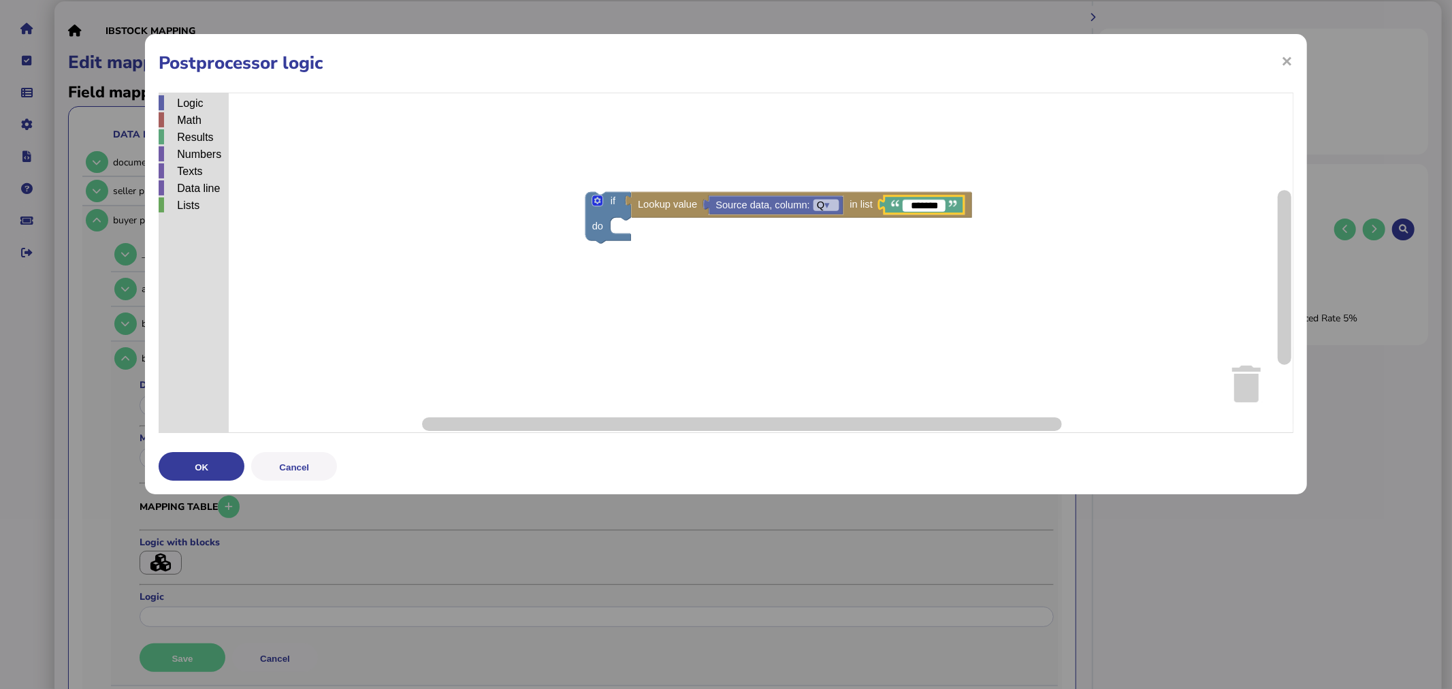
type input "********"
click at [799, 281] on rect "Blockly Workspace" at bounding box center [726, 263] width 1135 height 340
click at [178, 101] on div "Logic" at bounding box center [194, 102] width 70 height 15
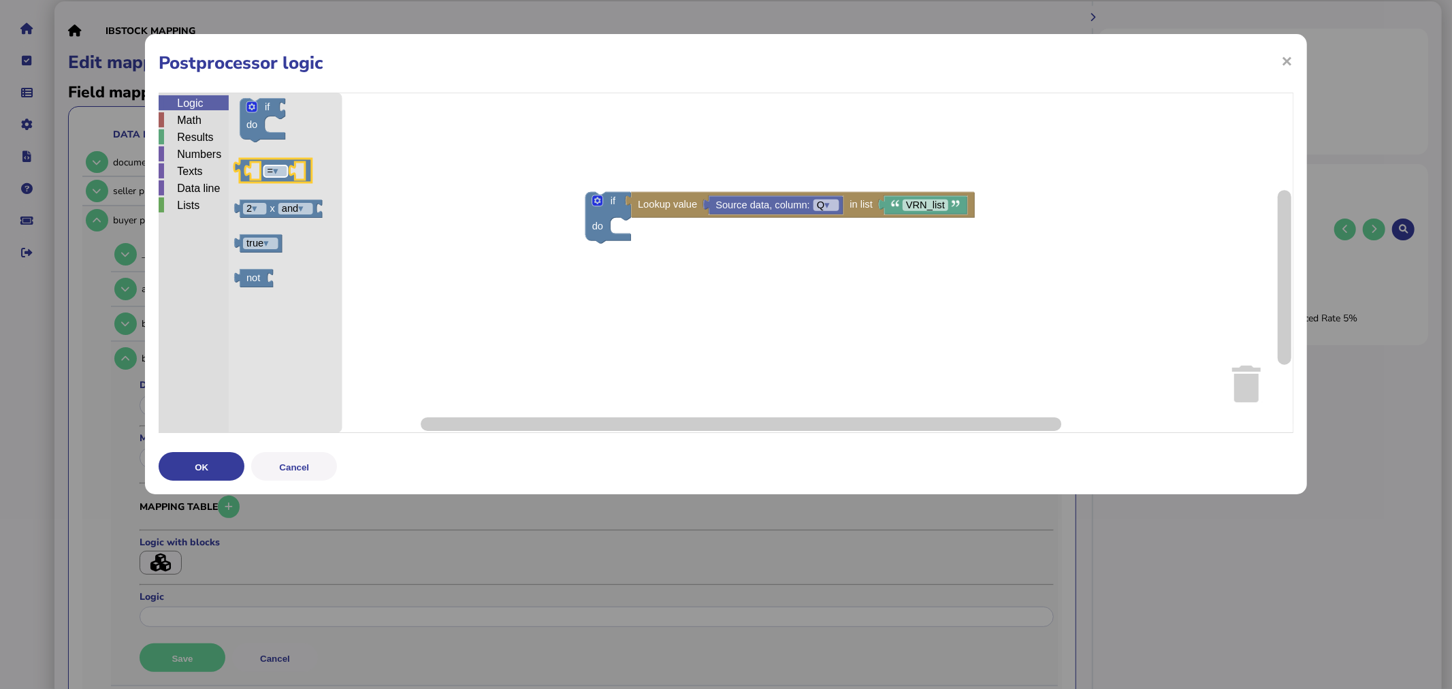
click at [268, 173] on g "= ▾" at bounding box center [276, 171] width 24 height 12
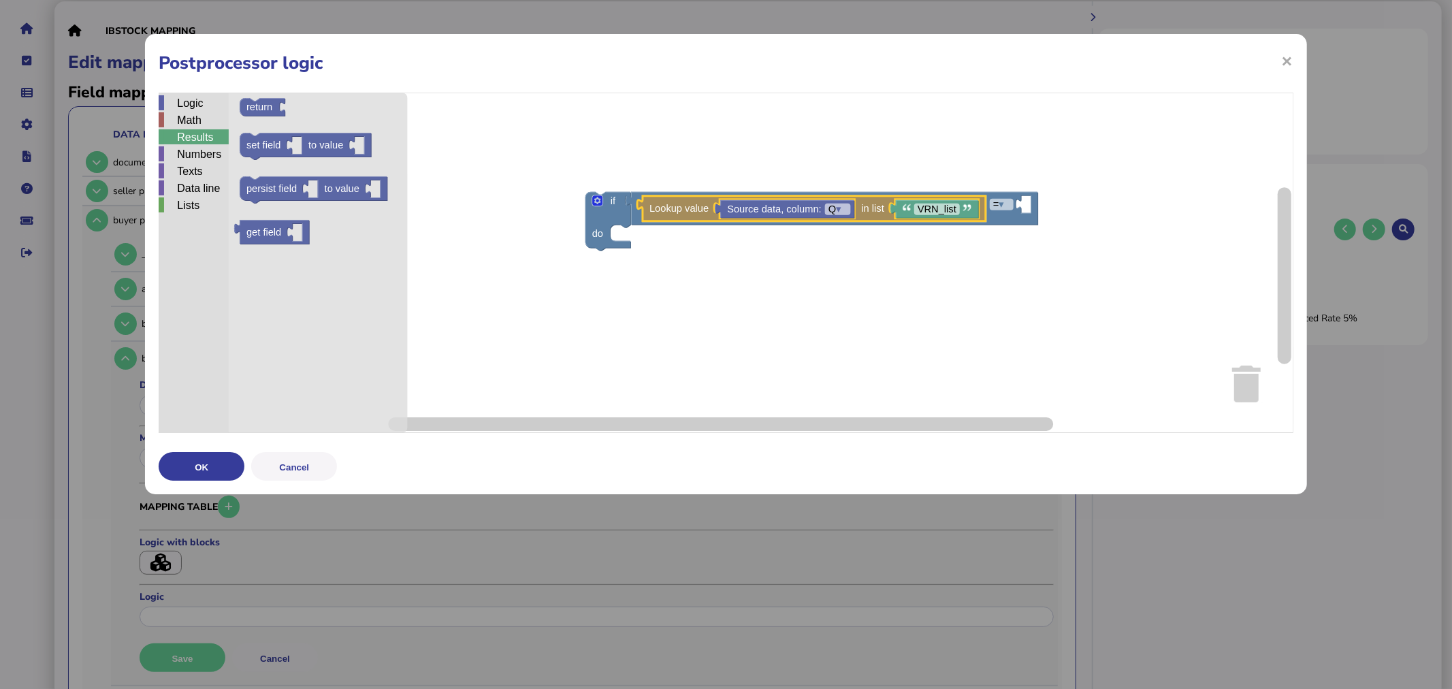
click at [196, 140] on div "Results" at bounding box center [194, 136] width 70 height 15
click at [198, 181] on div "Data line" at bounding box center [194, 187] width 70 height 15
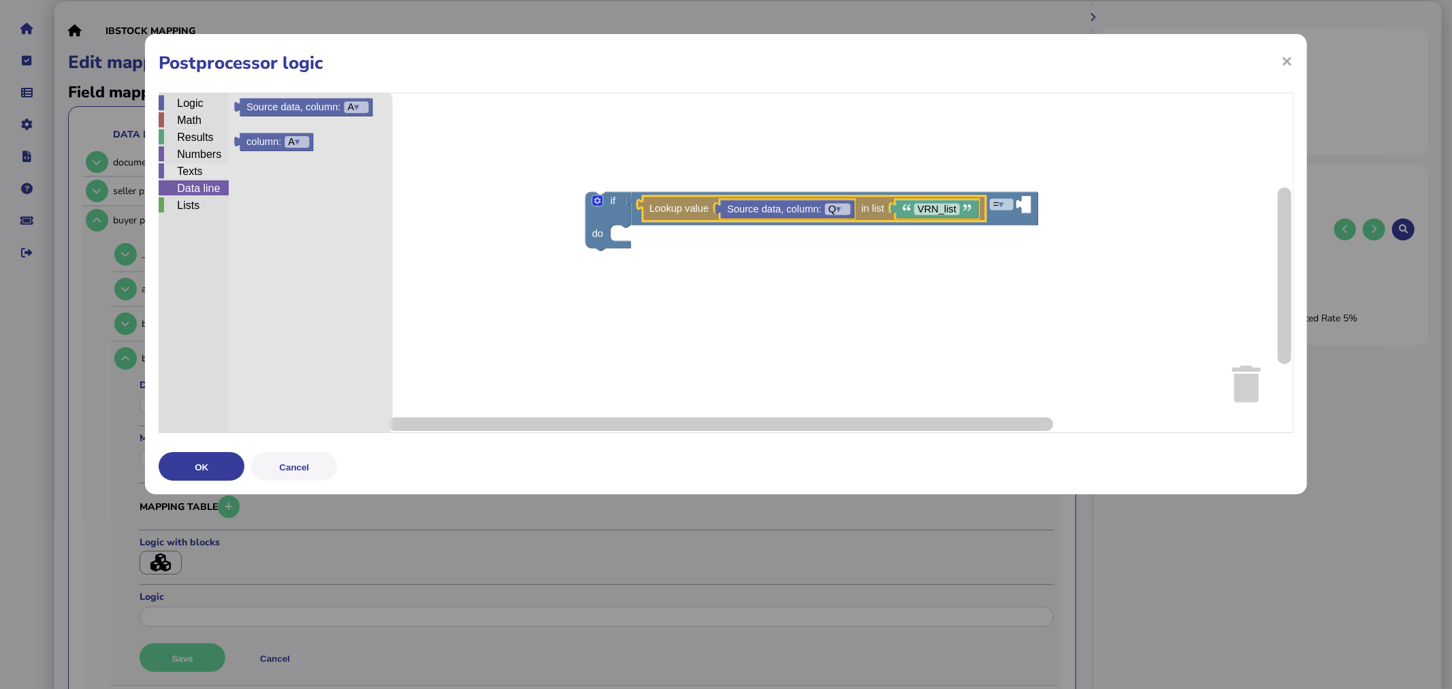
click at [197, 174] on div "Texts" at bounding box center [194, 170] width 70 height 15
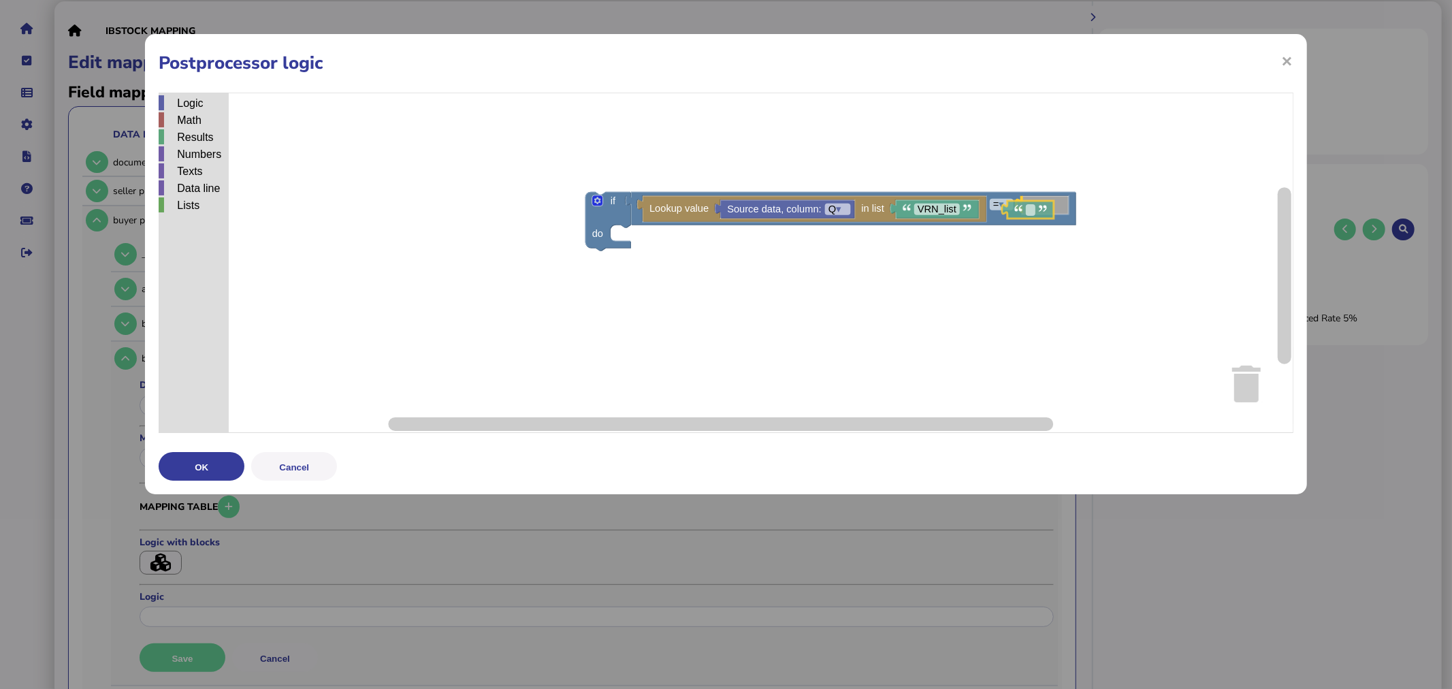
click at [1049, 209] on div "Logic Math Results Numbers Texts Data line Lists if do = ▾ Lookup value in list…" at bounding box center [726, 263] width 1134 height 340
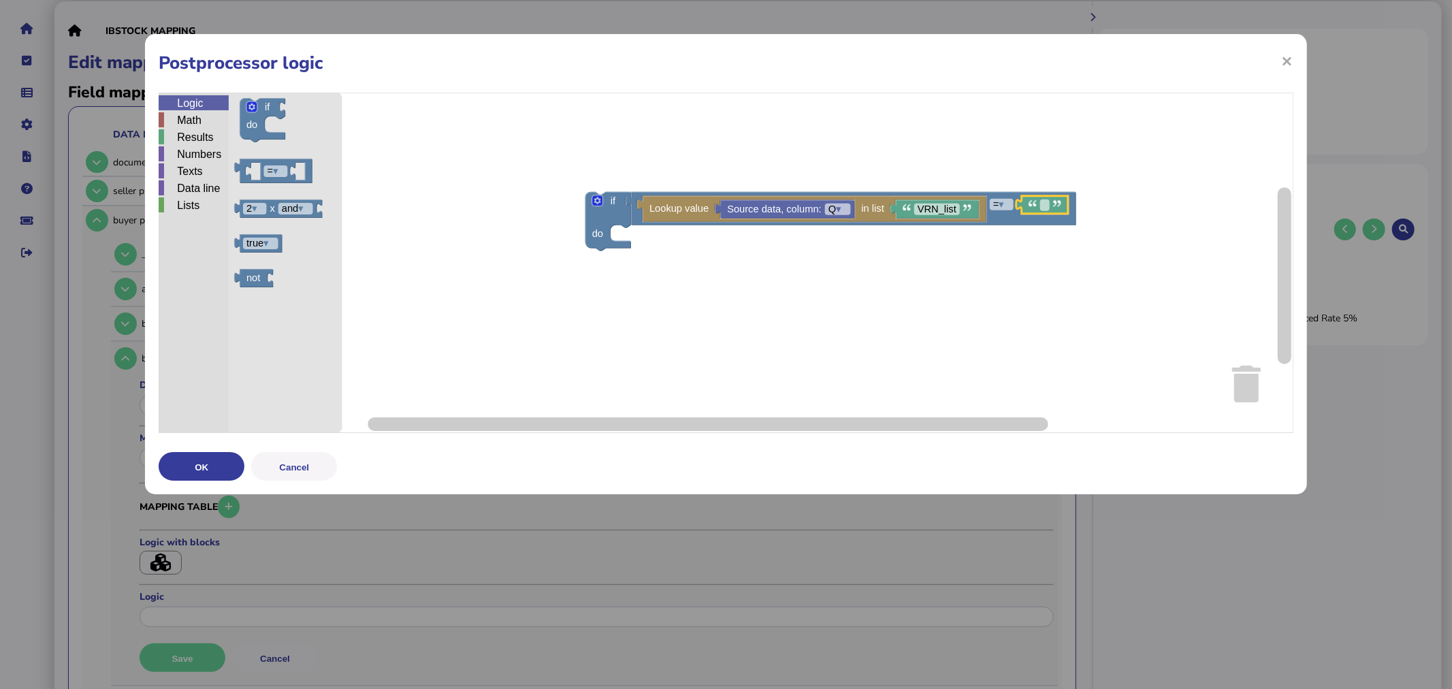
click at [179, 96] on div "Logic" at bounding box center [194, 102] width 70 height 15
click at [191, 191] on div "Data line" at bounding box center [194, 187] width 70 height 15
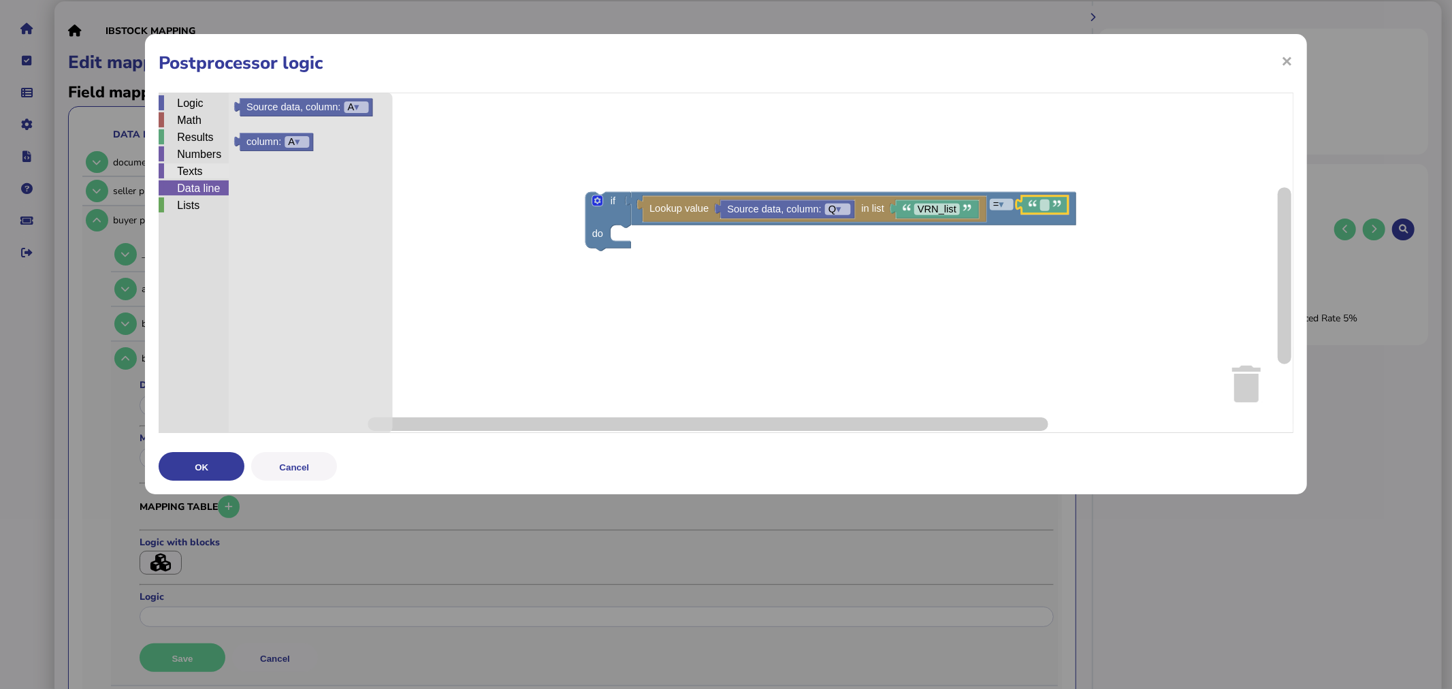
click at [192, 169] on div "Texts" at bounding box center [194, 170] width 70 height 15
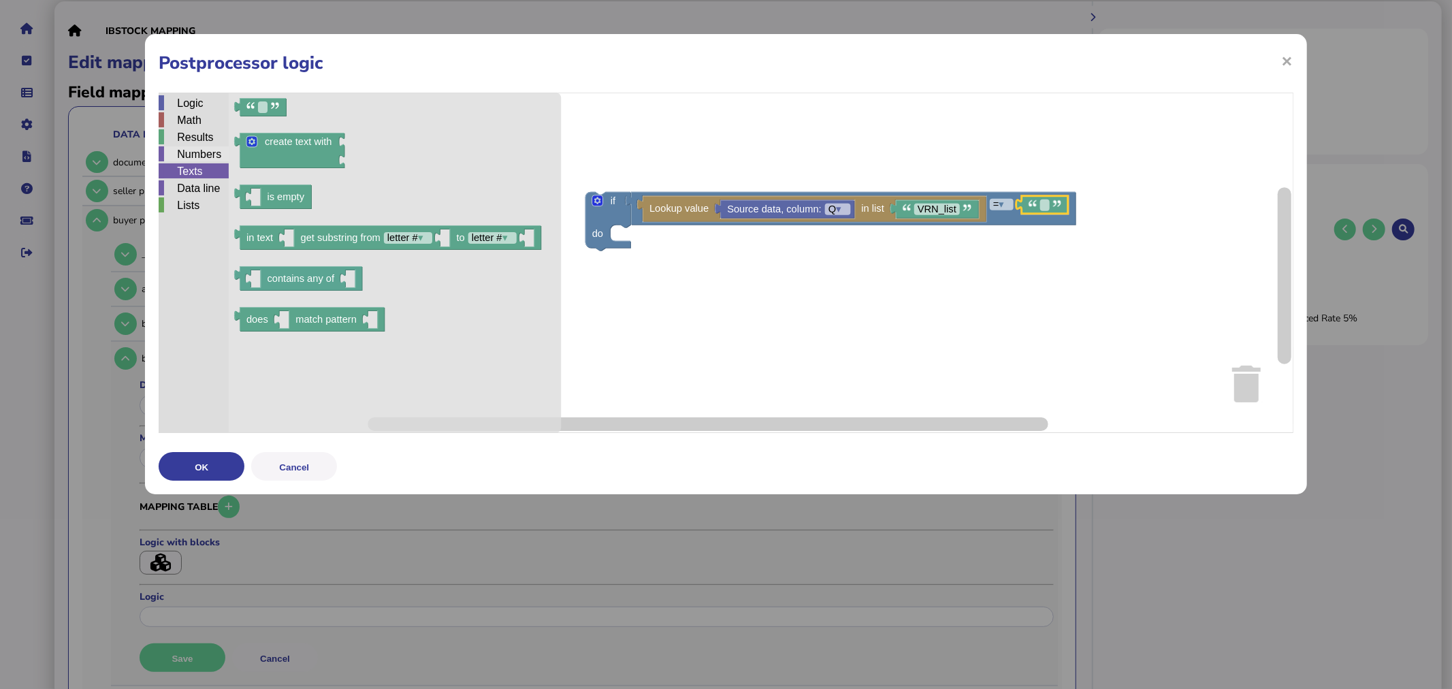
click at [191, 147] on div "Numbers" at bounding box center [194, 153] width 70 height 15
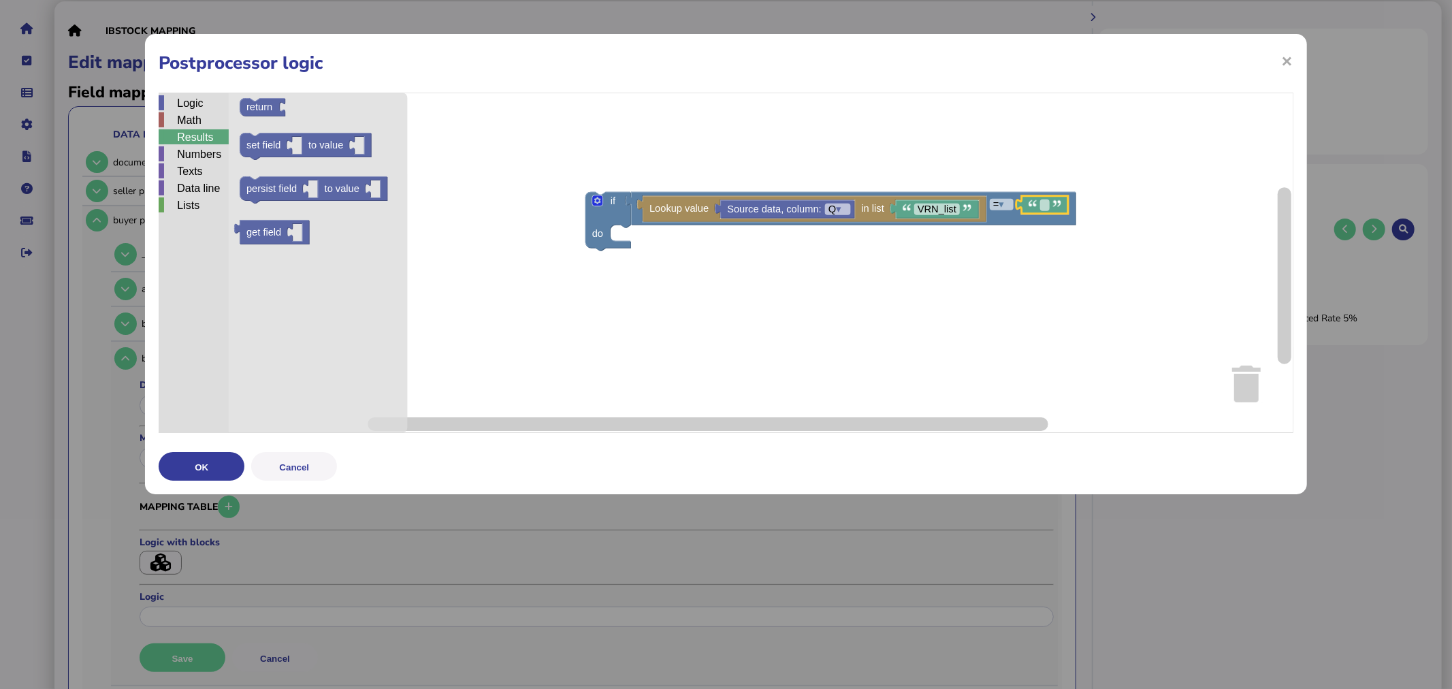
click at [187, 132] on div "Results" at bounding box center [194, 136] width 70 height 15
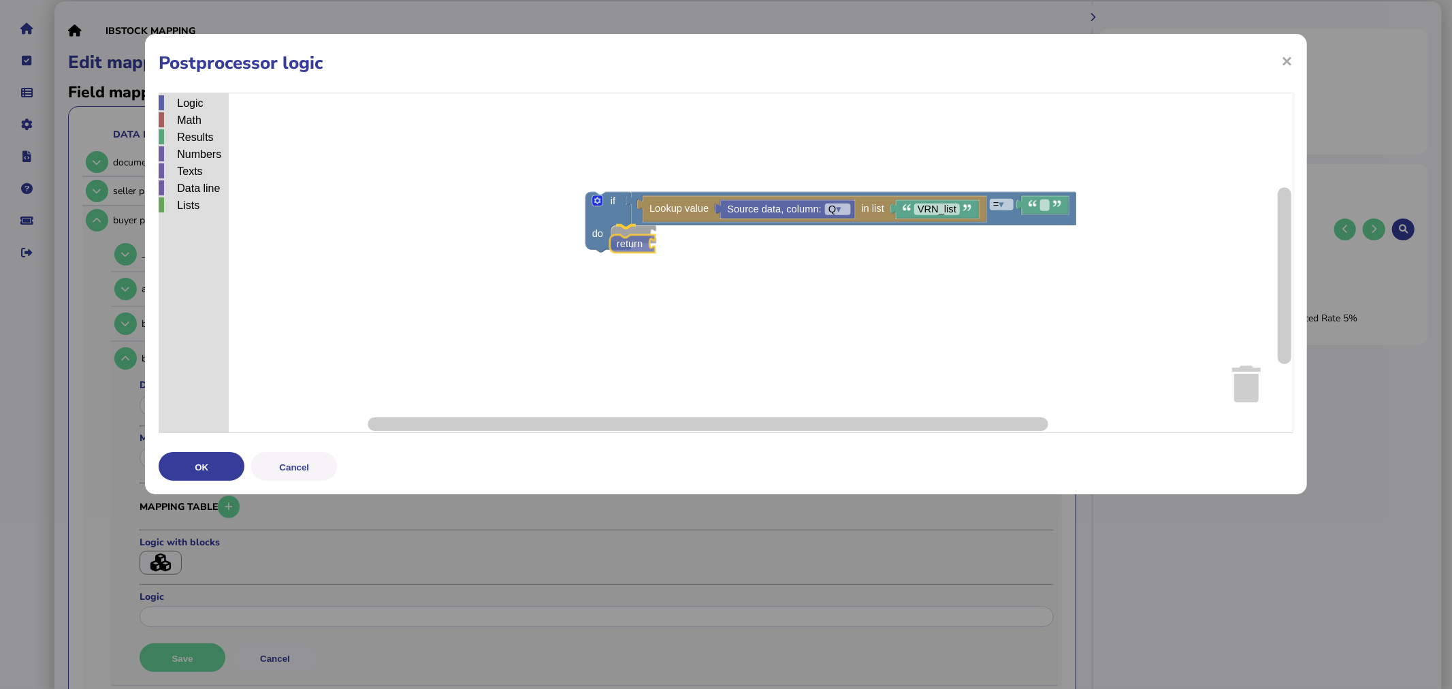
click at [628, 239] on div "Logic Math Results Numbers Texts Data line Lists if do = ▾ Lookup value in list…" at bounding box center [726, 263] width 1134 height 340
click at [199, 144] on div "Results" at bounding box center [194, 137] width 70 height 17
click at [200, 179] on div "Texts" at bounding box center [194, 171] width 70 height 17
click at [203, 172] on div "Texts" at bounding box center [194, 170] width 70 height 15
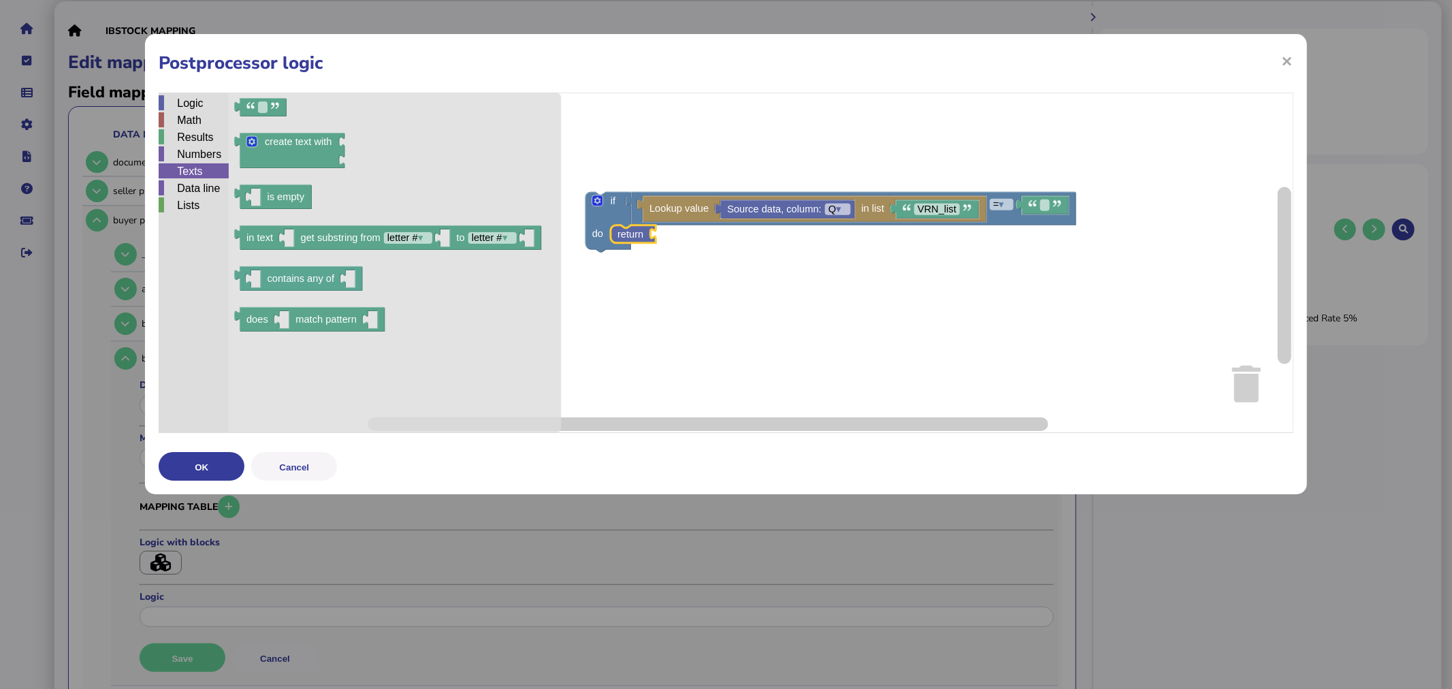
click at [289, 108] on icon "Blockly Workspace" at bounding box center [395, 263] width 332 height 340
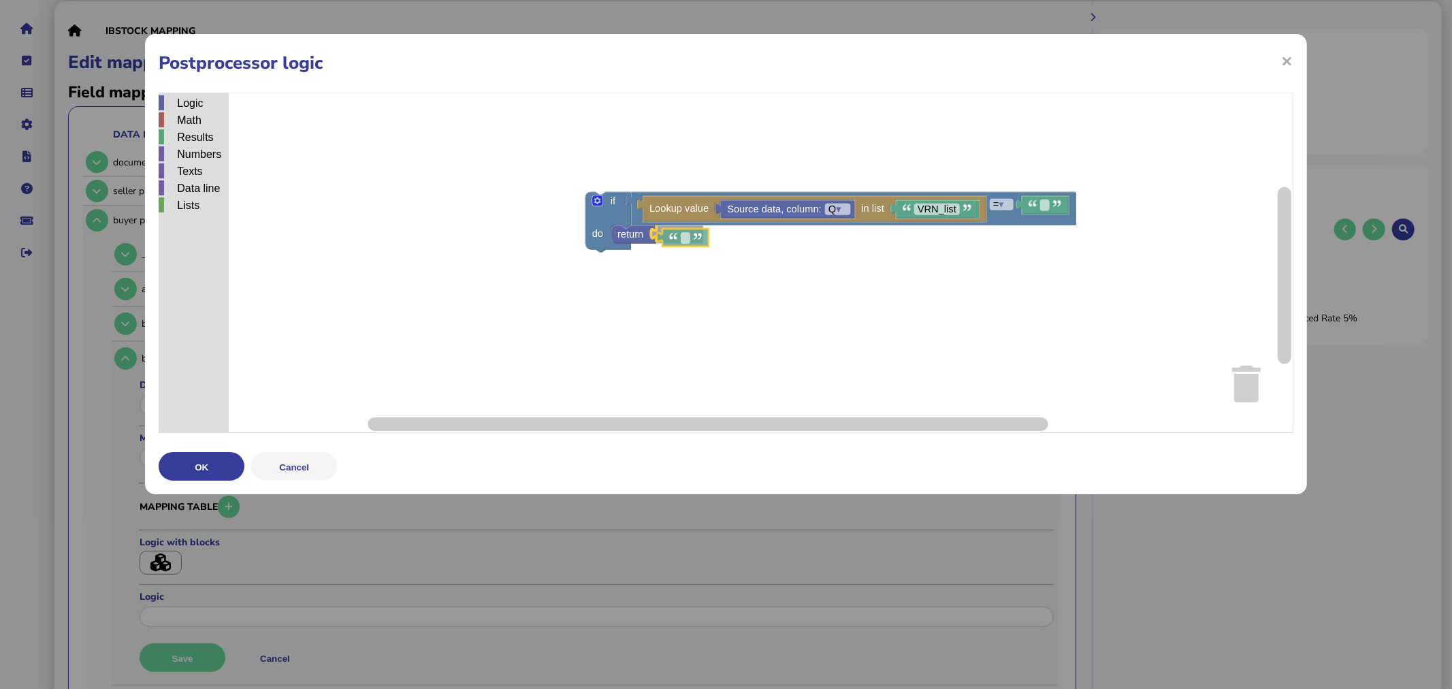
click at [699, 236] on div "Logic Math Results Numbers Texts Data line Lists if do = ▾ Lookup value in list…" at bounding box center [726, 263] width 1134 height 340
click at [682, 236] on rect "Blockly Workspace" at bounding box center [680, 235] width 10 height 12
type input "*******"
click at [796, 327] on div "Logic Math Results Numbers Texts Data line Lists if do = ▾ Lookup value in list…" at bounding box center [726, 263] width 1134 height 340
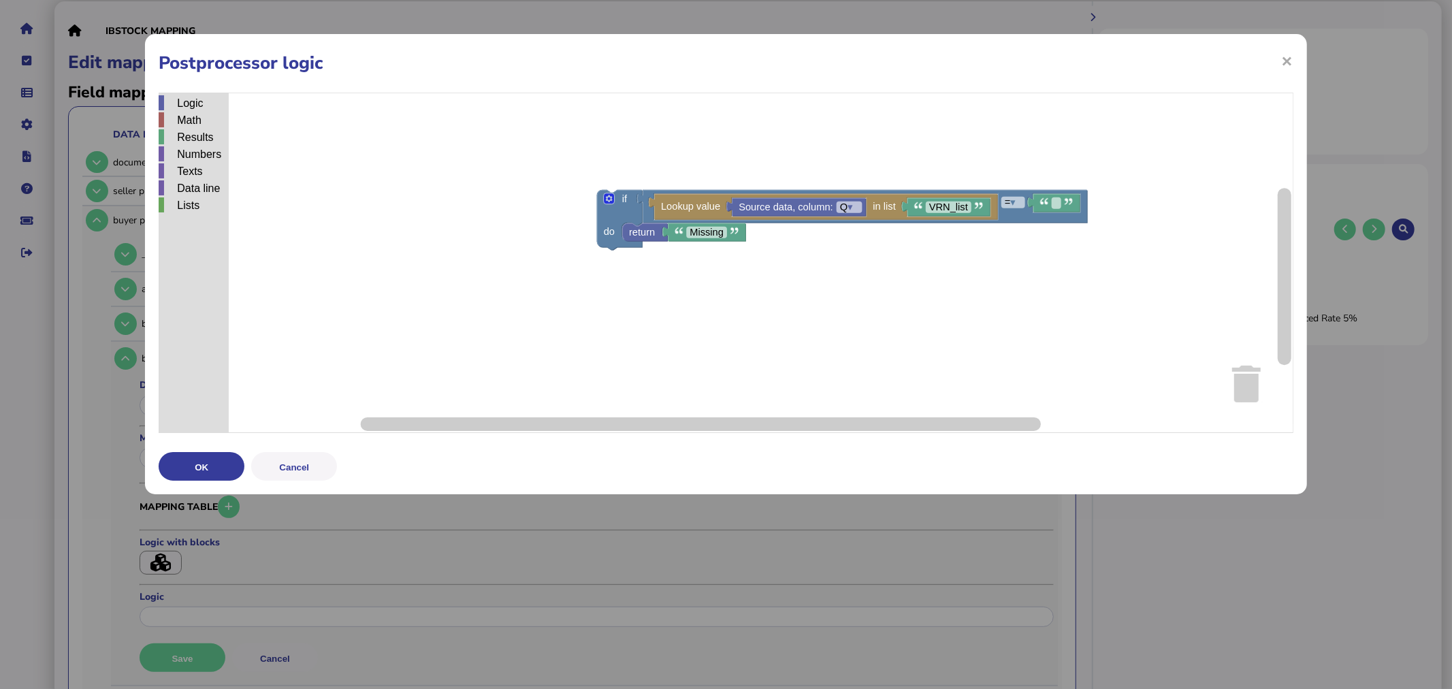
click at [648, 241] on icon "Blockly Workspace" at bounding box center [644, 232] width 45 height 18
click at [661, 263] on rect "Blockly Workspace" at bounding box center [726, 263] width 1135 height 340
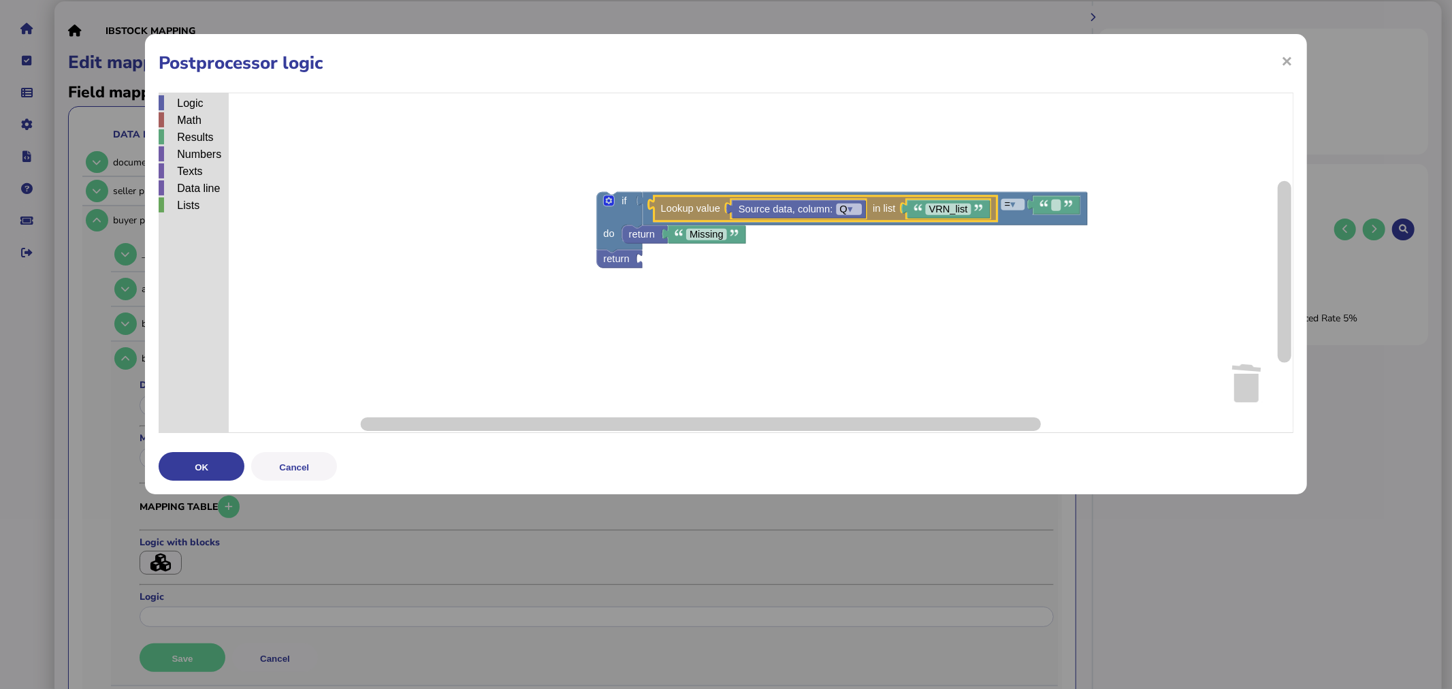
click at [741, 298] on rect "Blockly Workspace" at bounding box center [726, 263] width 1135 height 340
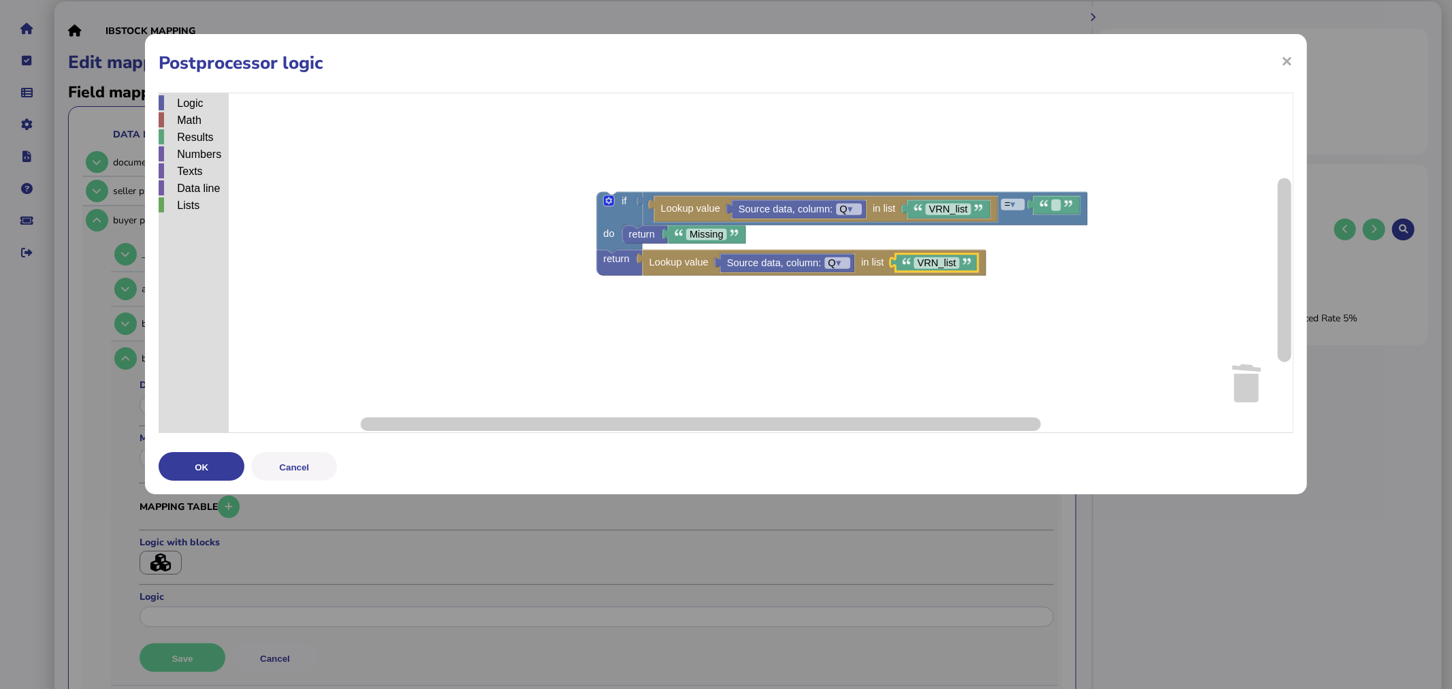
click at [972, 280] on rect "Blockly Workspace" at bounding box center [726, 263] width 1135 height 340
click at [994, 308] on rect "Blockly Workspace" at bounding box center [726, 263] width 1135 height 340
click at [221, 458] on button "OK" at bounding box center [202, 466] width 86 height 29
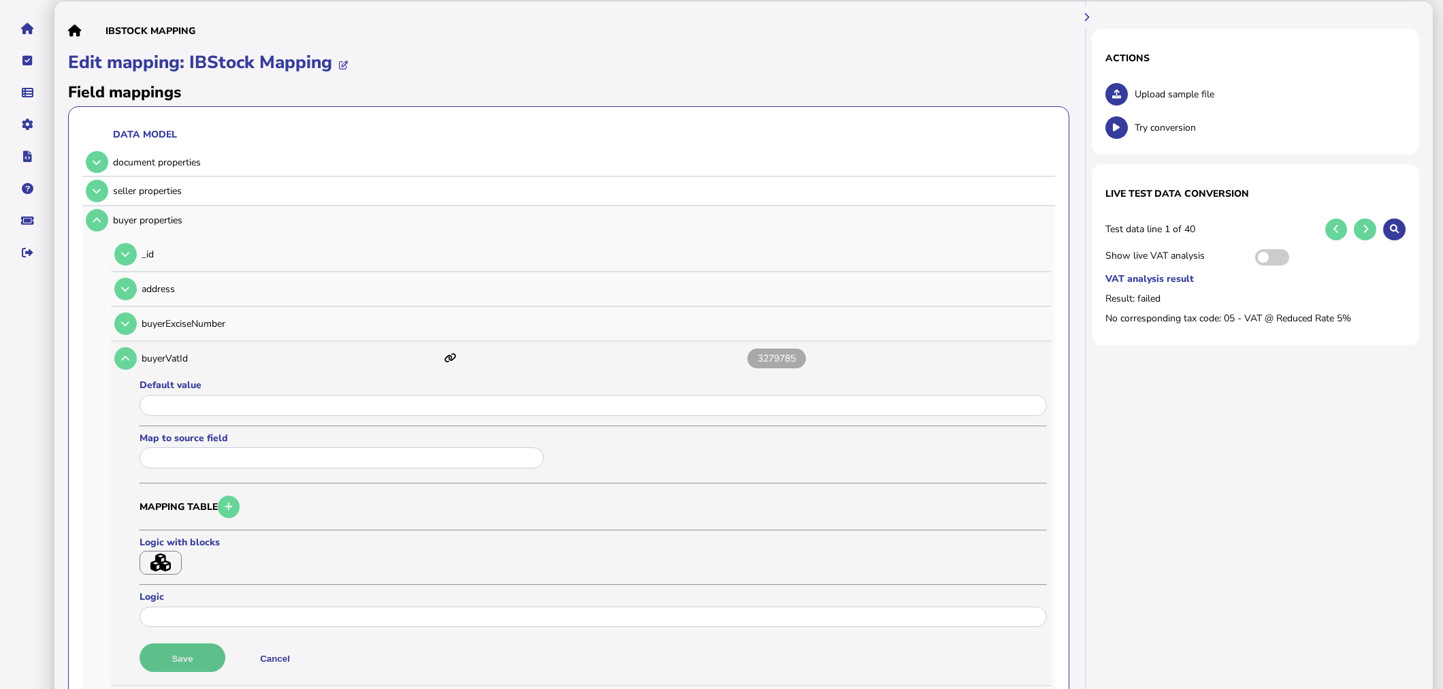
click at [203, 651] on button "Save" at bounding box center [183, 657] width 86 height 29
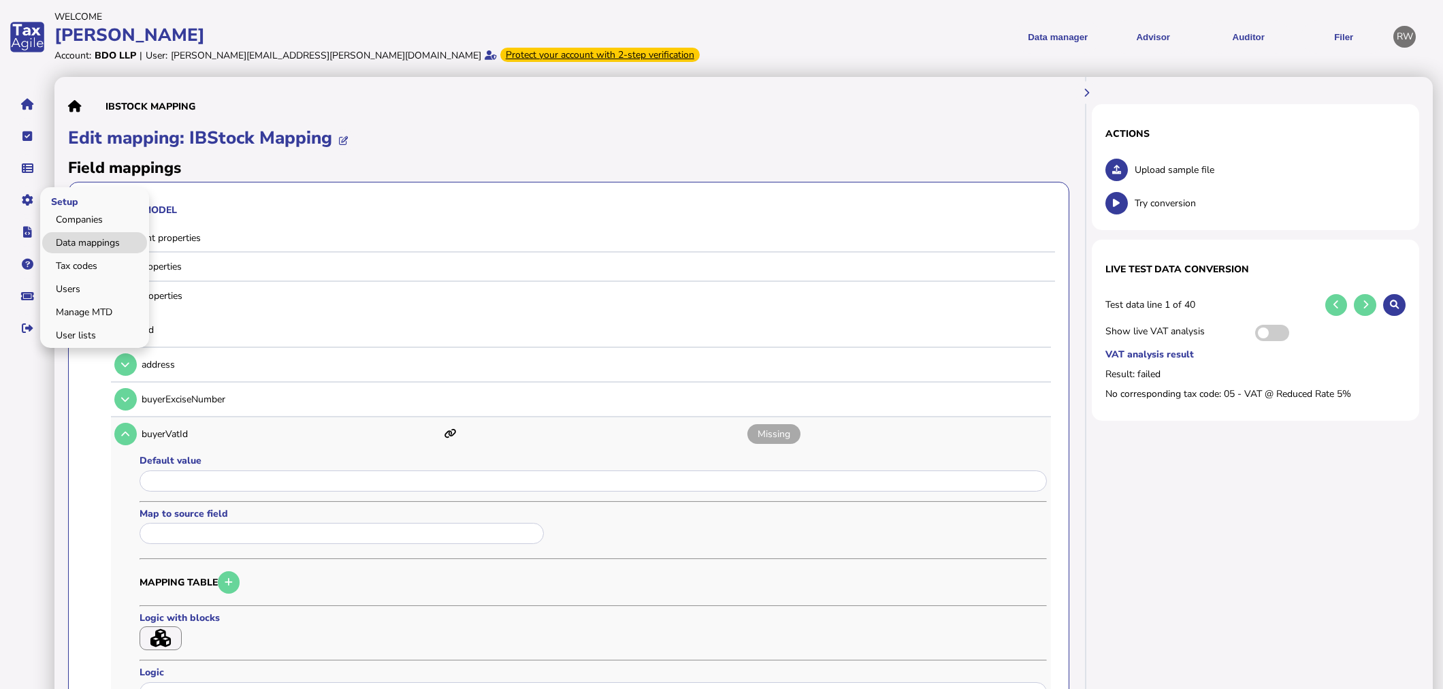
click at [60, 240] on link "Data mappings" at bounding box center [94, 242] width 105 height 21
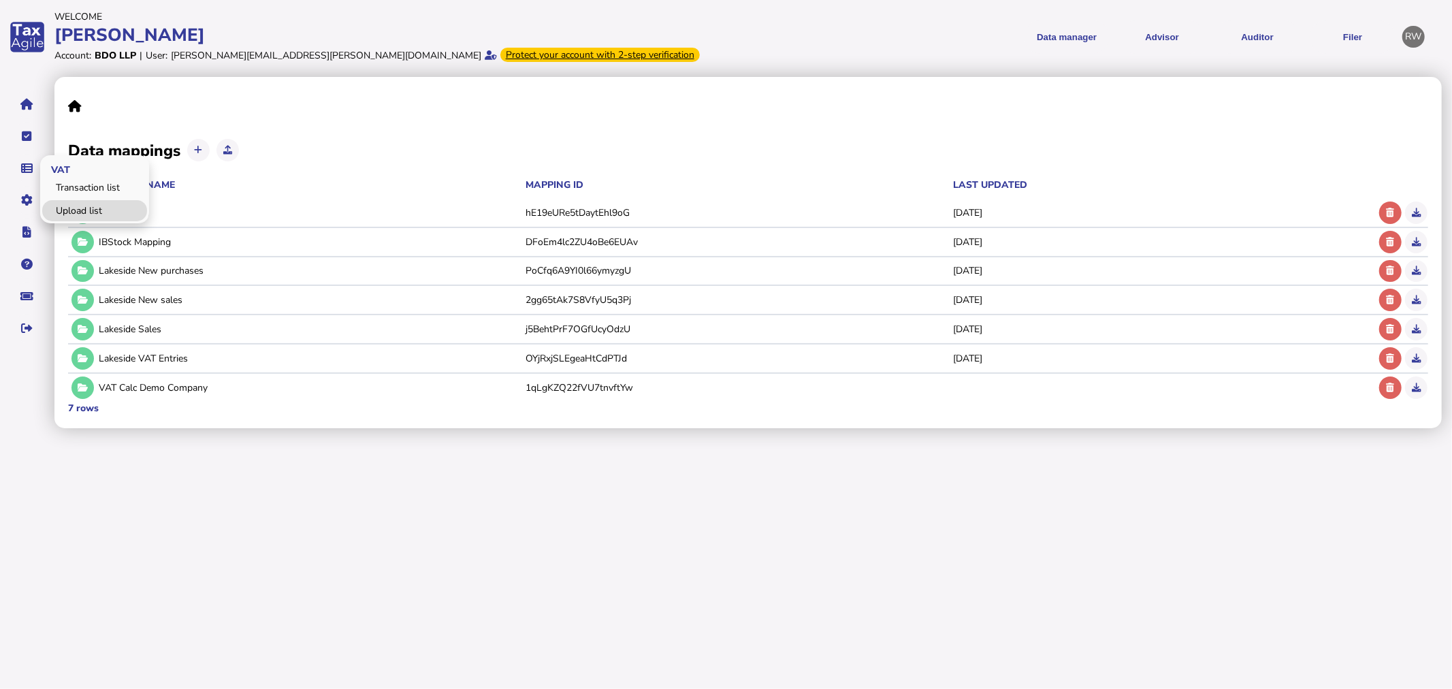
click at [65, 205] on link "Upload list" at bounding box center [94, 210] width 105 height 21
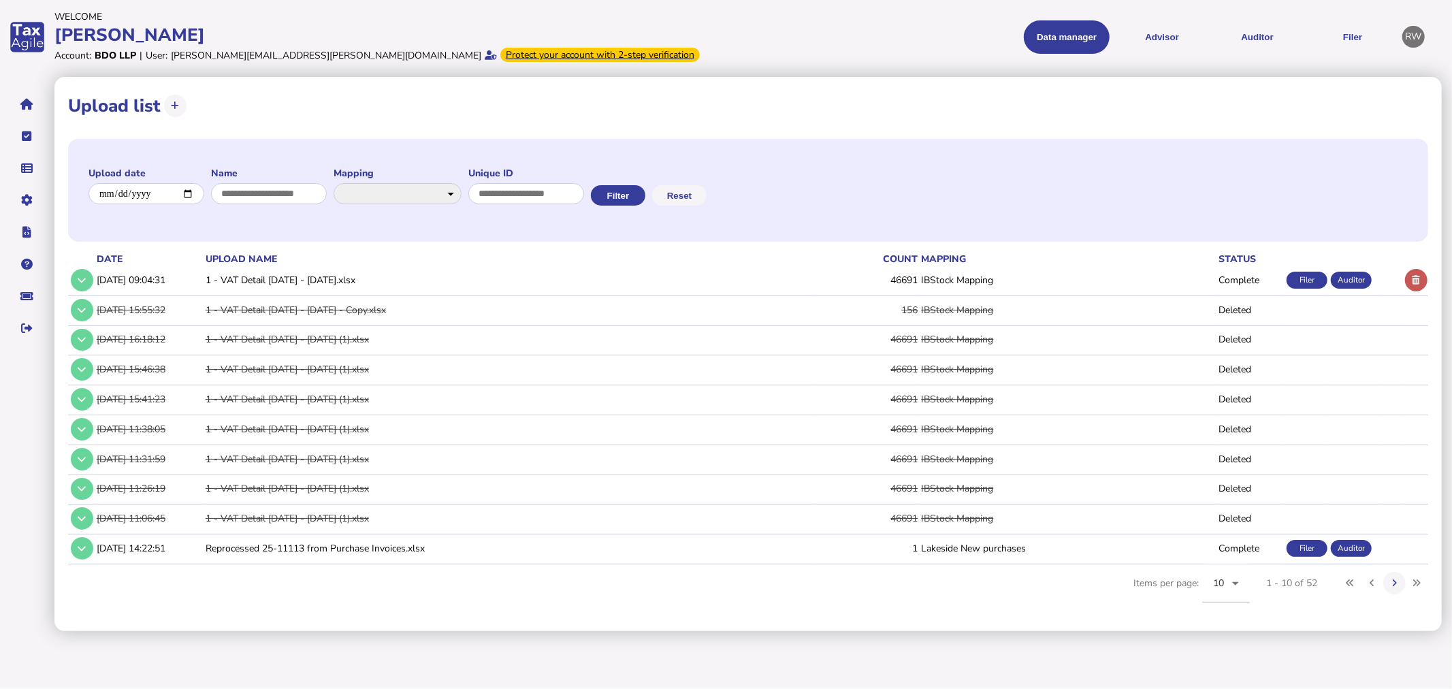
click at [1413, 286] on button at bounding box center [1416, 280] width 22 height 22
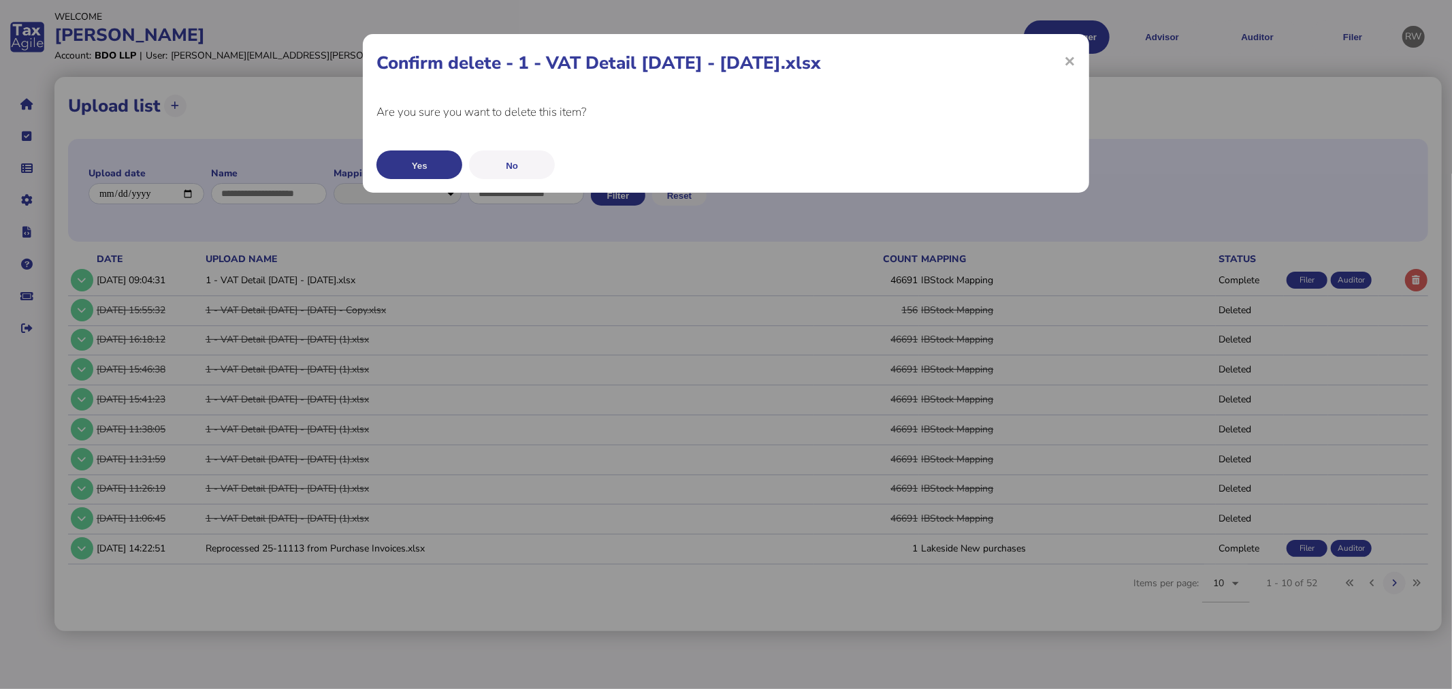
click at [420, 161] on button "Yes" at bounding box center [419, 164] width 86 height 29
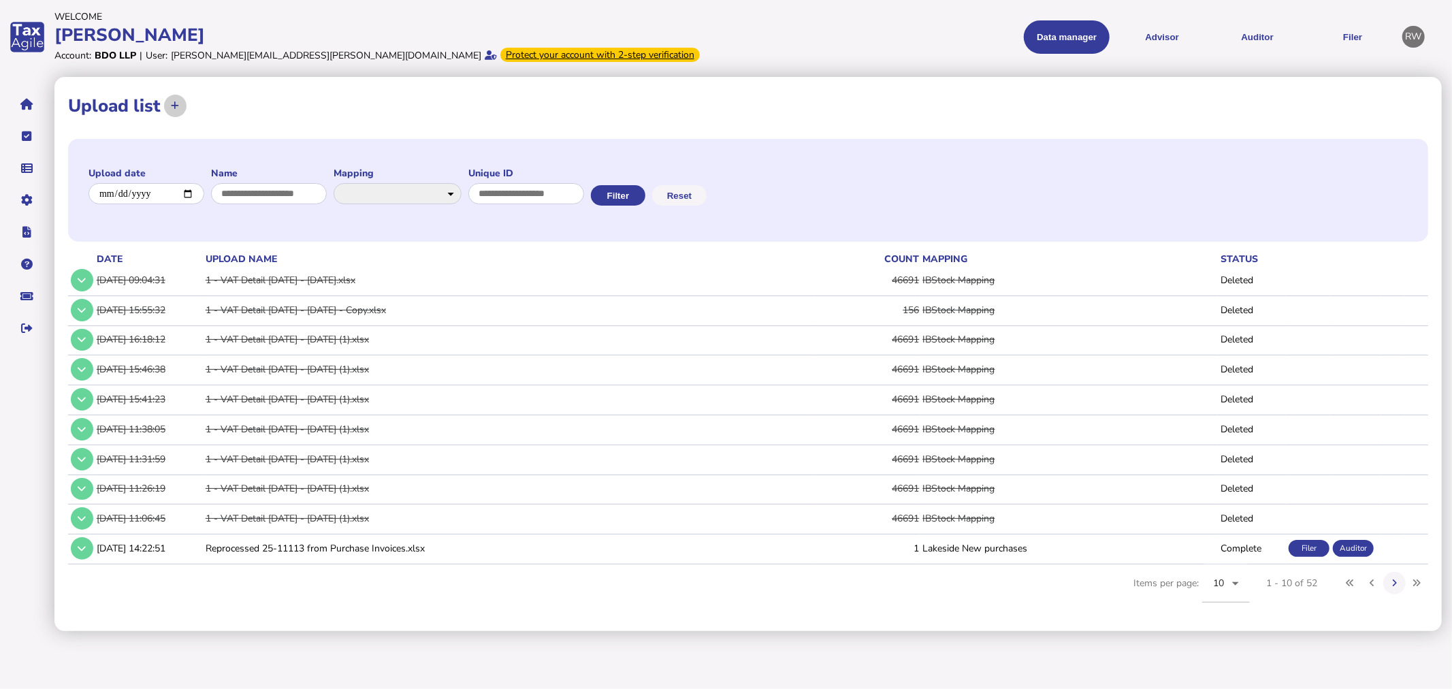
click at [179, 107] on button at bounding box center [175, 106] width 22 height 22
select select "**********"
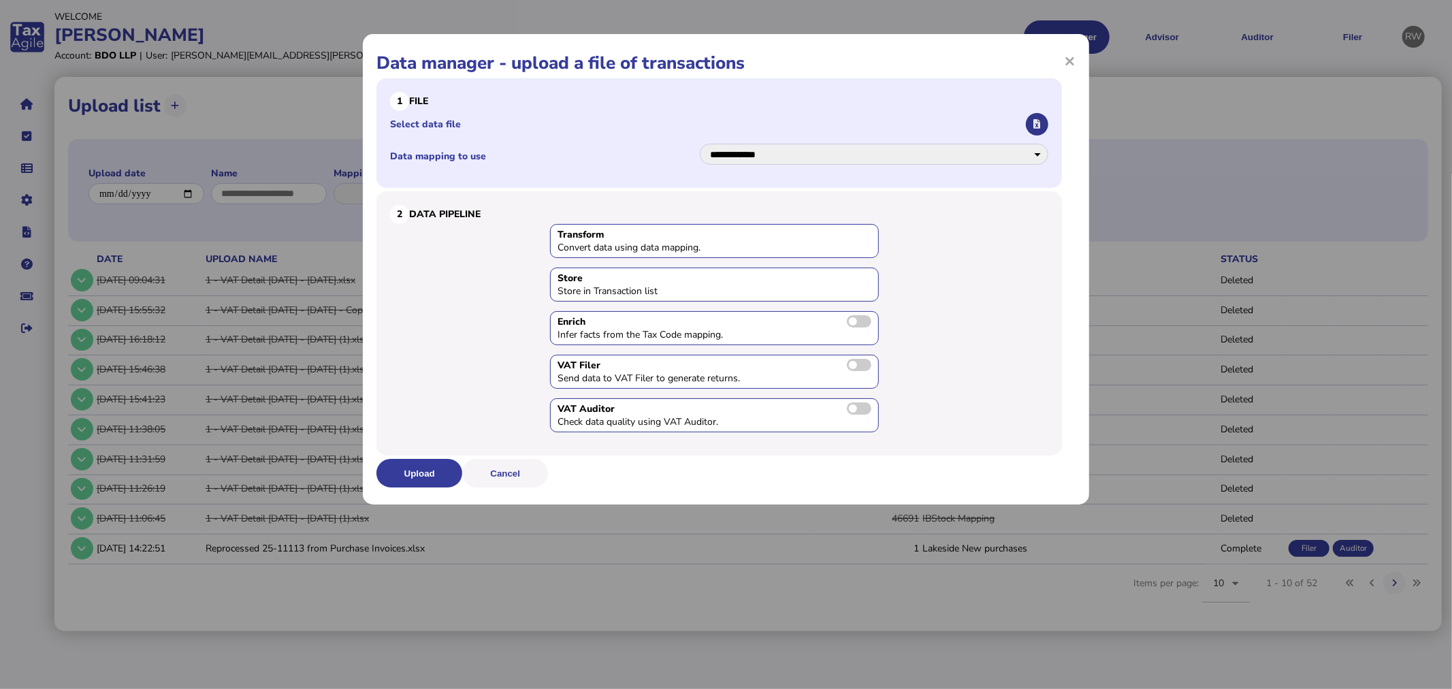
click at [1045, 124] on button "button" at bounding box center [1037, 124] width 22 height 22
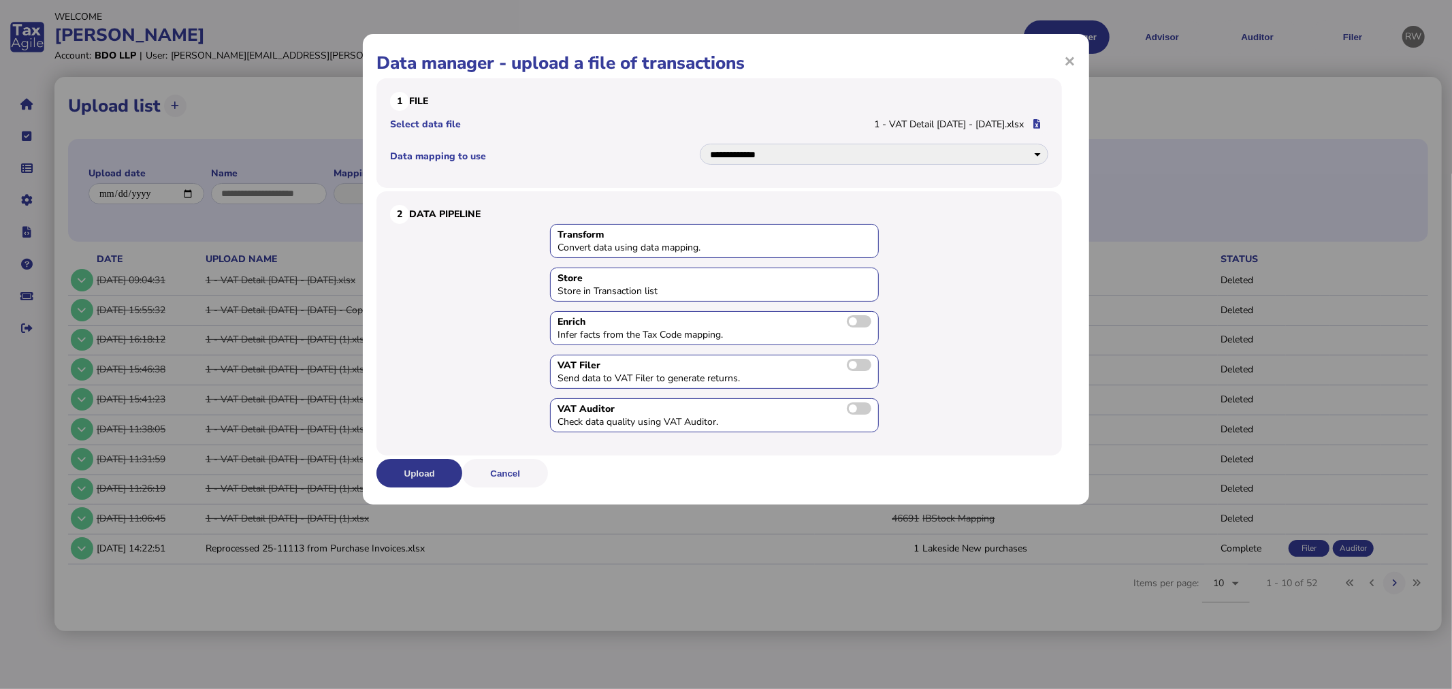
click at [415, 472] on button "Upload" at bounding box center [419, 473] width 86 height 29
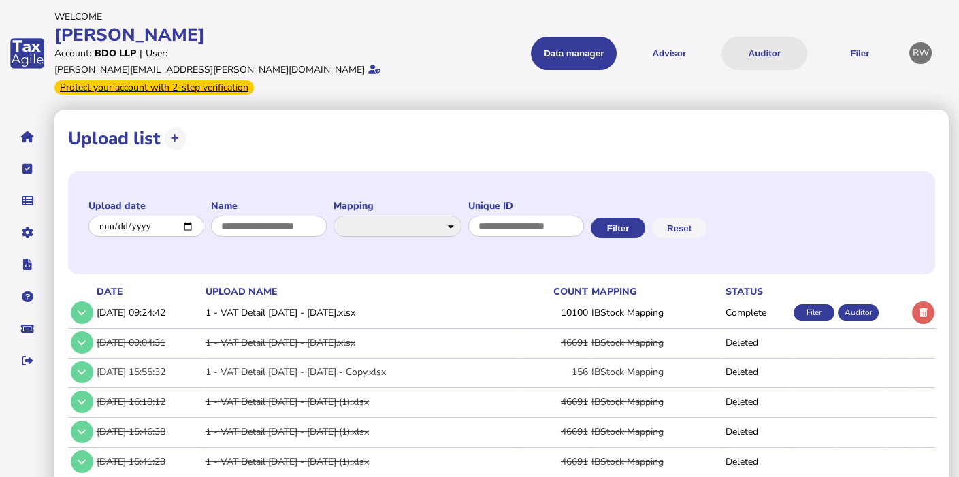
click at [777, 50] on button "Auditor" at bounding box center [765, 53] width 86 height 33
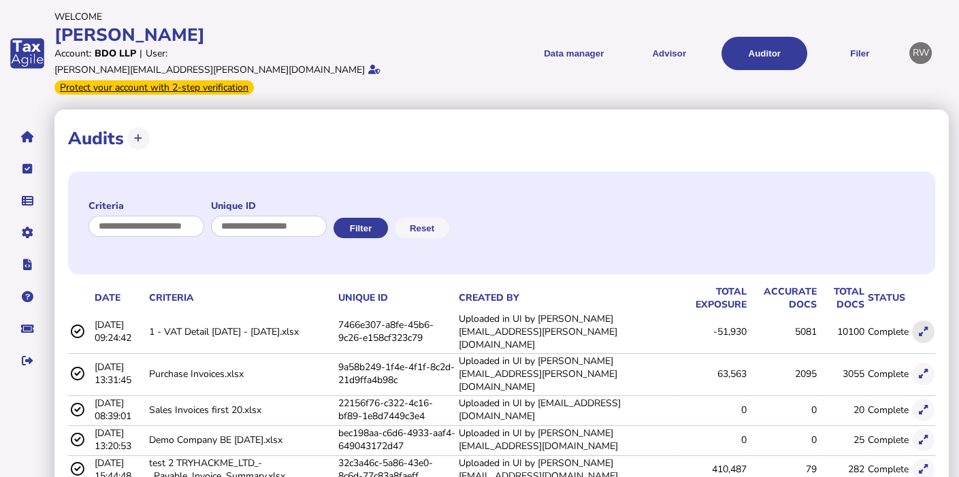
click at [920, 327] on icon at bounding box center [923, 331] width 9 height 9
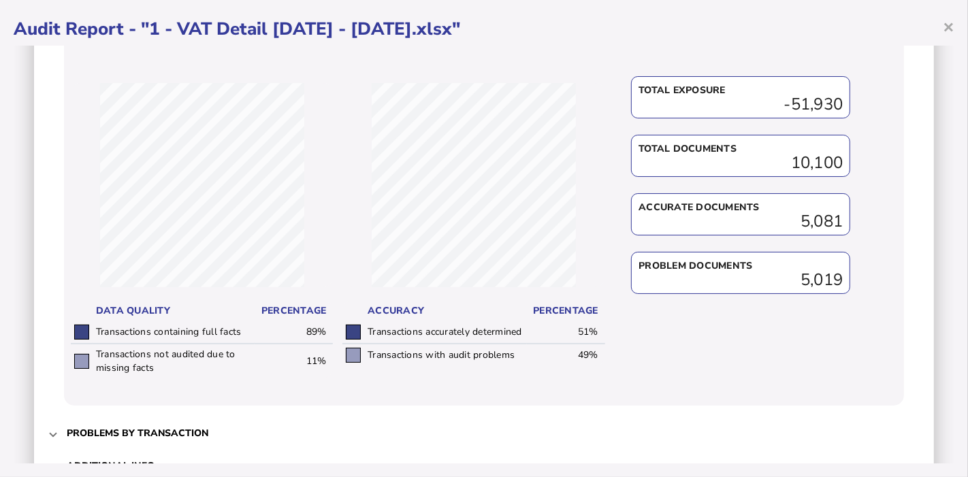
scroll to position [735, 0]
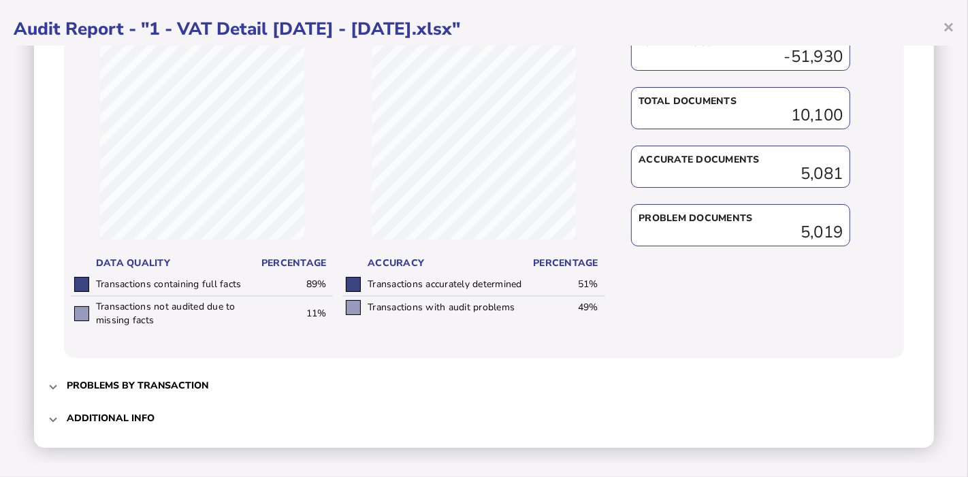
click at [184, 385] on h3 "Problems by transaction" at bounding box center [138, 385] width 142 height 13
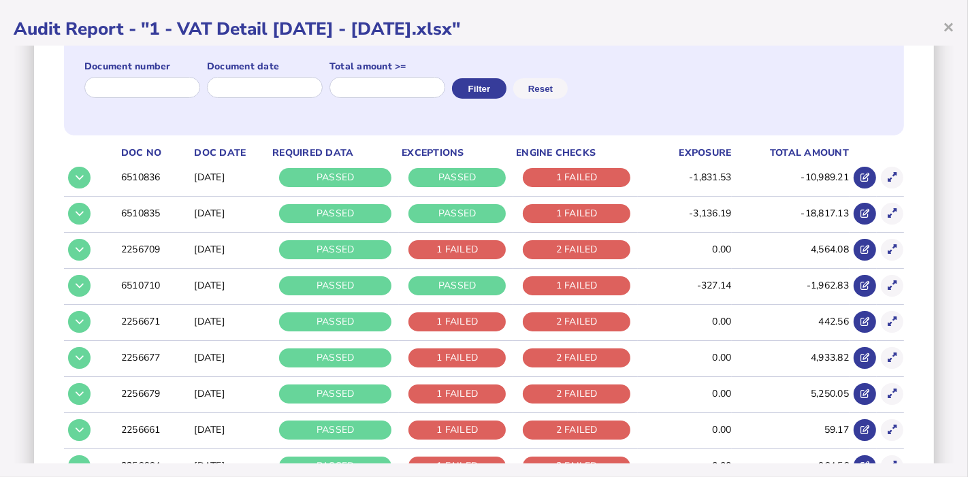
scroll to position [175, 0]
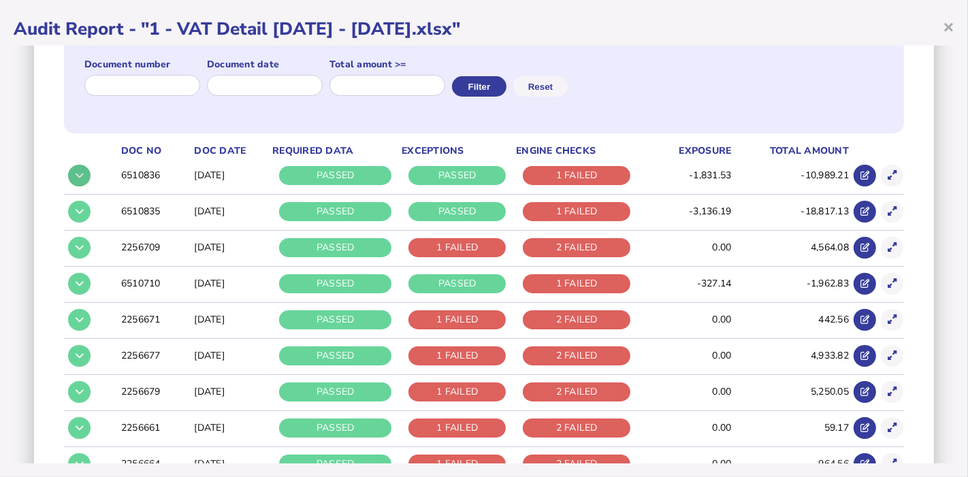
click at [76, 178] on icon at bounding box center [80, 175] width 8 height 9
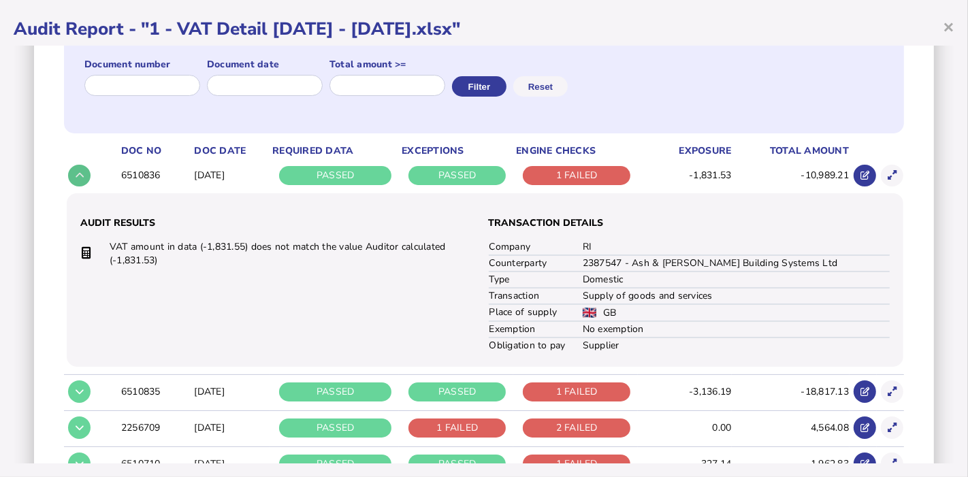
click at [76, 178] on icon at bounding box center [80, 175] width 8 height 9
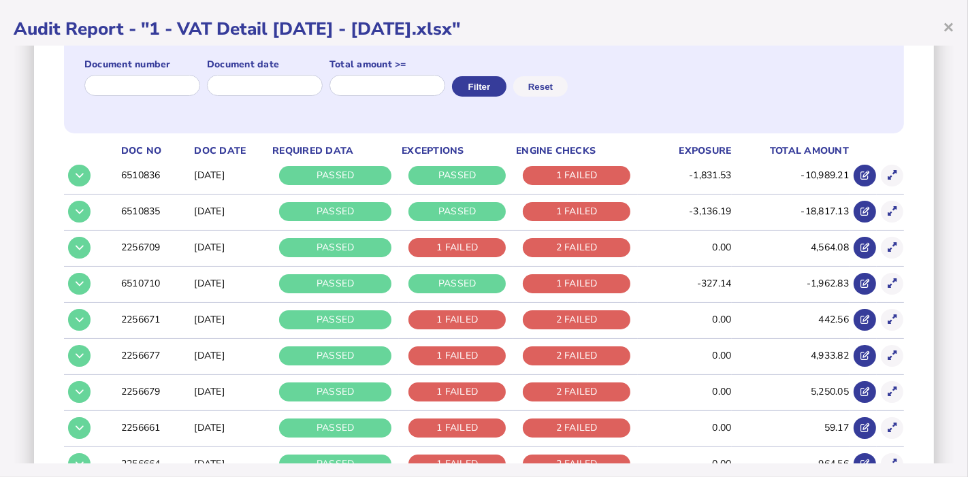
click at [75, 199] on td at bounding box center [77, 211] width 27 height 35
click at [76, 205] on button at bounding box center [79, 212] width 22 height 22
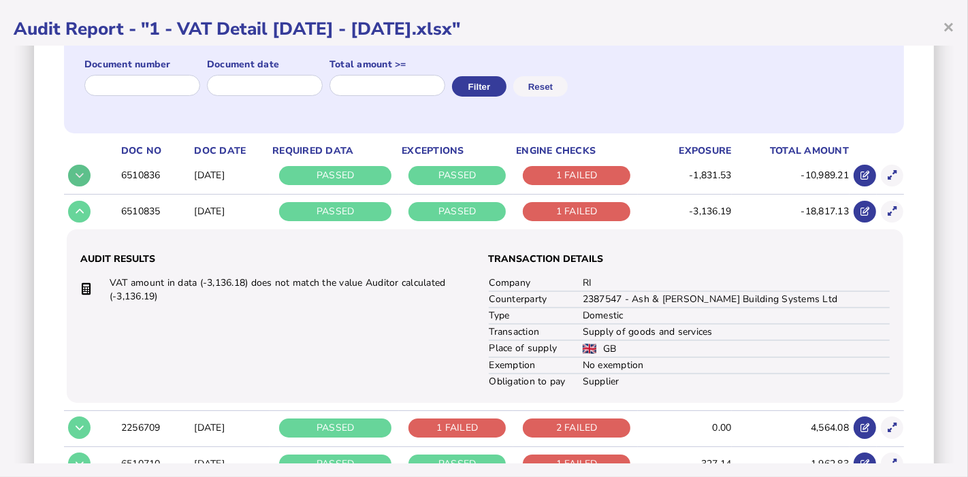
click at [80, 176] on icon at bounding box center [80, 175] width 8 height 9
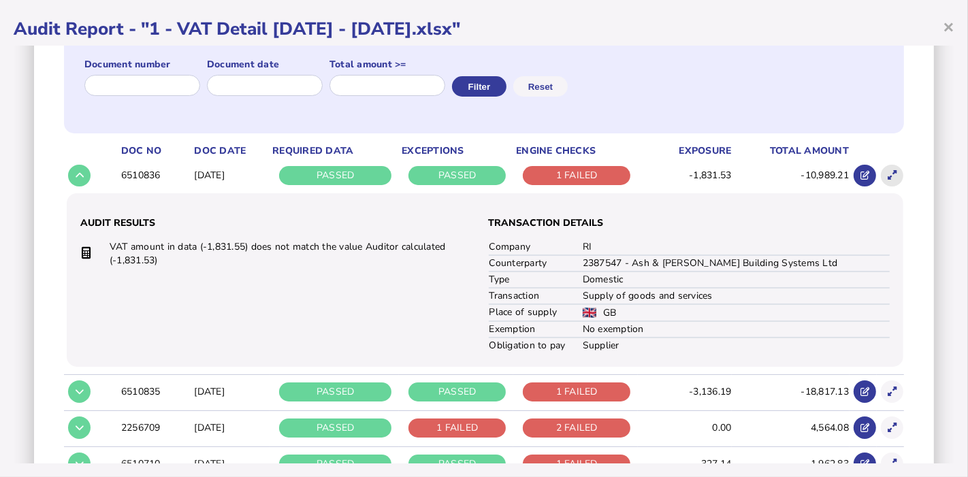
click at [881, 172] on button at bounding box center [892, 176] width 22 height 22
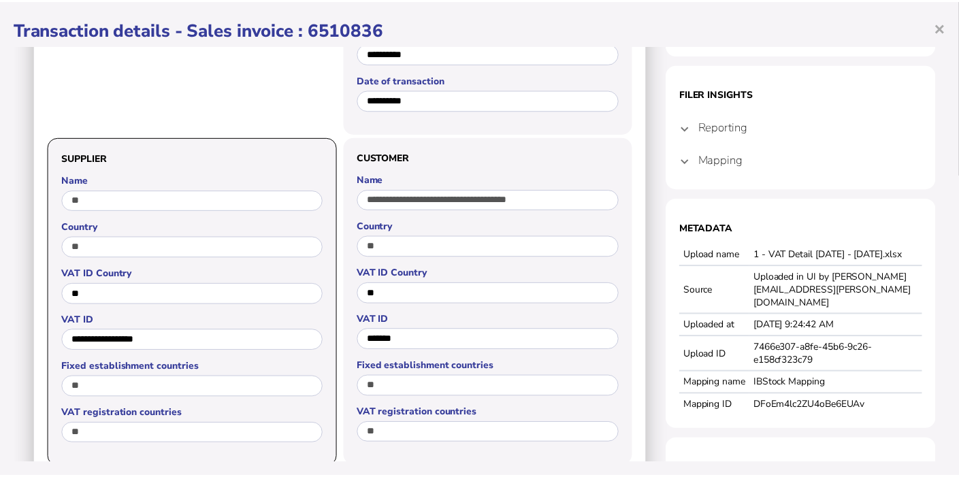
scroll to position [0, 0]
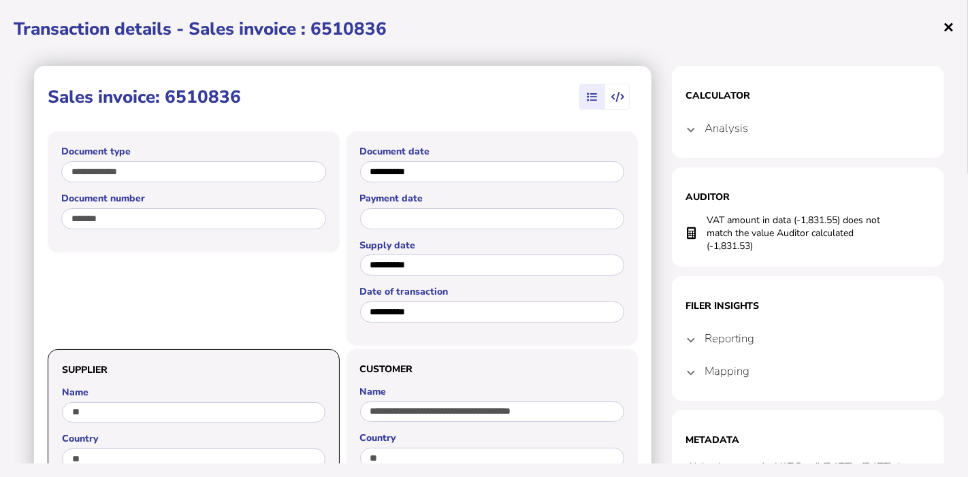
click at [950, 29] on span "×" at bounding box center [949, 27] width 12 height 26
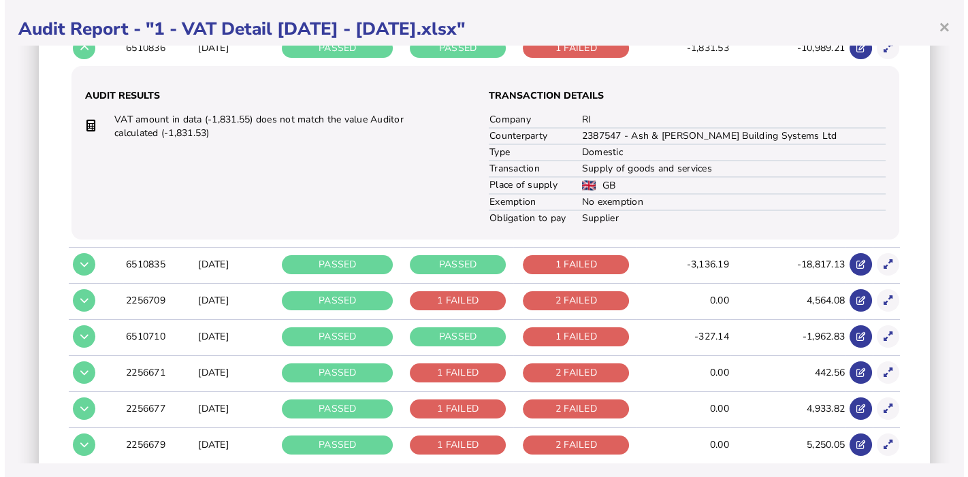
scroll to position [302, 0]
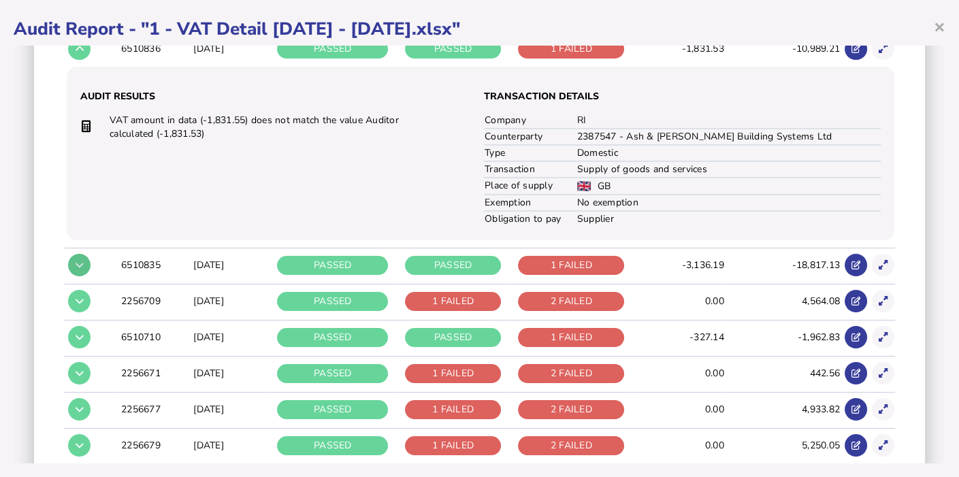
click at [79, 261] on icon at bounding box center [80, 265] width 8 height 9
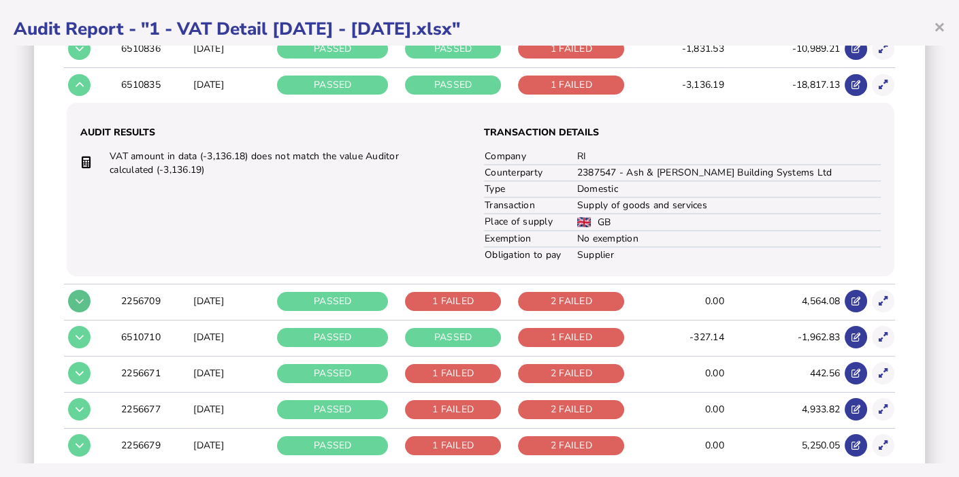
click at [79, 297] on icon at bounding box center [80, 301] width 8 height 9
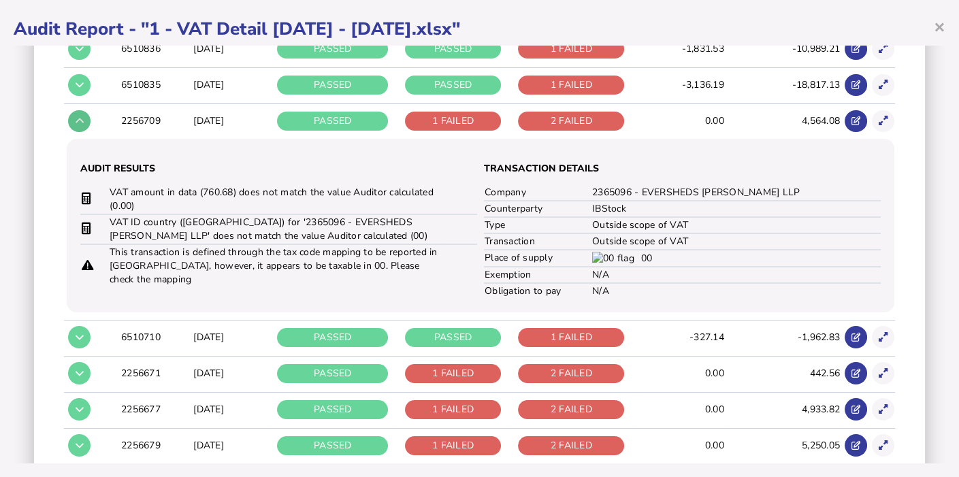
click at [879, 118] on icon at bounding box center [883, 120] width 9 height 9
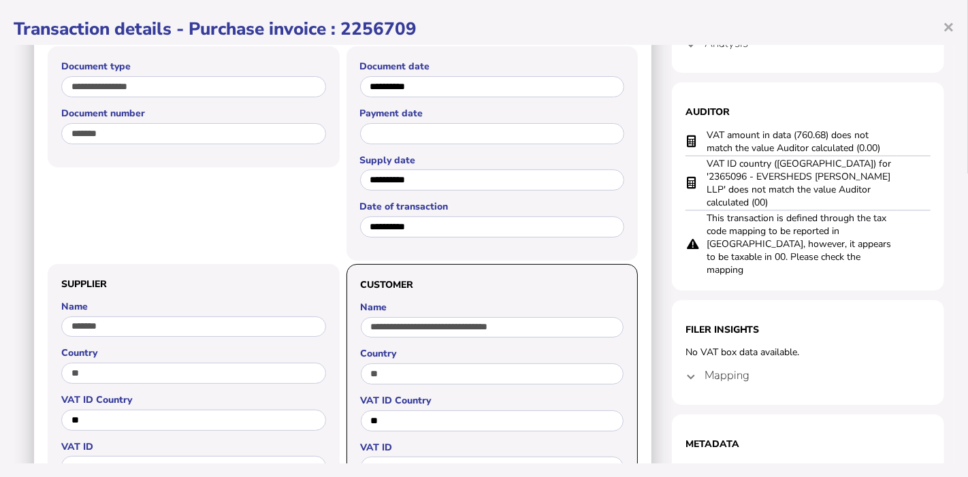
scroll to position [0, 0]
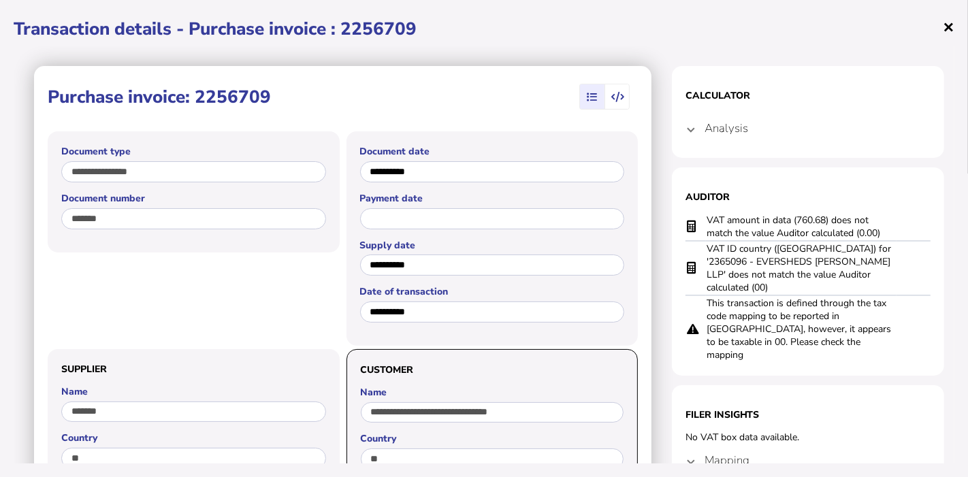
click at [950, 29] on span "×" at bounding box center [949, 27] width 12 height 26
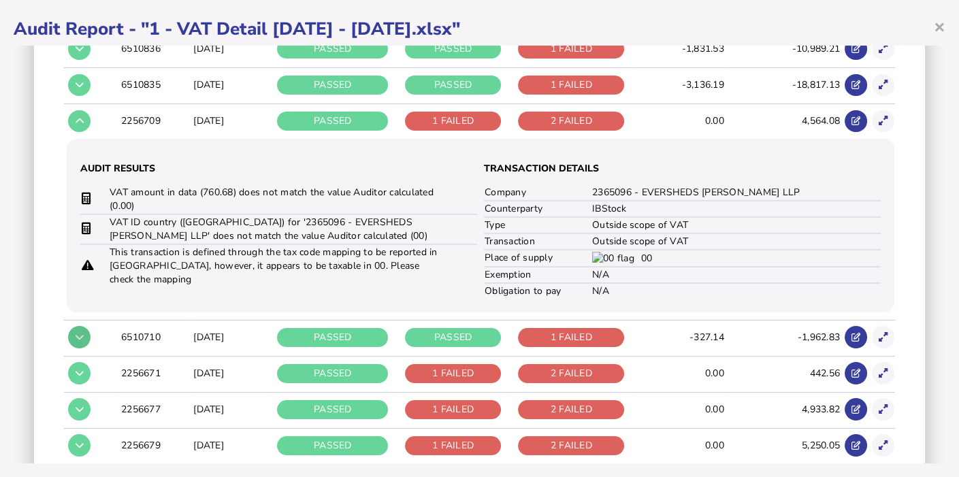
click at [79, 333] on icon at bounding box center [80, 337] width 8 height 9
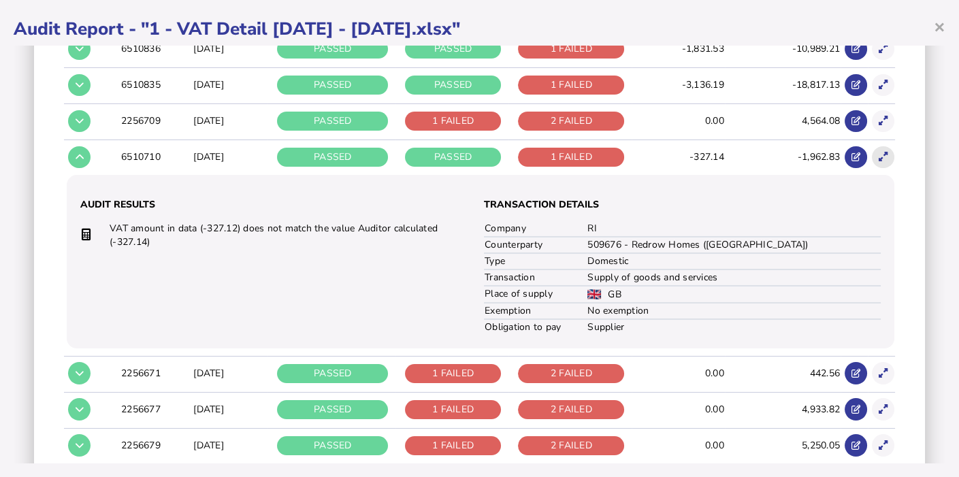
click at [879, 155] on icon at bounding box center [883, 156] width 9 height 9
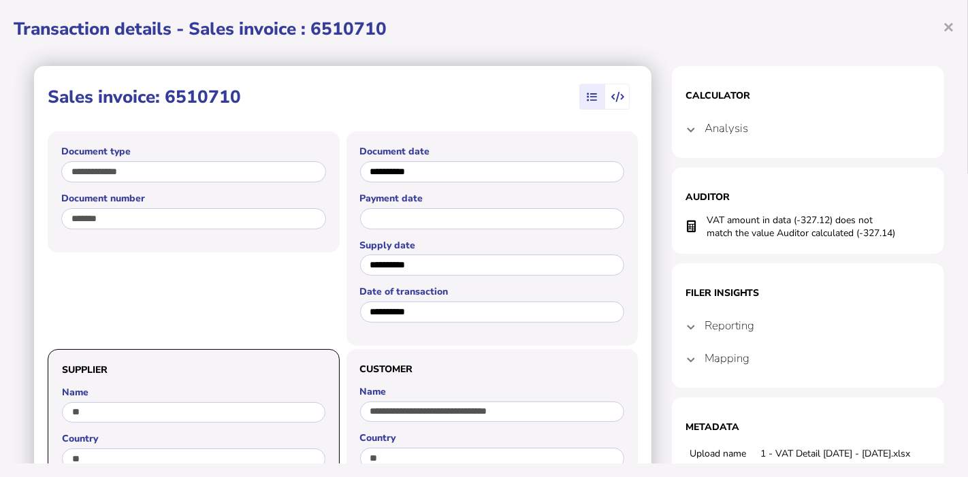
click at [951, 36] on span "×" at bounding box center [949, 27] width 12 height 26
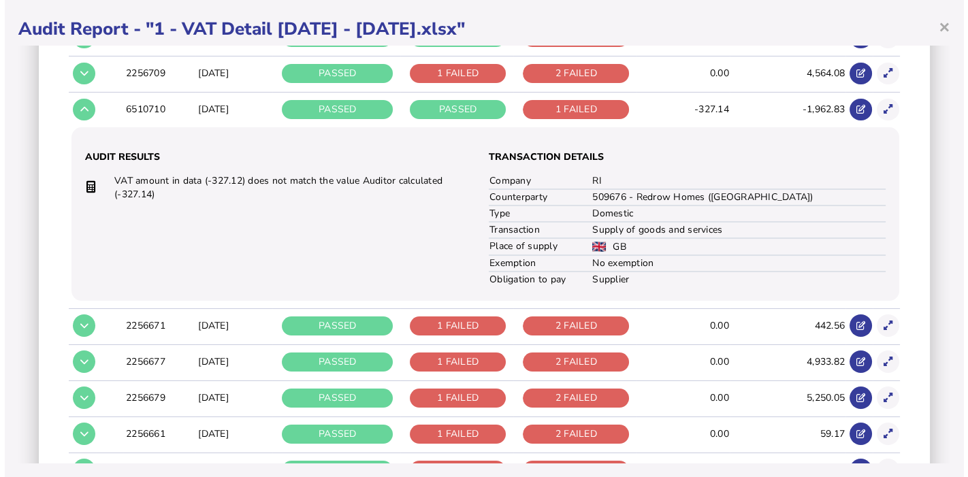
scroll to position [357, 0]
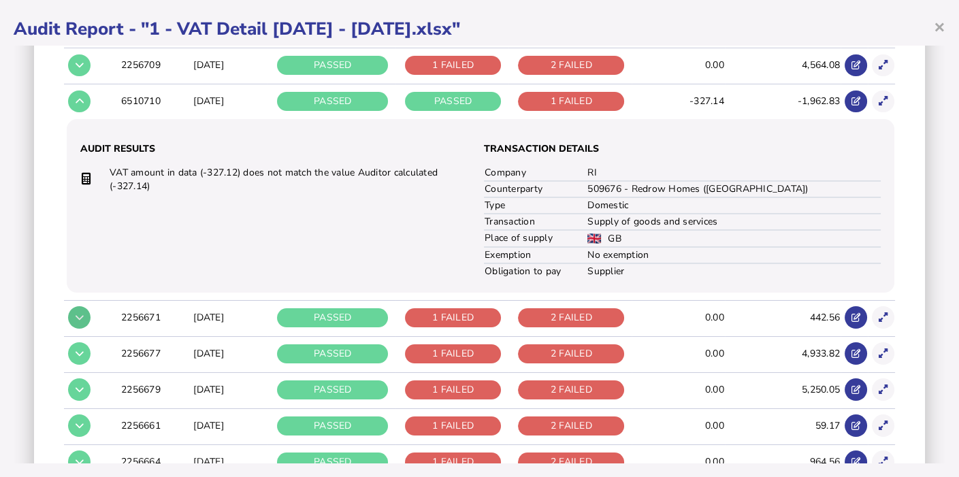
click at [79, 313] on icon at bounding box center [80, 317] width 8 height 9
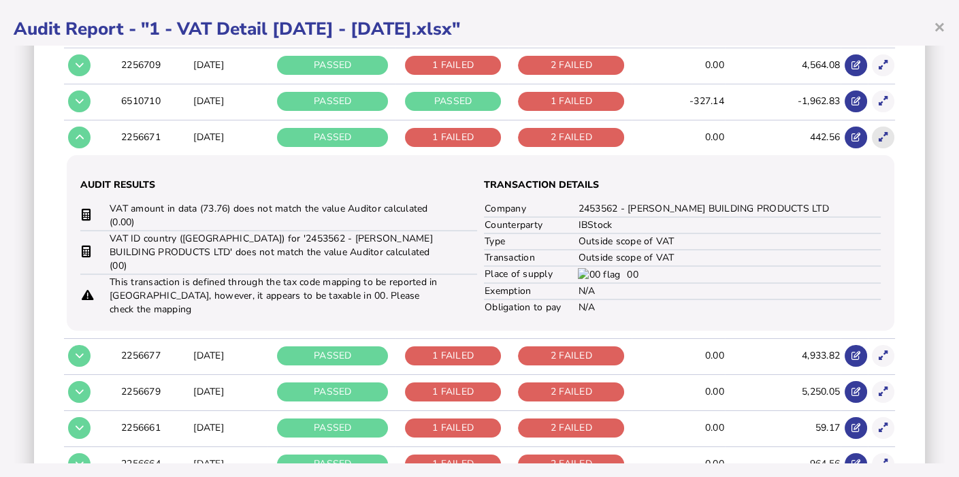
click at [879, 140] on icon at bounding box center [883, 137] width 9 height 9
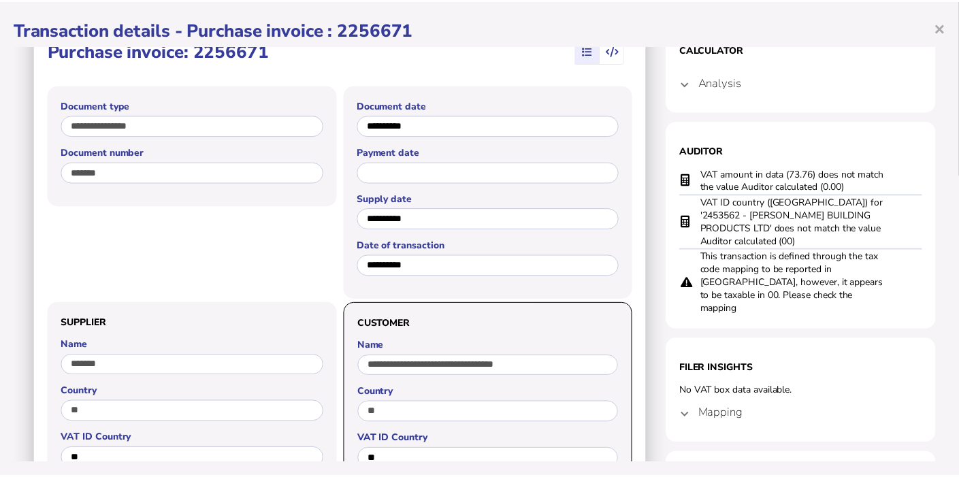
scroll to position [0, 0]
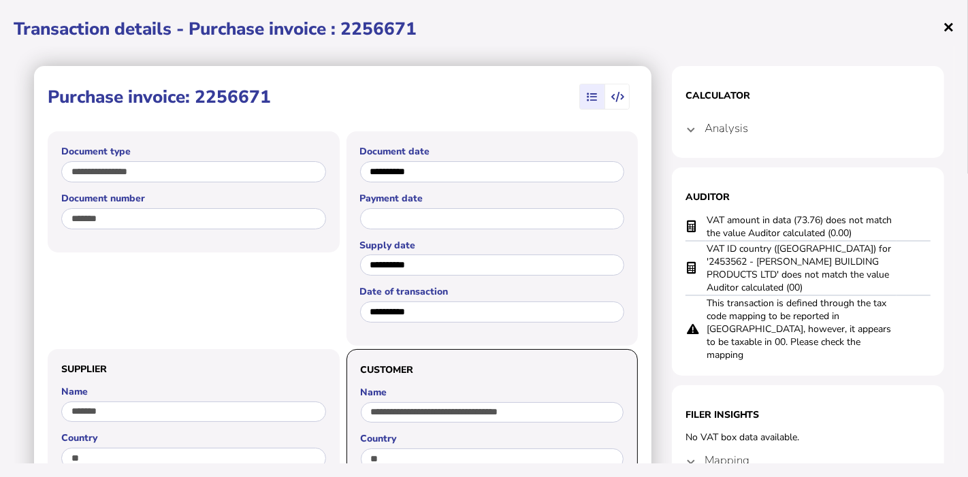
click at [950, 26] on span "×" at bounding box center [949, 27] width 12 height 26
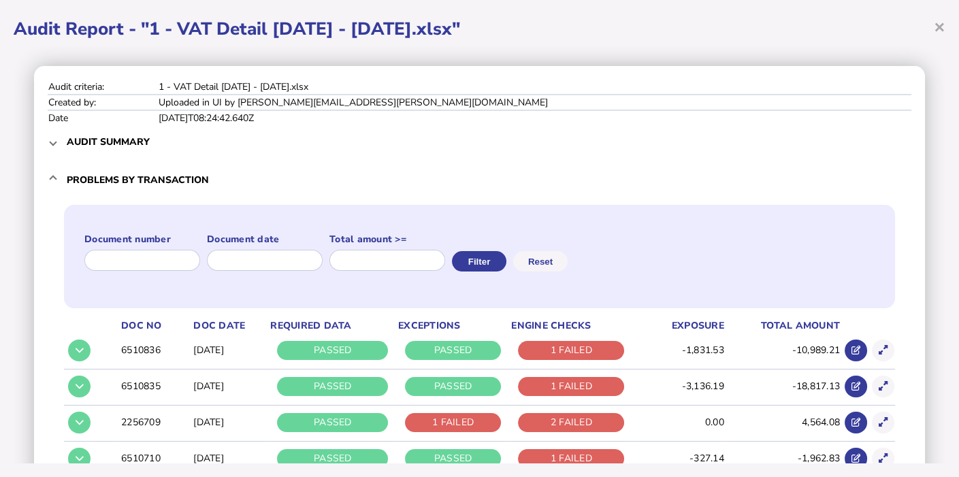
click at [60, 141] on mat-expansion-panel-header "Audit summary" at bounding box center [480, 141] width 864 height 33
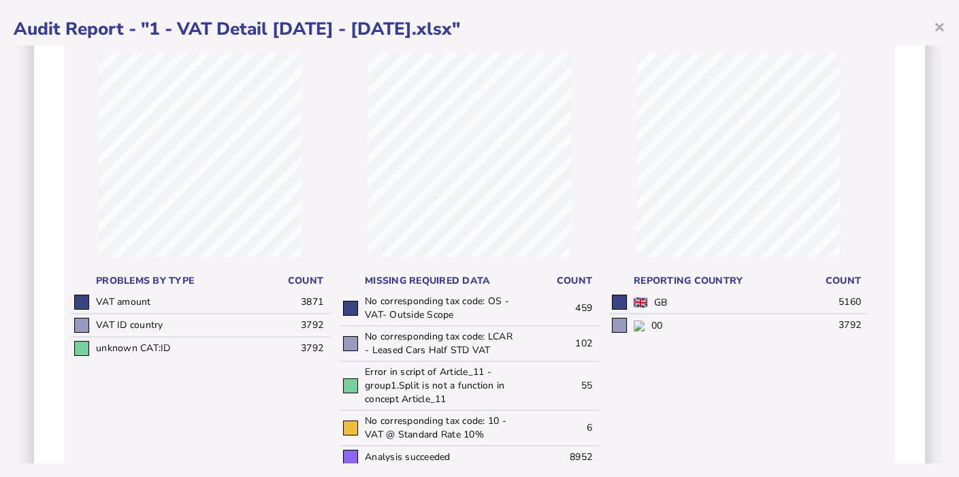
scroll to position [50, 0]
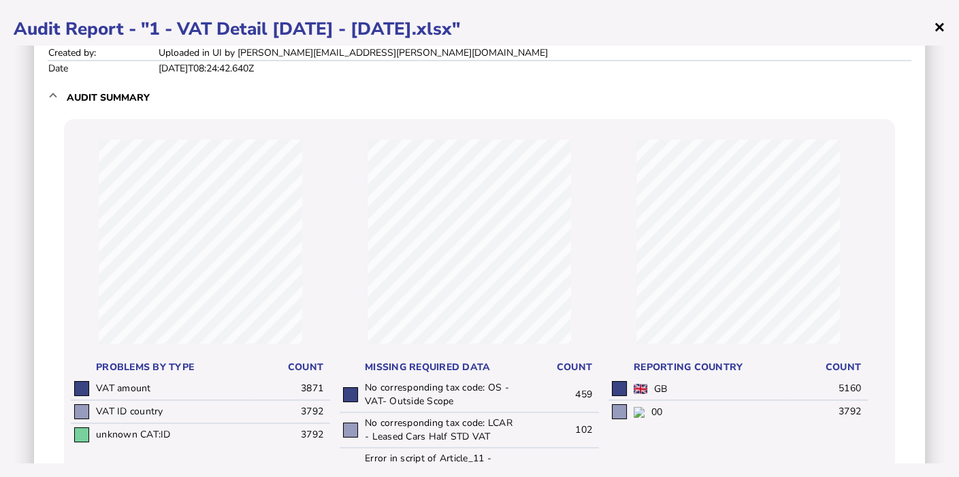
click at [935, 23] on span "×" at bounding box center [940, 27] width 12 height 26
